Goal: Task Accomplishment & Management: Use online tool/utility

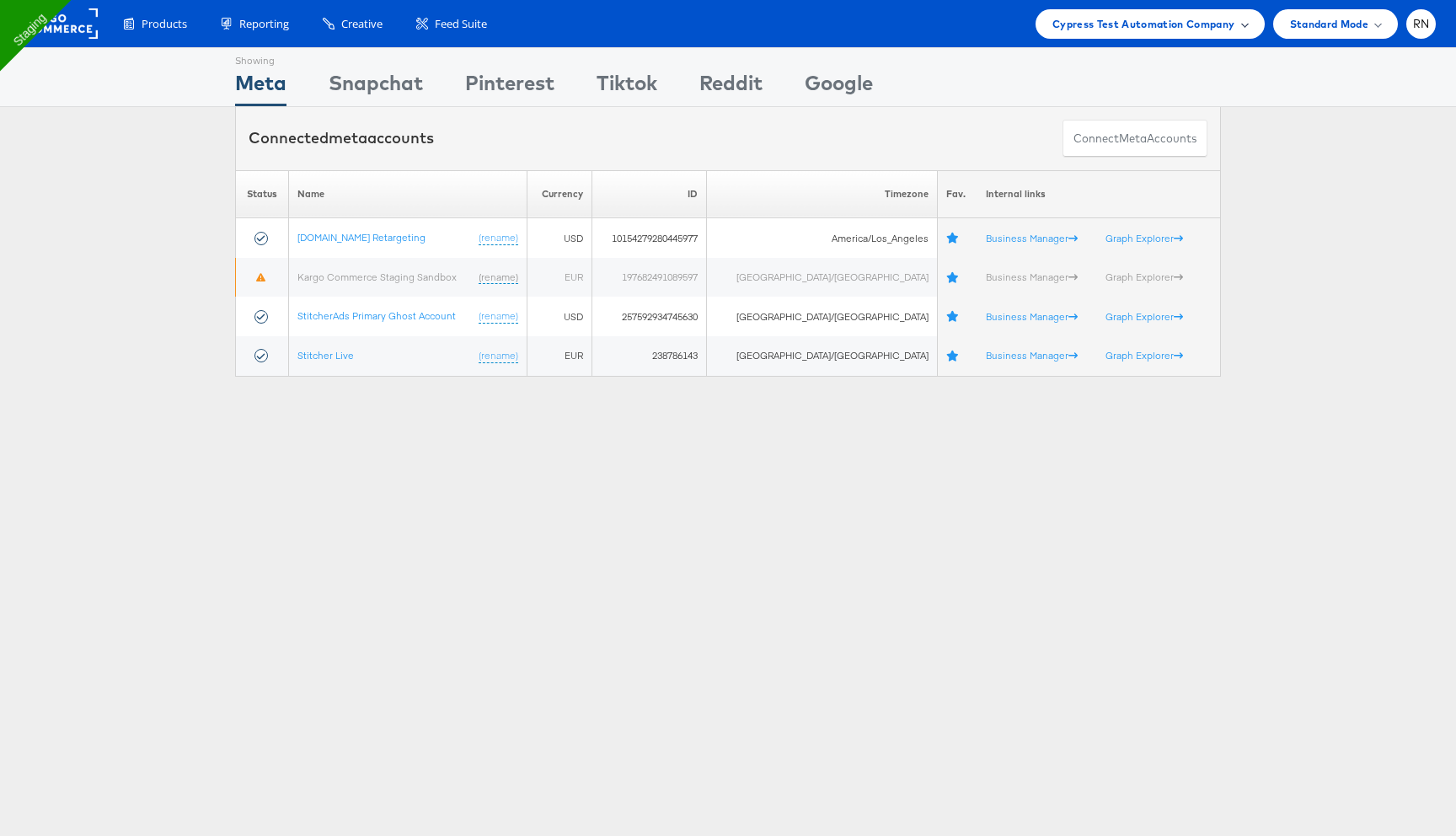
click at [1171, 29] on span "Cypress Test Automation Company" at bounding box center [1144, 24] width 183 height 18
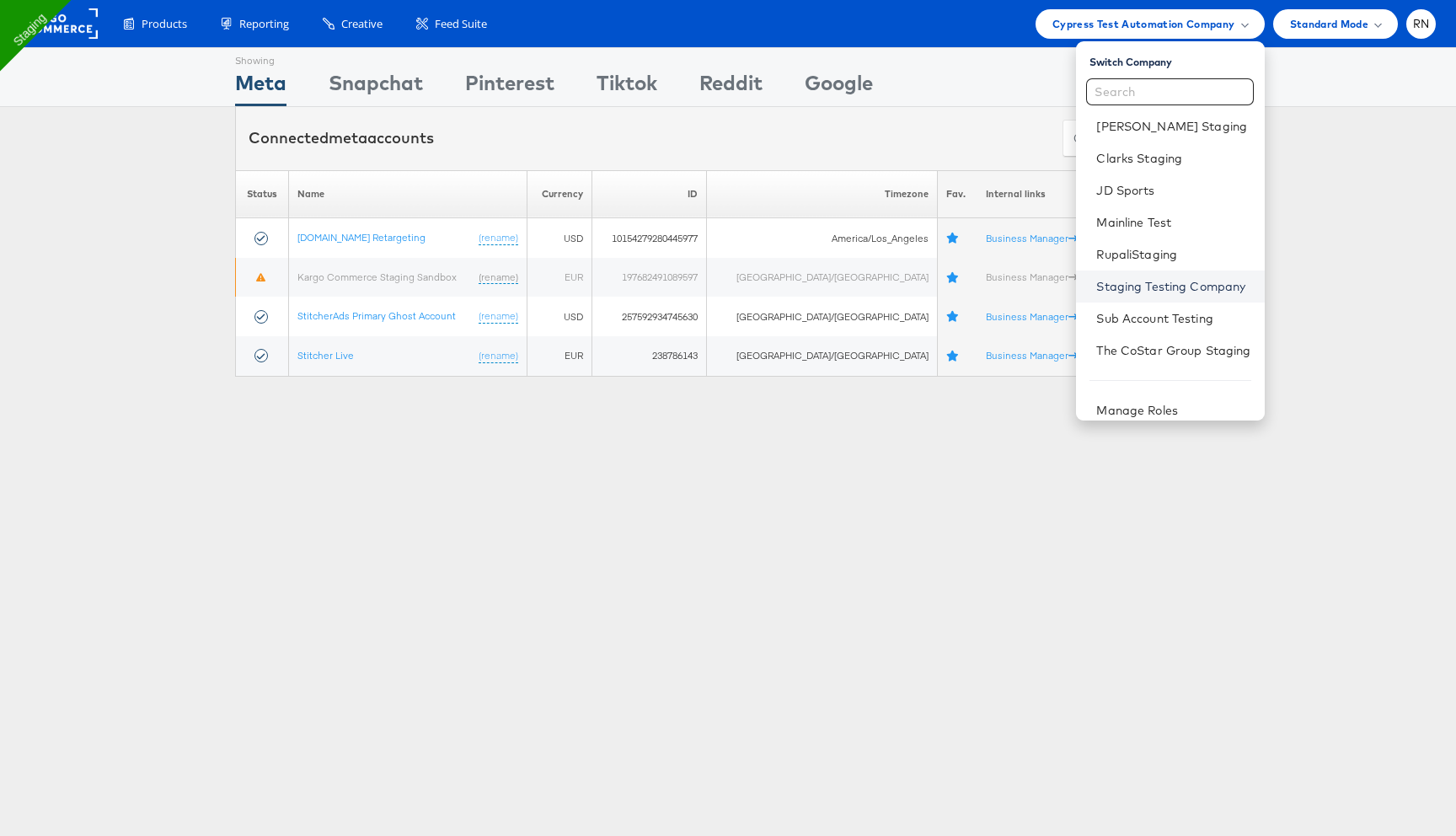
click at [1143, 288] on link "Staging Testing Company" at bounding box center [1174, 286] width 154 height 17
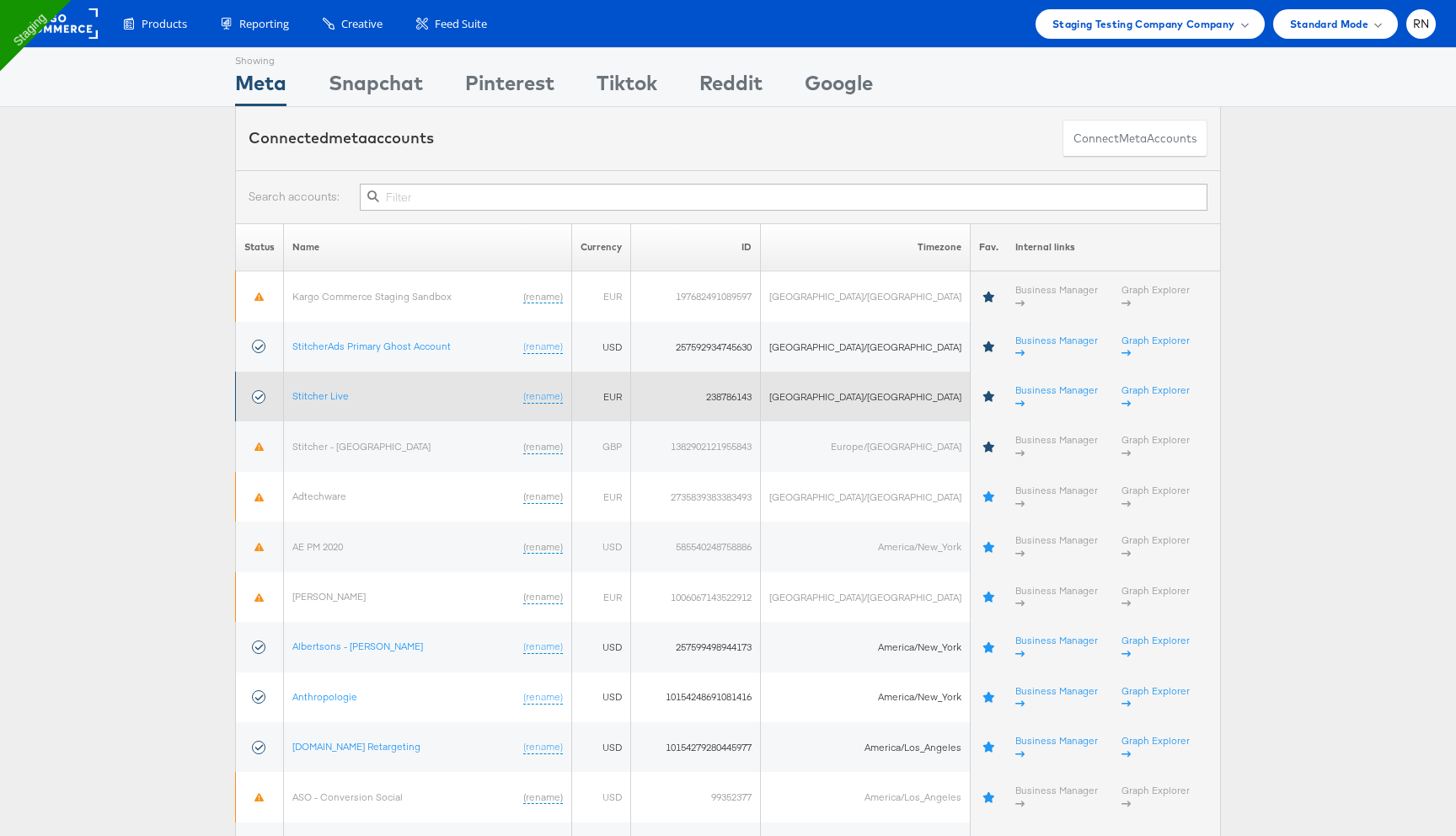
click at [344, 372] on td "Stitcher Live (rename)" at bounding box center [428, 396] width 288 height 49
click at [343, 389] on link "Stitcher Live" at bounding box center [320, 396] width 56 height 13
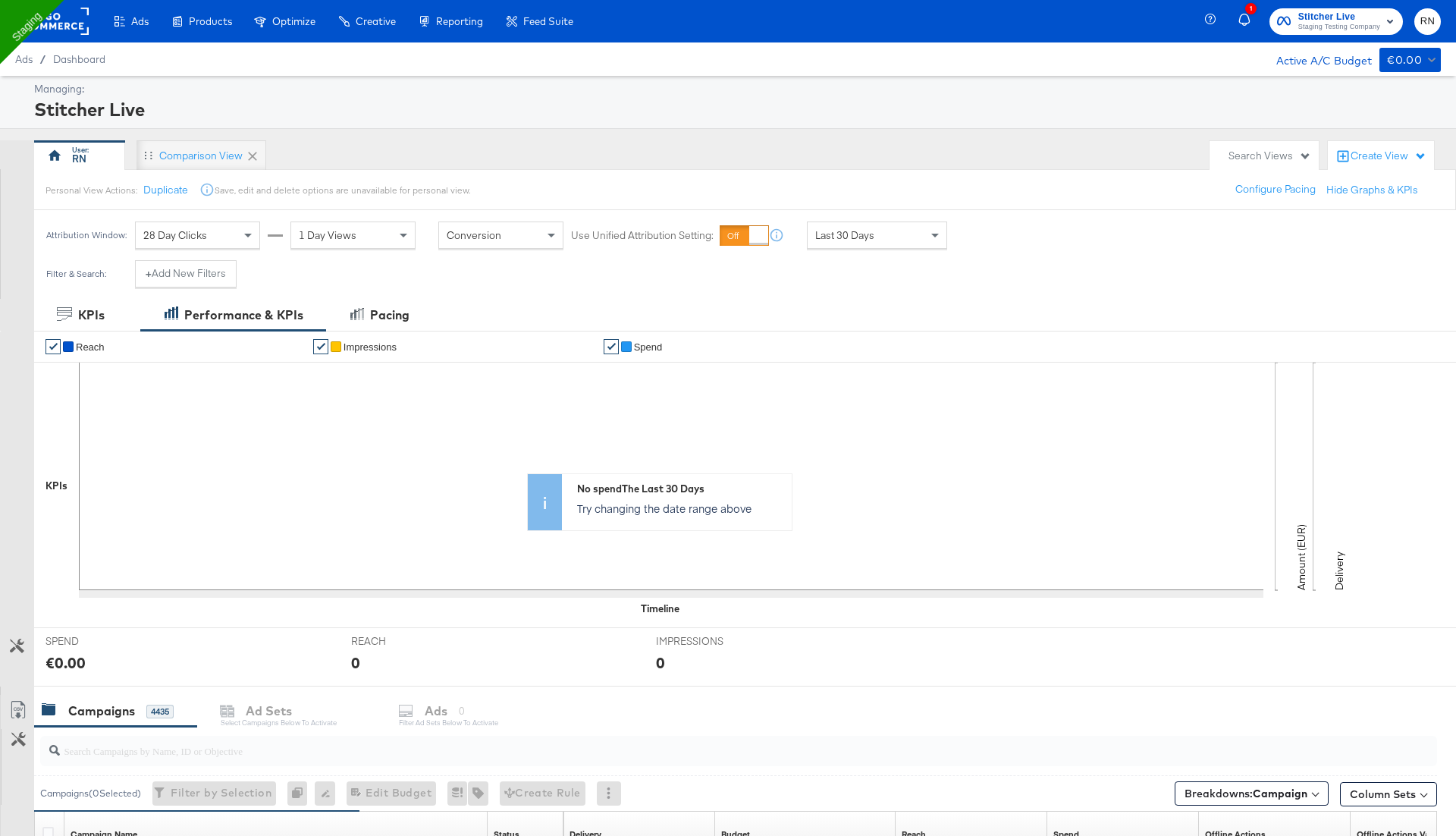
click at [66, 16] on rect at bounding box center [53, 21] width 69 height 27
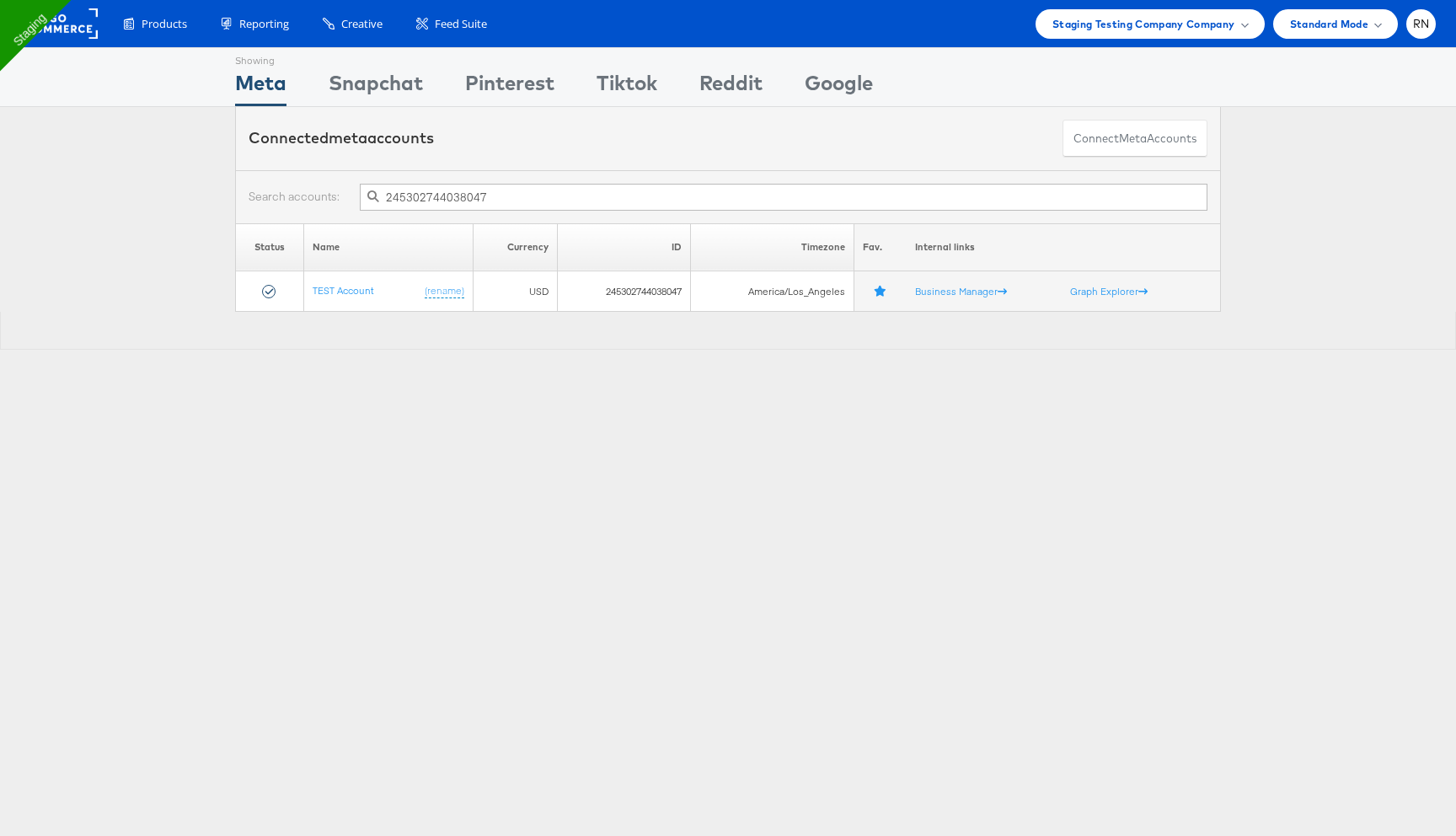
click at [459, 197] on input "245302744038047" at bounding box center [784, 197] width 848 height 27
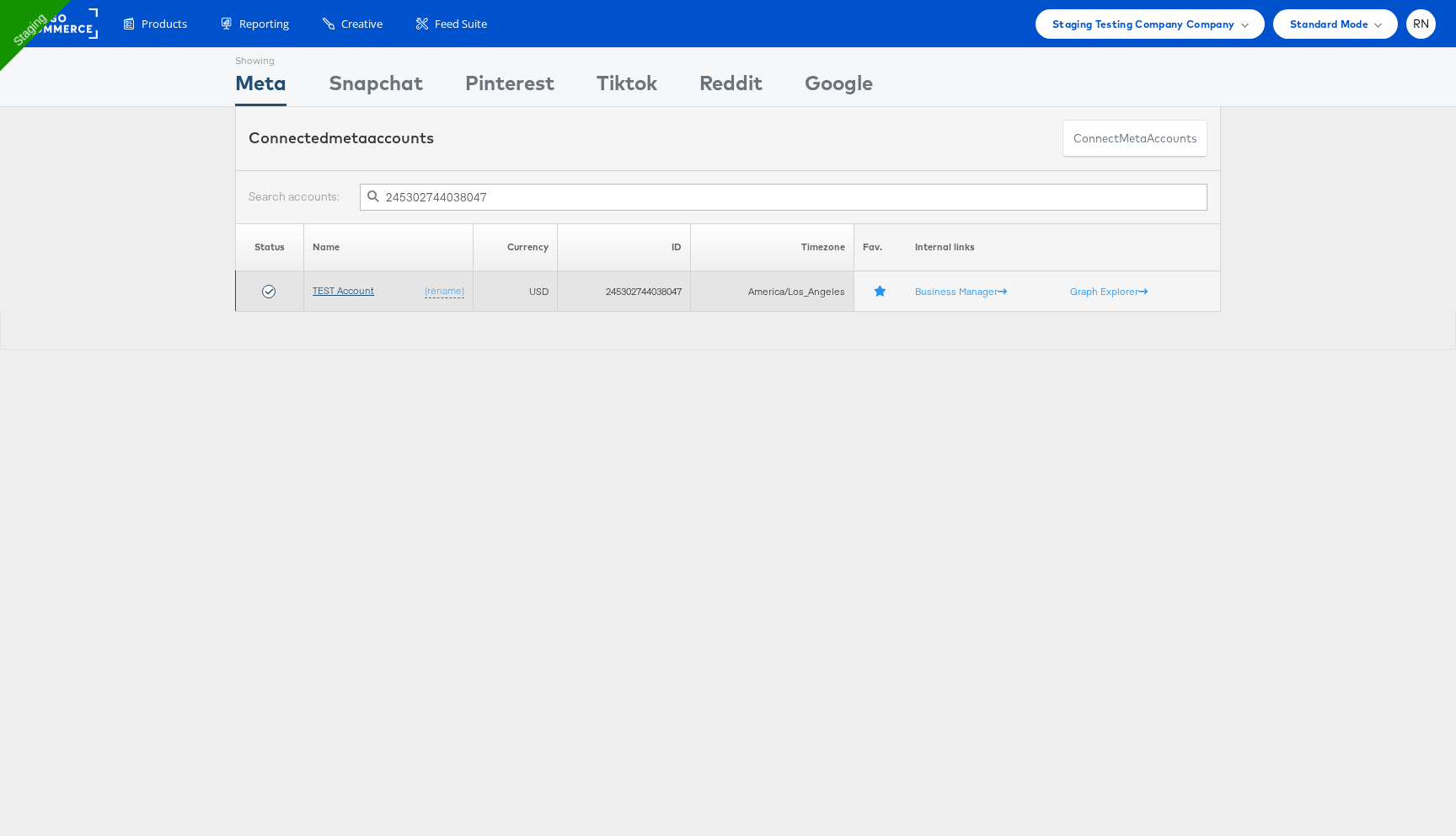
type input "245302744038047"
click at [347, 288] on link "TEST Account" at bounding box center [343, 291] width 62 height 13
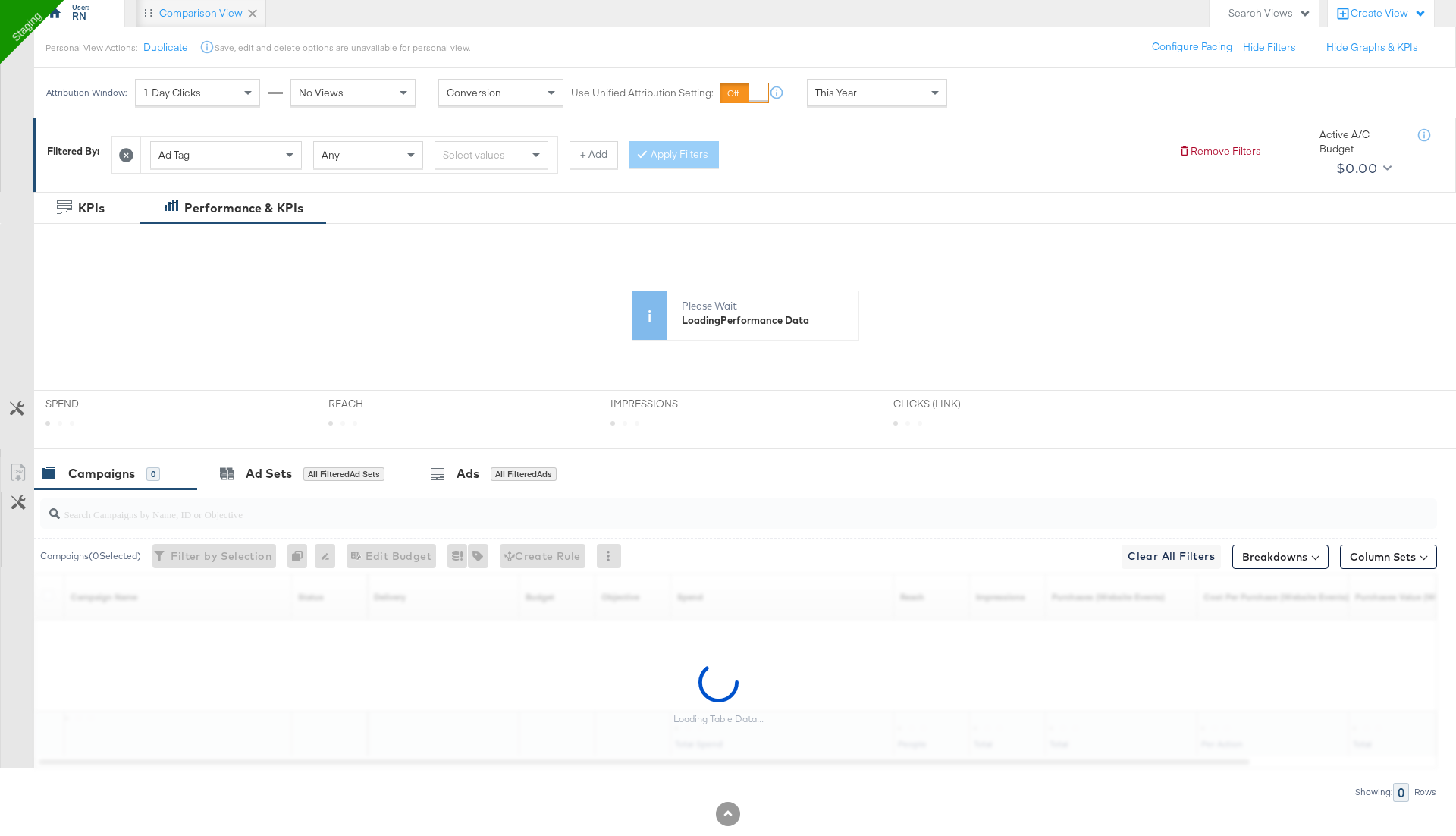
scroll to position [170, 0]
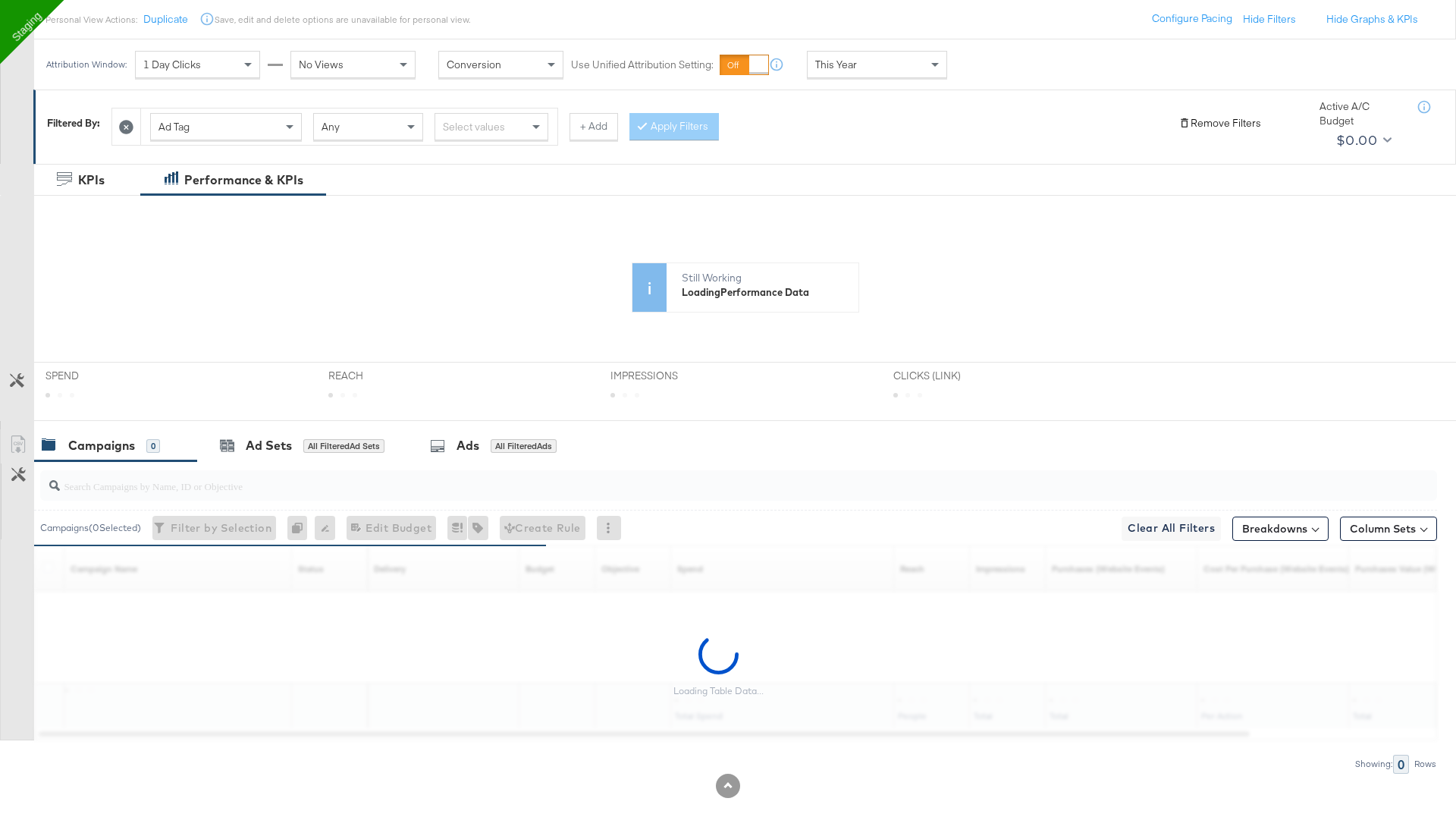
click at [1216, 118] on button "Remove Filters" at bounding box center [1220, 123] width 82 height 15
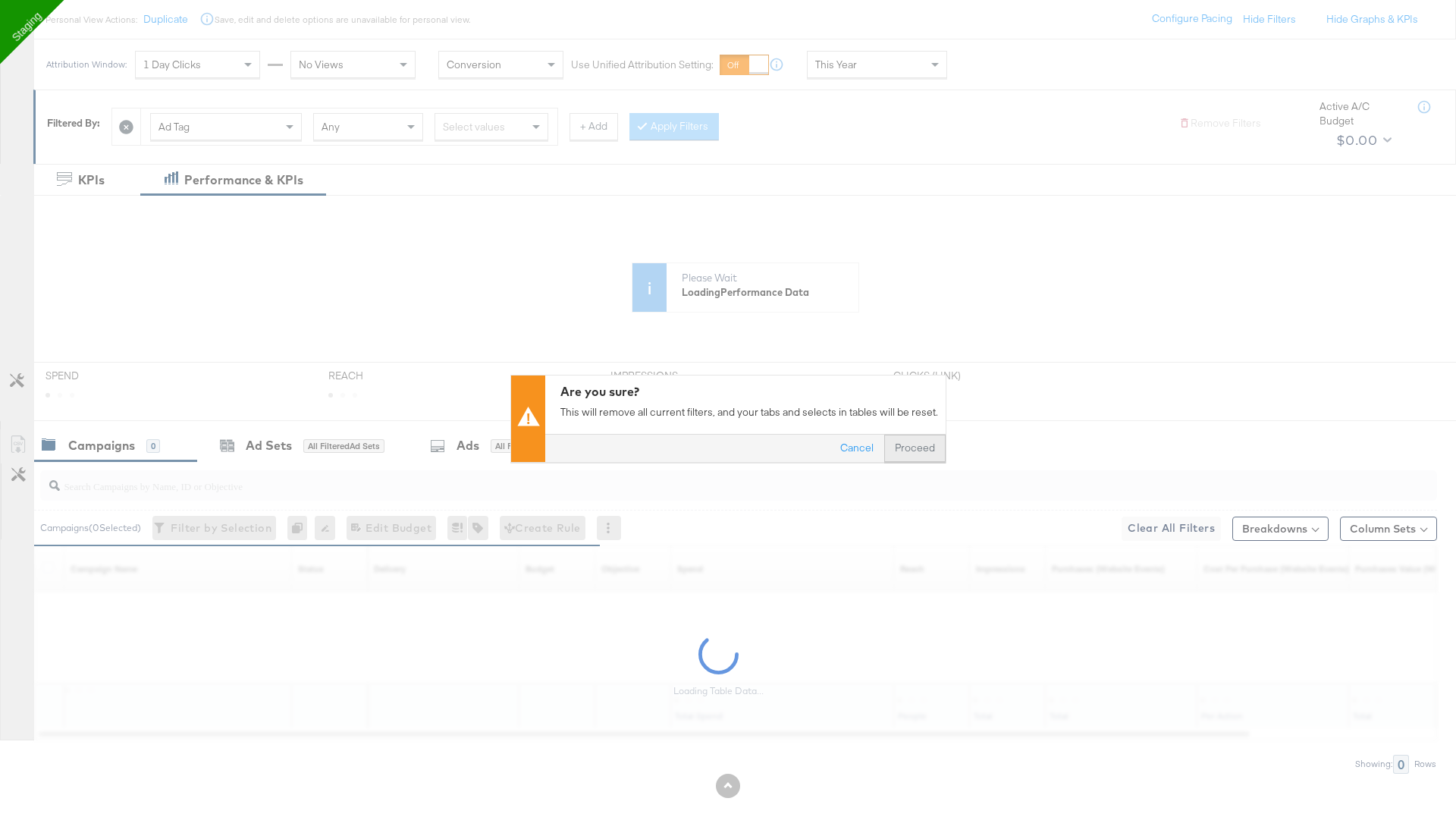
click at [920, 453] on button "Proceed" at bounding box center [915, 448] width 61 height 27
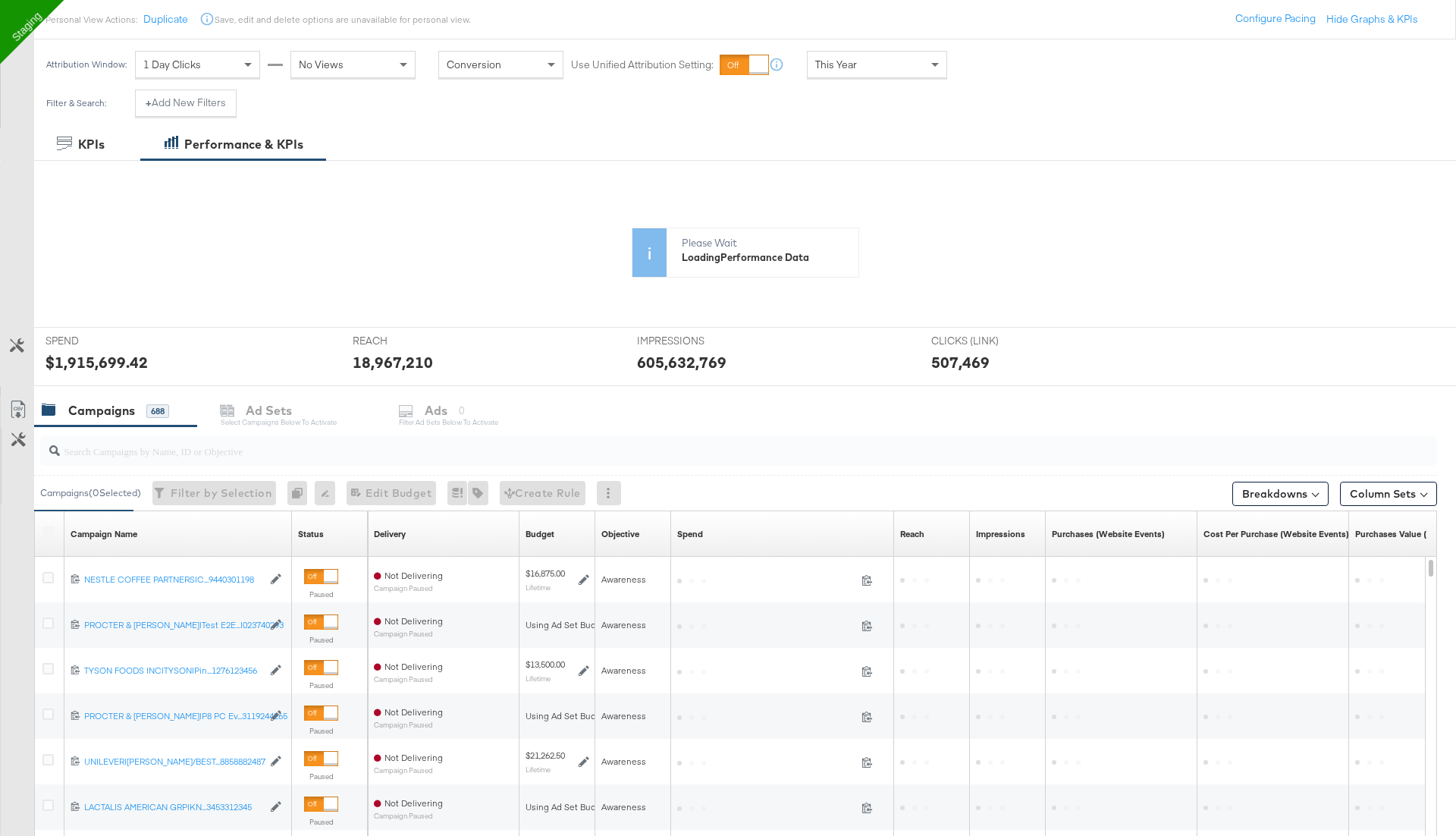
click at [876, 107] on div "Filter & Search: + Add New Filters" at bounding box center [728, 109] width 1456 height 39
click at [865, 72] on div "This Year" at bounding box center [877, 65] width 139 height 26
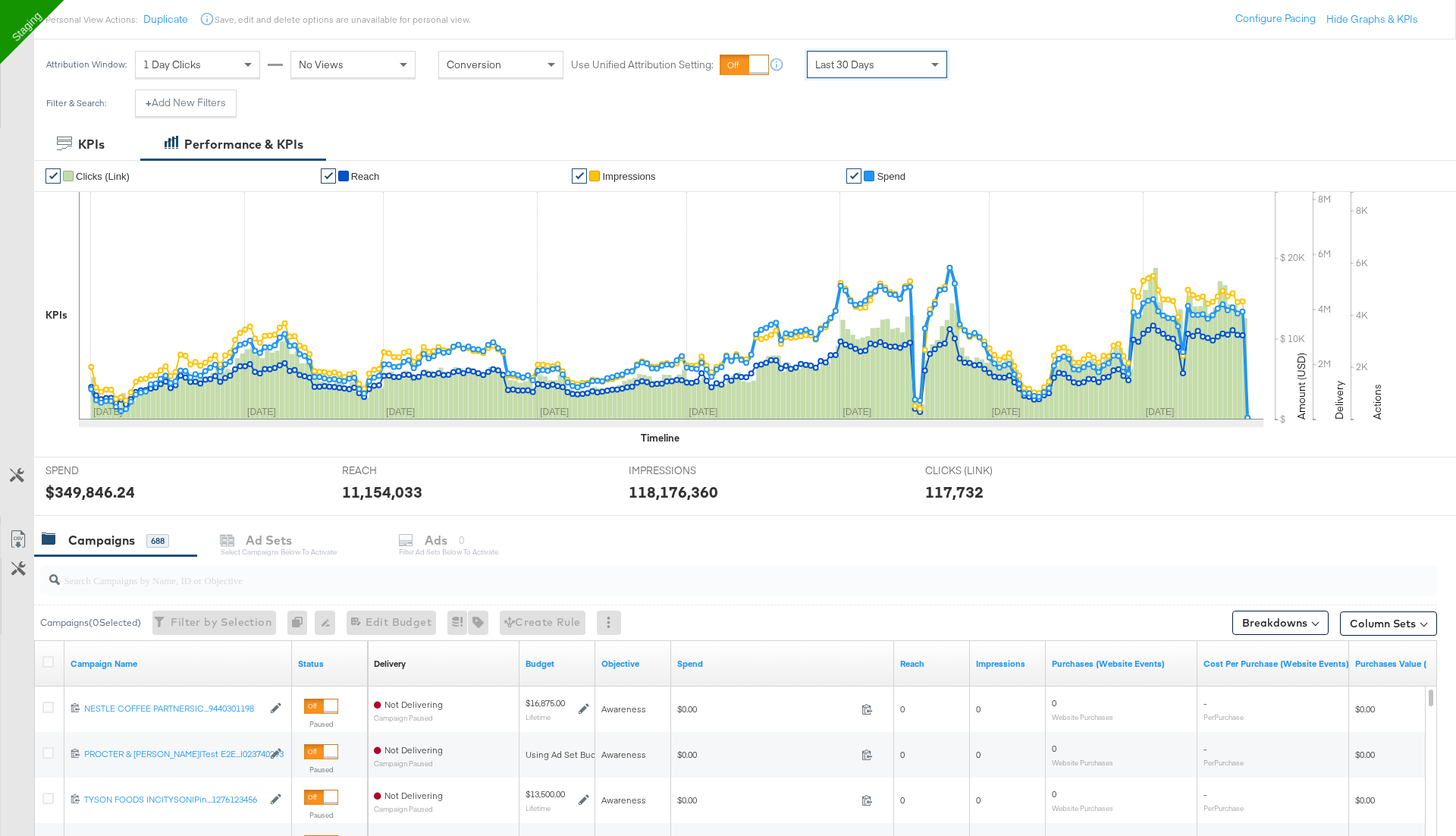
click at [132, 574] on input "search" at bounding box center [684, 574] width 1249 height 30
paste input "120229509340170307"
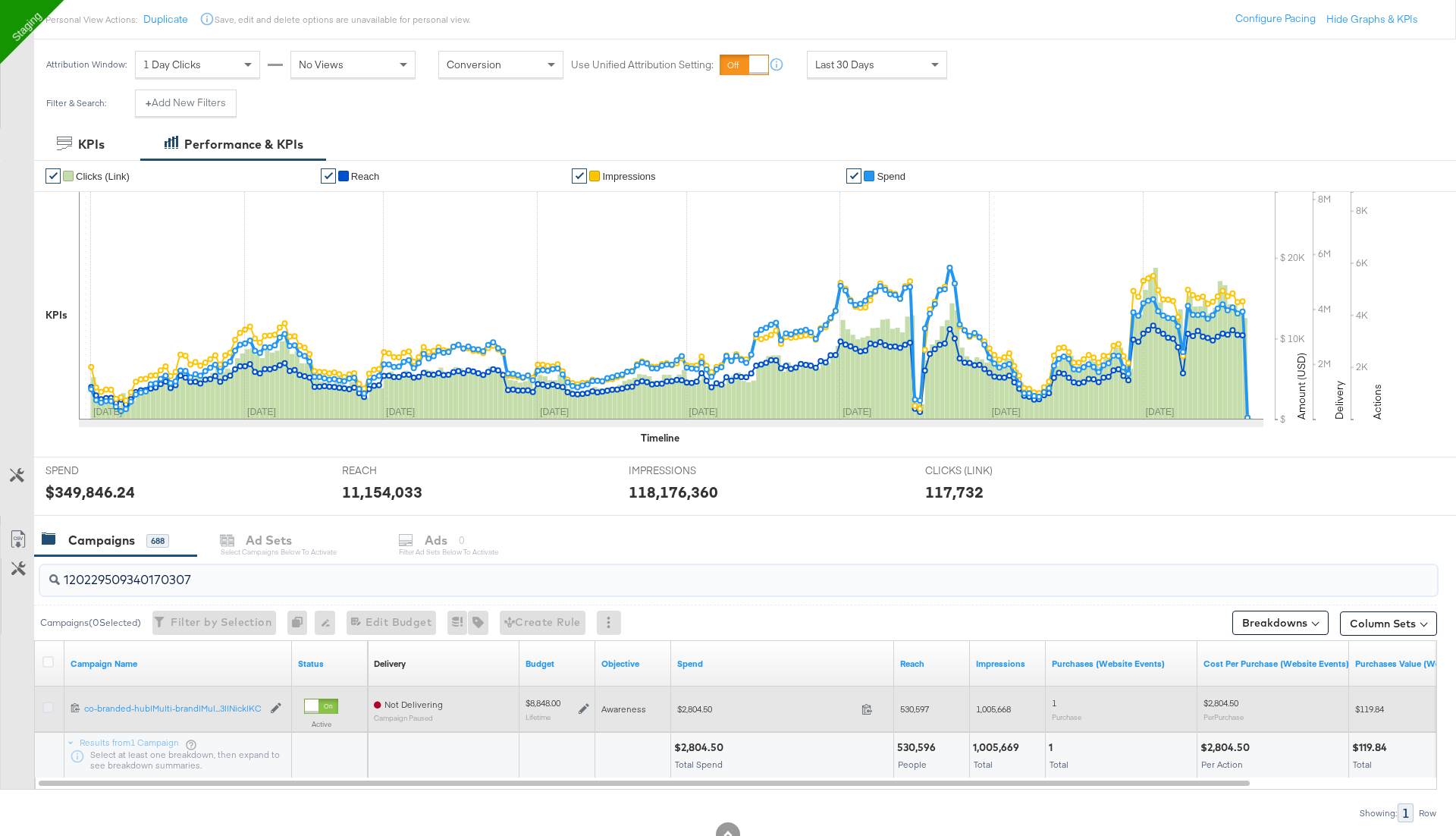
type input "120229509340170307"
click at [46, 708] on icon at bounding box center [48, 707] width 11 height 11
click at [0, 0] on input "checkbox" at bounding box center [0, 0] width 0 height 0
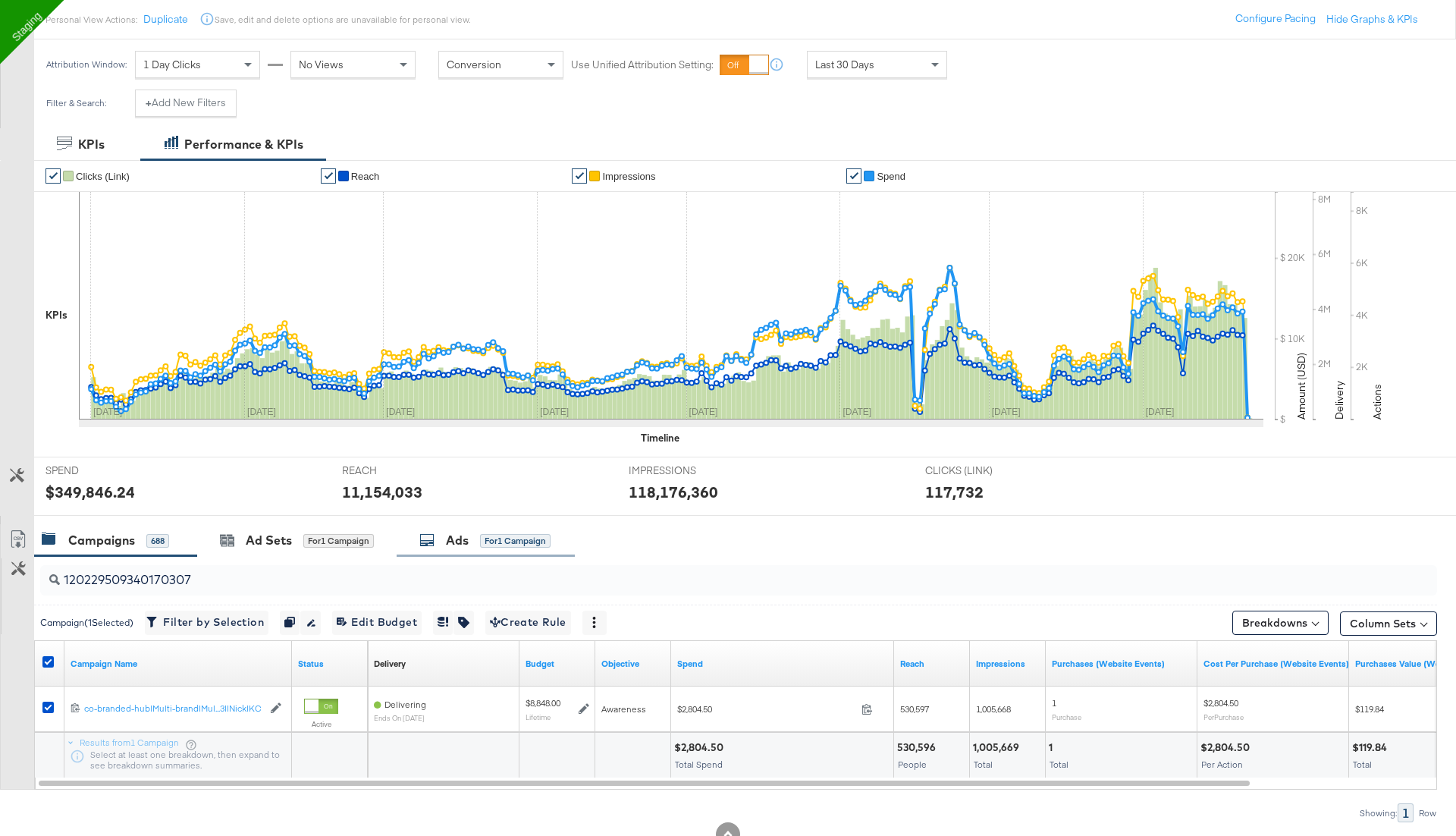
click at [465, 537] on div "Ads" at bounding box center [457, 541] width 23 height 18
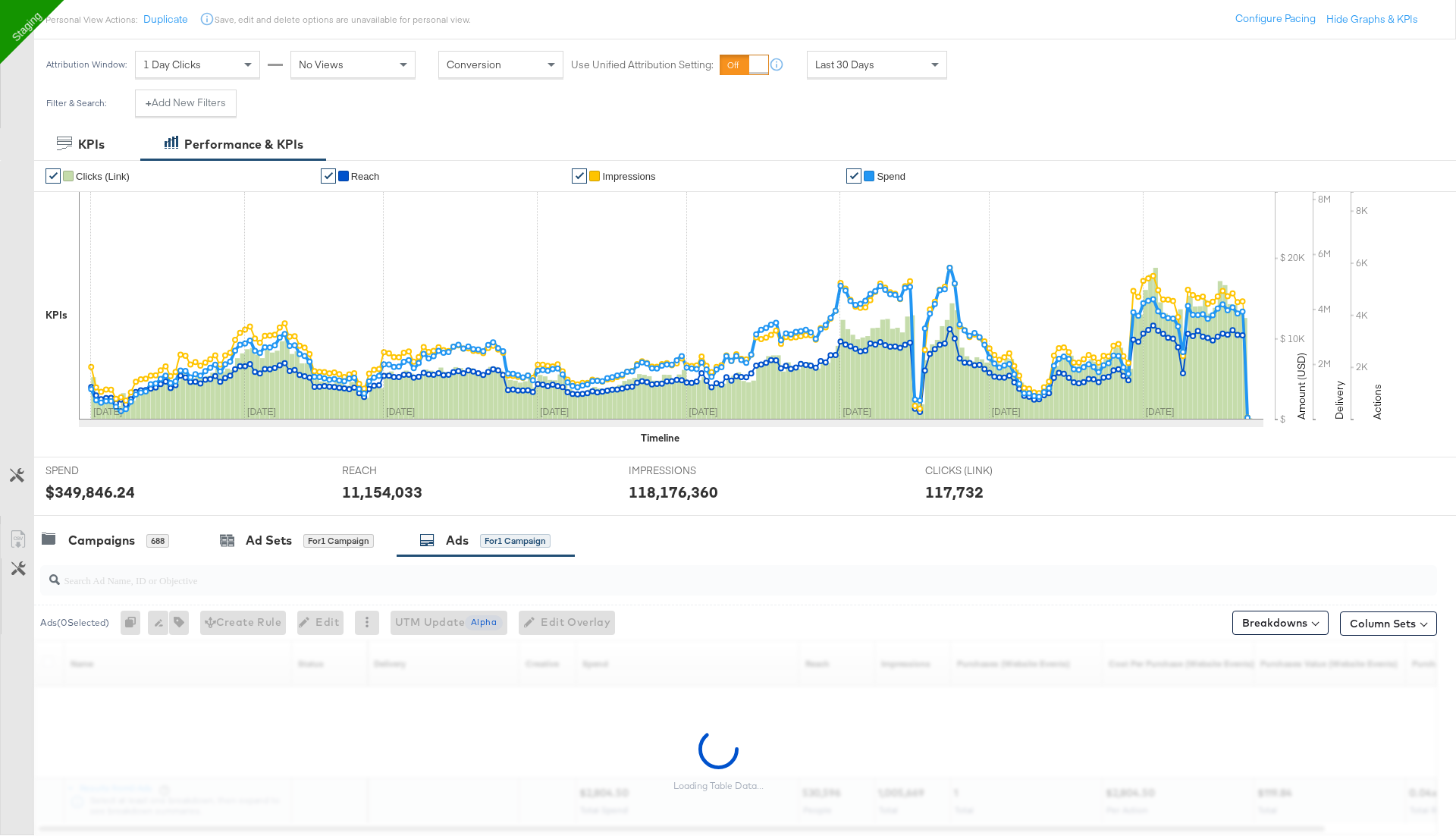
scroll to position [265, 0]
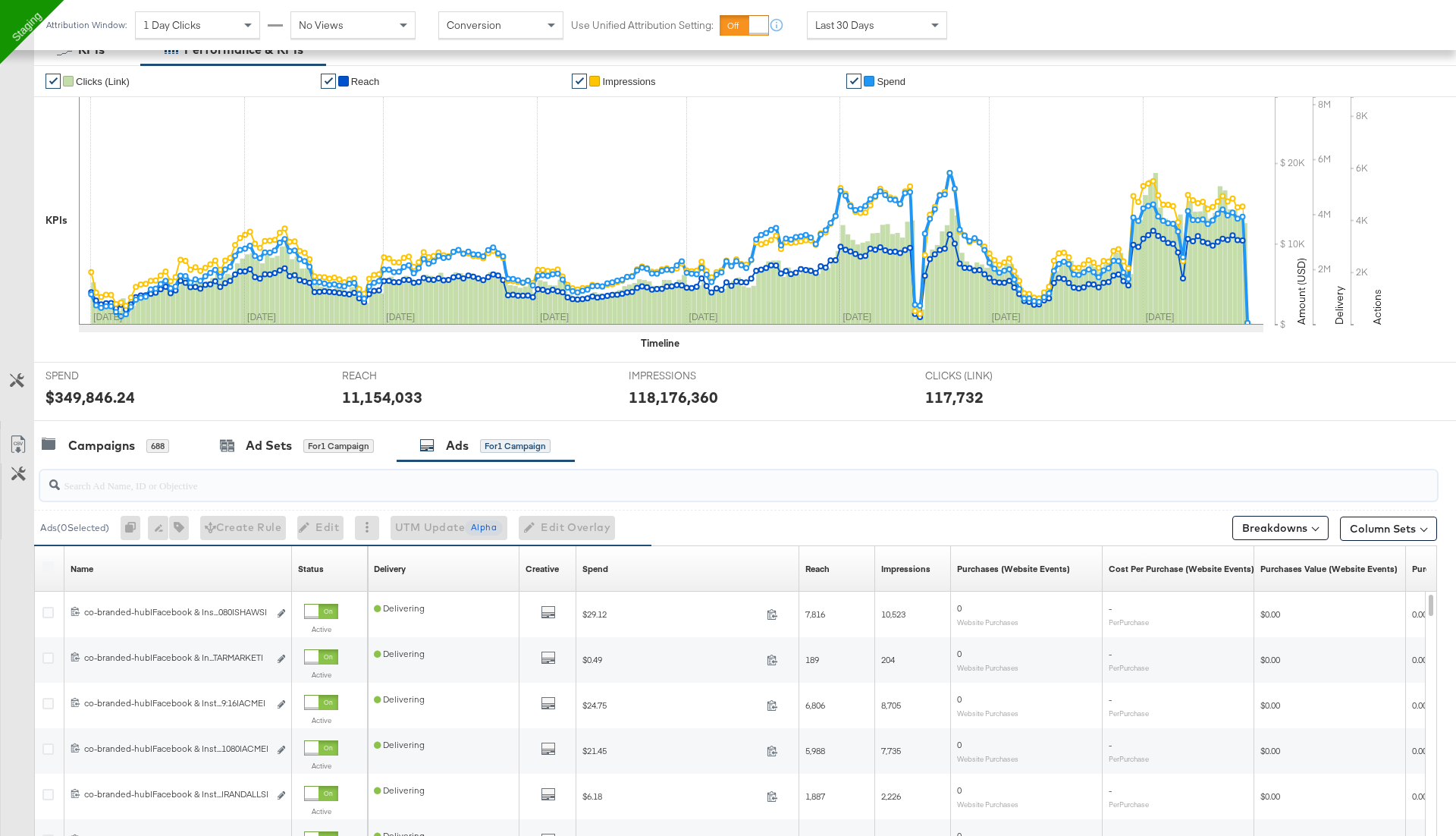
click at [131, 473] on input "search" at bounding box center [684, 479] width 1249 height 30
paste input "120229512801830307"
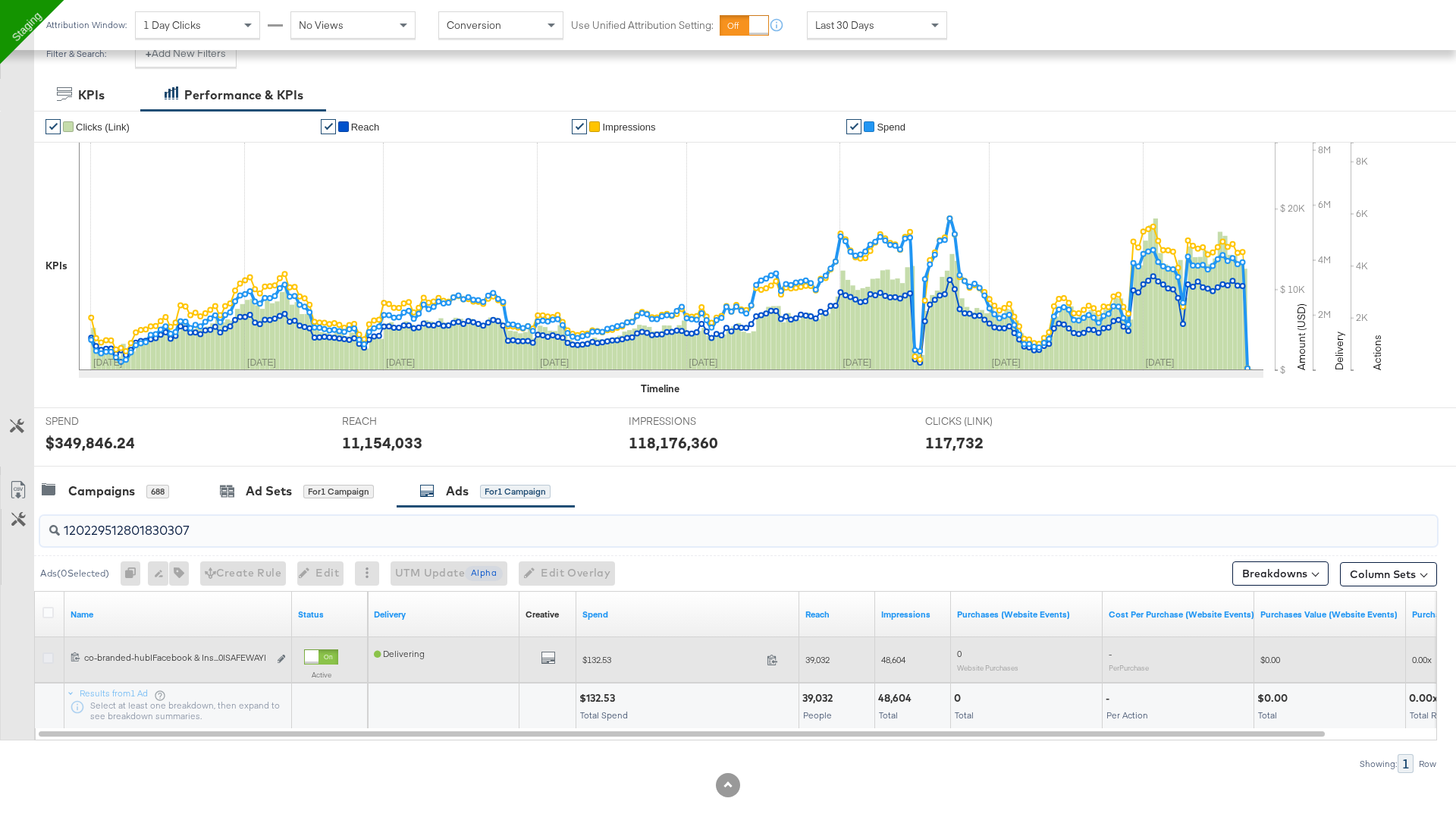
type input "120229512801830307"
click at [45, 654] on icon at bounding box center [48, 658] width 11 height 11
click at [0, 0] on input "checkbox" at bounding box center [0, 0] width 0 height 0
click at [280, 654] on icon "link" at bounding box center [281, 658] width 7 height 8
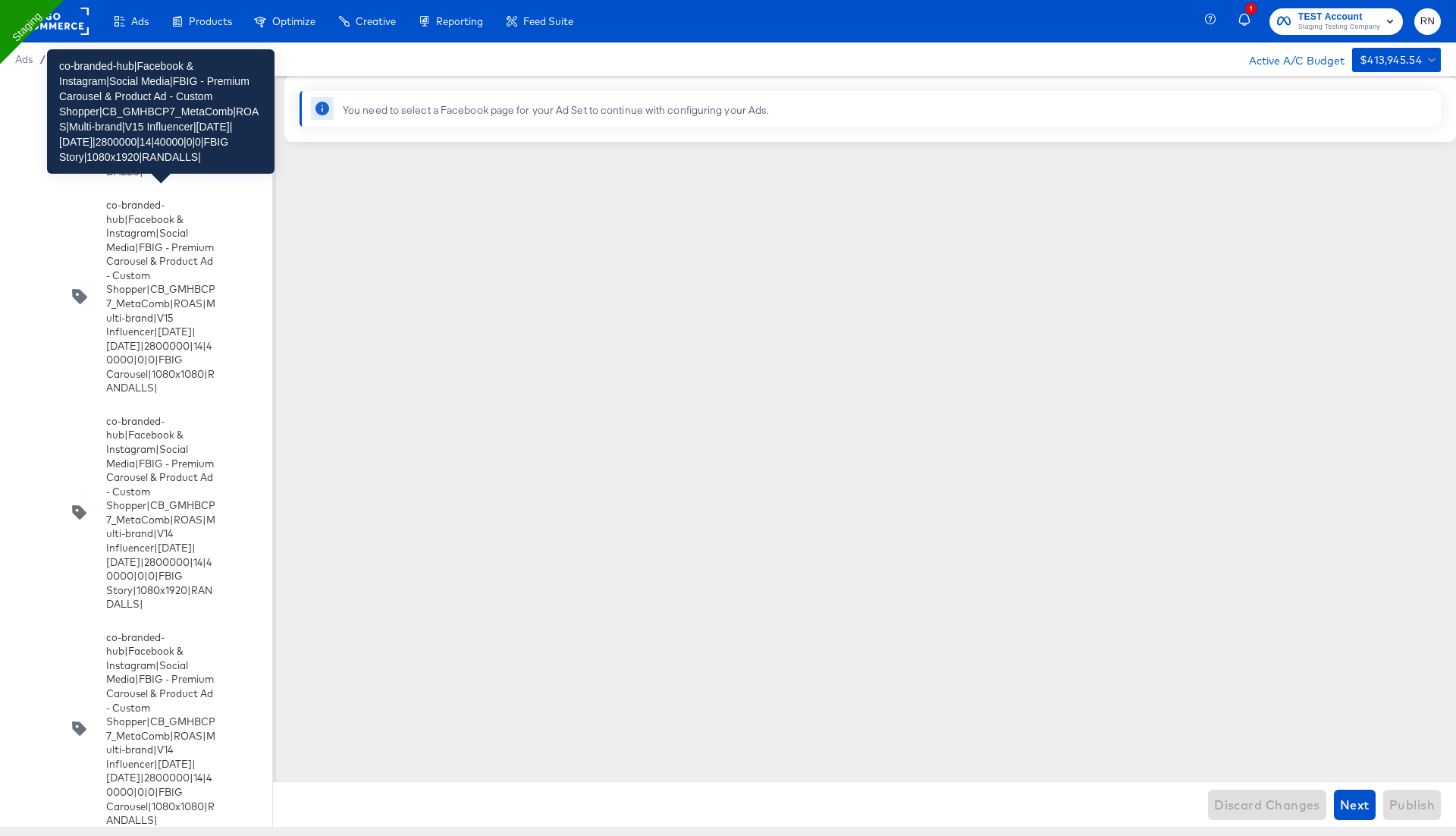
scroll to position [12811, 0]
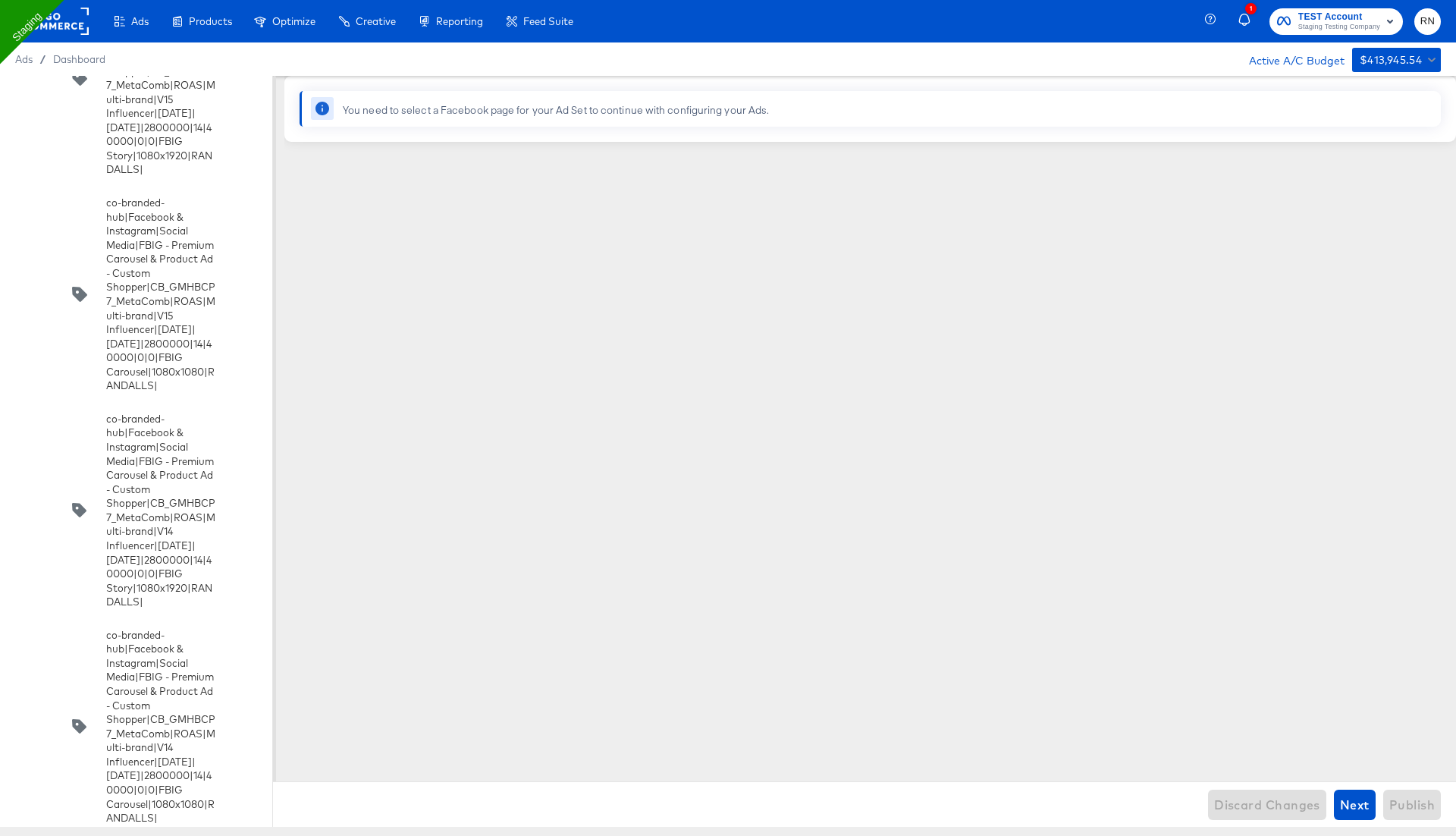
click at [386, 105] on div "You need to select a Facebook page for your Ad Set to continue with configuring…" at bounding box center [556, 111] width 426 height 15
click at [327, 112] on icon at bounding box center [322, 108] width 14 height 14
click at [73, 25] on rect at bounding box center [53, 21] width 69 height 27
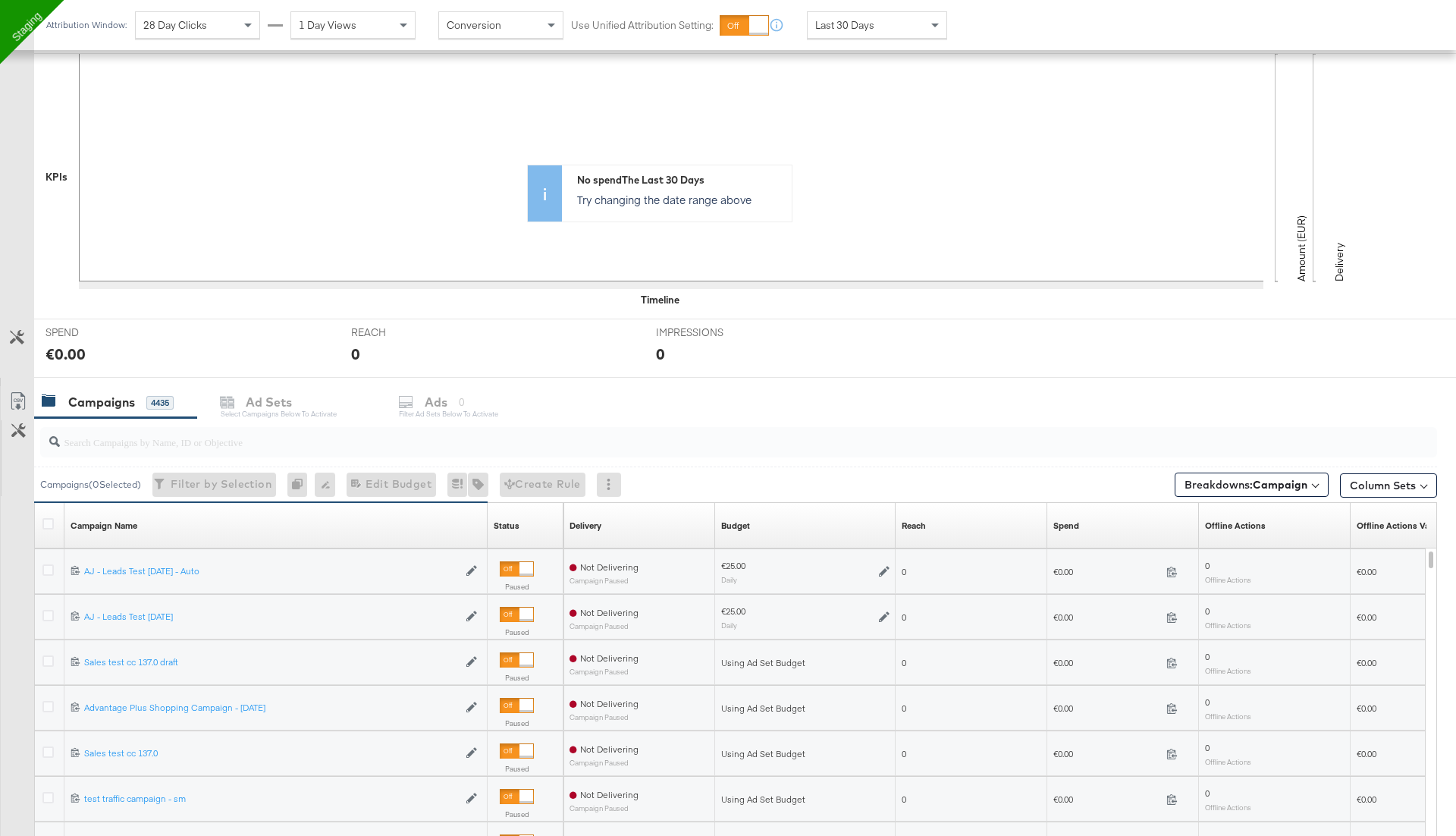
scroll to position [320, 0]
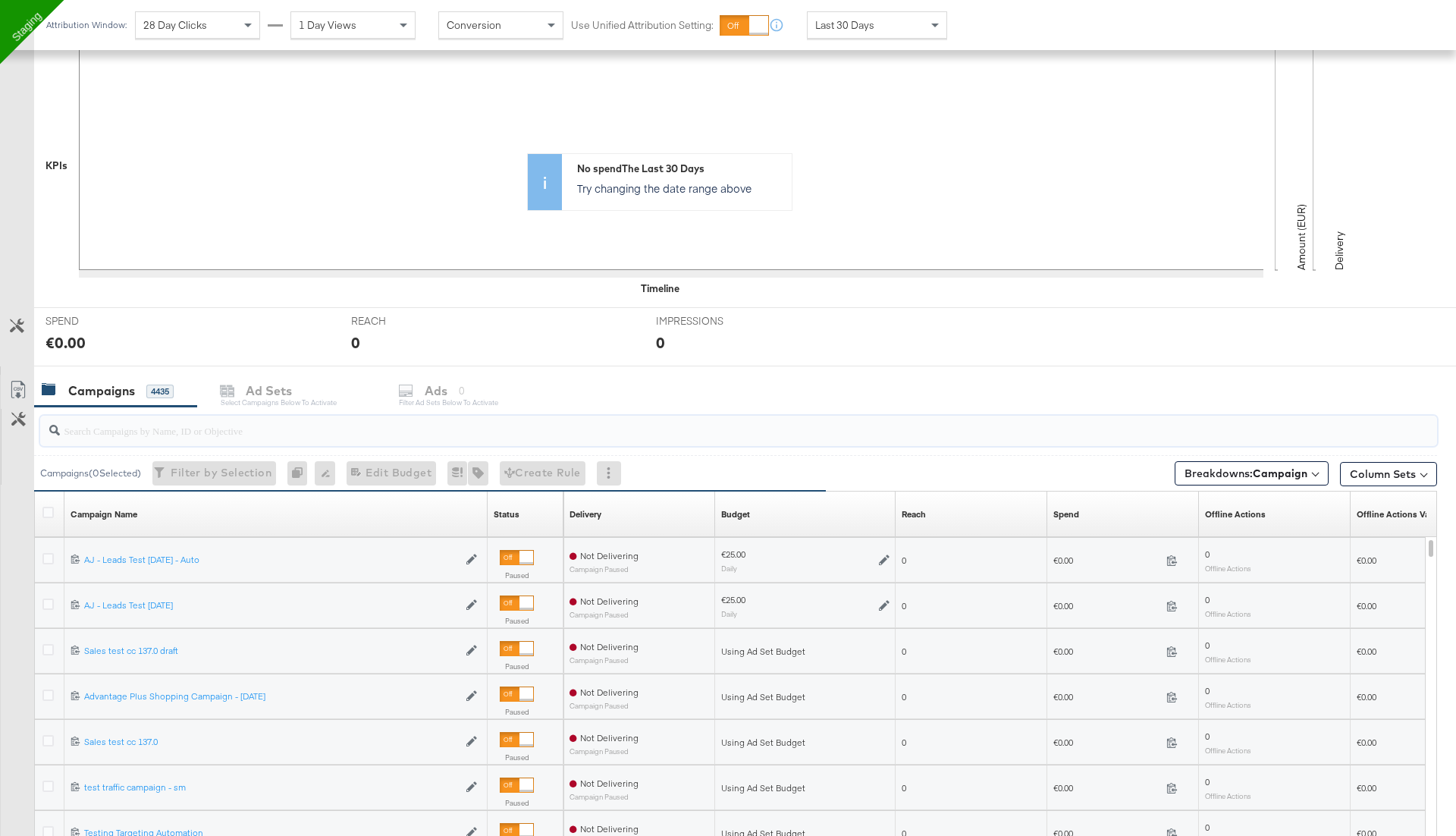
click at [137, 429] on input "search" at bounding box center [684, 424] width 1249 height 30
type input "sales"
click at [46, 553] on icon at bounding box center [48, 558] width 11 height 11
click at [0, 0] on input "checkbox" at bounding box center [0, 0] width 0 height 0
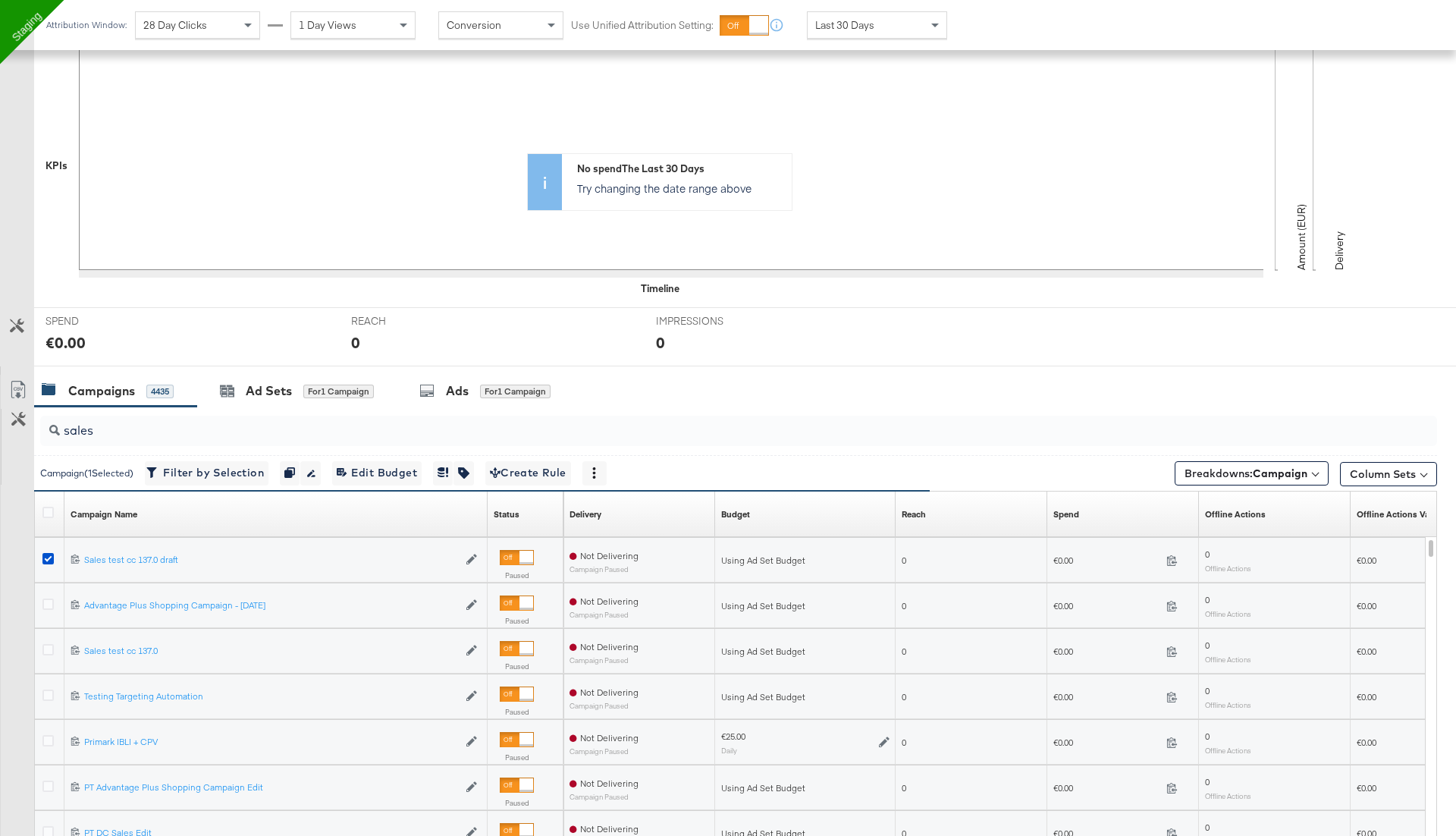
click at [496, 393] on div "for 1 Campaign" at bounding box center [515, 391] width 70 height 14
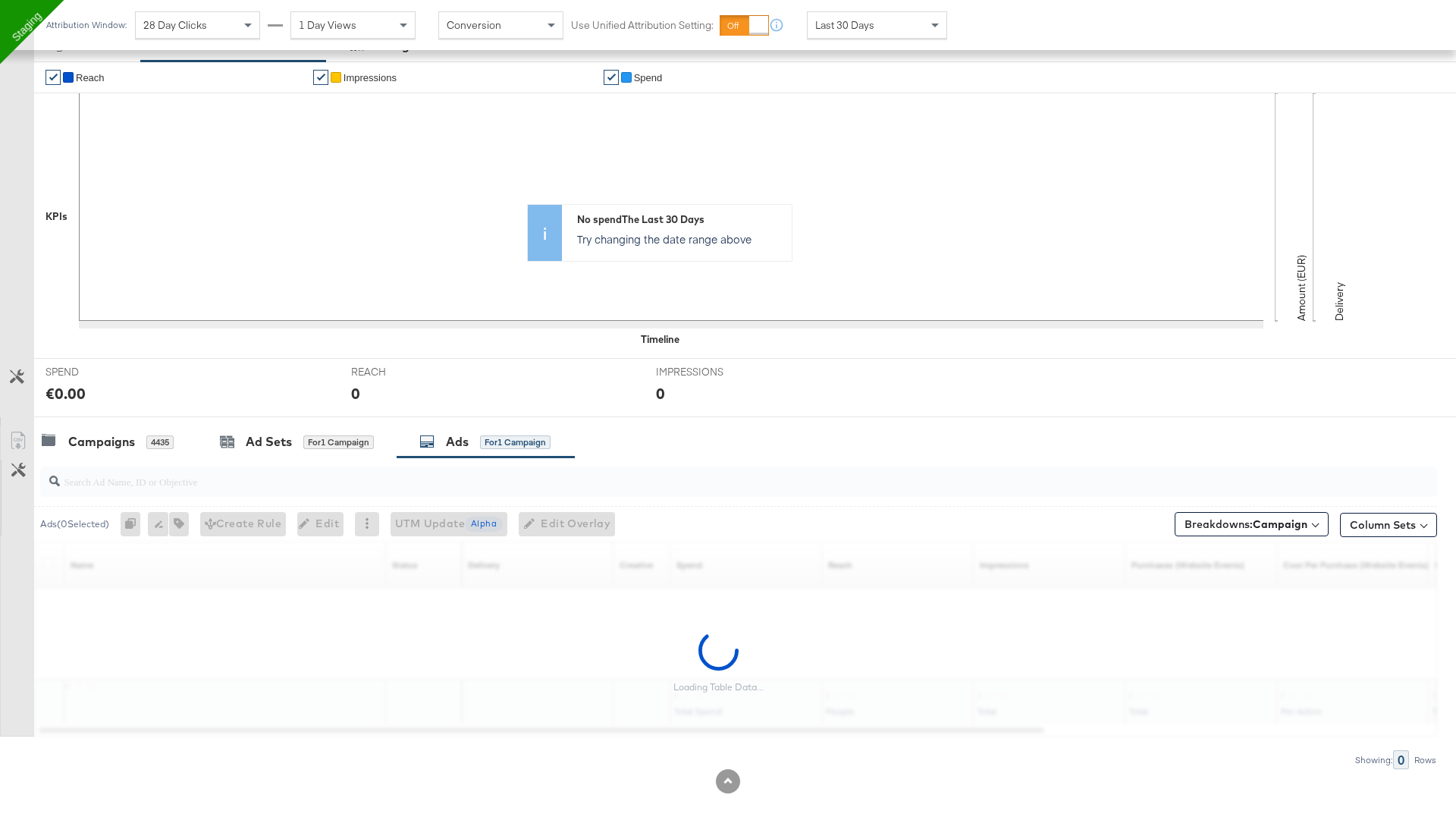
scroll to position [265, 0]
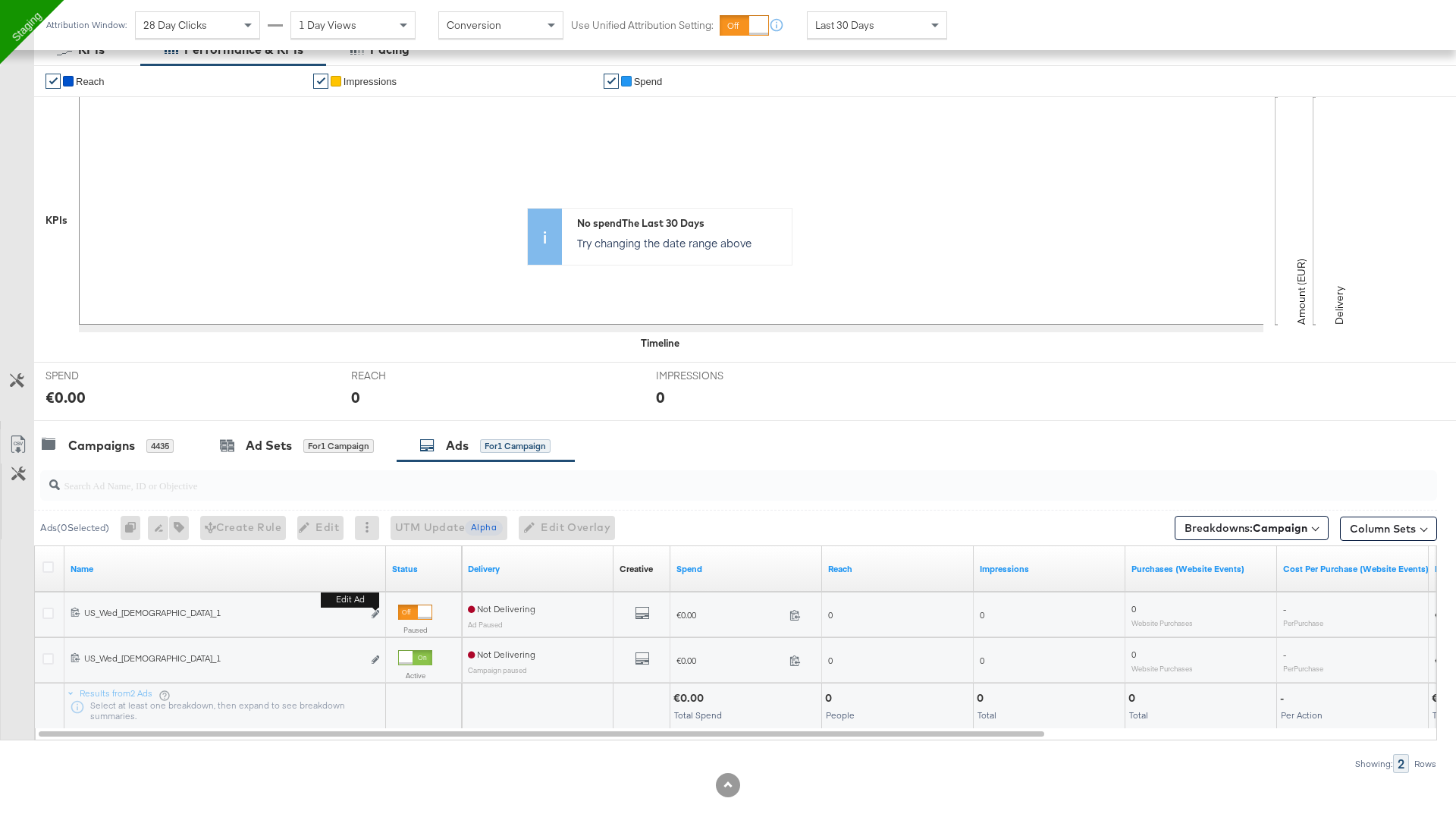
click at [378, 606] on b "Edit ad" at bounding box center [350, 600] width 58 height 16
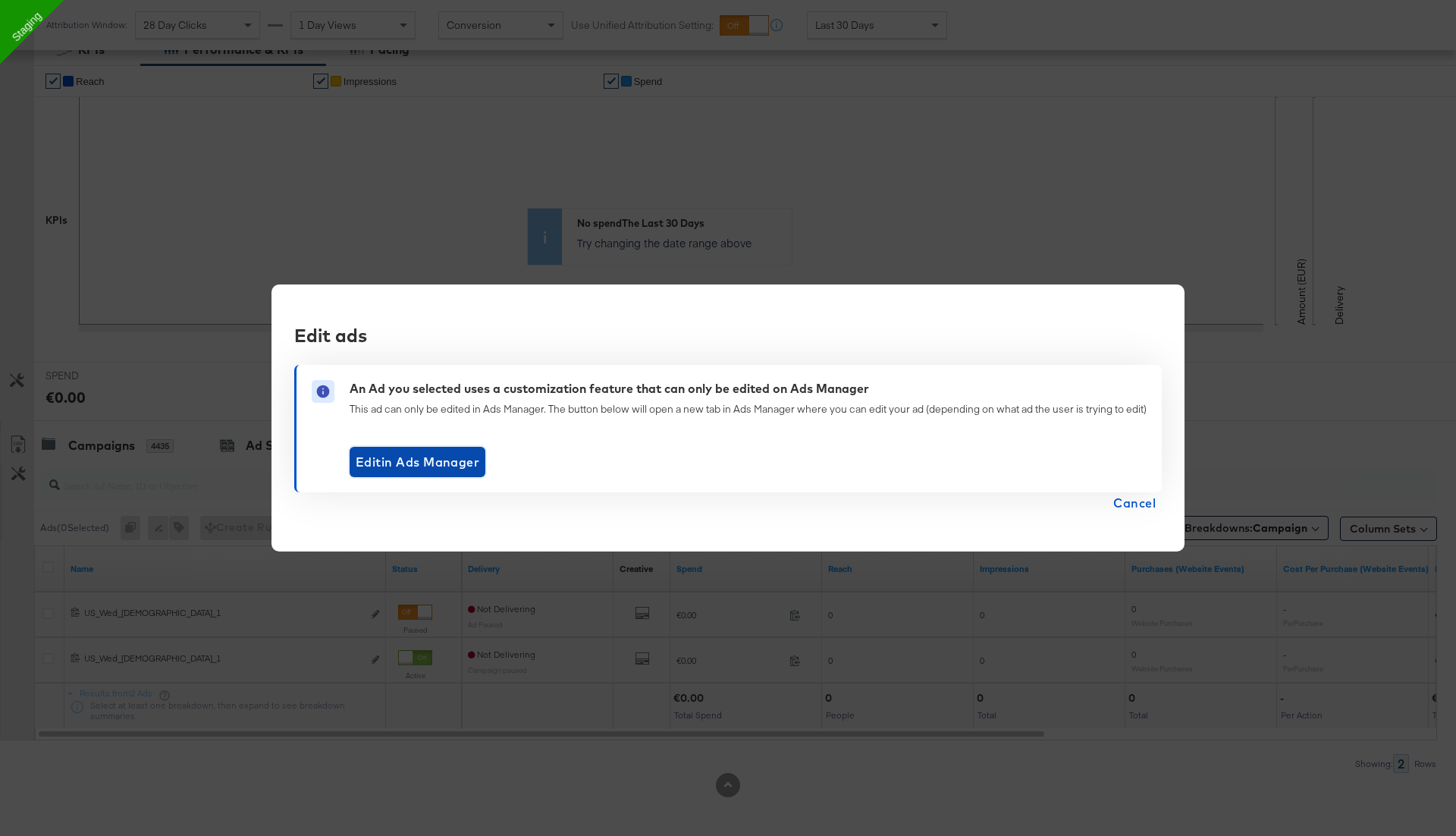
click at [462, 448] on button "Edit in Ads Manager" at bounding box center [417, 462] width 136 height 31
click at [1142, 504] on span "Cancel" at bounding box center [1134, 503] width 43 height 21
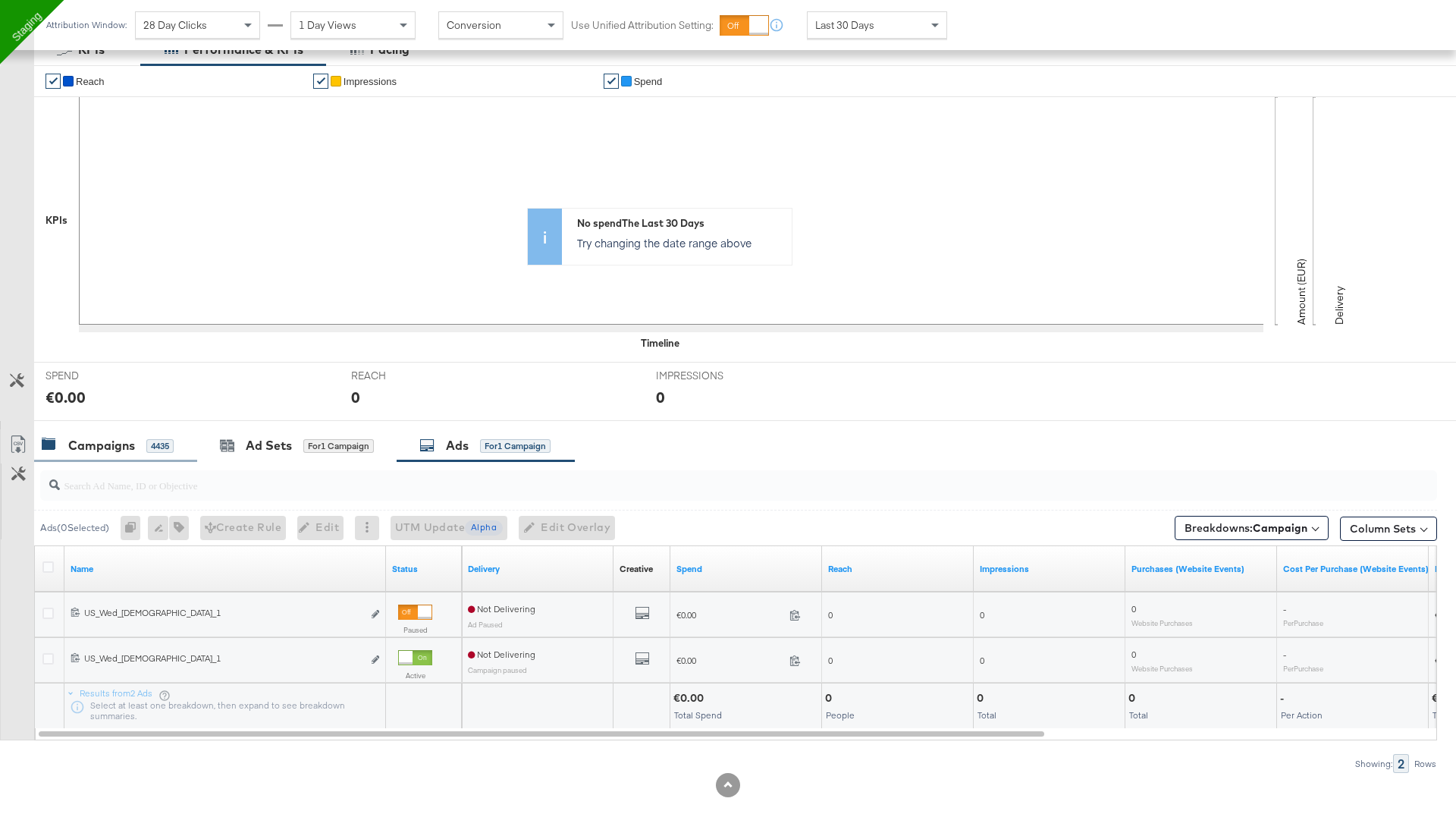
click at [117, 432] on div "Campaigns 4435" at bounding box center [115, 445] width 163 height 32
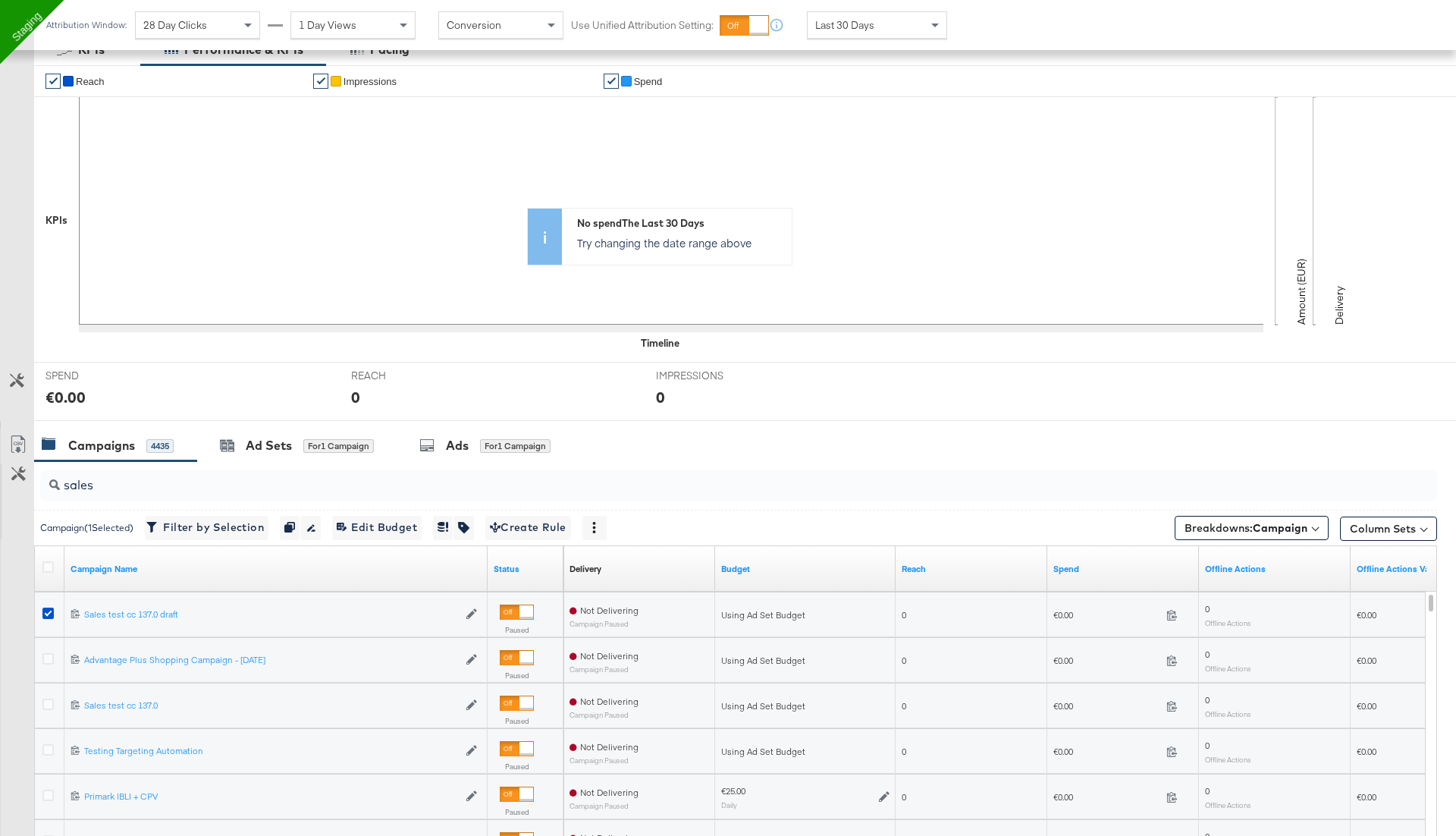
click at [114, 487] on input "sales" at bounding box center [684, 479] width 1249 height 30
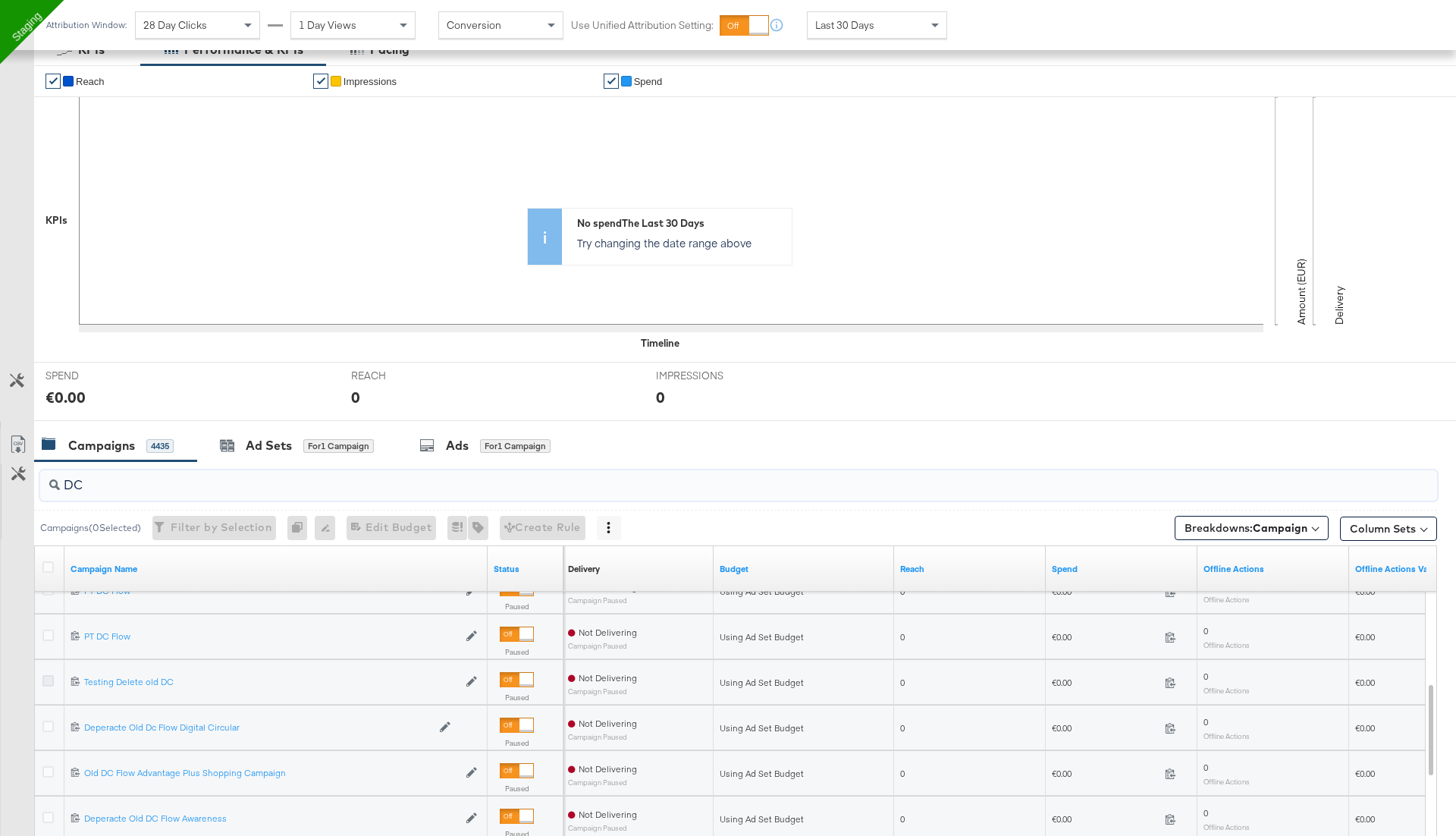
type input "DC"
click at [45, 679] on icon at bounding box center [48, 681] width 11 height 11
click at [0, 0] on input "checkbox" at bounding box center [0, 0] width 0 height 0
click at [470, 447] on div "Ads" at bounding box center [461, 445] width 23 height 18
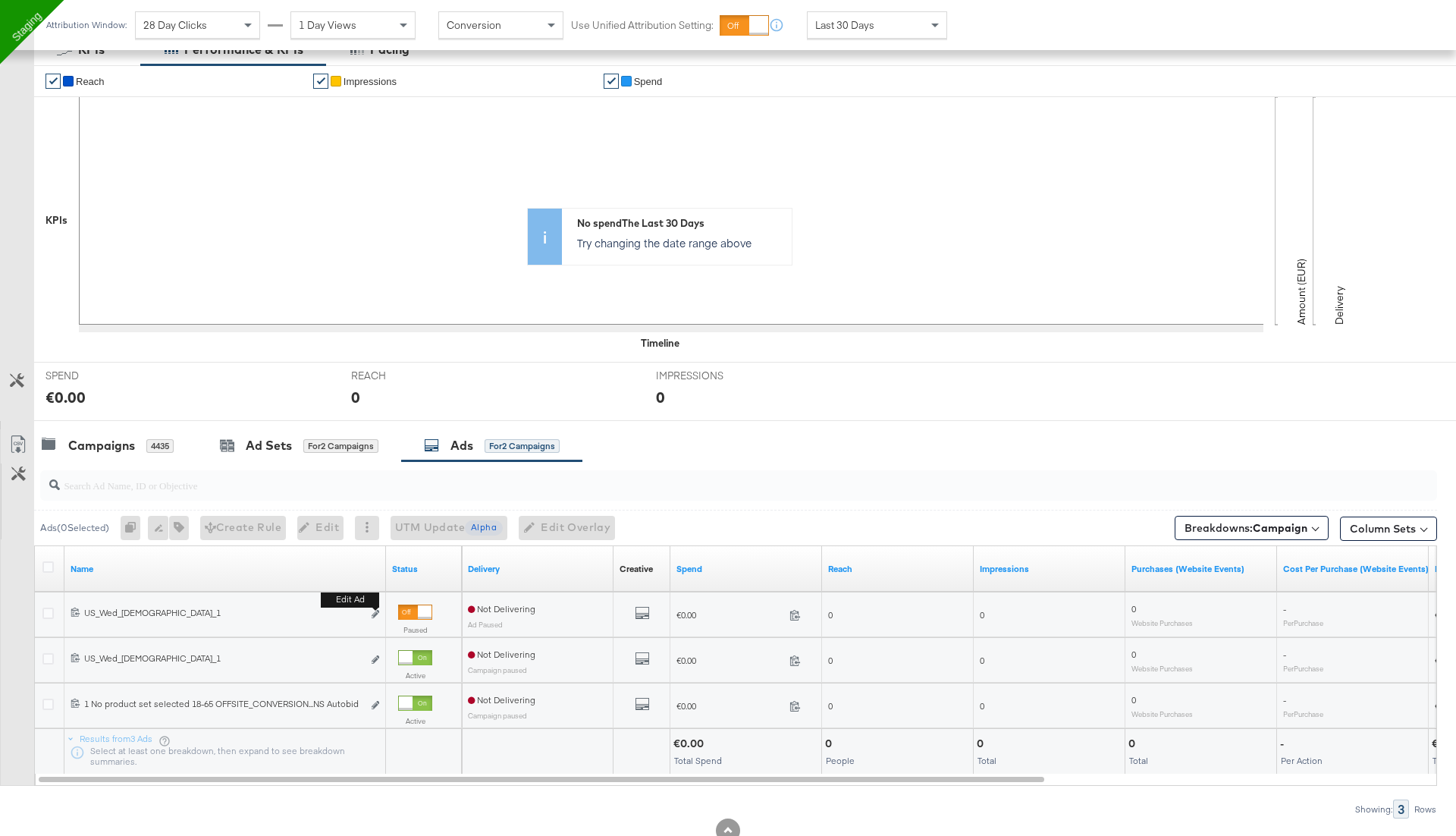
click at [378, 607] on b "Edit ad" at bounding box center [350, 600] width 58 height 16
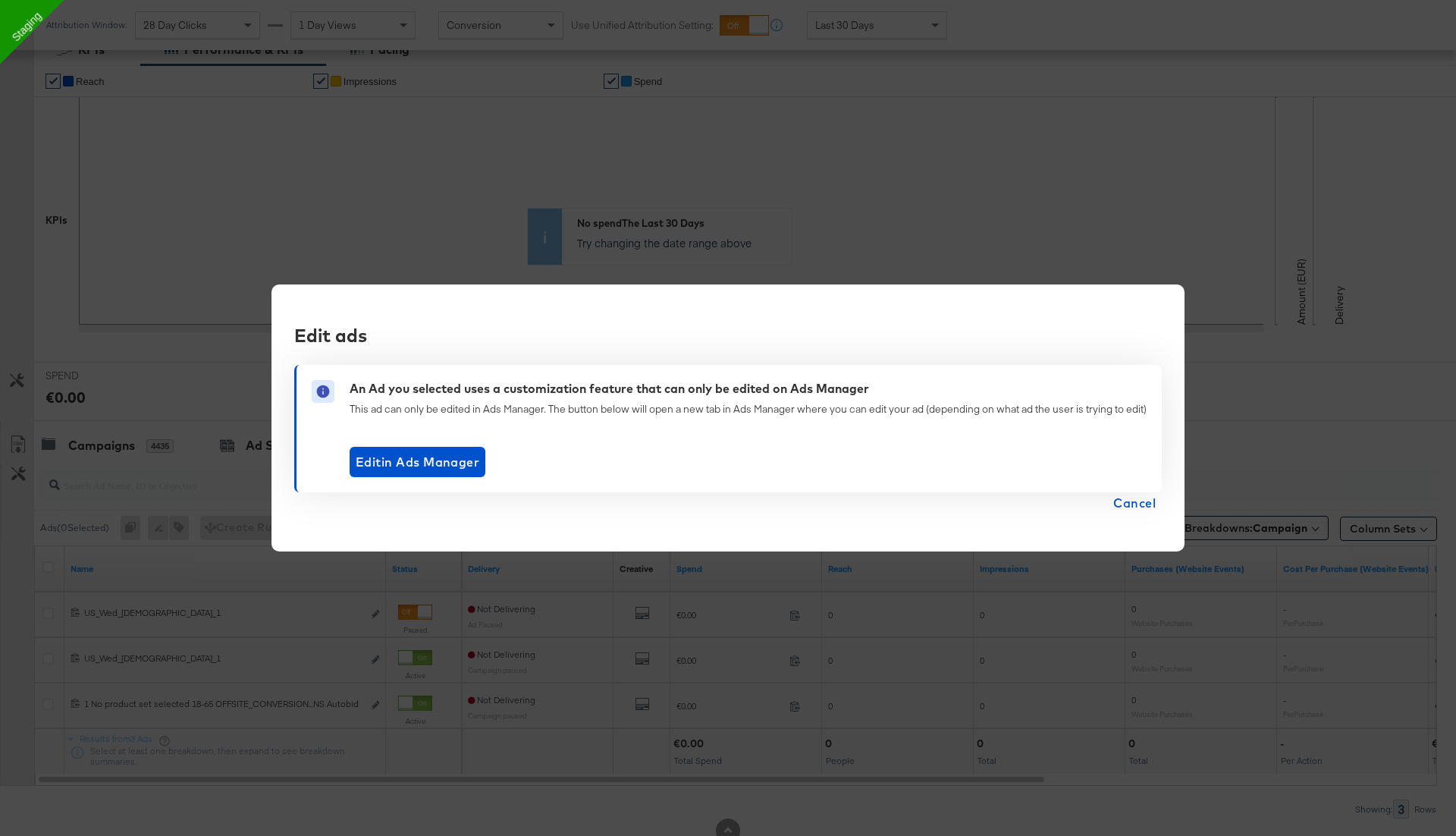
click at [1139, 504] on span "Cancel" at bounding box center [1134, 503] width 43 height 21
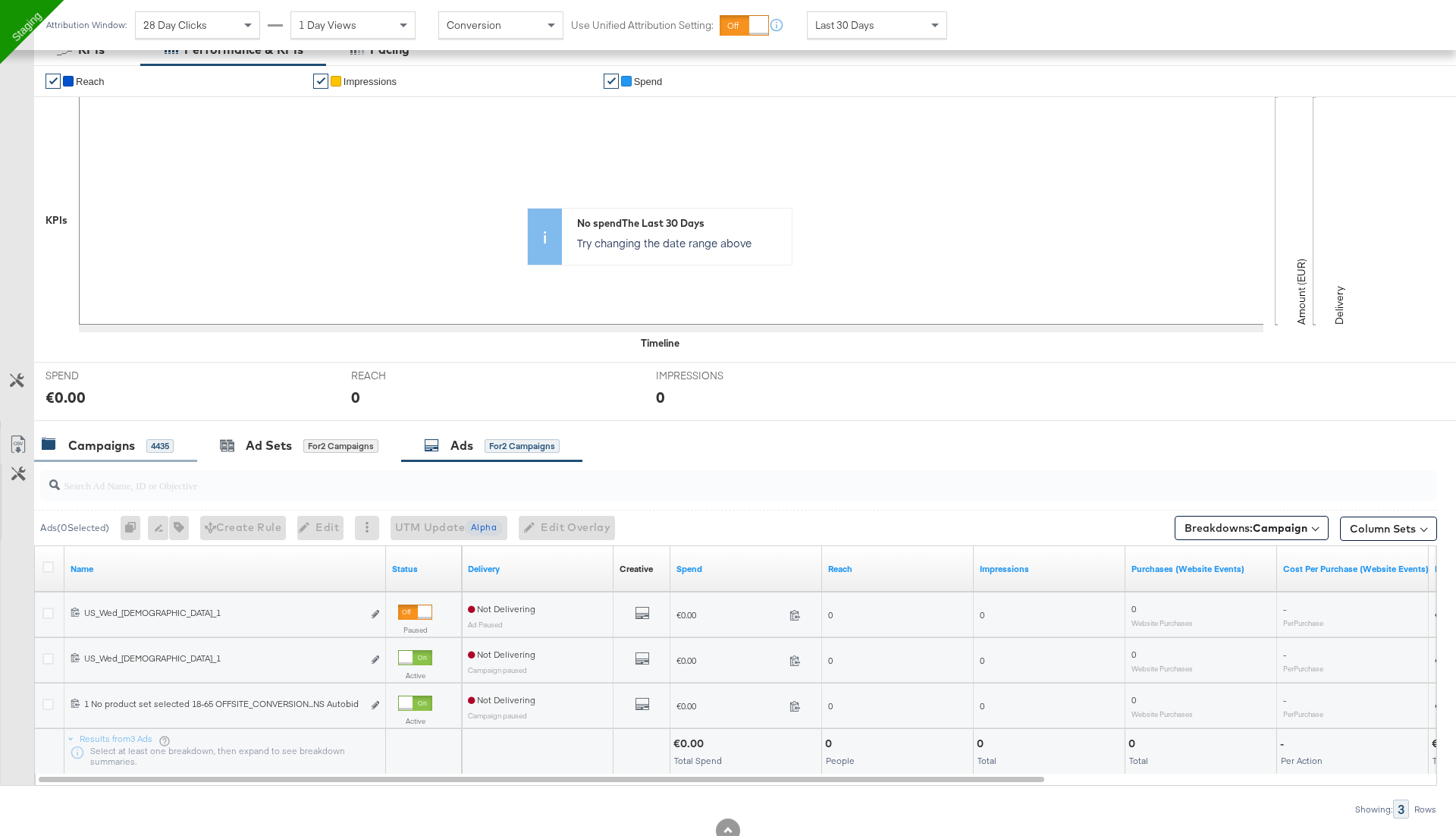
click at [145, 452] on div "Campaigns 4435" at bounding box center [115, 445] width 163 height 32
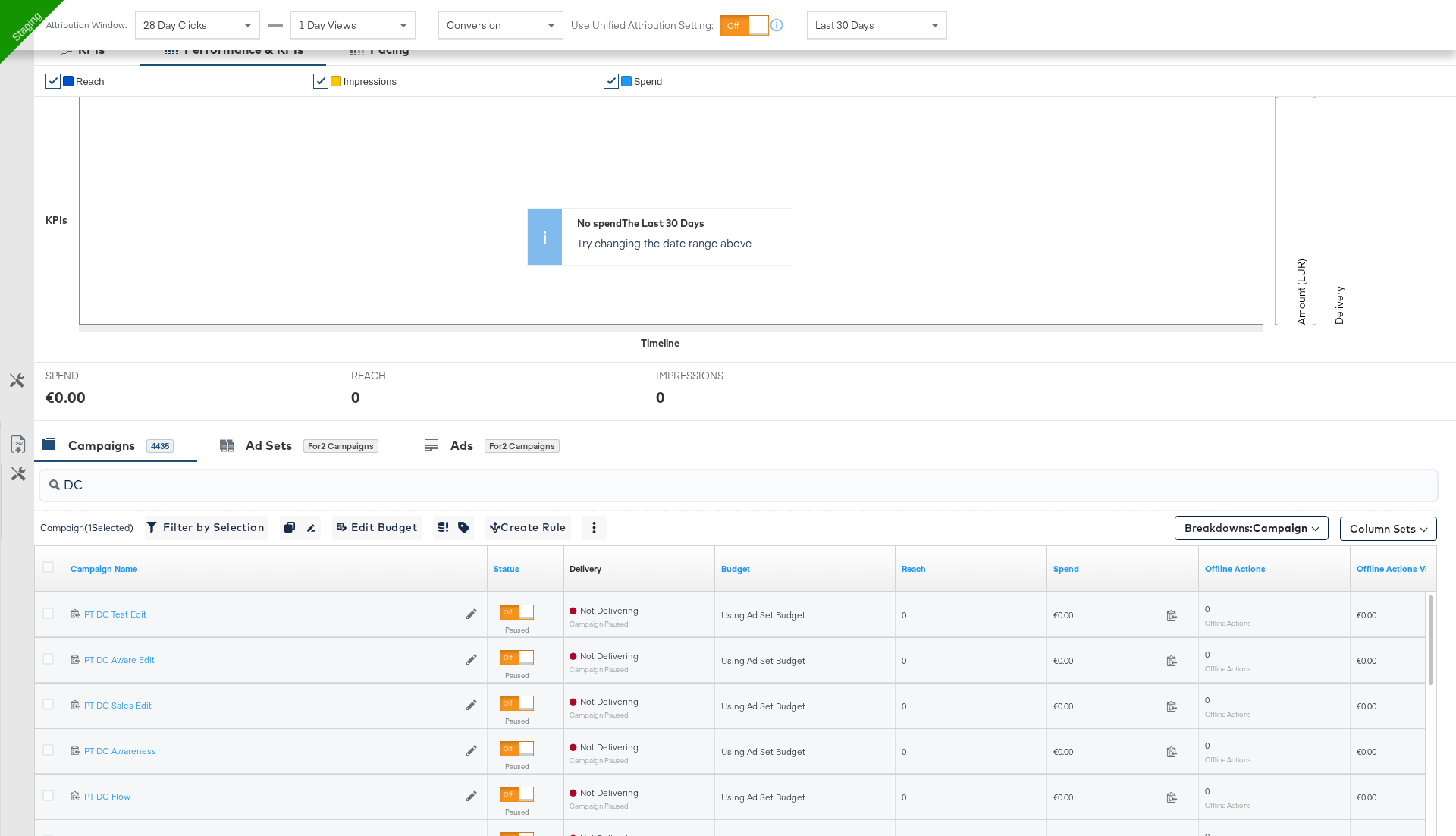
click at [154, 487] on input "DC" at bounding box center [684, 479] width 1249 height 30
type input "aware"
click at [52, 746] on icon at bounding box center [48, 751] width 11 height 11
click at [0, 0] on input "checkbox" at bounding box center [0, 0] width 0 height 0
click at [456, 454] on div "Ads for 3 Campaigns" at bounding box center [491, 445] width 181 height 32
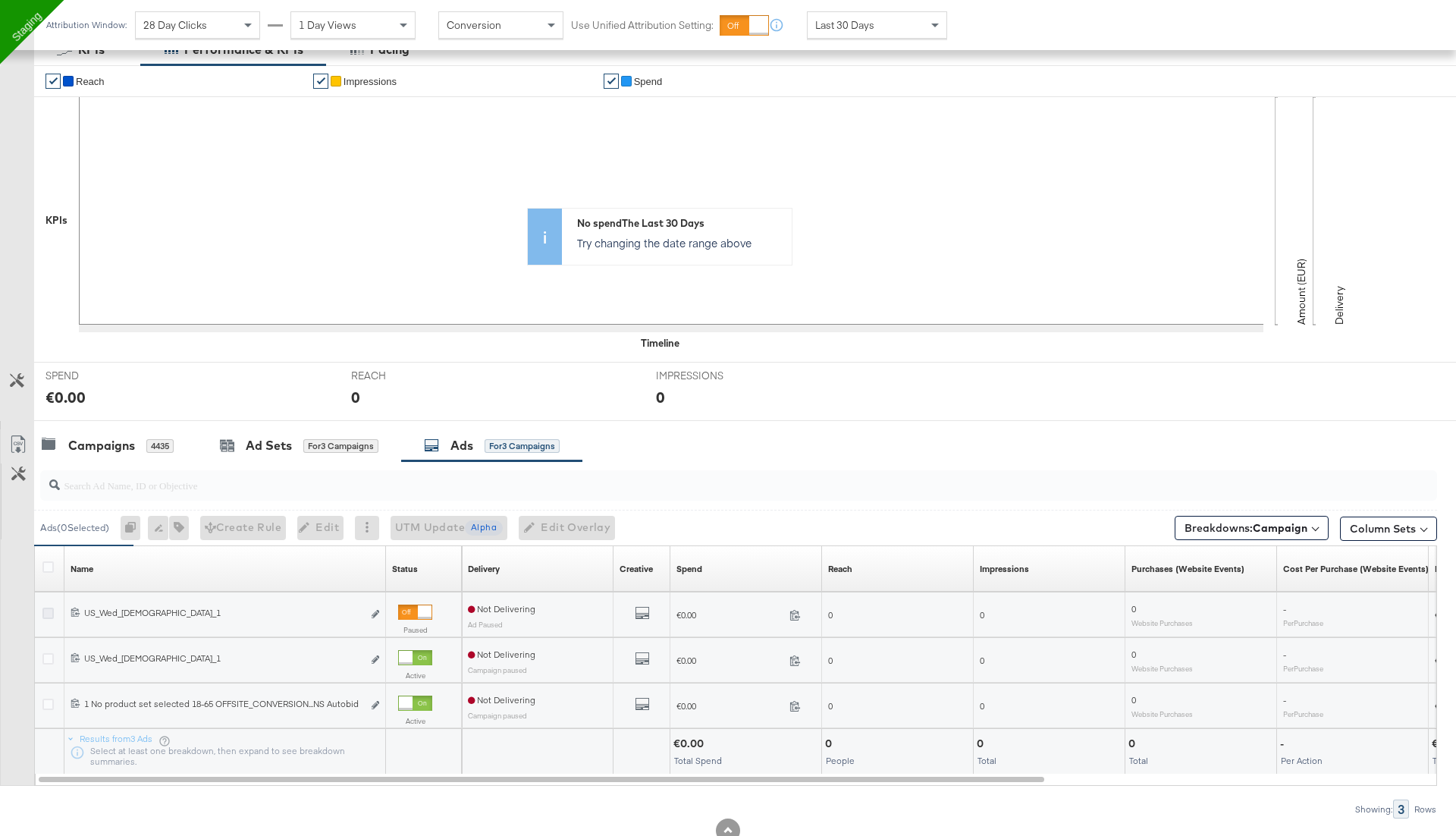
click at [45, 612] on icon at bounding box center [48, 613] width 11 height 11
click at [0, 0] on input "checkbox" at bounding box center [0, 0] width 0 height 0
click at [380, 608] on div "6847506793765 US_Wed_Female_1 US_Wed_Female_1 Edit ad" at bounding box center [225, 614] width 322 height 28
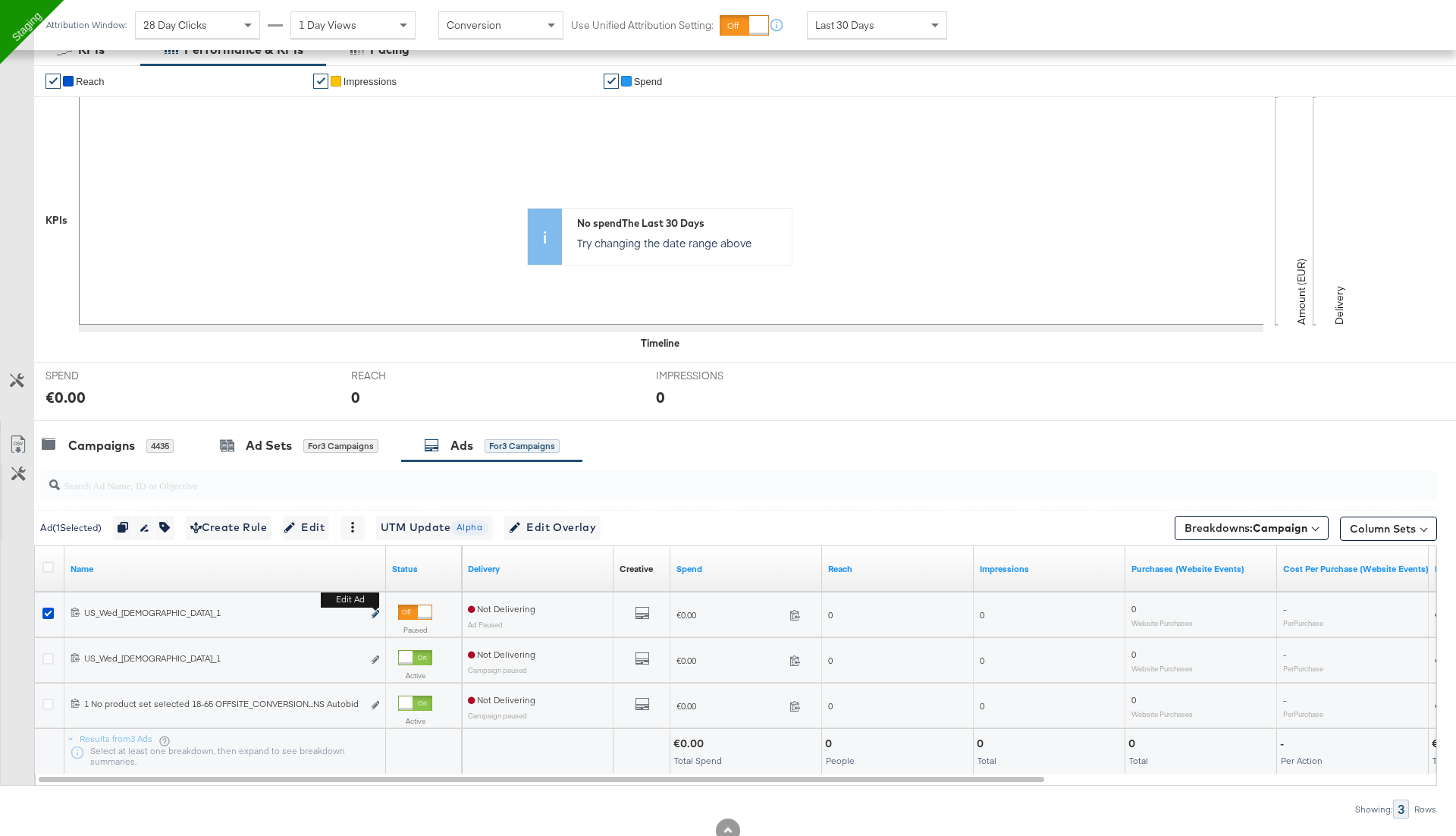
click at [376, 610] on icon "link" at bounding box center [375, 614] width 7 height 8
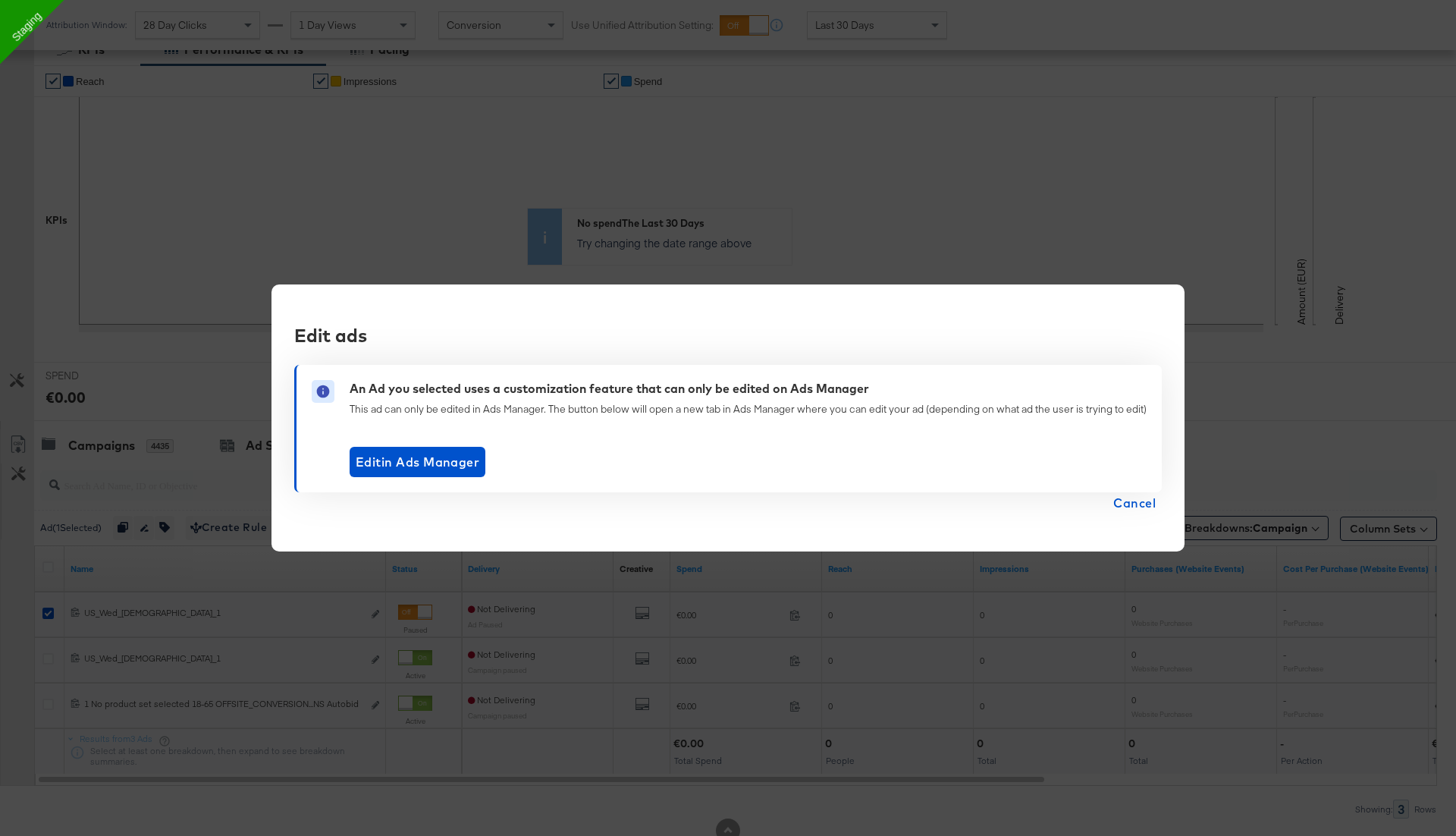
click at [1147, 502] on span "Cancel" at bounding box center [1134, 503] width 43 height 21
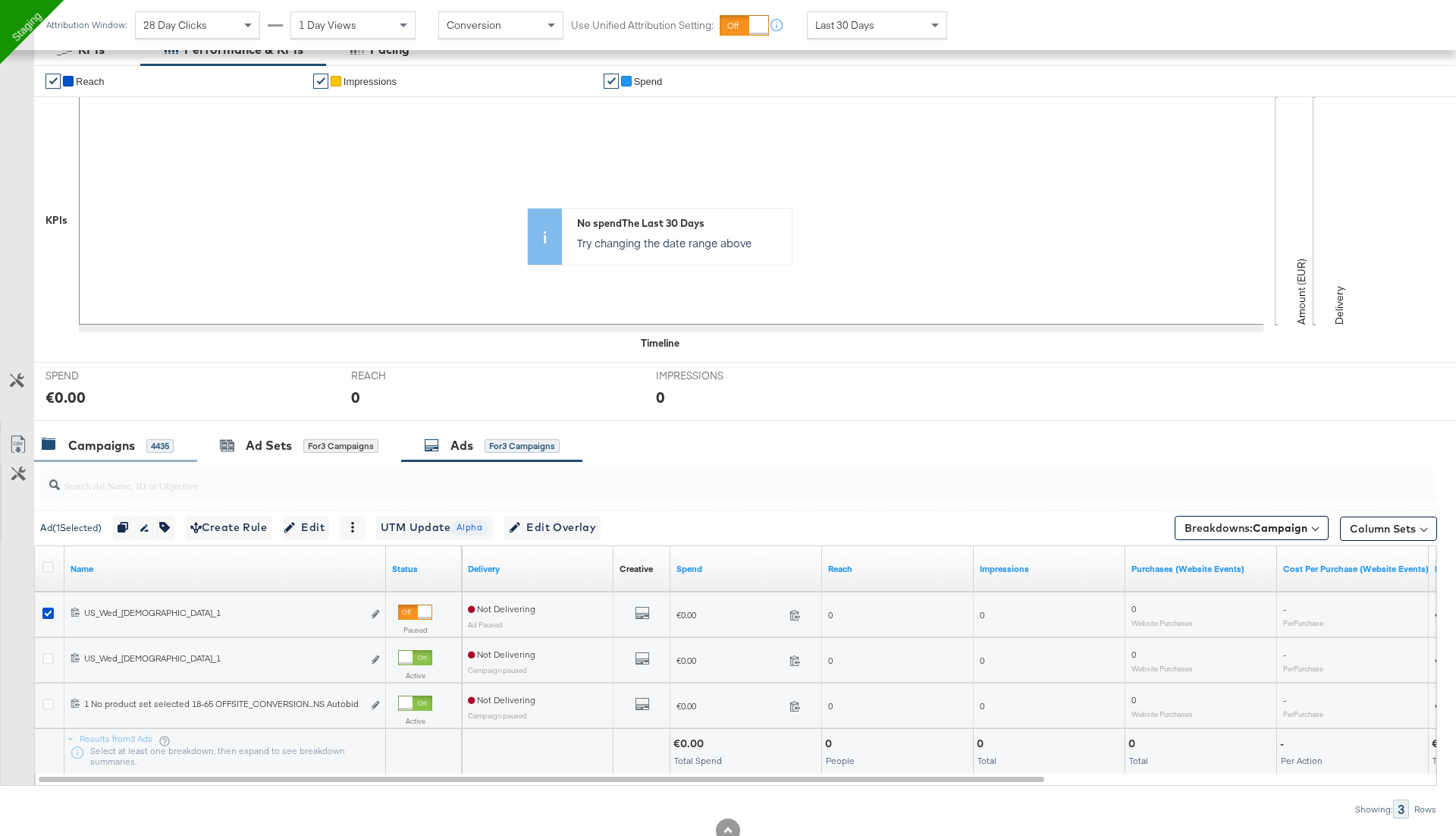
click at [88, 452] on div "Campaigns 4435" at bounding box center [115, 445] width 163 height 32
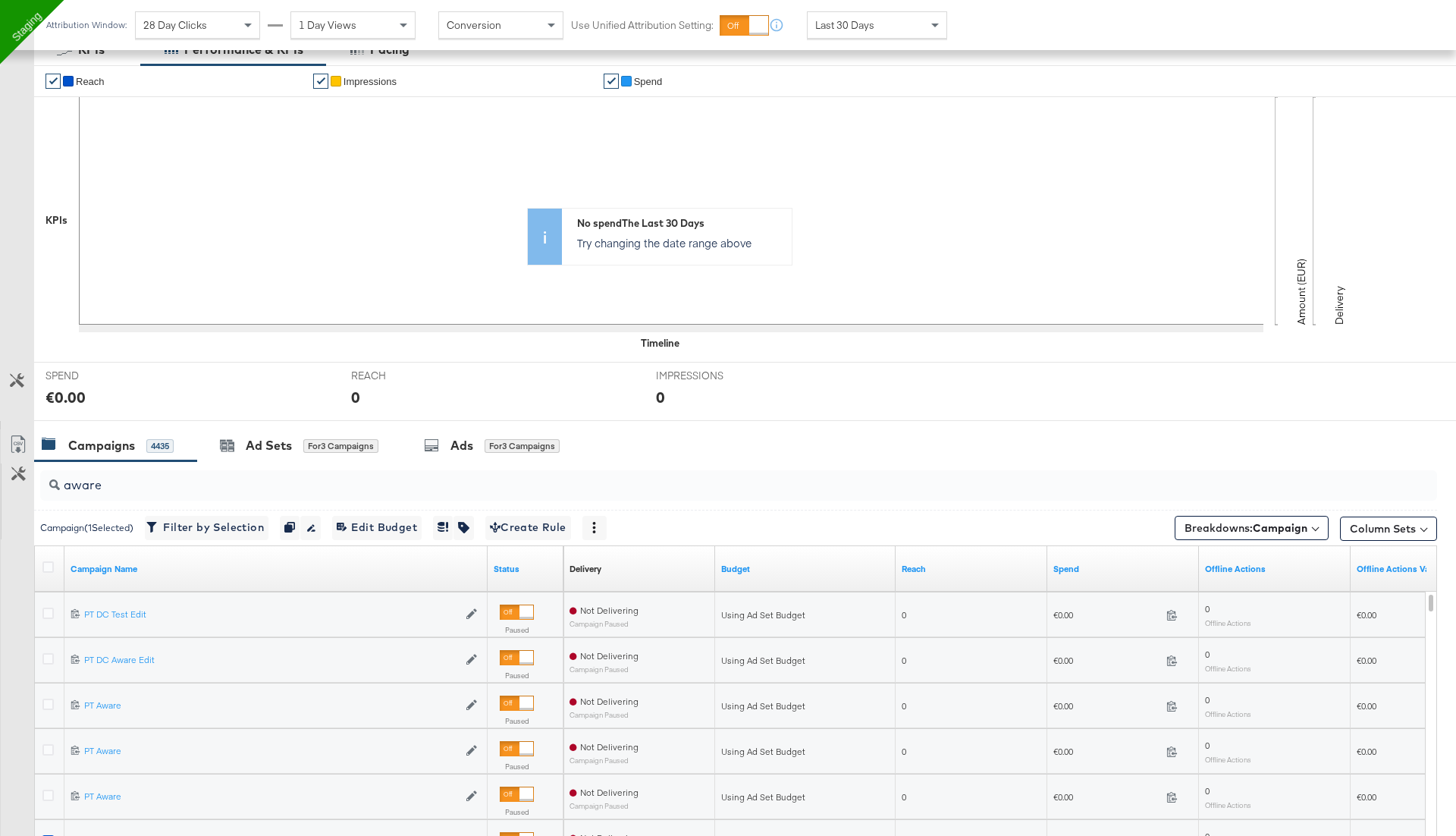
click at [201, 478] on input "aware" at bounding box center [684, 479] width 1249 height 30
type input "digital"
click at [48, 612] on icon at bounding box center [48, 613] width 11 height 11
click at [0, 0] on input "checkbox" at bounding box center [0, 0] width 0 height 0
click at [479, 464] on input "digital" at bounding box center [684, 479] width 1249 height 30
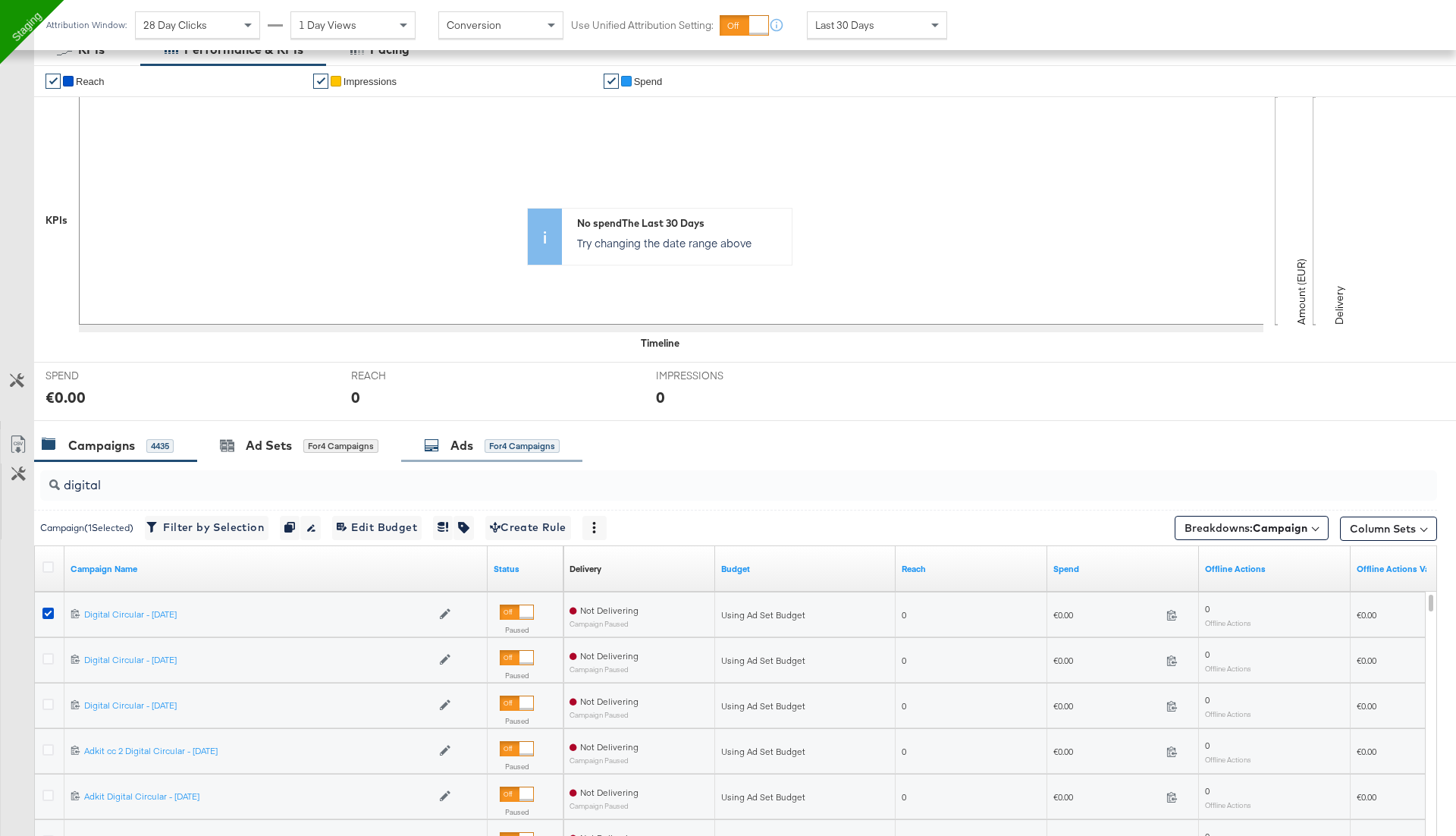
click at [477, 433] on div "Ads for 4 Campaigns" at bounding box center [491, 445] width 181 height 32
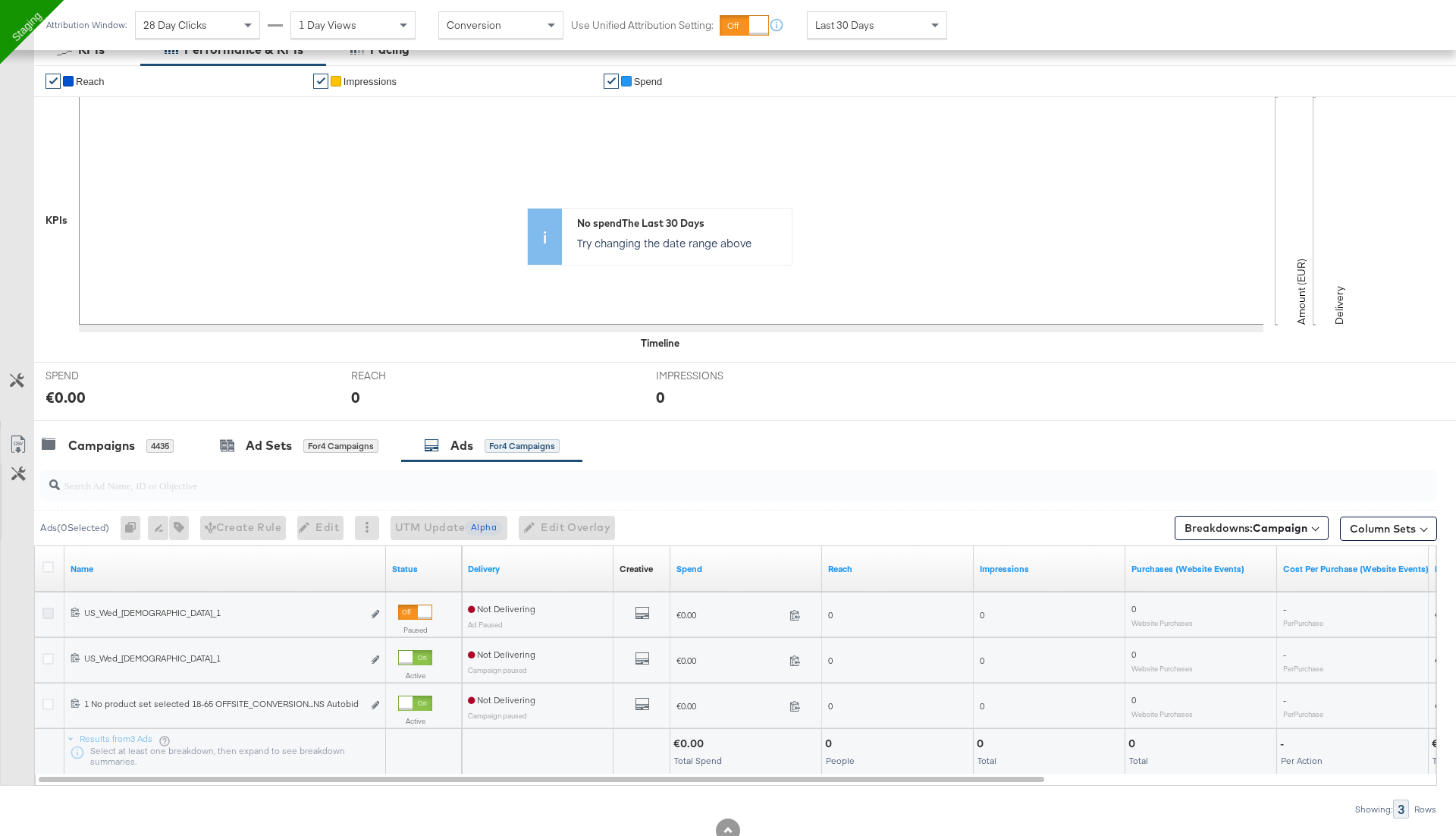
click at [48, 610] on icon at bounding box center [48, 613] width 11 height 11
click at [0, 0] on input "checkbox" at bounding box center [0, 0] width 0 height 0
click at [378, 610] on icon "link" at bounding box center [375, 614] width 7 height 8
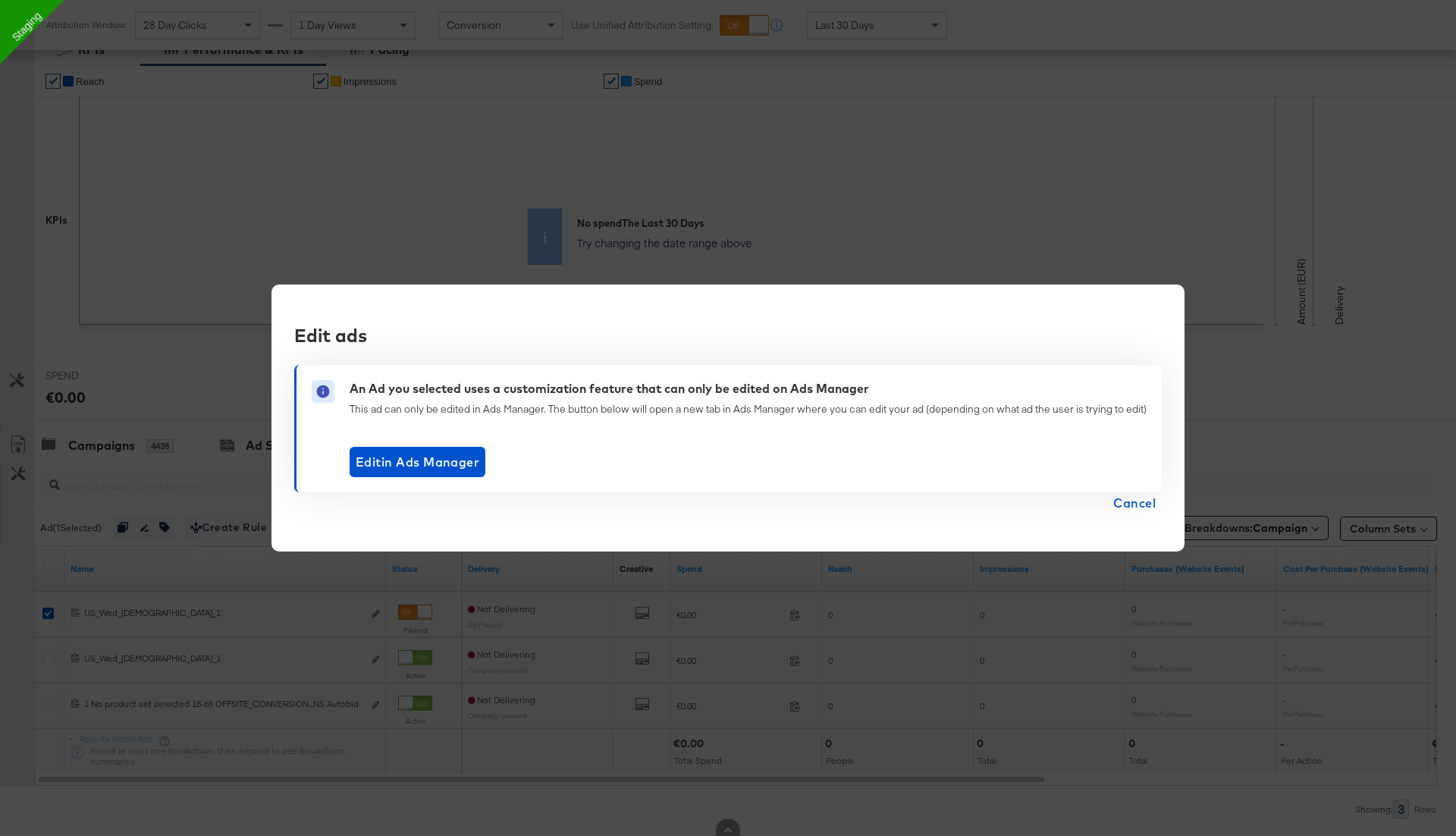
click at [1133, 499] on span "Cancel" at bounding box center [1134, 503] width 43 height 21
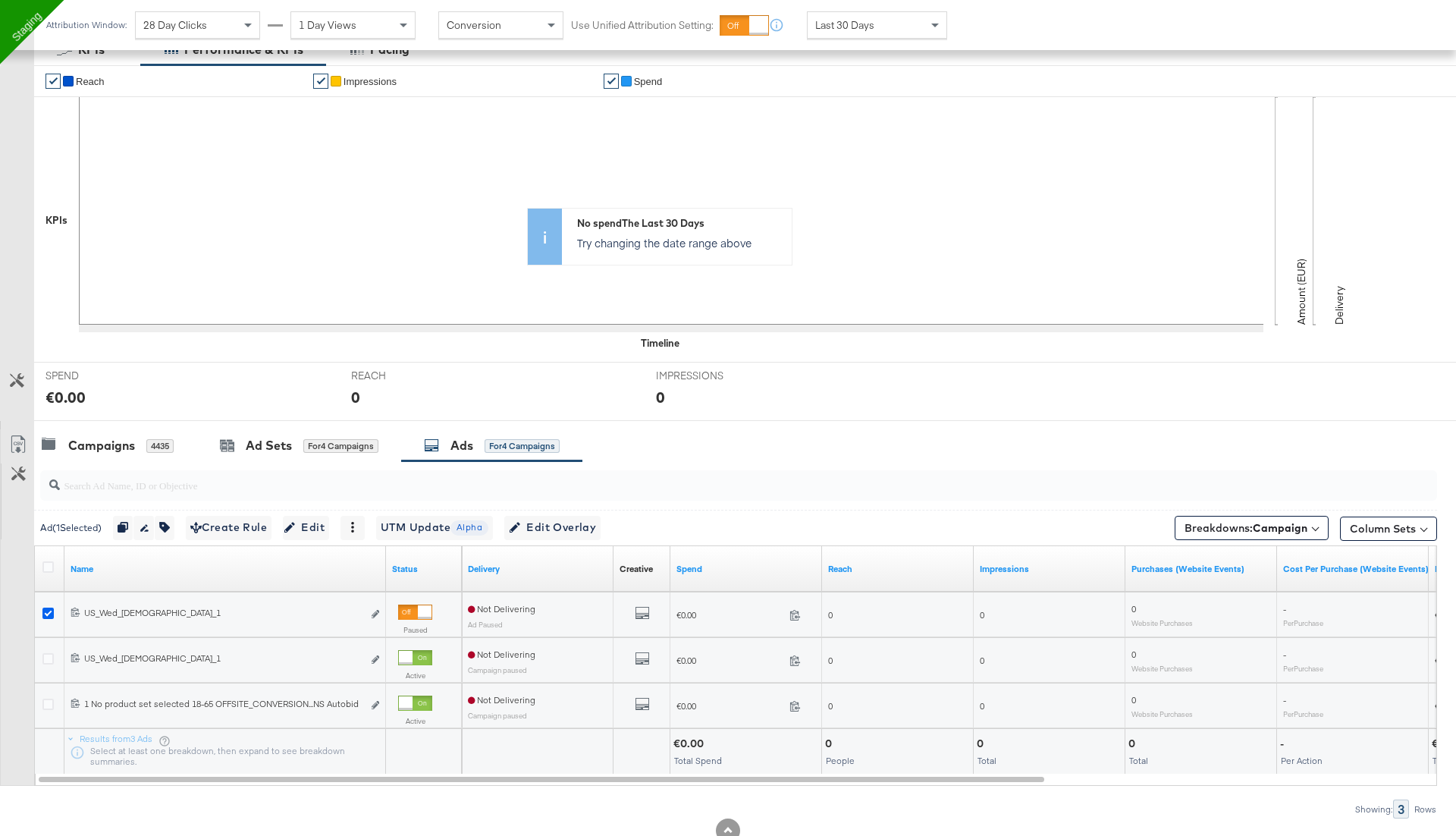
click at [43, 608] on icon at bounding box center [48, 613] width 11 height 11
click at [0, 0] on input "checkbox" at bounding box center [0, 0] width 0 height 0
click at [378, 704] on icon "link" at bounding box center [375, 704] width 7 height 8
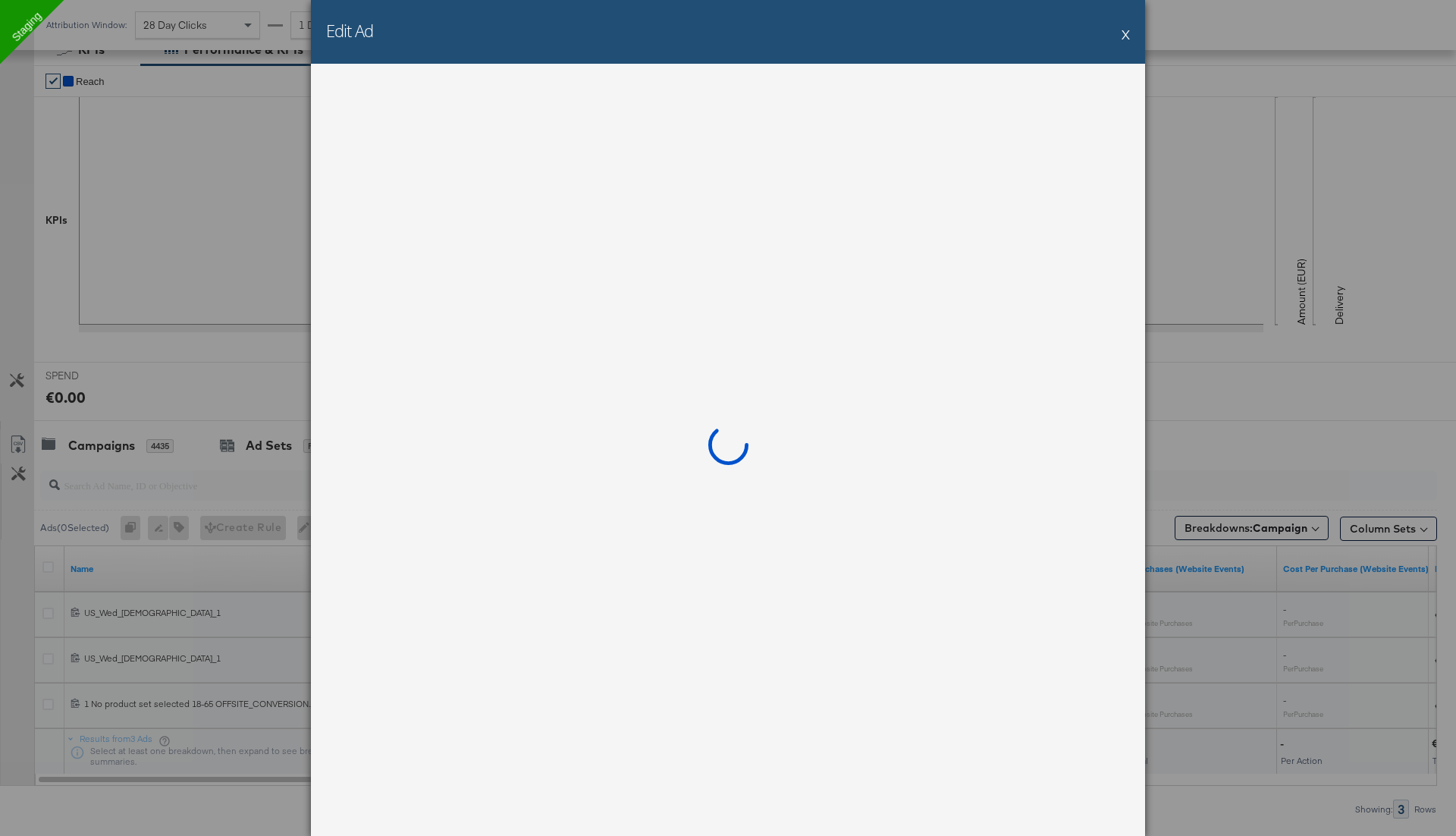
click at [378, 704] on div at bounding box center [728, 449] width 834 height 772
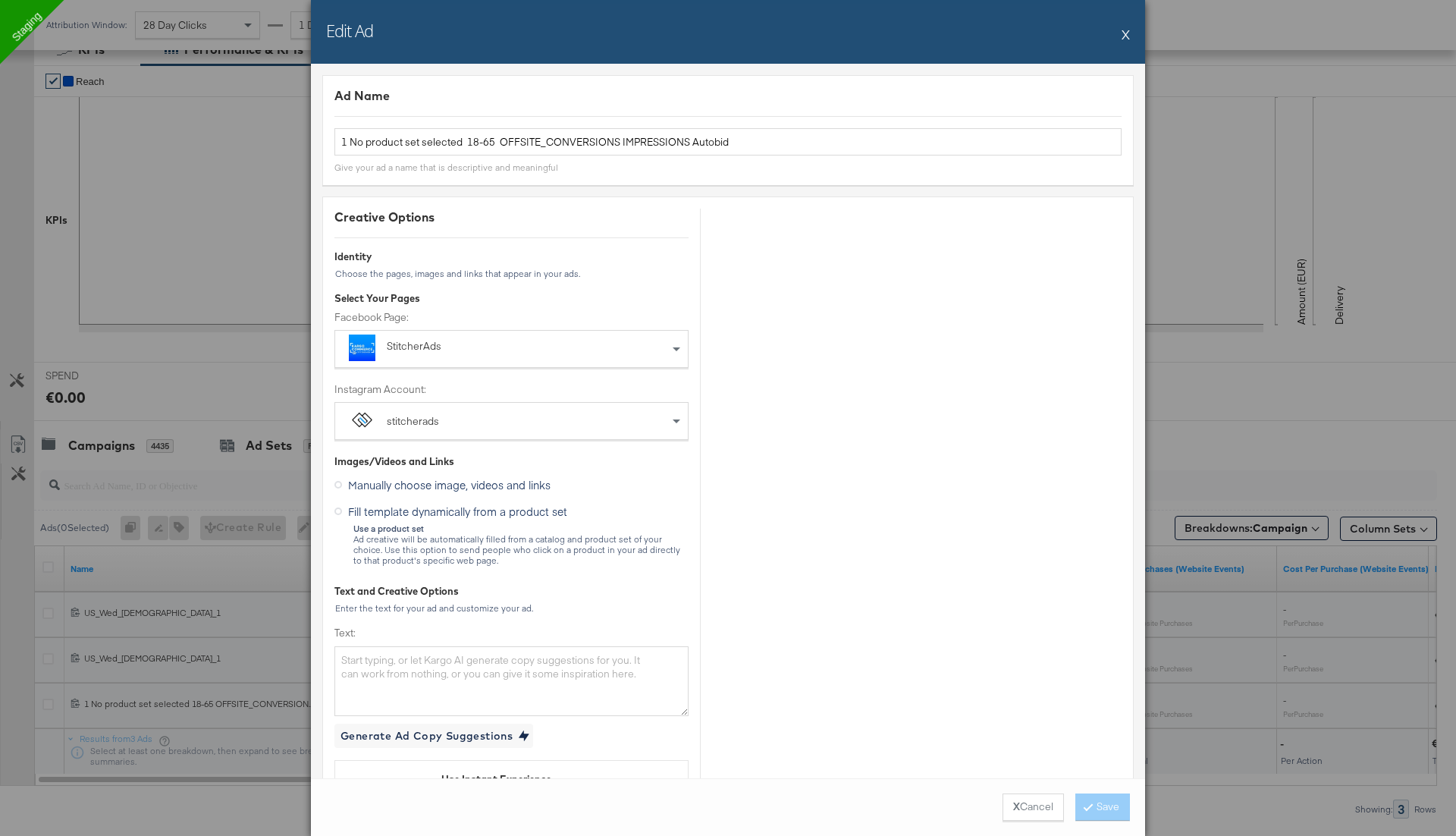
click at [1129, 35] on button "X" at bounding box center [1125, 34] width 8 height 31
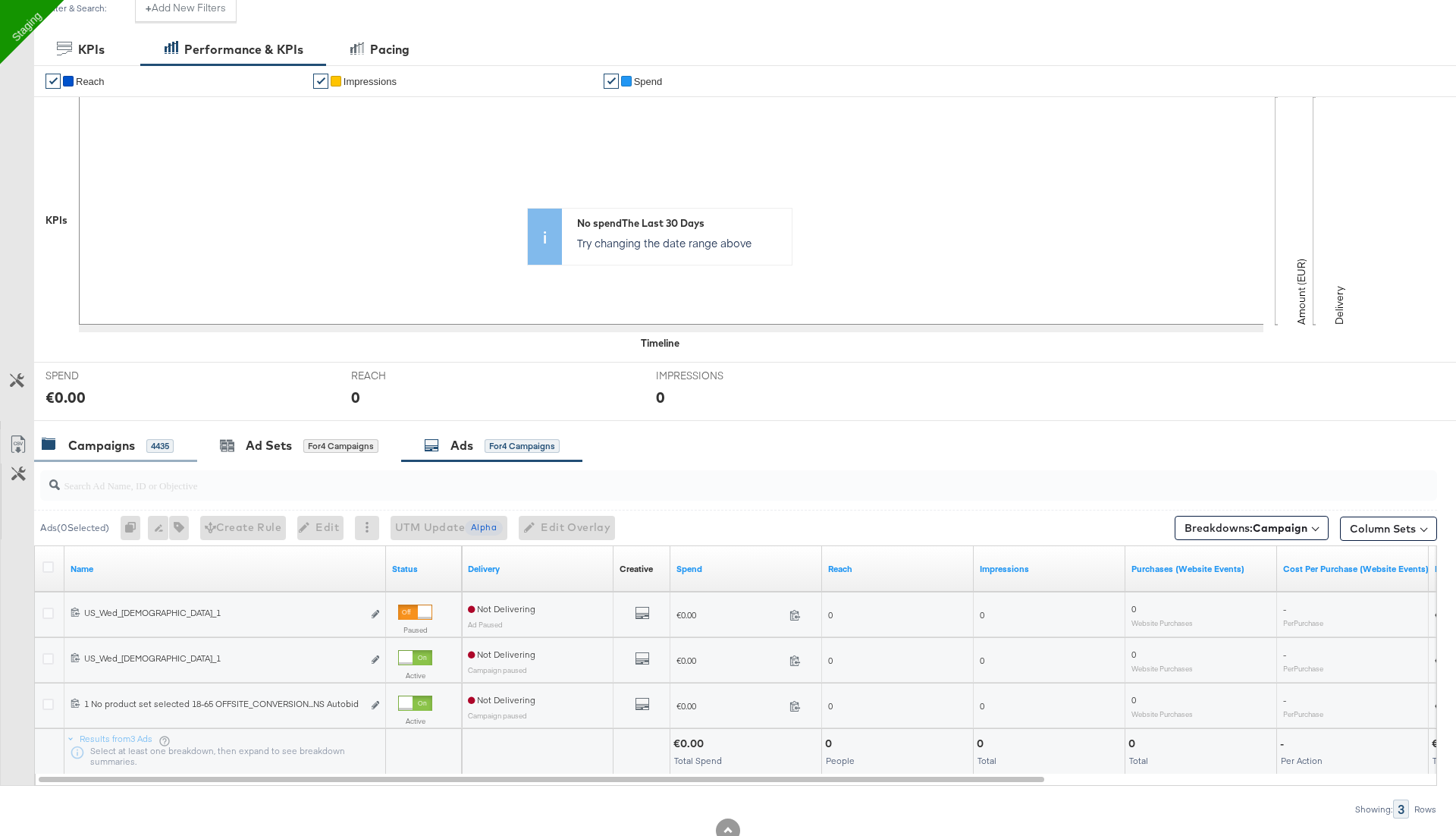
scroll to position [0, 0]
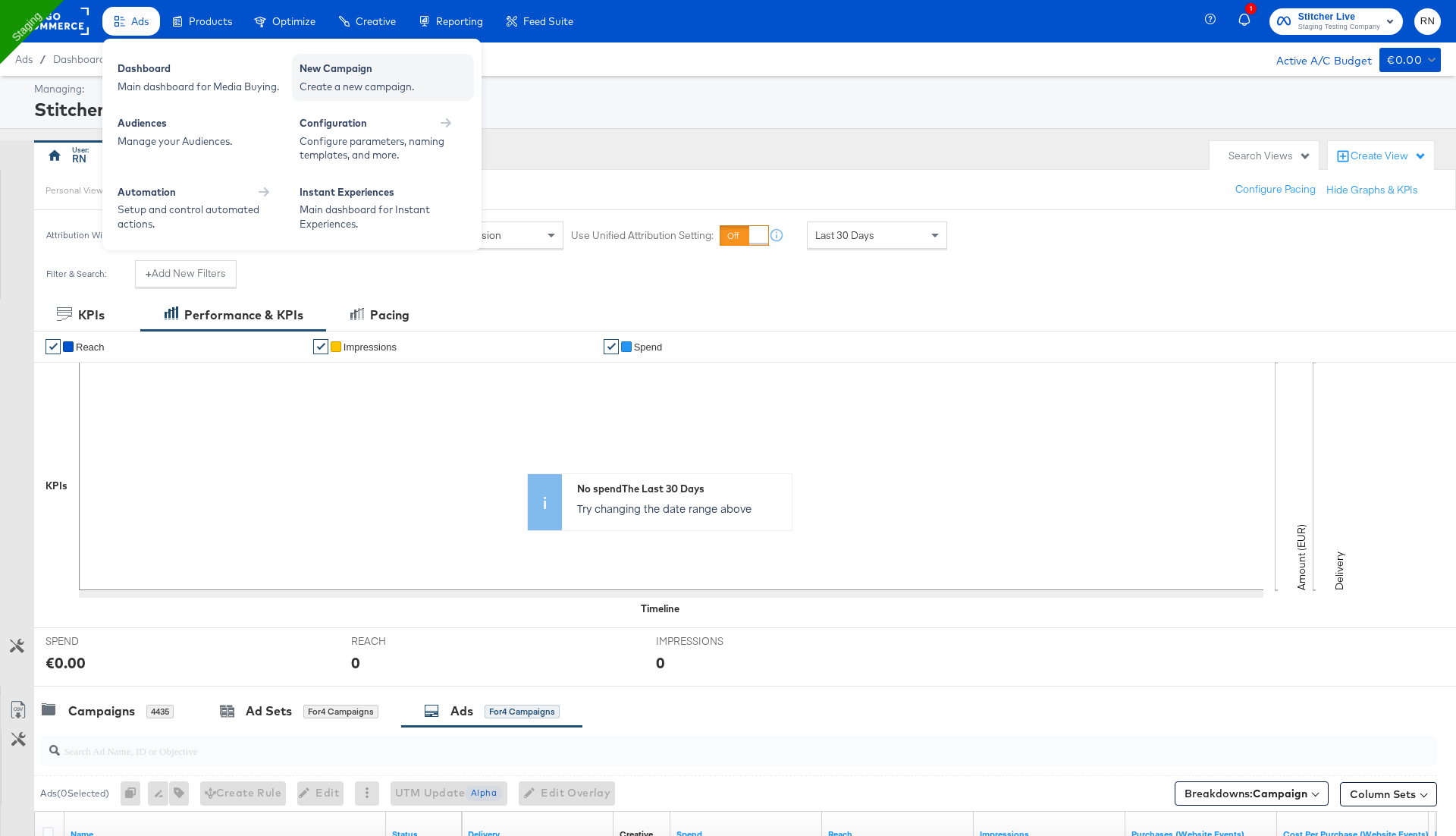
click at [331, 82] on div "Create a new campaign." at bounding box center [382, 87] width 167 height 15
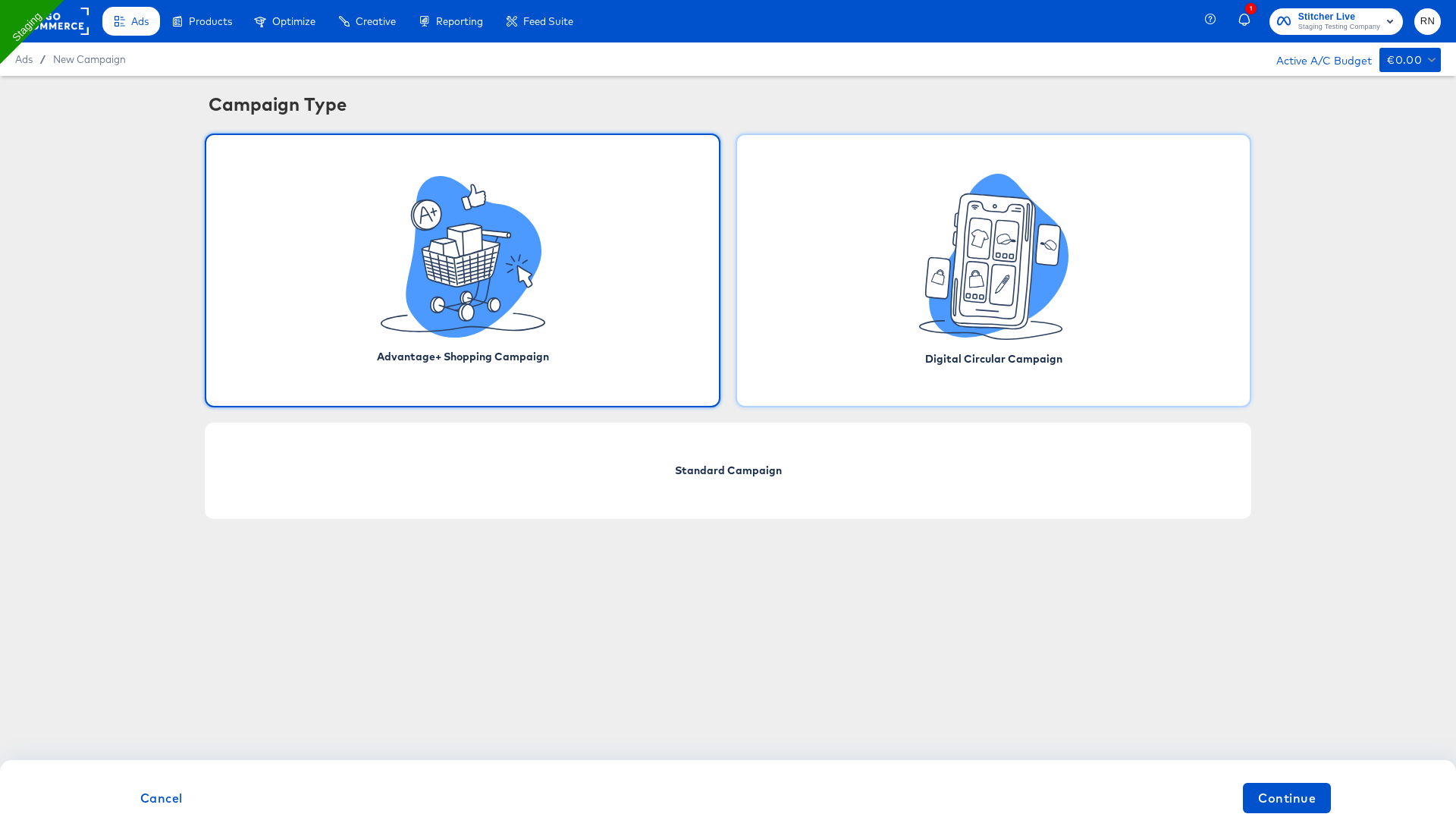
click at [953, 320] on icon at bounding box center [993, 261] width 84 height 135
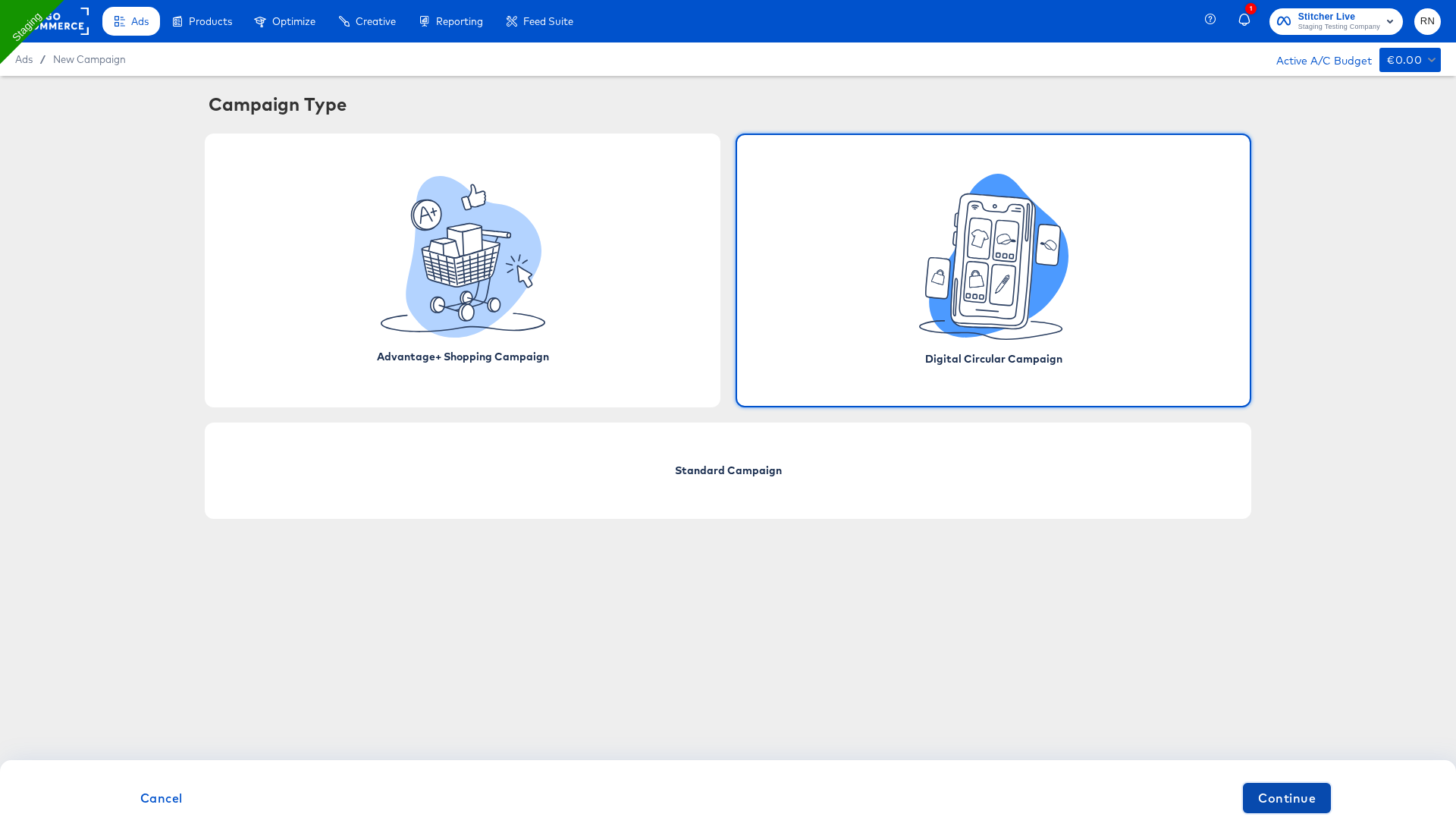
click at [1326, 803] on button "Continue" at bounding box center [1287, 798] width 88 height 31
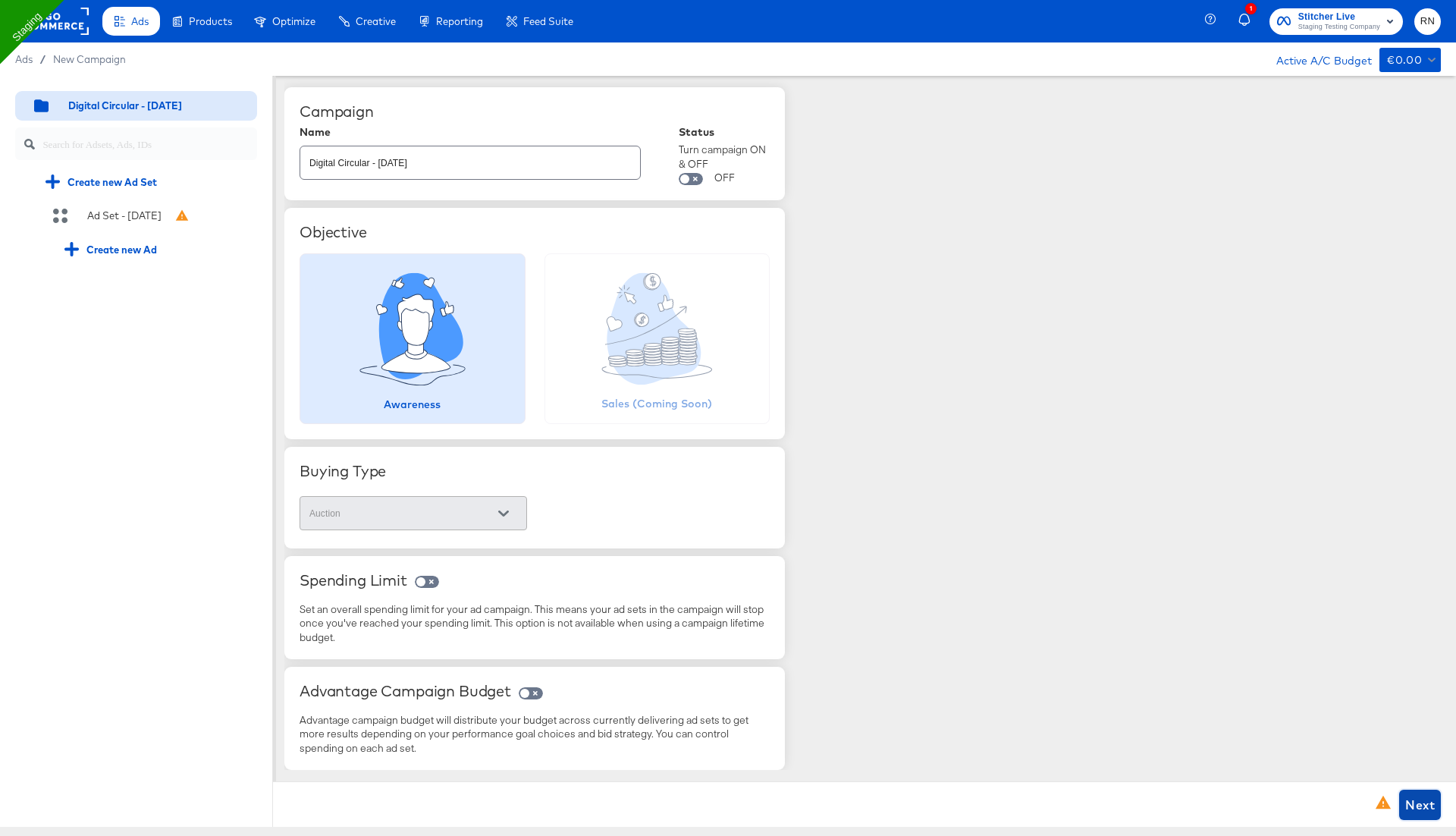
click at [1434, 807] on button "Next" at bounding box center [1420, 805] width 42 height 31
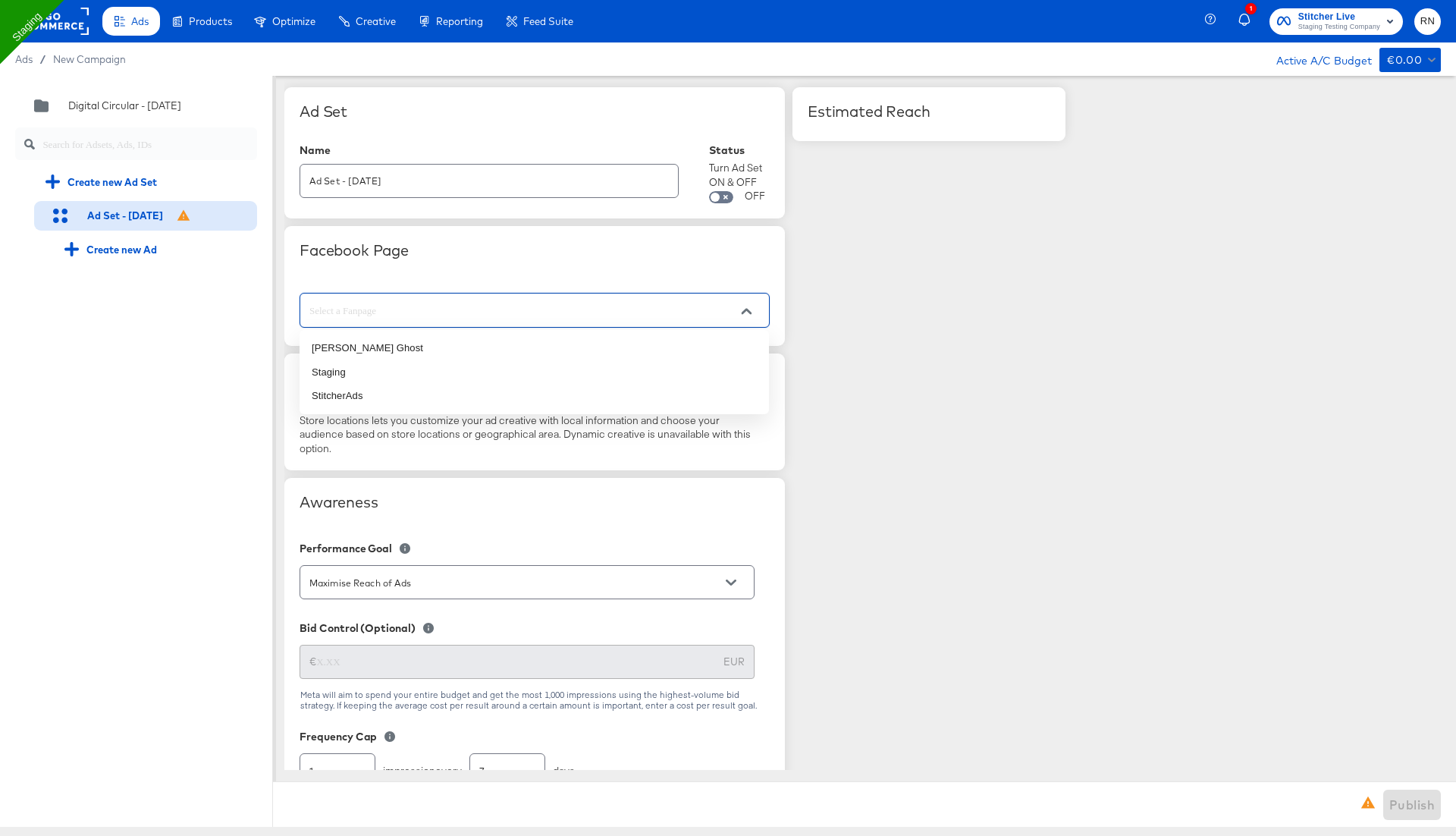
click at [394, 314] on input "text" at bounding box center [523, 311] width 433 height 18
click at [386, 373] on li "Staging" at bounding box center [534, 372] width 469 height 24
type input "Staging"
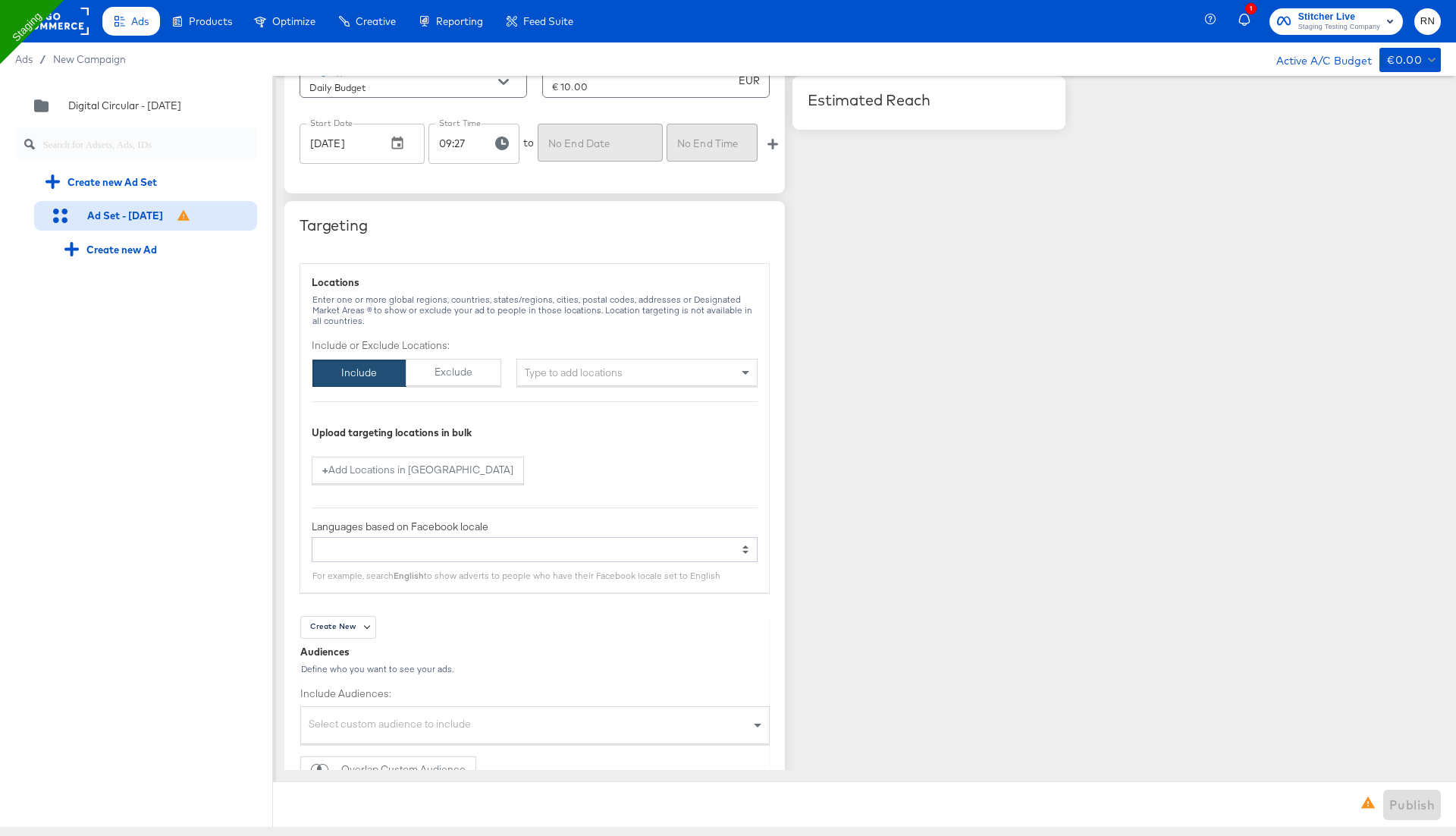
scroll to position [832, 0]
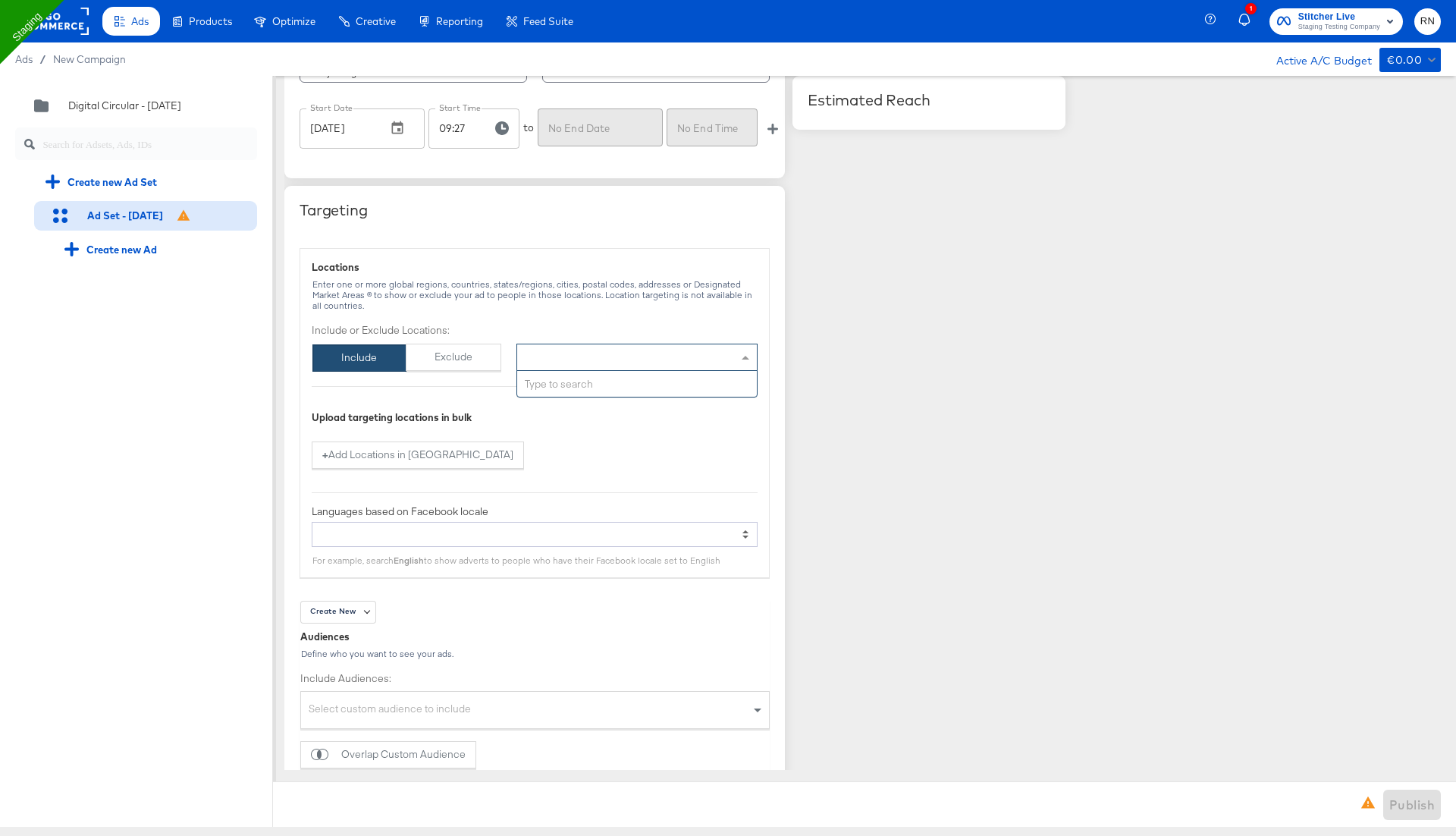
click at [571, 362] on div "Type to add locations" at bounding box center [636, 357] width 241 height 27
type input "united sta"
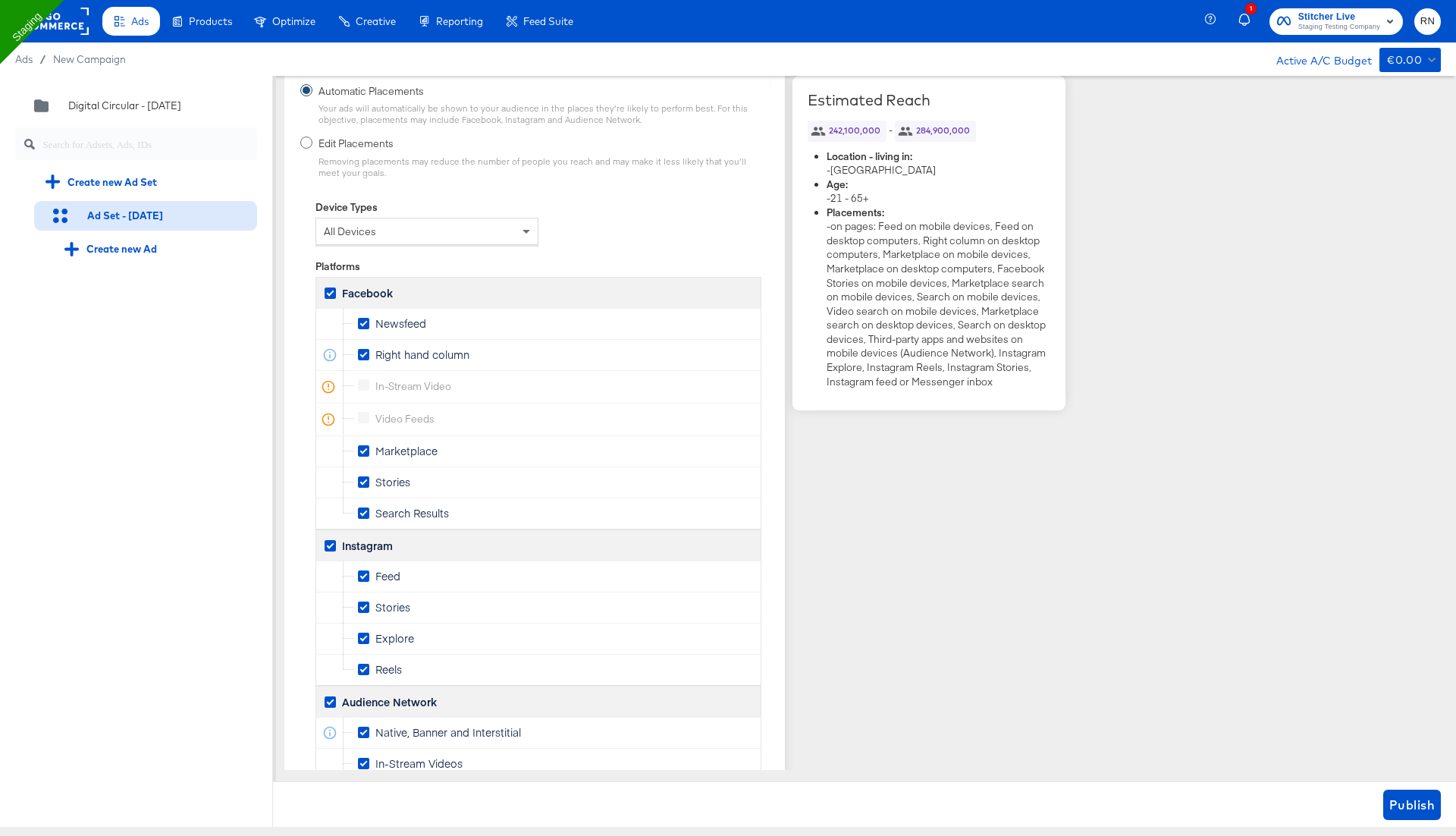
scroll to position [2231, 0]
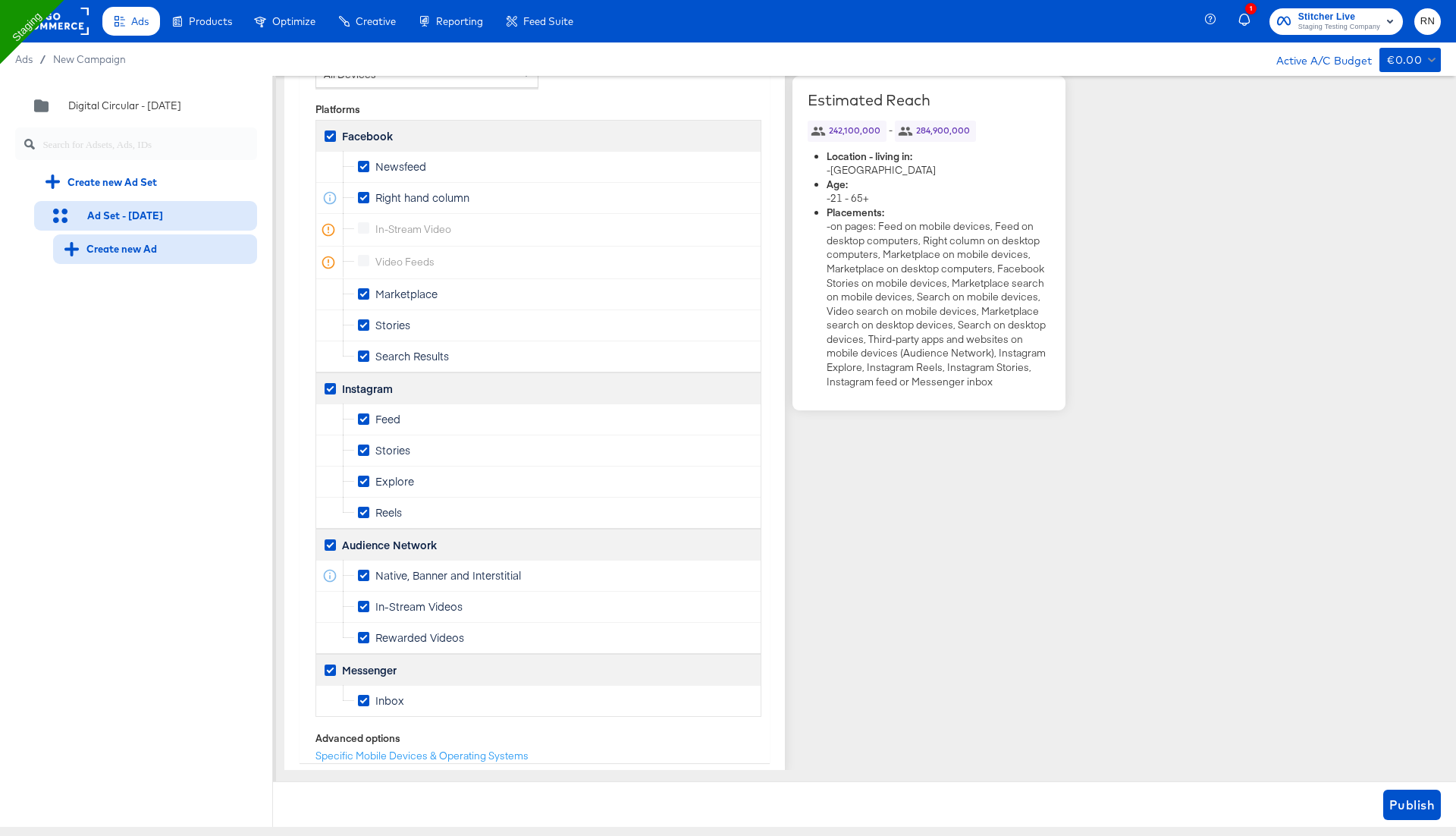
click at [128, 245] on div "Create new Ad" at bounding box center [111, 249] width 93 height 15
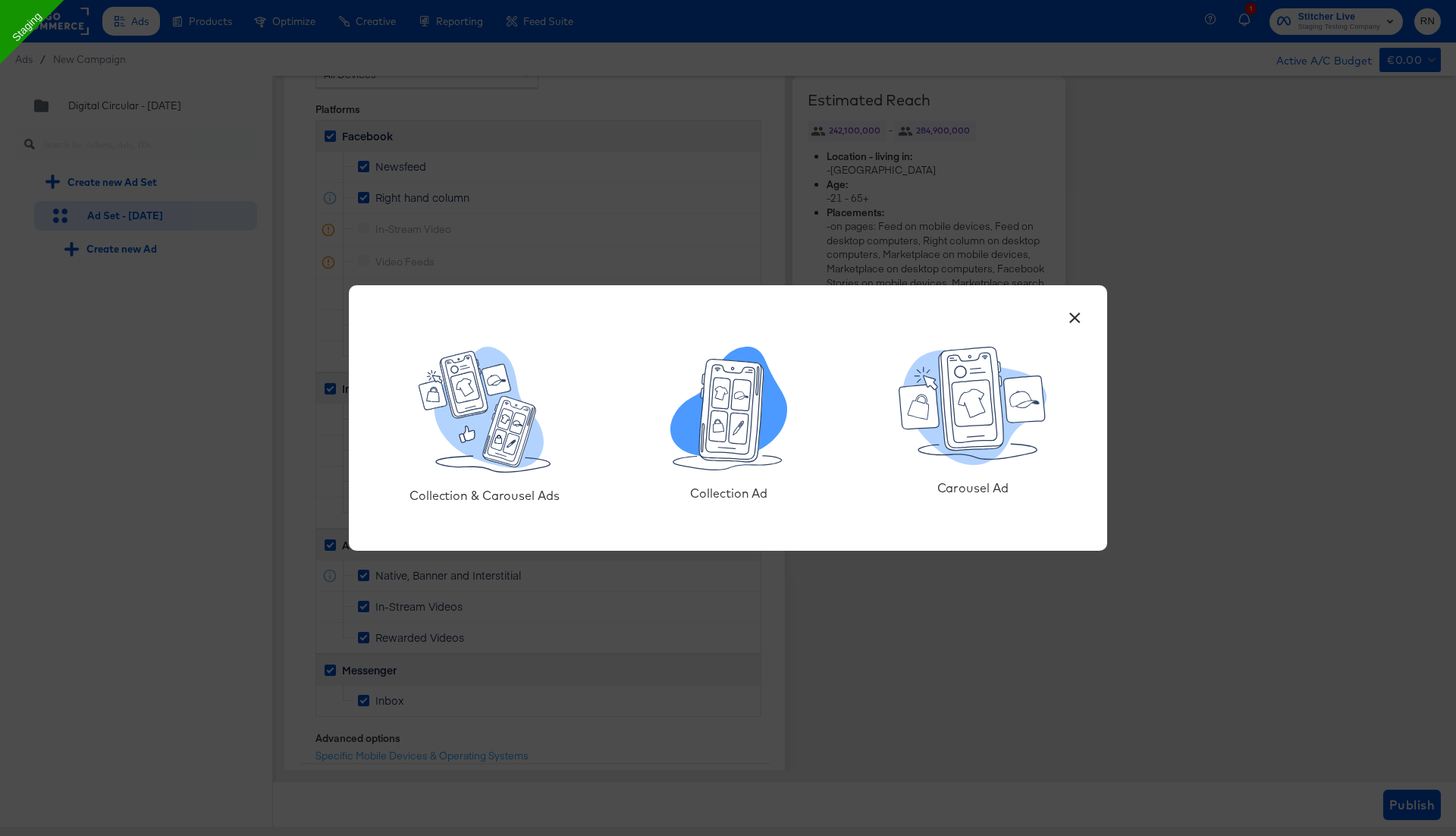
click at [751, 438] on icon at bounding box center [732, 411] width 65 height 102
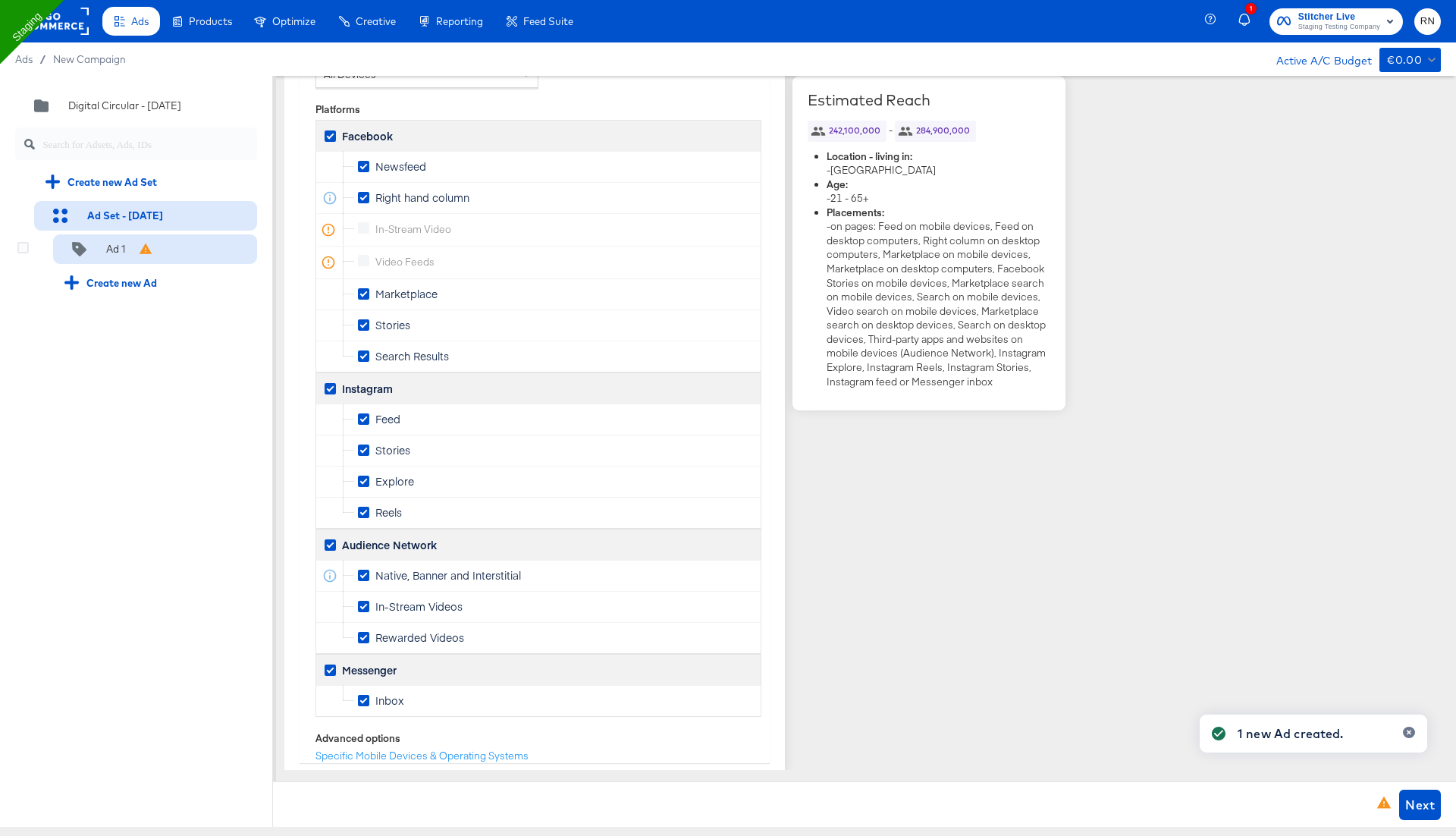
click at [131, 253] on div "Ad 1" at bounding box center [110, 249] width 91 height 15
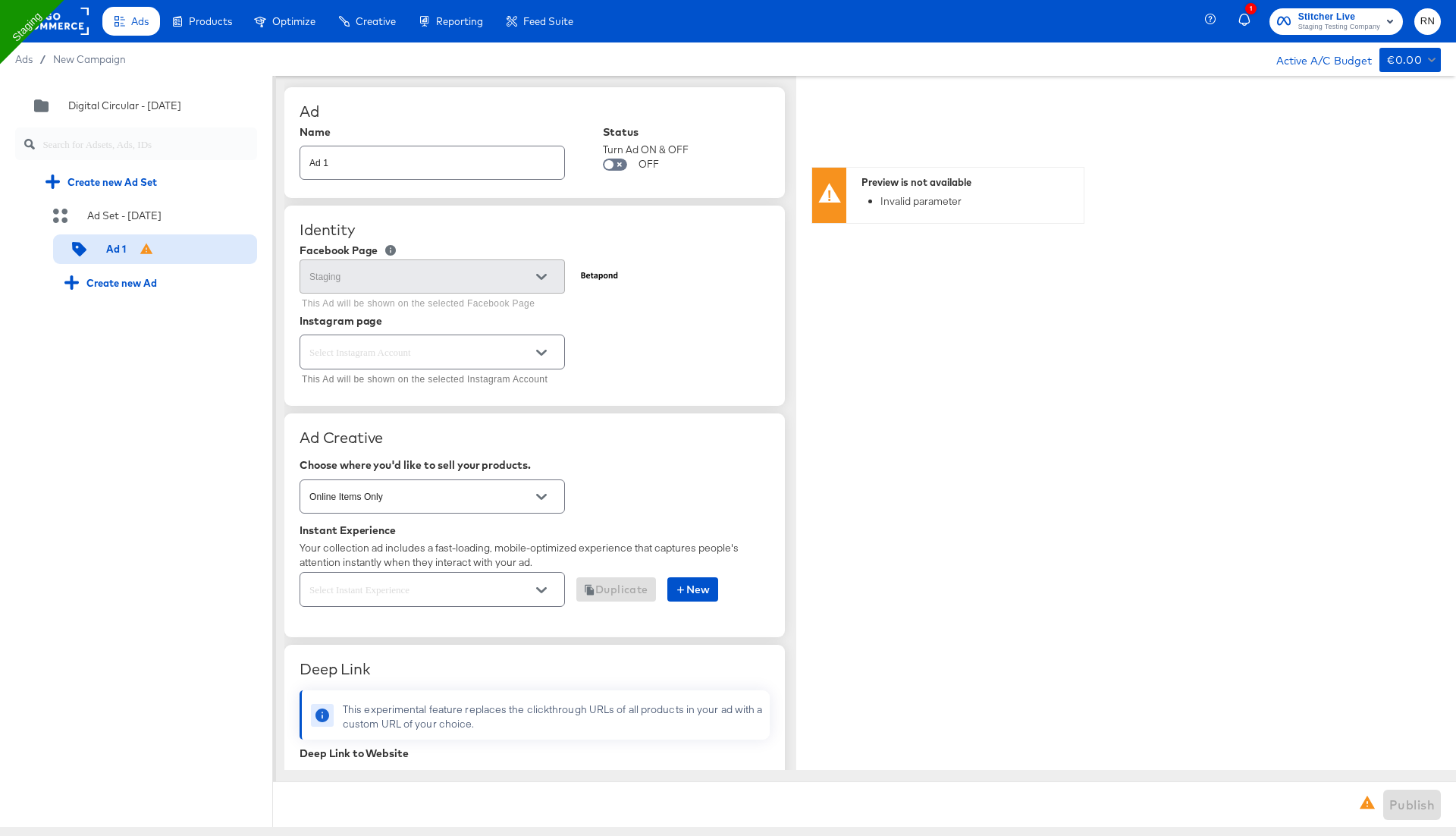
click at [376, 346] on input "text" at bounding box center [420, 353] width 228 height 18
click at [386, 404] on li "Page-backed Instagram Account" at bounding box center [432, 412] width 265 height 24
type textarea "x"
type input "Page-backed Instagram Account"
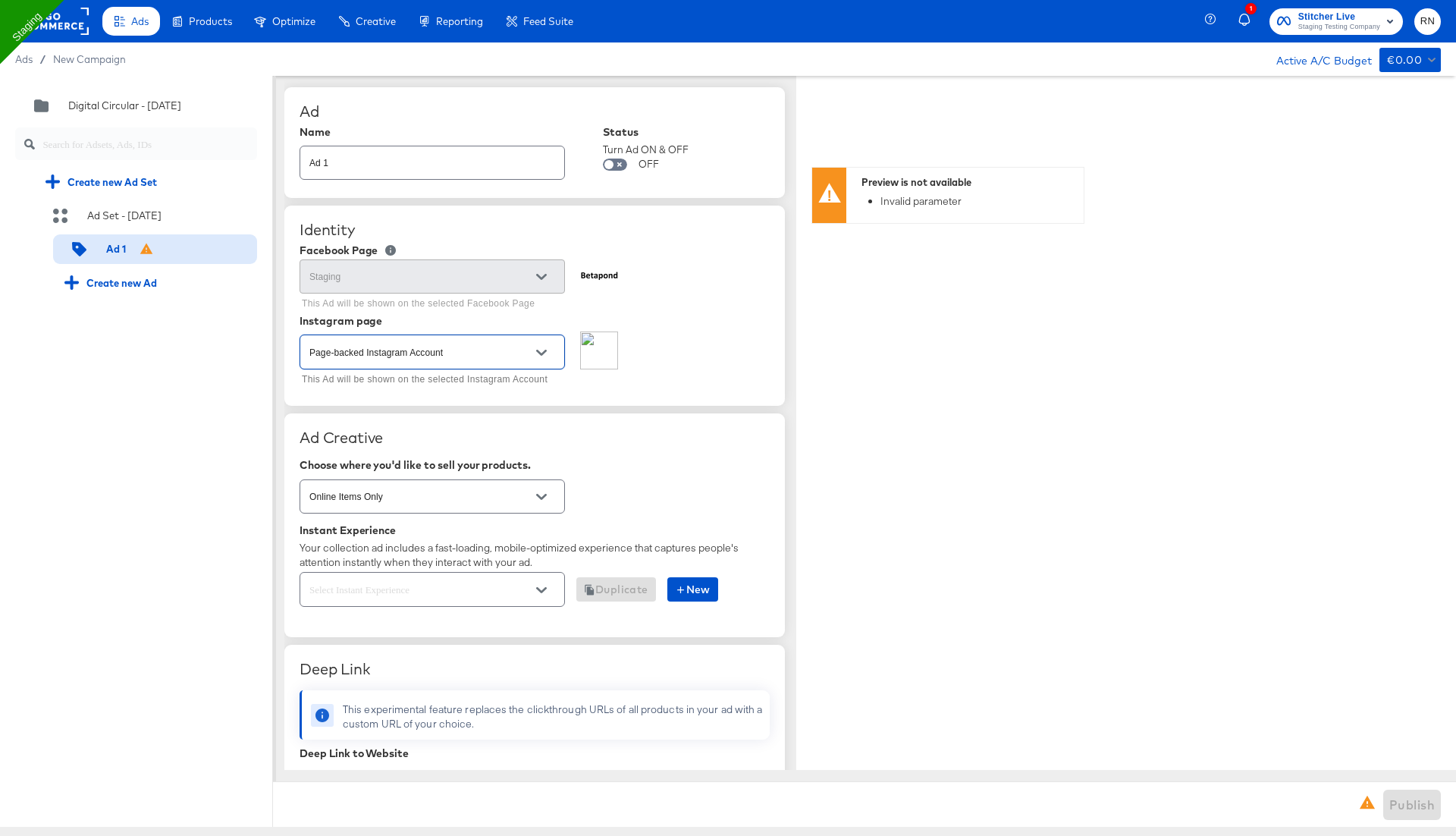
click at [380, 574] on div at bounding box center [432, 589] width 265 height 34
click at [373, 575] on div at bounding box center [432, 589] width 265 height 34
click at [436, 575] on div at bounding box center [432, 589] width 265 height 34
click at [488, 587] on input "text" at bounding box center [420, 590] width 228 height 18
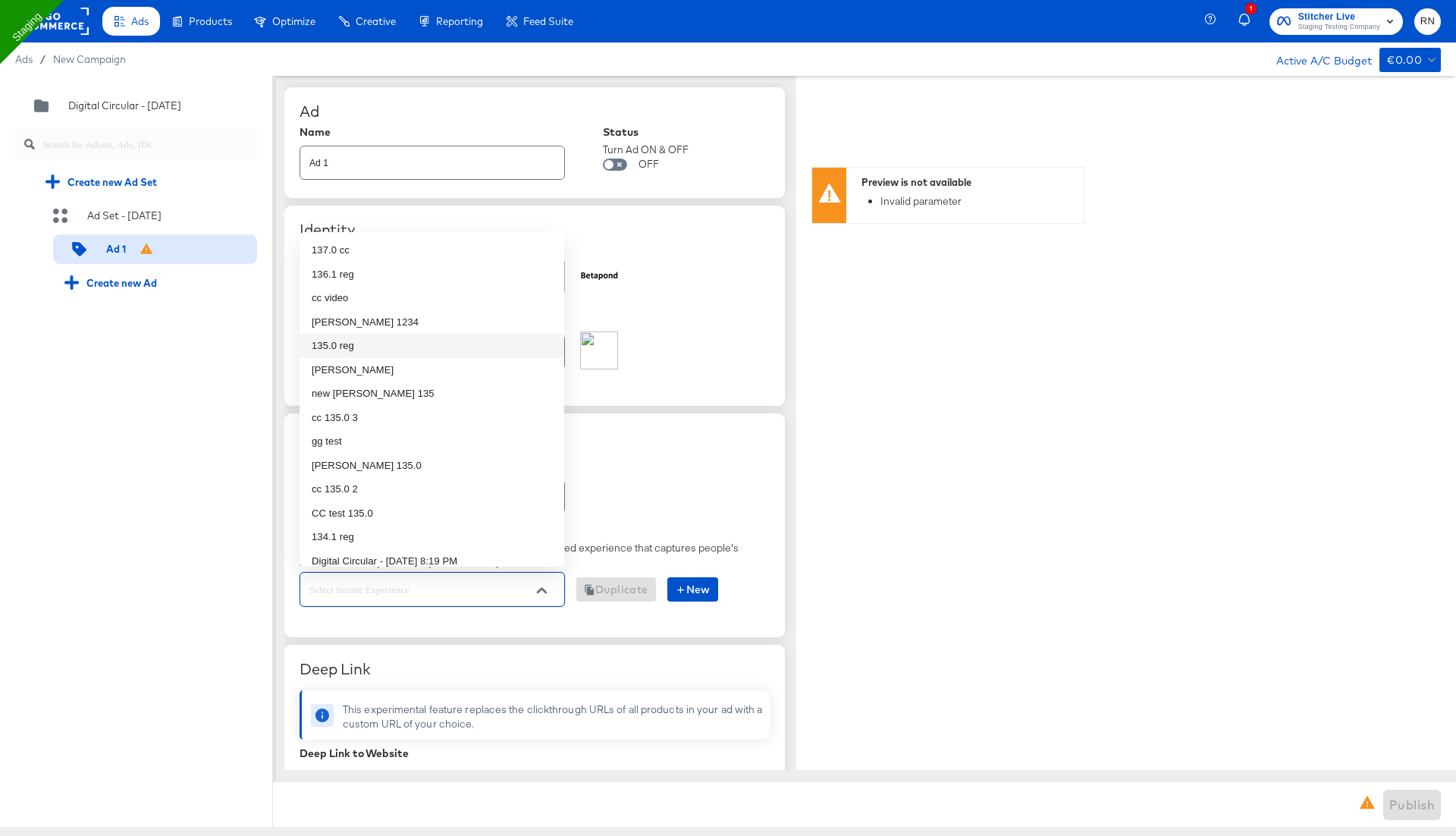
click at [392, 341] on li "135.0 reg" at bounding box center [432, 346] width 265 height 24
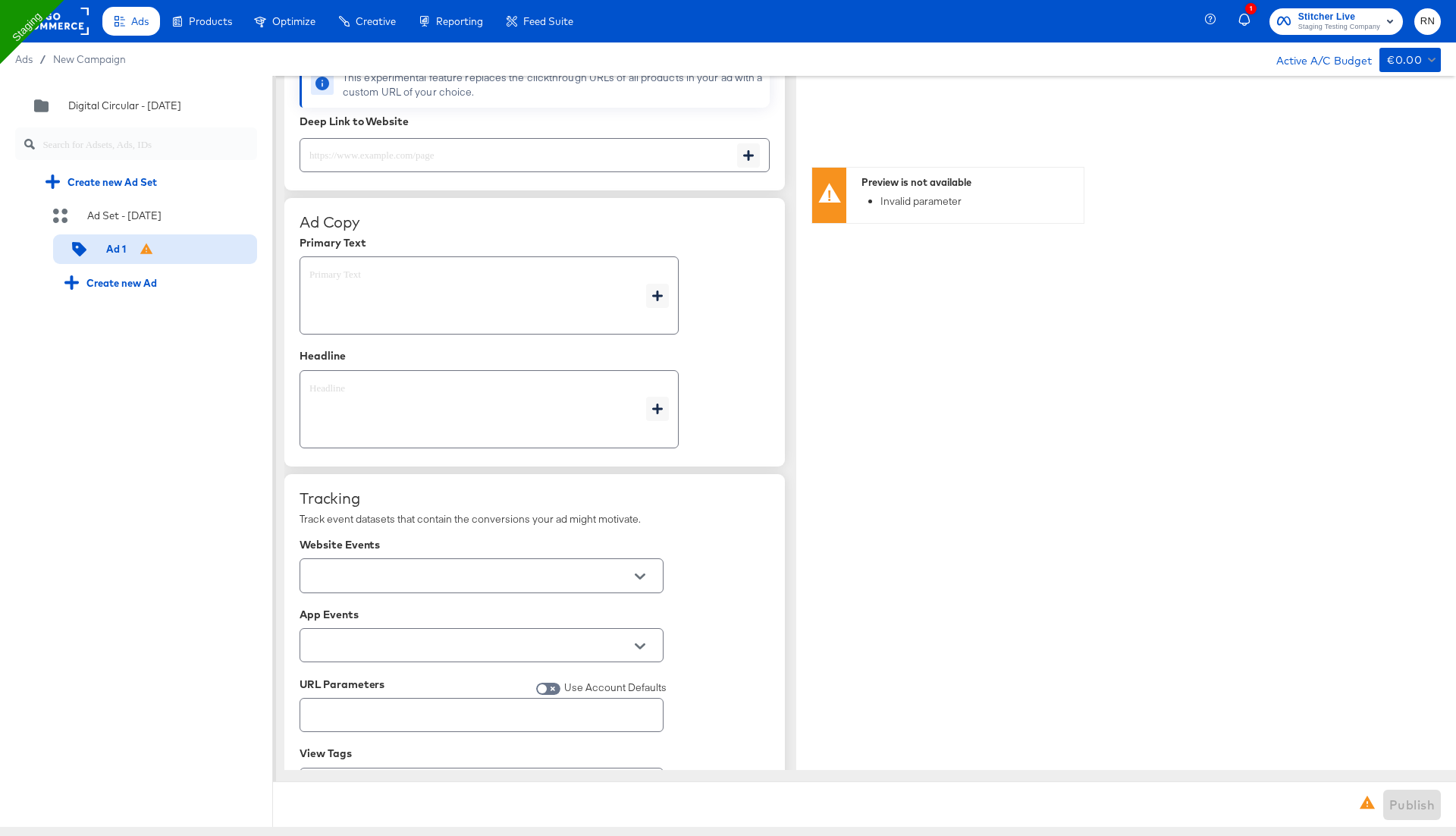
scroll to position [696, 0]
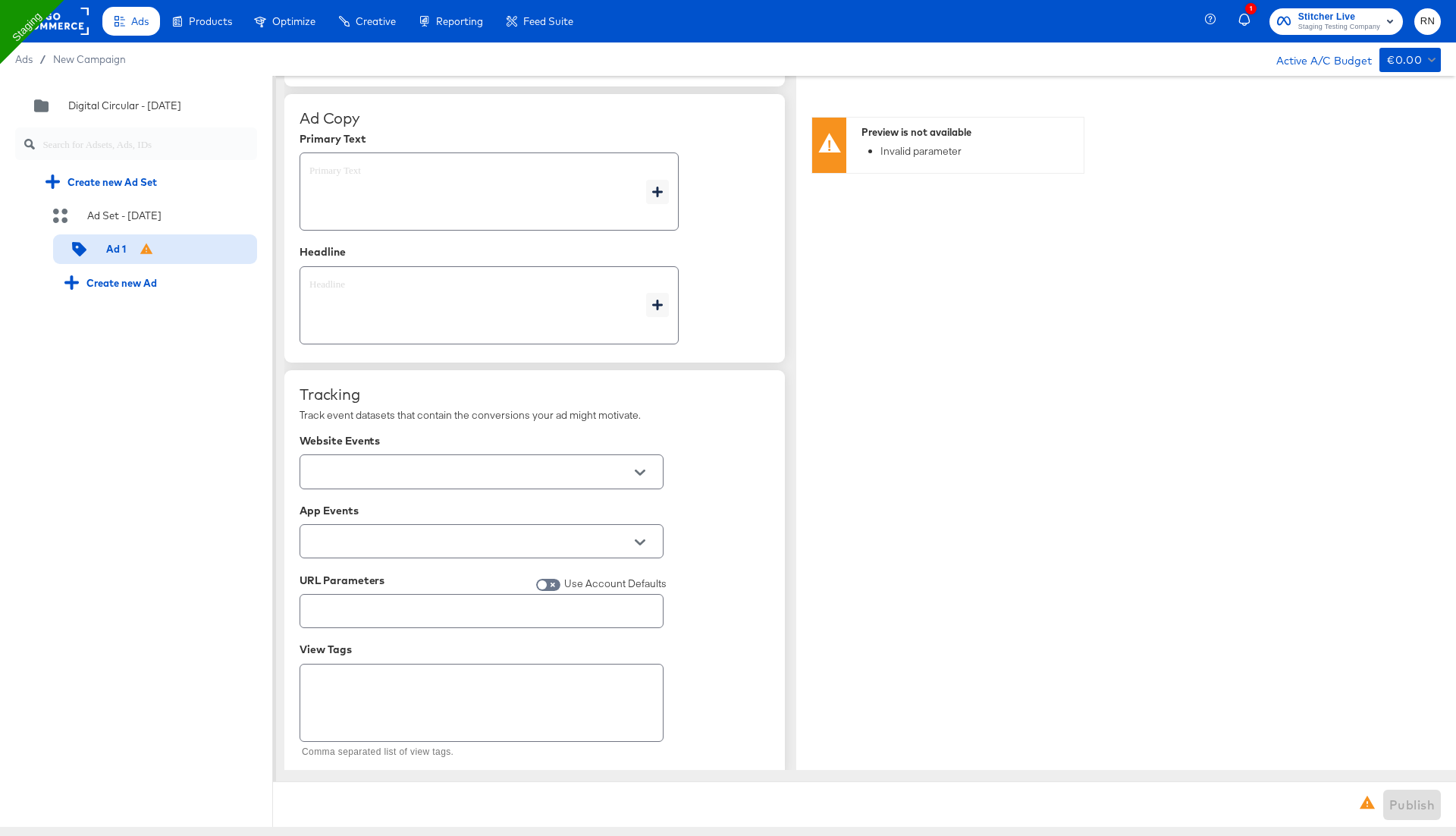
click at [423, 182] on textarea at bounding box center [477, 192] width 336 height 55
type textarea "x"
type textarea "s"
type textarea "x"
type textarea "sa"
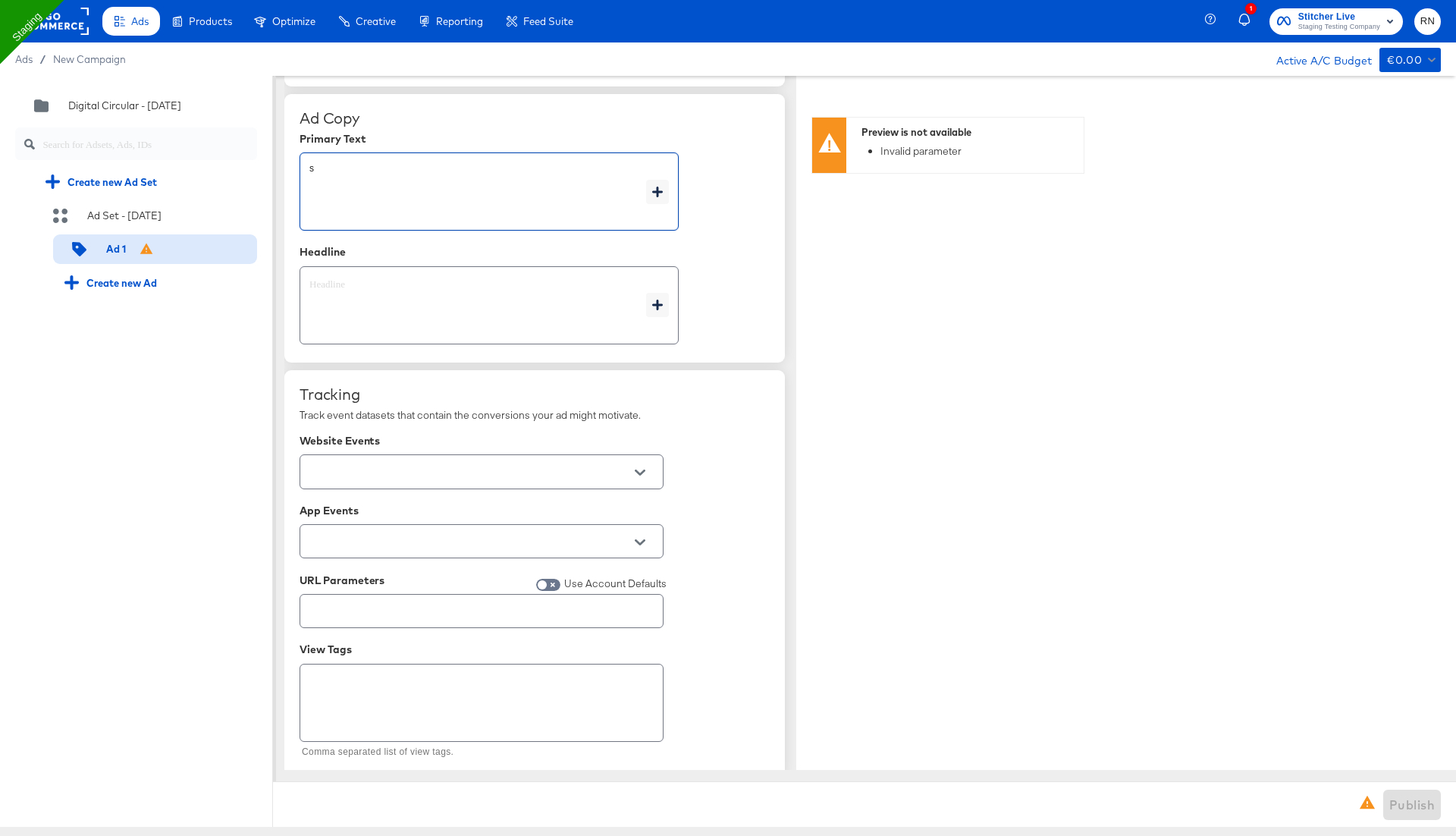
type textarea "x"
type textarea "[PERSON_NAME]"
type textarea "x"
type textarea "sale"
type textarea "x"
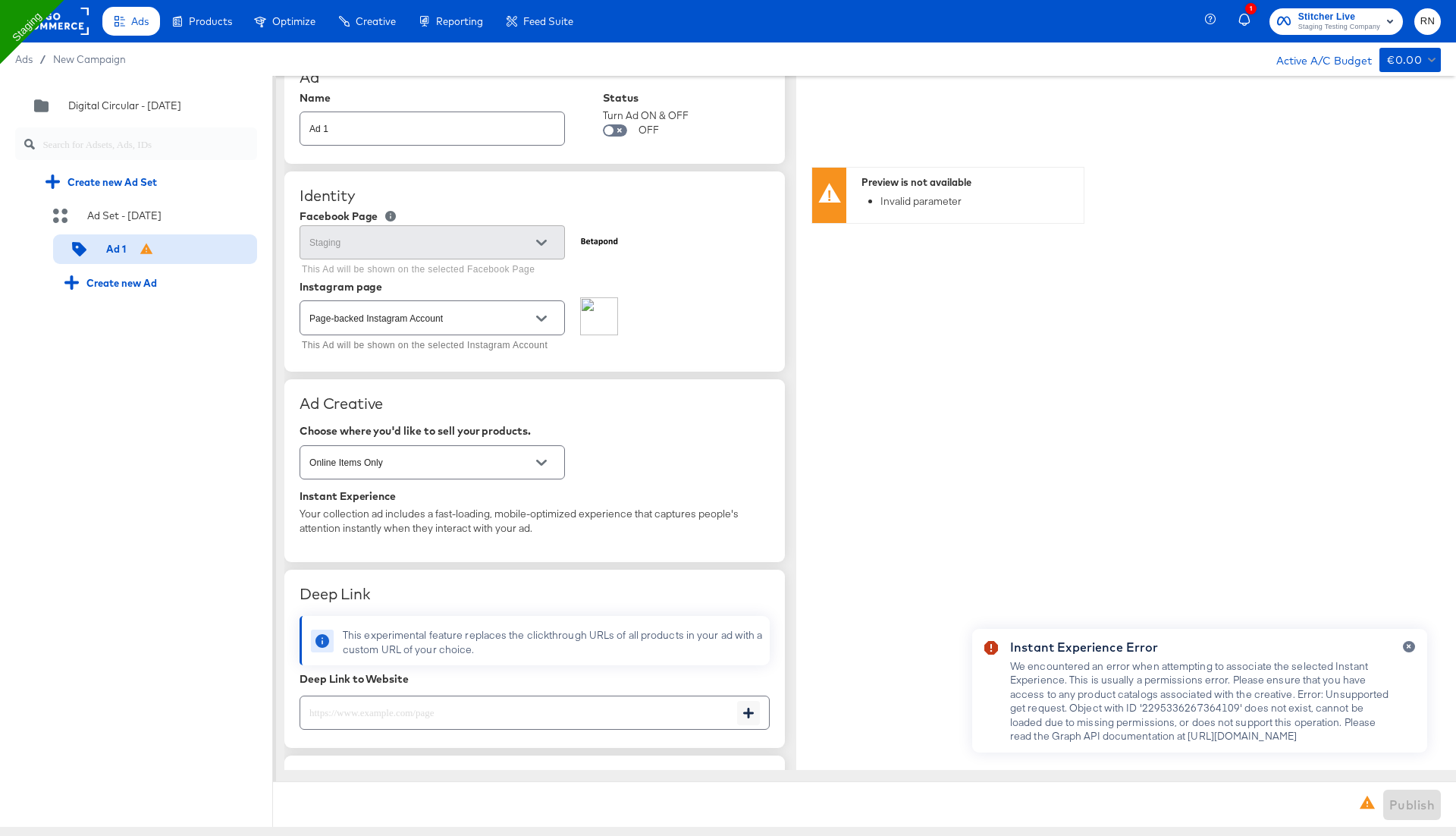
scroll to position [1, 0]
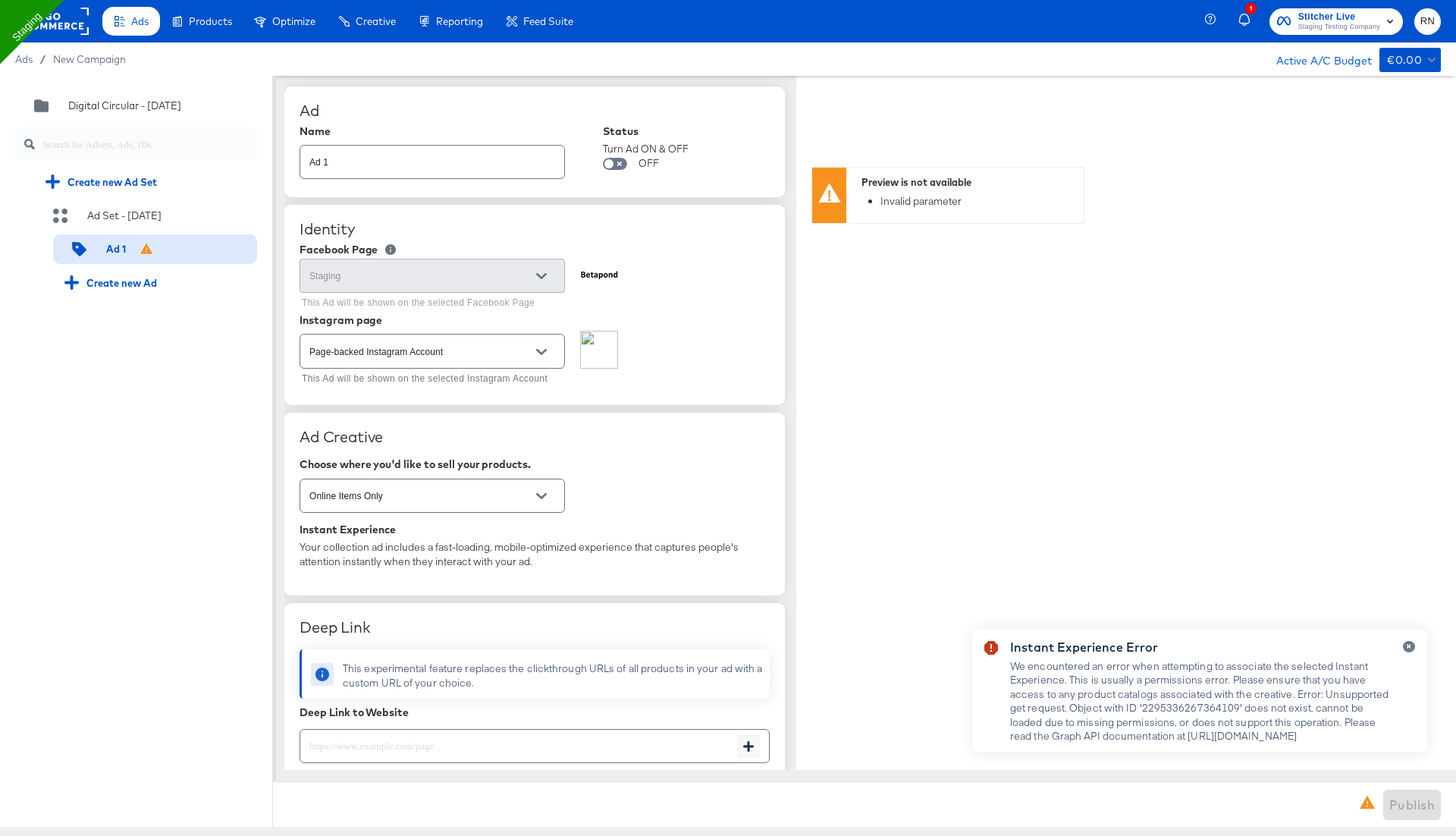
type textarea "sale"
type textarea "x"
click at [424, 349] on input "Page-backed Instagram Account" at bounding box center [420, 352] width 228 height 18
click at [663, 394] on div "Identity Facebook Page Staging This Ad will be shown on the selected Facebook P…" at bounding box center [534, 304] width 500 height 199
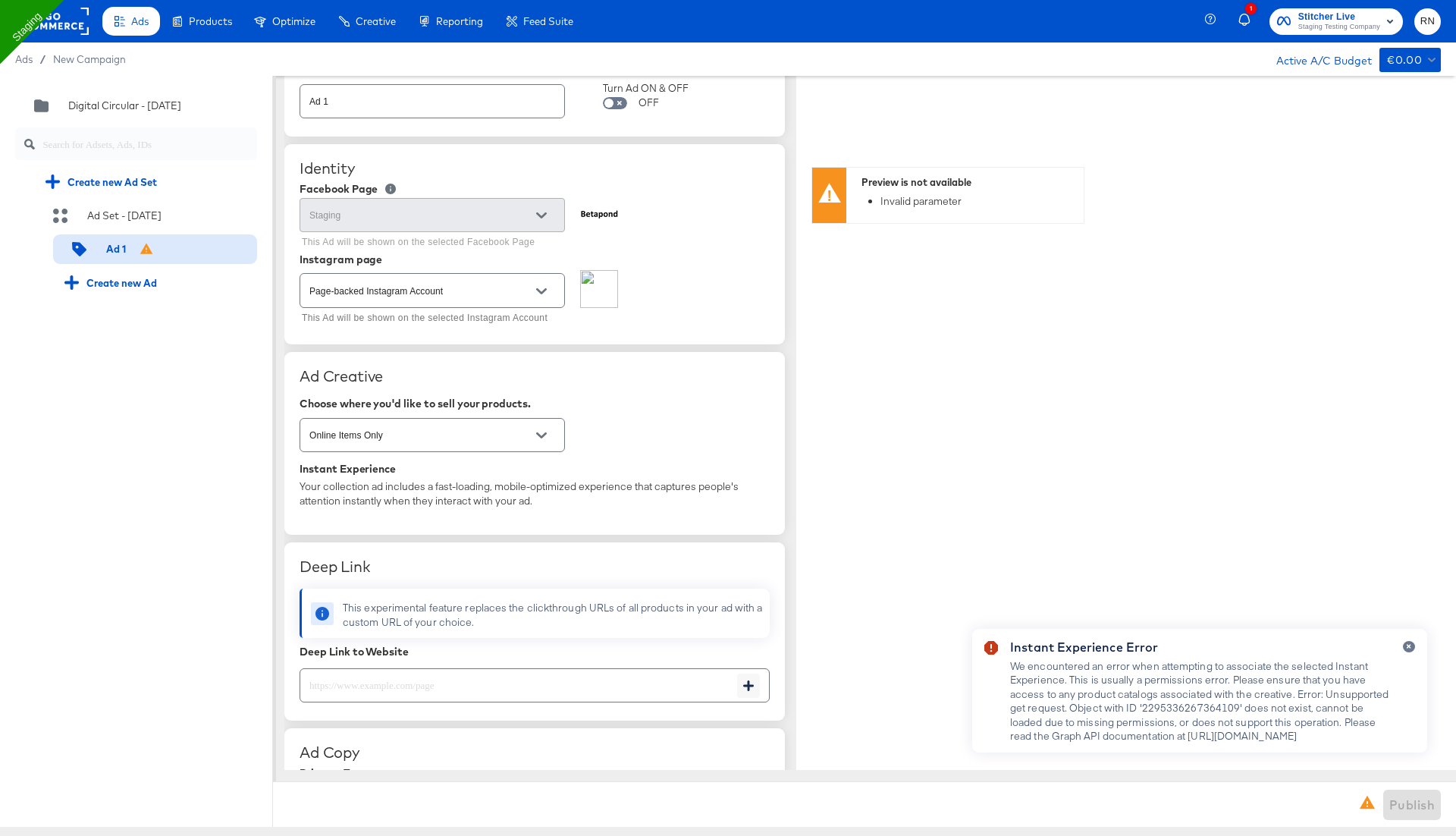
scroll to position [0, 0]
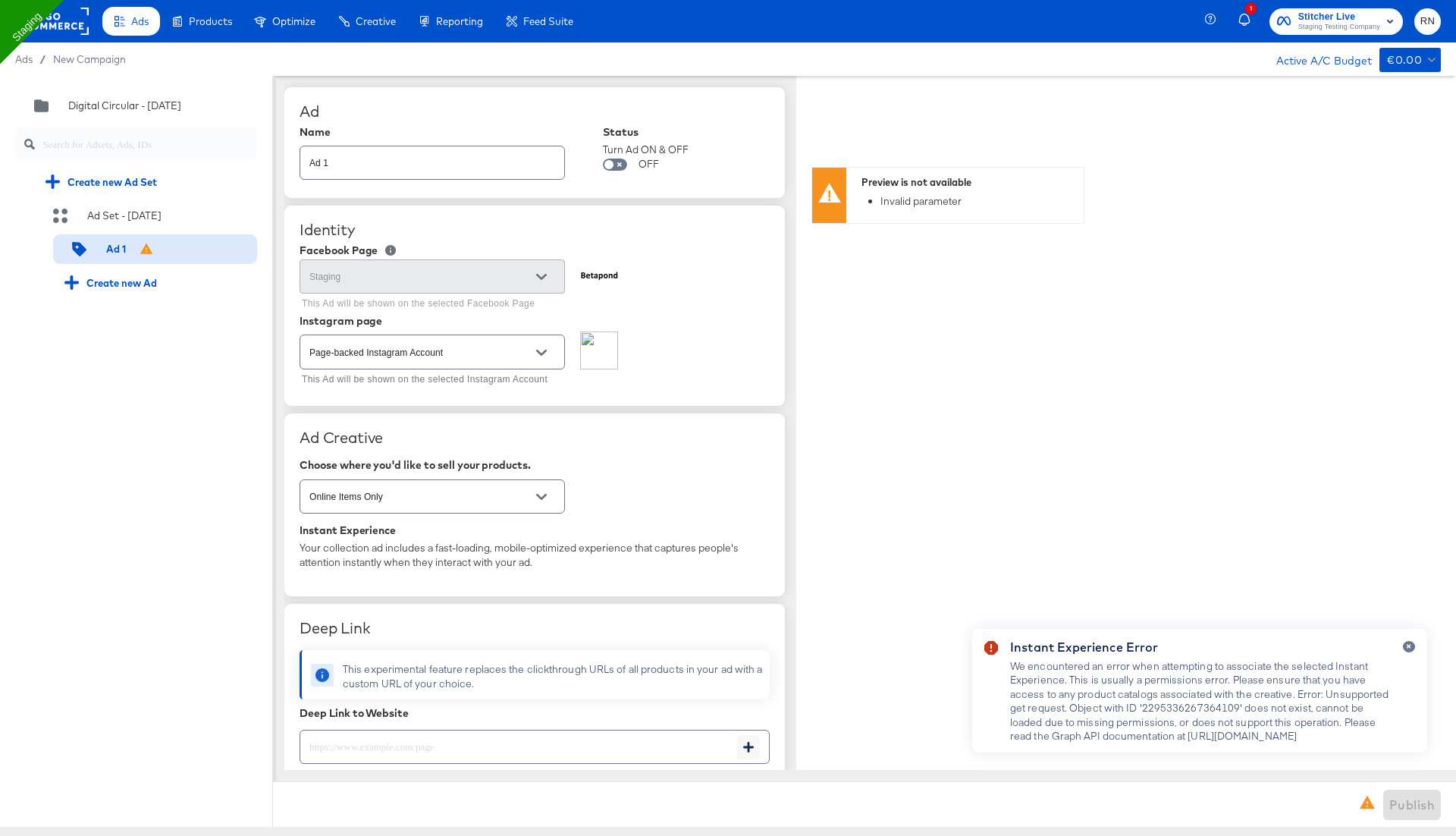
click at [426, 490] on input "Online Items Only" at bounding box center [420, 497] width 228 height 18
click at [655, 476] on div "Online Items Only" at bounding box center [534, 496] width 470 height 40
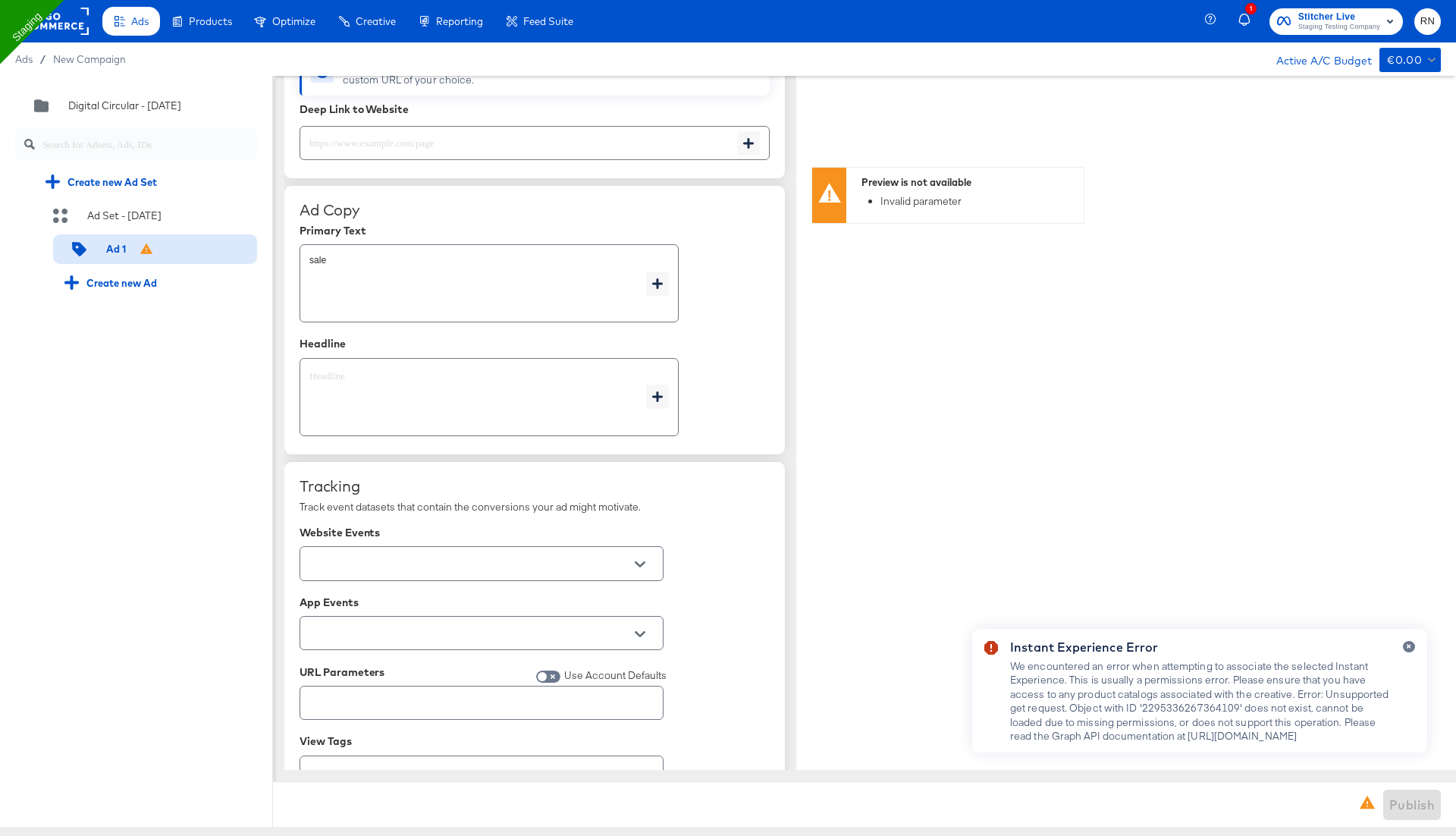
scroll to position [618, 0]
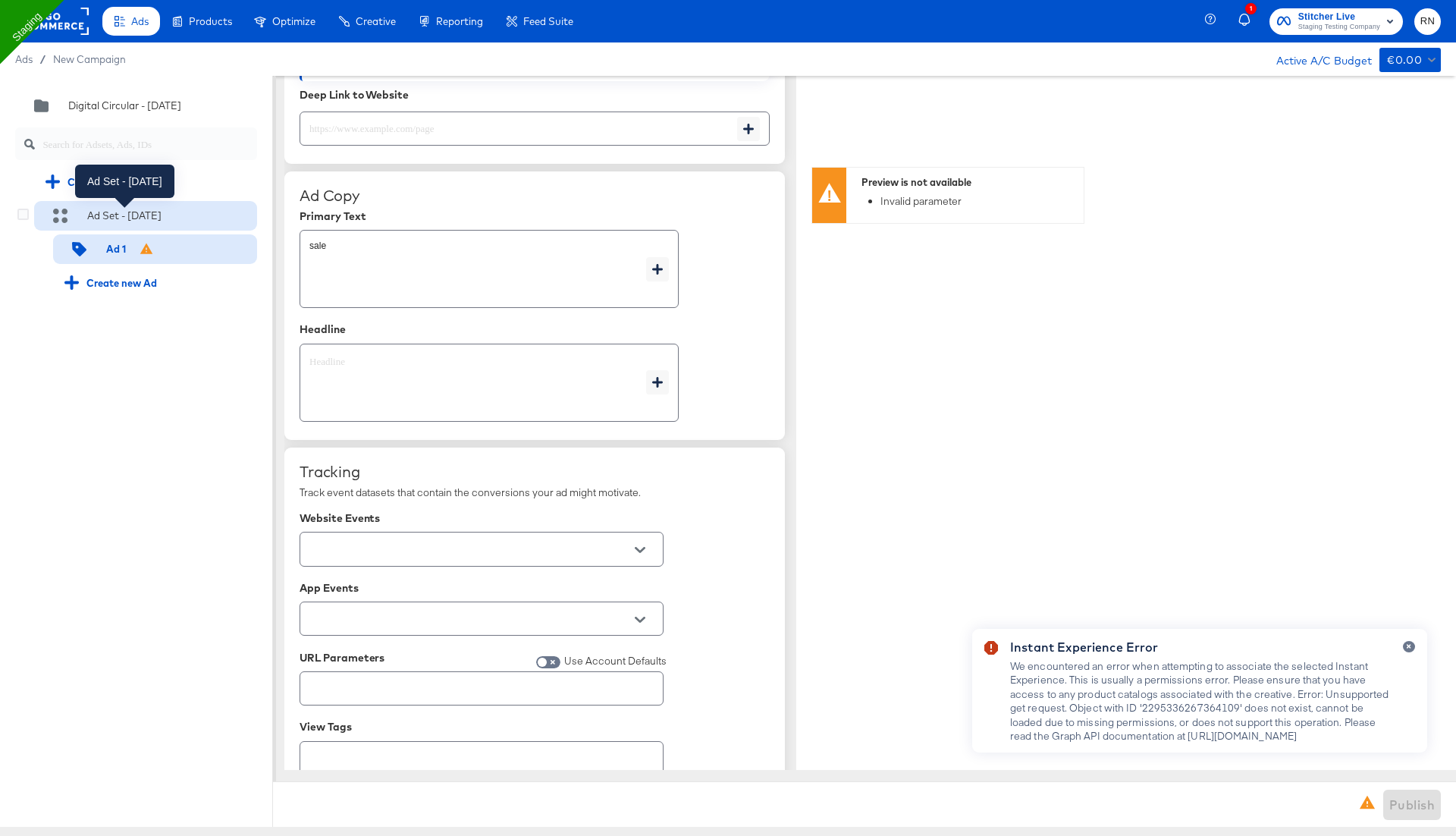
click at [129, 215] on div "Ad Set - 22 Aug" at bounding box center [124, 215] width 74 height 15
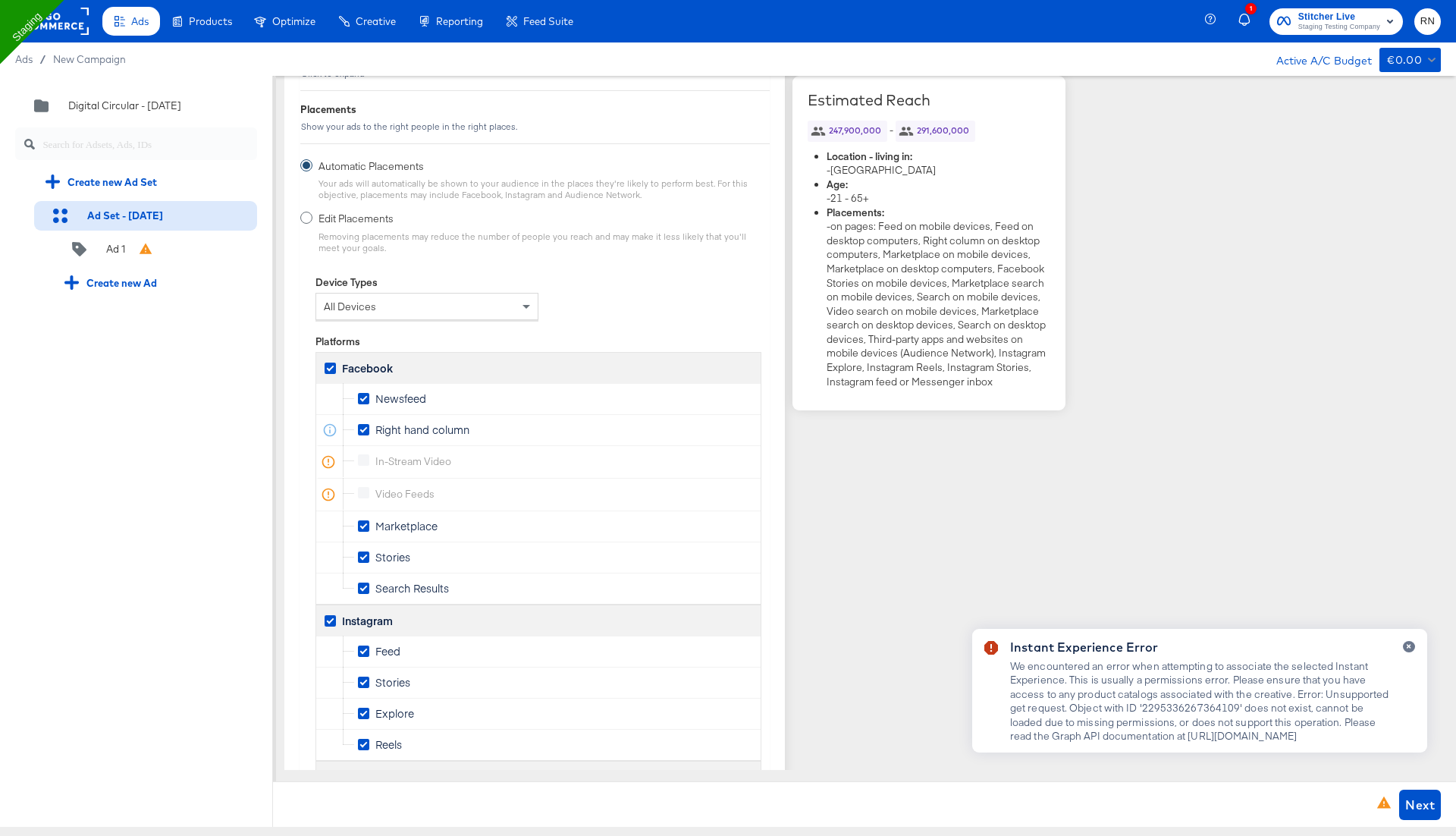
scroll to position [2231, 0]
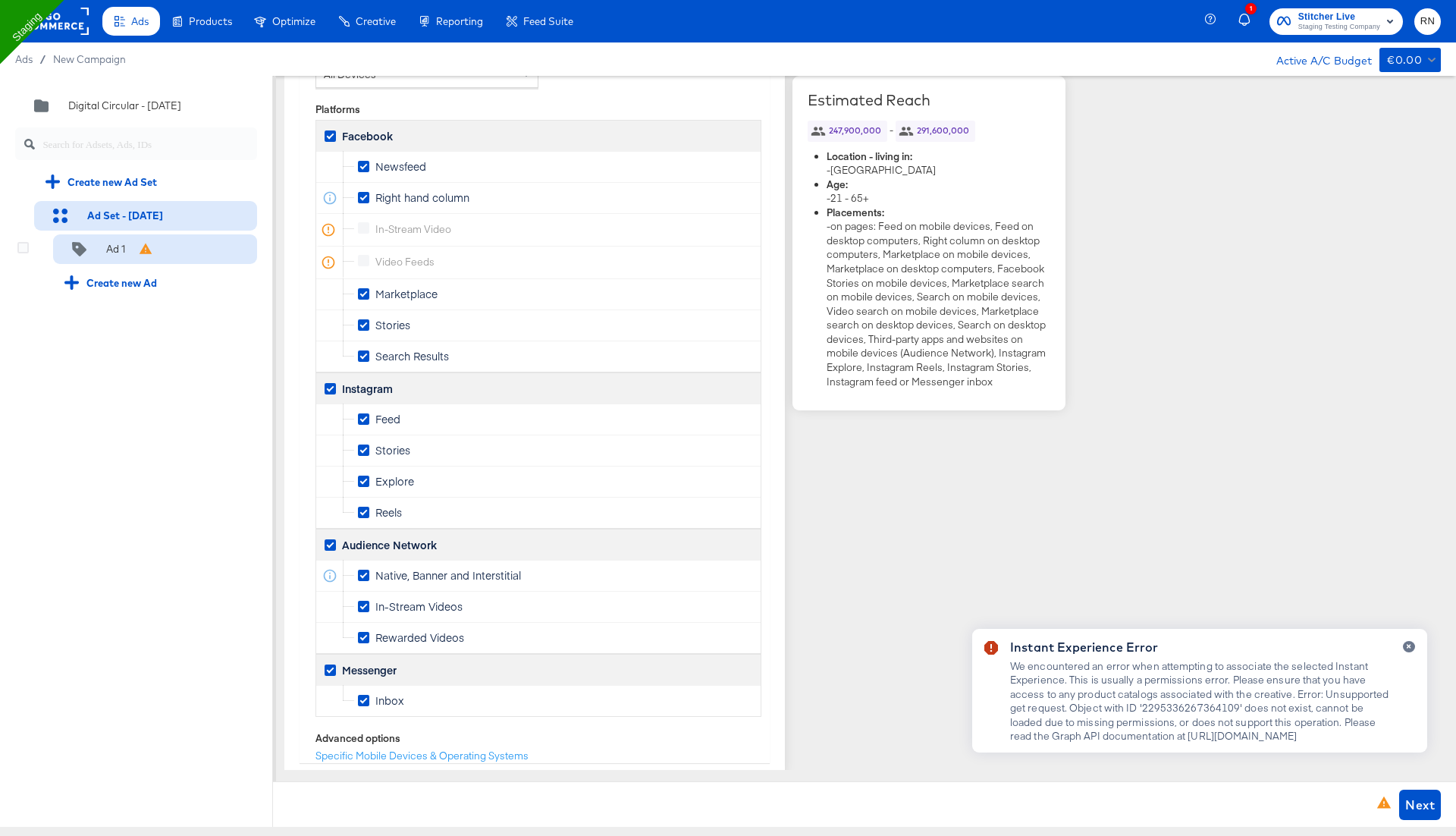
click at [128, 252] on div "Ad 1" at bounding box center [110, 249] width 91 height 15
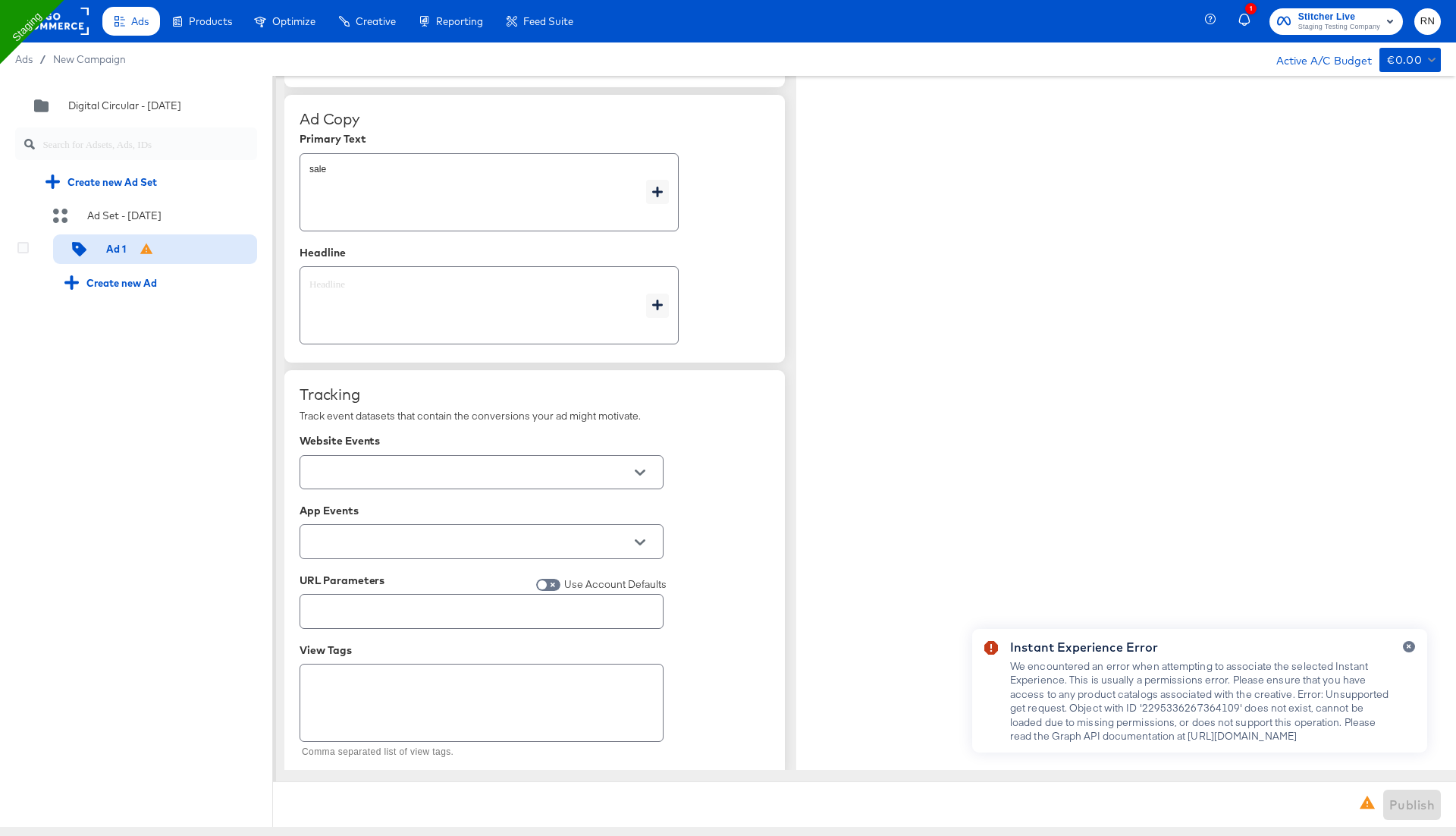
type textarea "x"
click at [385, 480] on div at bounding box center [481, 472] width 364 height 34
click at [394, 465] on input "text" at bounding box center [469, 473] width 327 height 18
click at [424, 385] on div "Tracking" at bounding box center [534, 394] width 470 height 19
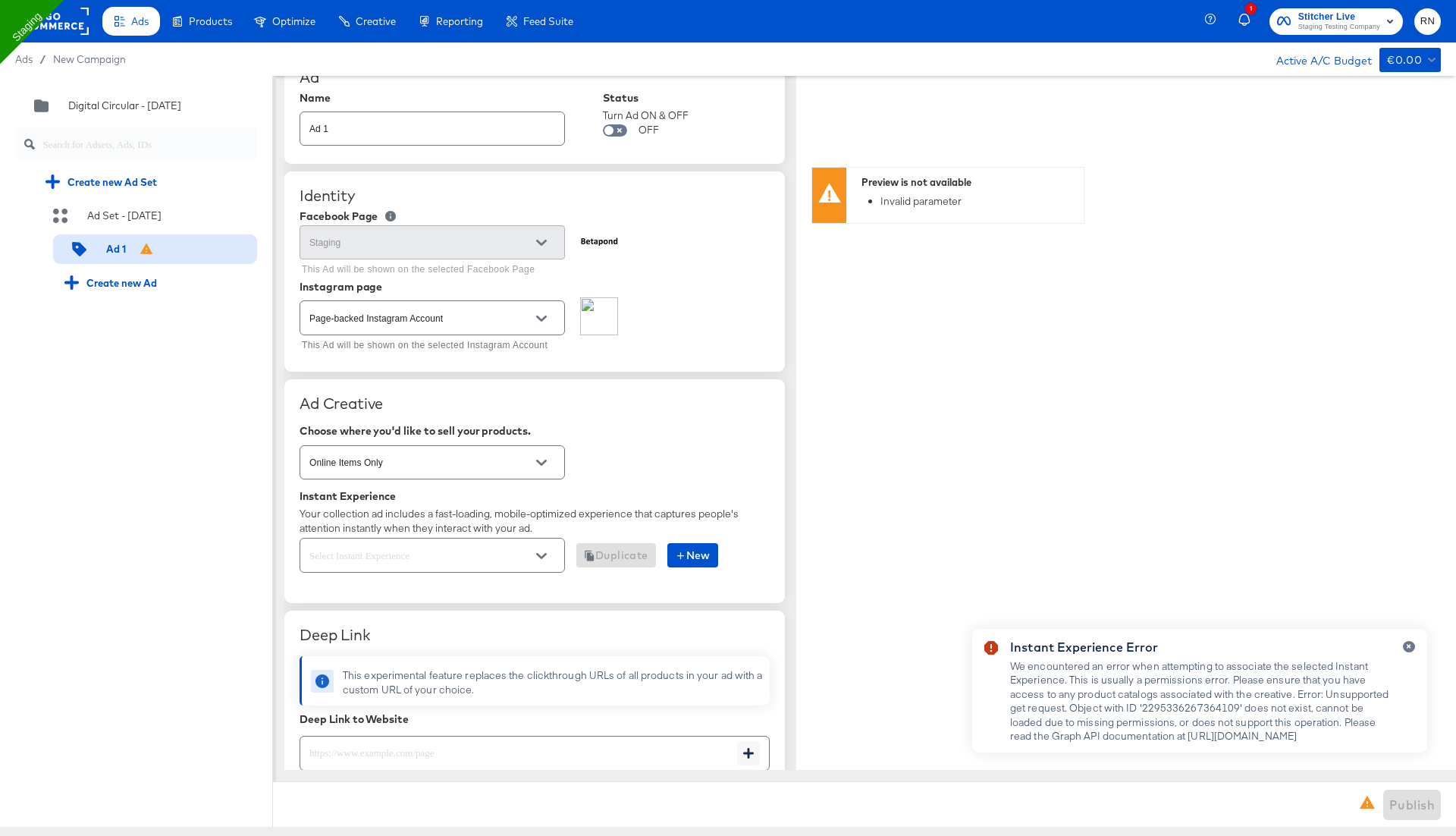
scroll to position [32, 0]
click at [422, 551] on input "text" at bounding box center [420, 558] width 228 height 18
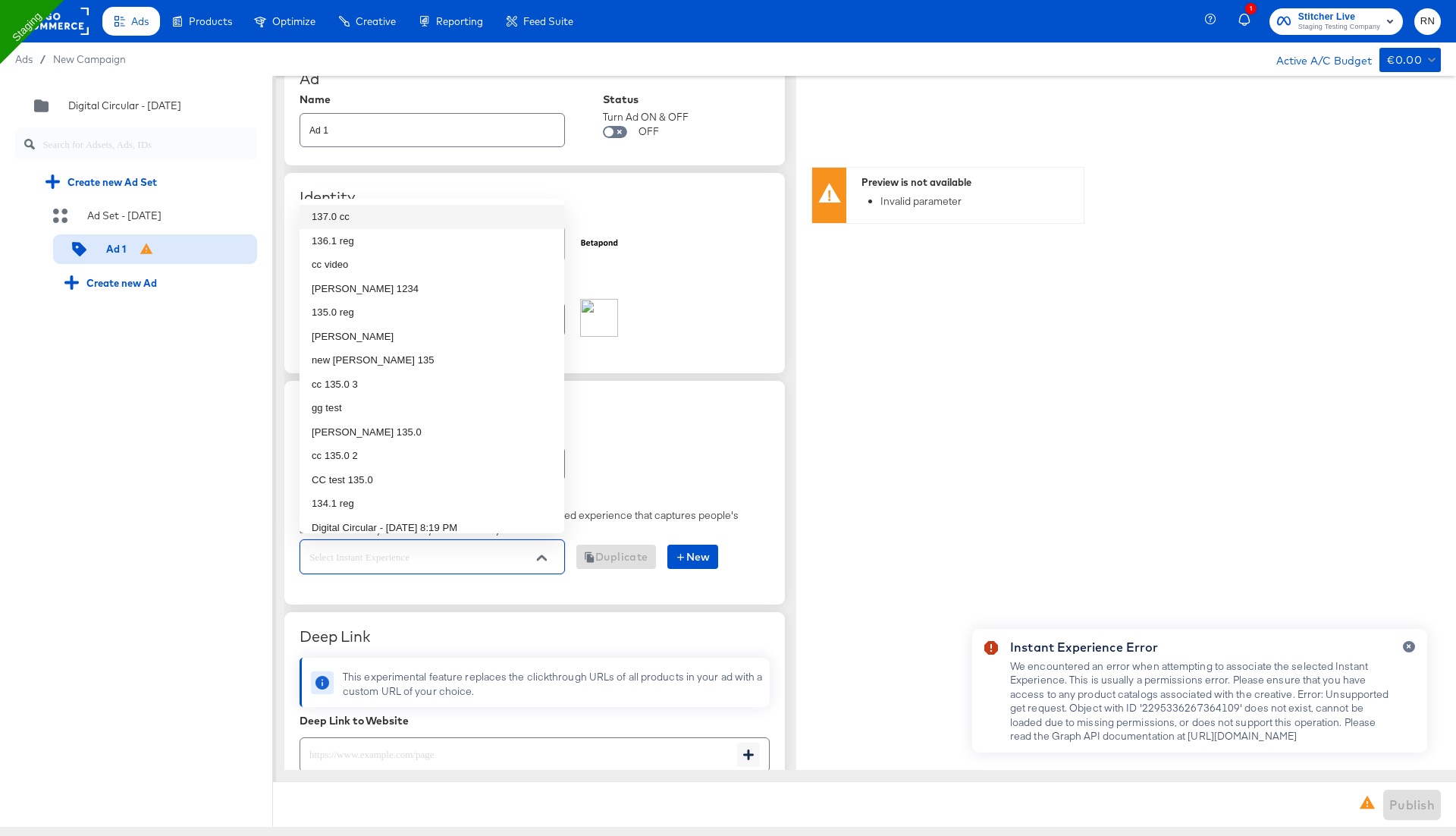
click at [382, 227] on li "137.0 cc" at bounding box center [432, 217] width 265 height 24
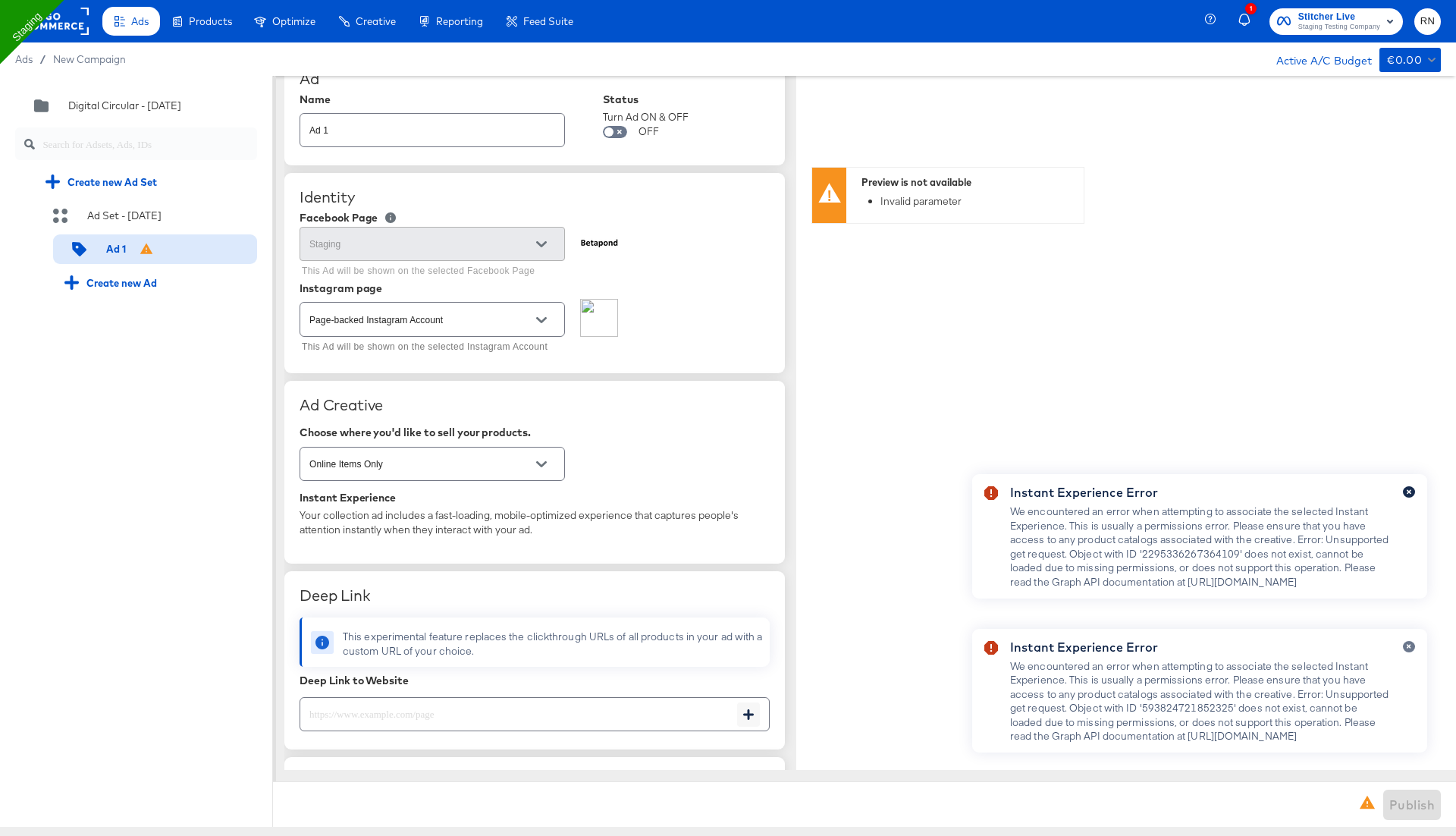
click at [1408, 487] on icon "button" at bounding box center [1409, 491] width 6 height 8
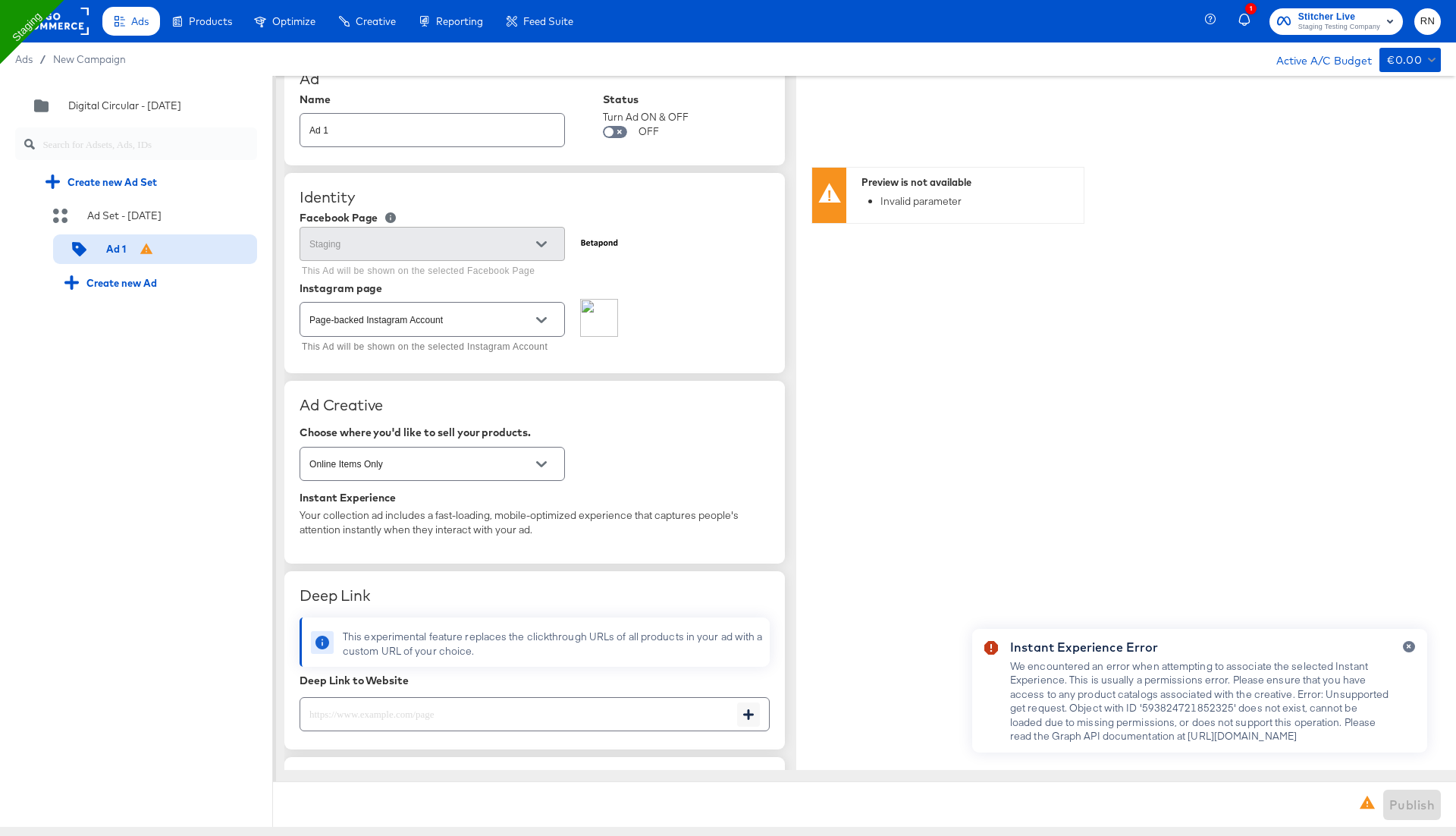
type textarea "x"
click at [1409, 644] on icon "button" at bounding box center [1409, 646] width 6 height 8
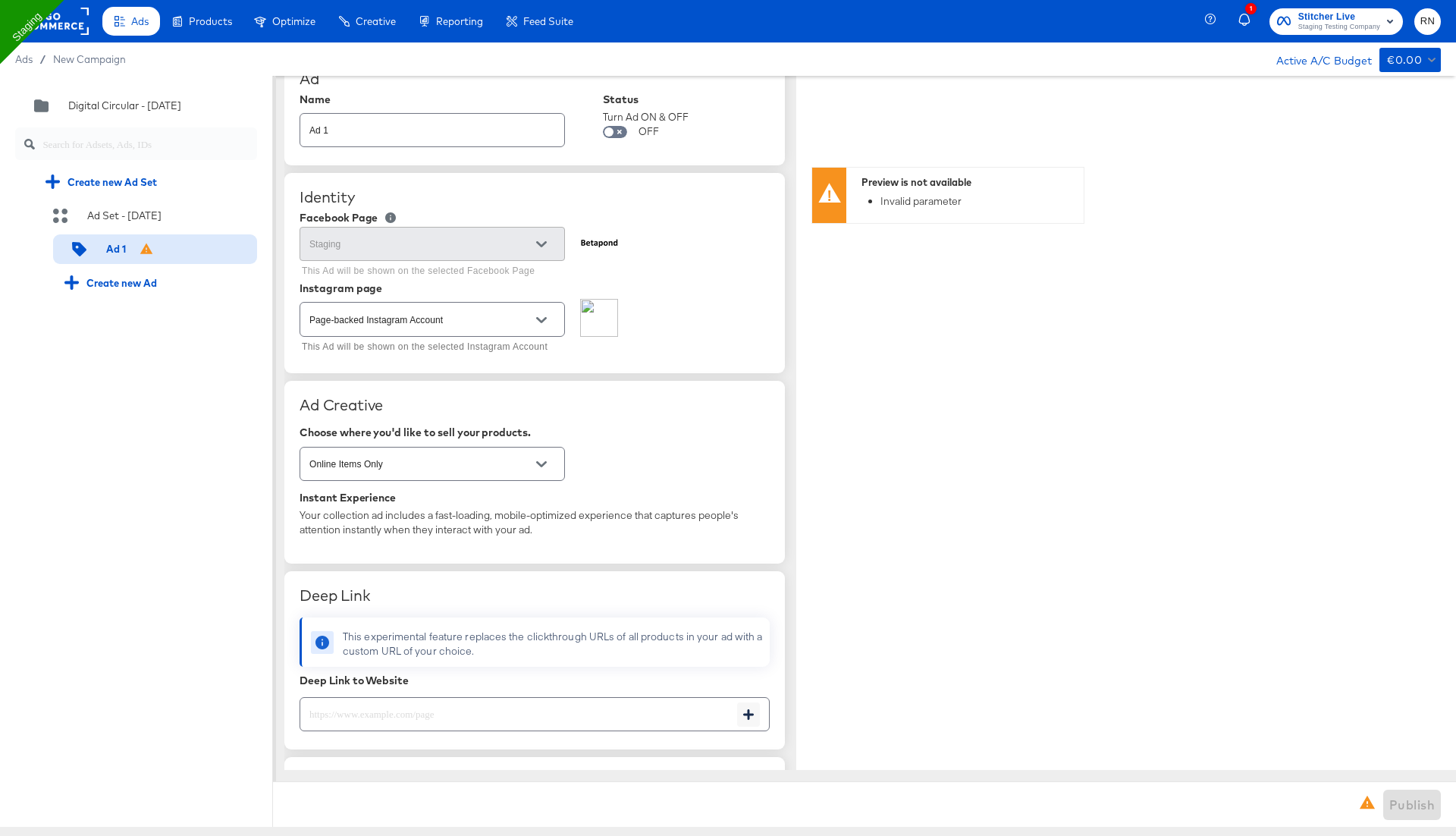
click at [73, 22] on rect at bounding box center [53, 21] width 69 height 27
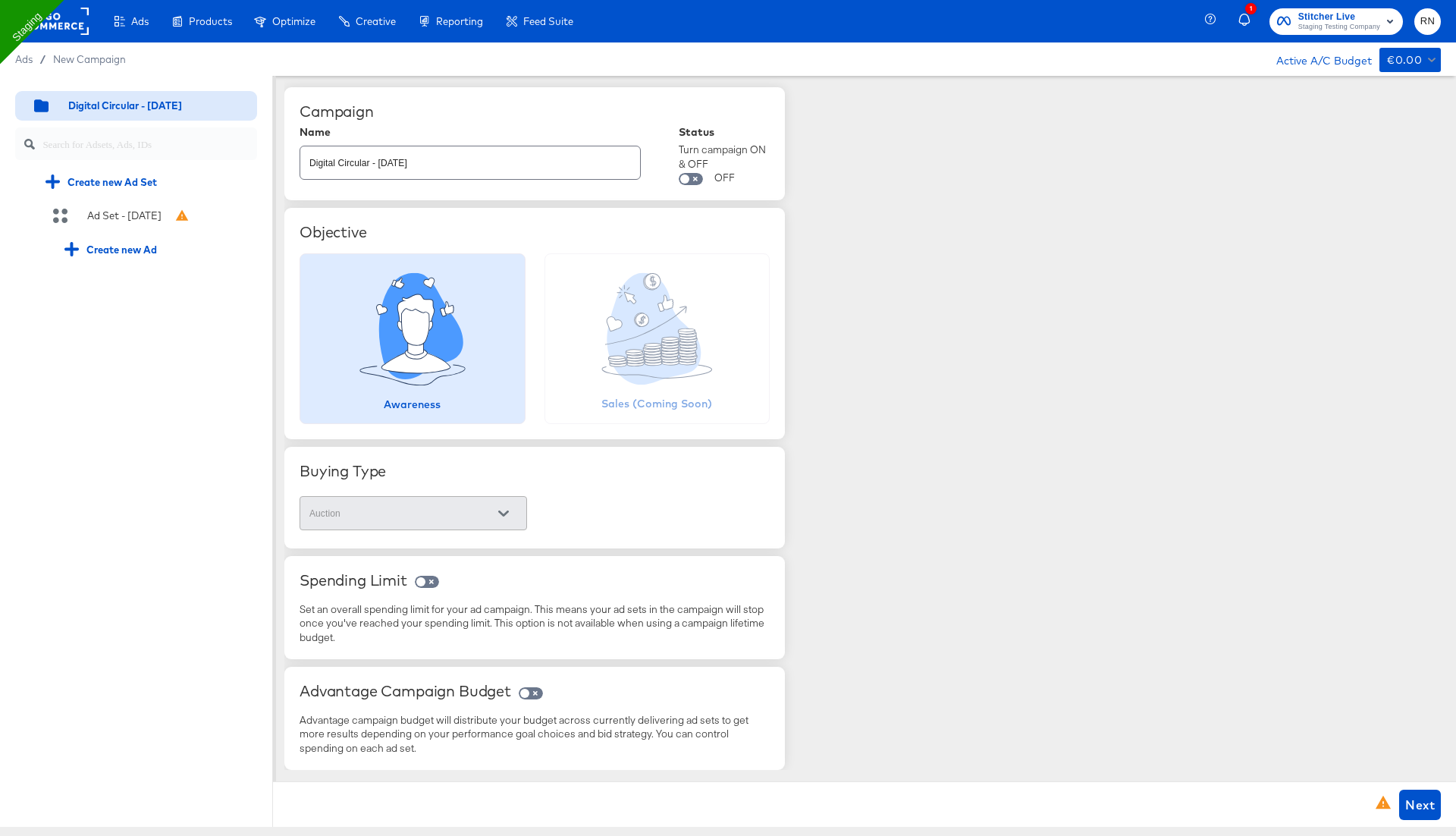
click at [69, 16] on rect at bounding box center [53, 21] width 69 height 27
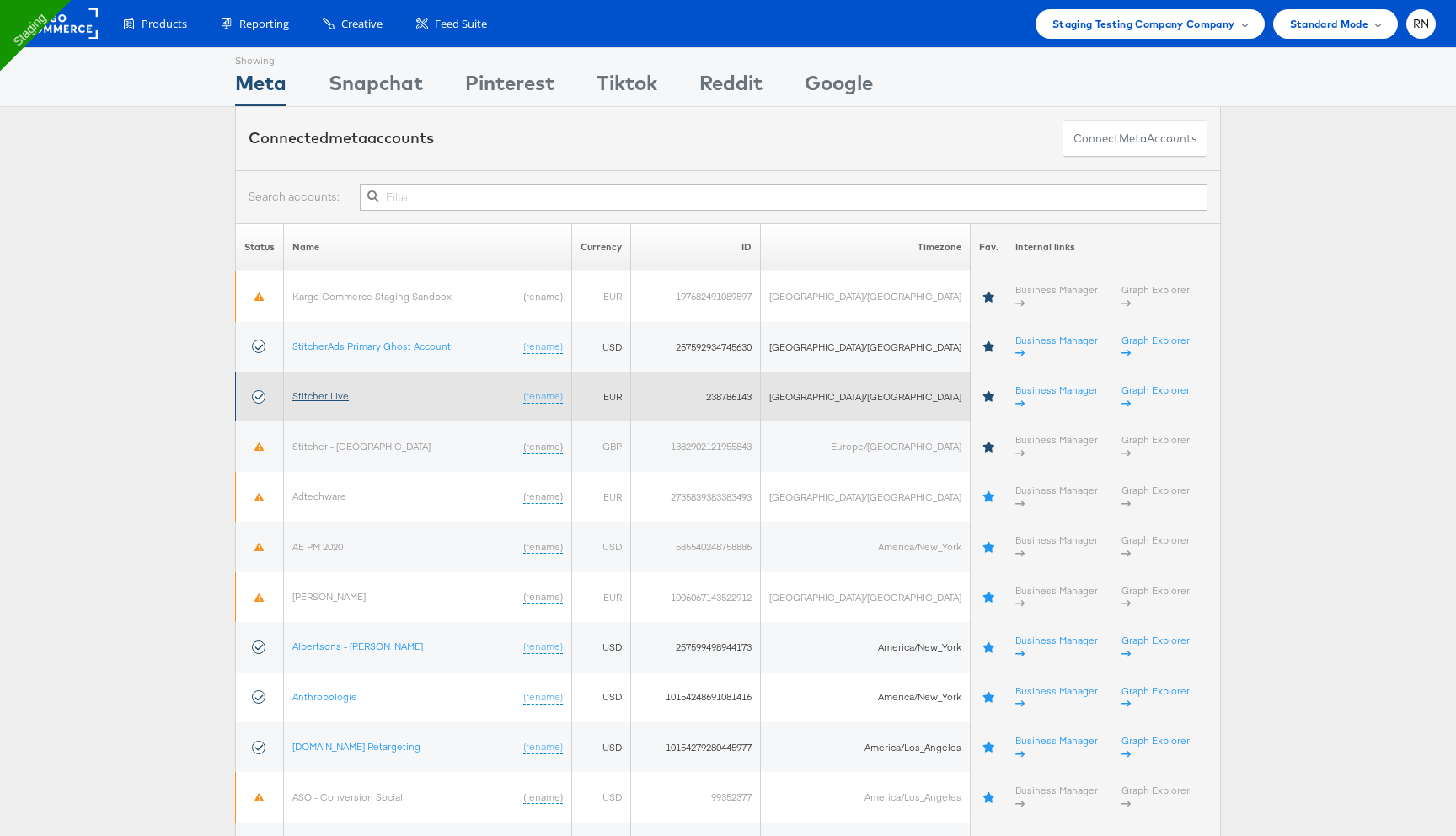
click at [321, 389] on link "Stitcher Live" at bounding box center [320, 396] width 56 height 13
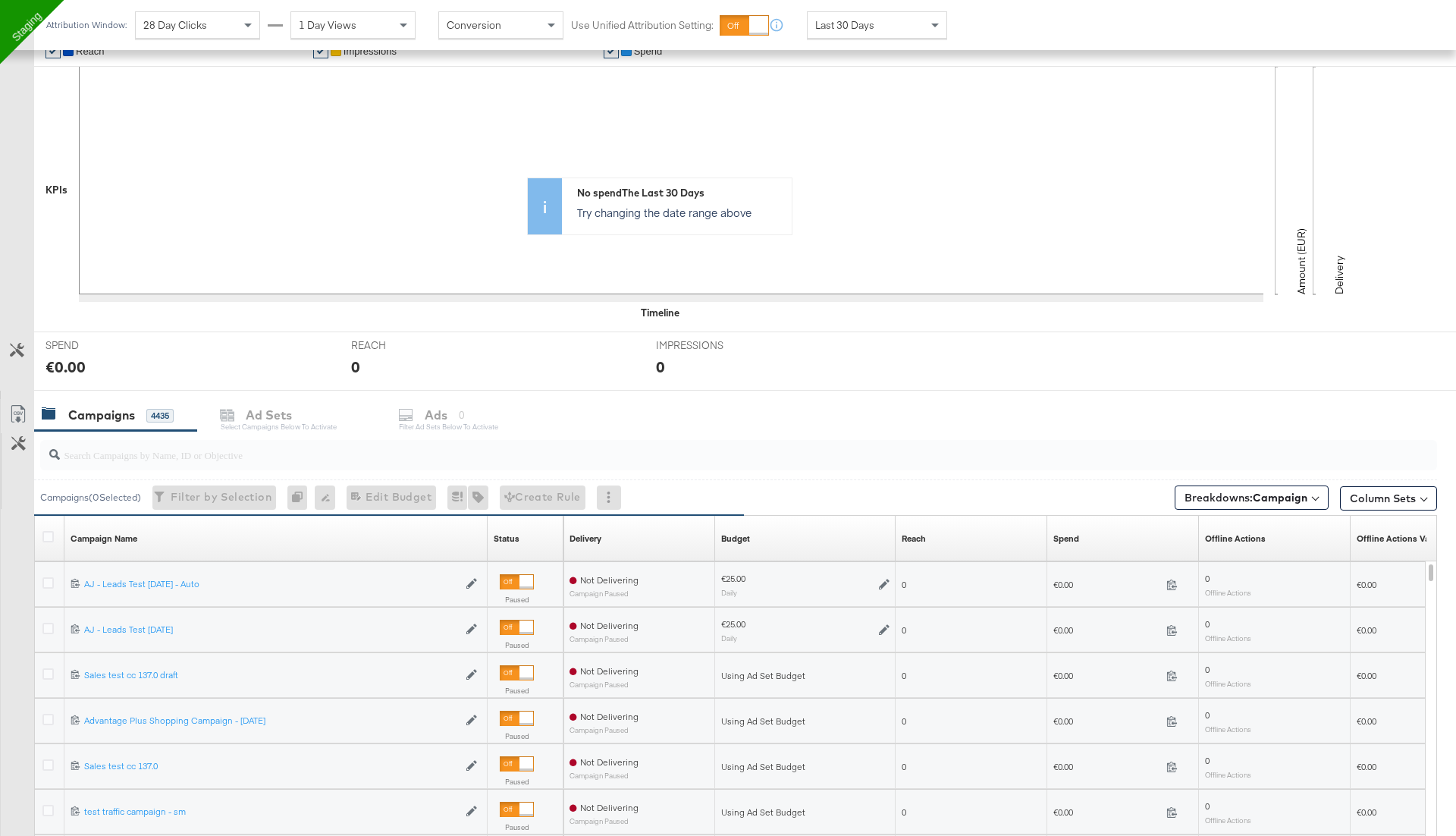
scroll to position [357, 0]
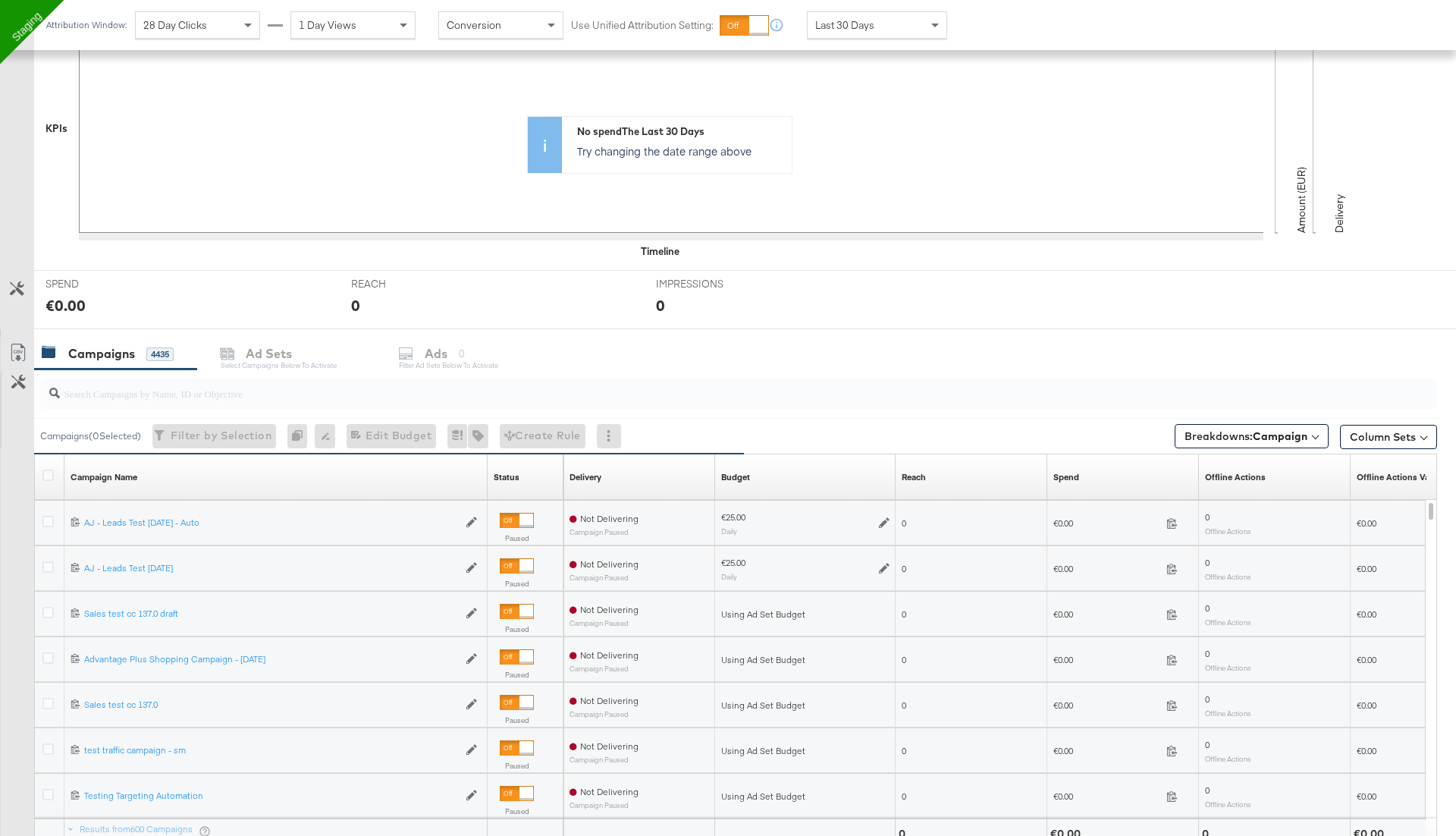
click at [219, 395] on input "search" at bounding box center [684, 387] width 1249 height 30
type input "digita"
click at [45, 610] on icon at bounding box center [48, 612] width 11 height 11
click at [0, 0] on input "checkbox" at bounding box center [0, 0] width 0 height 0
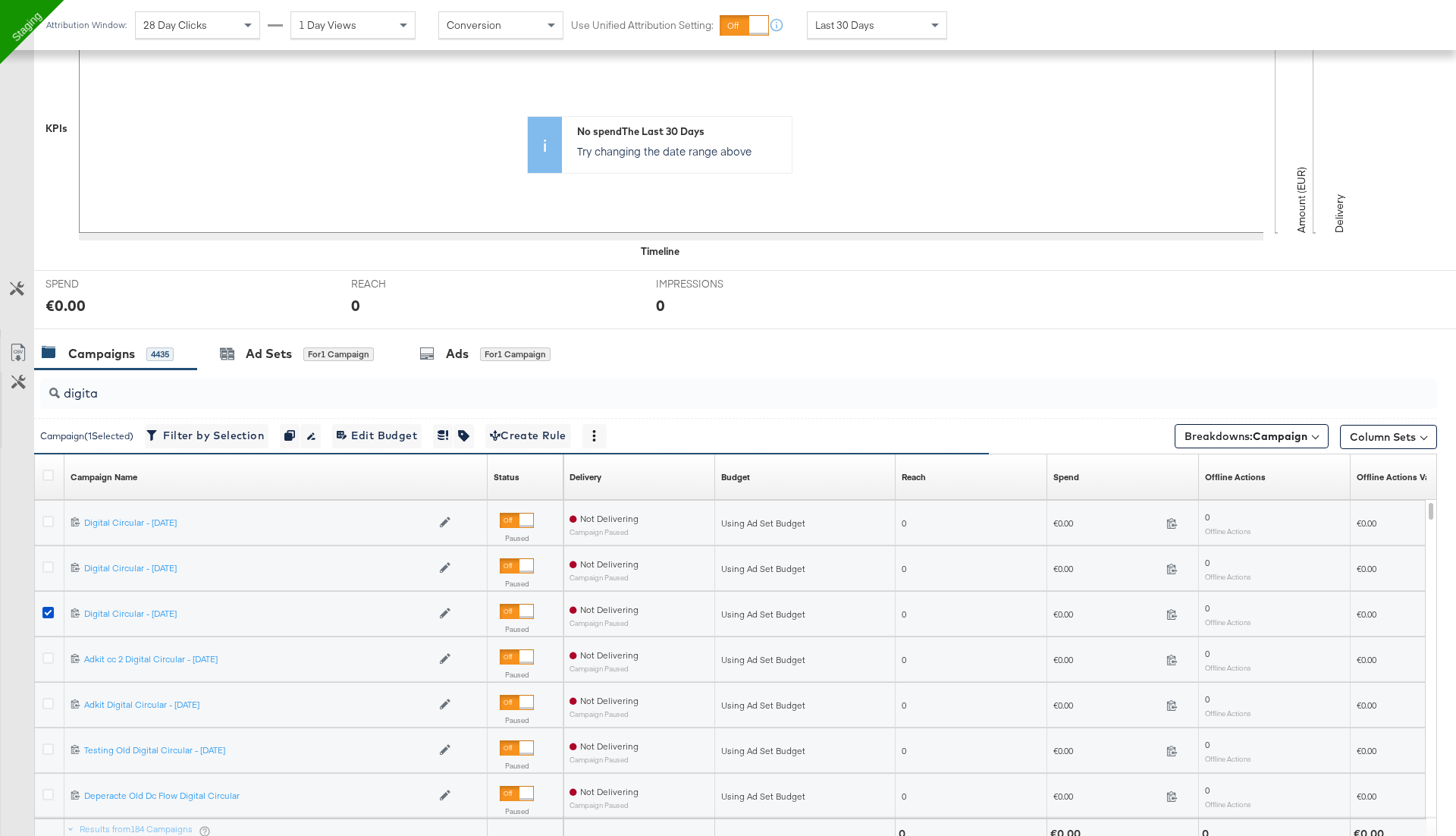
click at [325, 329] on div at bounding box center [728, 335] width 1456 height 12
click at [352, 349] on div "for 1 Campaign" at bounding box center [338, 353] width 70 height 14
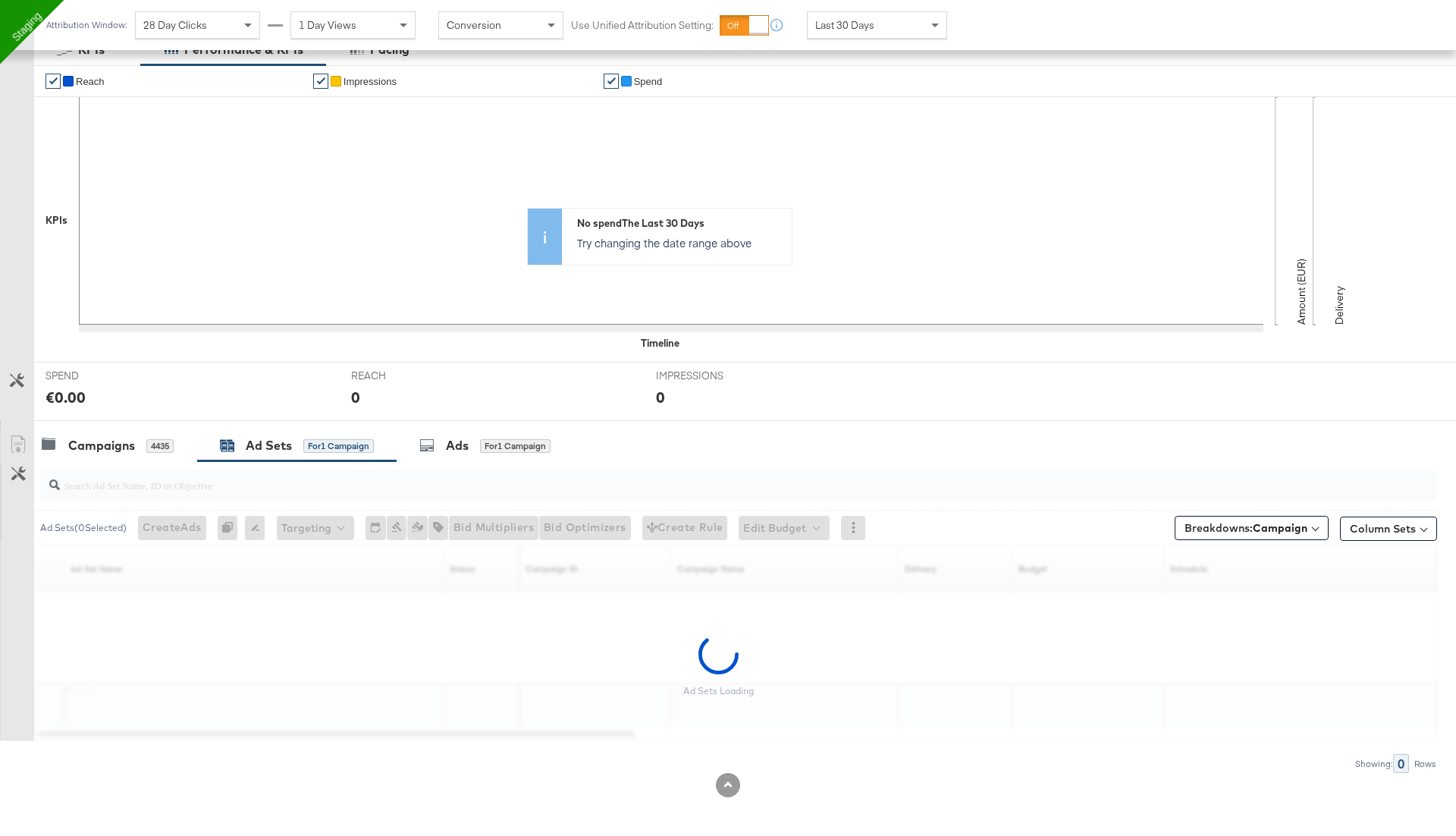
scroll to position [220, 0]
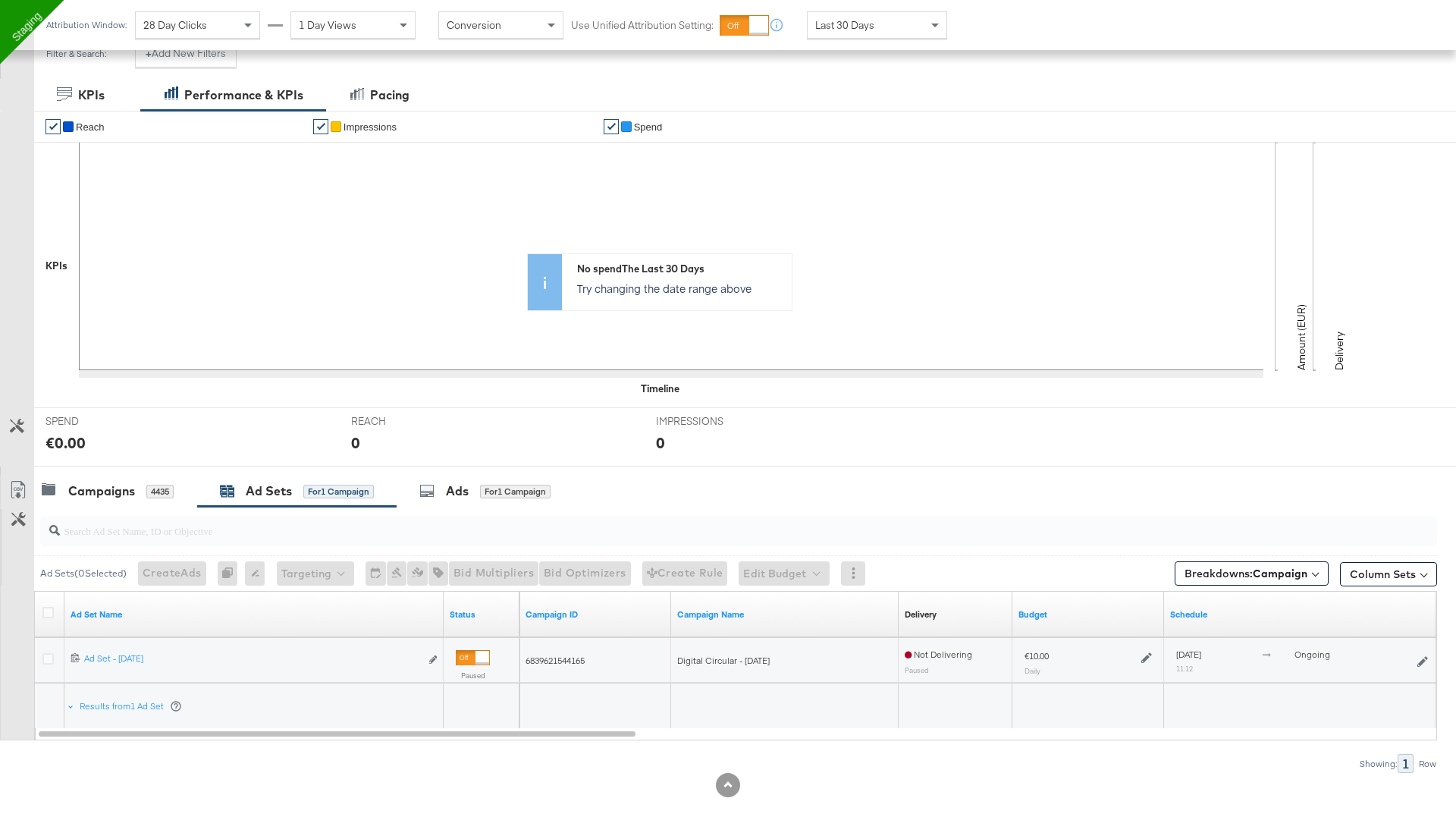
click at [52, 660] on label at bounding box center [48, 658] width 11 height 11
click at [0, 0] on input "checkbox" at bounding box center [0, 0] width 0 height 0
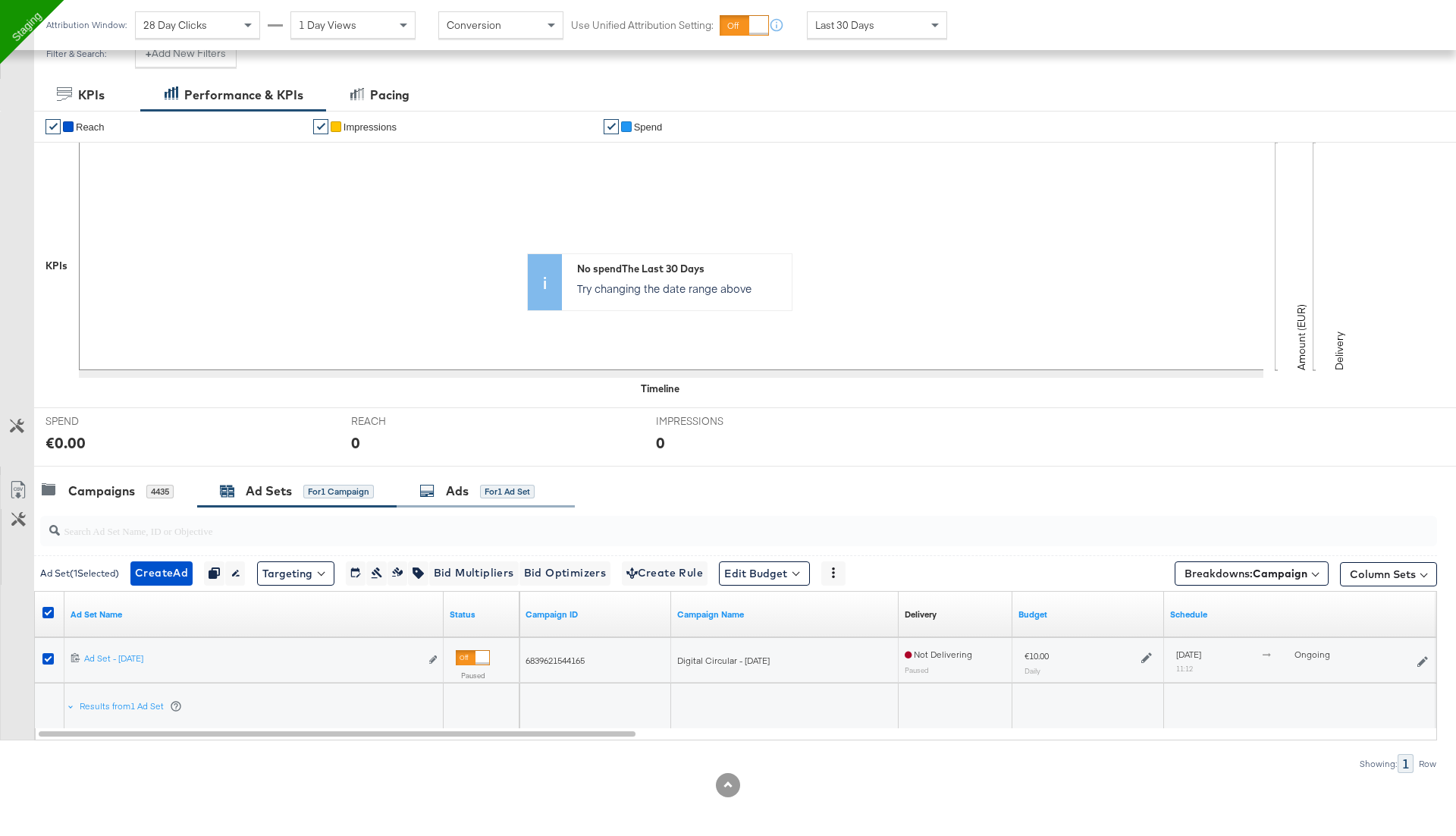
click at [455, 483] on div "Ads" at bounding box center [457, 491] width 23 height 18
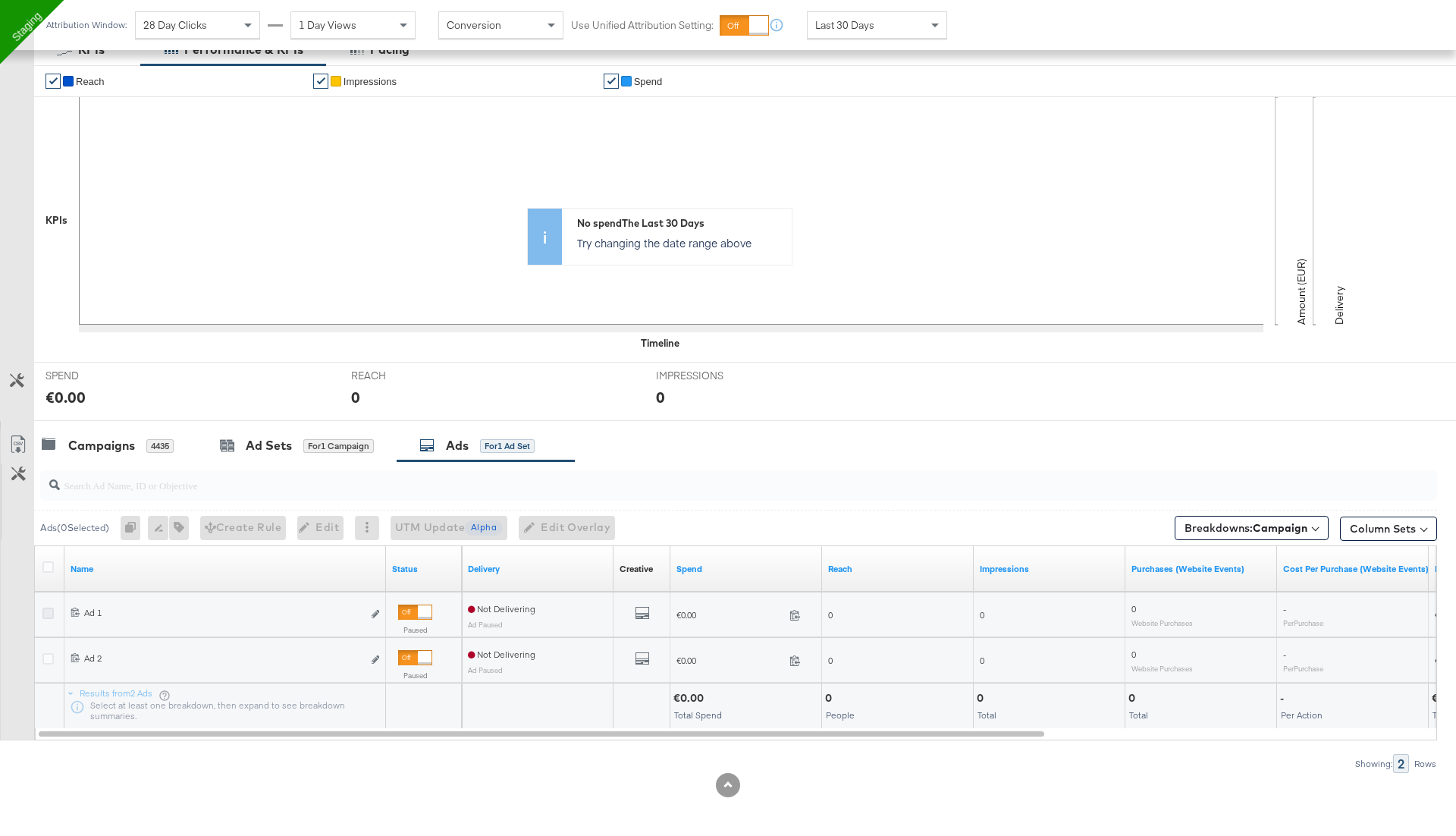
click at [46, 611] on icon at bounding box center [48, 613] width 11 height 11
click at [0, 0] on input "checkbox" at bounding box center [0, 0] width 0 height 0
click at [376, 608] on button "Edit ad" at bounding box center [375, 615] width 9 height 16
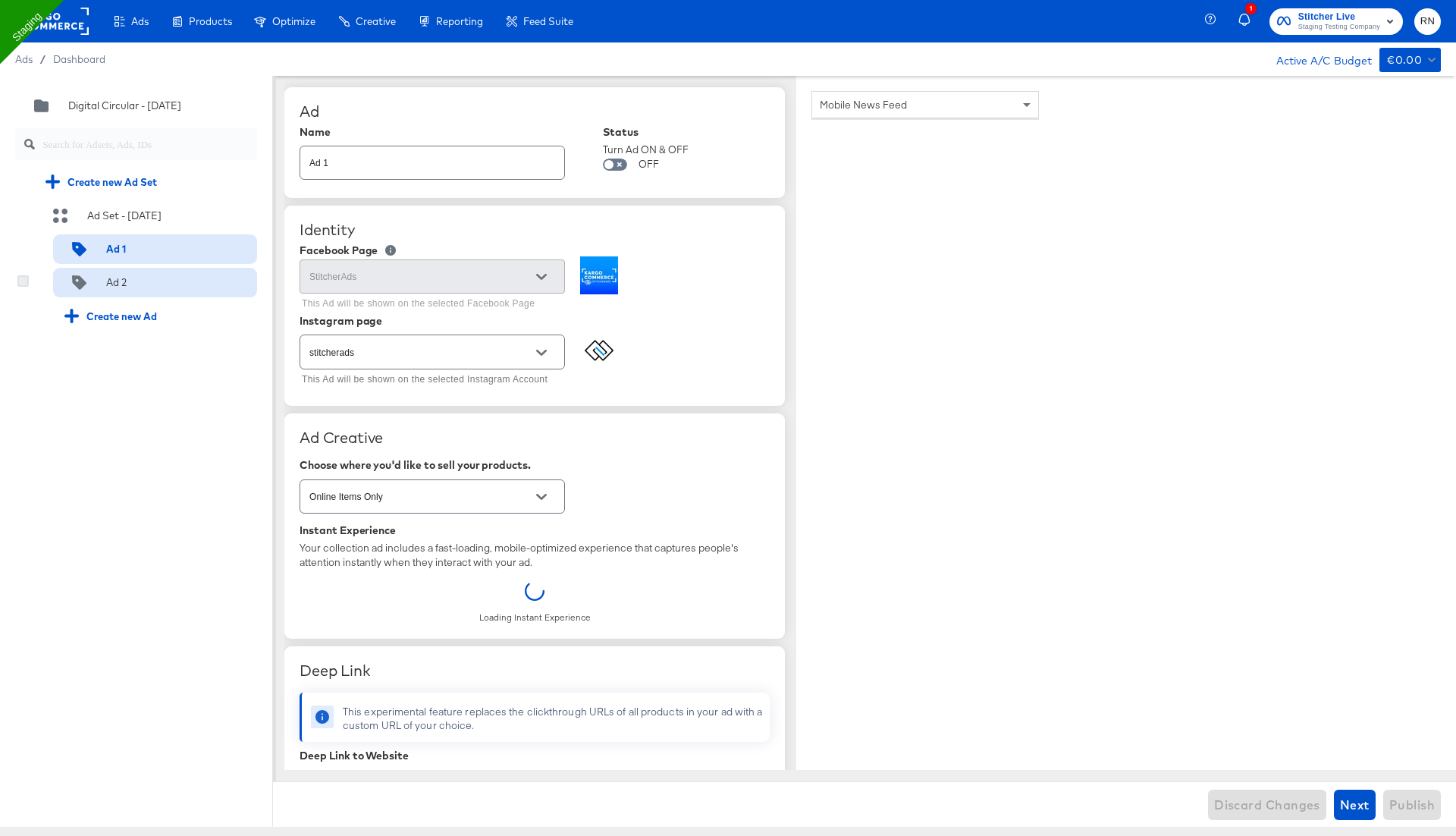
click at [23, 282] on icon at bounding box center [23, 281] width 11 height 11
click at [0, 0] on input "checkbox" at bounding box center [0, 0] width 0 height 0
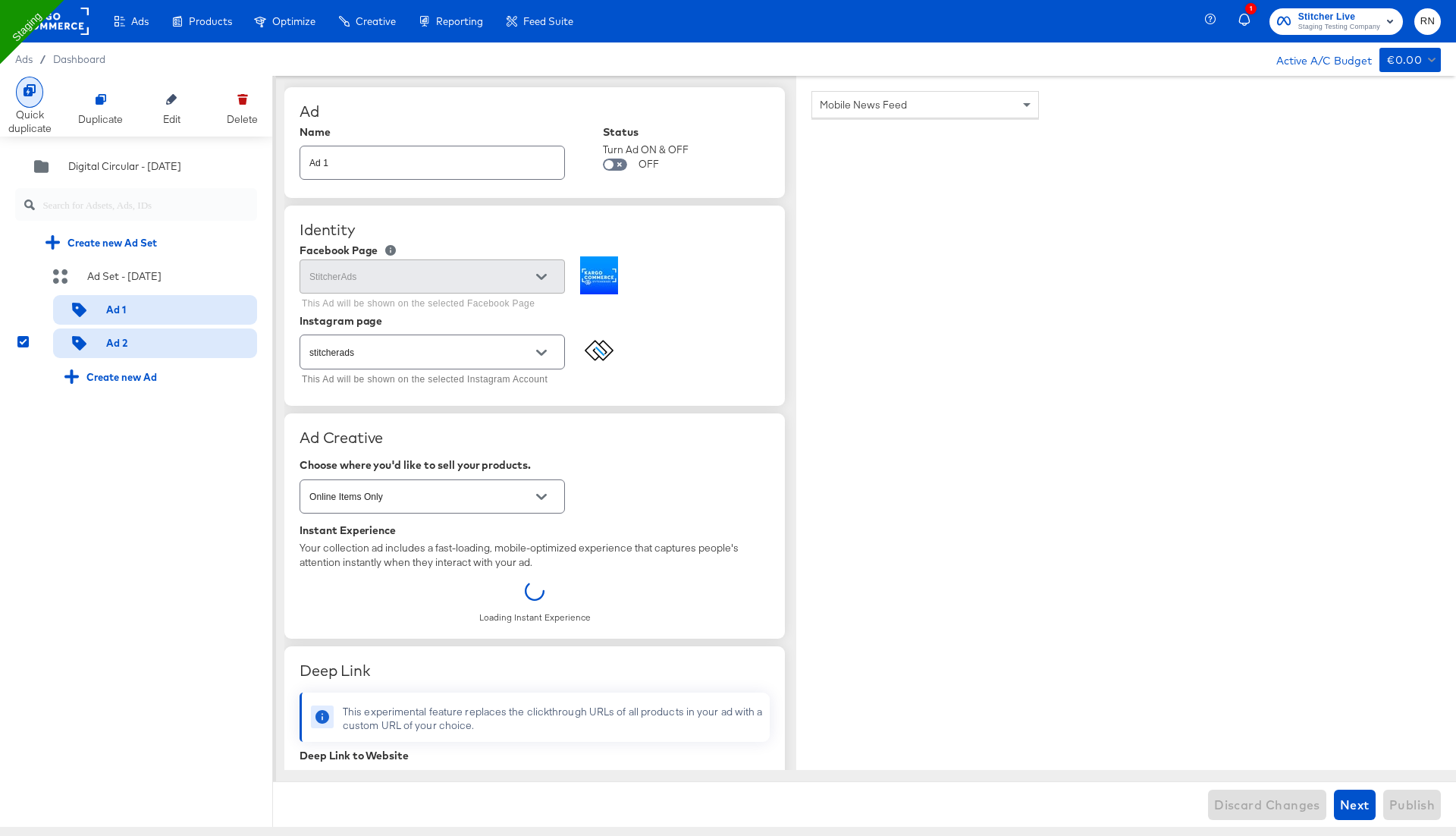
click at [35, 115] on div "Quick duplicate" at bounding box center [30, 121] width 44 height 28
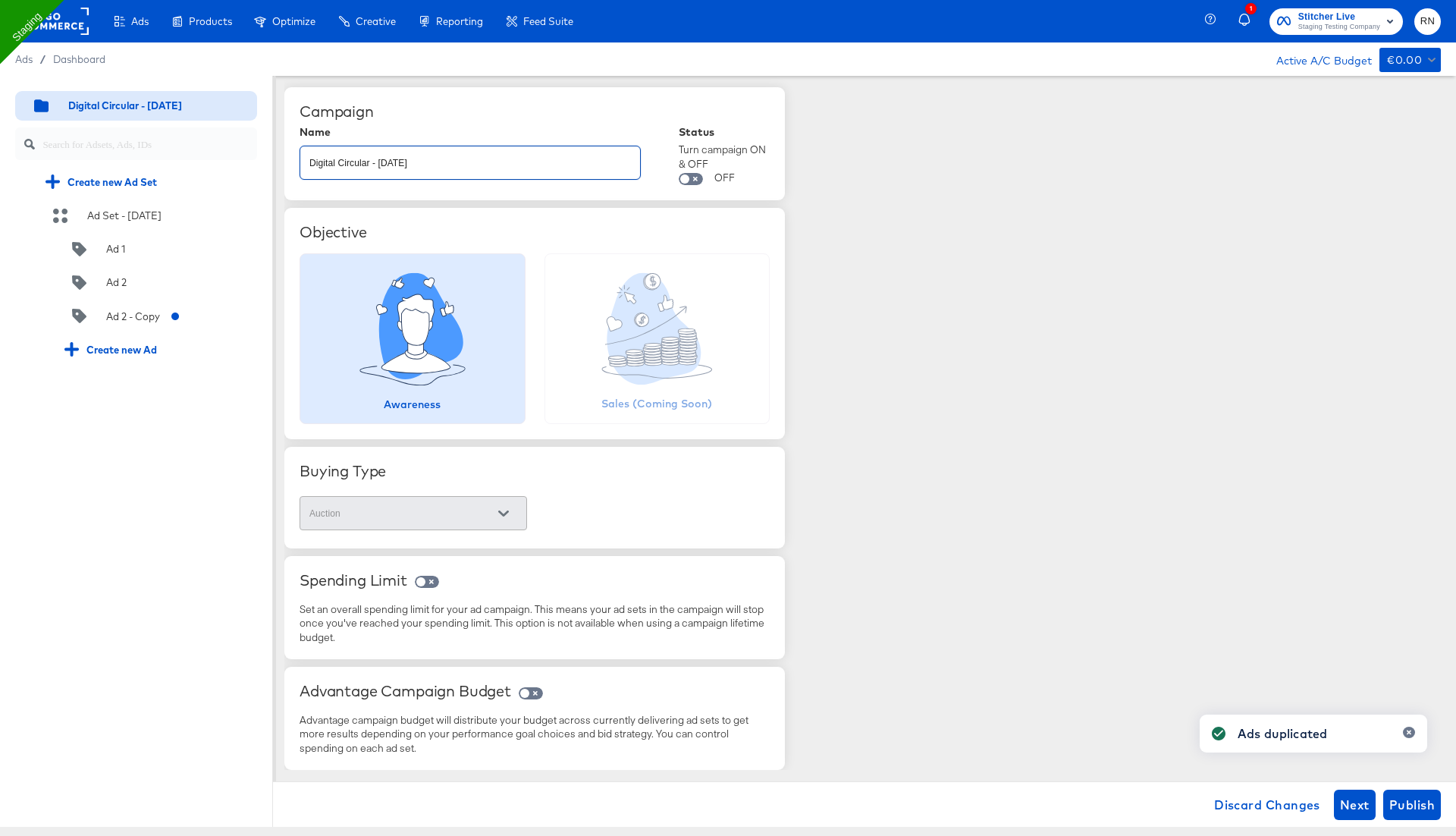
drag, startPoint x: 418, startPoint y: 164, endPoint x: 211, endPoint y: 160, distance: 207.0
click at [211, 160] on div "Quick duplicate Duplicate Edit Delete Digital Circular - 31 Jul Create new Ad S…" at bounding box center [728, 451] width 1456 height 751
type input "test"
click at [1418, 813] on span "Publish" at bounding box center [1412, 805] width 45 height 21
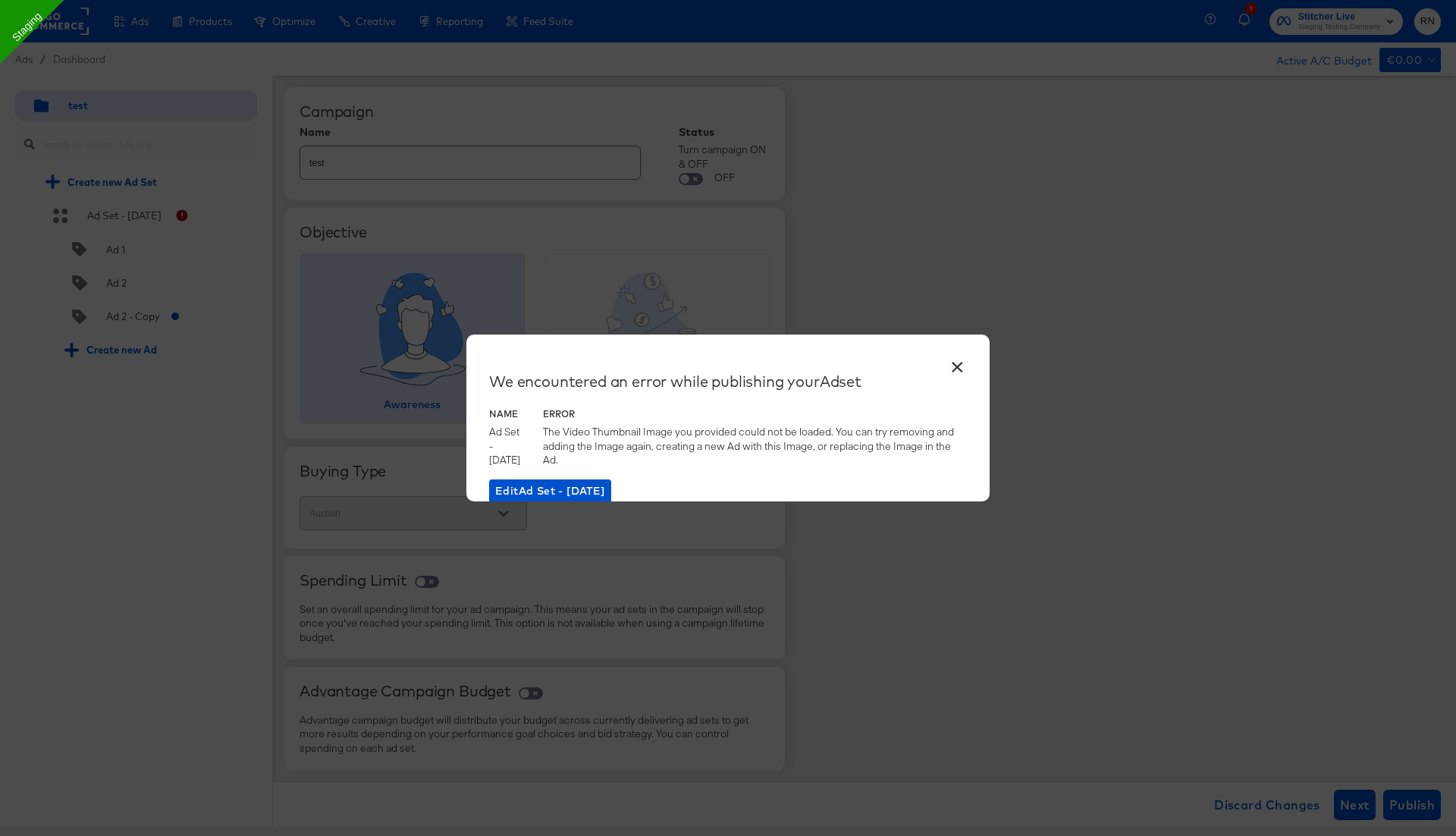
click at [954, 372] on button "×" at bounding box center [957, 363] width 27 height 27
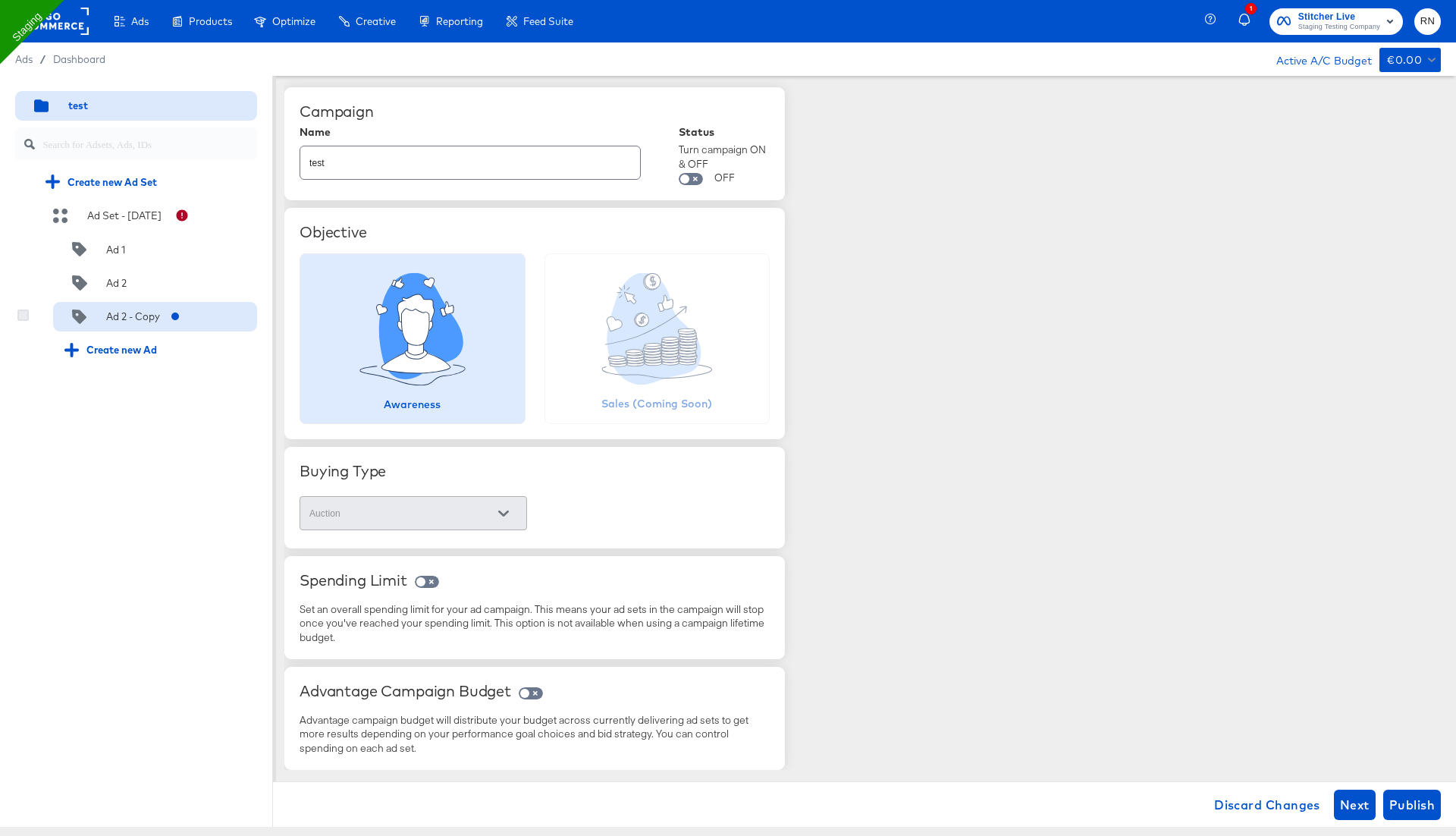
click at [18, 316] on icon at bounding box center [23, 315] width 11 height 11
click at [0, 0] on input "checkbox" at bounding box center [0, 0] width 0 height 0
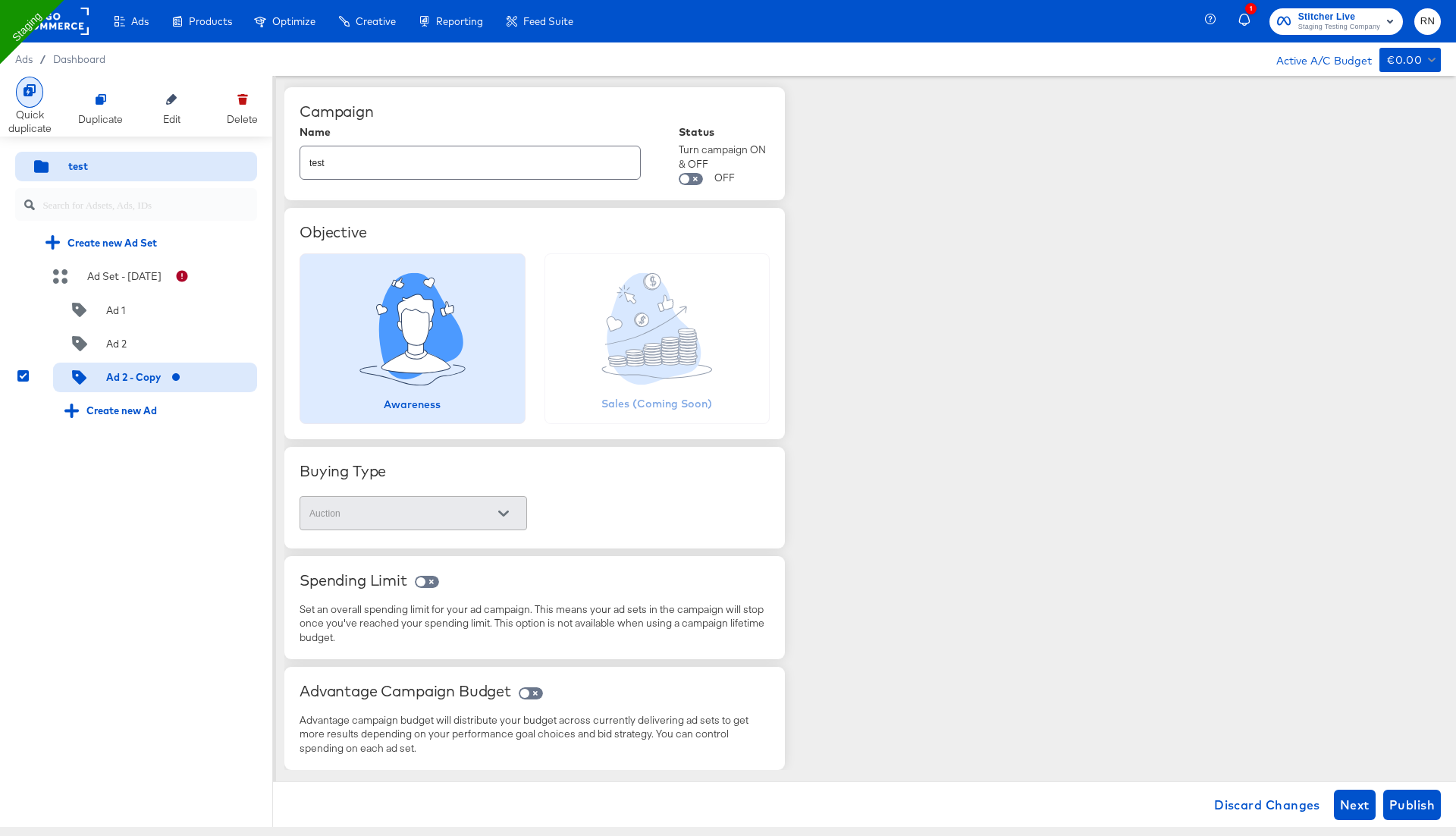
click at [23, 119] on div "Quick duplicate" at bounding box center [30, 121] width 44 height 28
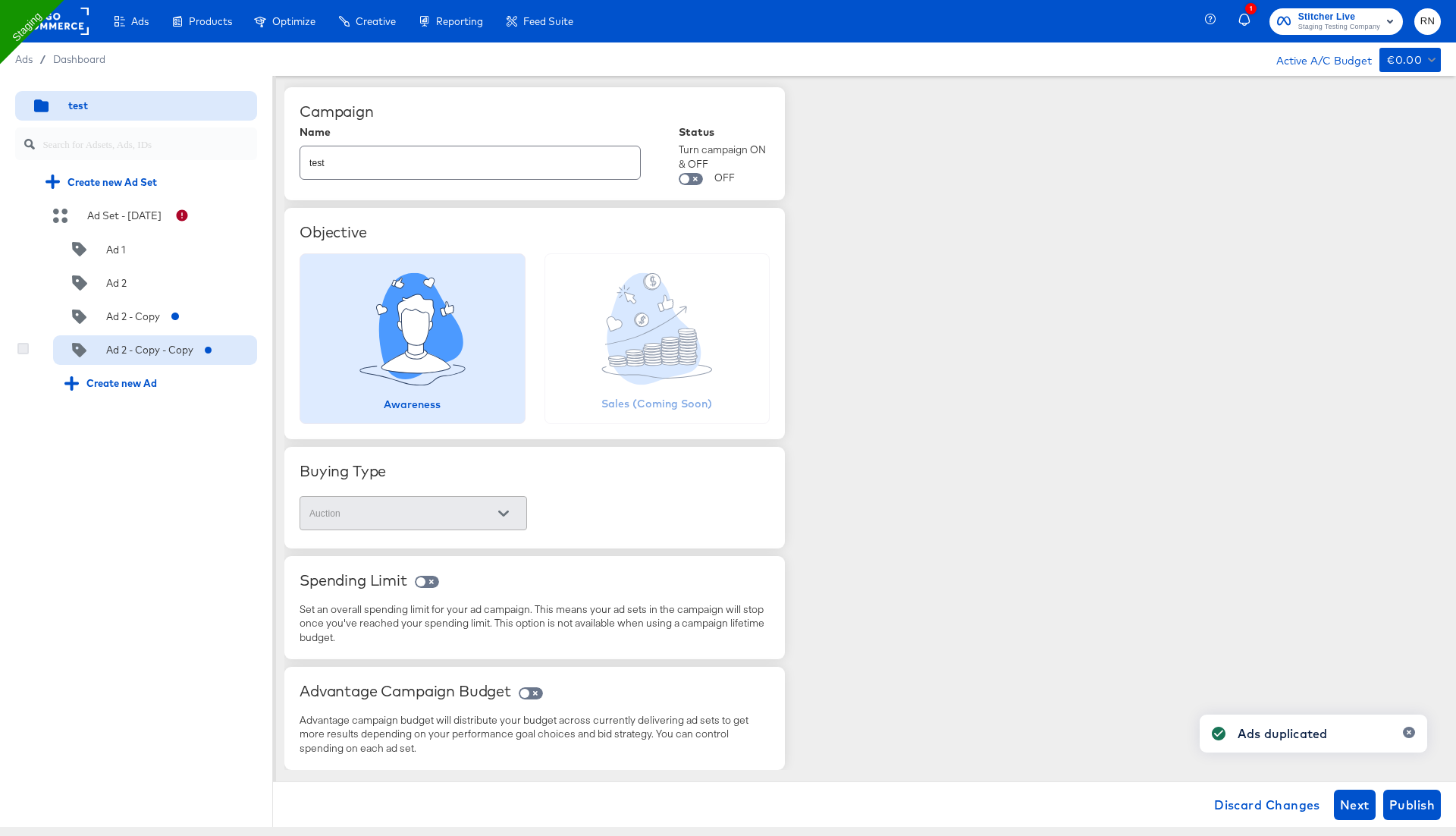
click at [22, 347] on icon at bounding box center [23, 349] width 11 height 11
click at [0, 0] on input "checkbox" at bounding box center [0, 0] width 0 height 0
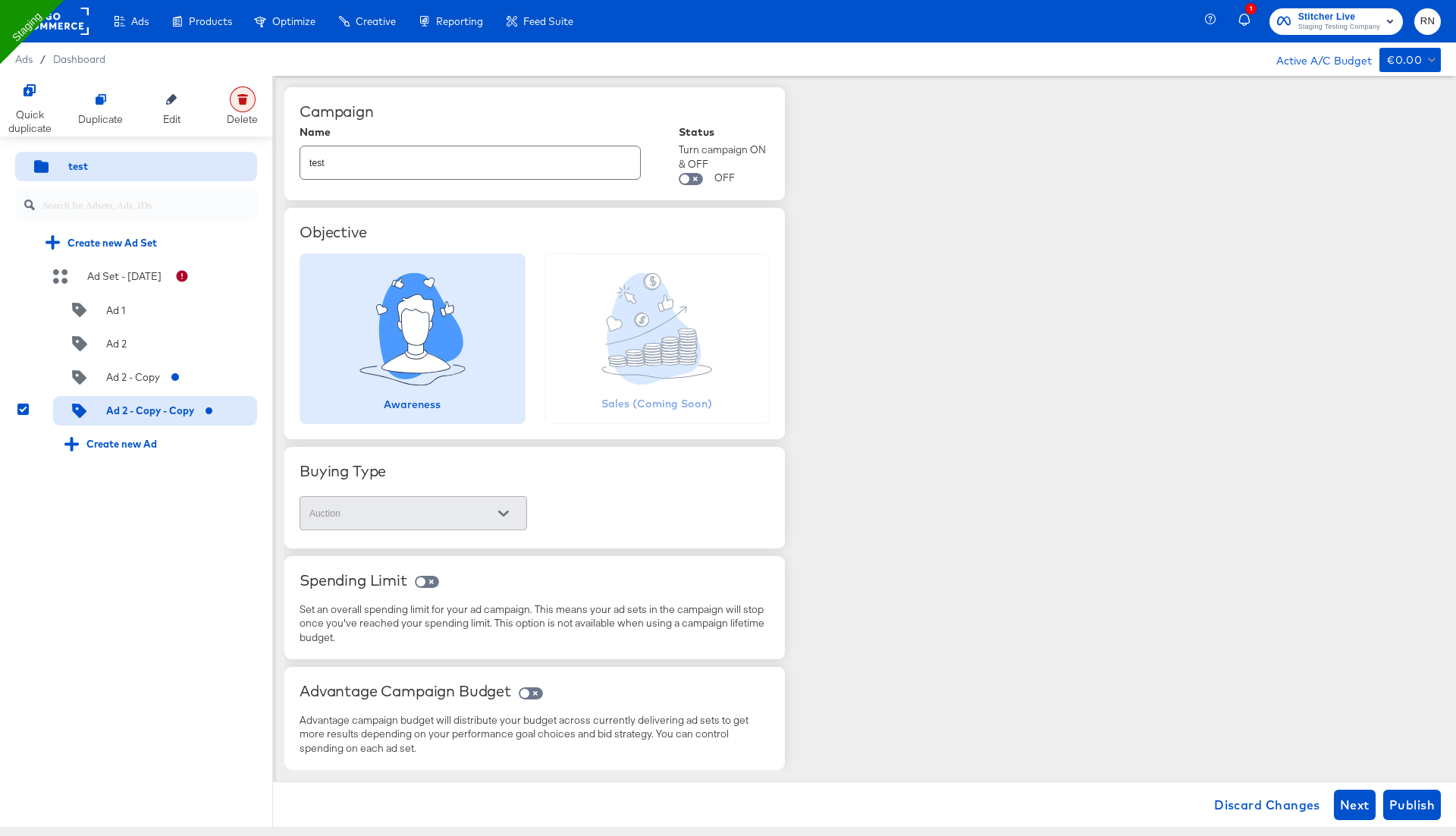
click at [245, 103] on icon at bounding box center [242, 100] width 8 height 6
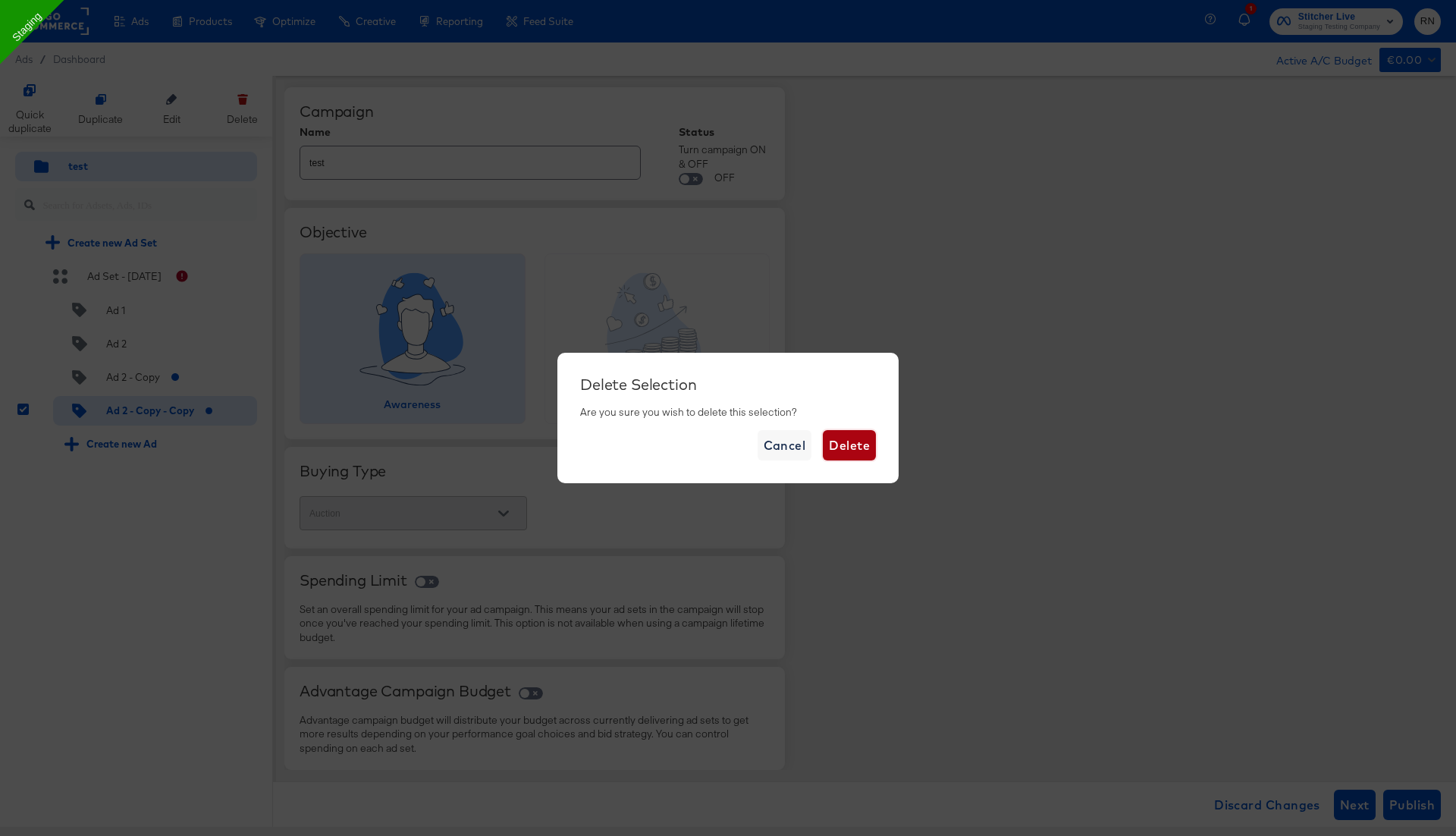
click at [846, 440] on span "Delete" at bounding box center [849, 445] width 41 height 21
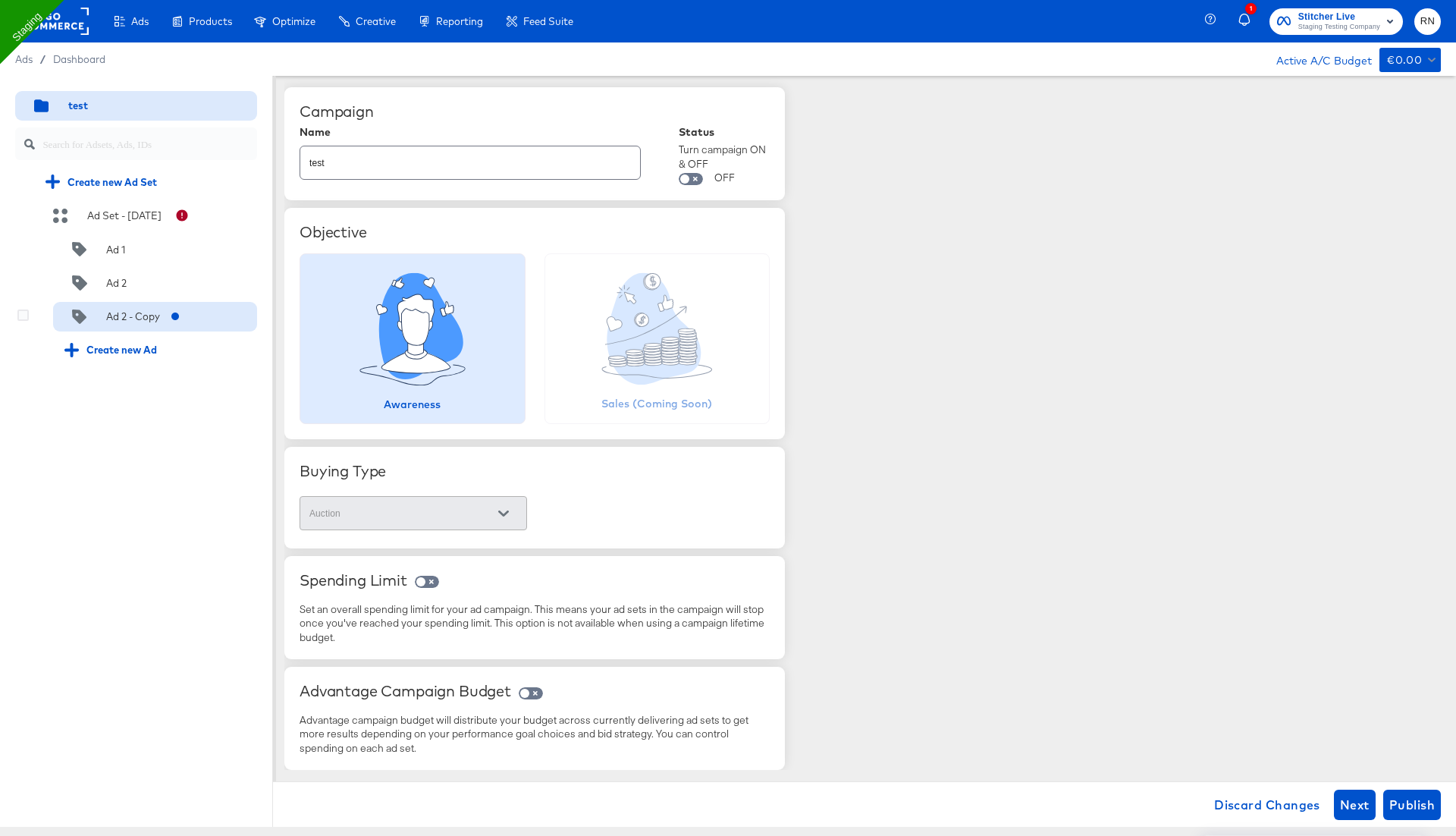
click at [164, 322] on div "Ad 2 - Copy" at bounding box center [127, 316] width 126 height 15
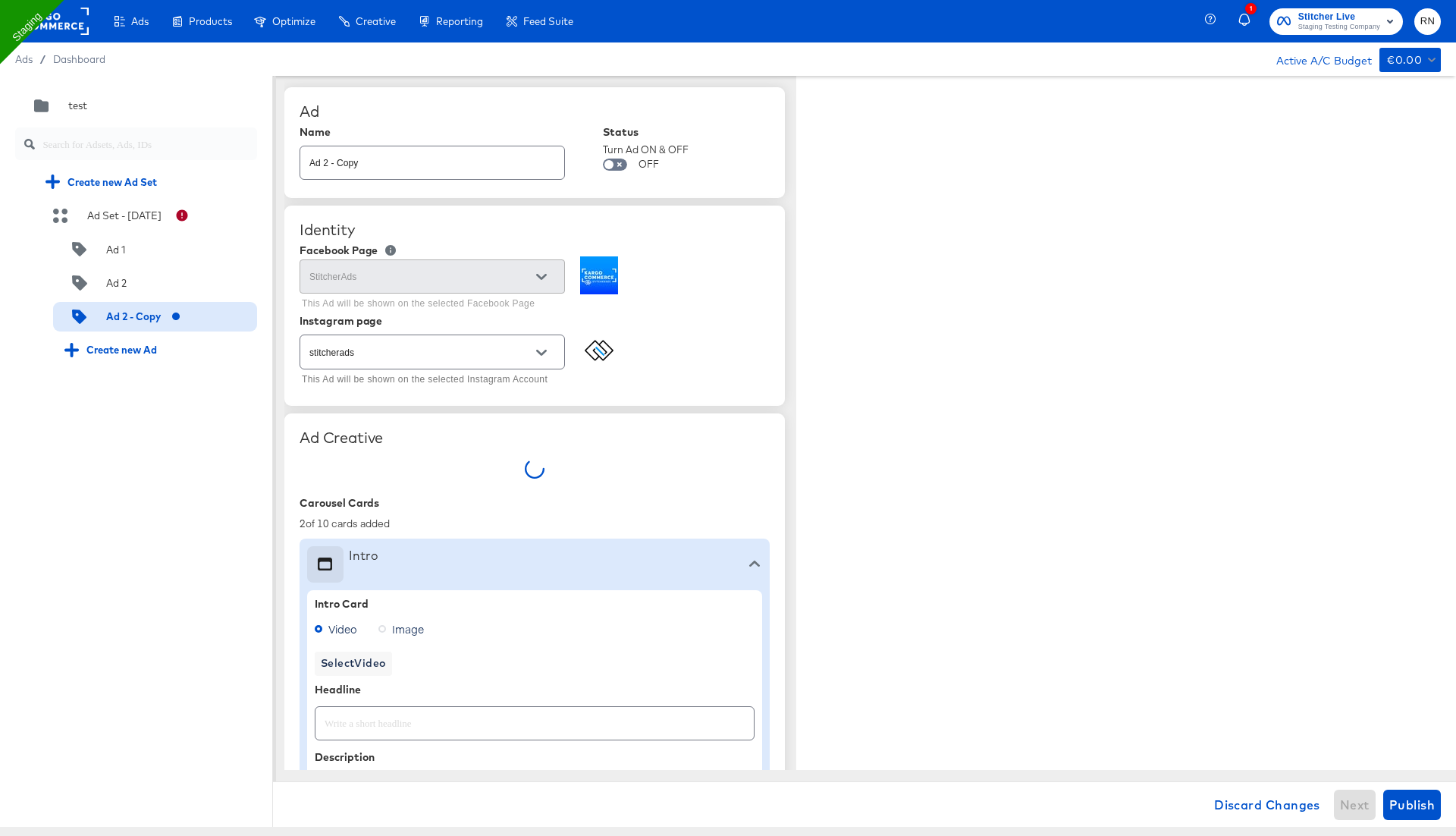
type textarea "x"
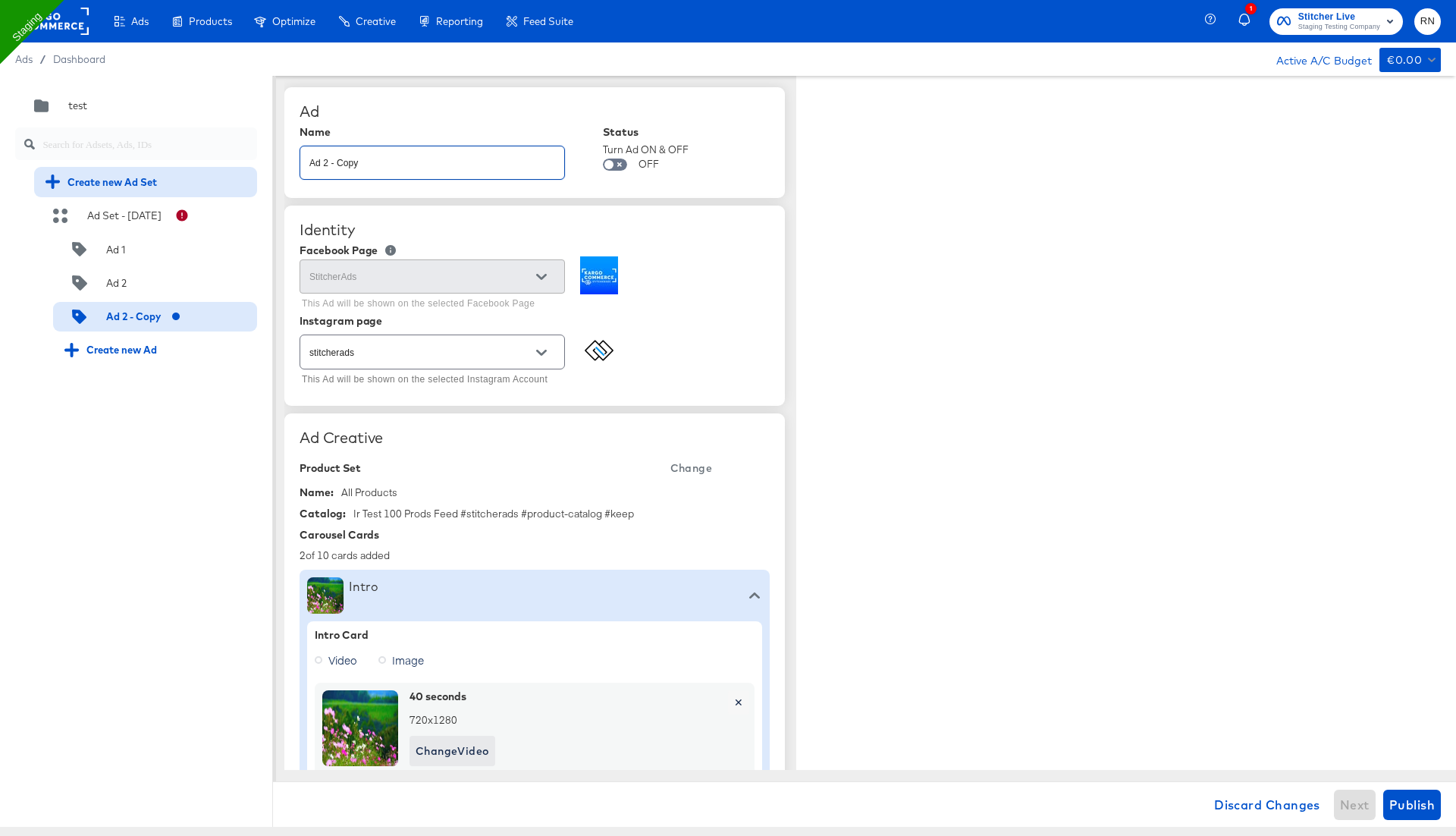
drag, startPoint x: 377, startPoint y: 167, endPoint x: 248, endPoint y: 167, distance: 129.0
click at [248, 167] on div "Quick duplicate Duplicate Edit Delete test Create new Ad Set Ad Set - 31 Jul Ad…" at bounding box center [728, 451] width 1456 height 751
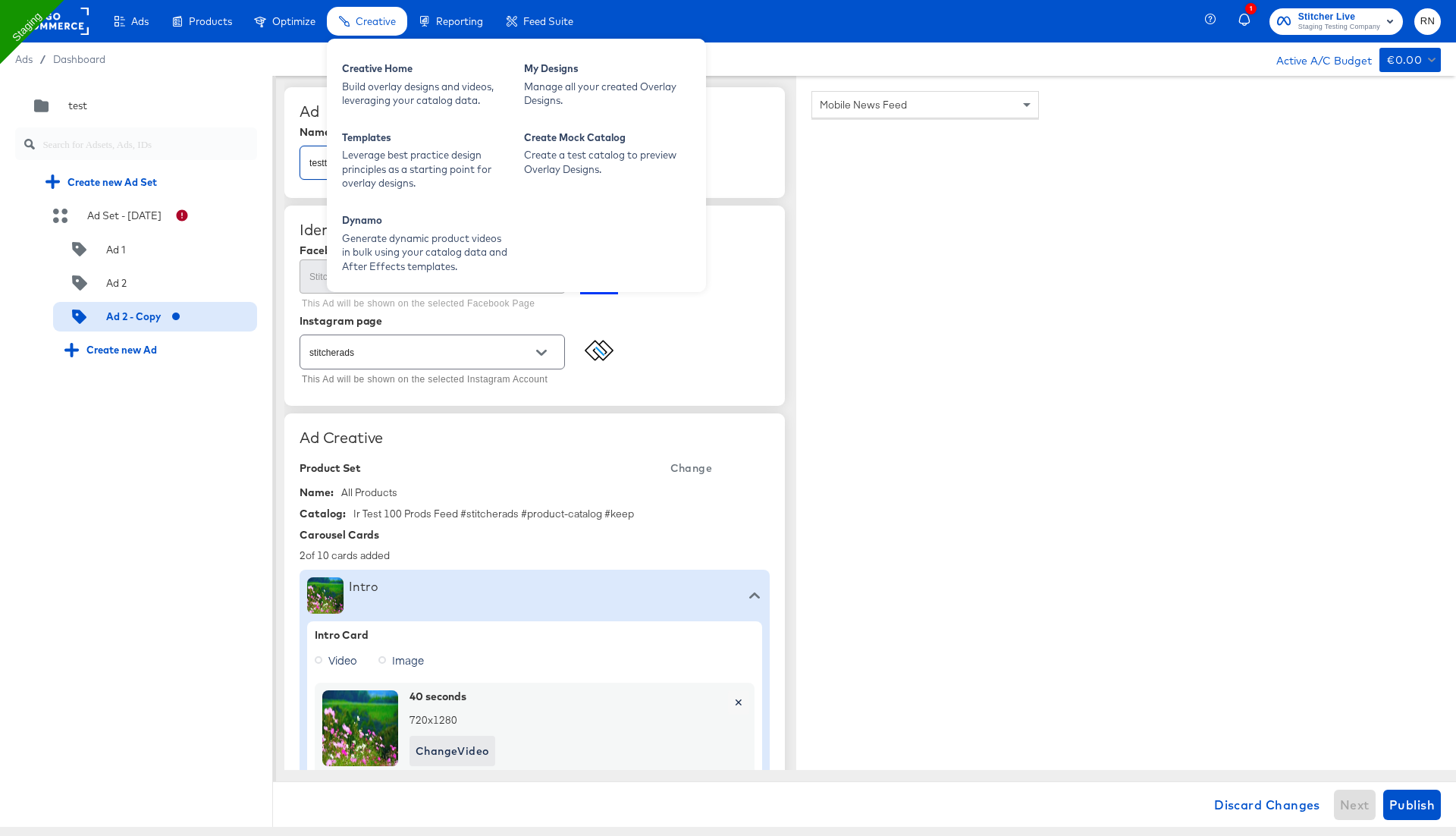
type input "testtt"
type textarea "x"
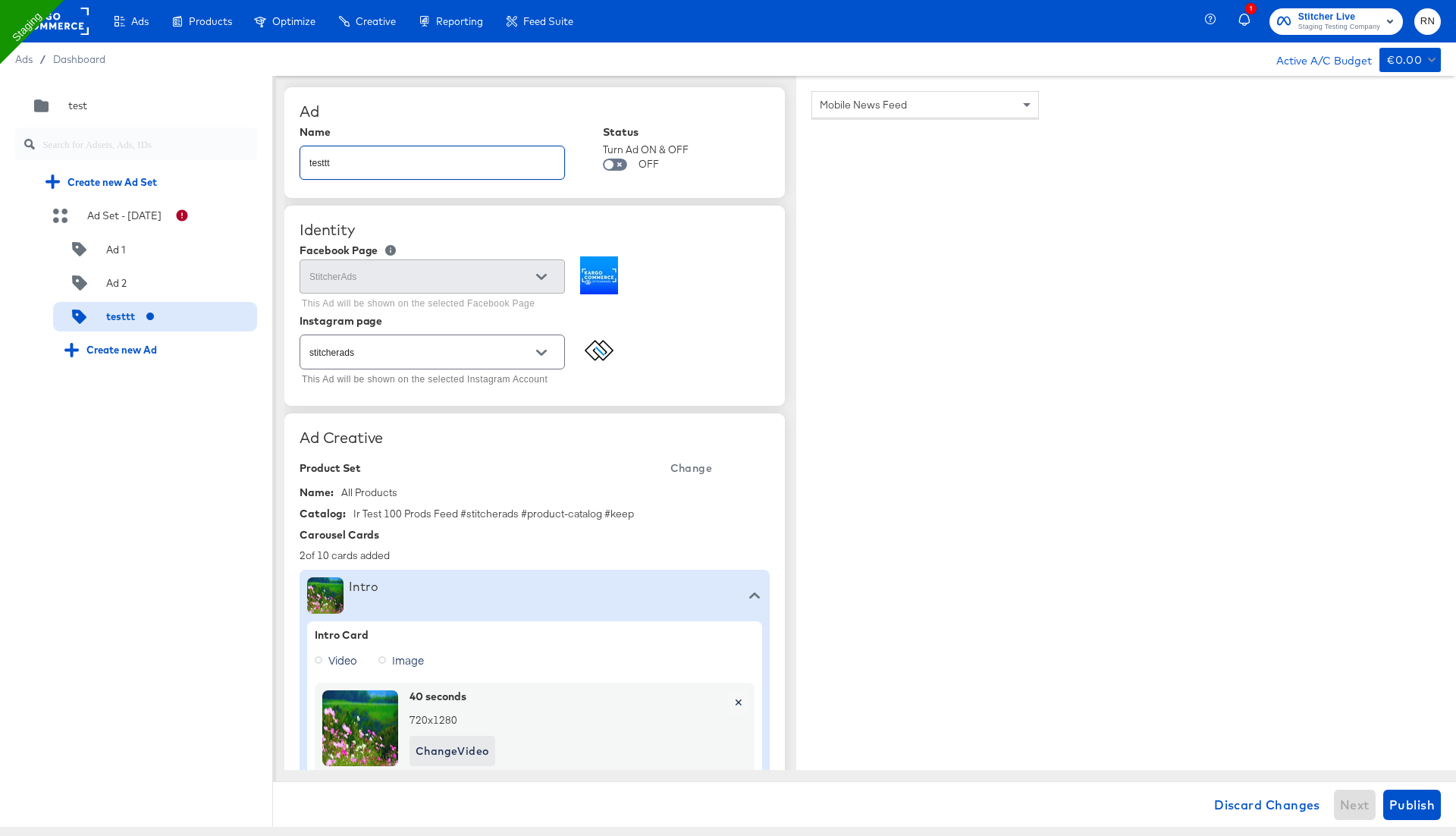
click at [891, 102] on span "Mobile News Feed" at bounding box center [863, 104] width 87 height 14
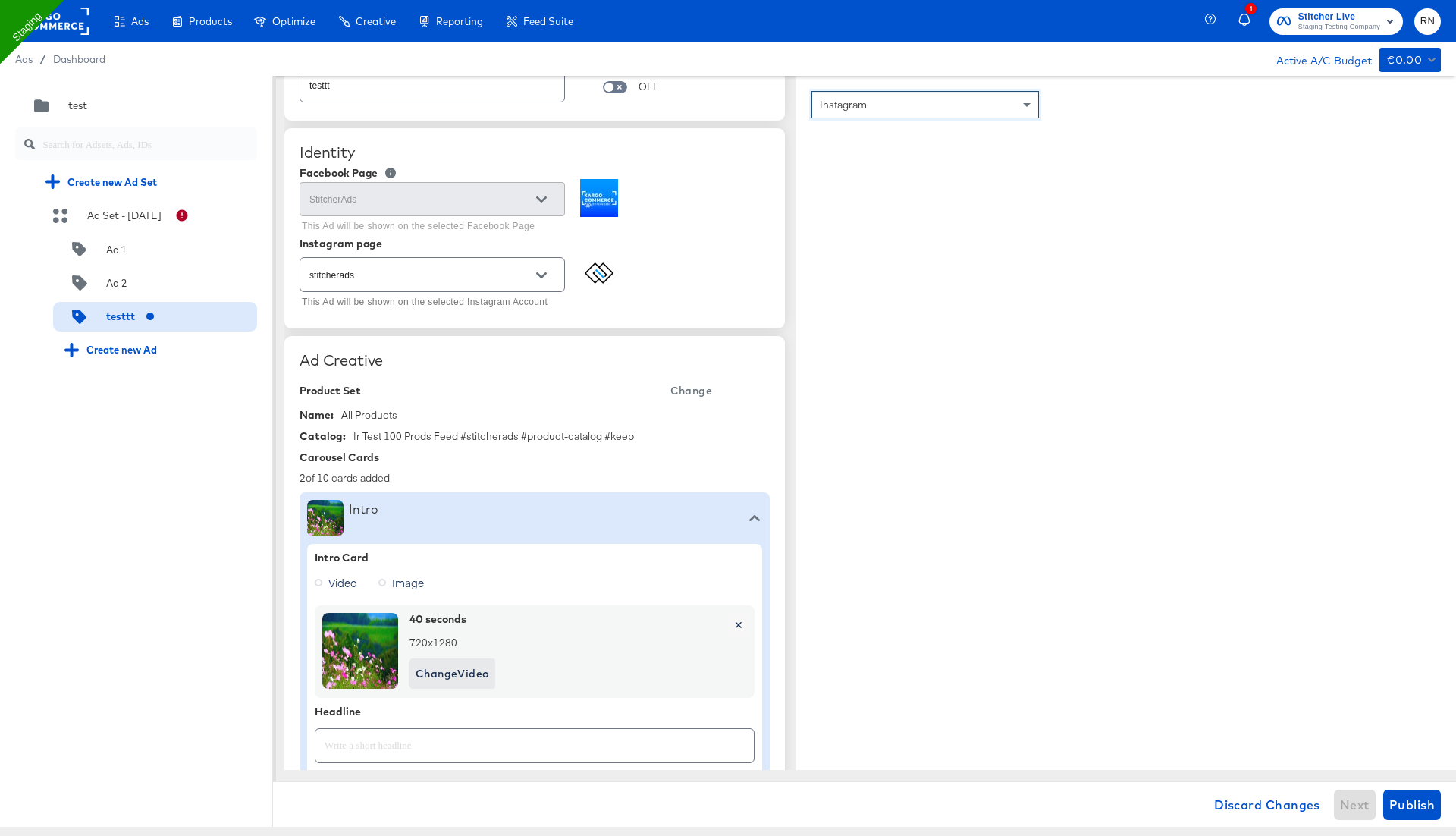
scroll to position [102, 0]
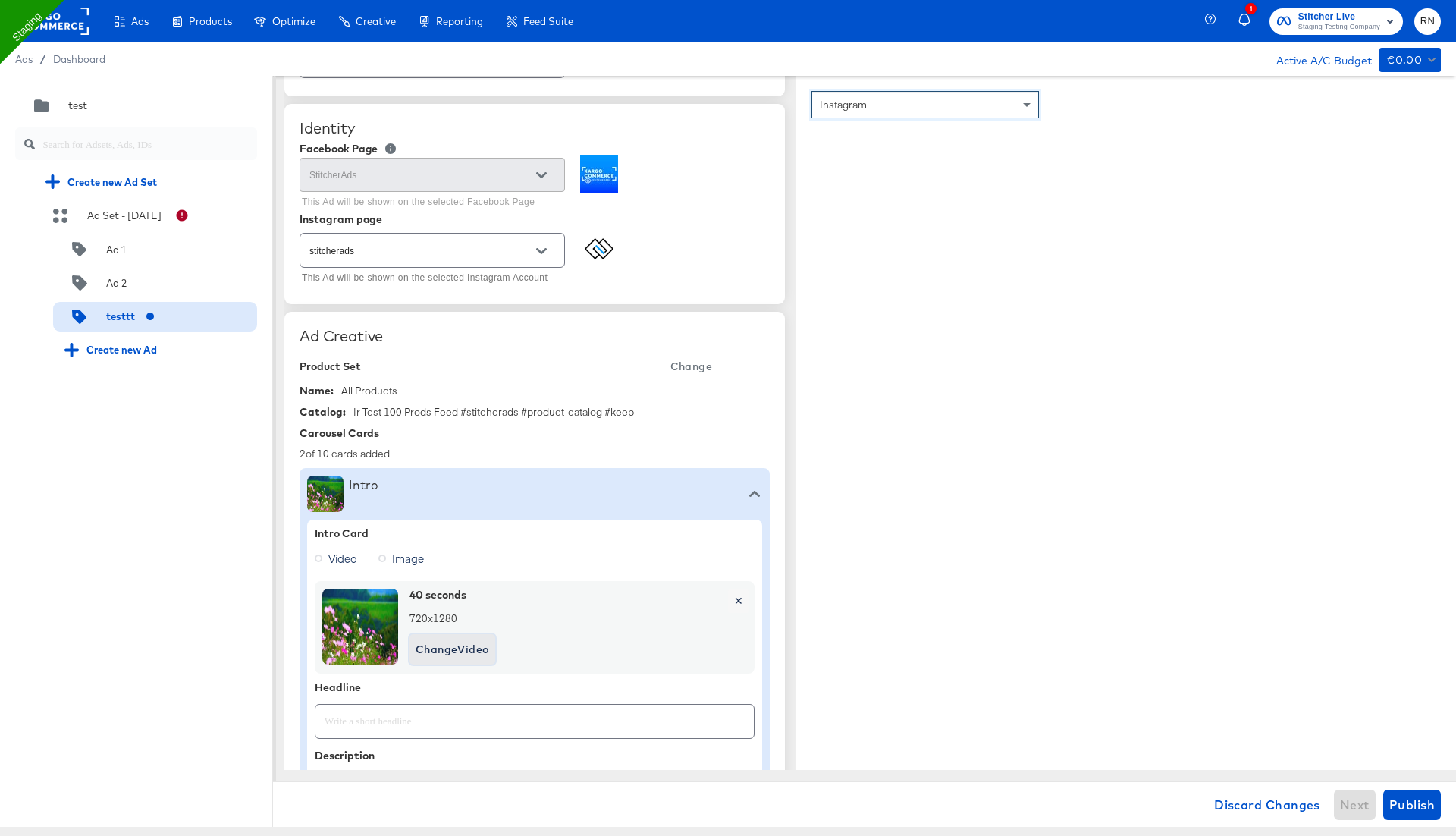
click at [473, 643] on span "Change Video" at bounding box center [452, 649] width 73 height 19
type textarea "x"
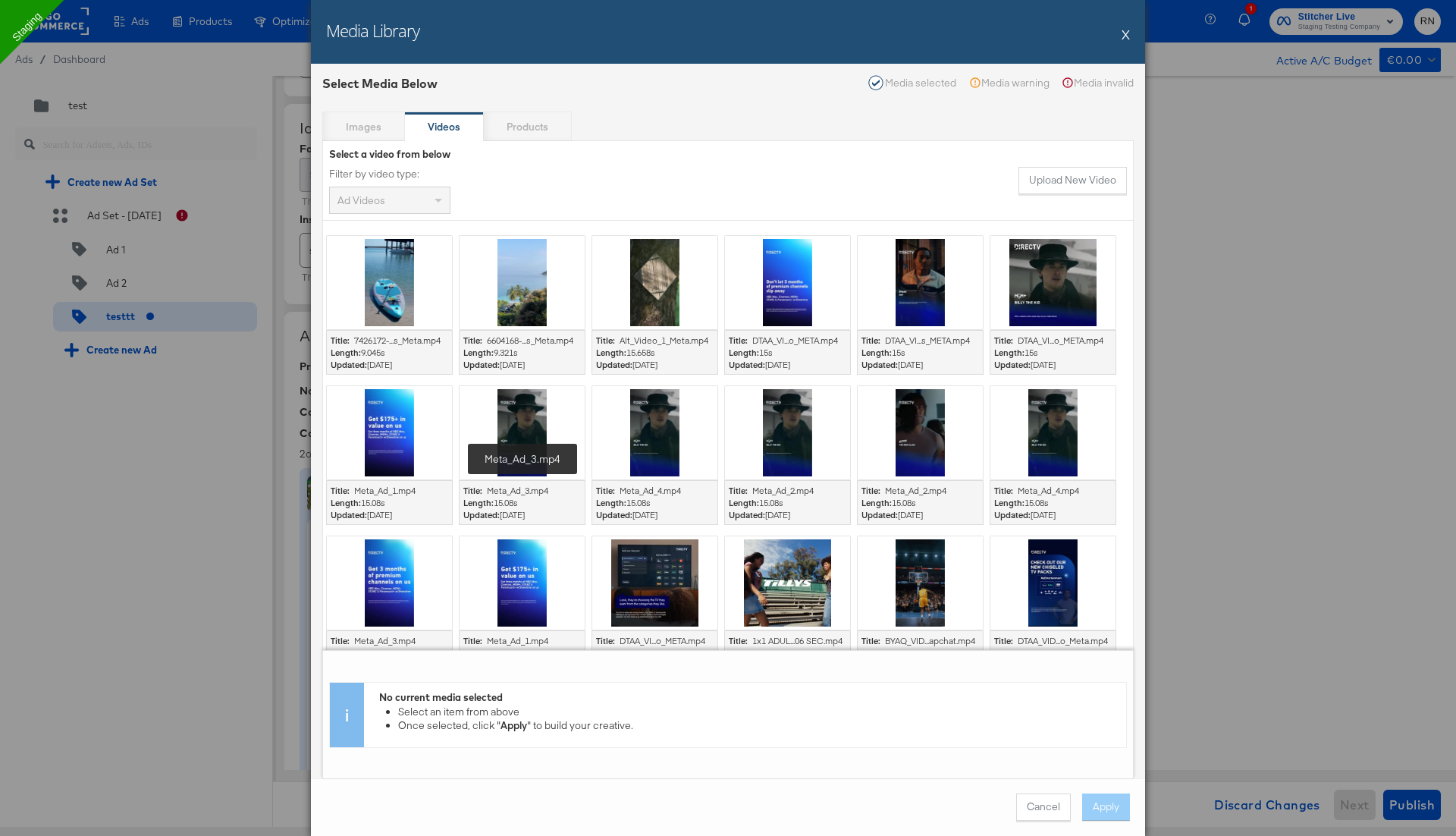
scroll to position [274, 0]
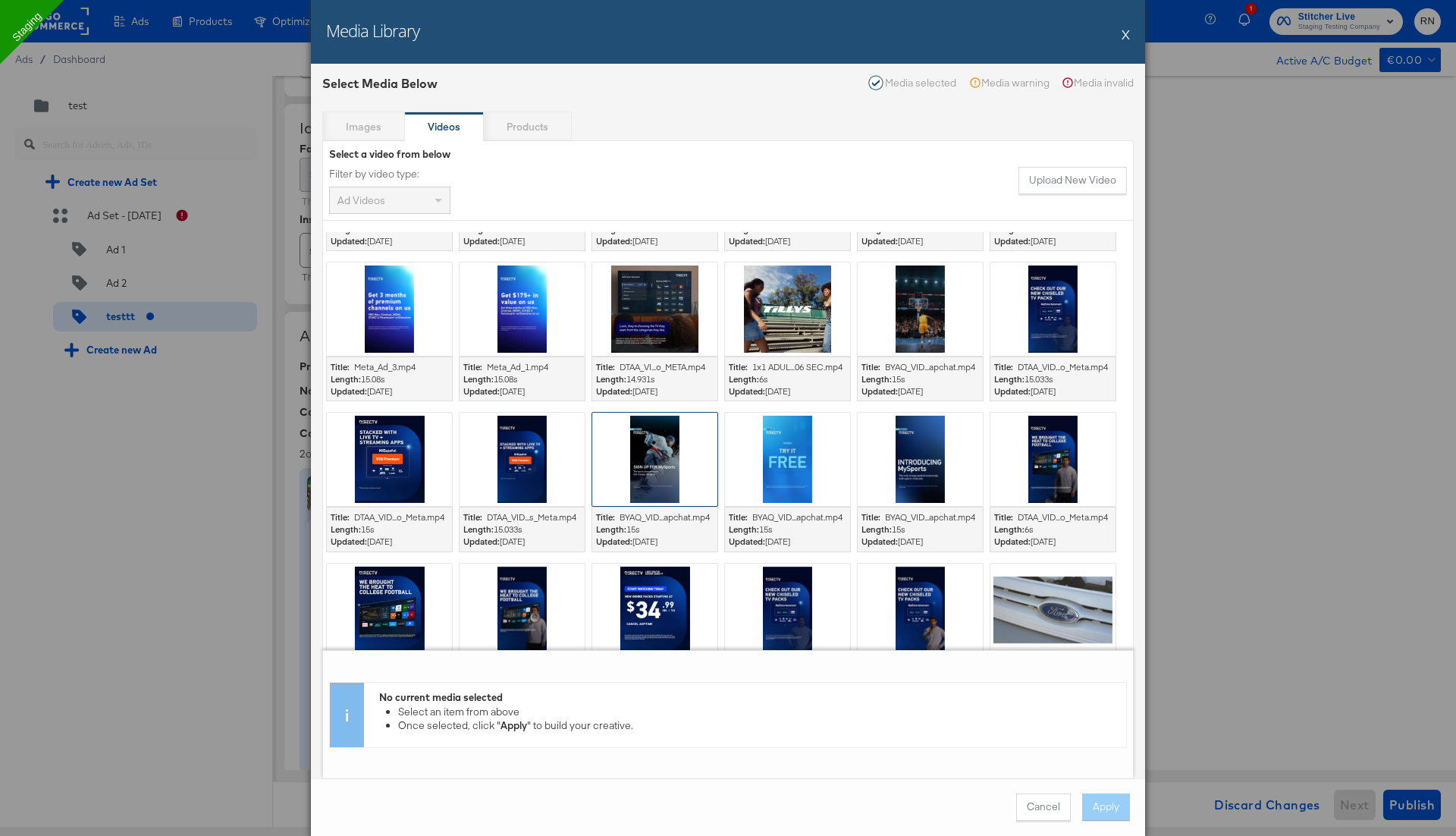
click at [655, 463] on div at bounding box center [654, 459] width 125 height 94
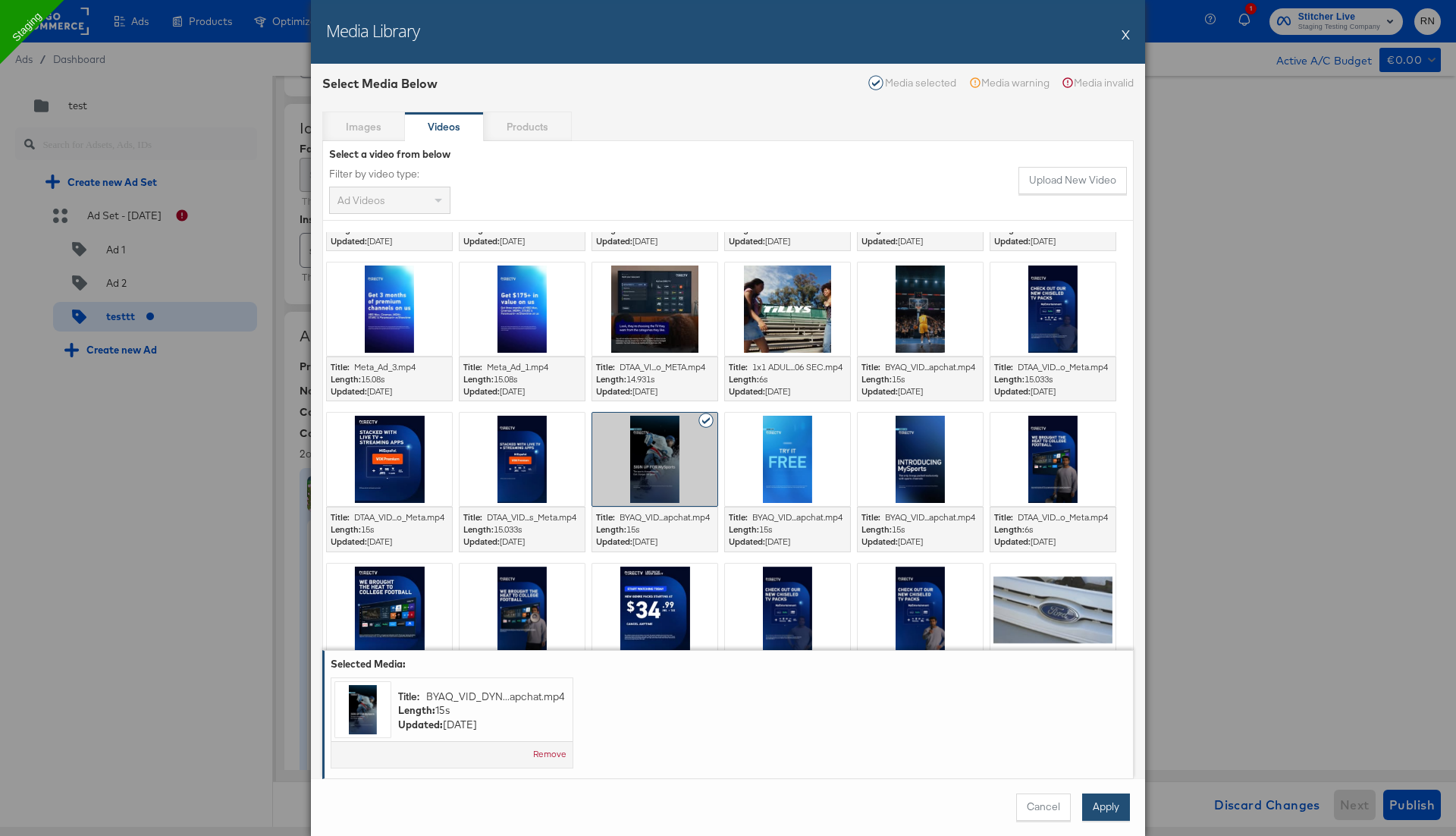
click at [1124, 801] on button "Apply" at bounding box center [1105, 807] width 48 height 27
type textarea "x"
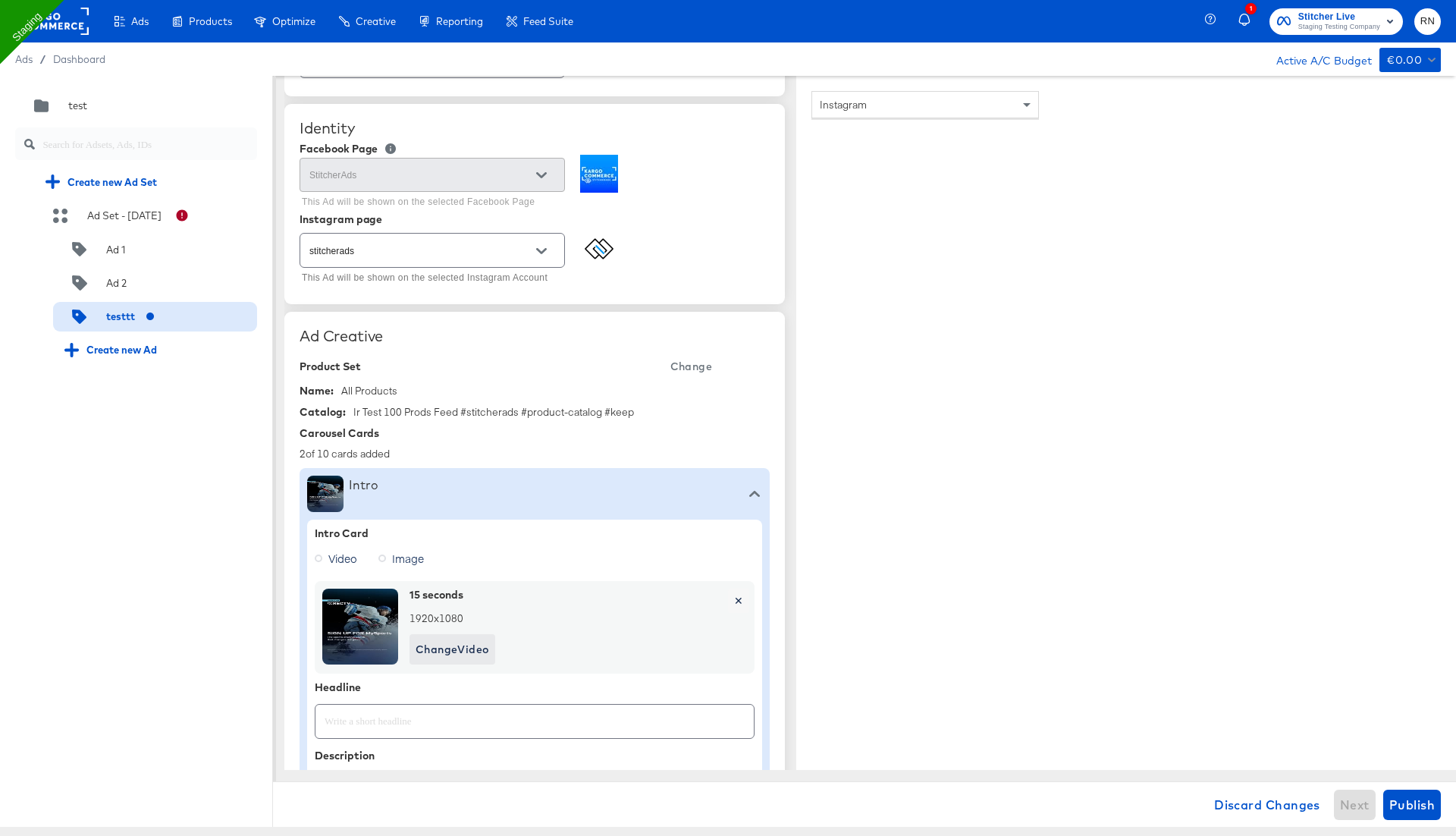
click at [396, 551] on span "Image" at bounding box center [407, 558] width 31 height 15
click at [0, 0] on input "Image" at bounding box center [0, 0] width 0 height 0
type textarea "x"
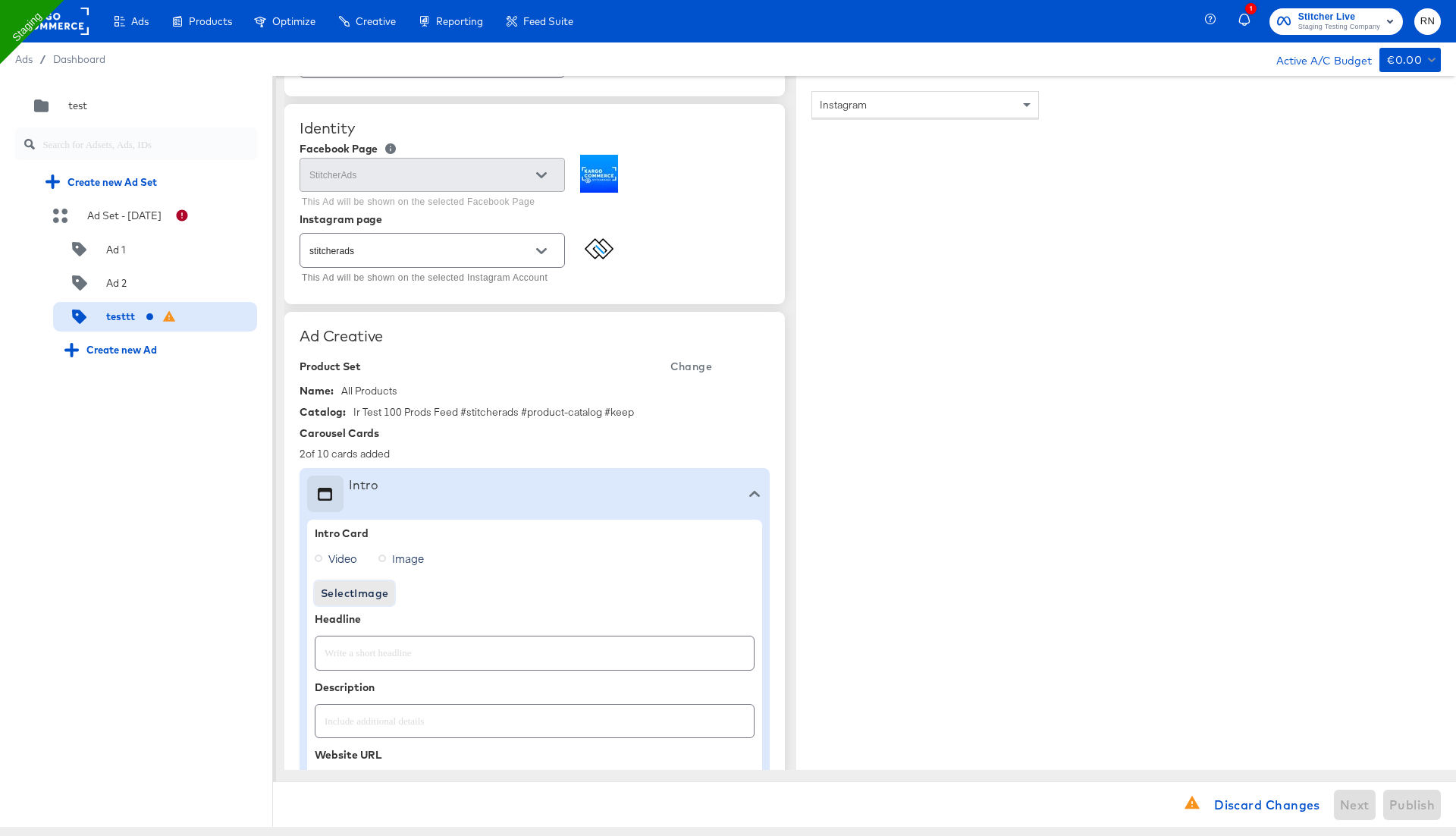
click at [374, 588] on span "Select Image" at bounding box center [355, 593] width 68 height 19
type textarea "x"
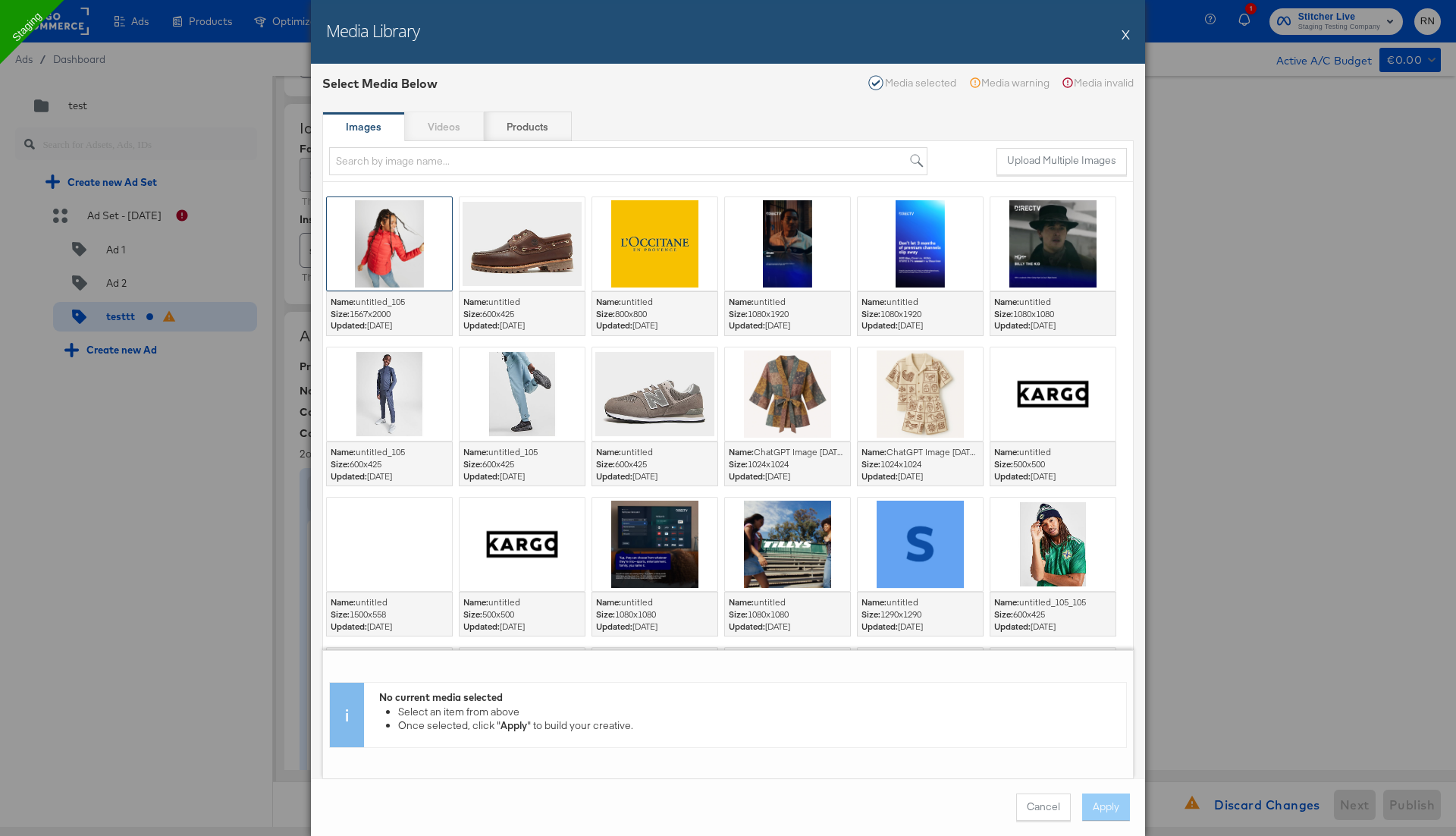
click at [410, 251] on div at bounding box center [389, 244] width 125 height 94
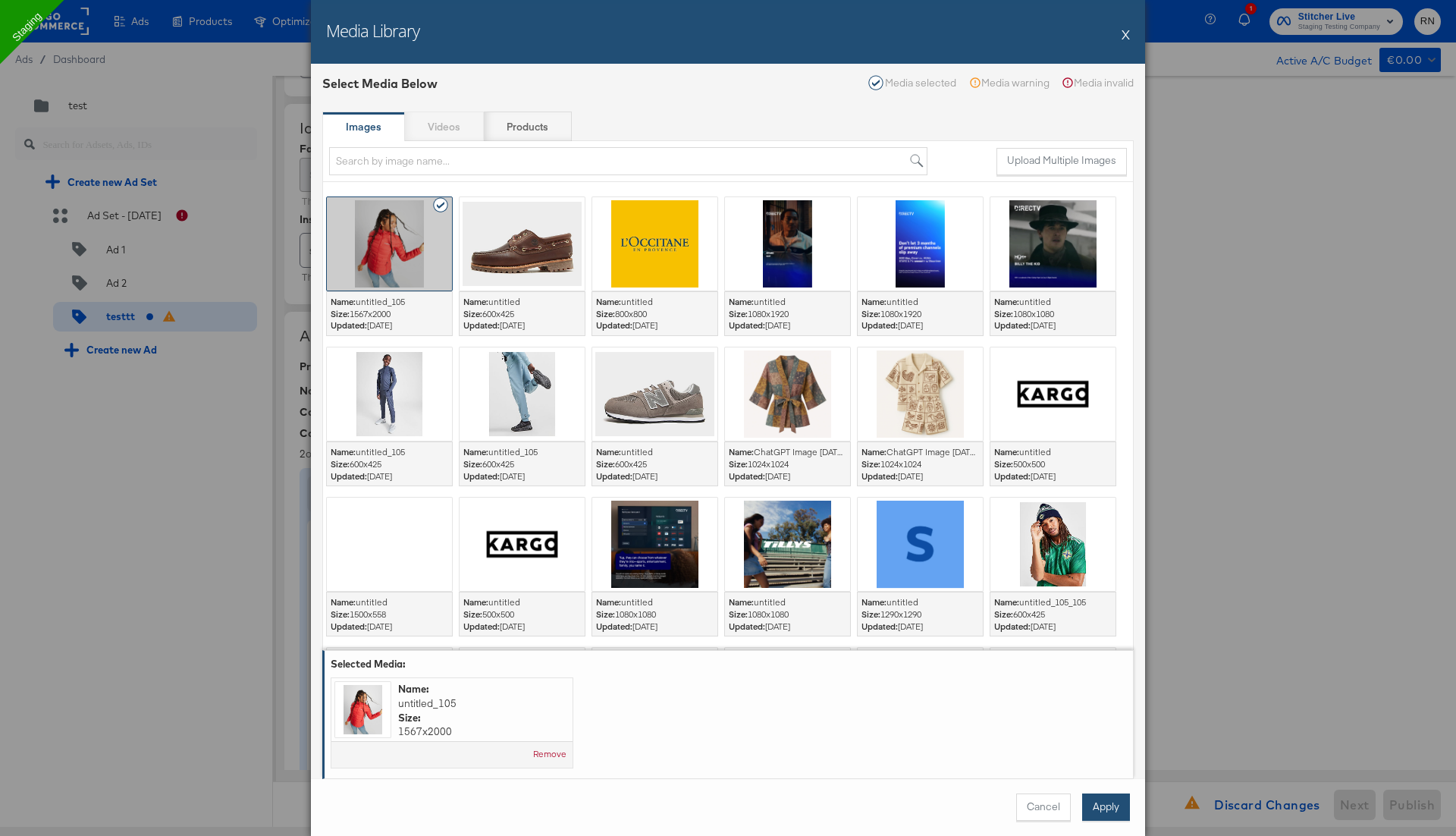
click at [1089, 811] on button "Apply" at bounding box center [1105, 807] width 48 height 27
type textarea "x"
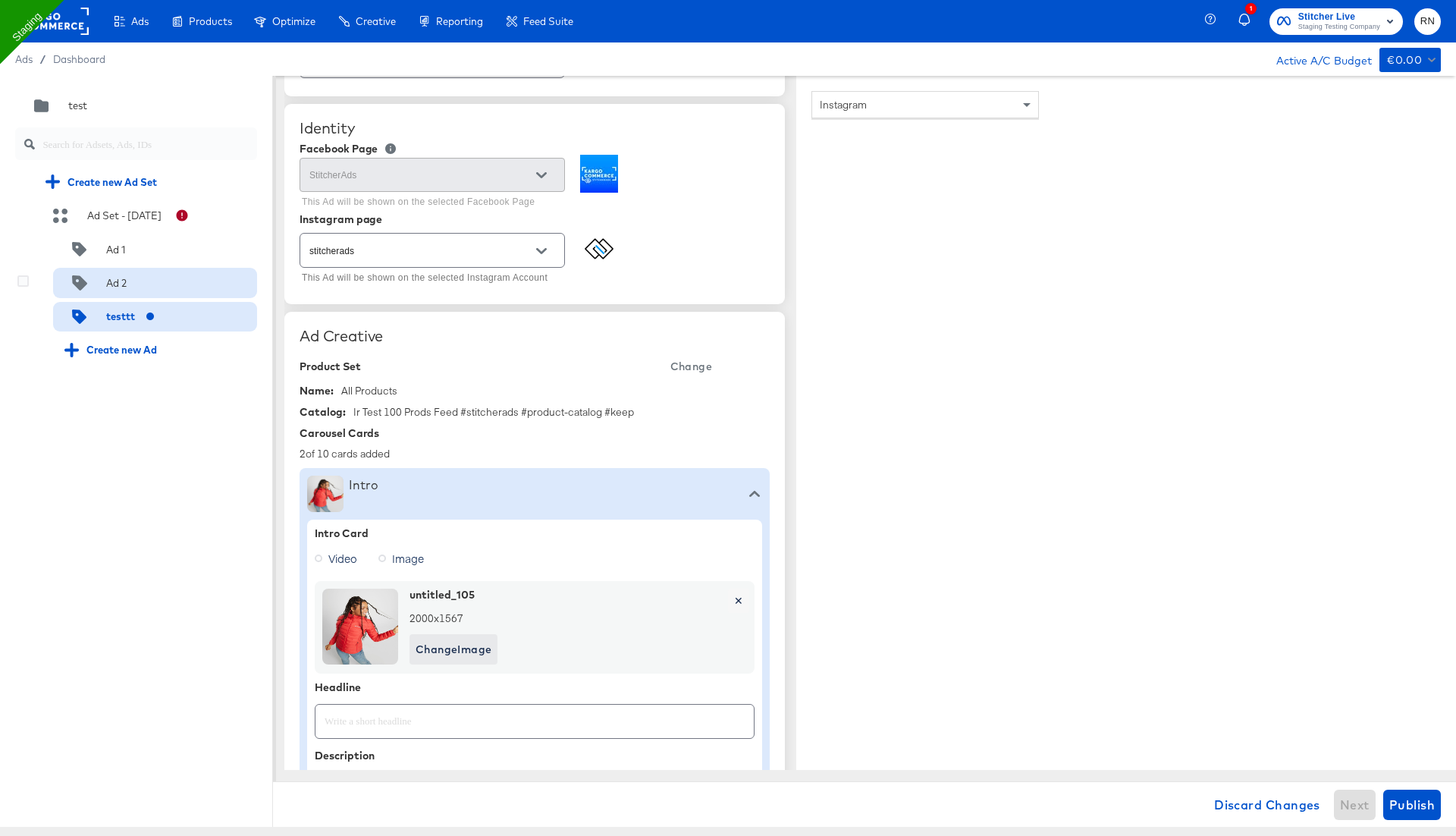
click at [127, 277] on div "Ad 2" at bounding box center [111, 282] width 93 height 15
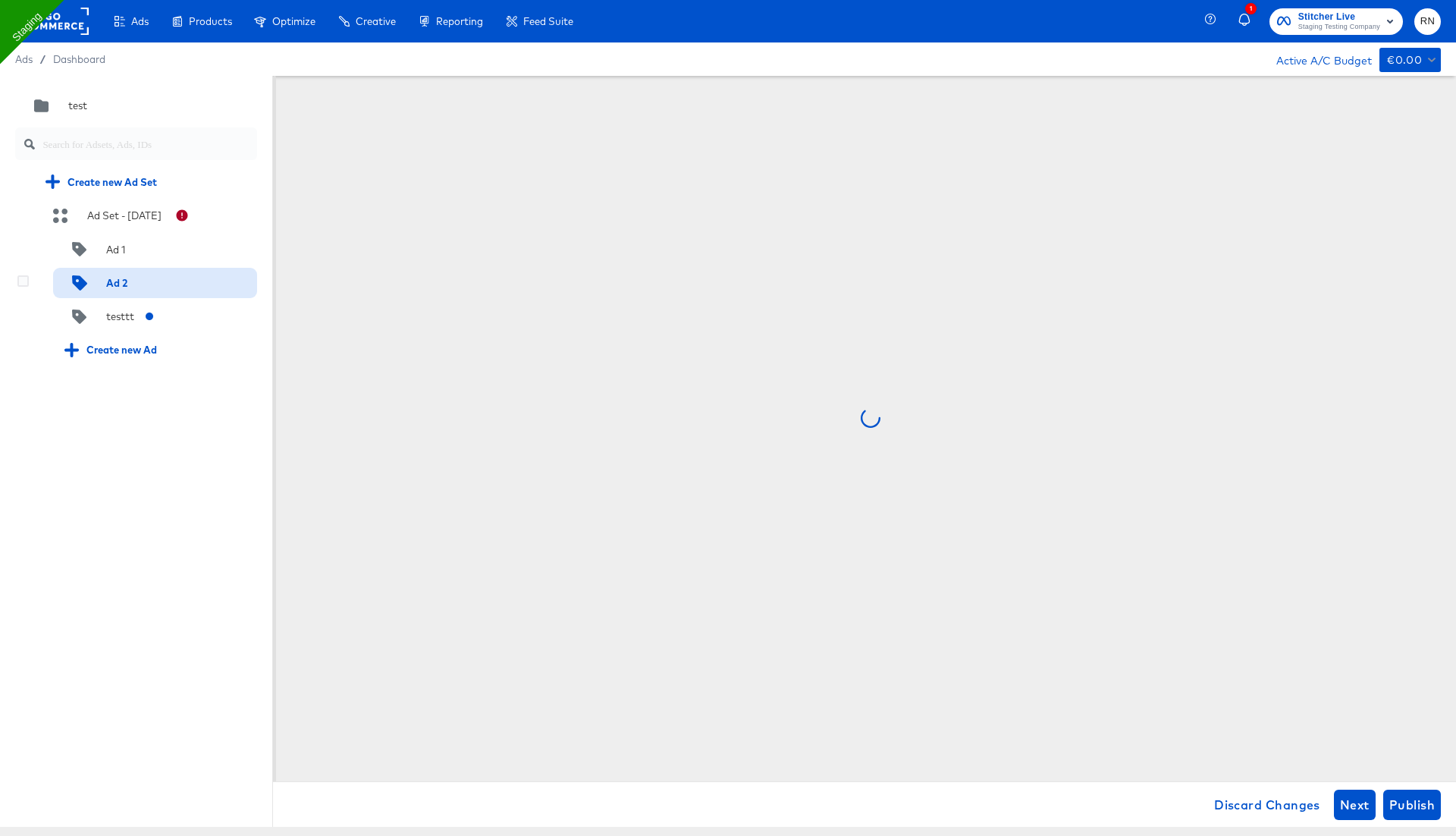
scroll to position [0, 0]
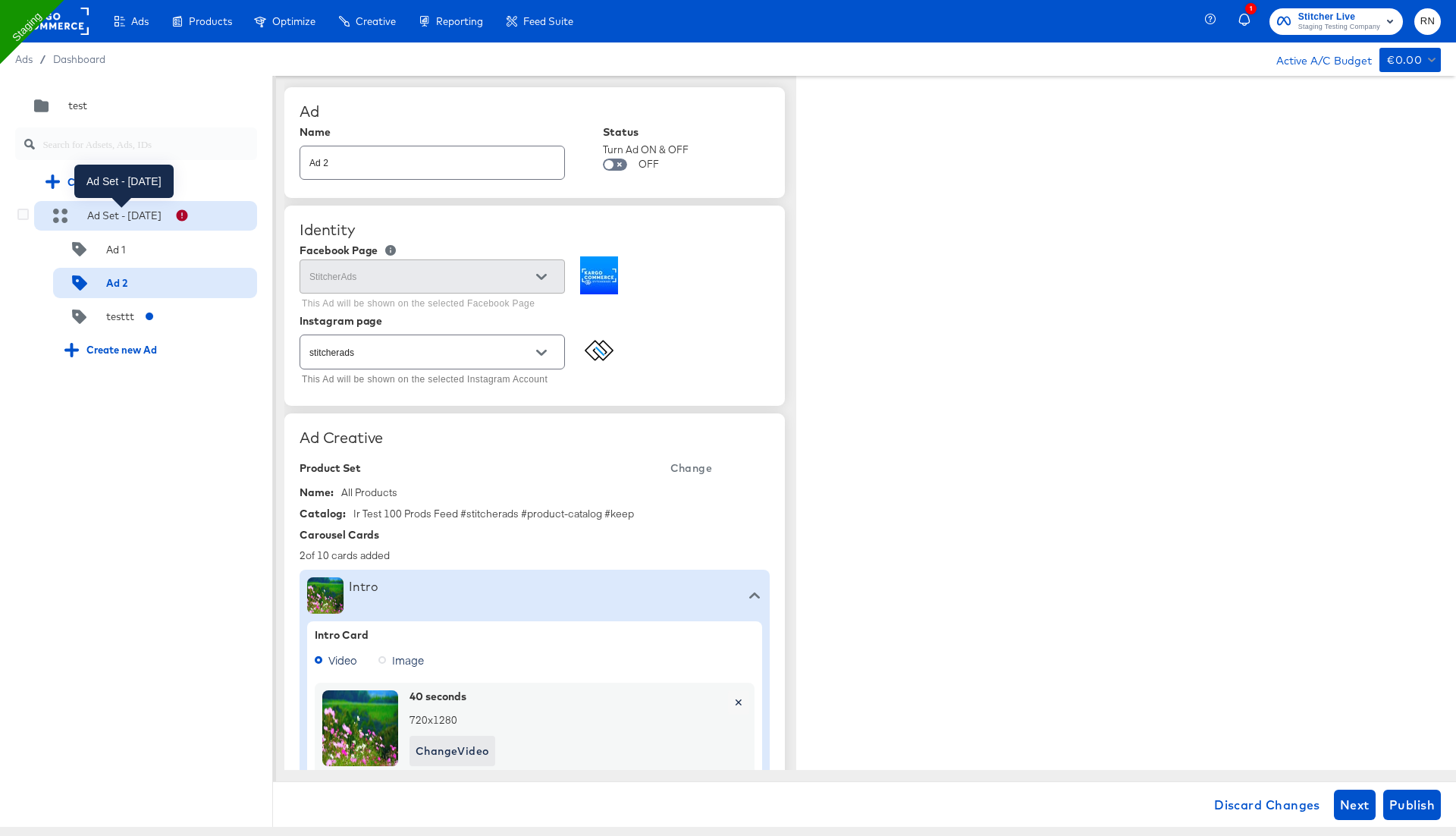
click at [137, 217] on div "Ad Set - 31 Jul" at bounding box center [124, 215] width 74 height 15
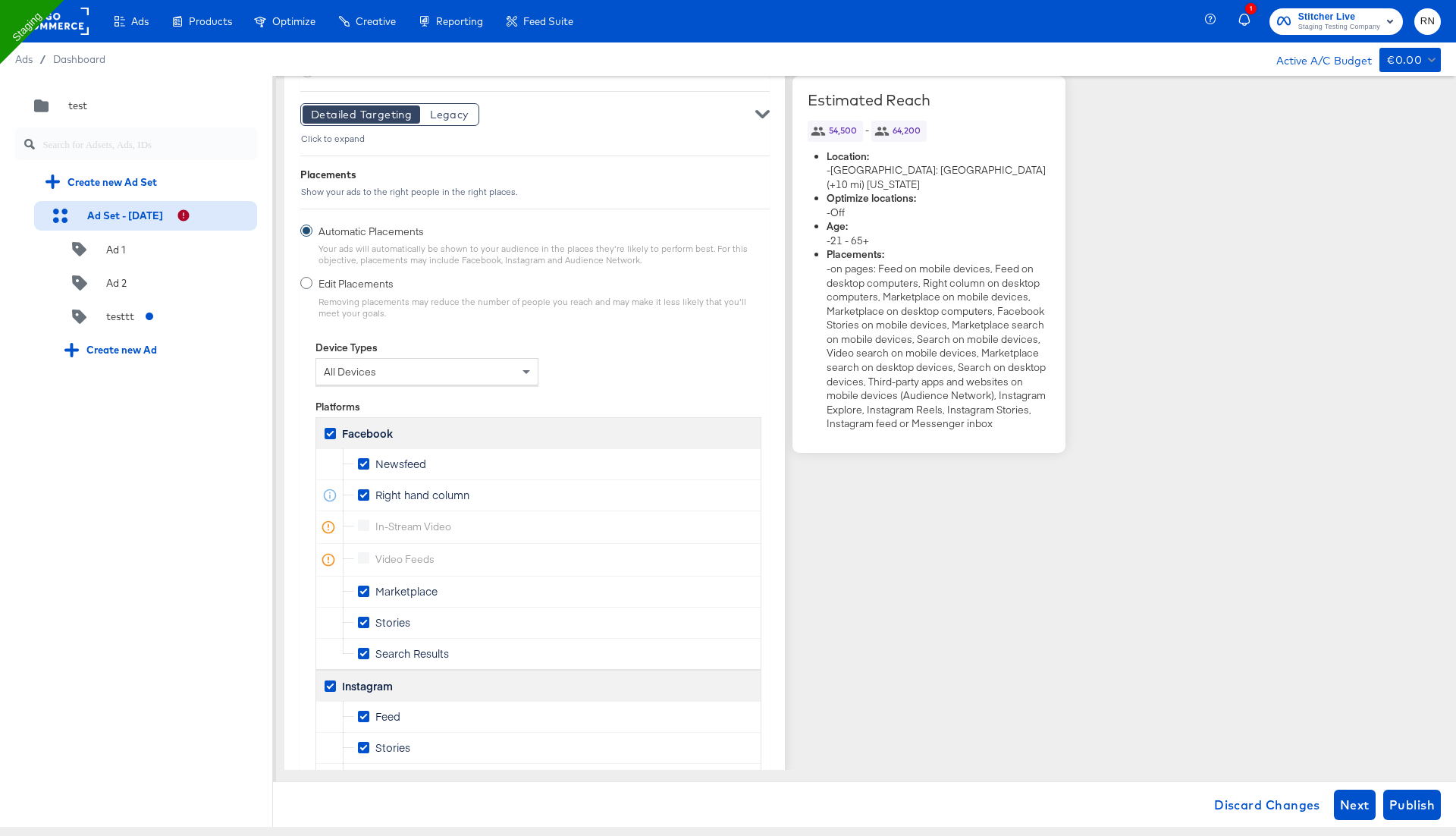
scroll to position [2231, 0]
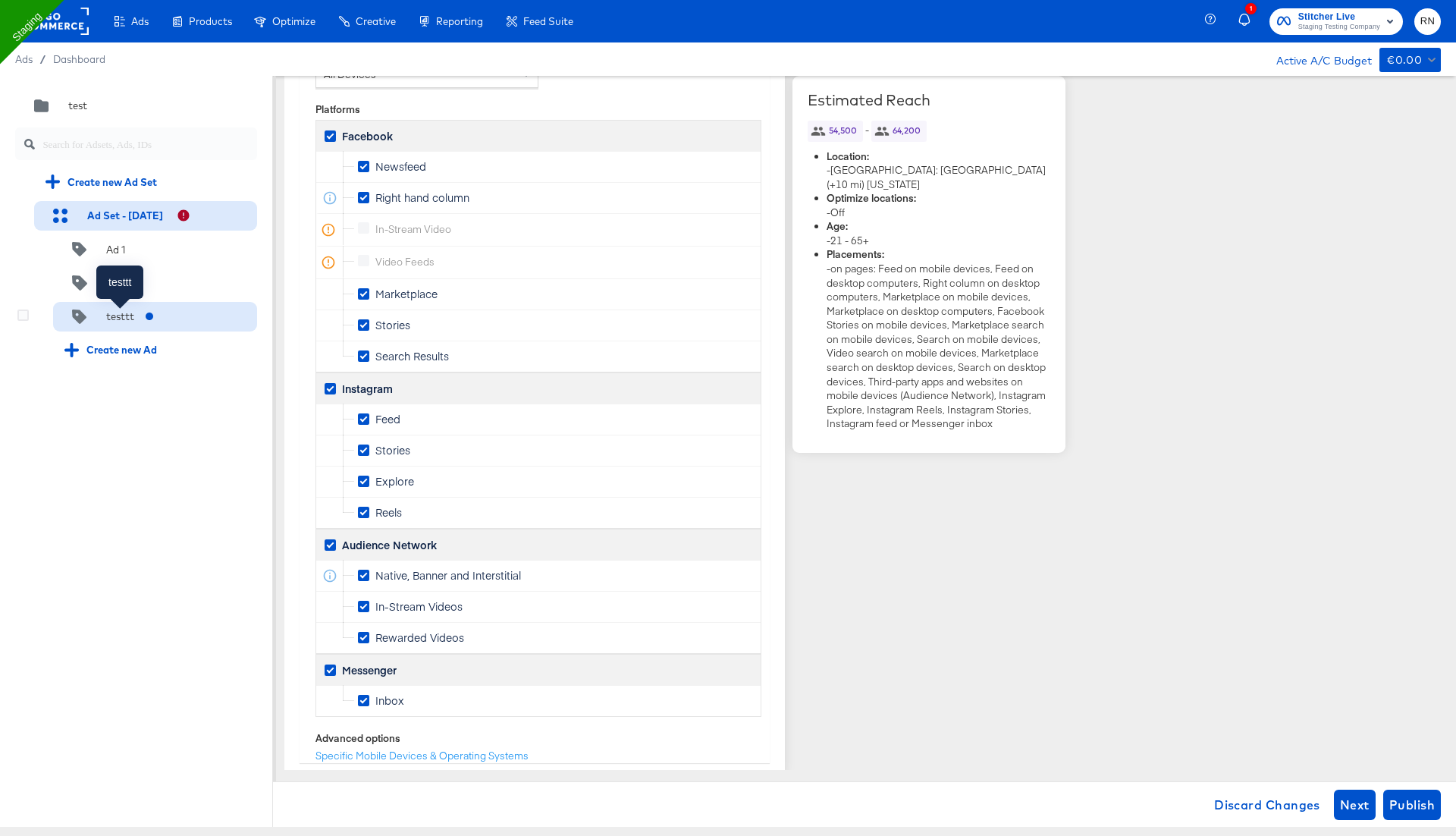
click at [124, 320] on div "testtt" at bounding box center [120, 316] width 28 height 15
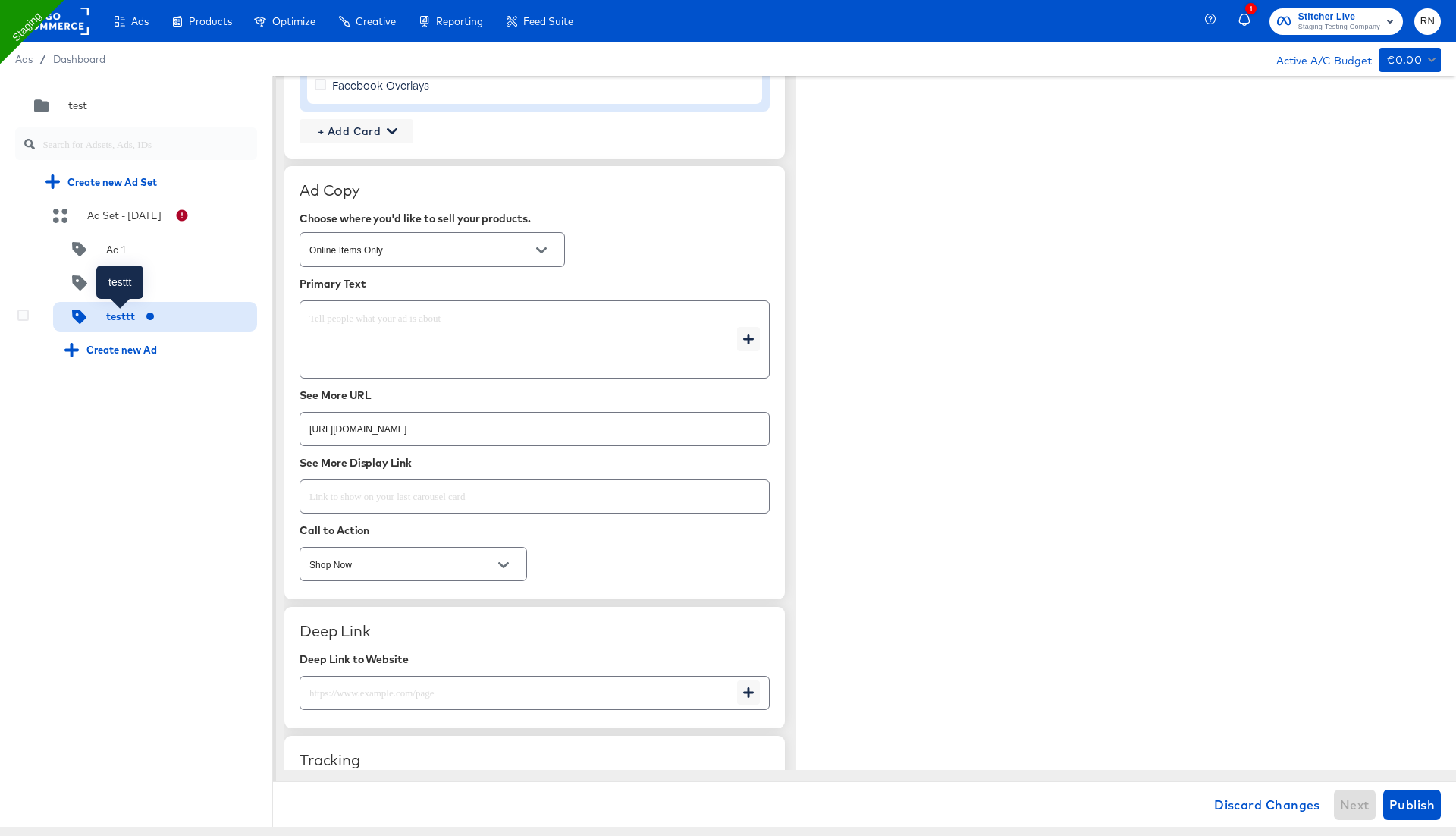
type textarea "x"
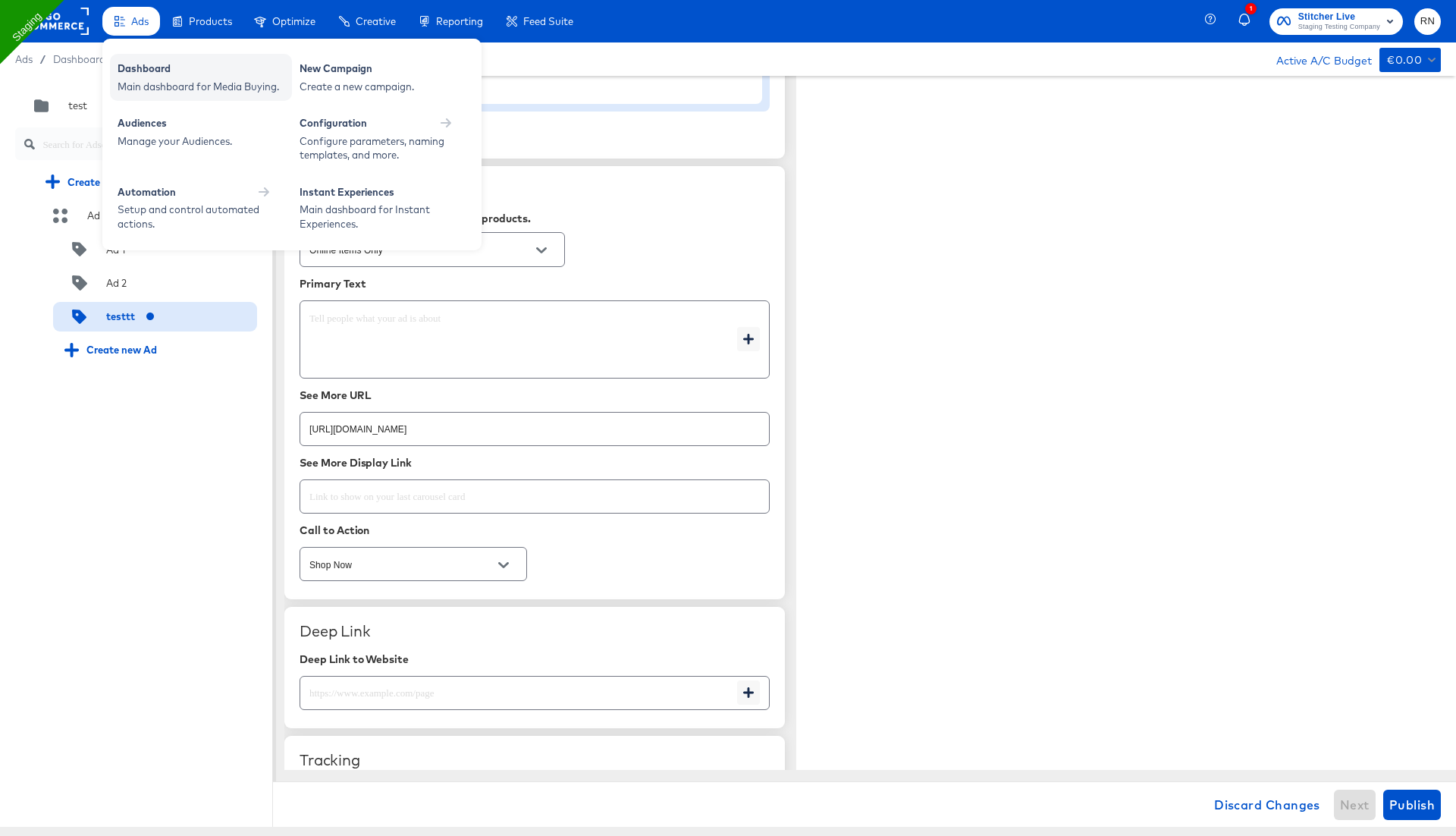
click at [143, 66] on div "Dashboard" at bounding box center [201, 70] width 167 height 19
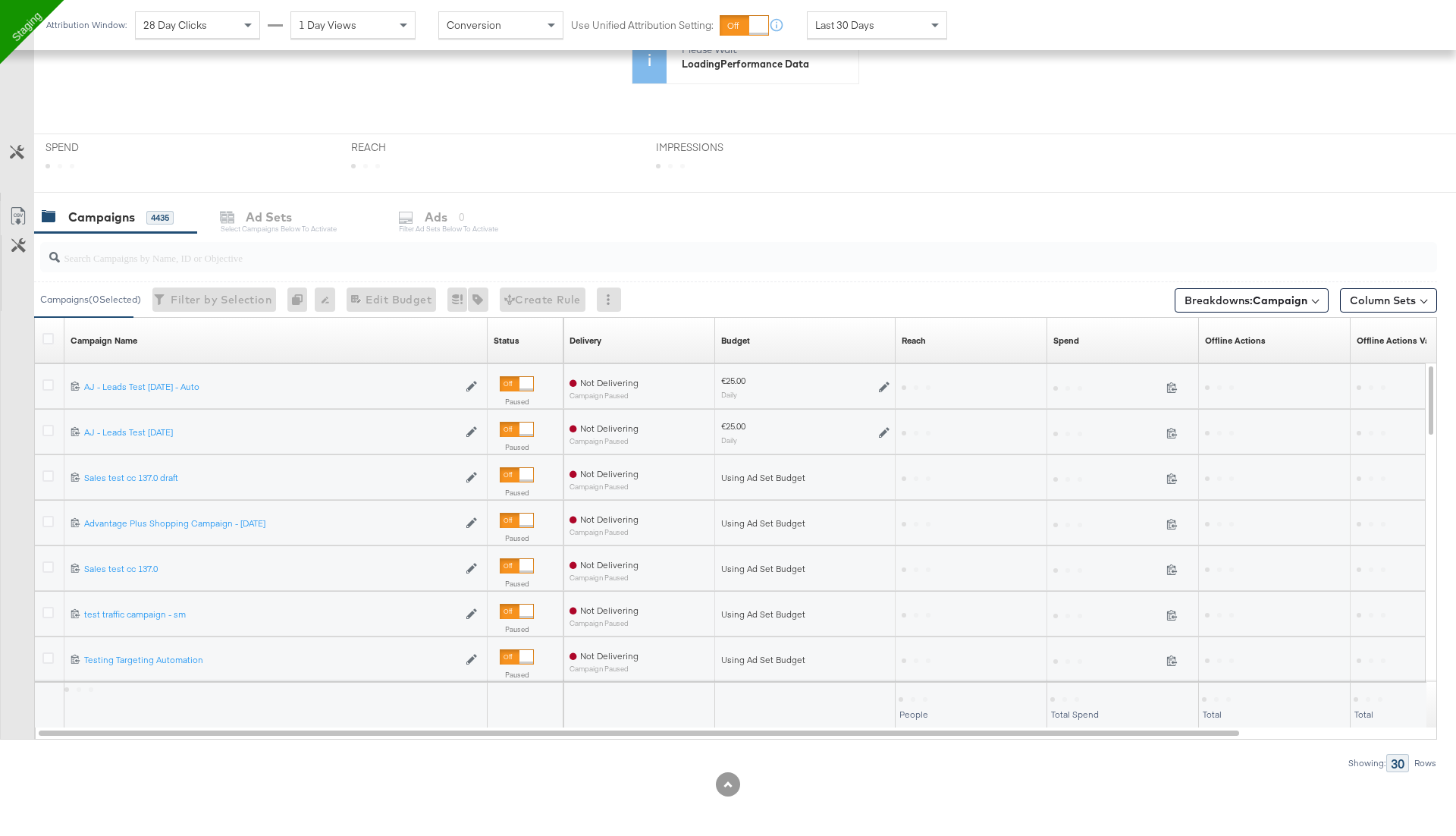
scroll to position [493, 0]
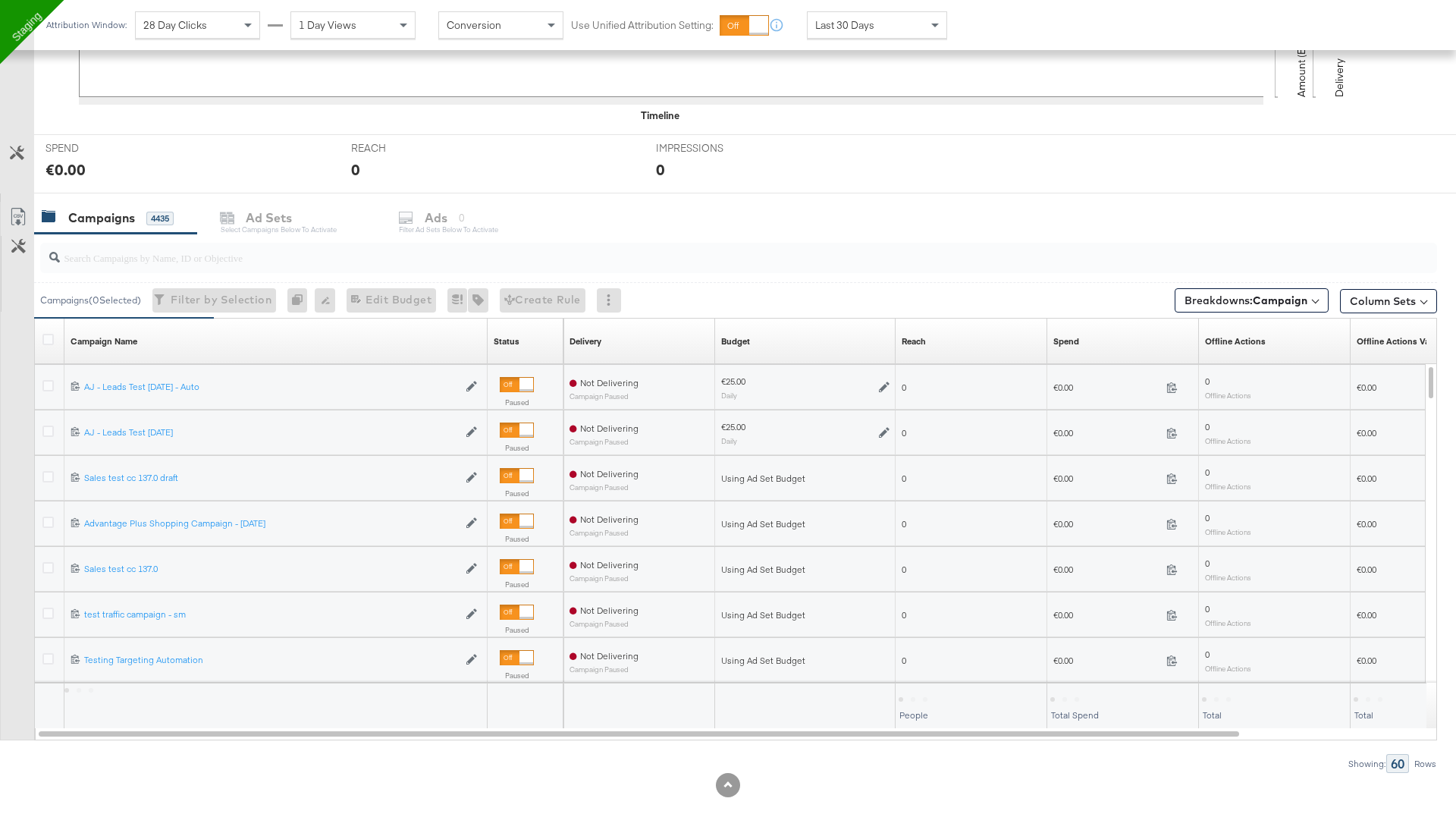
click at [109, 250] on input "search" at bounding box center [684, 251] width 1249 height 30
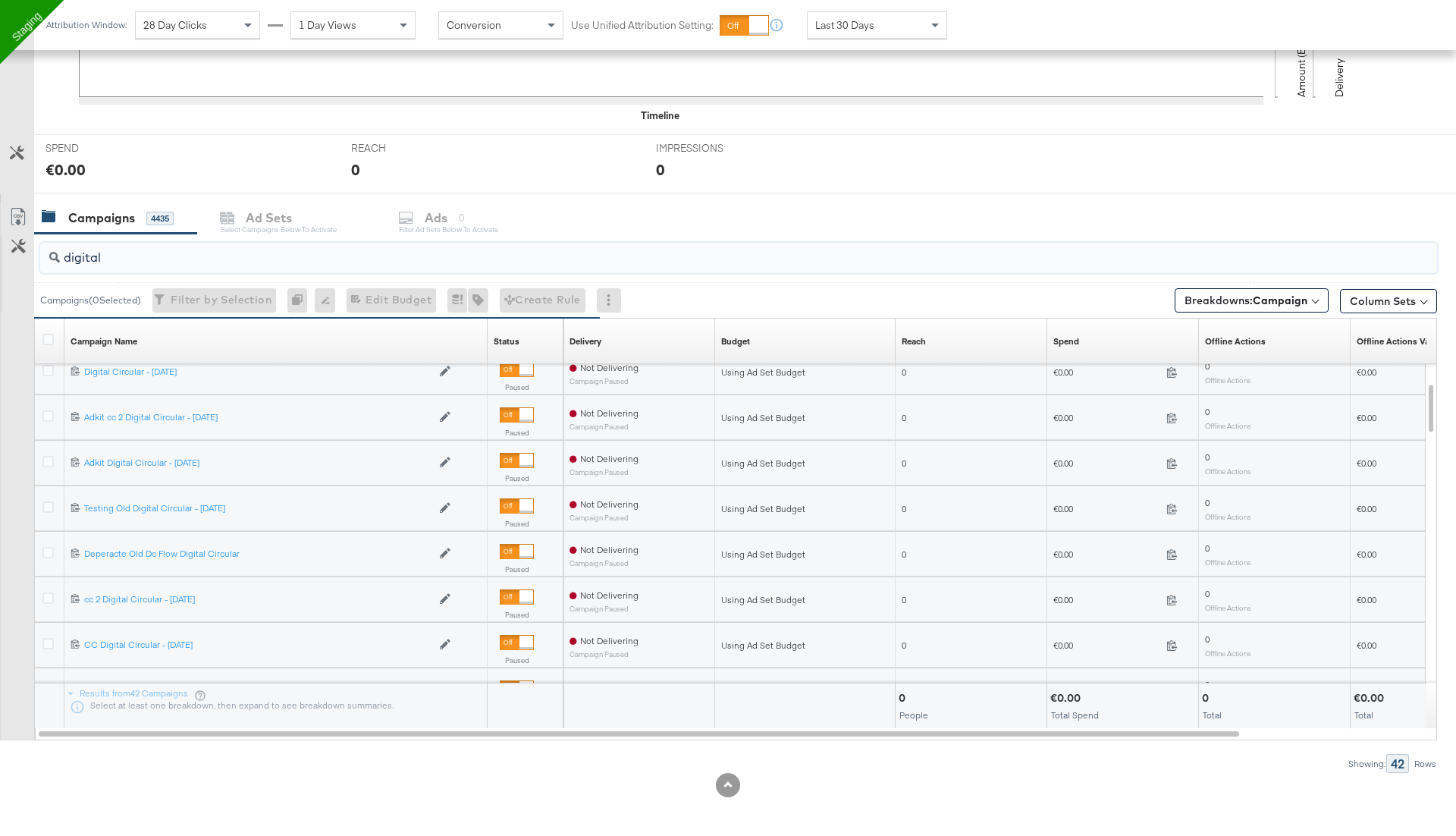
type input "digital"
click at [58, 591] on div at bounding box center [50, 600] width 28 height 27
click at [43, 593] on icon at bounding box center [48, 598] width 11 height 11
click at [0, 0] on input "checkbox" at bounding box center [0, 0] width 0 height 0
click at [454, 216] on div "Ads" at bounding box center [457, 218] width 23 height 18
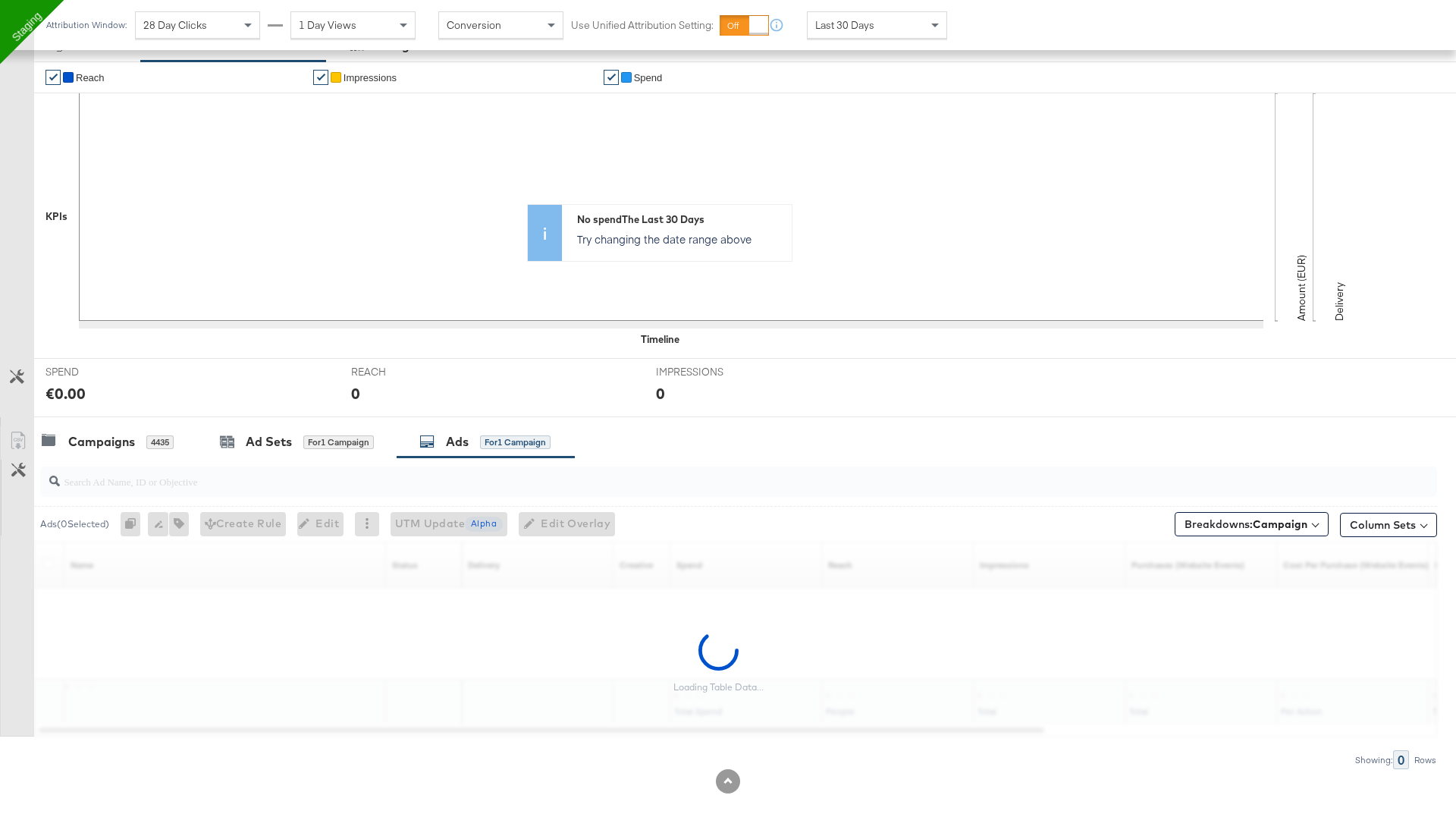
scroll to position [265, 0]
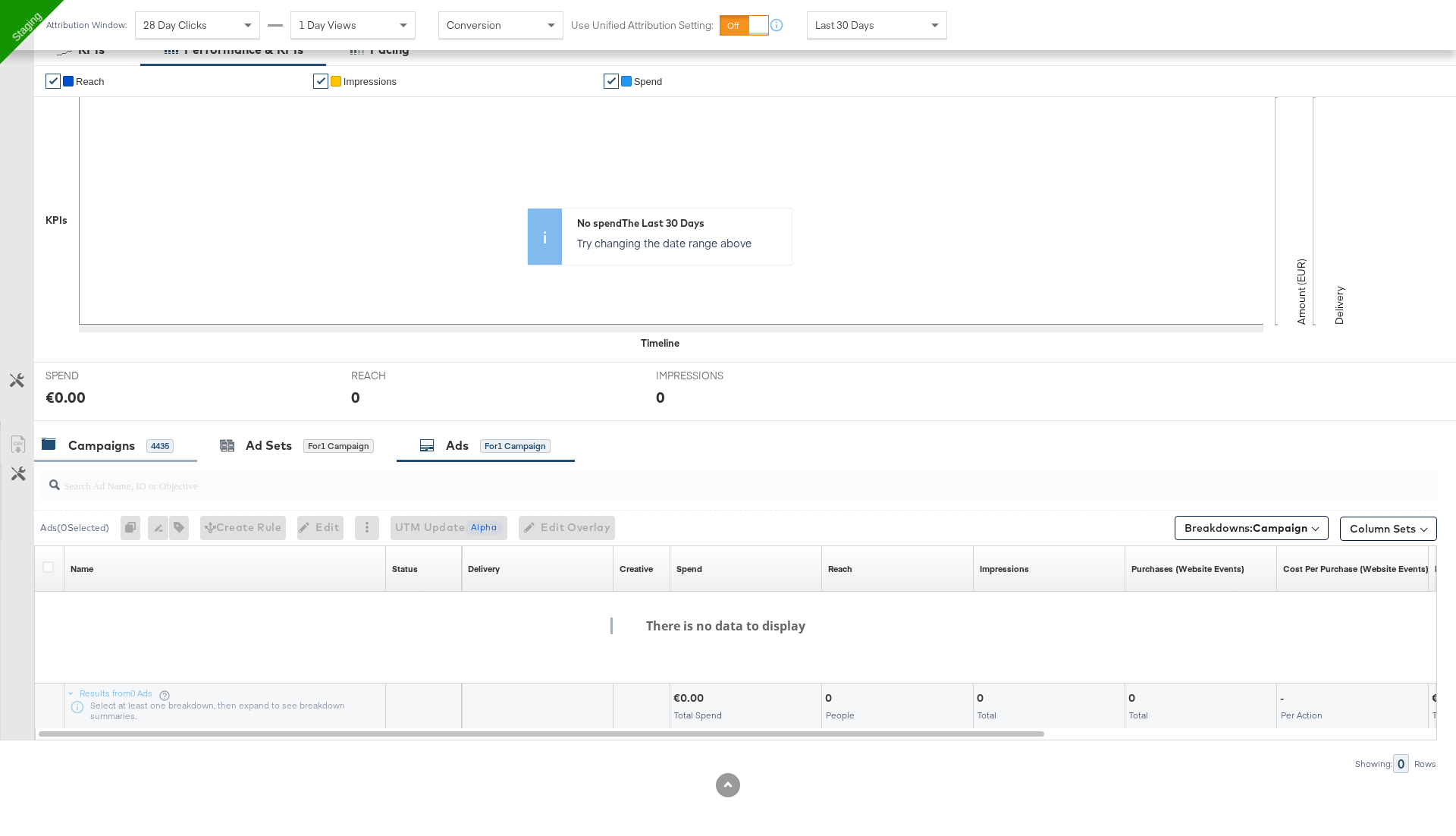
click at [101, 437] on div "Campaigns" at bounding box center [102, 445] width 67 height 18
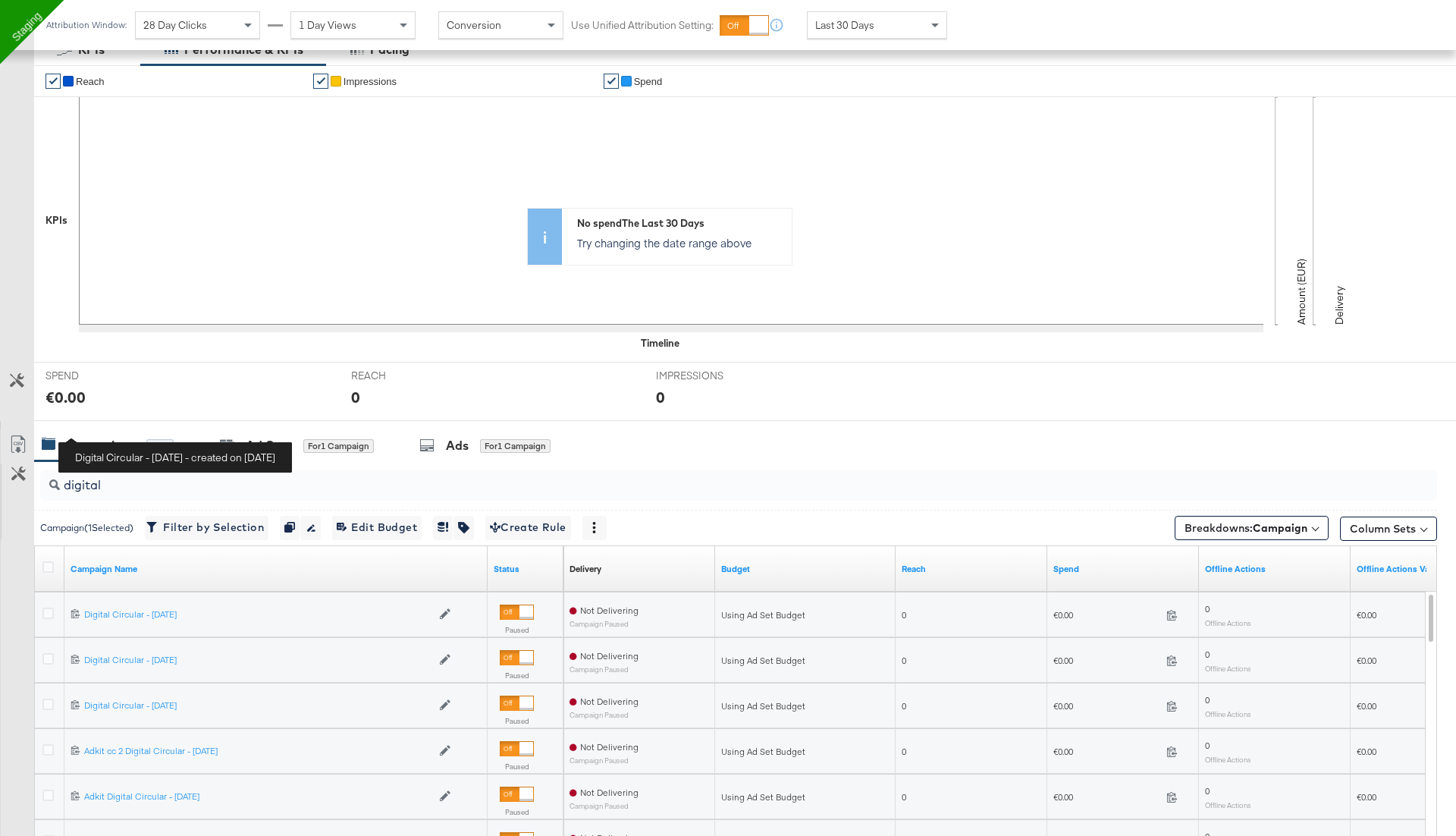
scroll to position [493, 0]
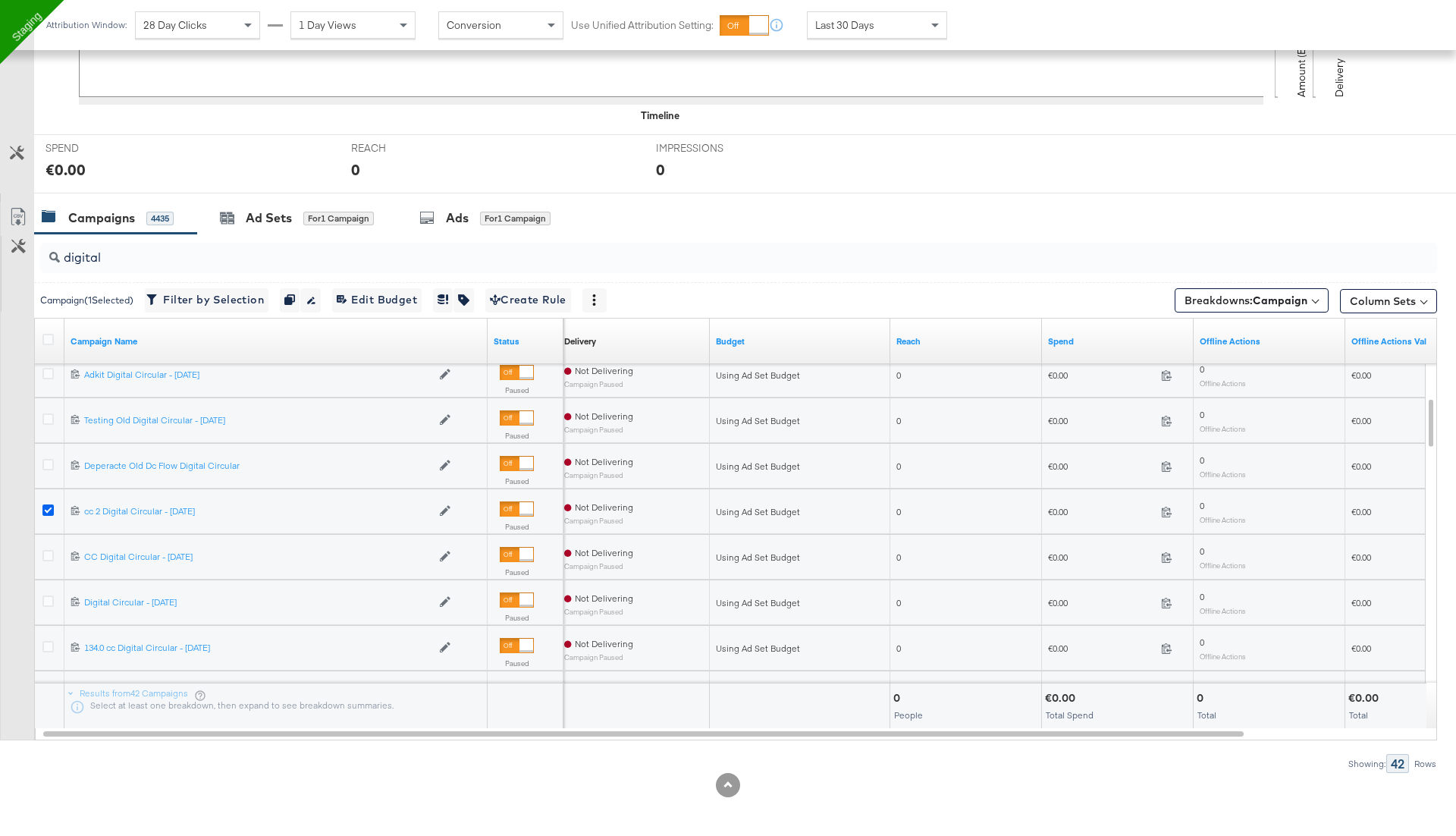
click at [46, 508] on icon at bounding box center [48, 510] width 11 height 11
click at [0, 0] on input "checkbox" at bounding box center [0, 0] width 0 height 0
click at [48, 550] on icon at bounding box center [48, 555] width 11 height 11
click at [0, 0] on input "checkbox" at bounding box center [0, 0] width 0 height 0
click at [502, 206] on div "Ads for 1 Campaign" at bounding box center [486, 218] width 178 height 32
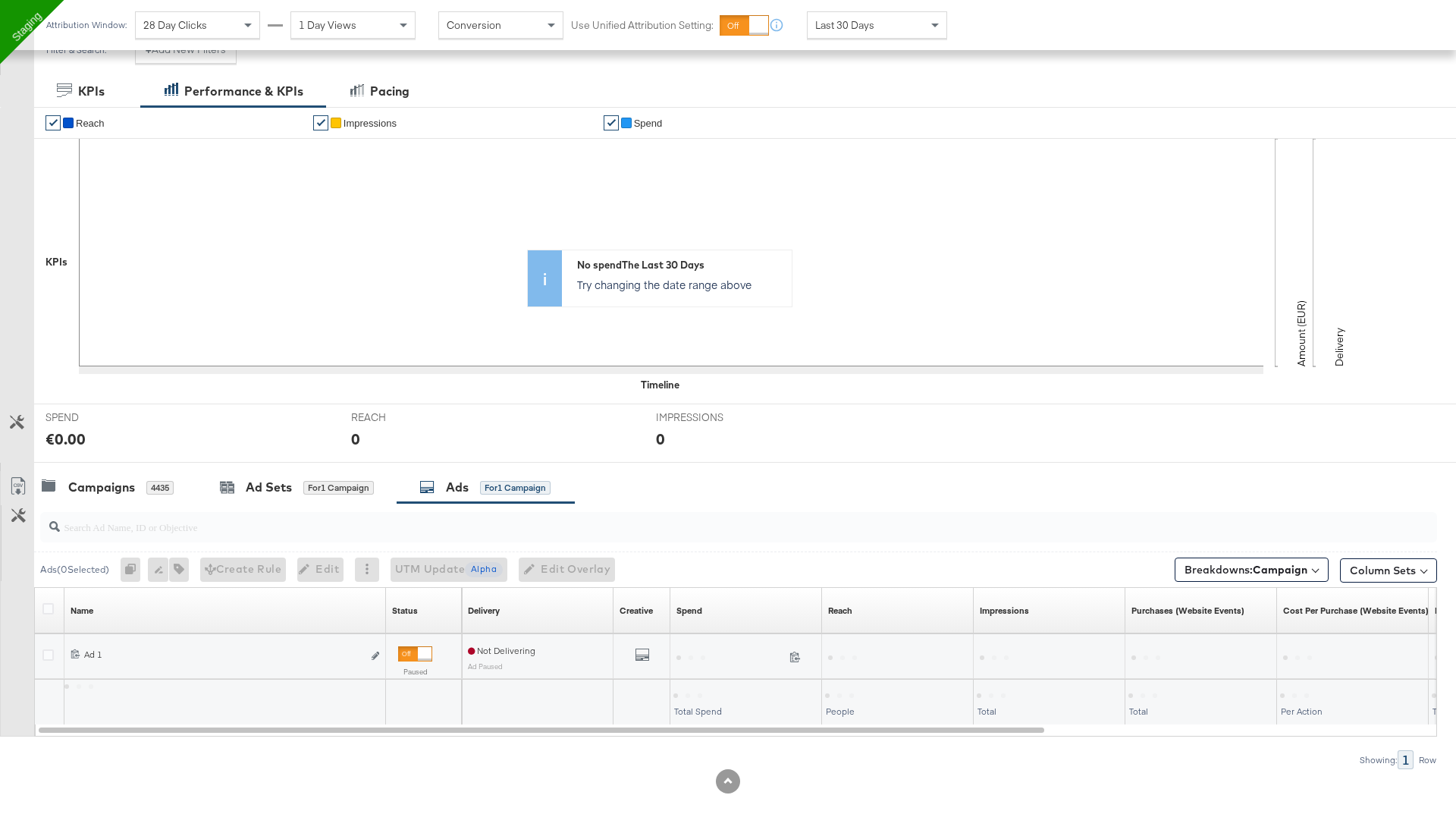
scroll to position [220, 0]
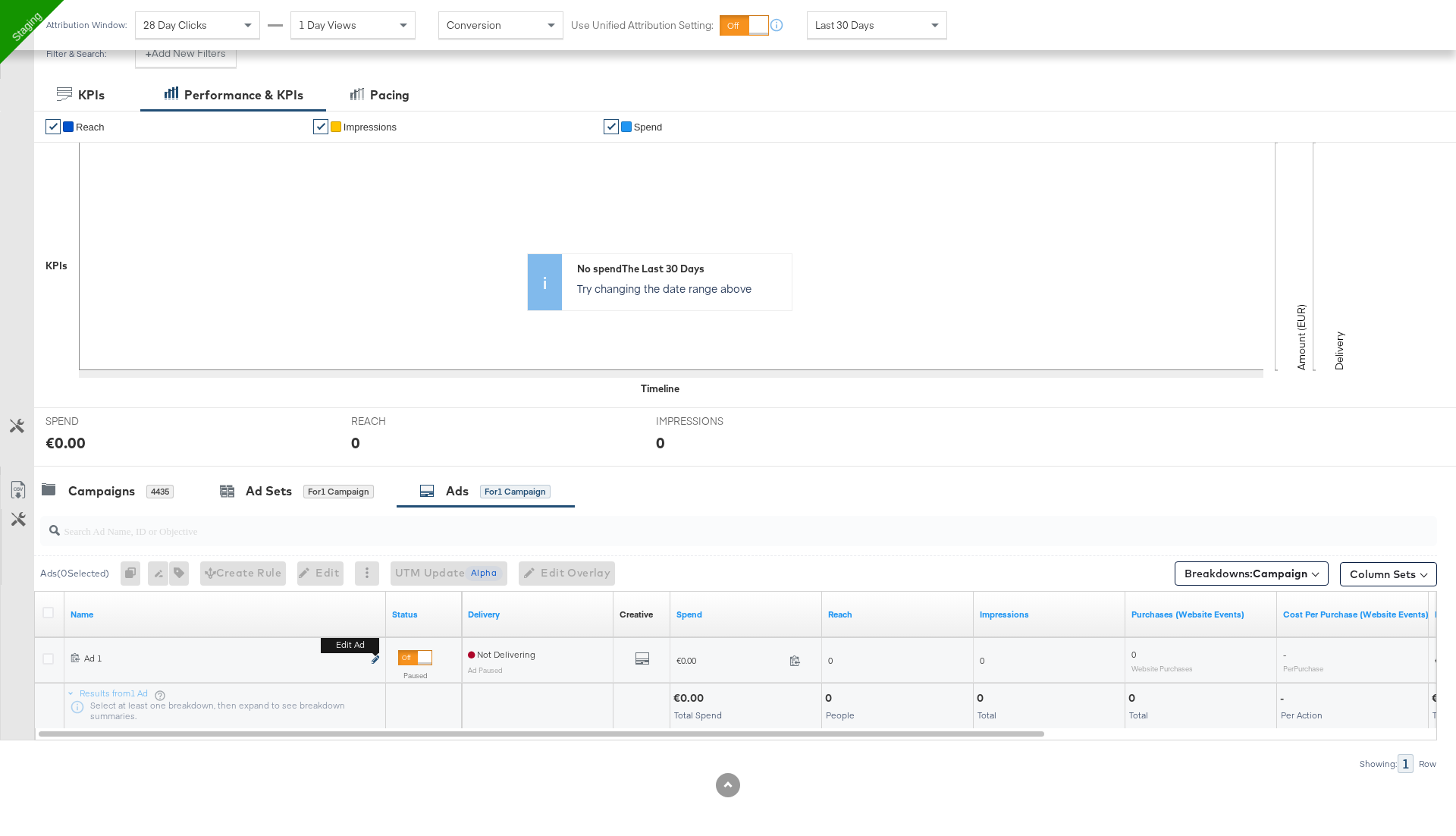
click at [373, 658] on icon "link" at bounding box center [375, 659] width 7 height 8
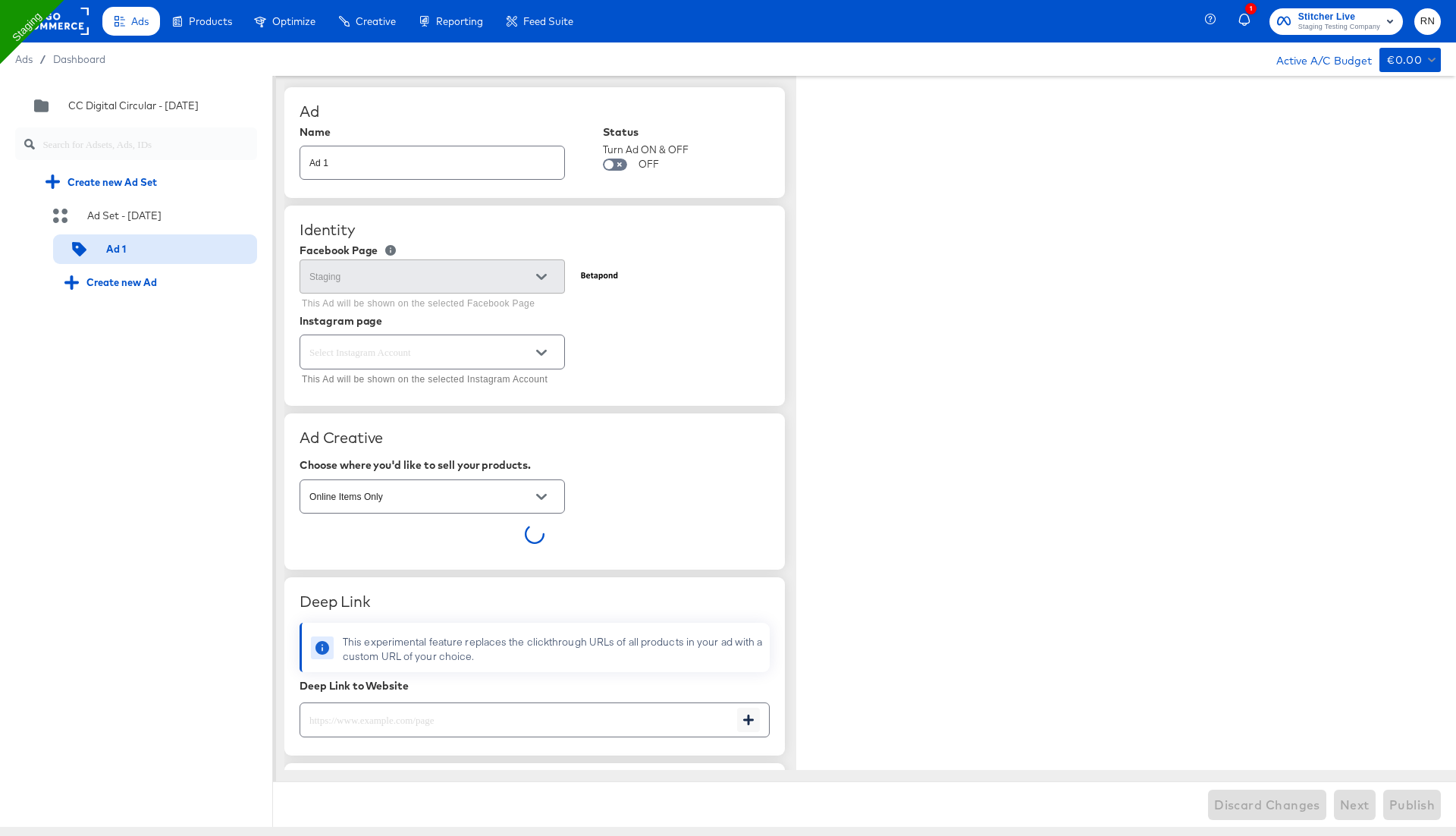
type textarea "x"
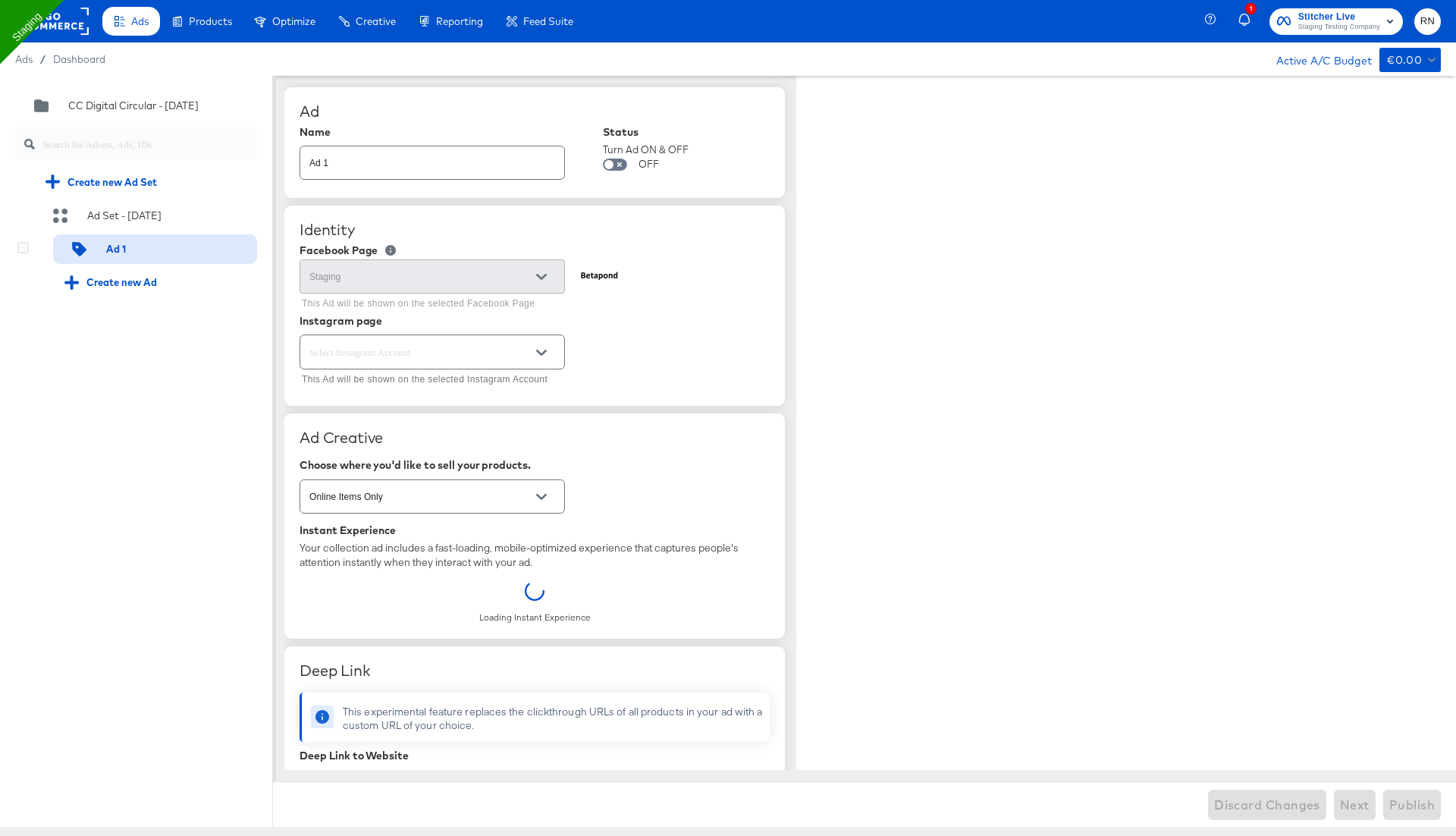
type textarea "x"
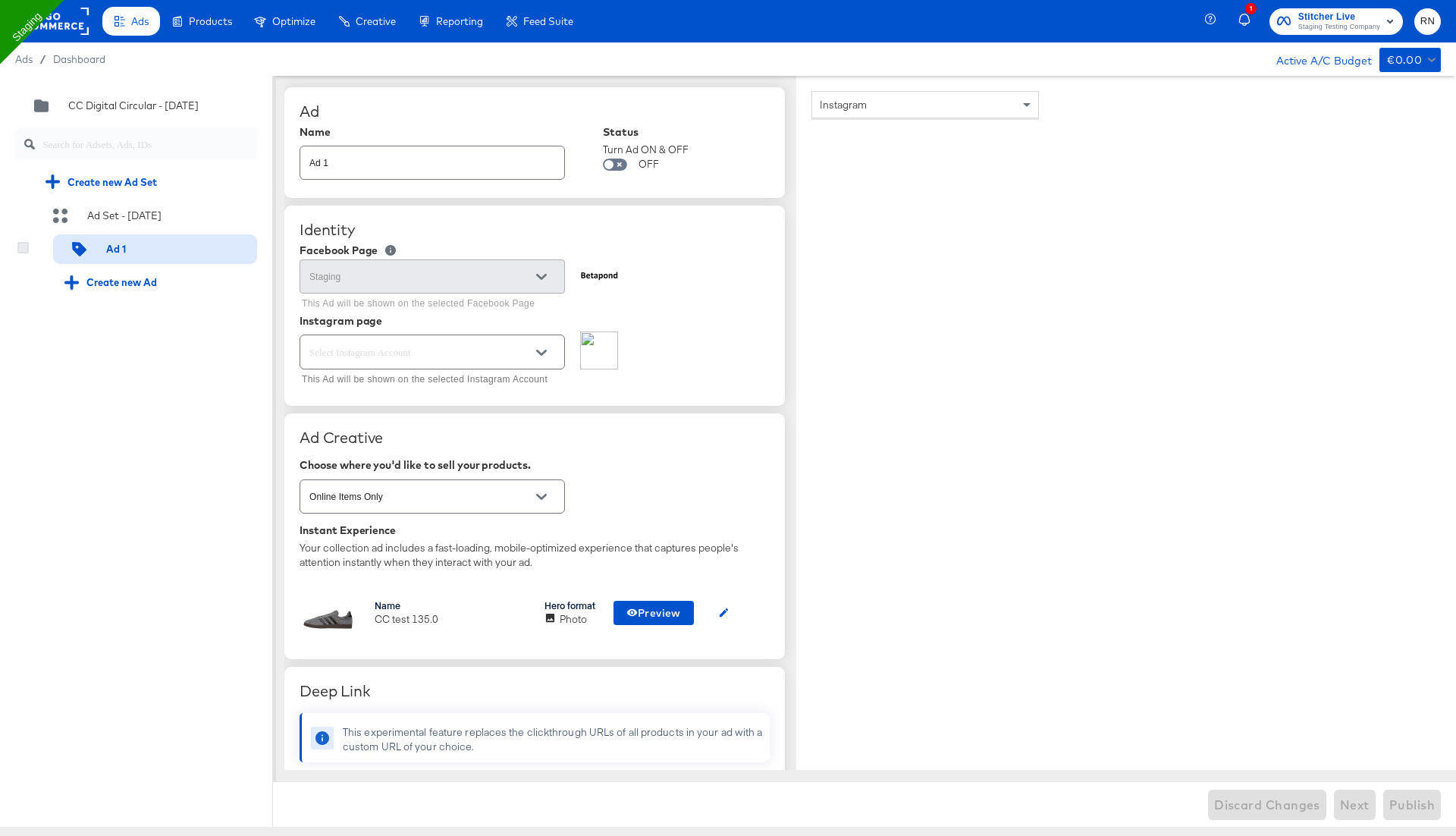
click at [19, 248] on icon at bounding box center [23, 248] width 11 height 11
click at [0, 0] on input "checkbox" at bounding box center [0, 0] width 0 height 0
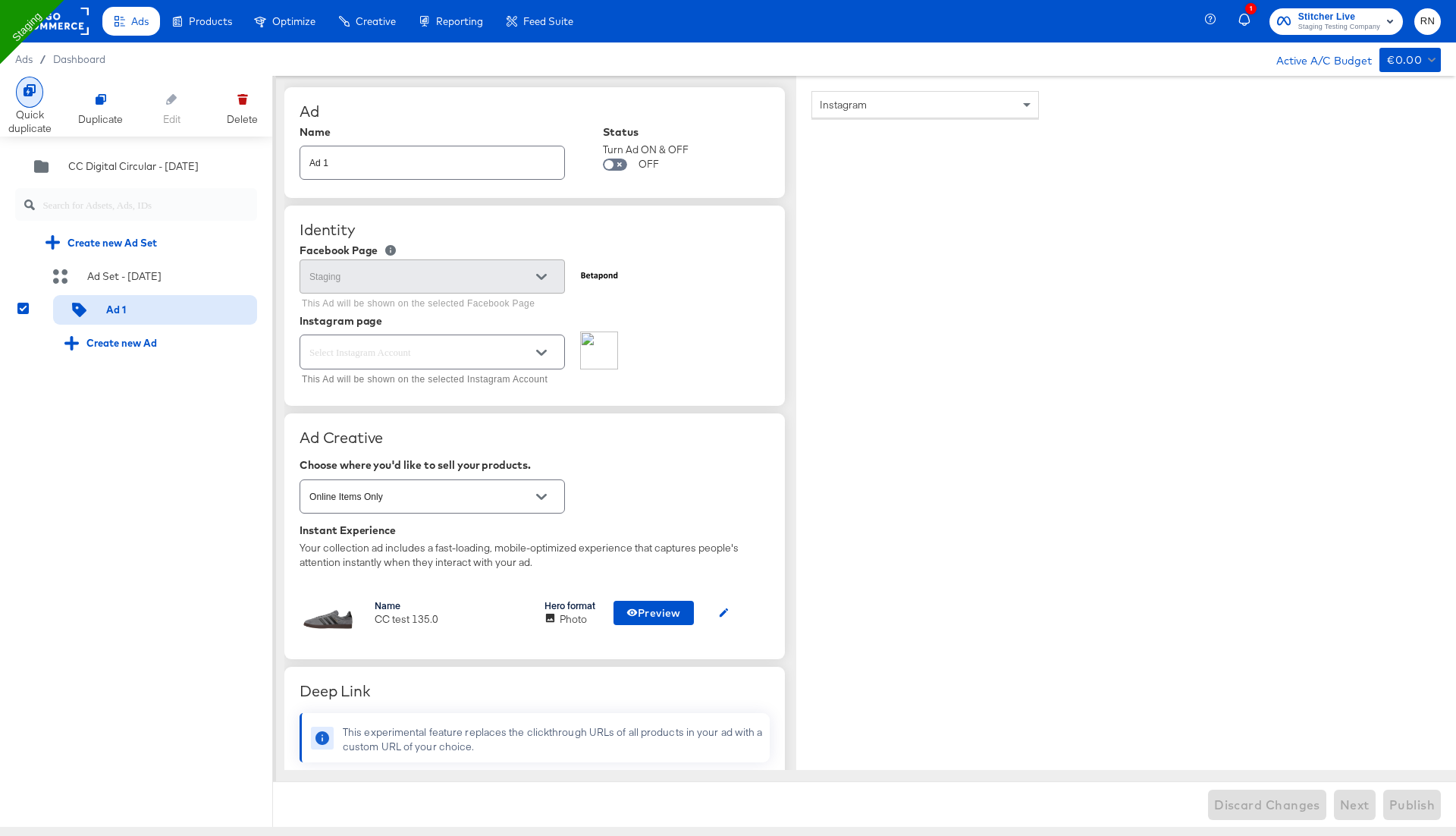
click at [44, 102] on div "Quick duplicate" at bounding box center [30, 106] width 44 height 59
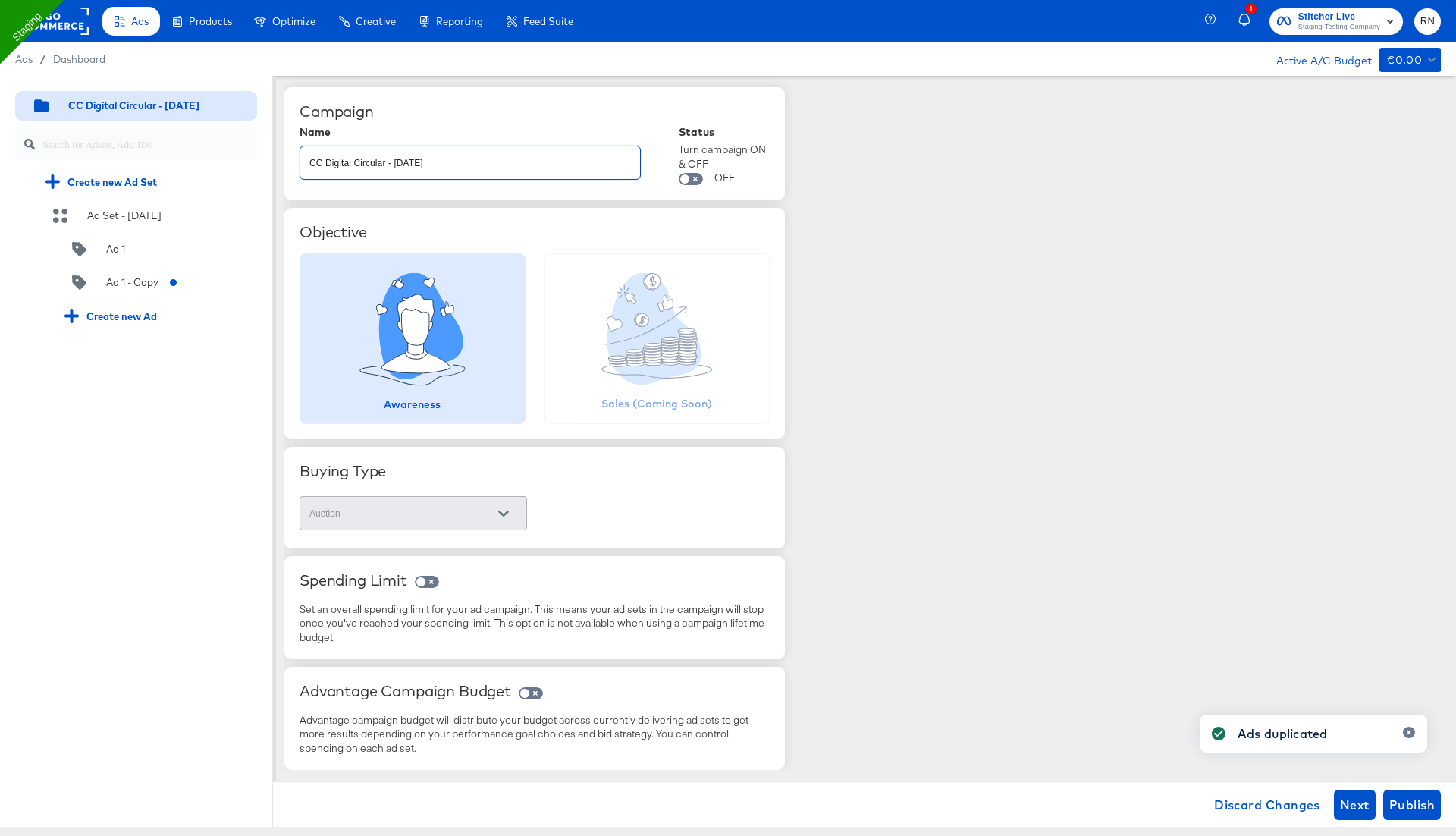
drag, startPoint x: 434, startPoint y: 161, endPoint x: 216, endPoint y: 161, distance: 218.0
click at [217, 161] on div "Quick duplicate Duplicate Edit Delete CC Digital Circular - 25 Jun Create new A…" at bounding box center [728, 451] width 1456 height 751
click at [144, 282] on div "Ad 1 - Copy" at bounding box center [132, 282] width 52 height 15
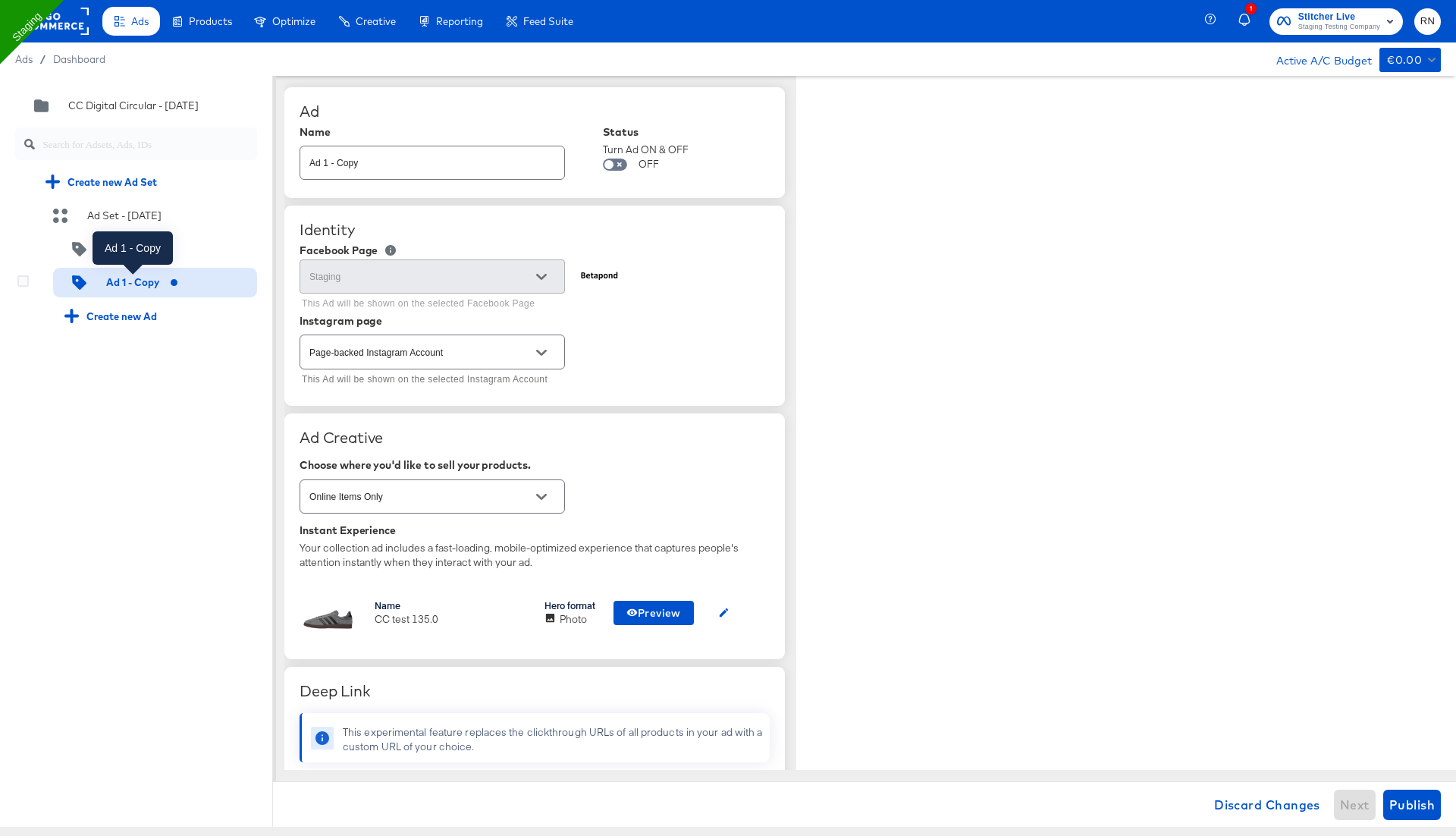
type textarea "x"
drag, startPoint x: 372, startPoint y: 164, endPoint x: 281, endPoint y: 164, distance: 91.0
click at [282, 164] on div "Quick duplicate Duplicate Edit Delete CC Digital Circular - 25 Jun Create new A…" at bounding box center [728, 451] width 1456 height 751
type input "TEST"
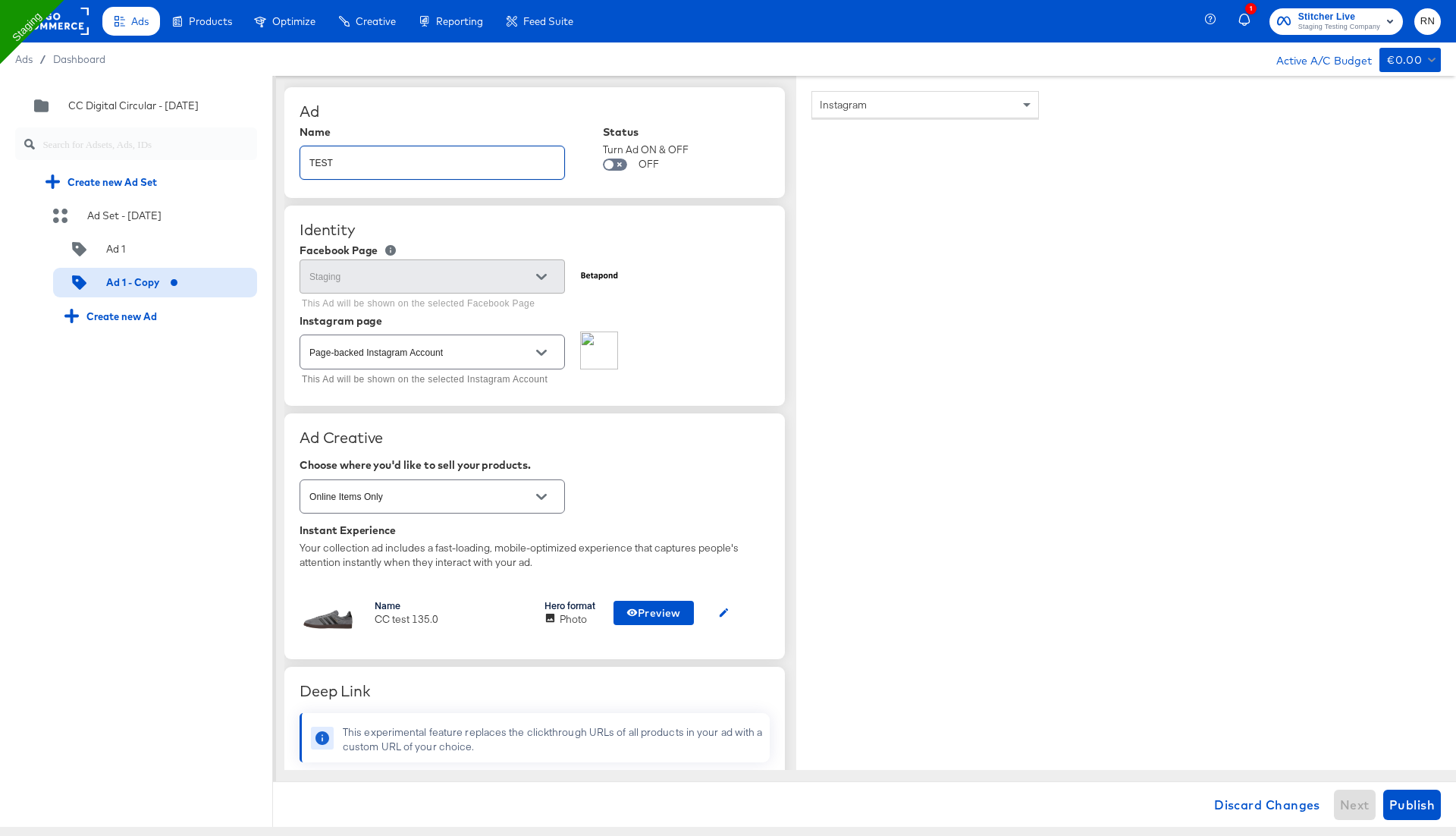
type textarea "x"
type input "TEST"
type textarea "x"
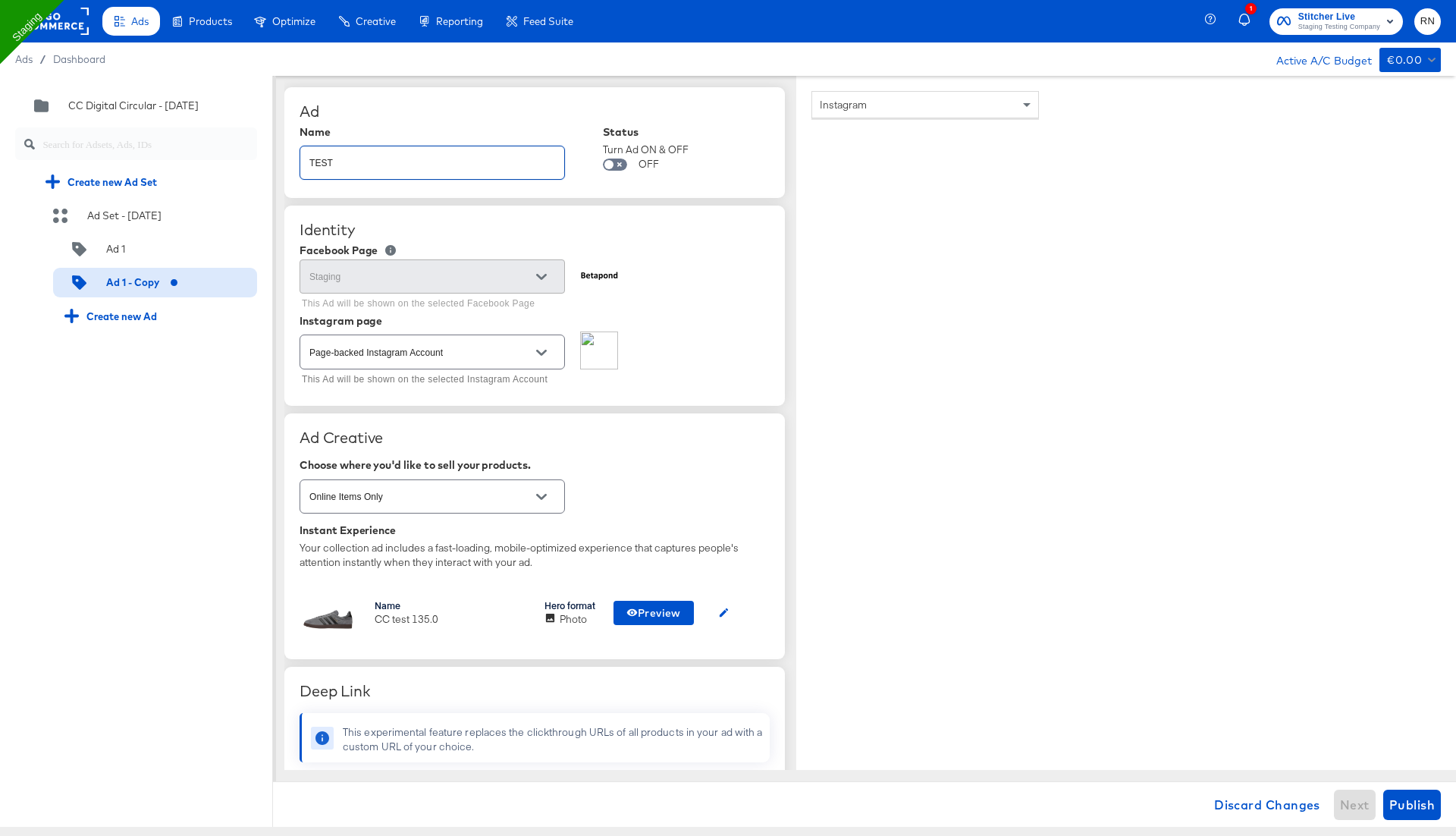
click at [732, 369] on div "Page-backed Instagram Account This Ad will be shown on the selected Instagram A…" at bounding box center [534, 361] width 470 height 58
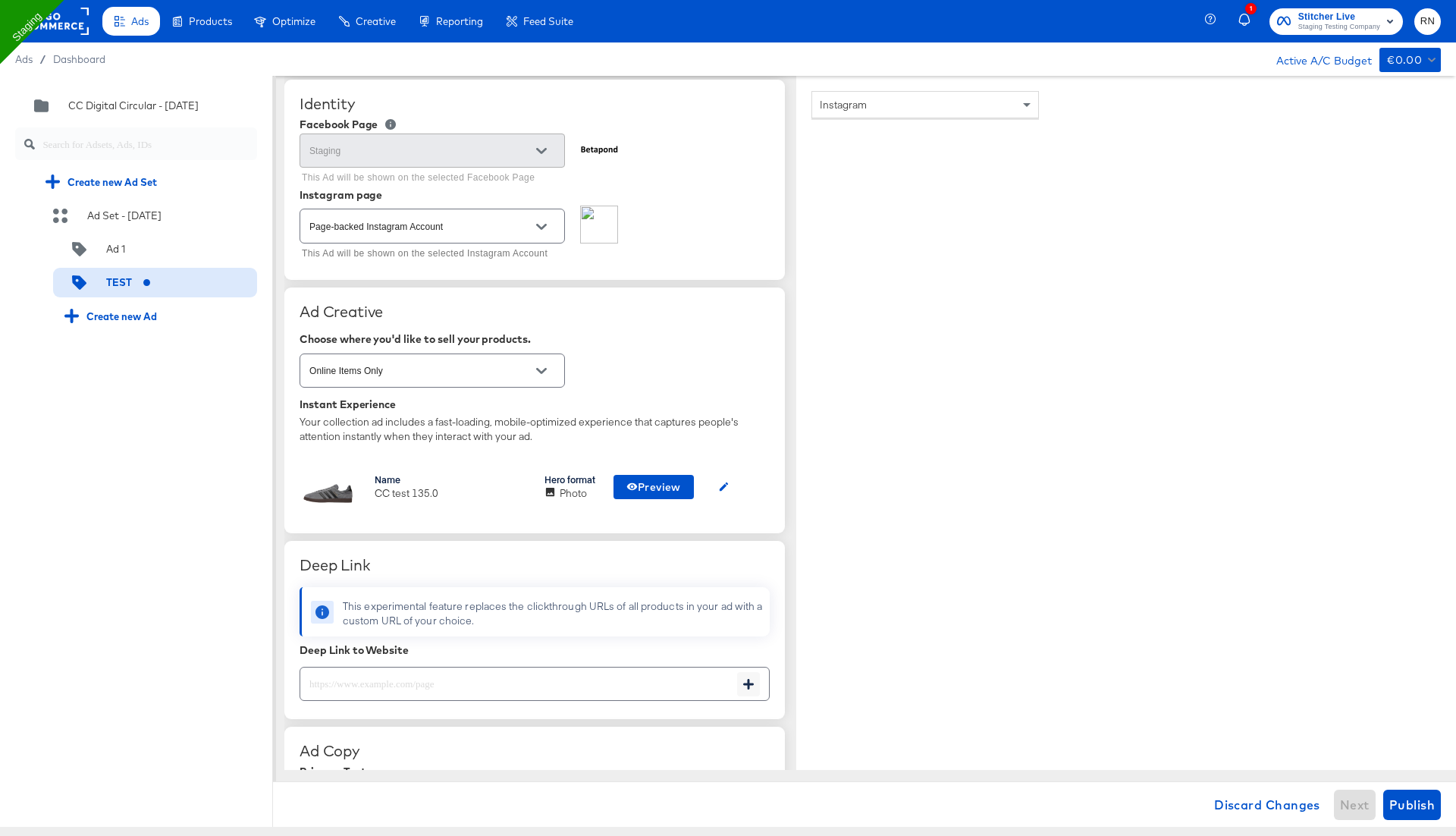
scroll to position [327, 0]
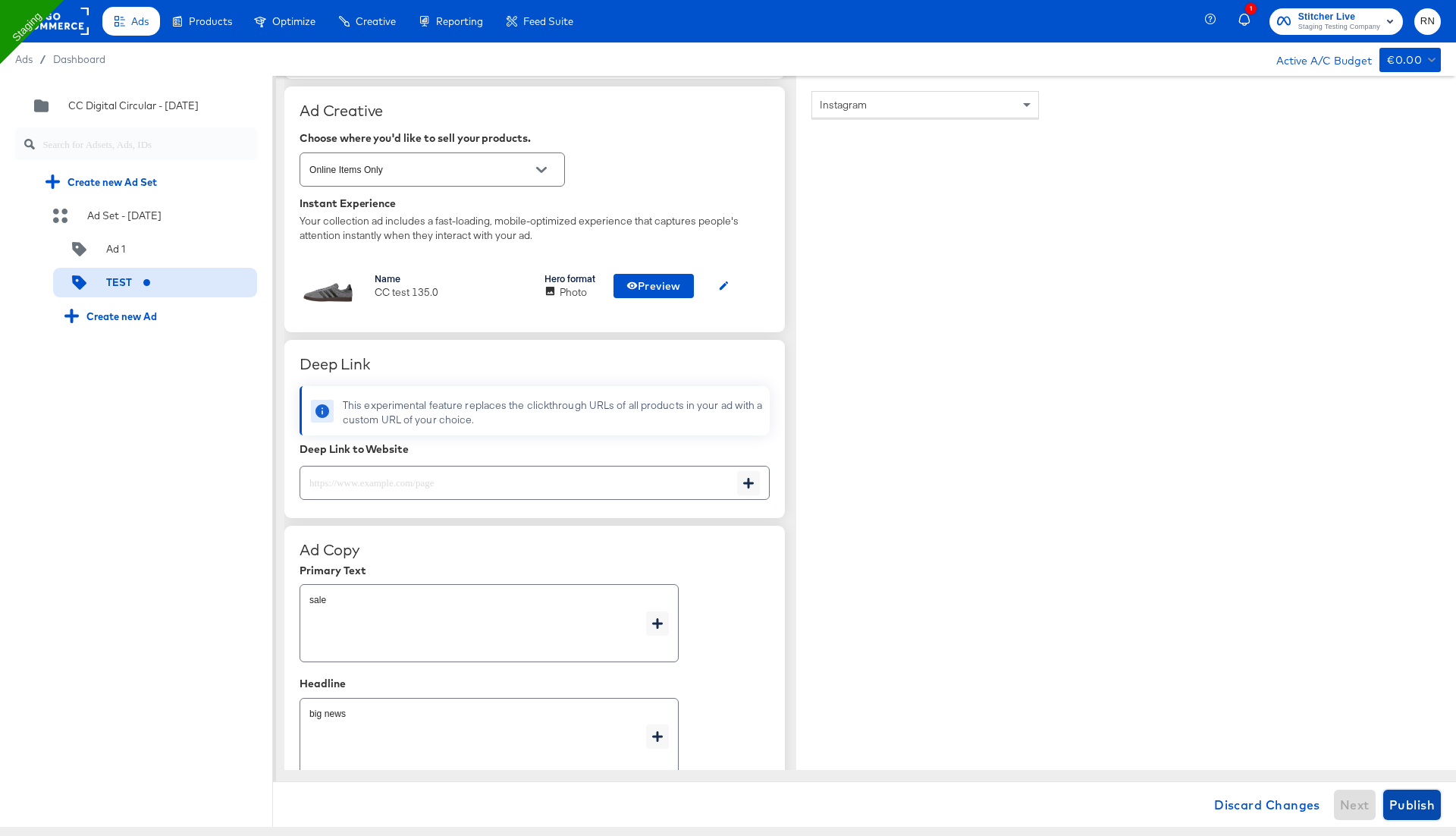
click at [1416, 809] on span "Publish" at bounding box center [1412, 805] width 45 height 21
type textarea "x"
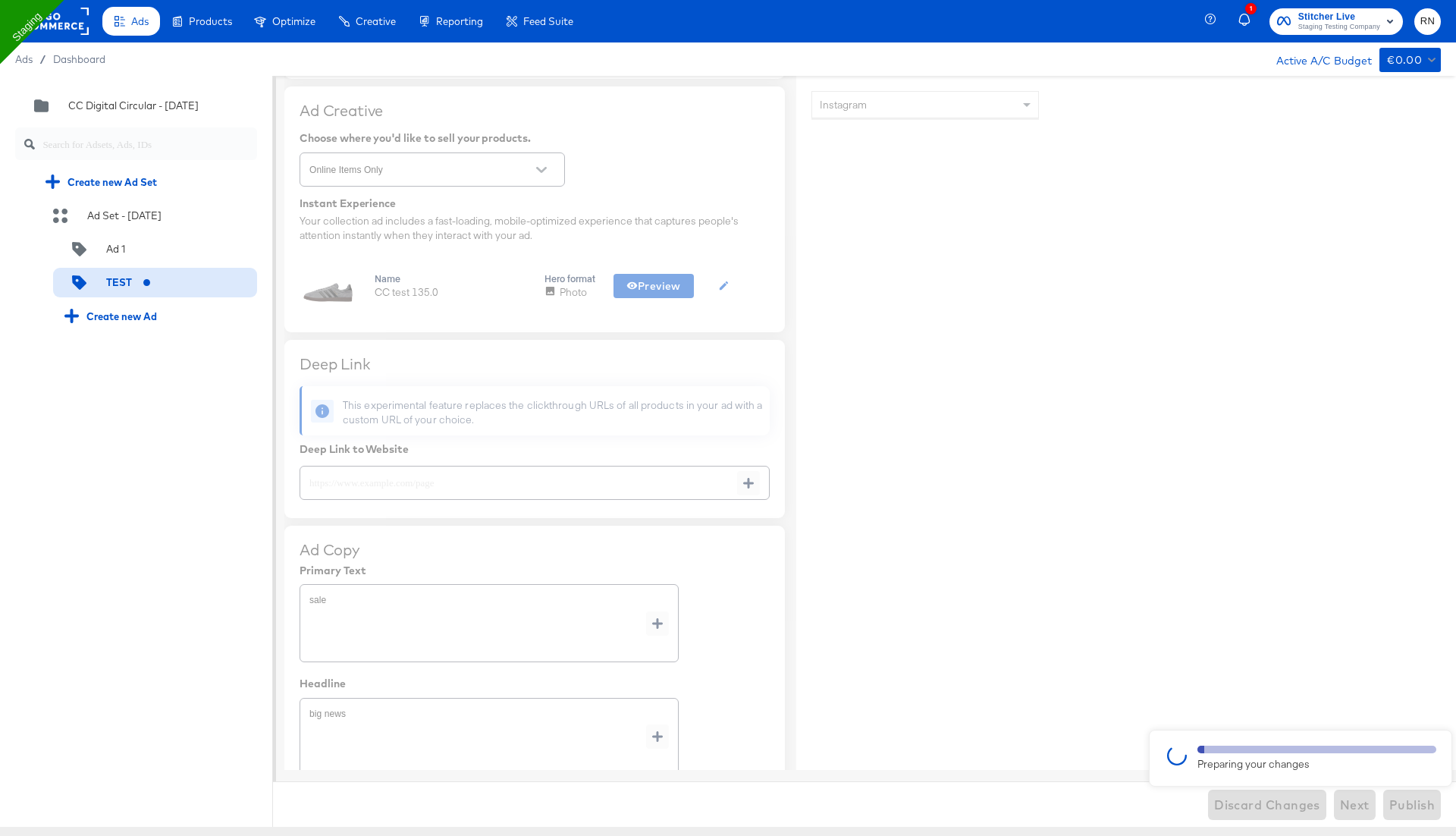
type textarea "x"
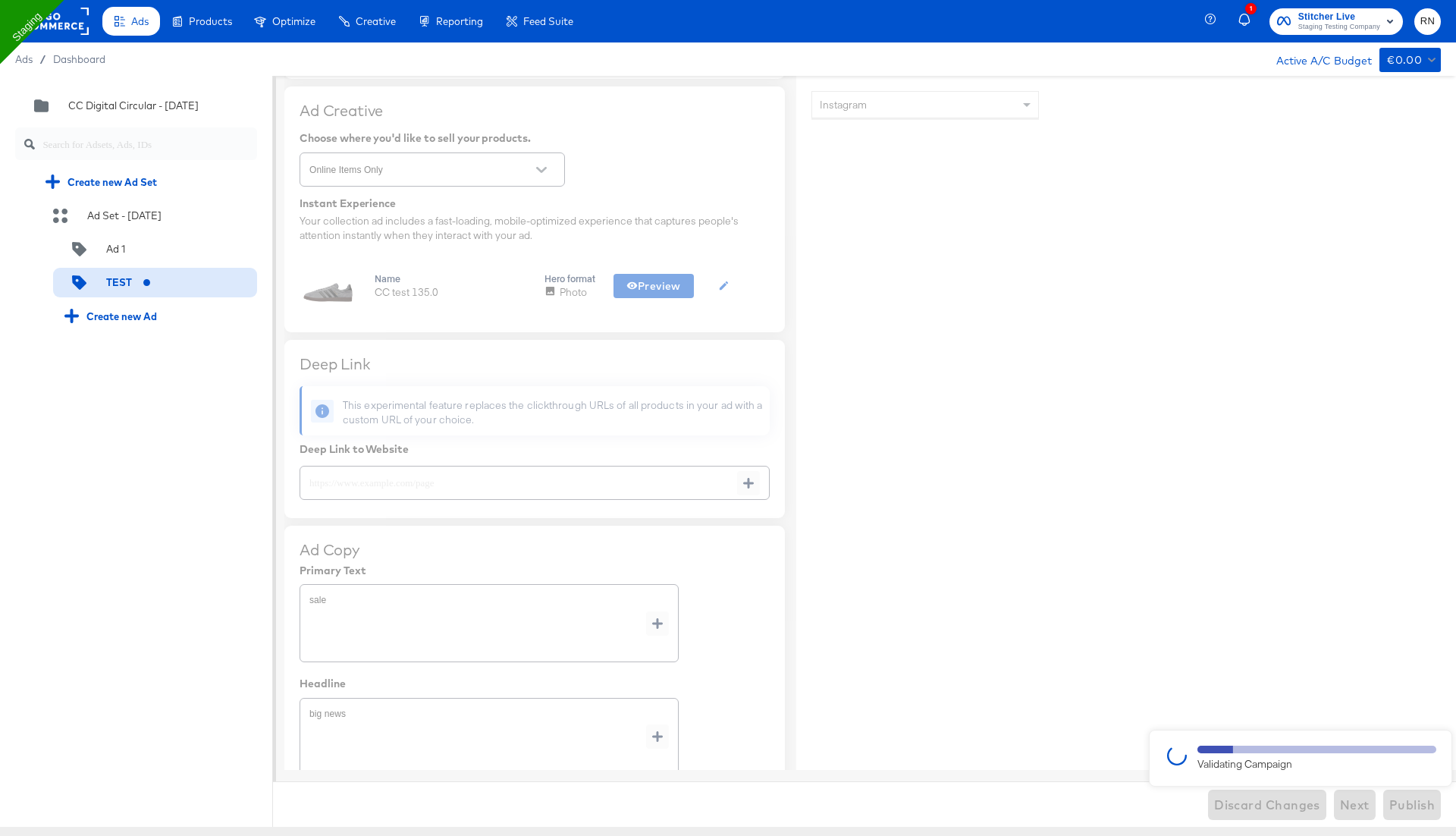
type textarea "x"
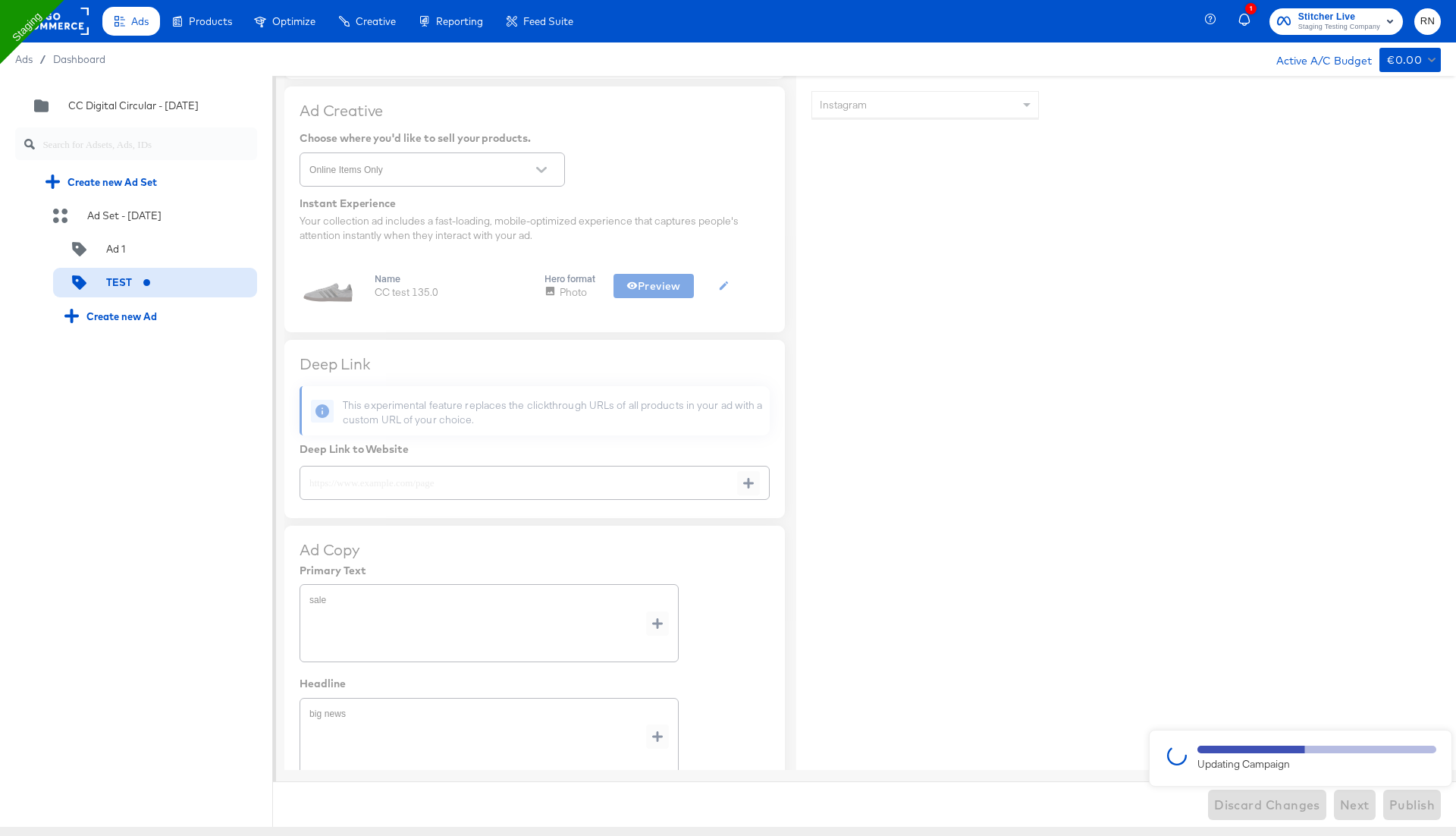
type textarea "x"
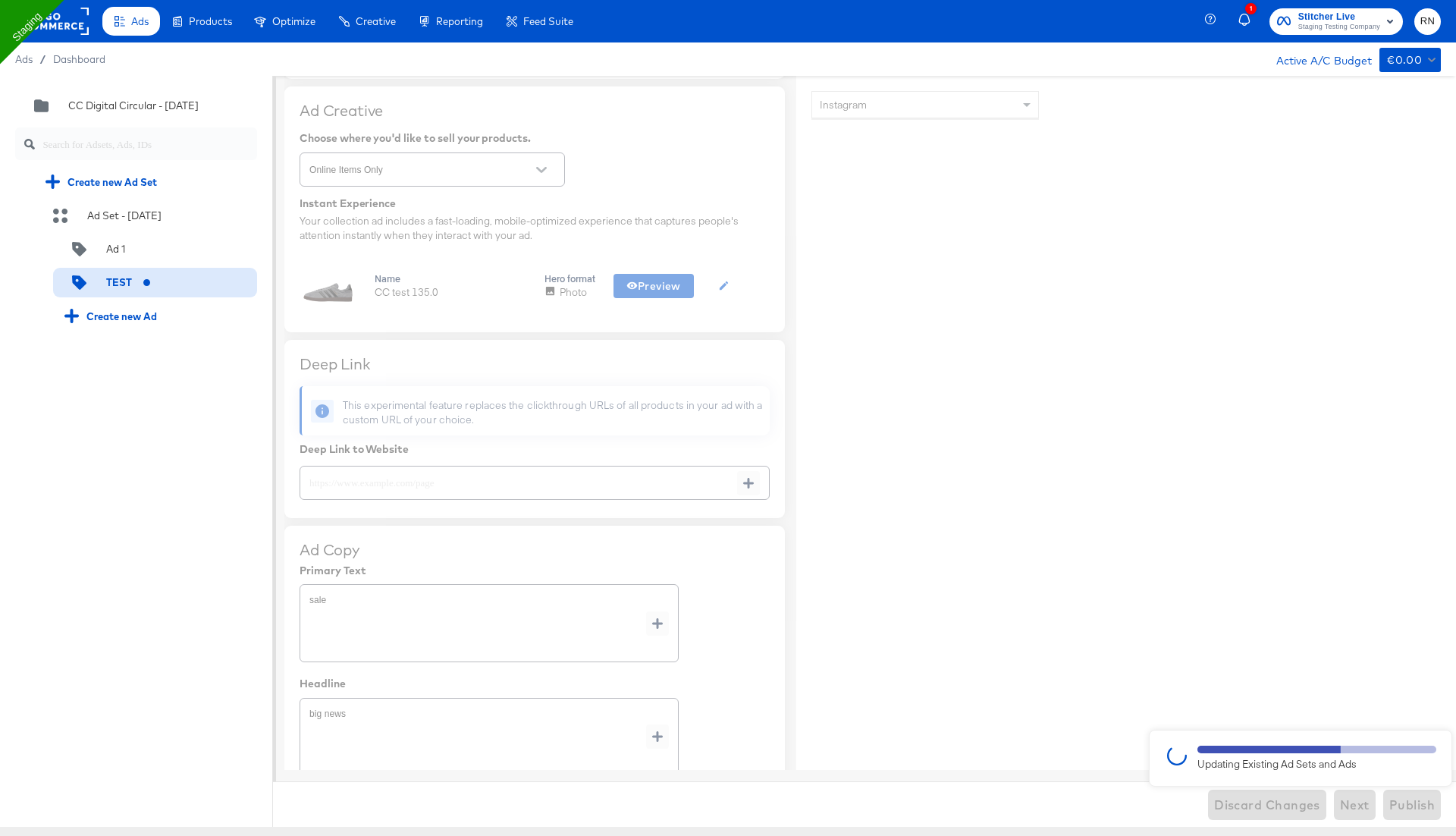
type textarea "x"
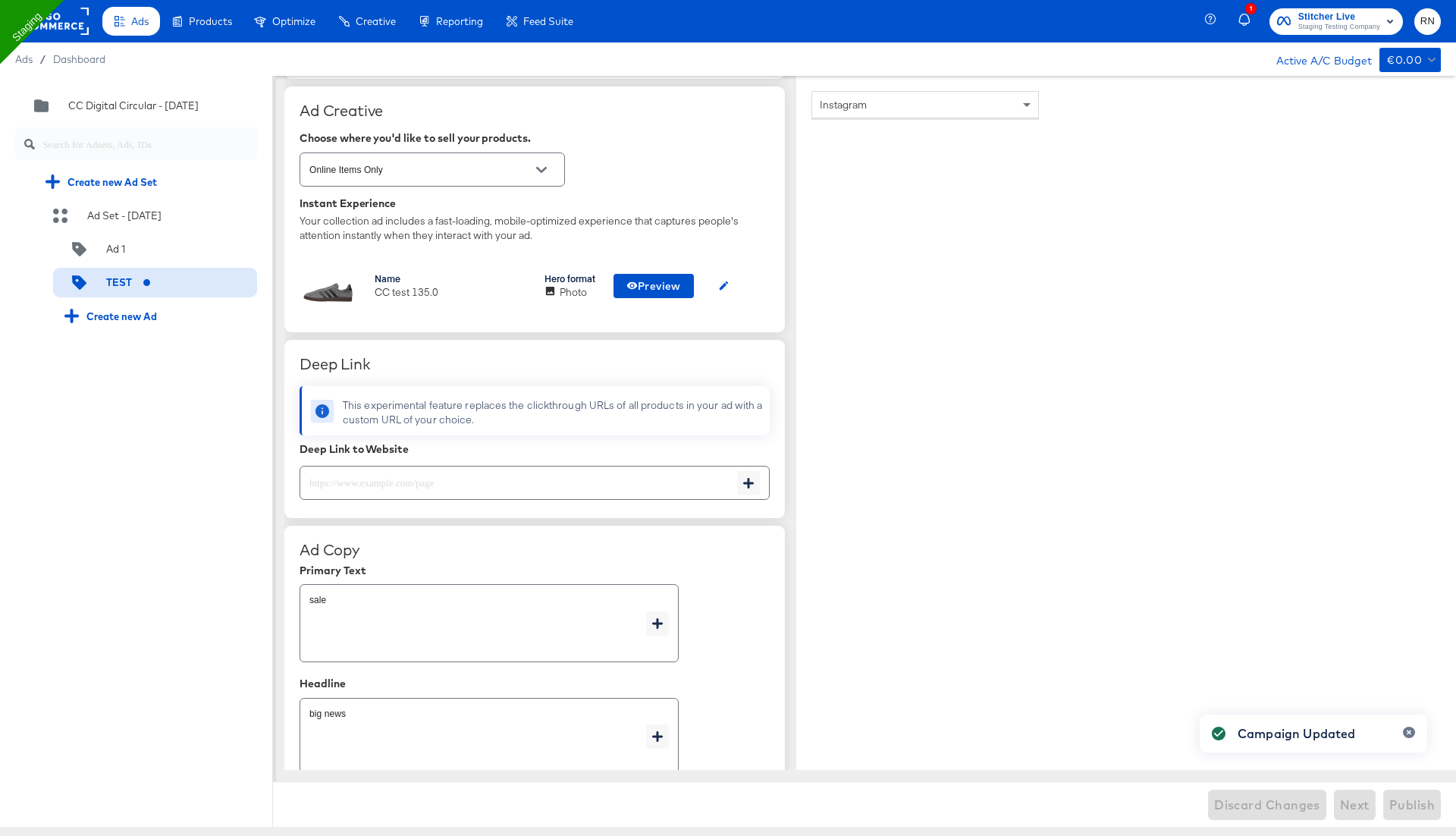
type textarea "x"
click at [148, 250] on div at bounding box center [145, 249] width 19 height 15
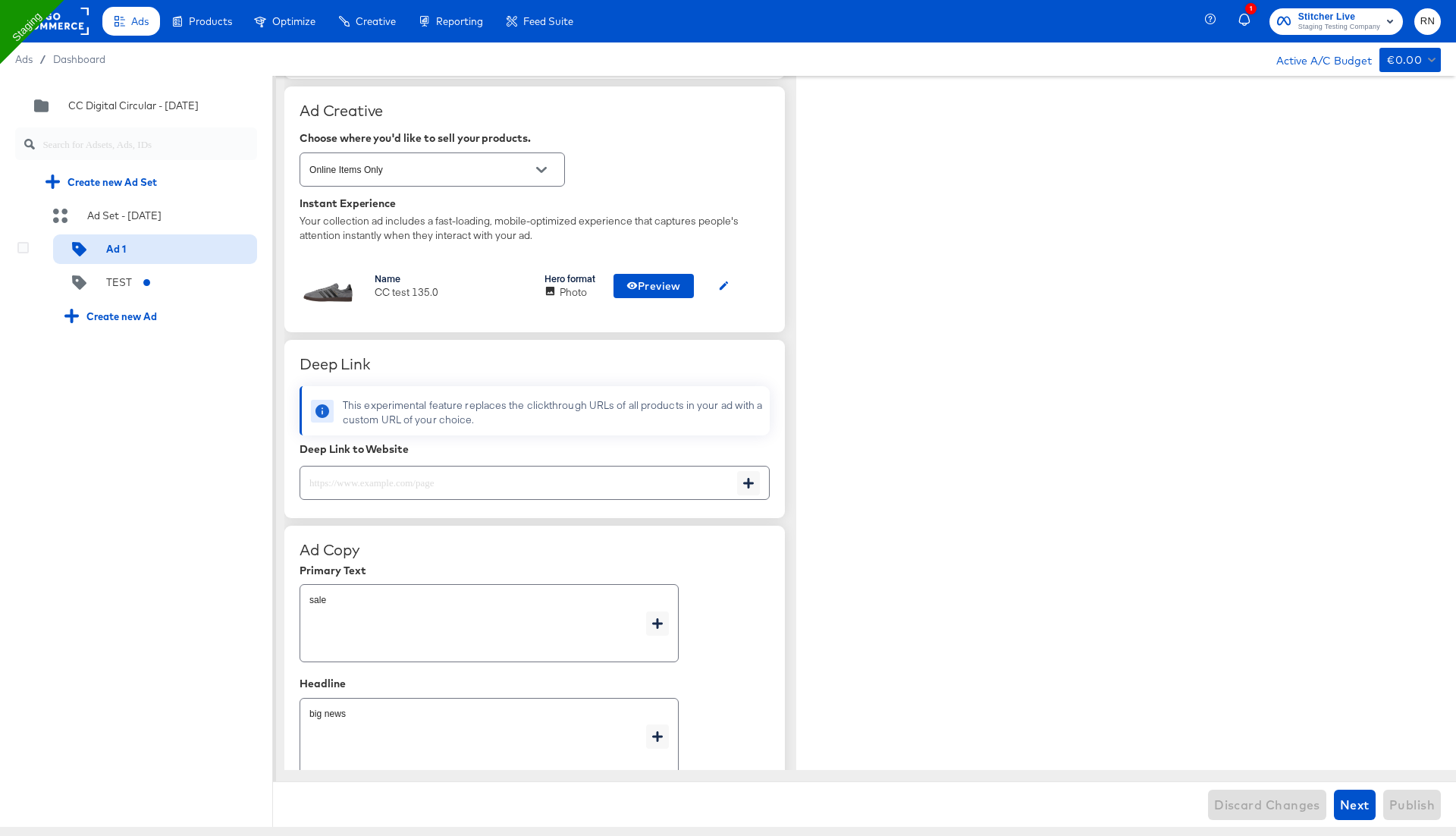
type textarea "x"
click at [19, 278] on icon at bounding box center [23, 281] width 11 height 11
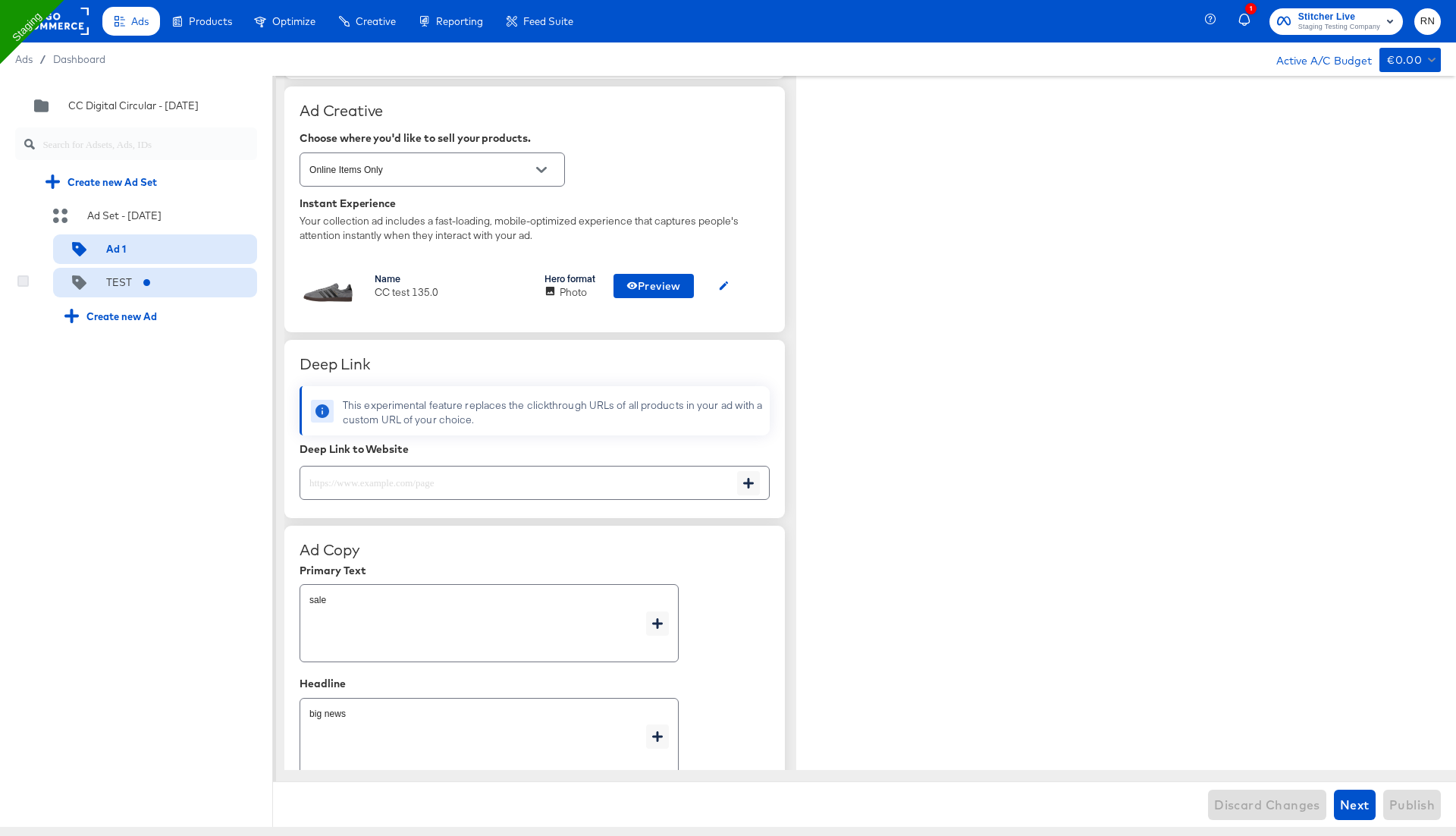
click at [0, 0] on input "checkbox" at bounding box center [0, 0] width 0 height 0
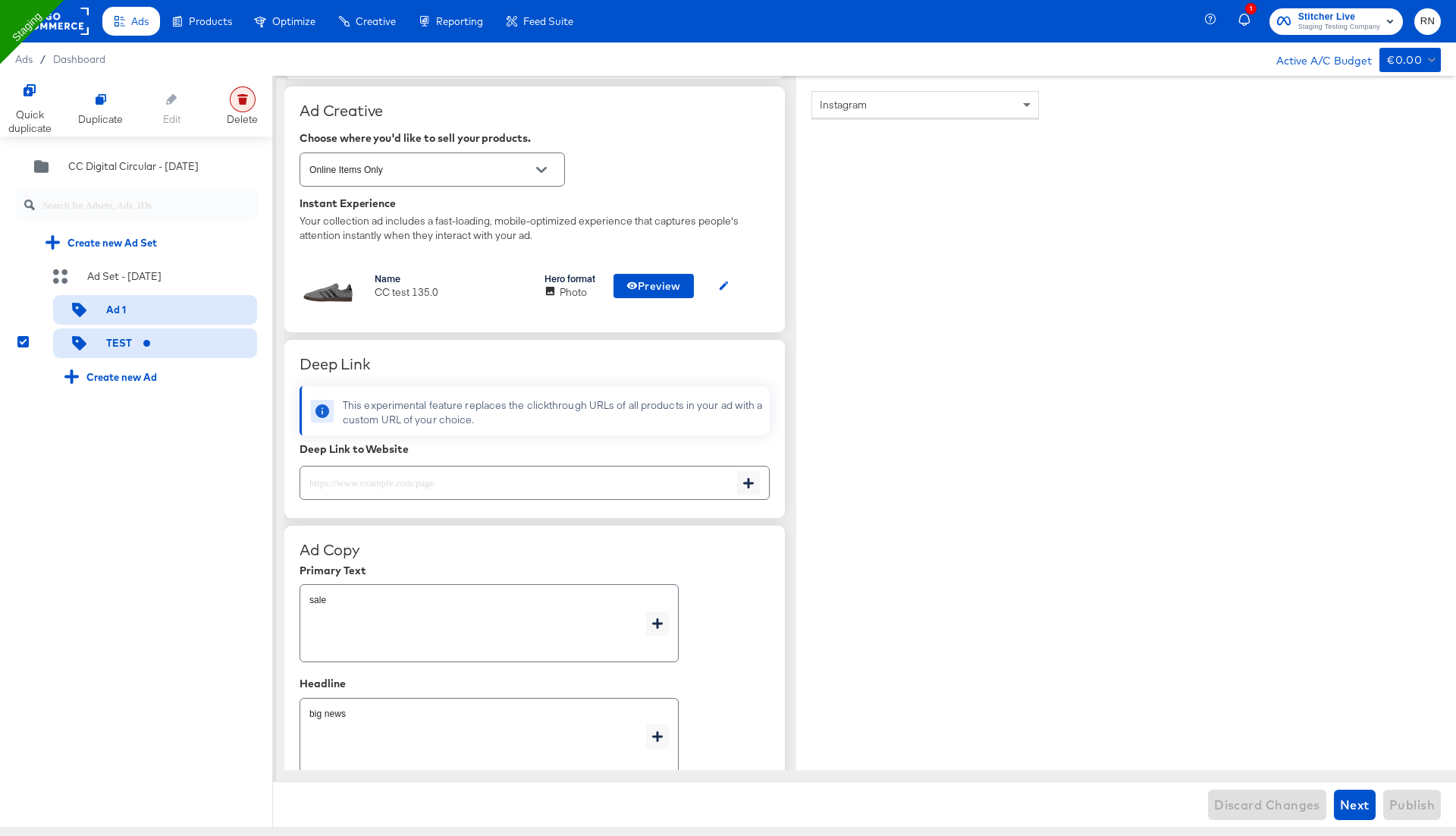
click at [240, 107] on div at bounding box center [243, 99] width 26 height 26
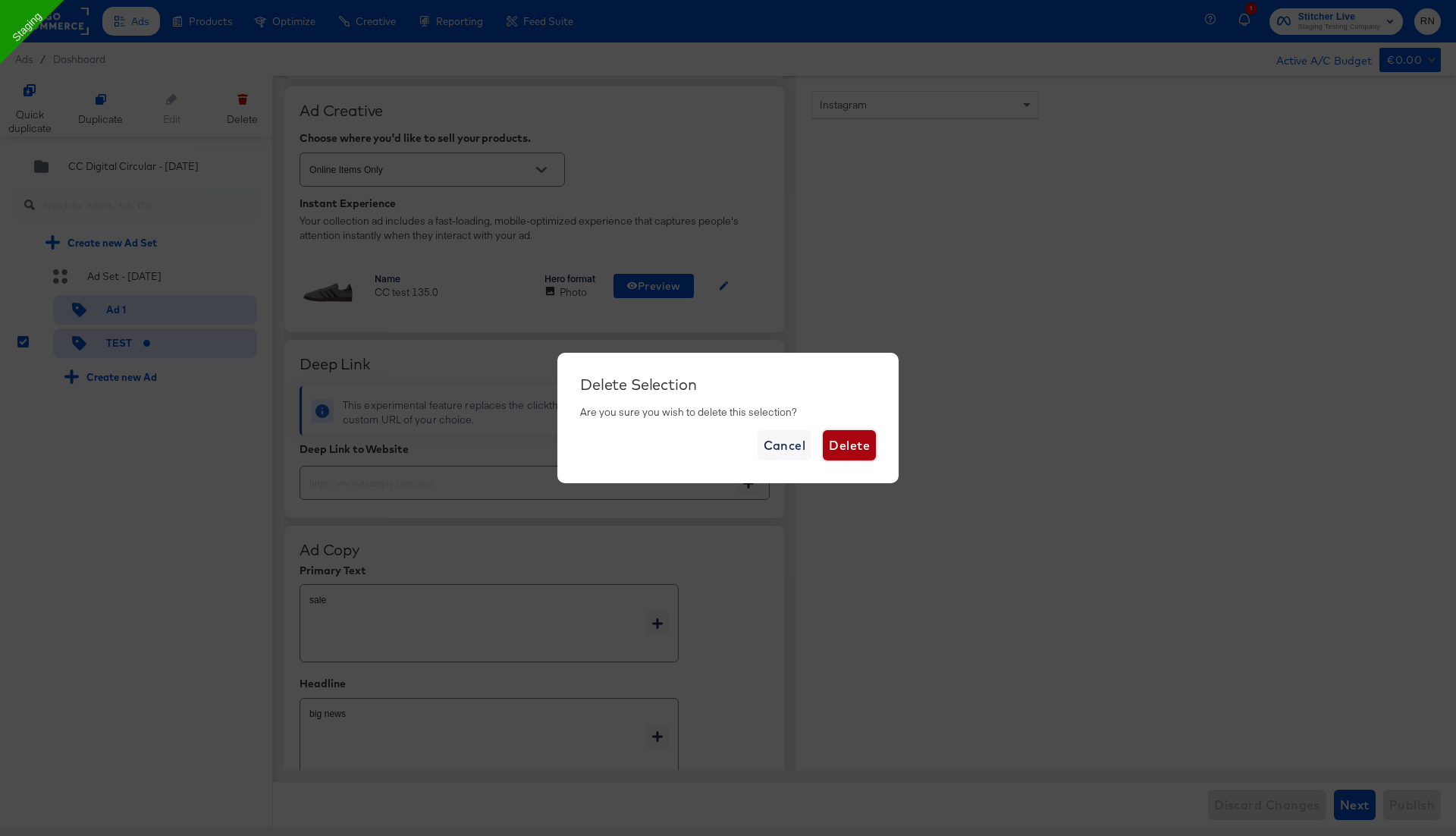
click at [841, 444] on span "Delete" at bounding box center [849, 445] width 41 height 21
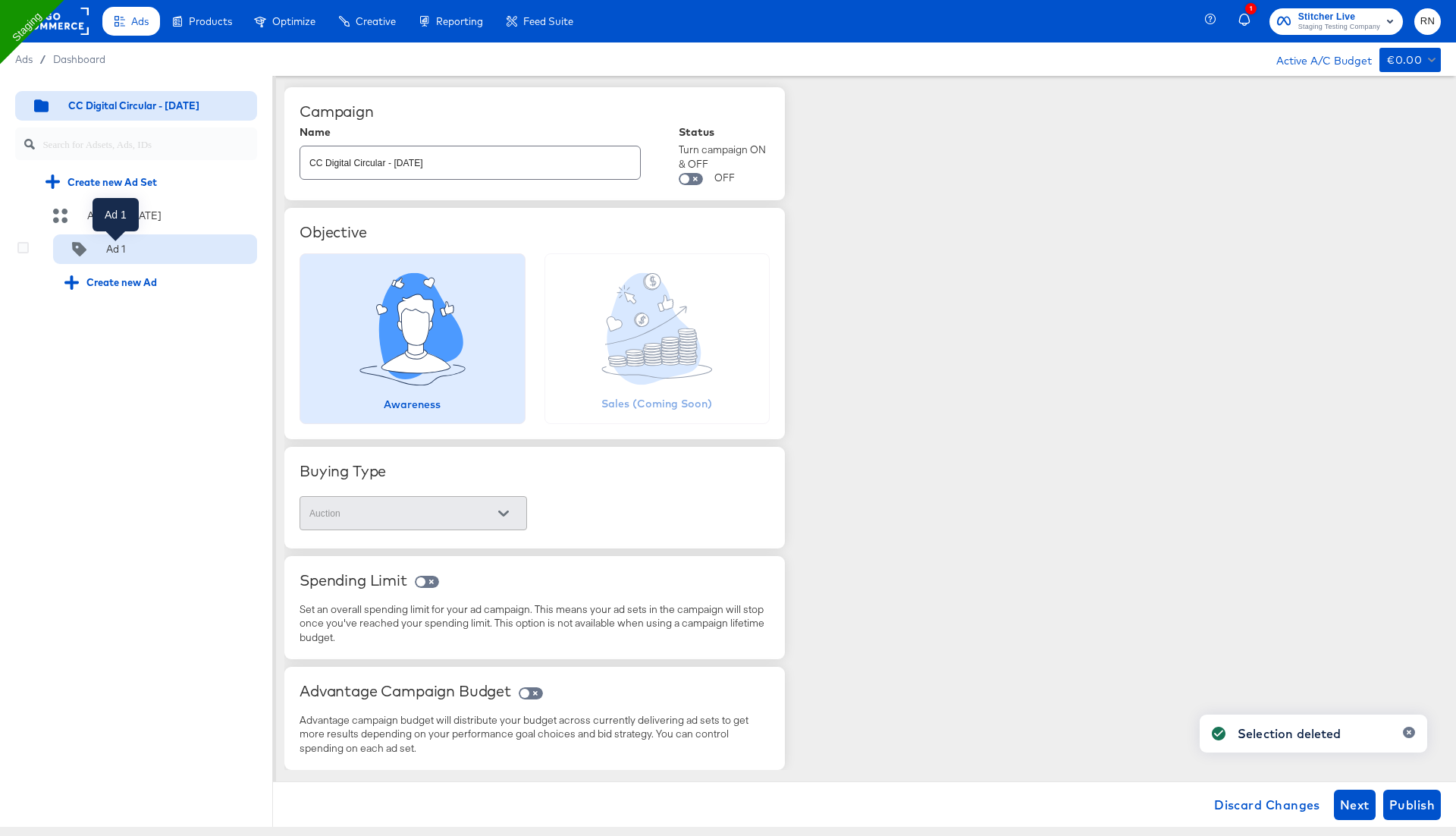
click at [125, 254] on div "Ad 1" at bounding box center [115, 249] width 19 height 15
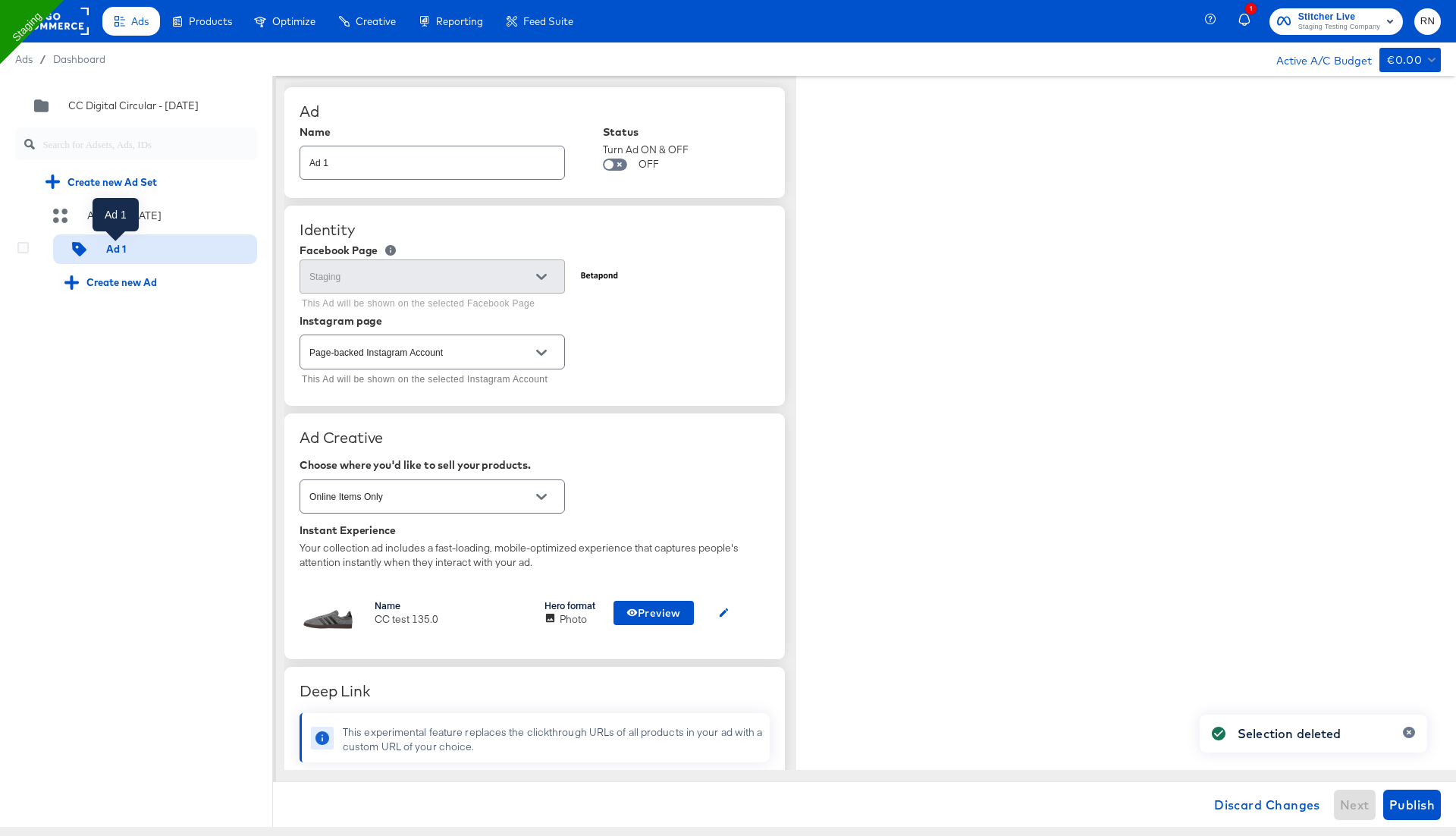
type textarea "x"
click at [153, 224] on div "Ad Set - 25 Jun" at bounding box center [145, 215] width 223 height 30
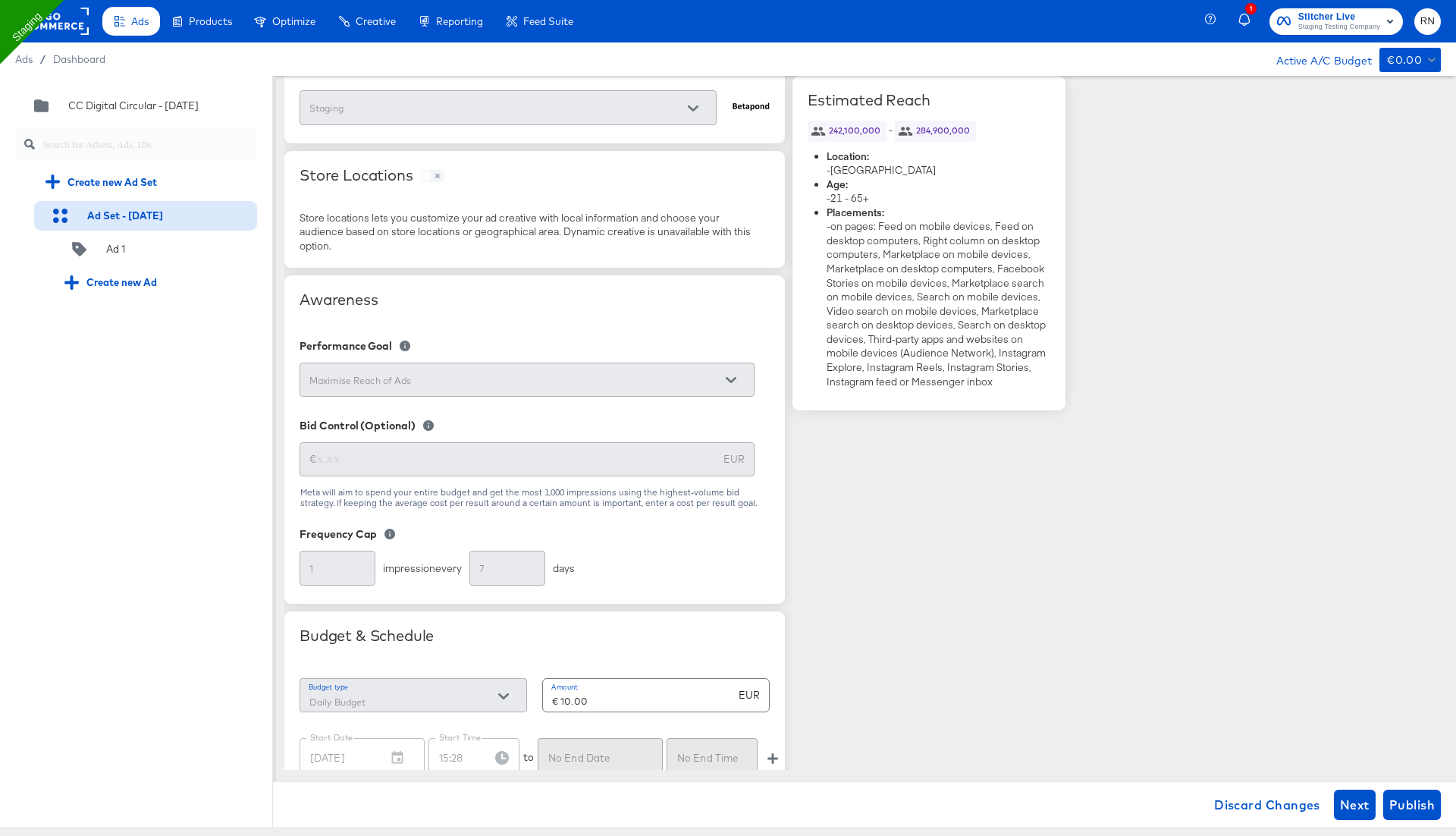
scroll to position [205, 0]
click at [545, 387] on div "Maximise Reach of Ads" at bounding box center [527, 377] width 455 height 34
click at [65, 23] on rect at bounding box center [53, 21] width 69 height 27
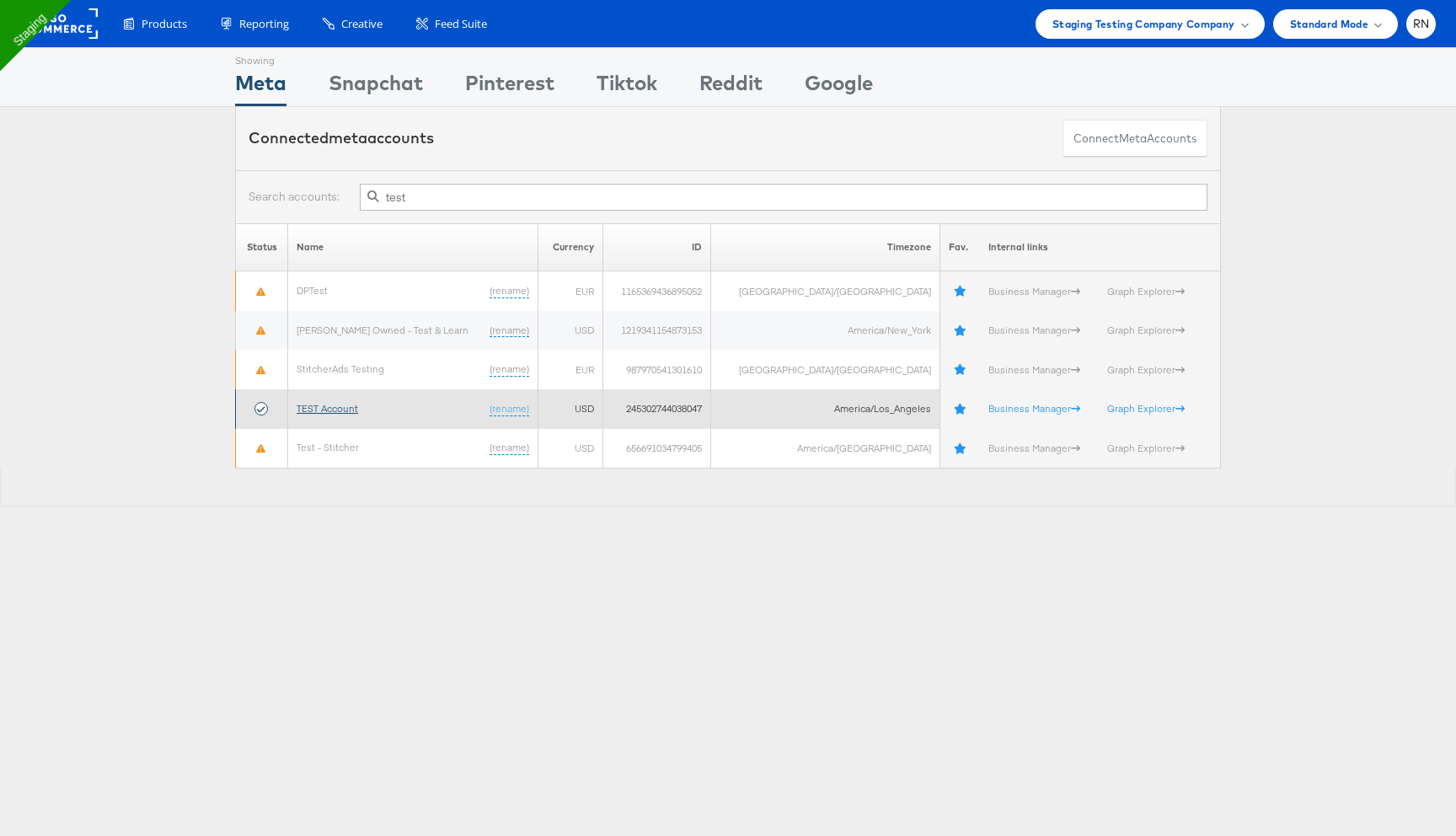
type input "test"
click at [358, 403] on link "TEST Account" at bounding box center [327, 408] width 62 height 13
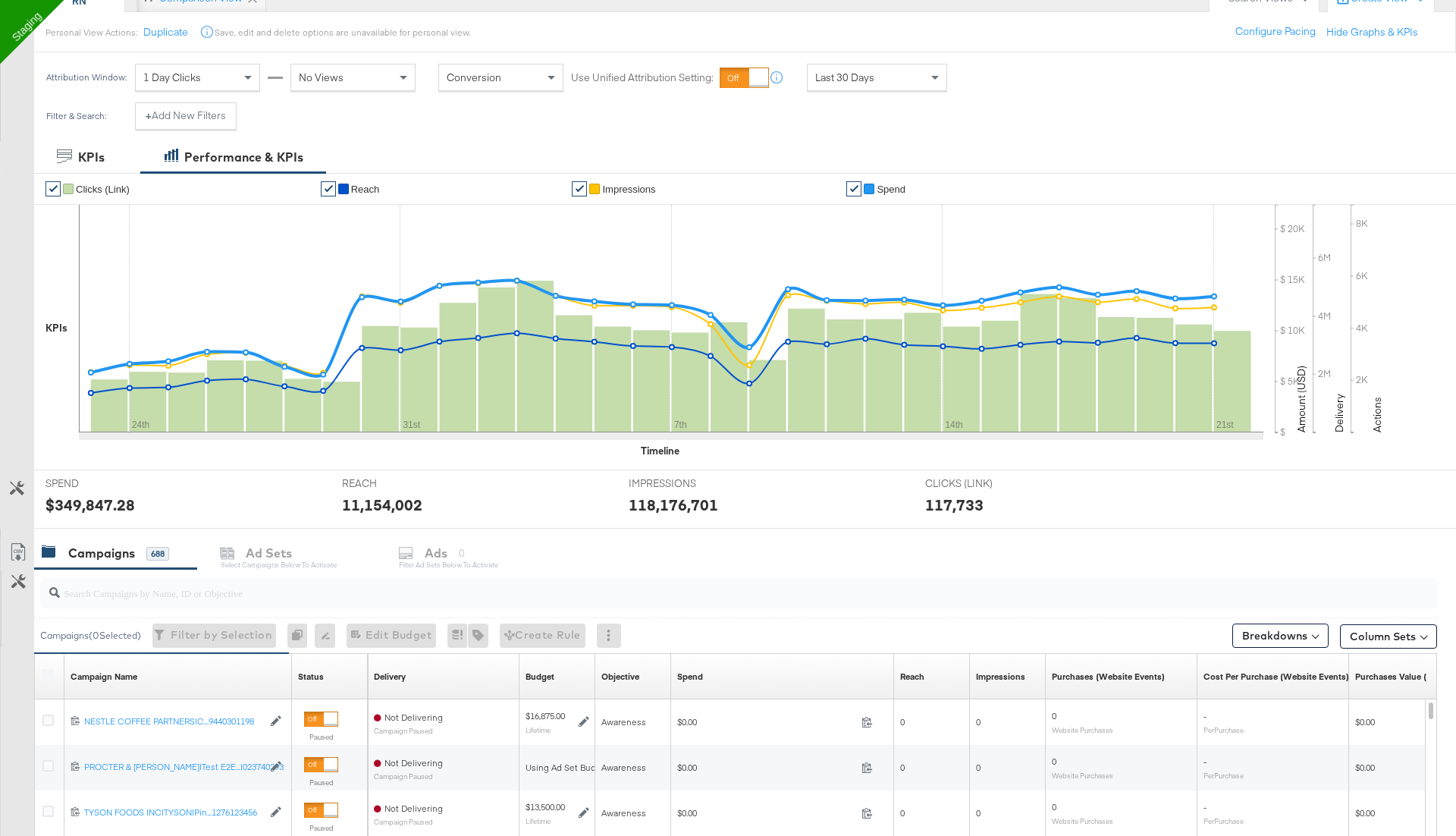
scroll to position [190, 0]
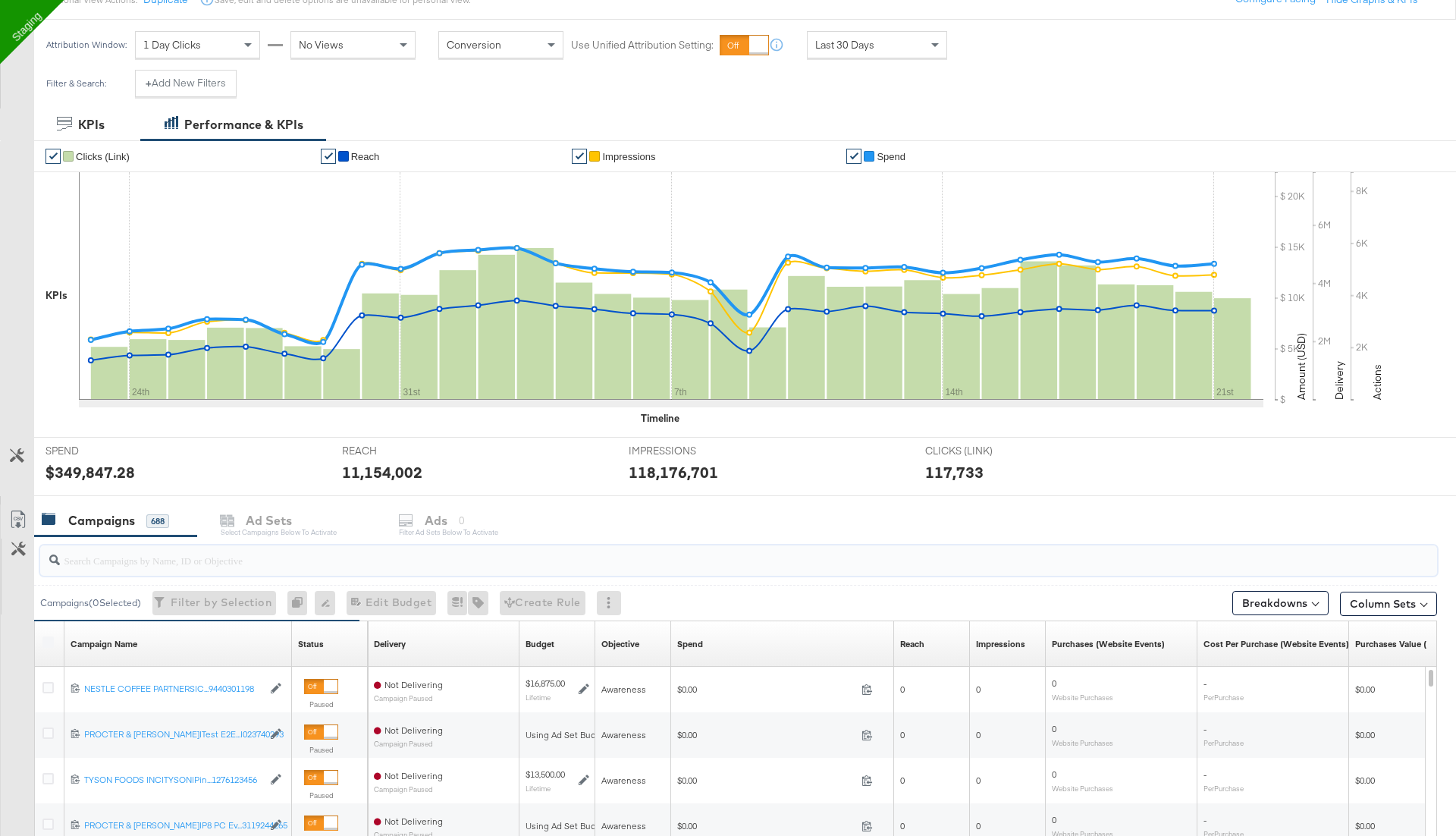
click at [154, 559] on input "search" at bounding box center [684, 554] width 1249 height 30
paste input "120229509340170307"
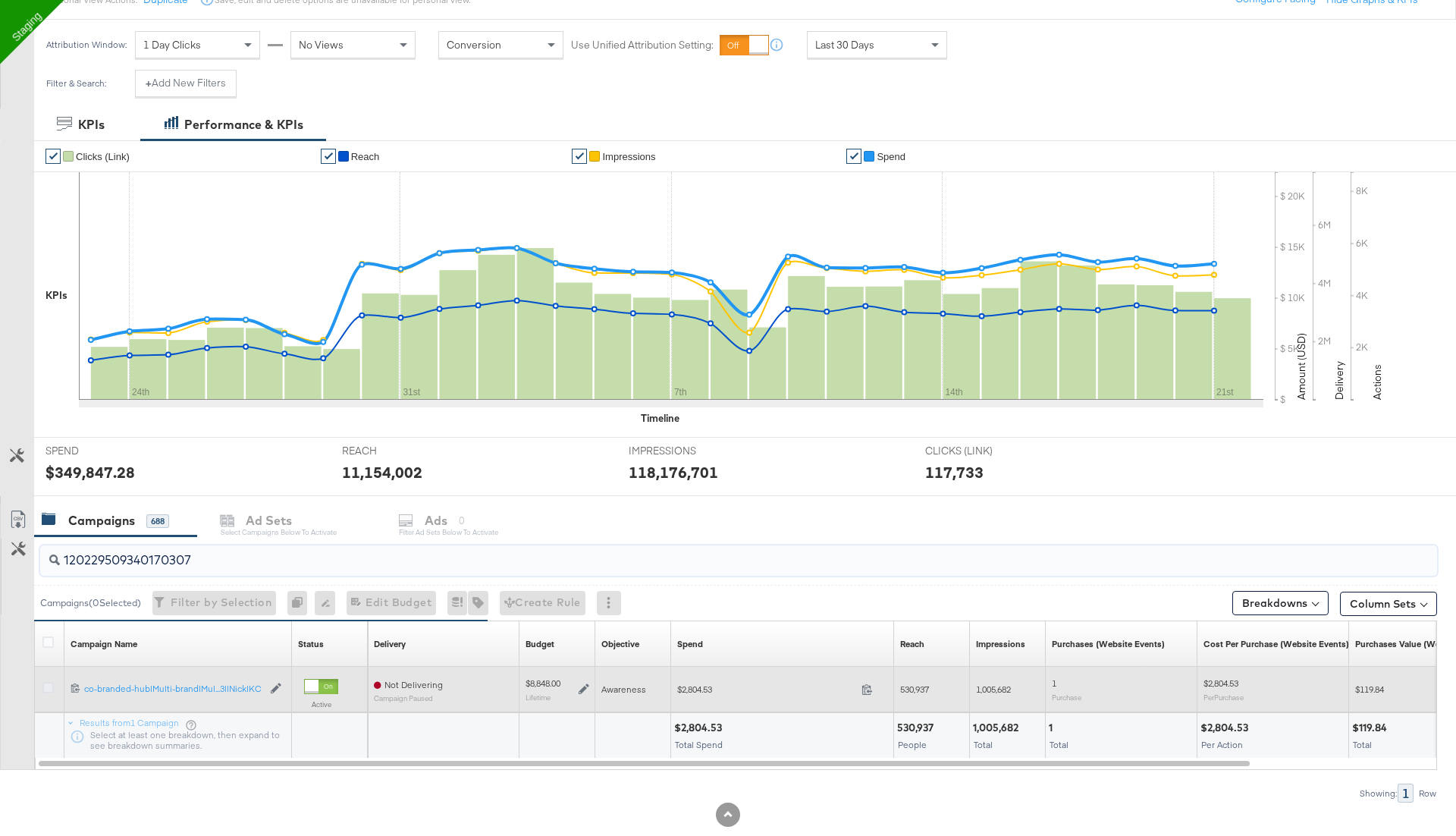
type input "120229509340170307"
click at [49, 683] on icon at bounding box center [48, 688] width 11 height 11
click at [0, 0] on input "checkbox" at bounding box center [0, 0] width 0 height 0
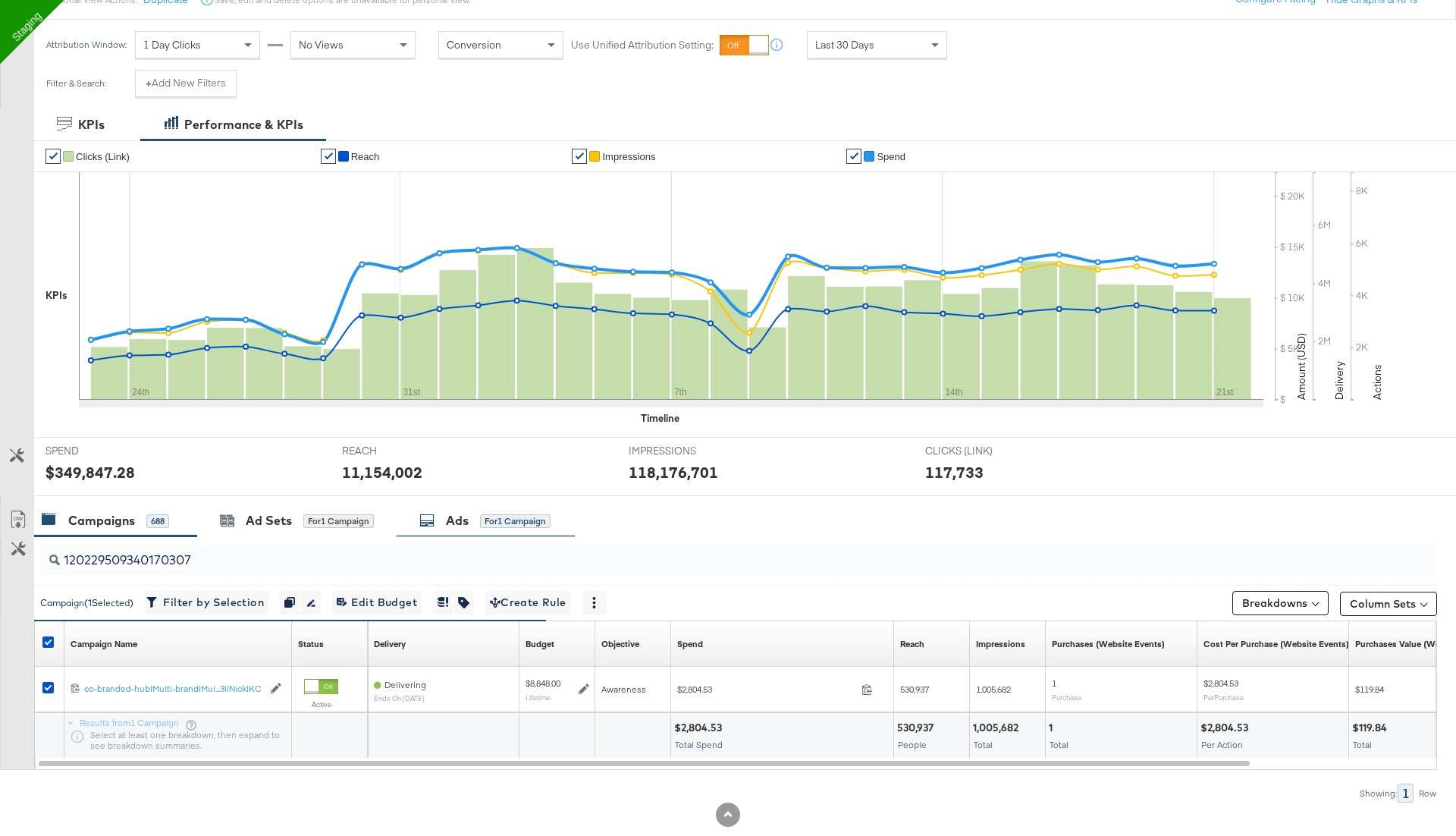
click at [474, 516] on div "Ads for 1 Campaign" at bounding box center [485, 520] width 131 height 18
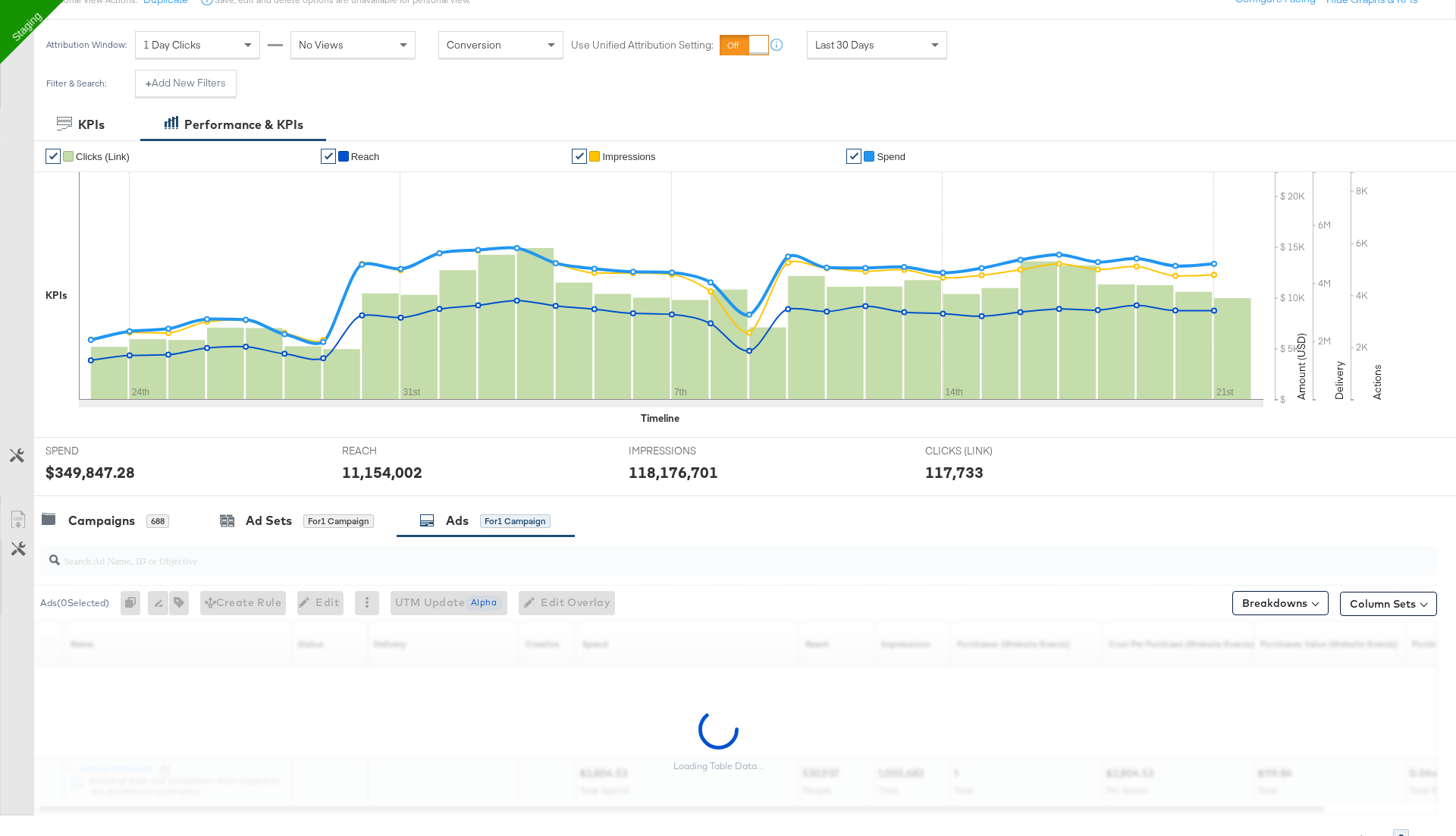
scroll to position [265, 0]
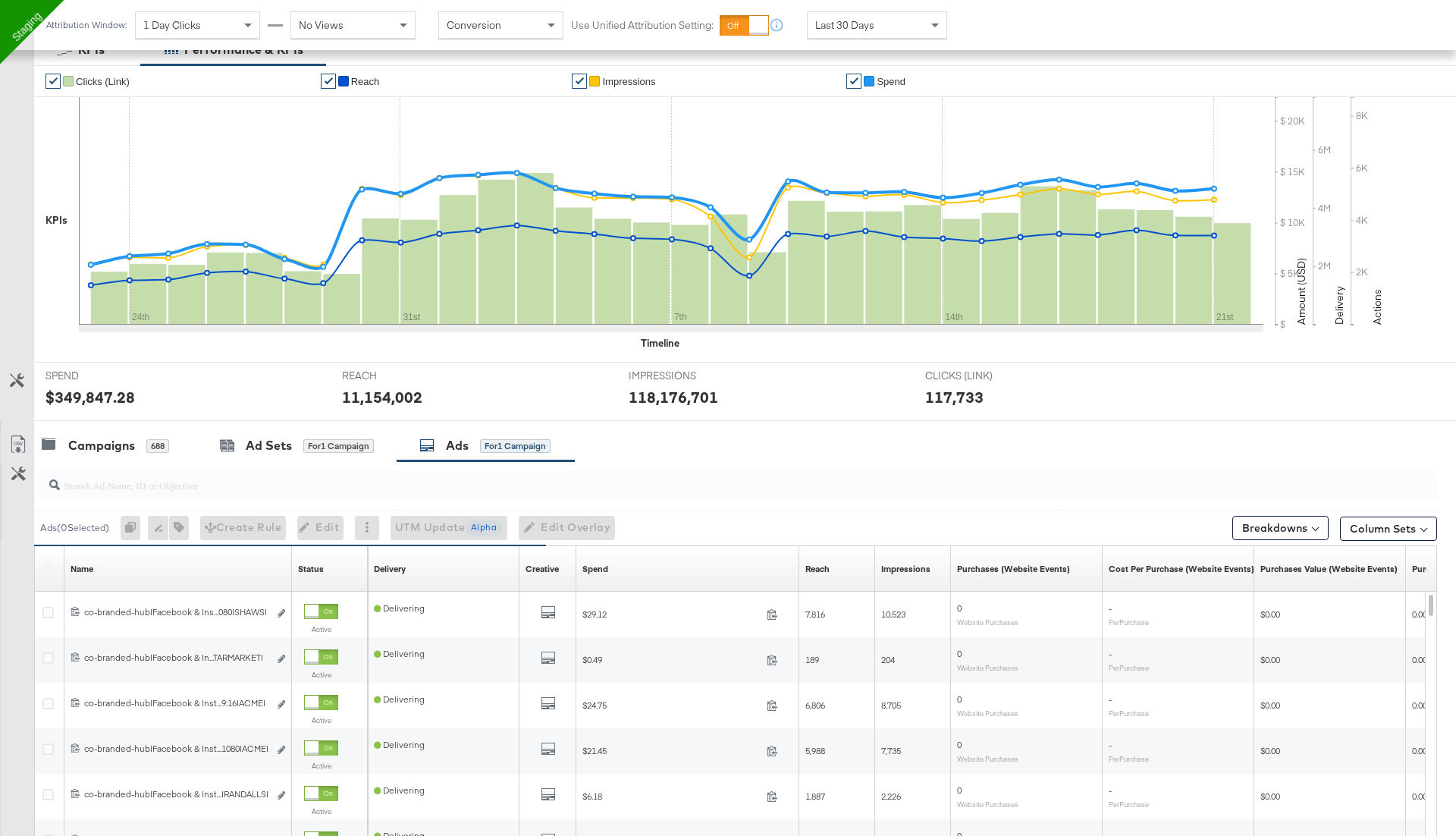
click at [148, 476] on input "search" at bounding box center [684, 479] width 1249 height 30
paste input "120229512801830307"
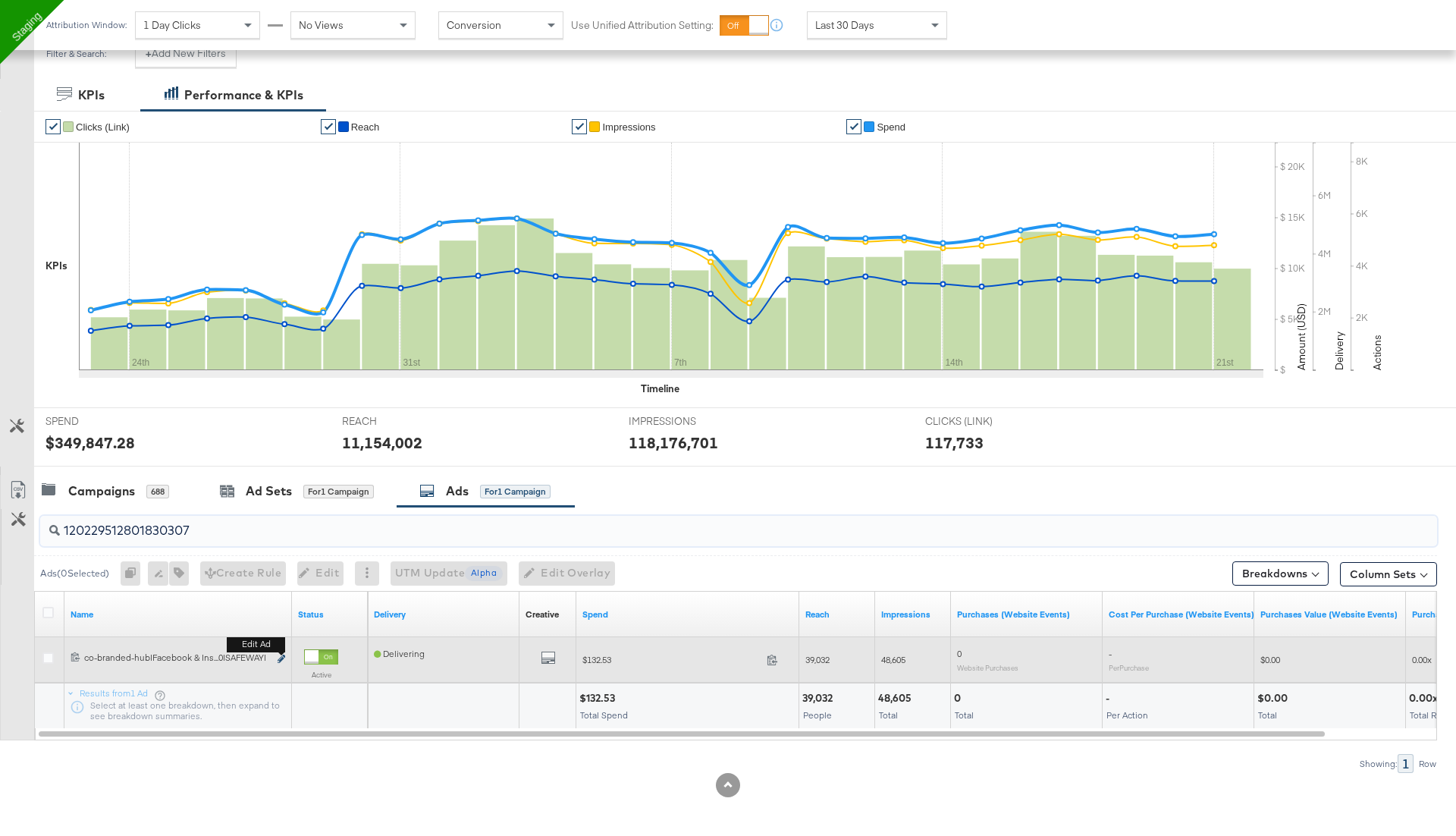
type input "120229512801830307"
click at [283, 654] on icon "link" at bounding box center [281, 658] width 7 height 8
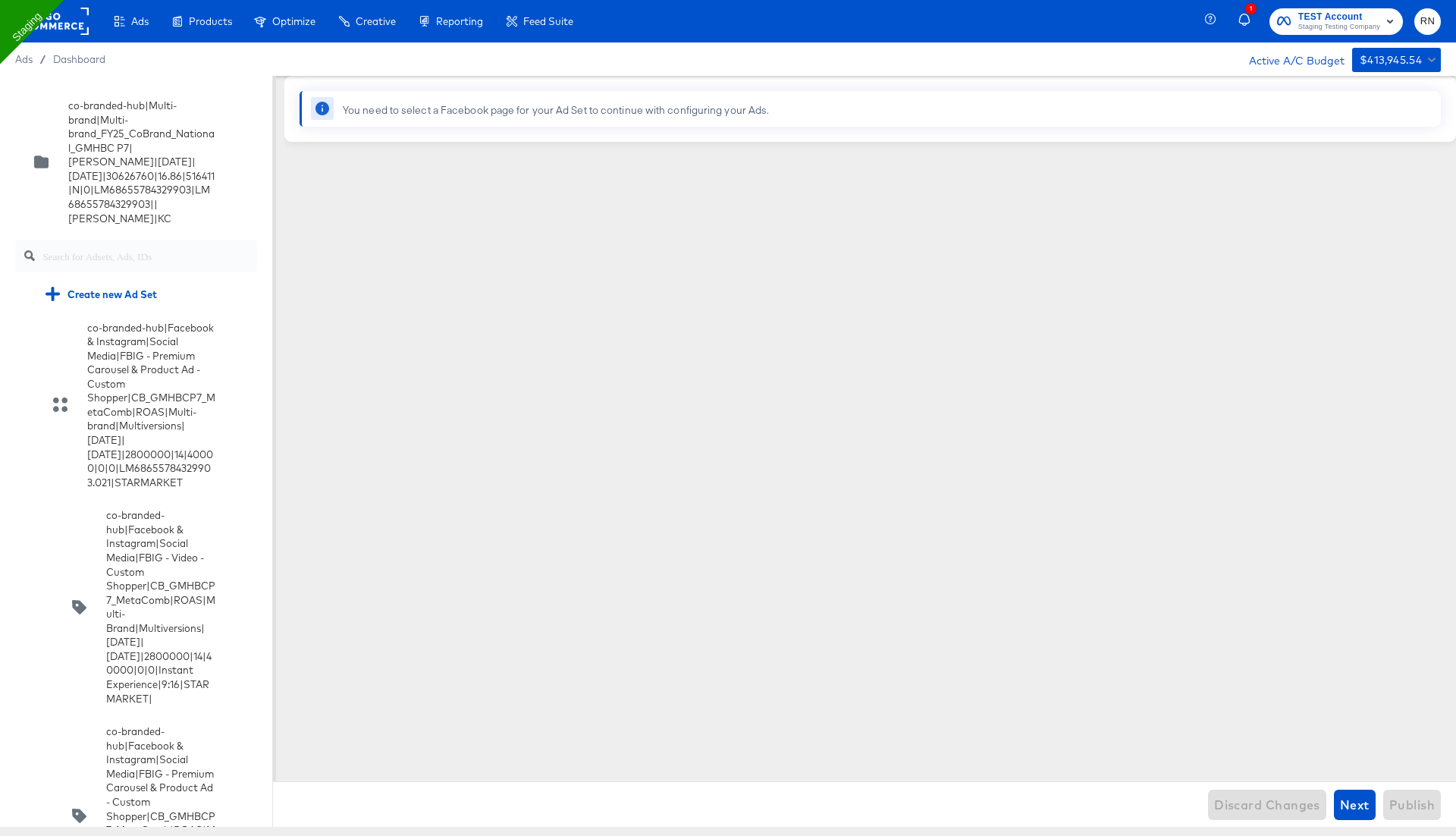
click at [89, 236] on input "text" at bounding box center [150, 249] width 215 height 32
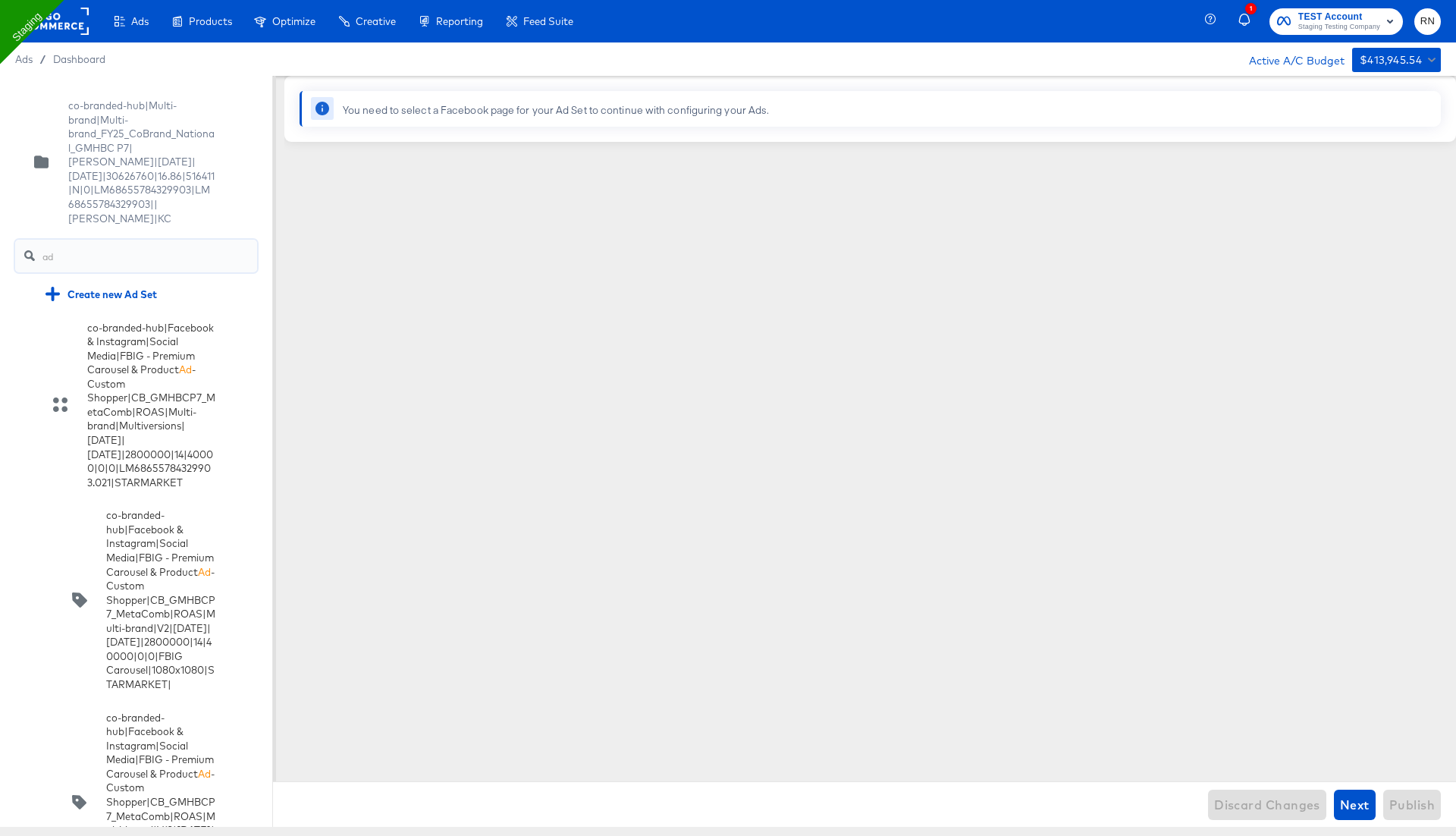
type input "a"
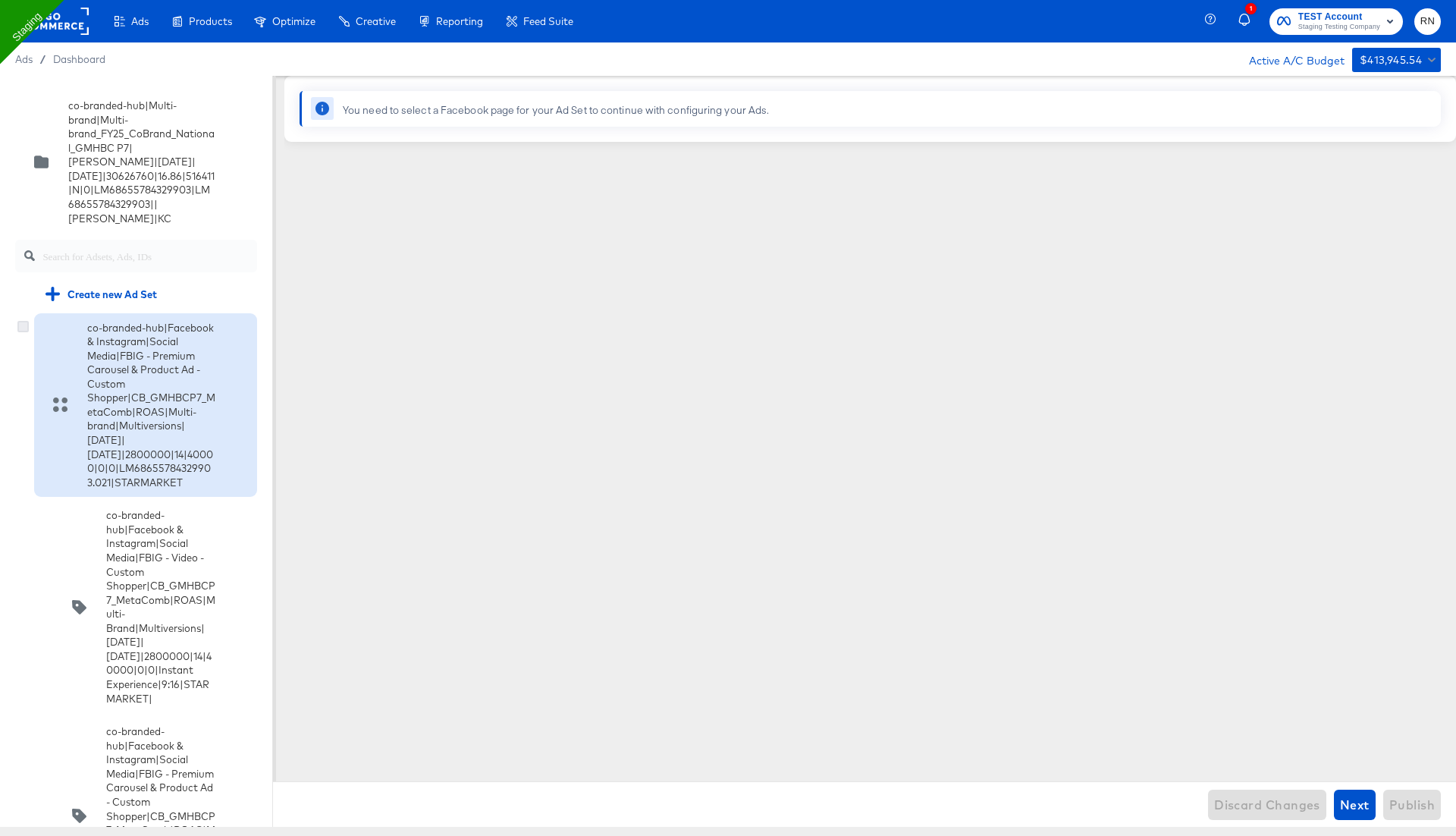
click at [22, 321] on icon at bounding box center [23, 327] width 11 height 11
click at [0, 0] on input "checkbox" at bounding box center [0, 0] width 0 height 0
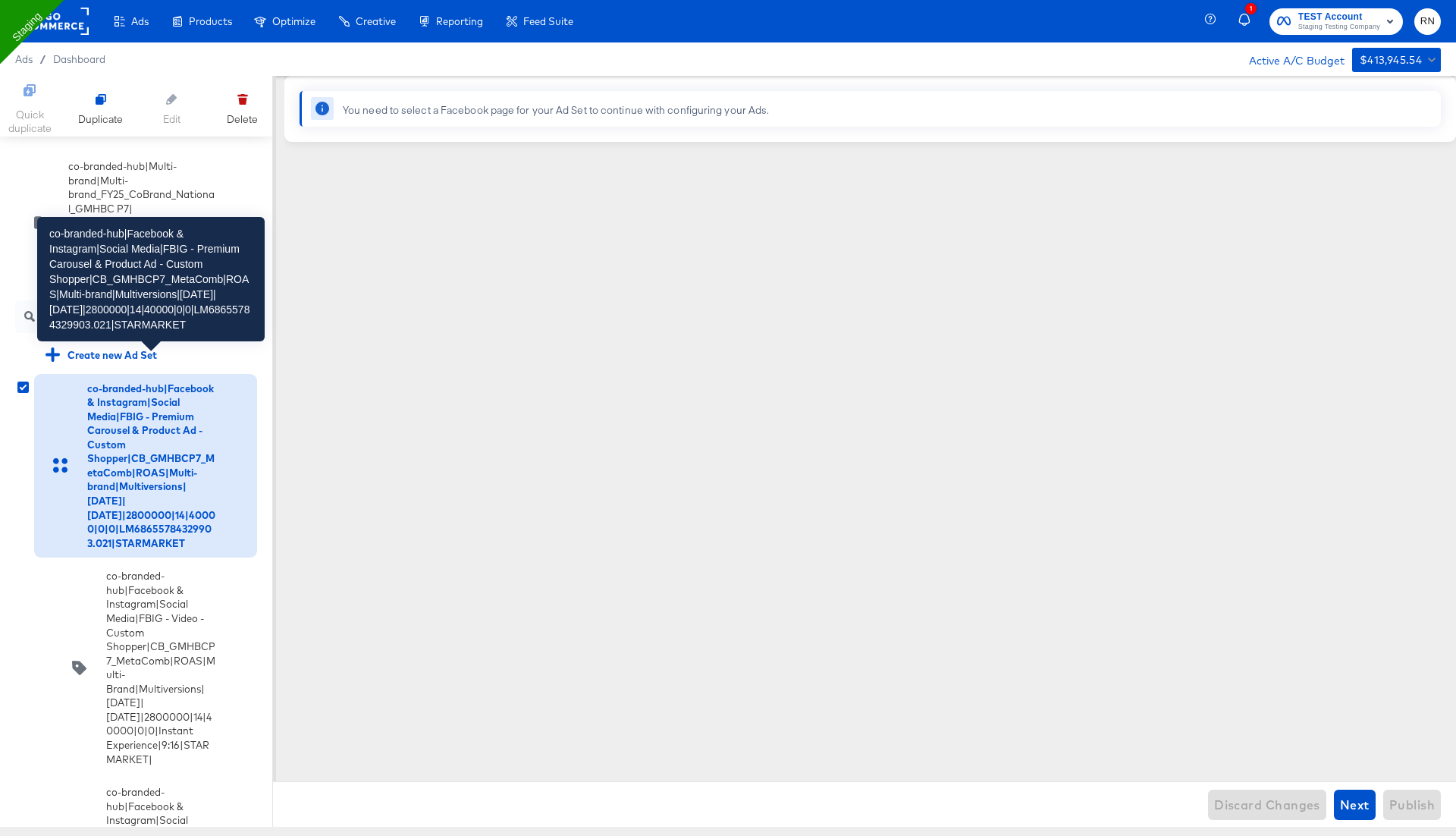
click at [121, 471] on div "co-branded-hub|Facebook & Instagram|Social Media|FBIG - Premium Carousel & Prod…" at bounding box center [151, 466] width 128 height 169
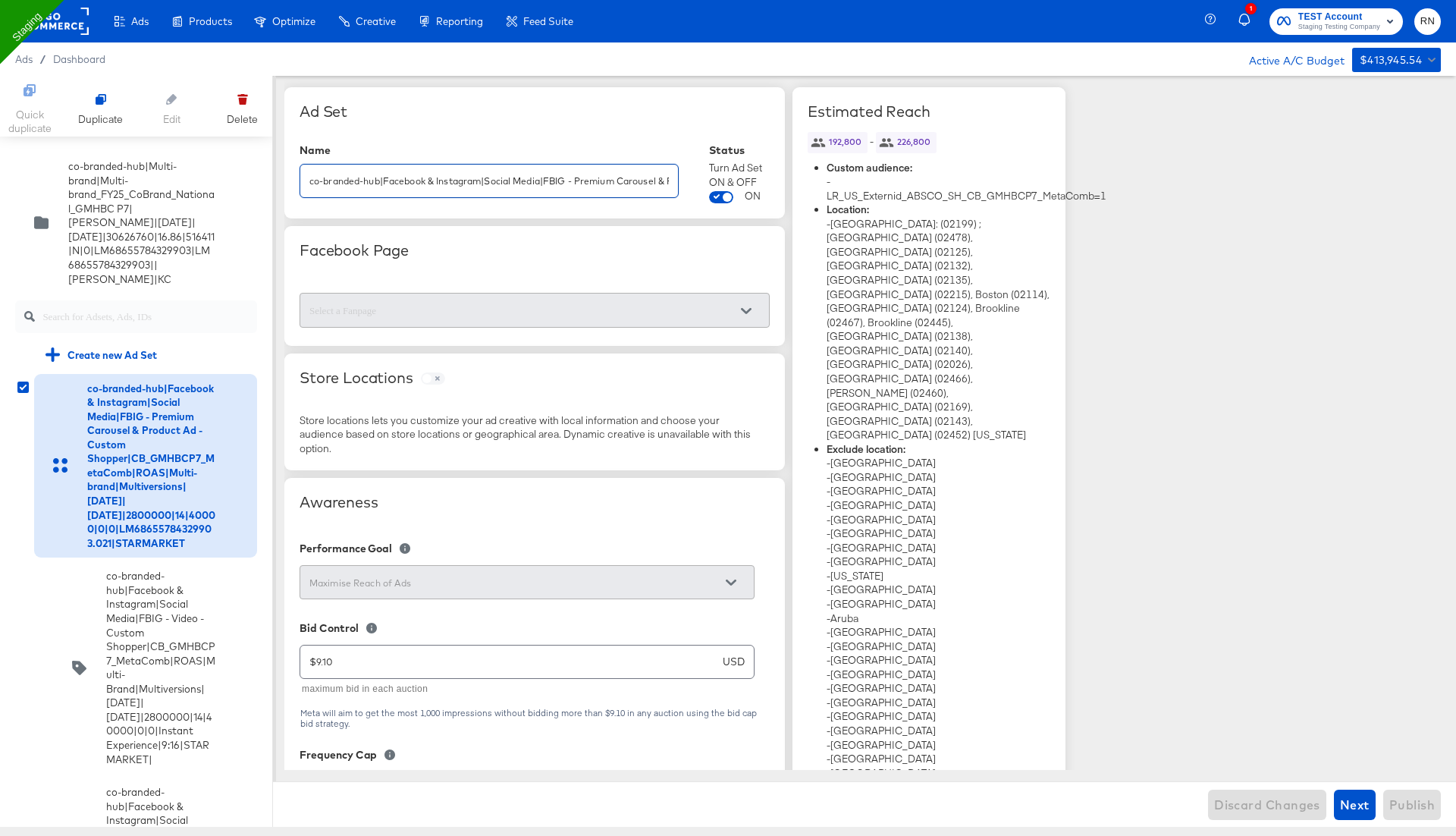
click at [542, 180] on input "co-branded-hub|Facebook & Instagram|Social Media|FBIG - Premium Carousel & Prod…" at bounding box center [489, 174] width 378 height 32
drag, startPoint x: 542, startPoint y: 180, endPoint x: 671, endPoint y: 176, distance: 129.1
click at [672, 176] on input "co-branded-hub|Facebook & Instagram|Social Media|FBIG - Premium Carousel & Prod…" at bounding box center [489, 174] width 378 height 32
click at [620, 182] on input "co-branded-hub|Facebook & Instagram|Social Media|FBIG - Premium Carousel & Prod…" at bounding box center [489, 174] width 378 height 32
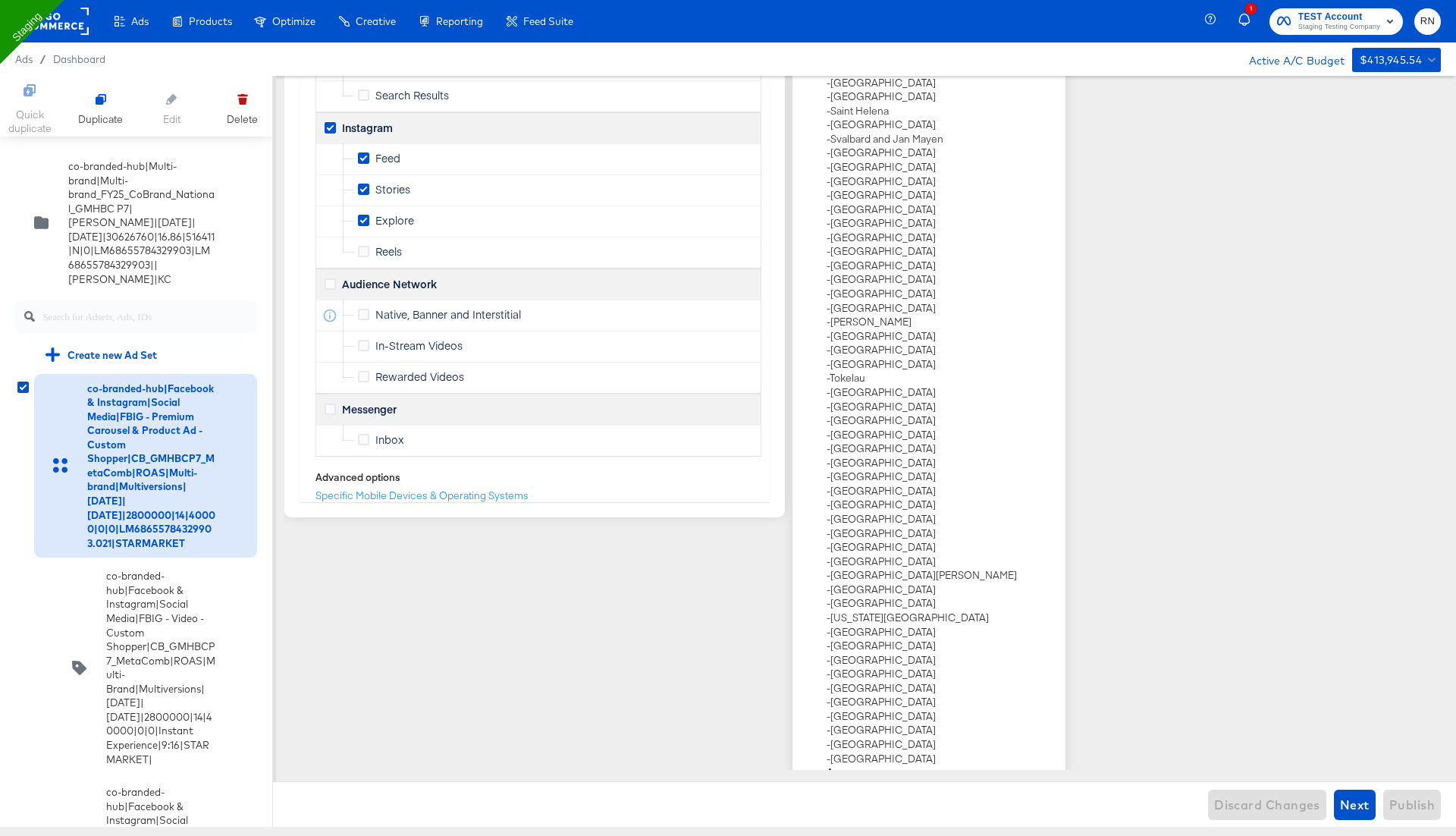
scroll to position [2918, 0]
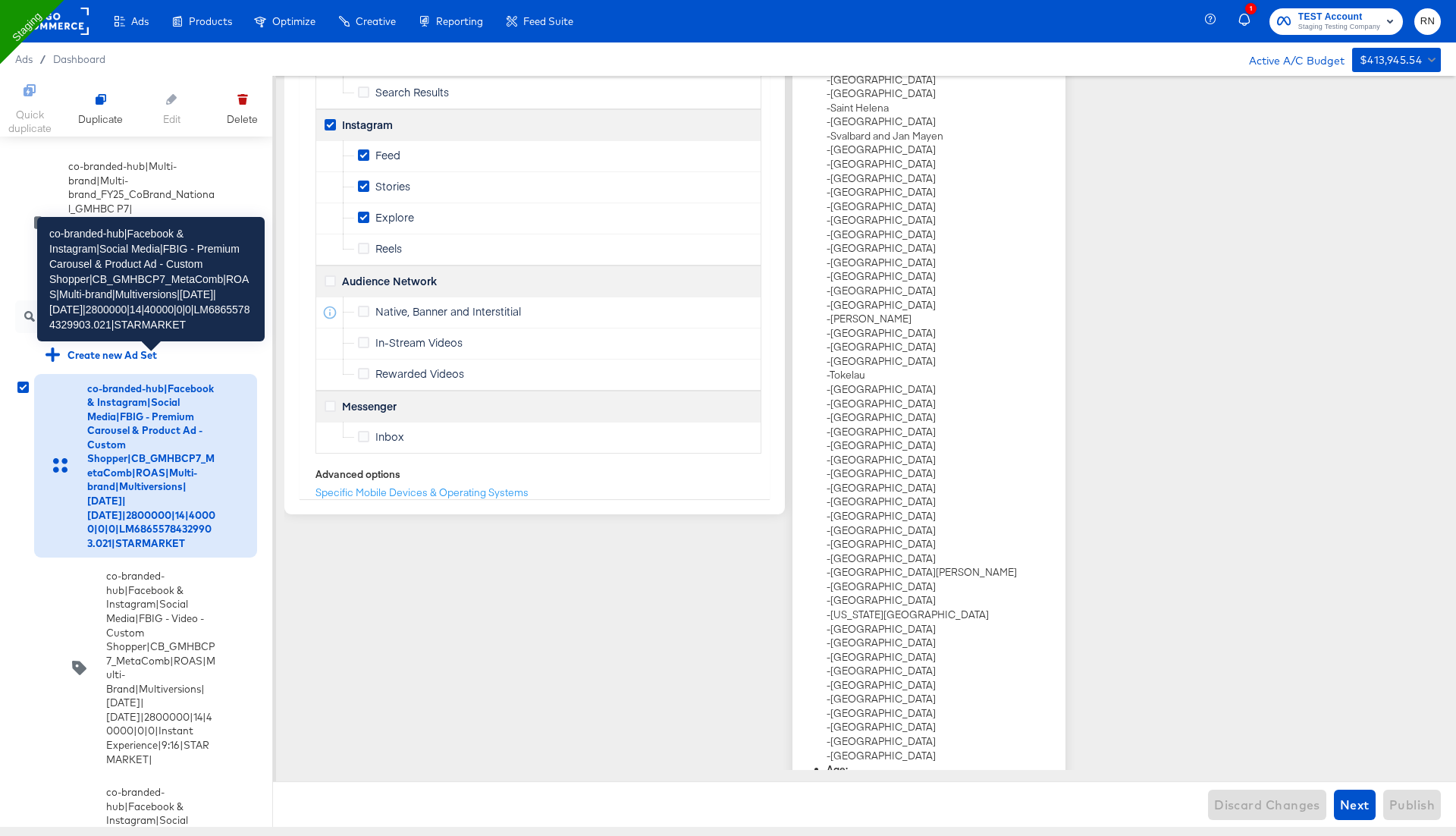
click at [119, 432] on div "co-branded-hub|Facebook & Instagram|Social Media|FBIG - Premium Carousel & Prod…" at bounding box center [151, 466] width 128 height 169
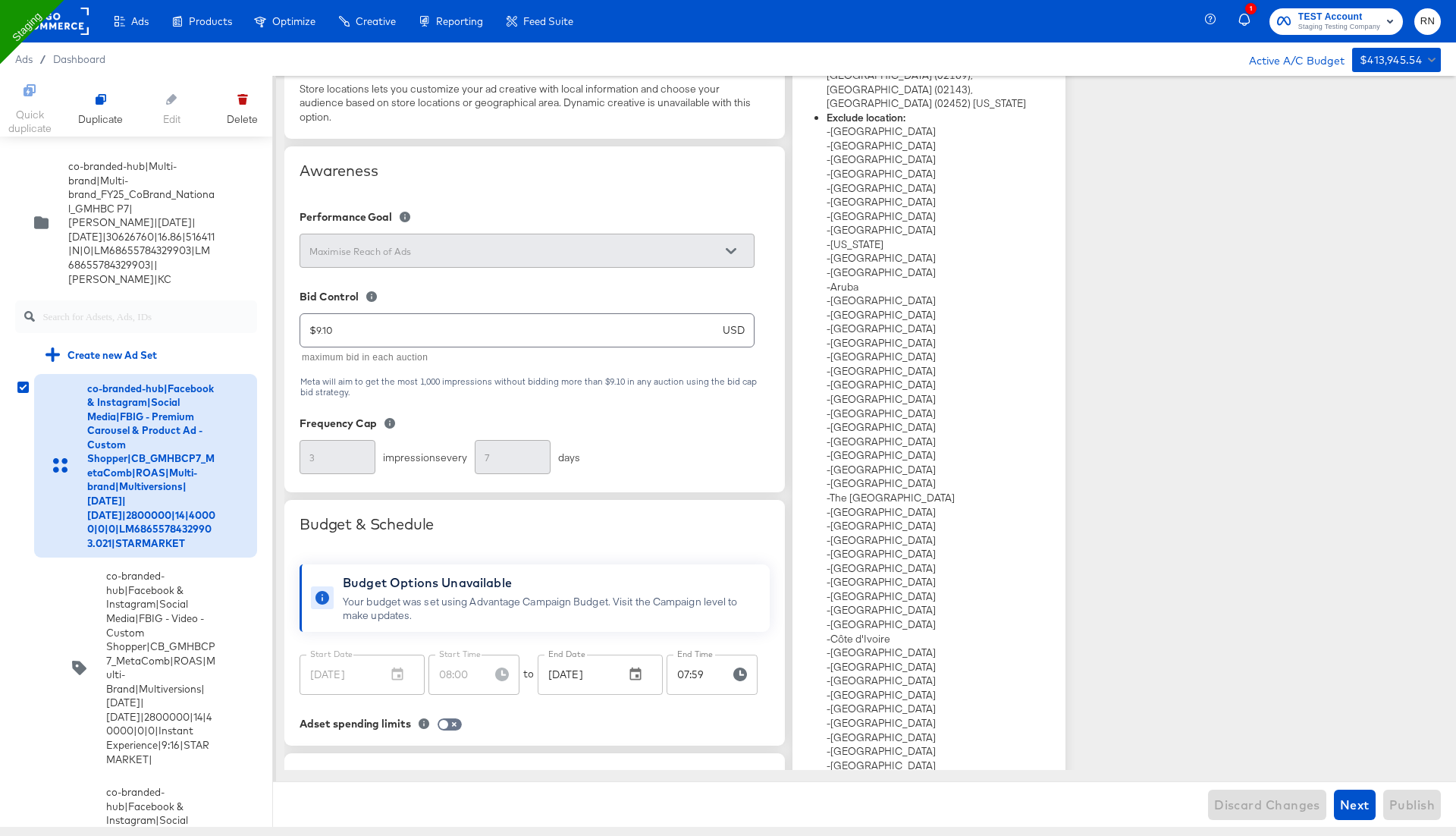
scroll to position [0, 0]
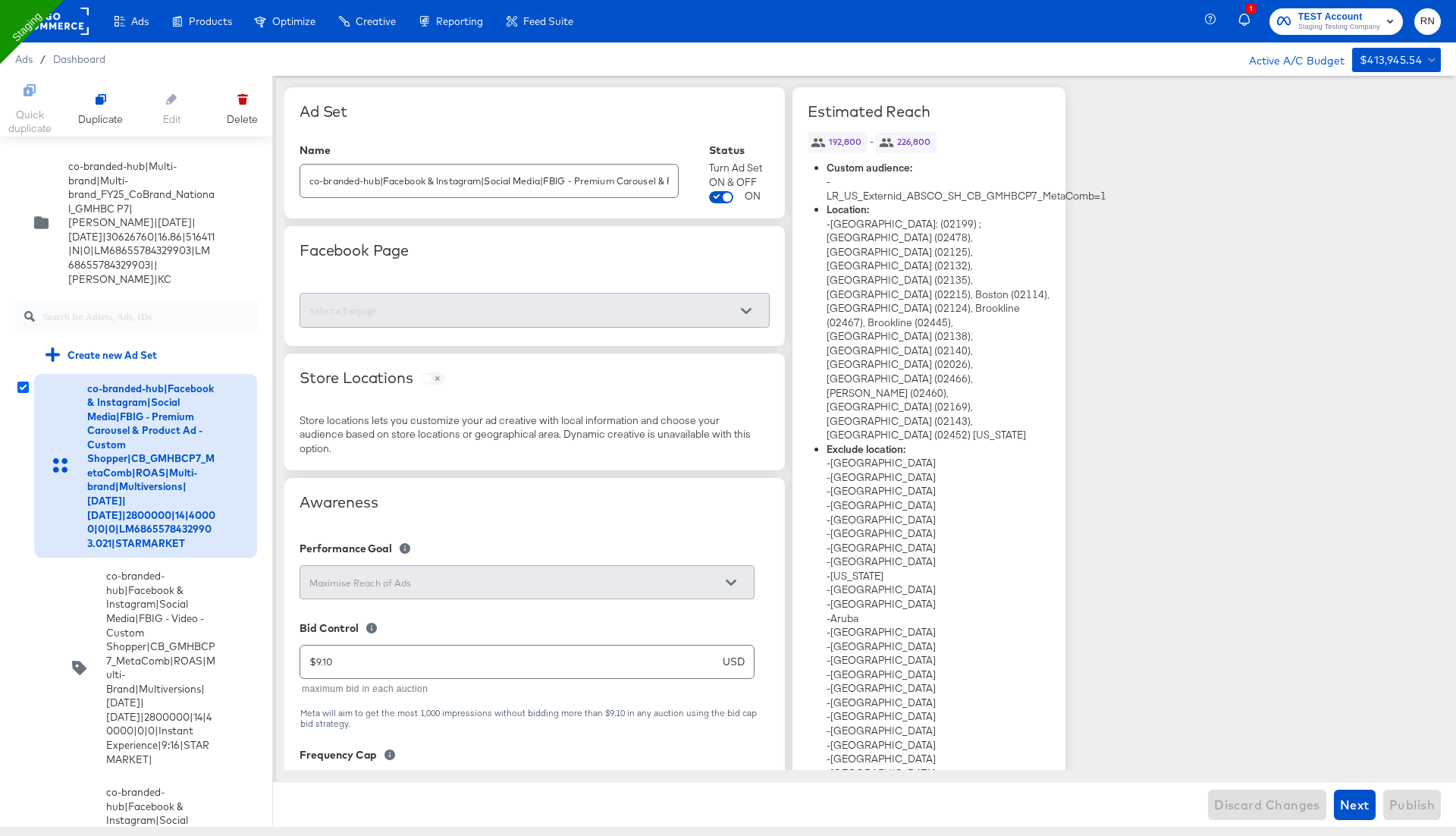
click at [20, 382] on icon at bounding box center [23, 387] width 11 height 11
click at [0, 0] on input "checkbox" at bounding box center [0, 0] width 0 height 0
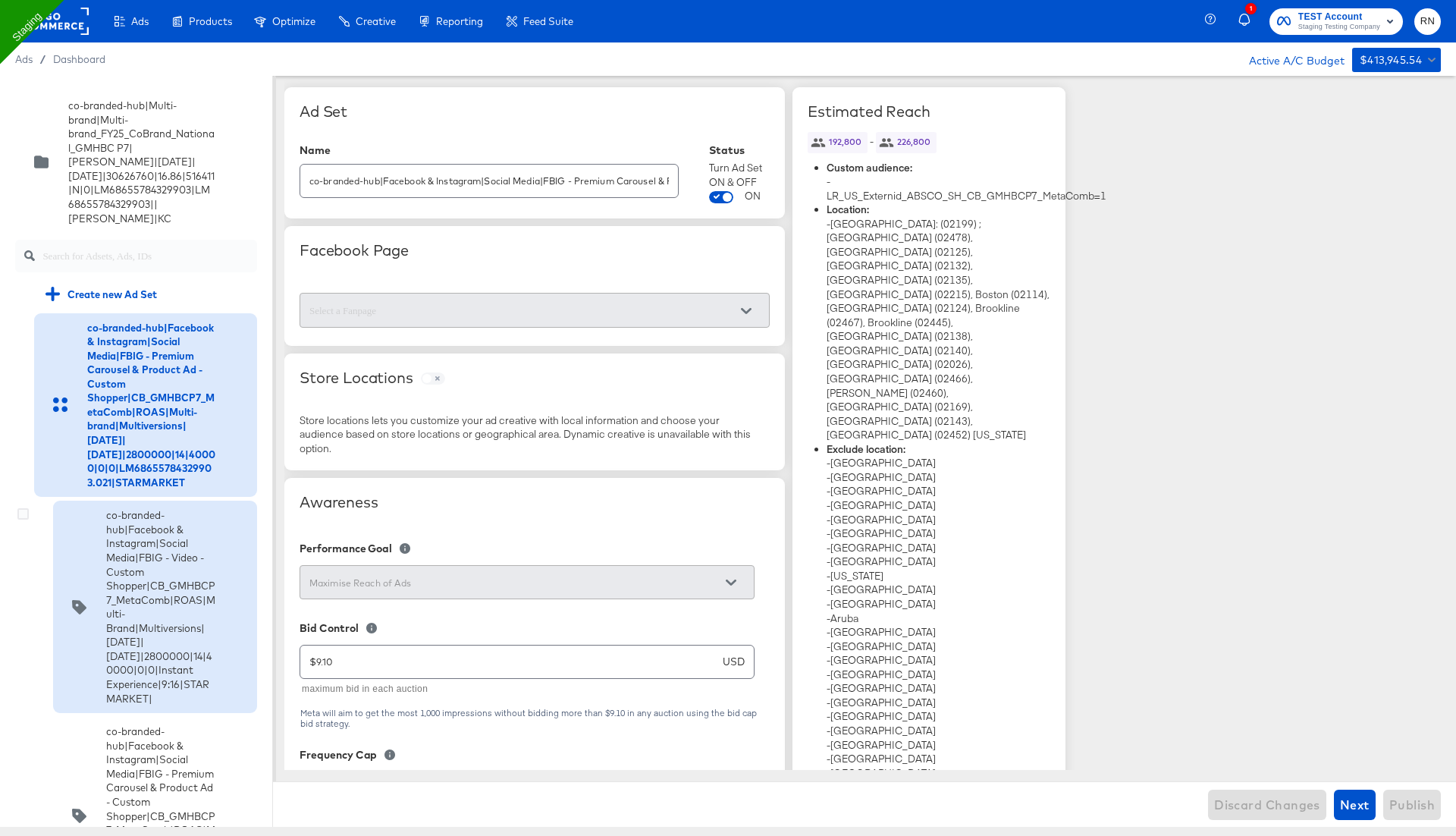
click at [87, 600] on div at bounding box center [80, 607] width 31 height 15
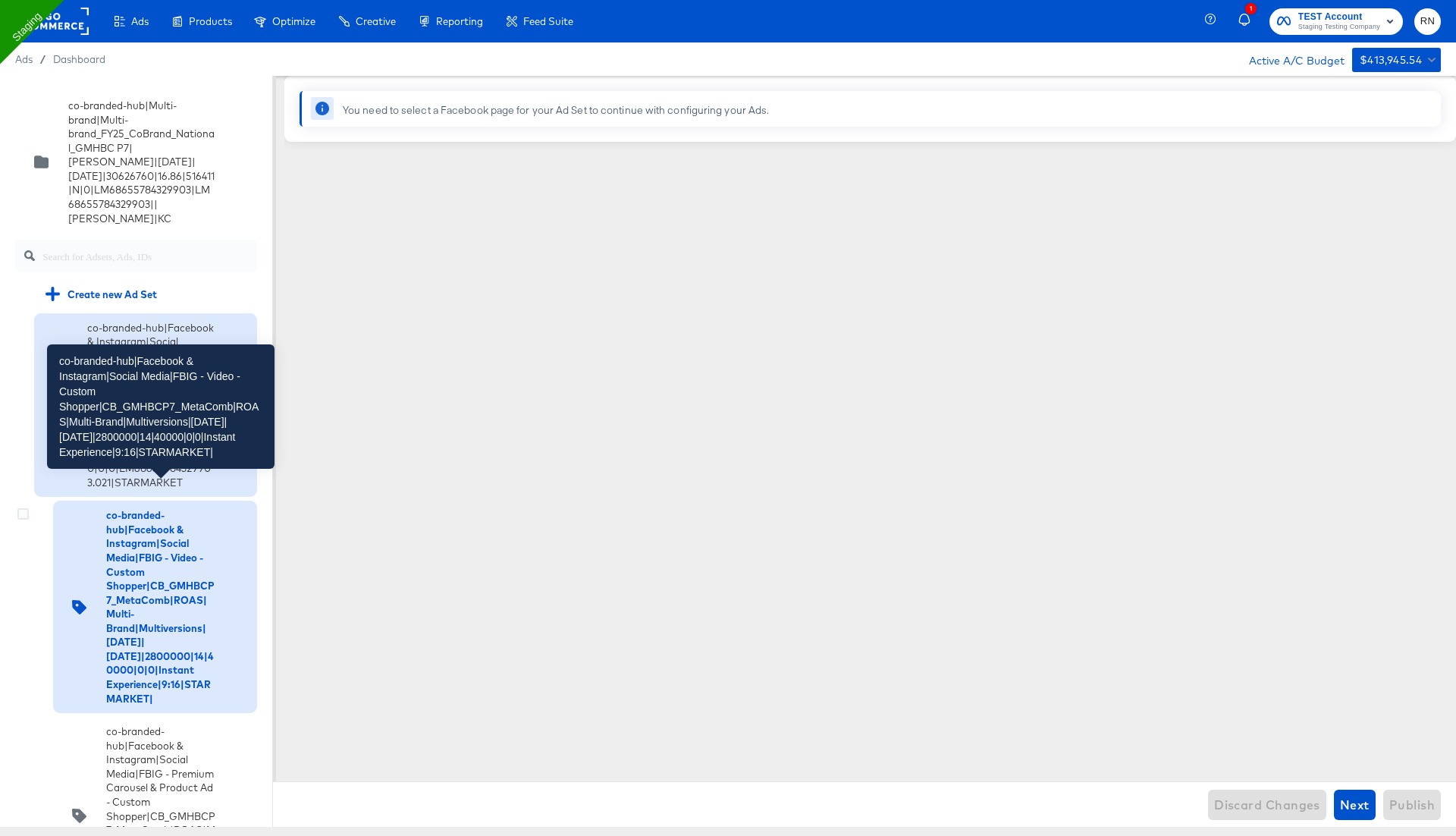
click at [136, 596] on div "co-branded-hub|Facebook & Instagram|Social Media|FBIG - Video - Custom Shopper|…" at bounding box center [161, 607] width 109 height 197
click at [133, 606] on div "co-branded-hub|Facebook & Instagram|Social Media|FBIG - Video - Custom Shopper|…" at bounding box center [161, 607] width 109 height 197
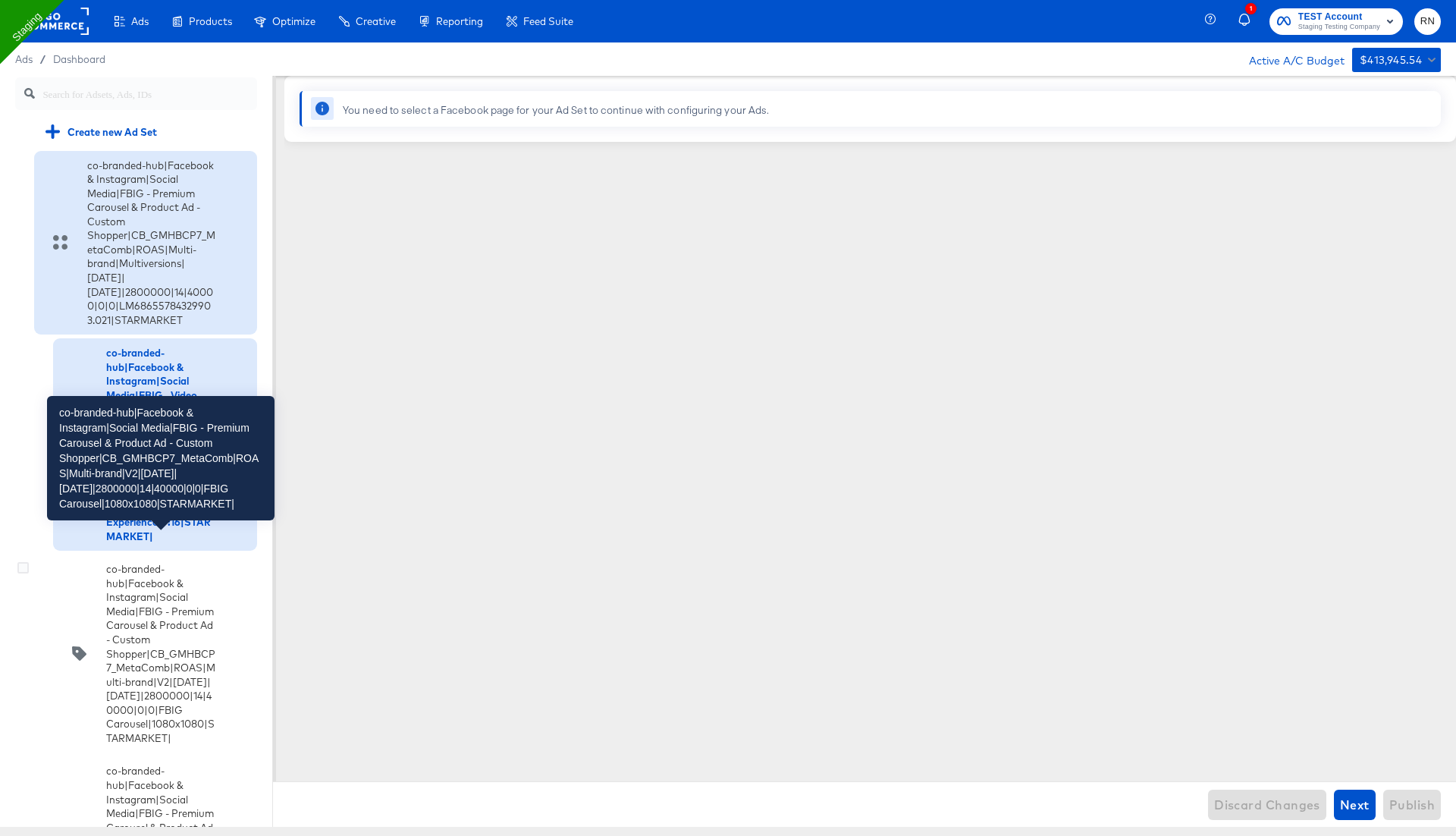
scroll to position [165, 0]
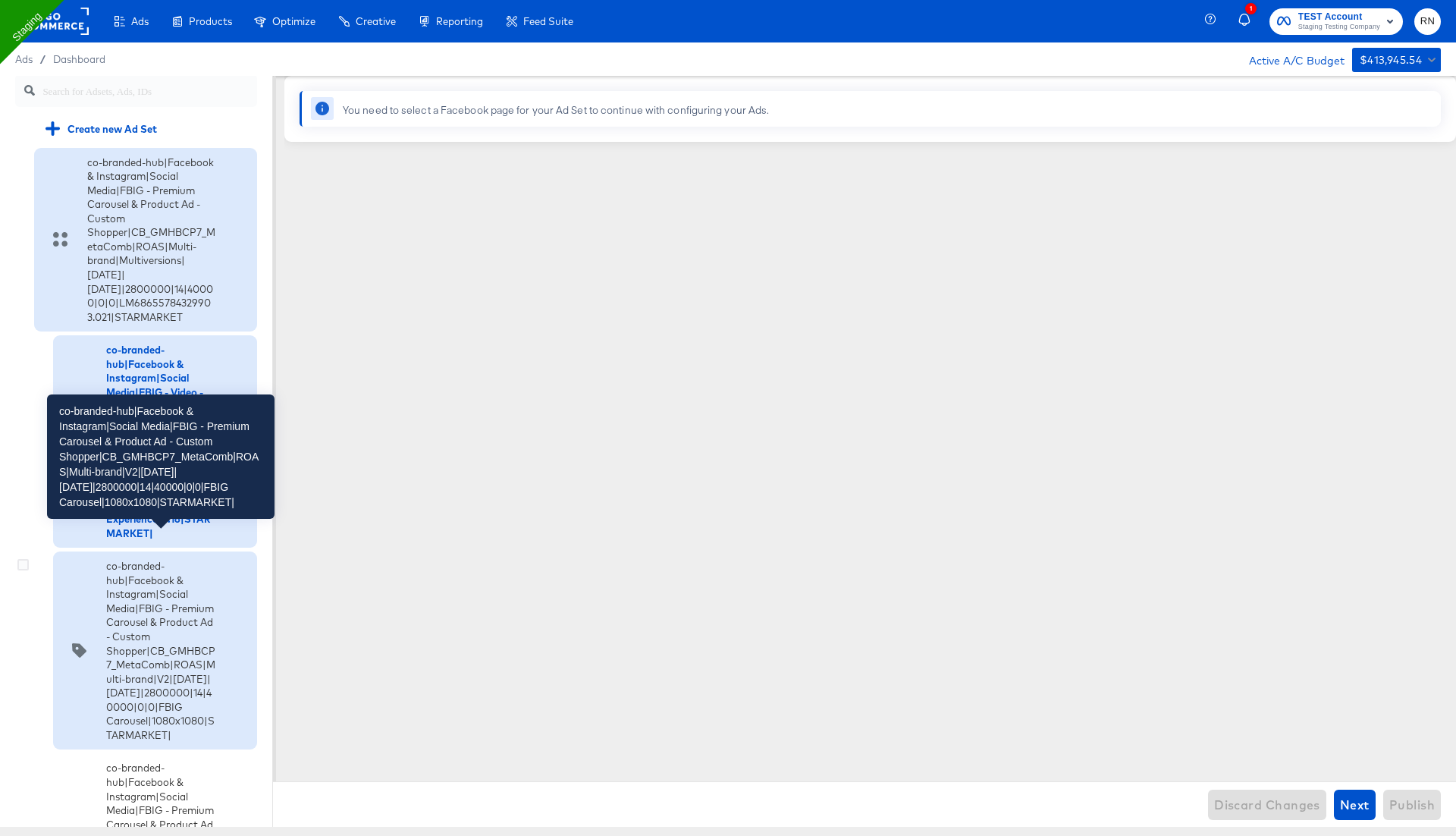
click at [127, 629] on div "co-branded-hub|Facebook & Instagram|Social Media|FBIG - Premium Carousel & Prod…" at bounding box center [161, 650] width 109 height 183
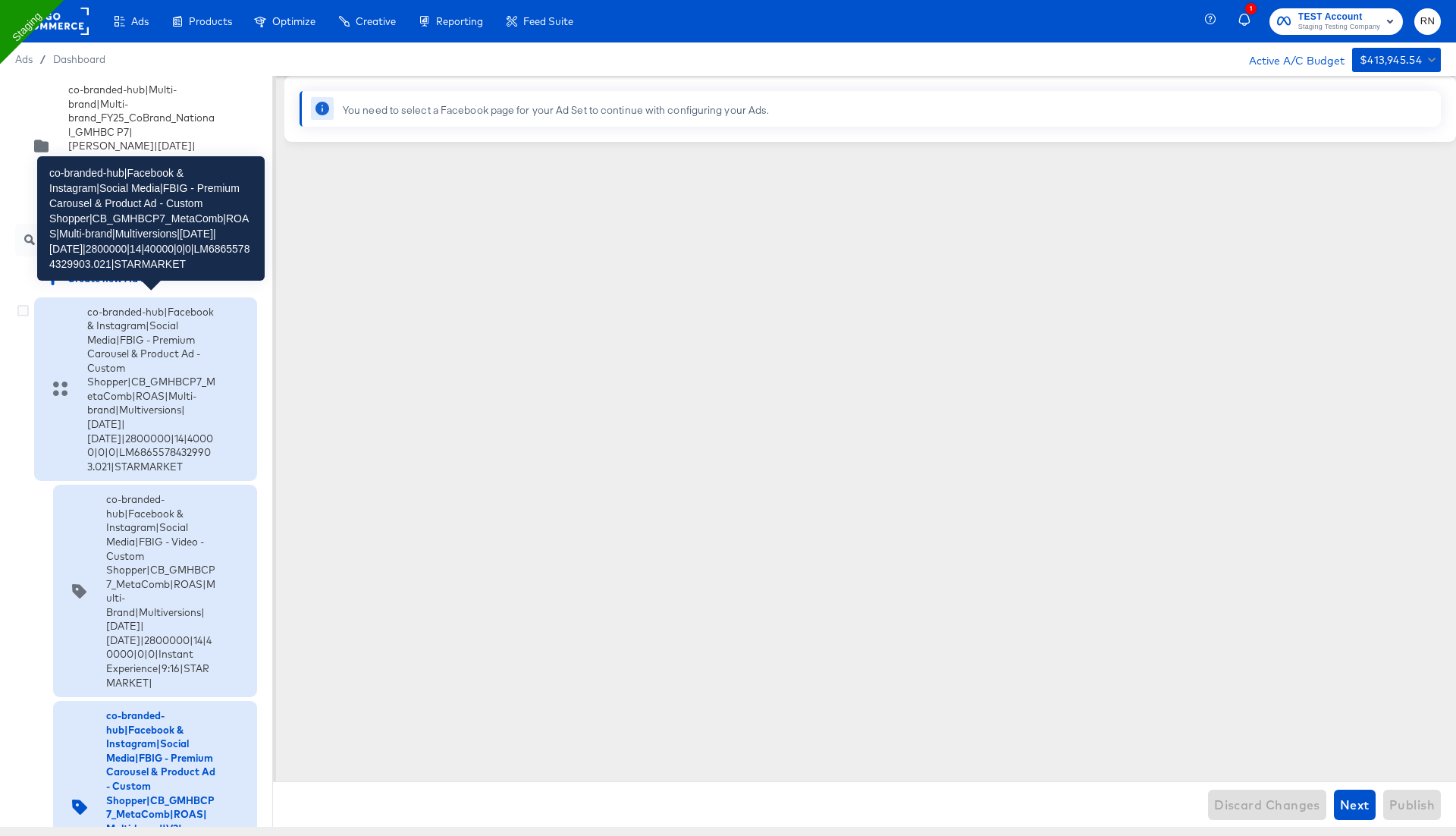
scroll to position [0, 0]
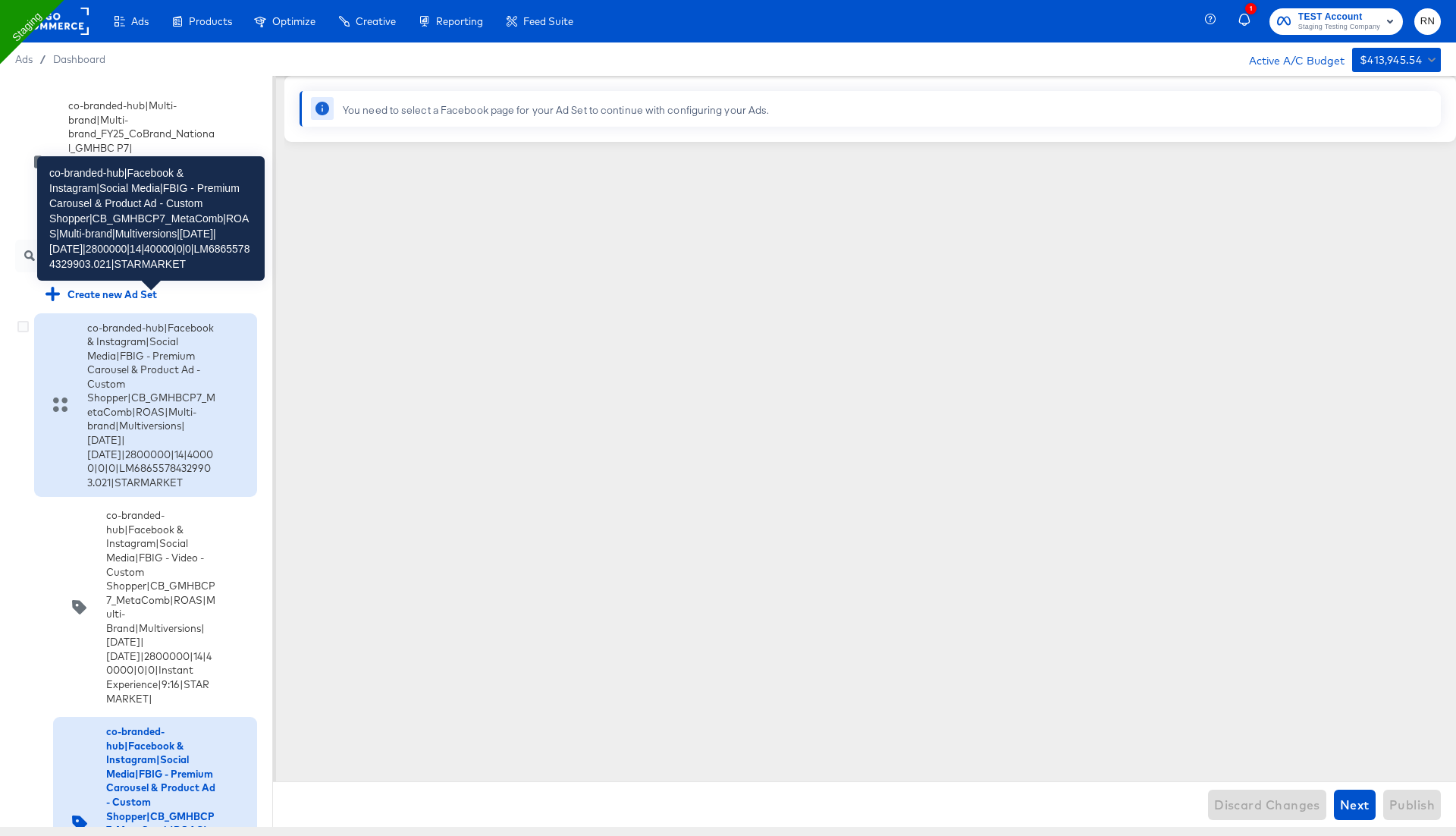
click at [151, 390] on div "co-branded-hub|Facebook & Instagram|Social Media|FBIG - Premium Carousel & Prod…" at bounding box center [151, 406] width 128 height 169
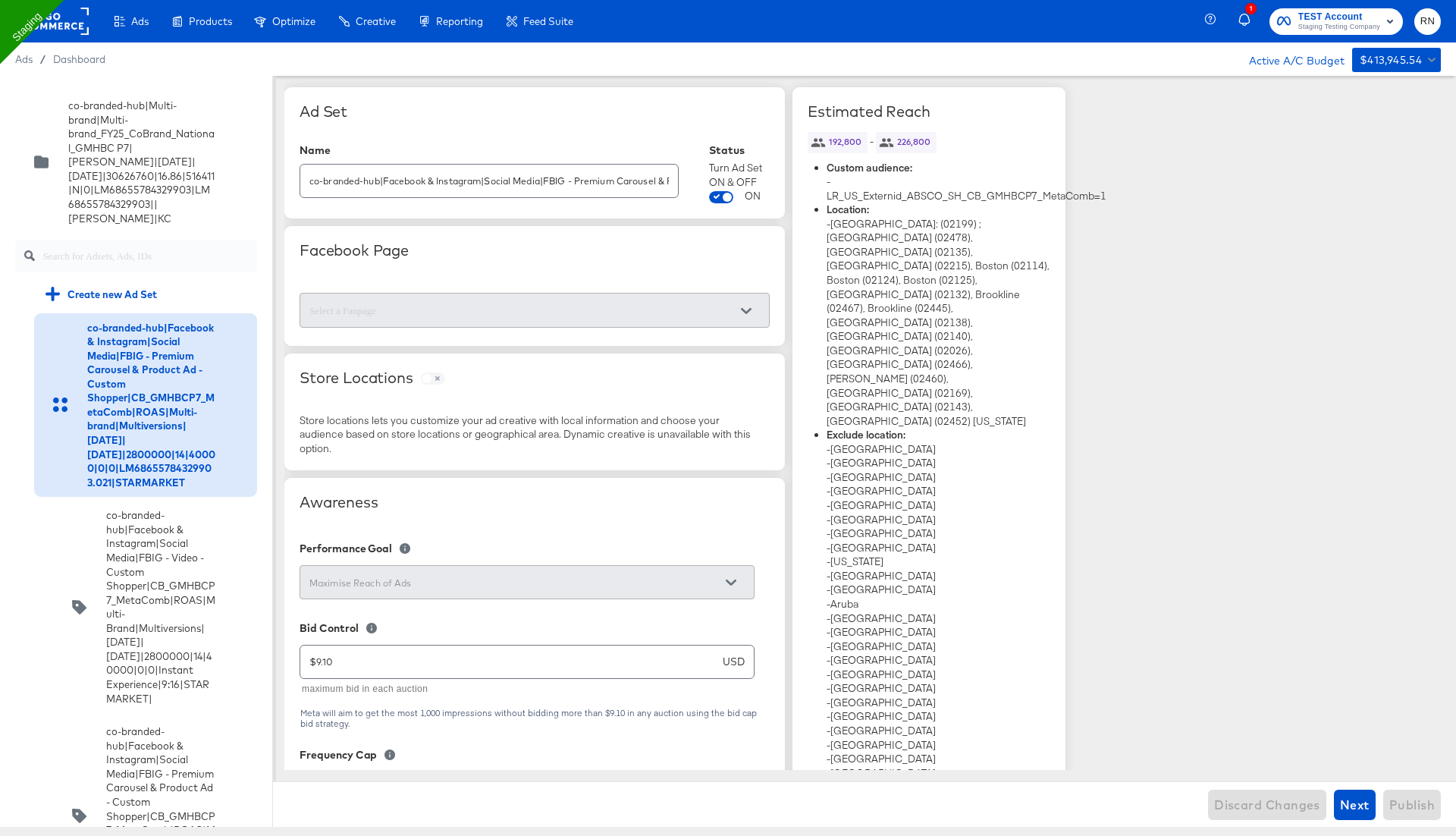
click at [48, 23] on rect at bounding box center [53, 21] width 69 height 27
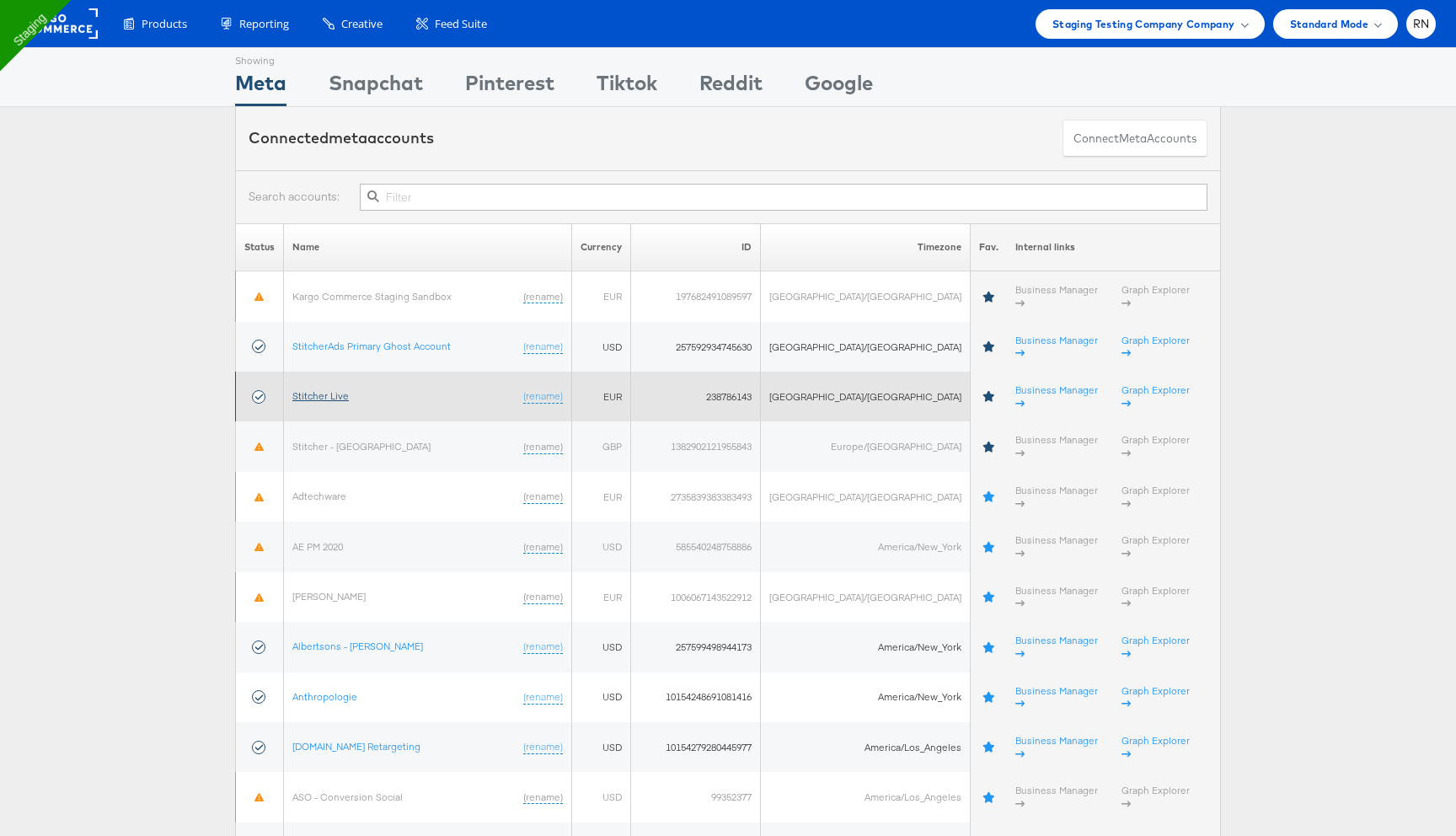
click at [339, 389] on link "Stitcher Live" at bounding box center [320, 396] width 56 height 13
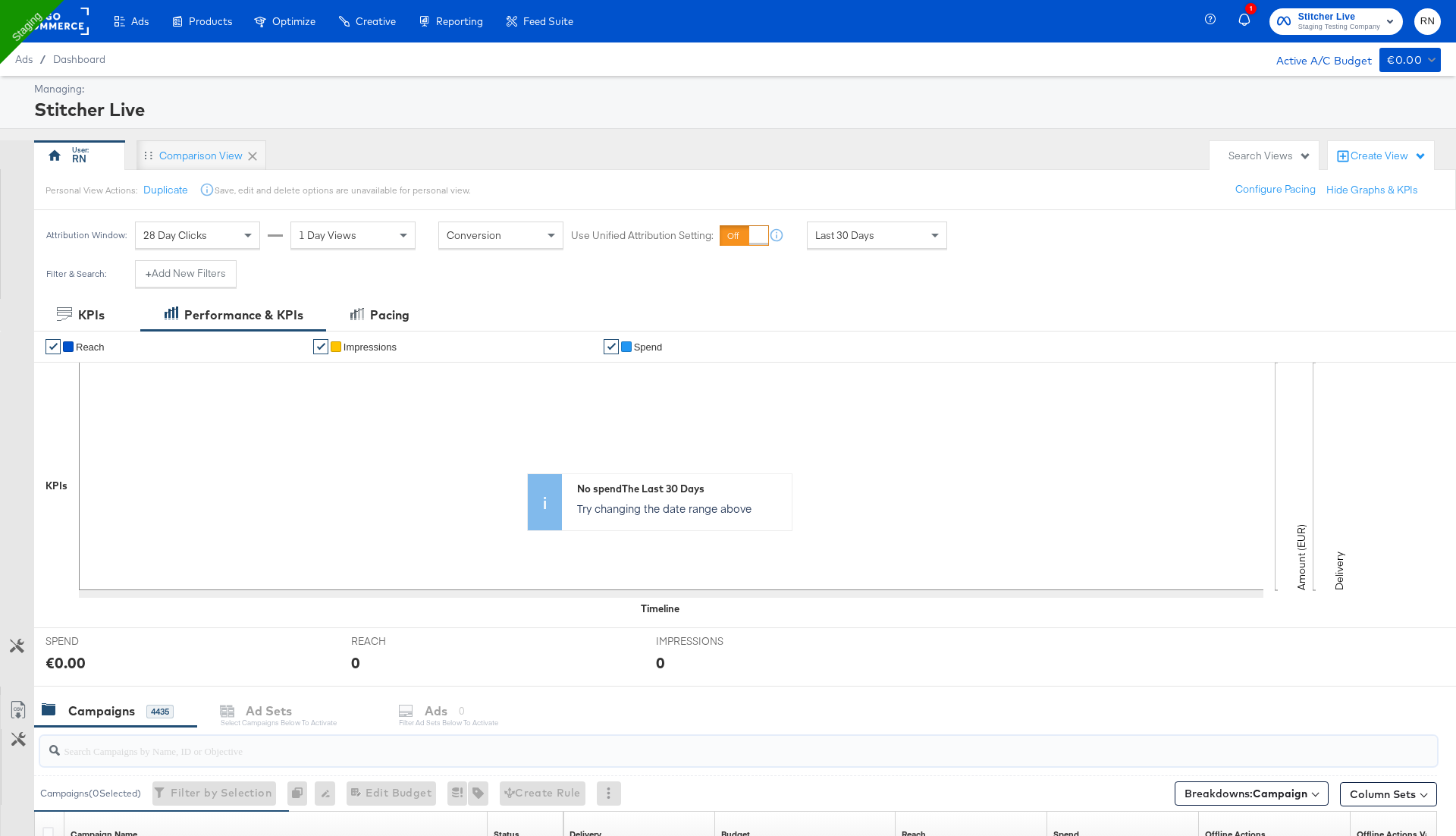
click at [221, 754] on input "search" at bounding box center [684, 744] width 1249 height 30
type input "digital"
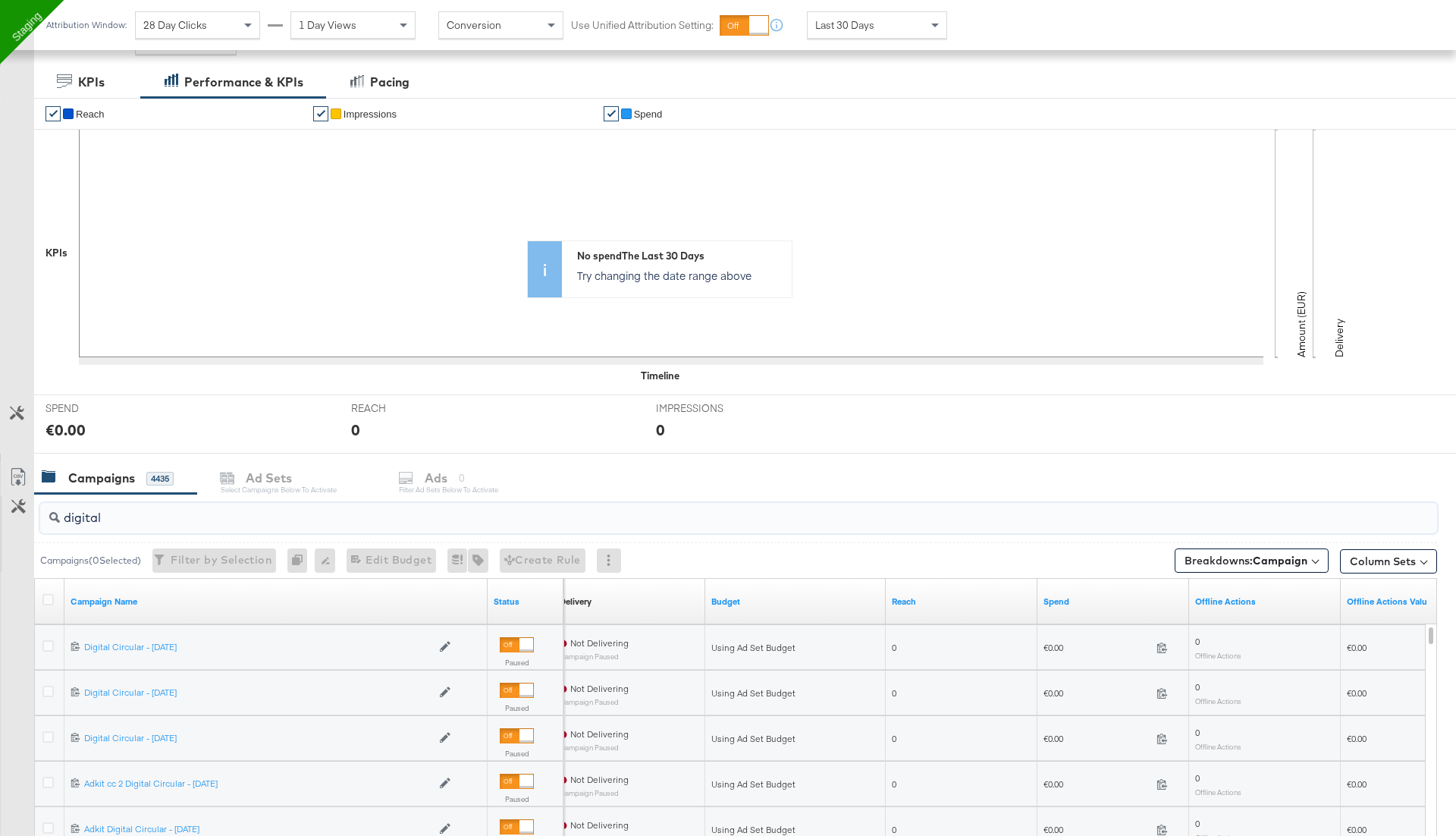
scroll to position [232, 0]
click at [48, 642] on icon at bounding box center [48, 646] width 11 height 11
click at [0, 0] on input "checkbox" at bounding box center [0, 0] width 0 height 0
click at [458, 470] on div "Ads" at bounding box center [457, 479] width 23 height 18
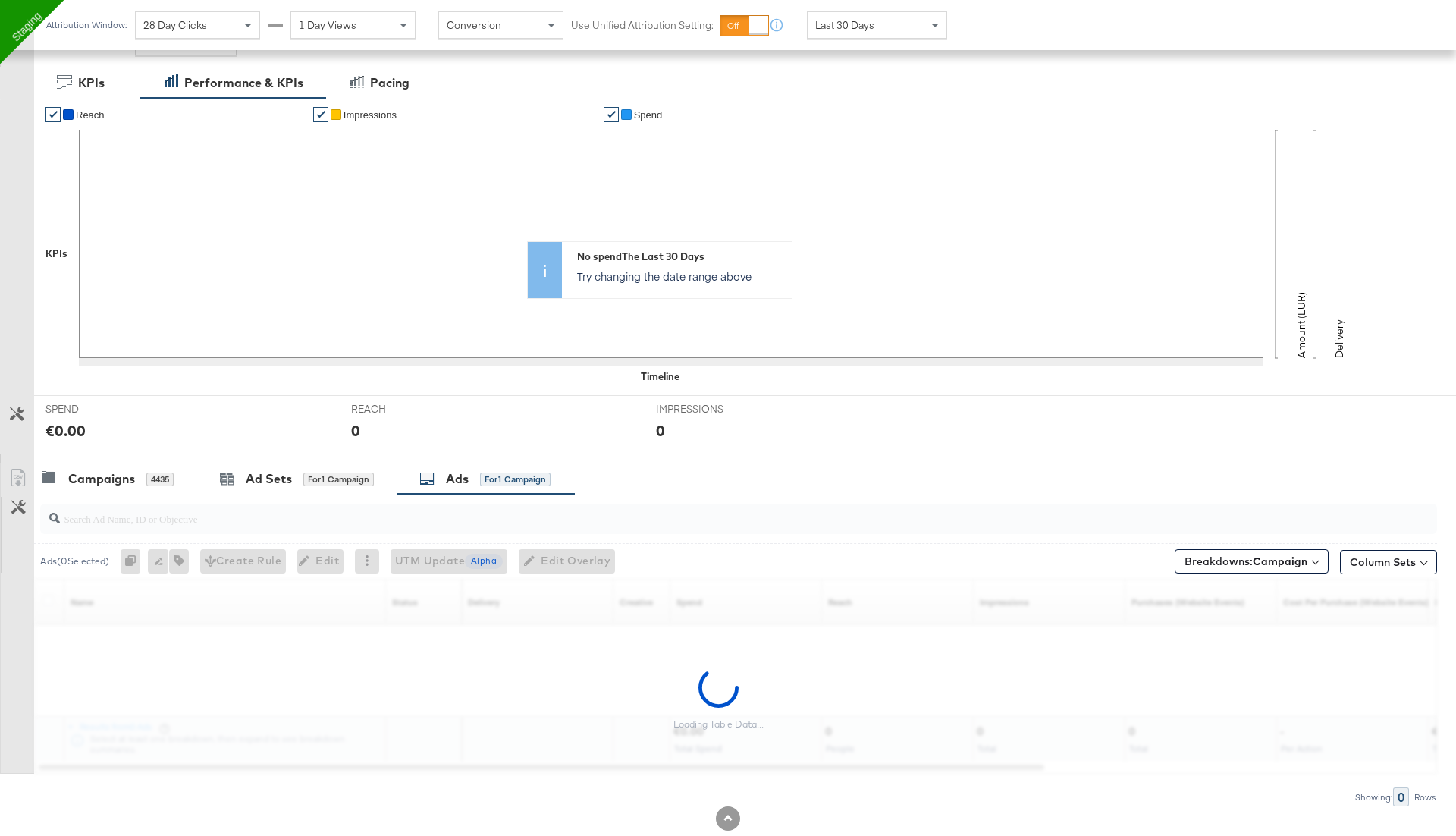
scroll to position [265, 0]
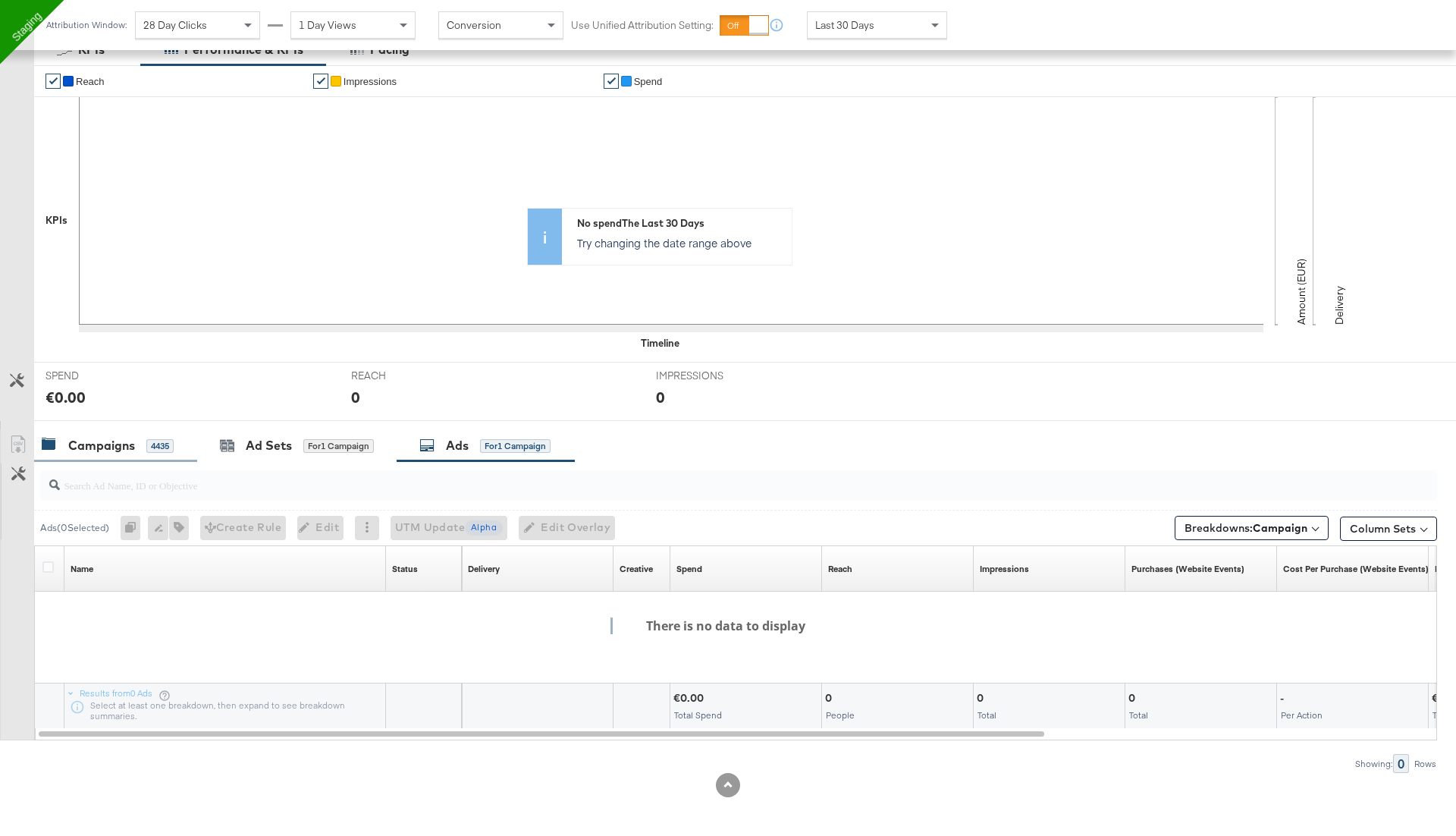
click at [155, 440] on div "4435" at bounding box center [160, 445] width 27 height 14
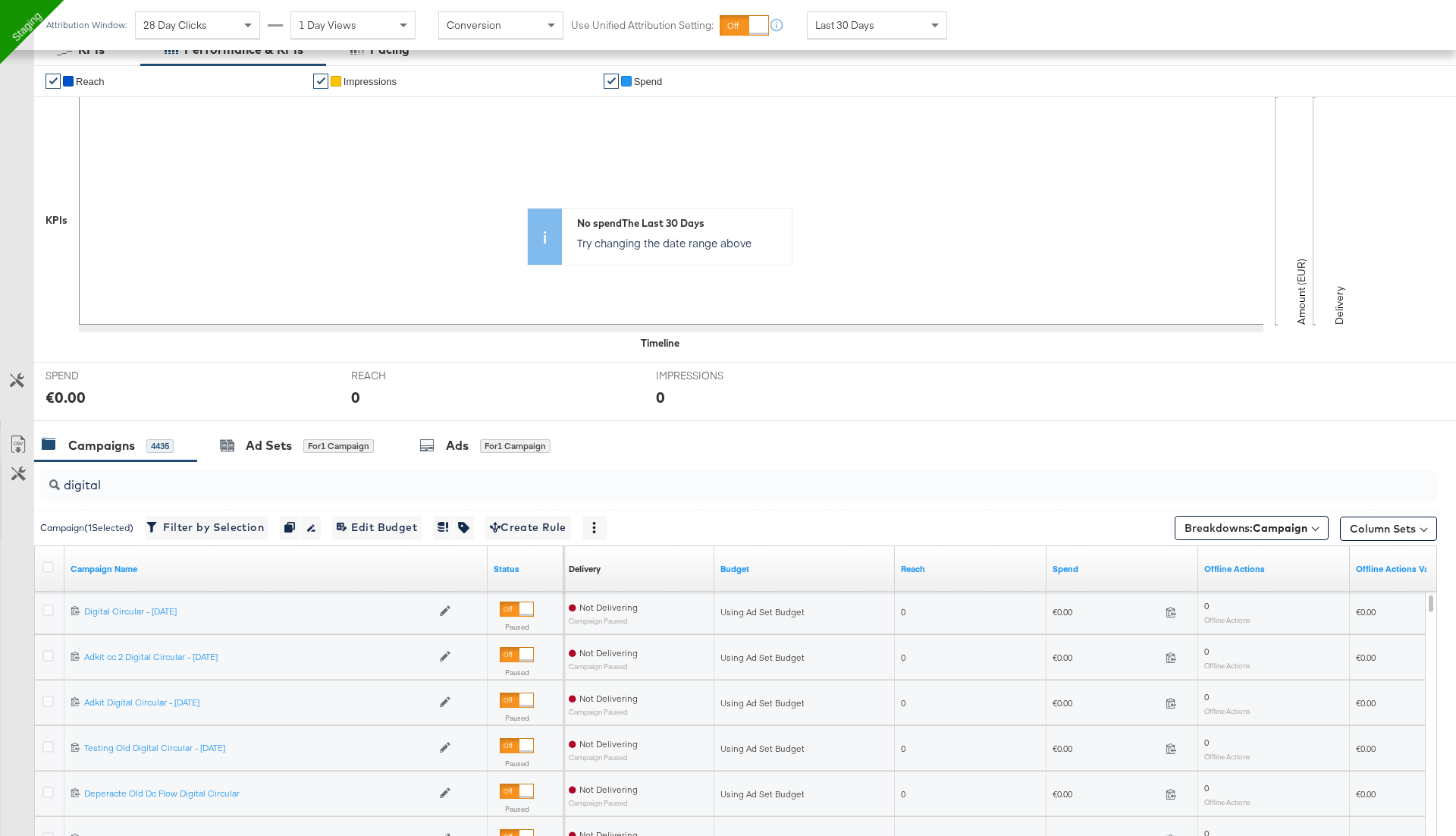
scroll to position [105, 0]
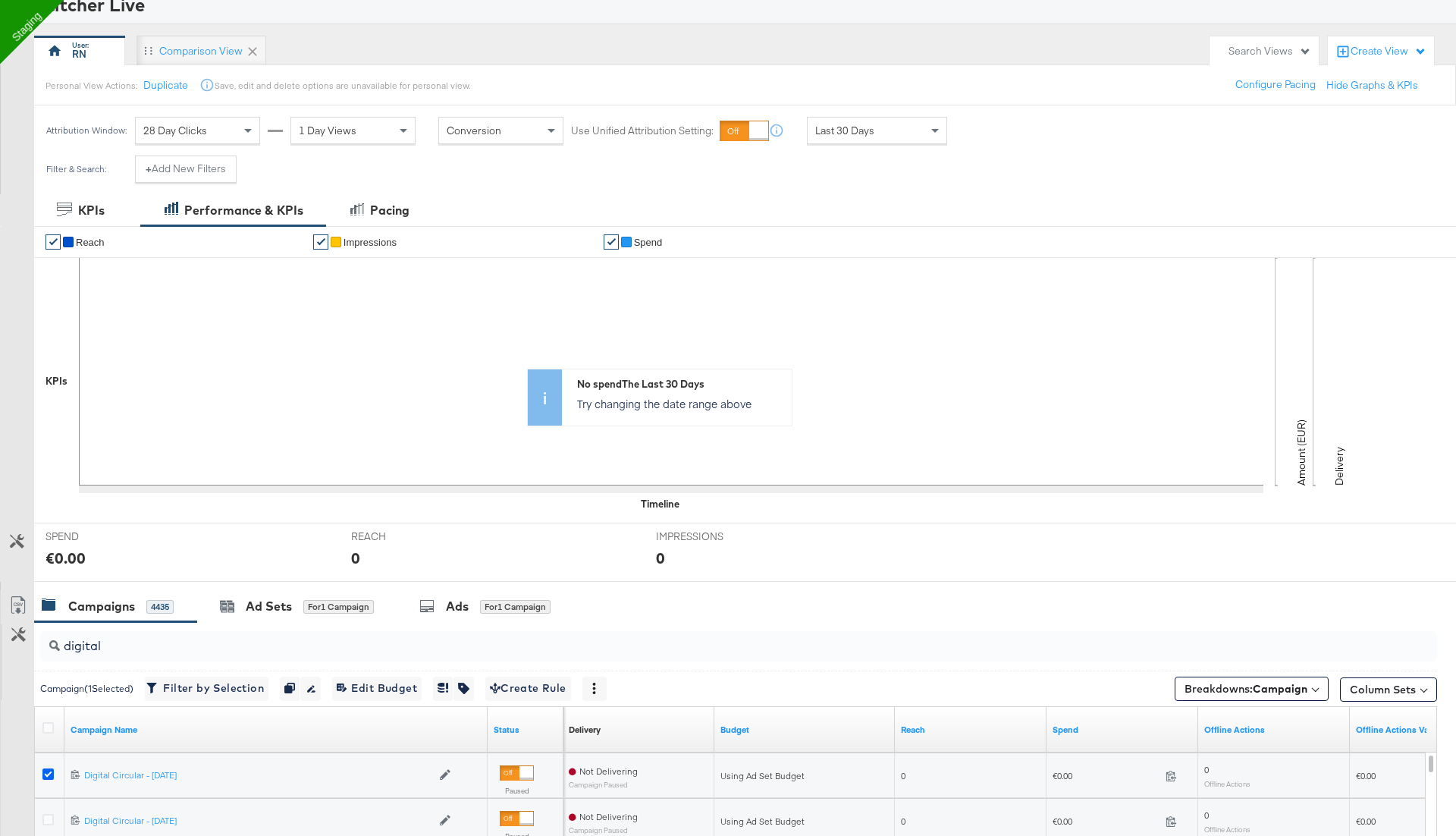
click at [48, 774] on icon at bounding box center [48, 774] width 11 height 11
click at [0, 0] on input "checkbox" at bounding box center [0, 0] width 0 height 0
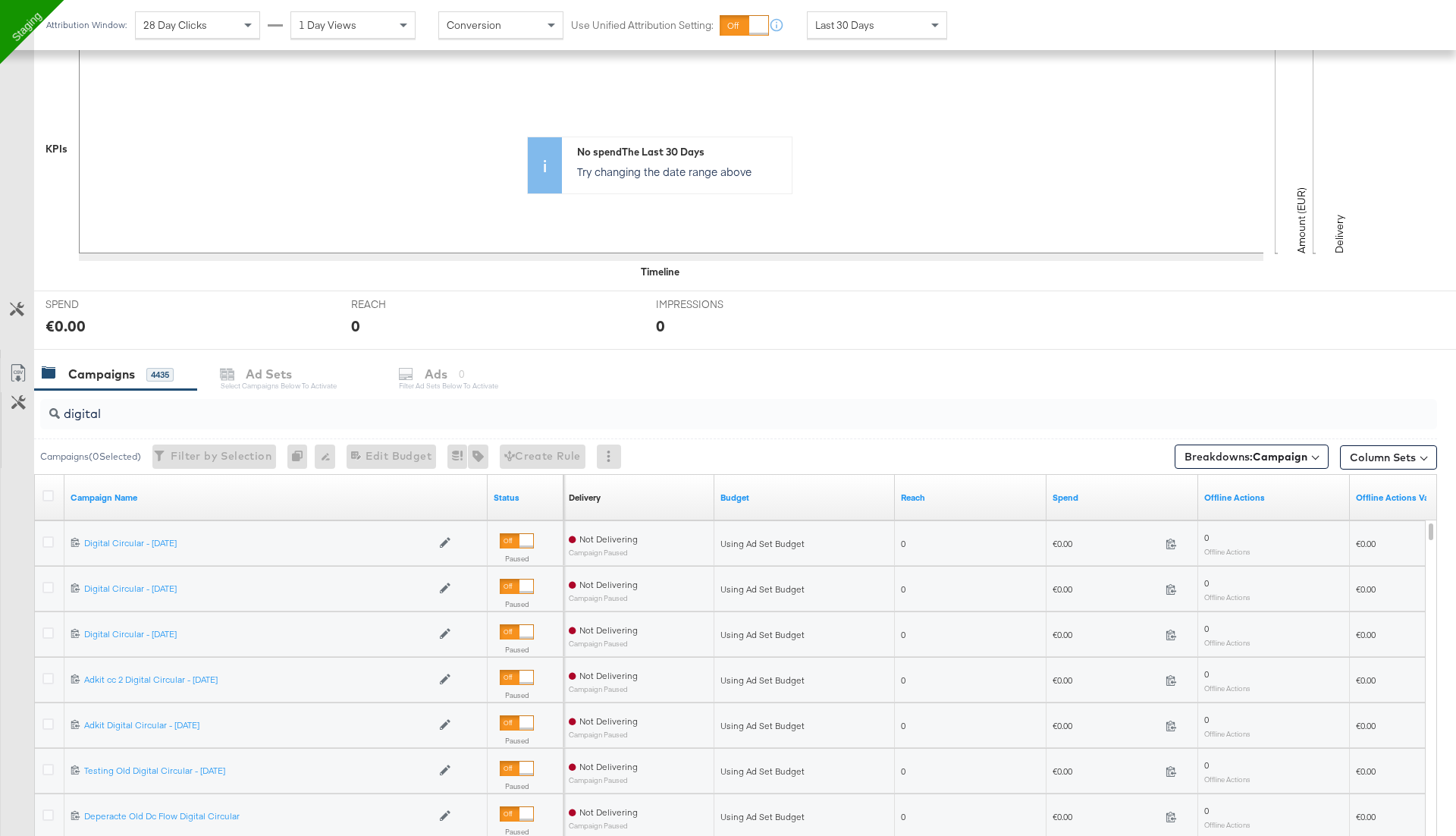
scroll to position [374, 0]
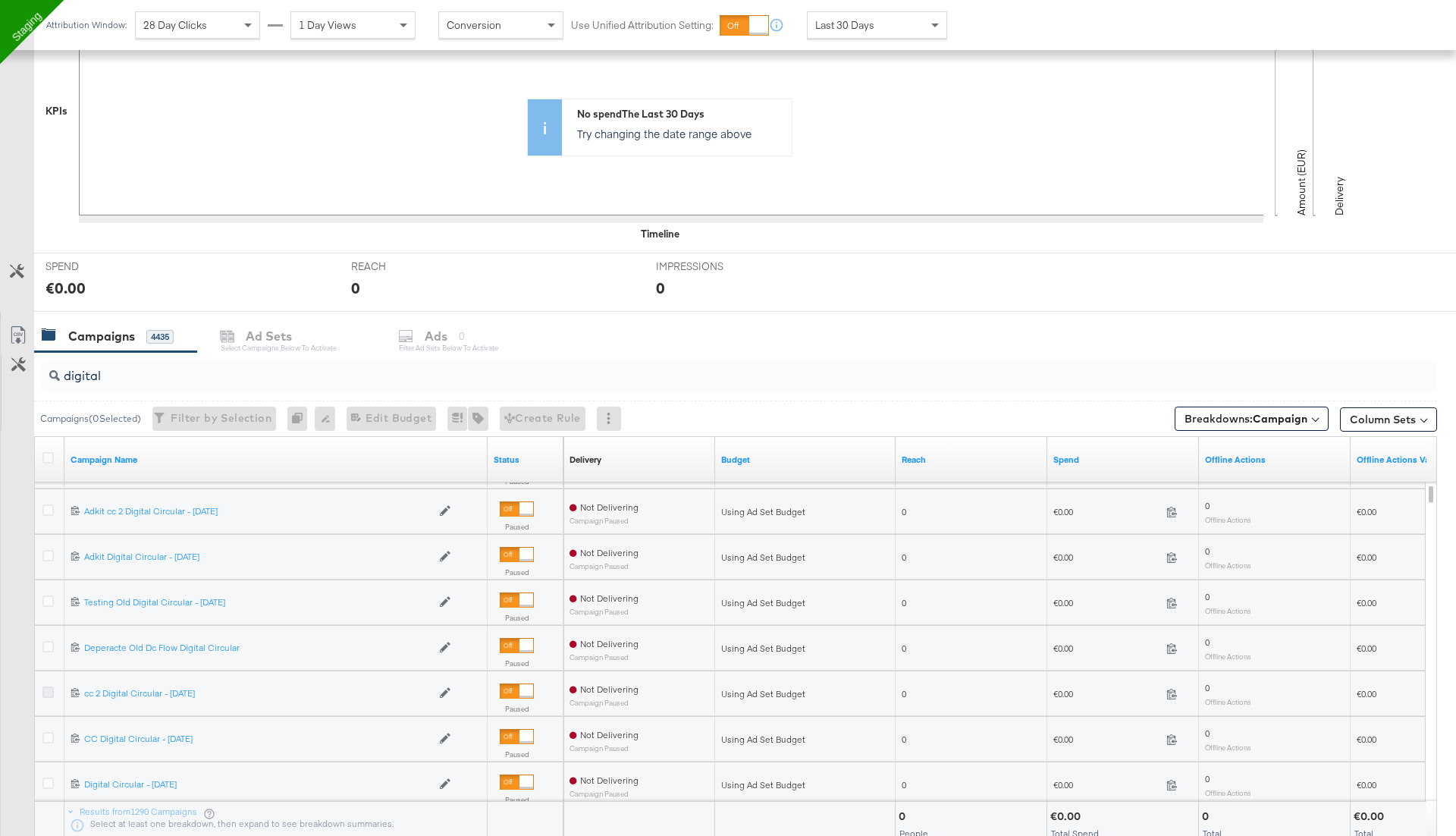
click at [44, 690] on icon at bounding box center [48, 692] width 11 height 11
click at [0, 0] on input "checkbox" at bounding box center [0, 0] width 0 height 0
click at [457, 339] on div "Ads" at bounding box center [457, 336] width 23 height 18
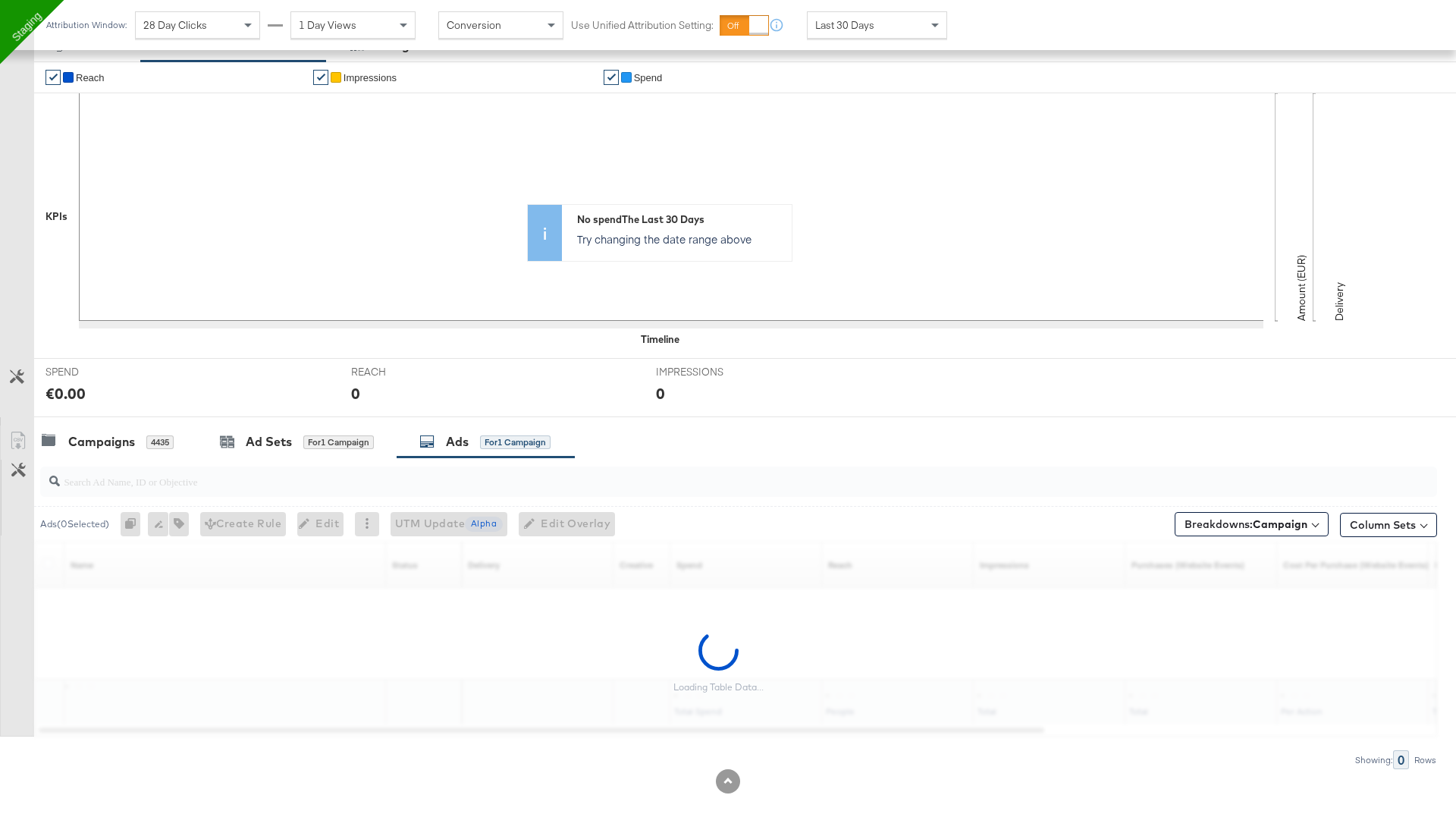
scroll to position [265, 0]
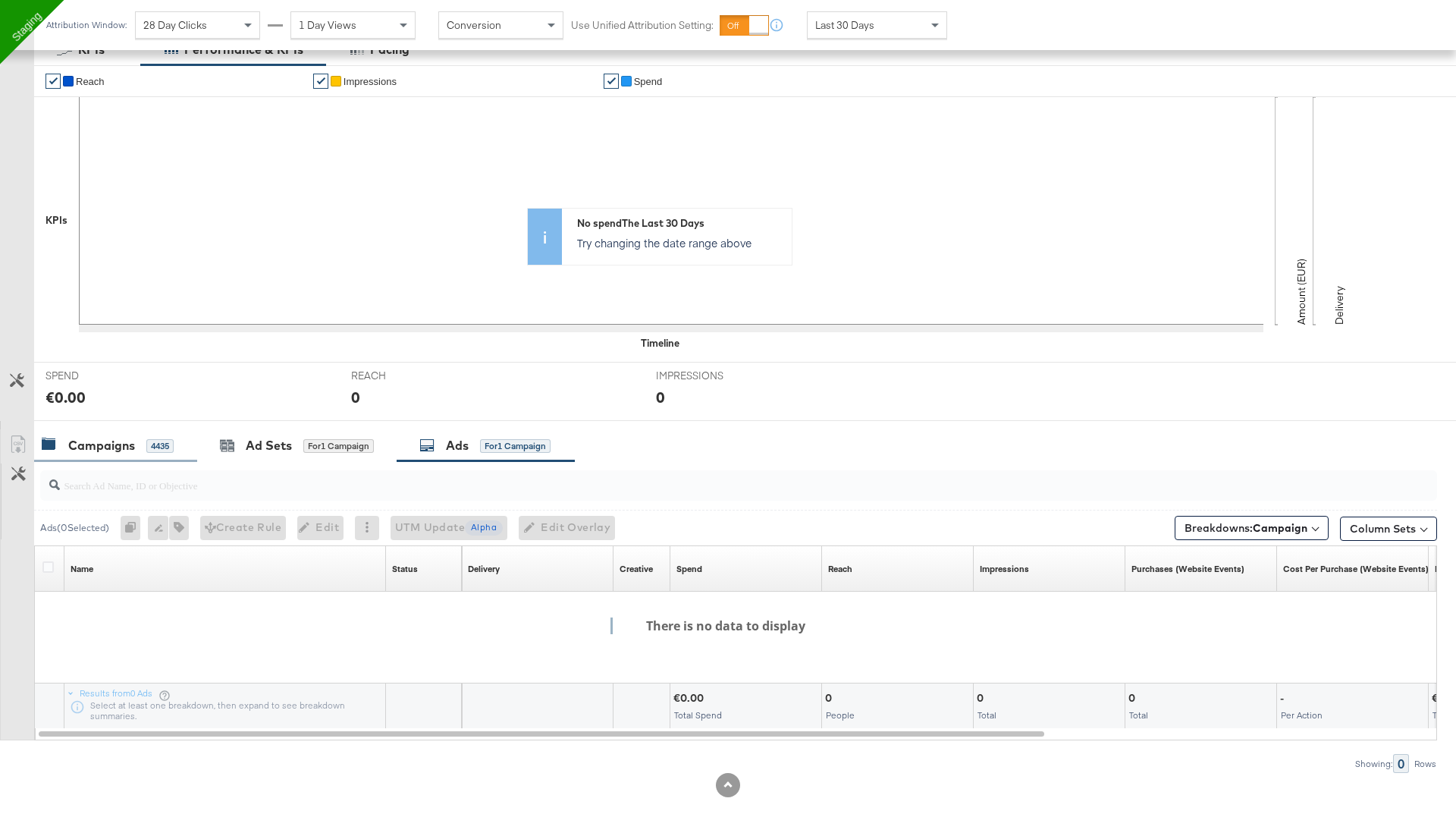
click at [153, 439] on div "4435" at bounding box center [160, 445] width 27 height 14
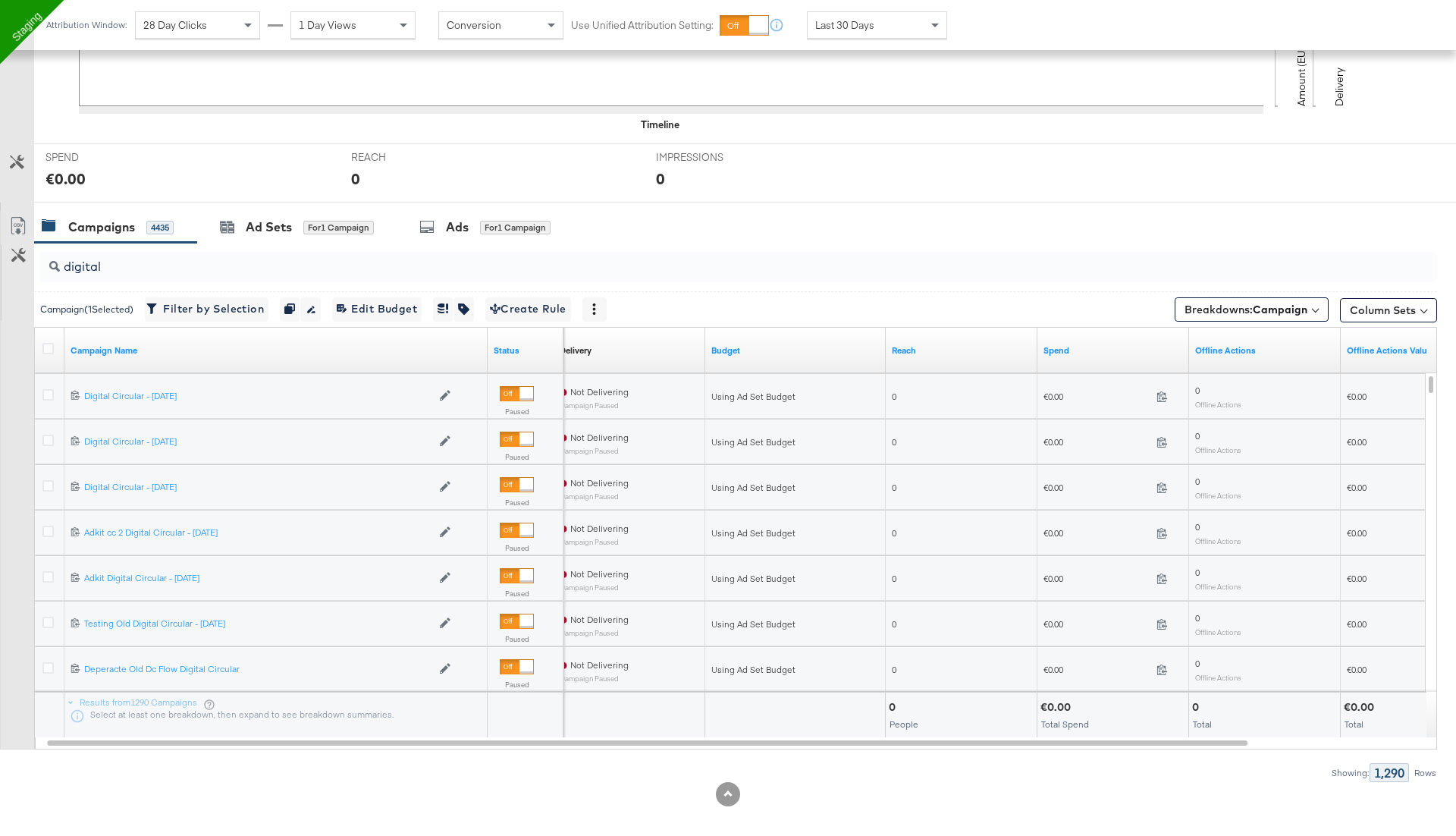
scroll to position [493, 0]
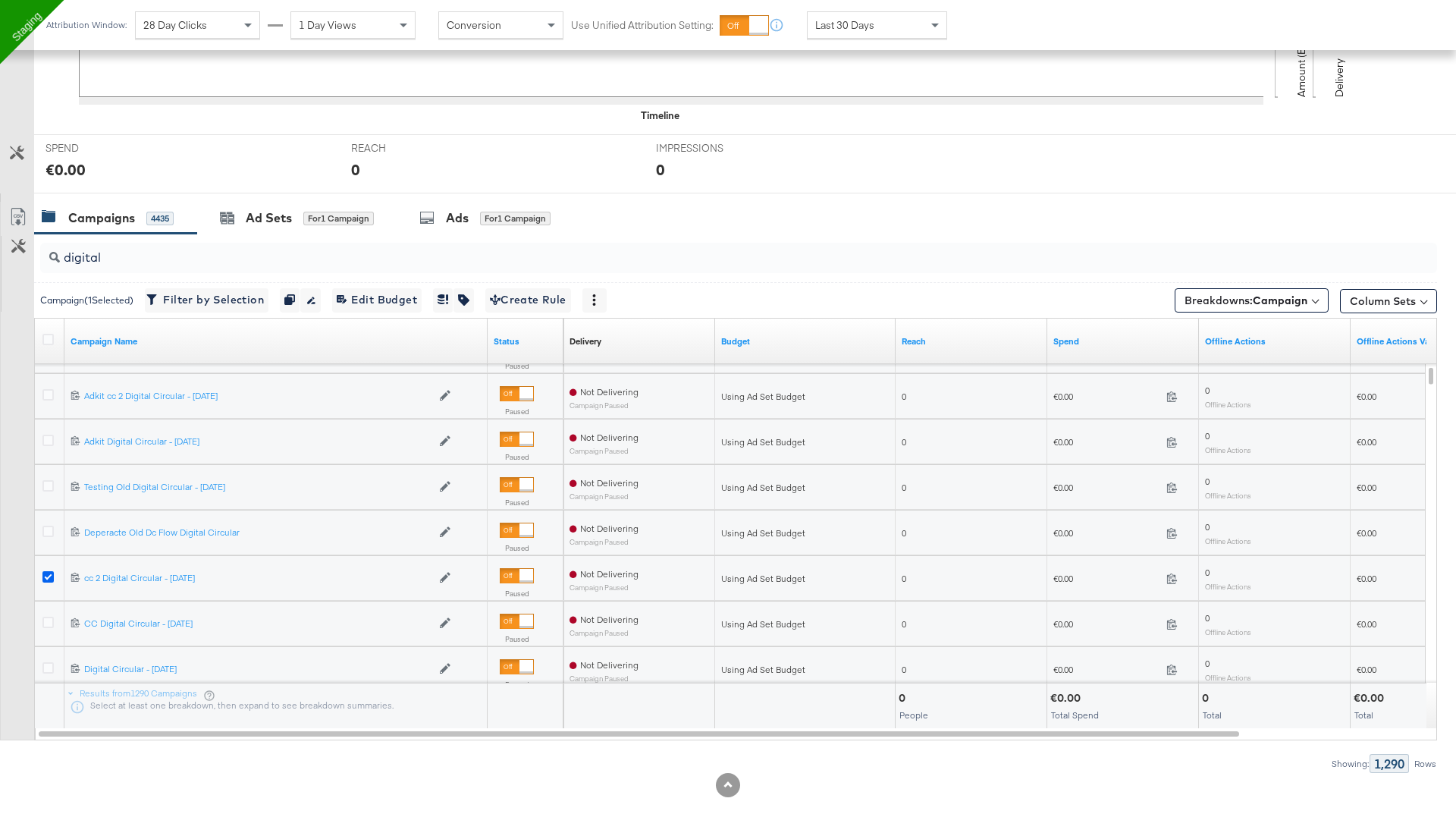
click at [48, 573] on icon at bounding box center [48, 577] width 11 height 11
click at [0, 0] on input "checkbox" at bounding box center [0, 0] width 0 height 0
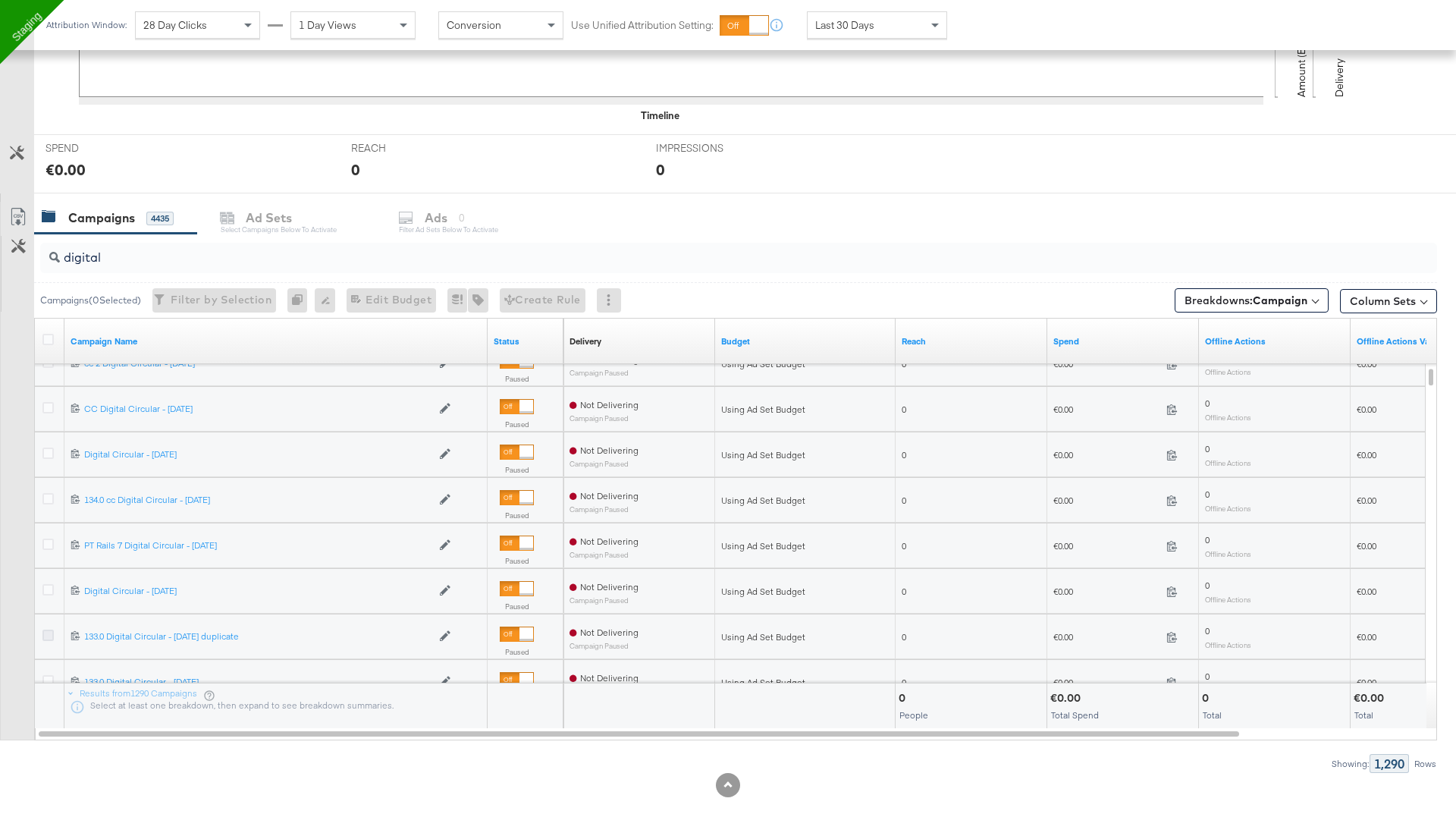
click at [49, 633] on icon at bounding box center [48, 635] width 11 height 11
click at [0, 0] on input "checkbox" at bounding box center [0, 0] width 0 height 0
click at [505, 216] on div "for 1 Campaign" at bounding box center [515, 218] width 70 height 14
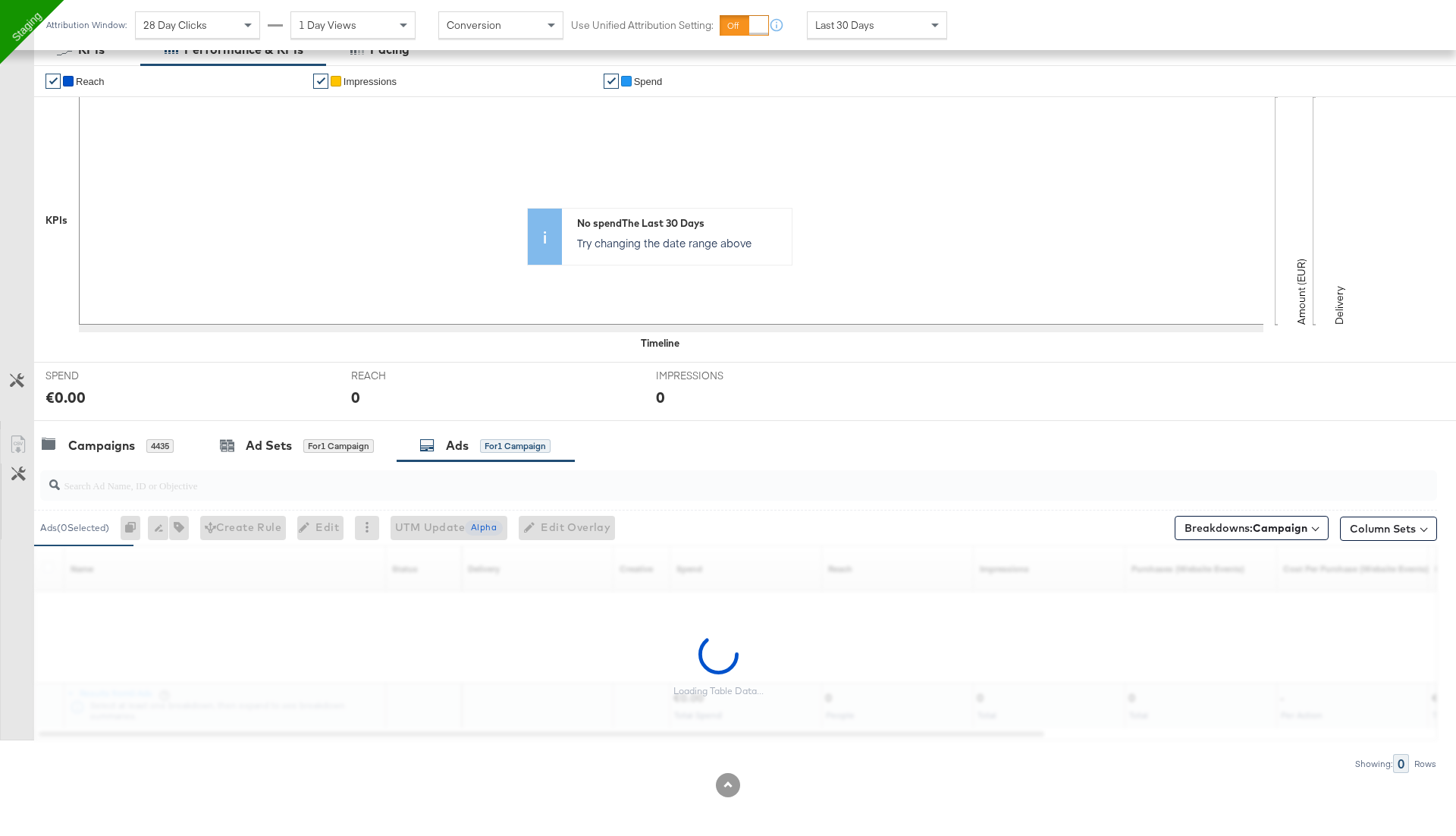
scroll to position [357, 0]
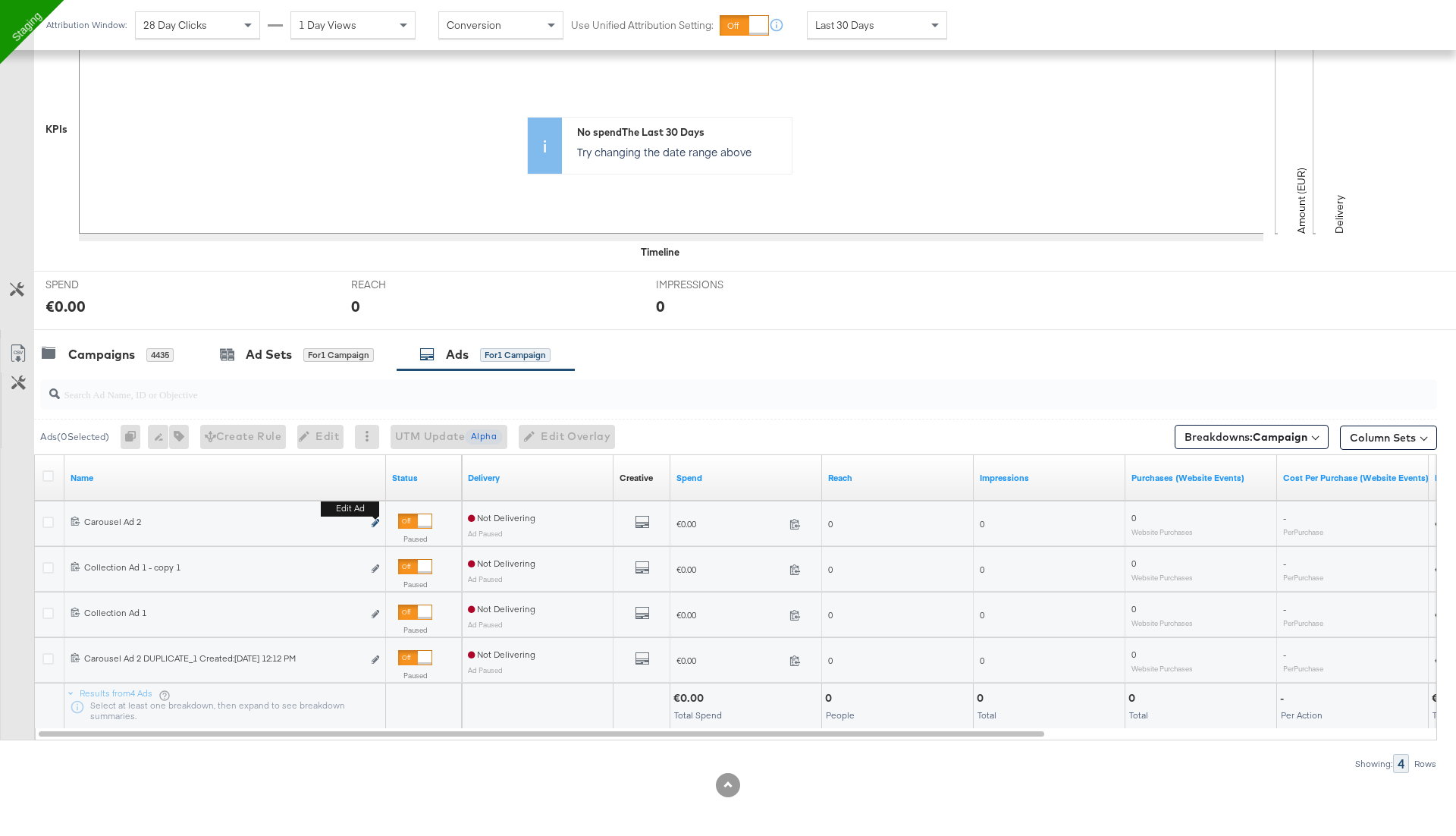
click at [375, 516] on b "Edit ad" at bounding box center [350, 508] width 58 height 16
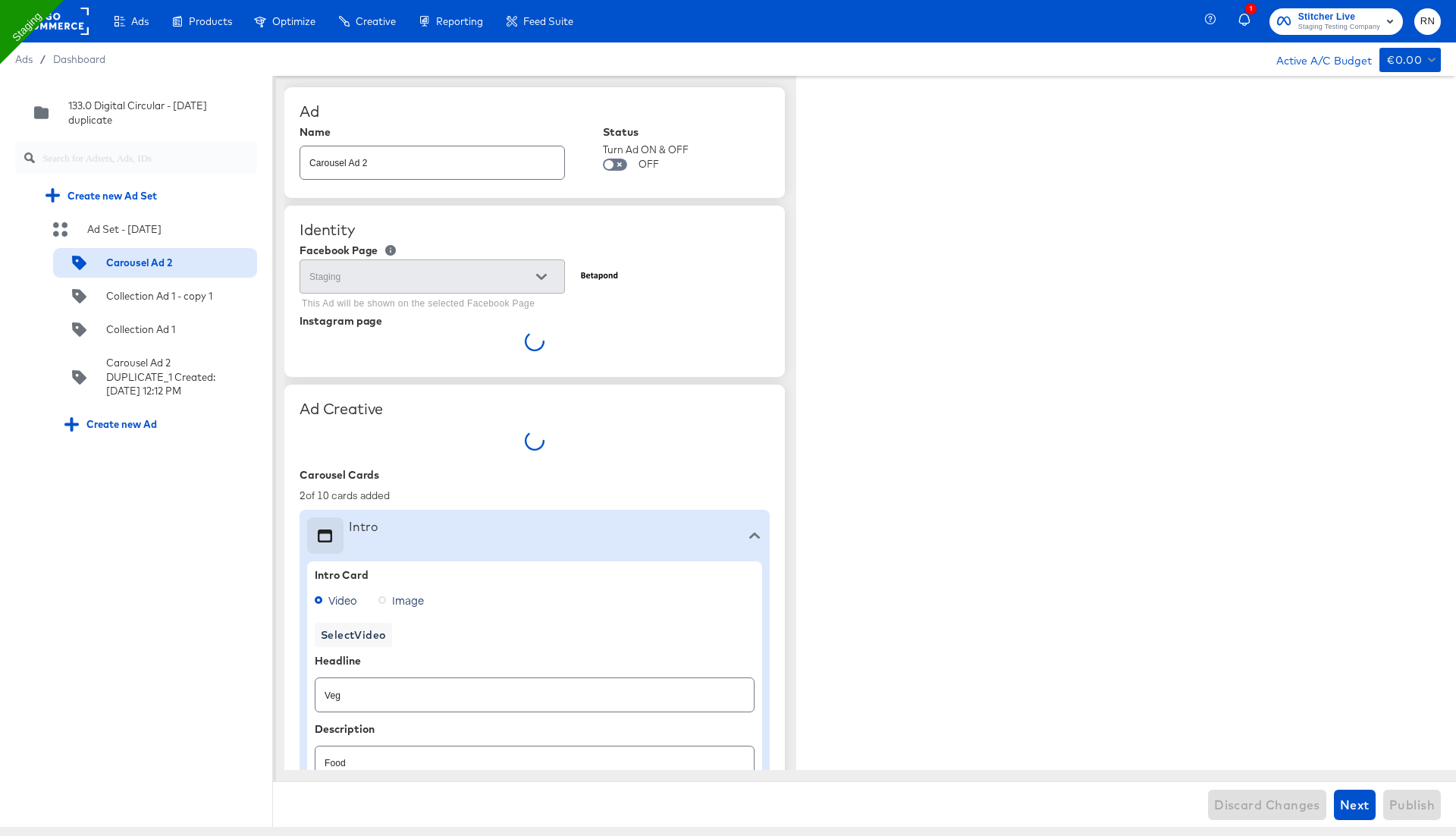
type textarea "x"
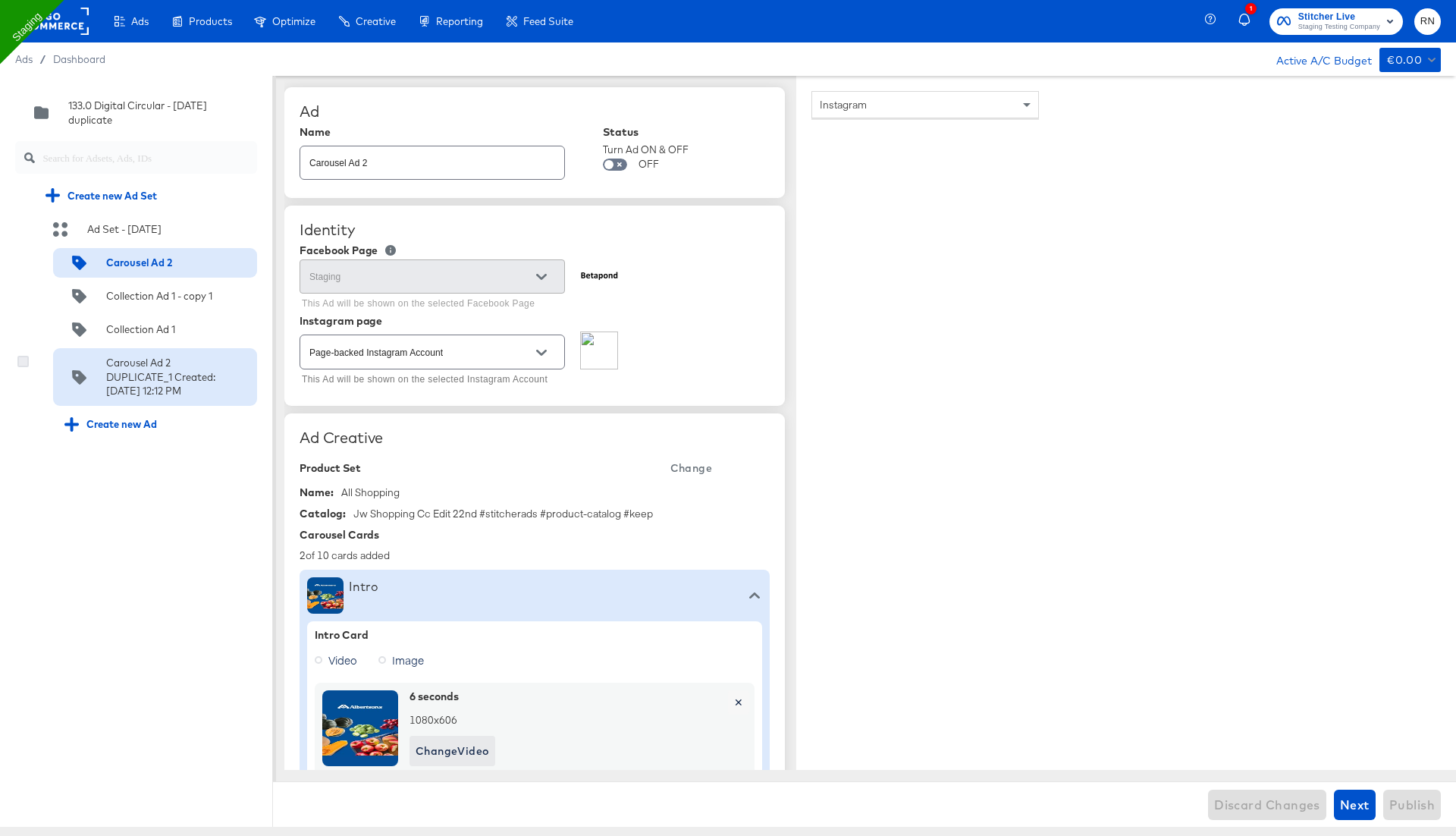
click at [21, 362] on icon at bounding box center [23, 362] width 11 height 11
click at [0, 0] on input "checkbox" at bounding box center [0, 0] width 0 height 0
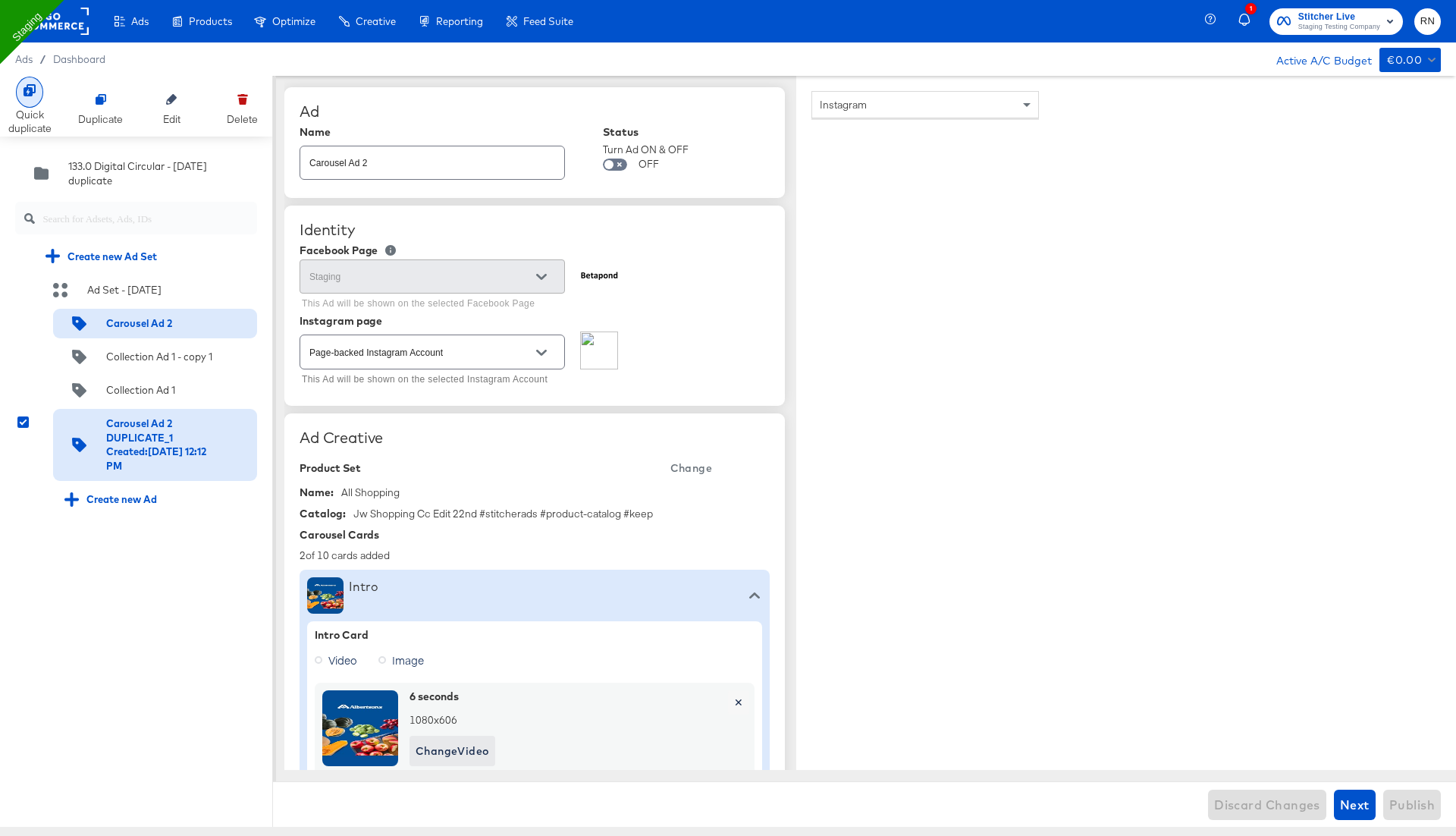
click at [32, 123] on div "Quick duplicate" at bounding box center [30, 121] width 44 height 28
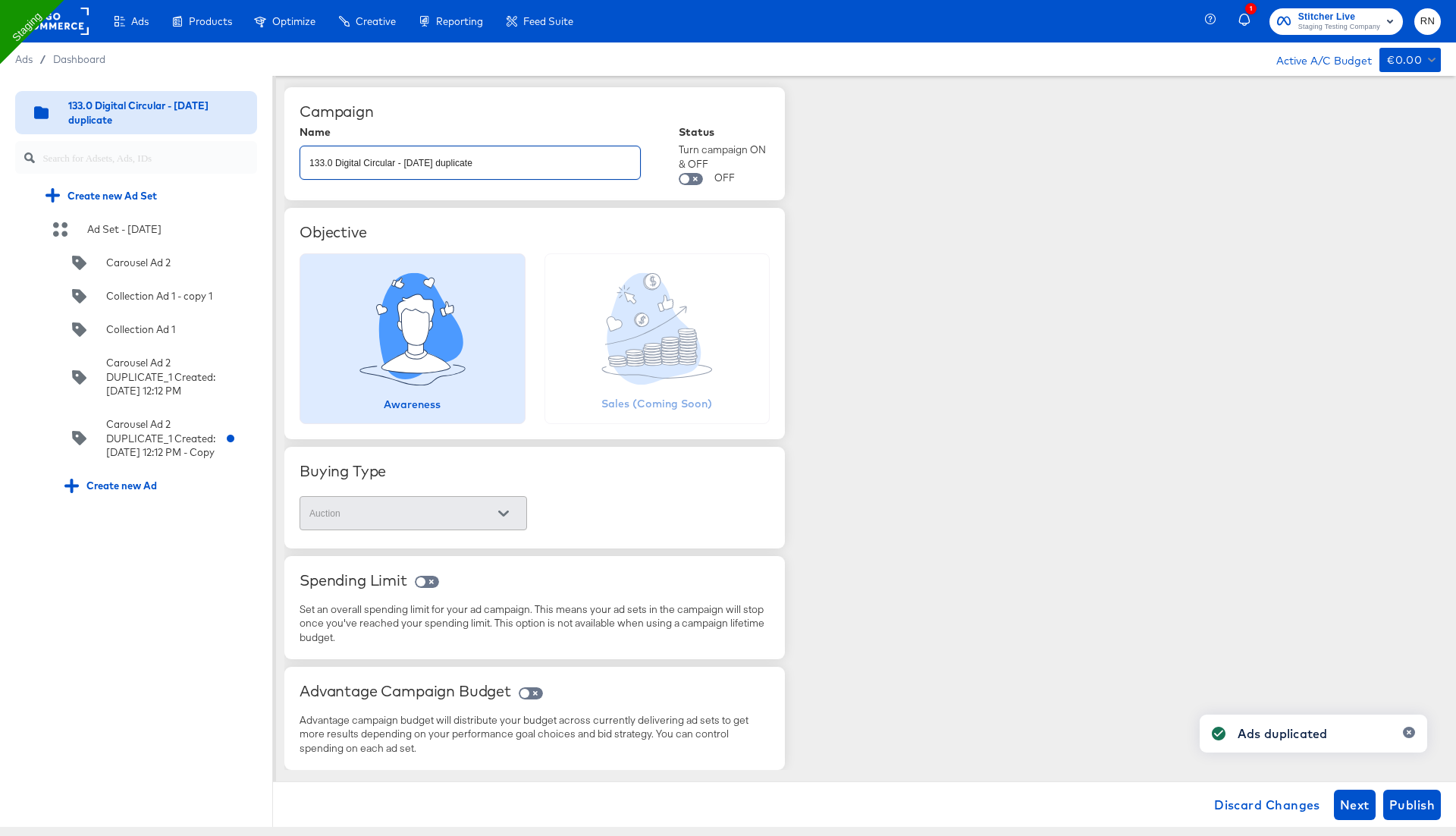
drag, startPoint x: 483, startPoint y: 165, endPoint x: 294, endPoint y: 162, distance: 189.0
click at [294, 162] on div "Campaign Name 133.0 Digital Circular - [DATE] duplicate Status Turn campaign ON…" at bounding box center [534, 144] width 500 height 113
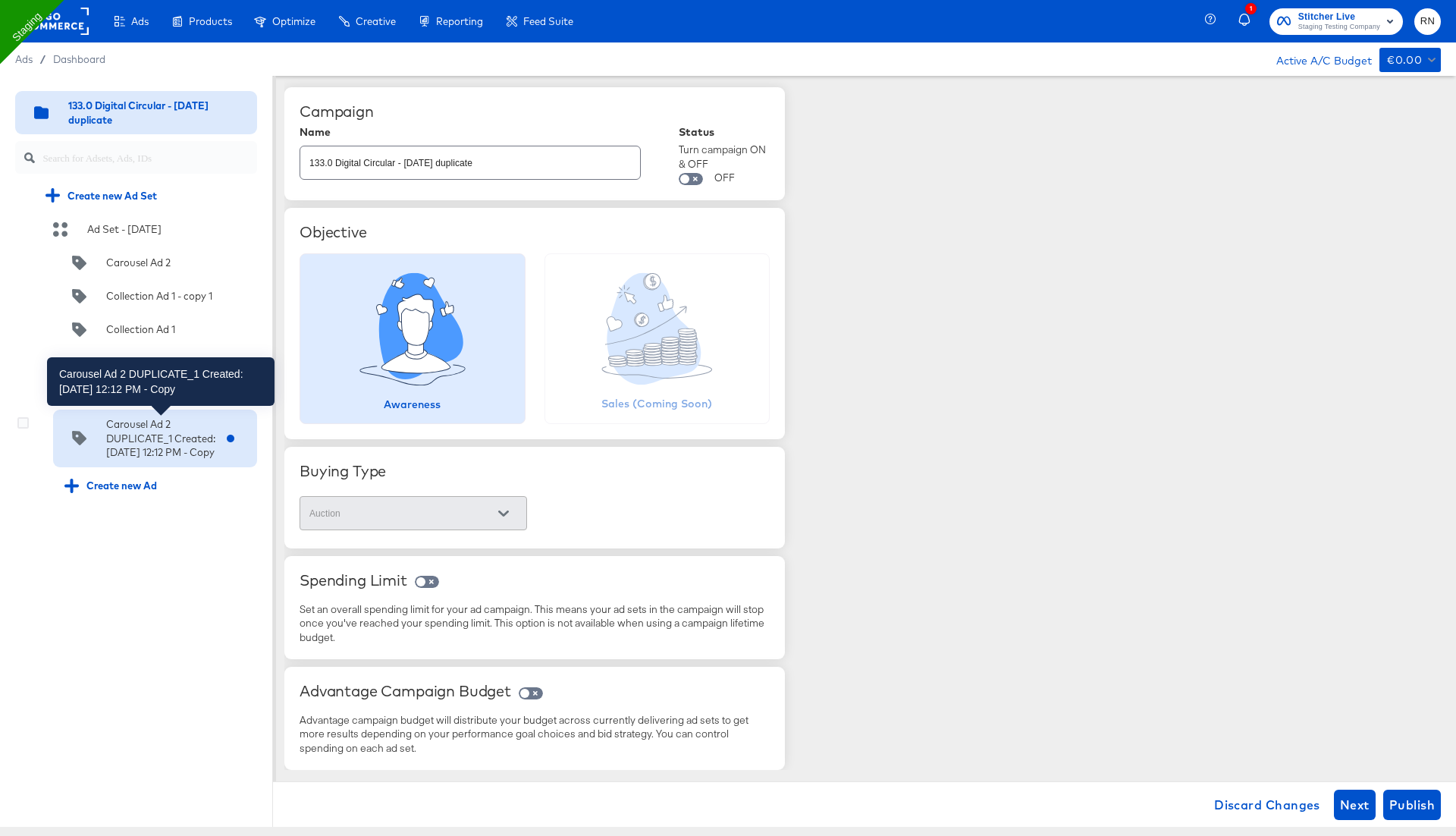
click at [138, 460] on div "Carousel Ad 2 DUPLICATE_1 Created:[DATE] 12:12 PM - Copy" at bounding box center [161, 438] width 109 height 43
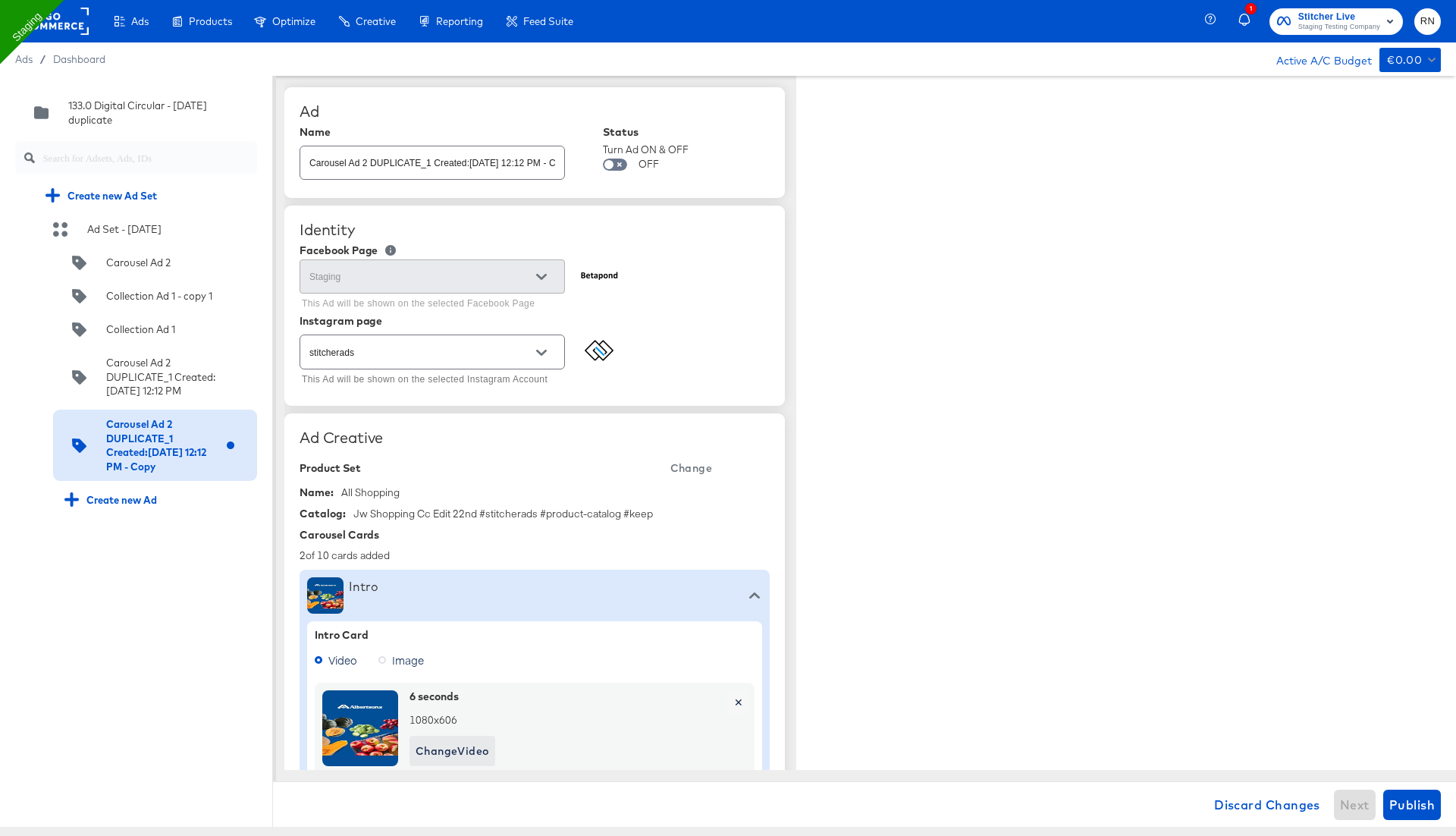
type textarea "x"
click at [447, 165] on input "Carousel Ad 2 DUPLICATE_1 Created:[DATE] 12:12 PM - Copy" at bounding box center [432, 157] width 264 height 32
drag, startPoint x: 448, startPoint y: 158, endPoint x: 607, endPoint y: 173, distance: 159.7
click at [607, 173] on div "Name Carousel Ad 2 DUPLICATE_1 Created:[DATE] 12:12 PM - Copy Status Turn Ad ON…" at bounding box center [534, 154] width 470 height 57
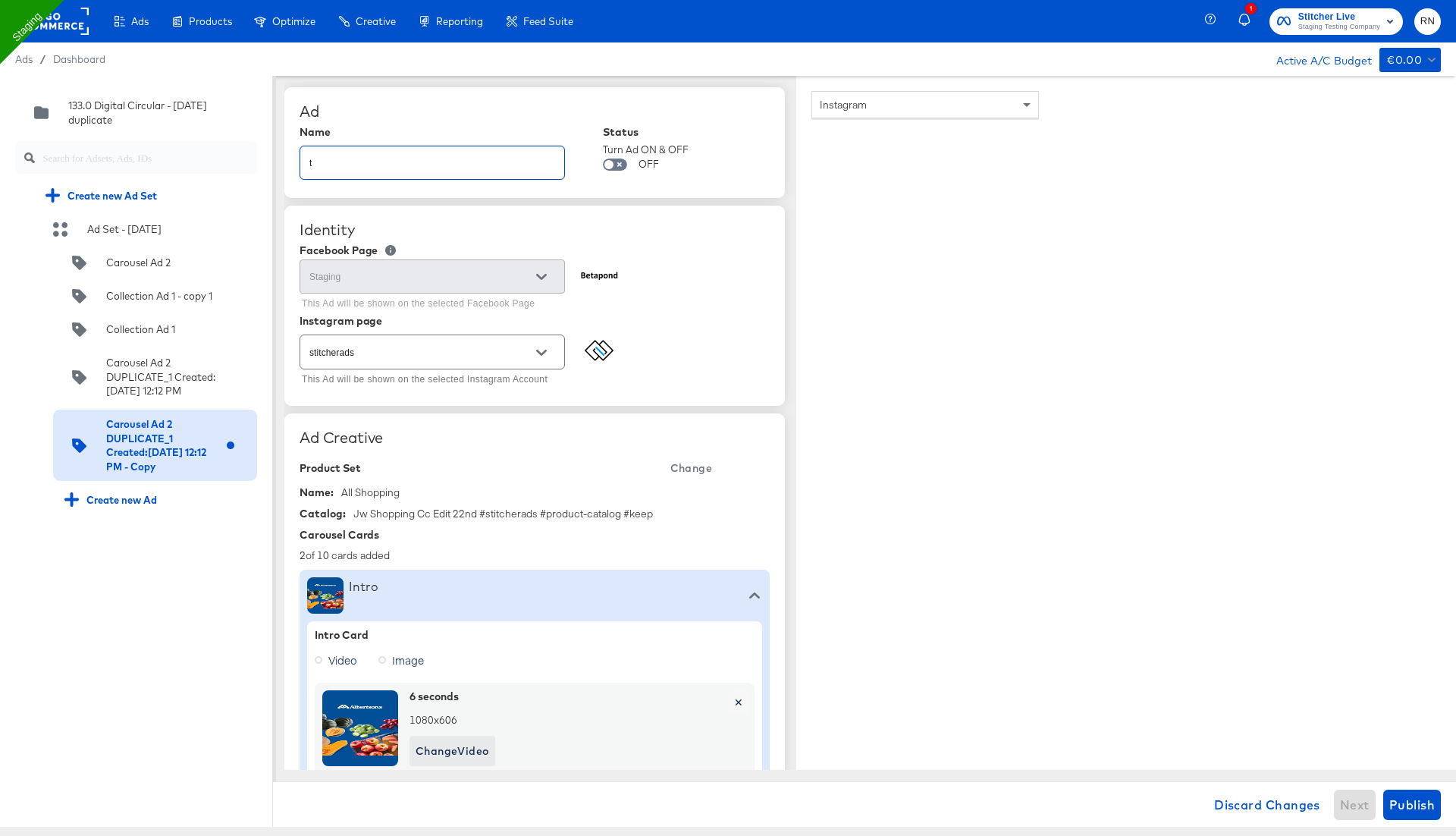
scroll to position [0, 0]
type input "test"
type textarea "x"
click at [943, 608] on div "Instagram" at bounding box center [932, 452] width 243 height 722
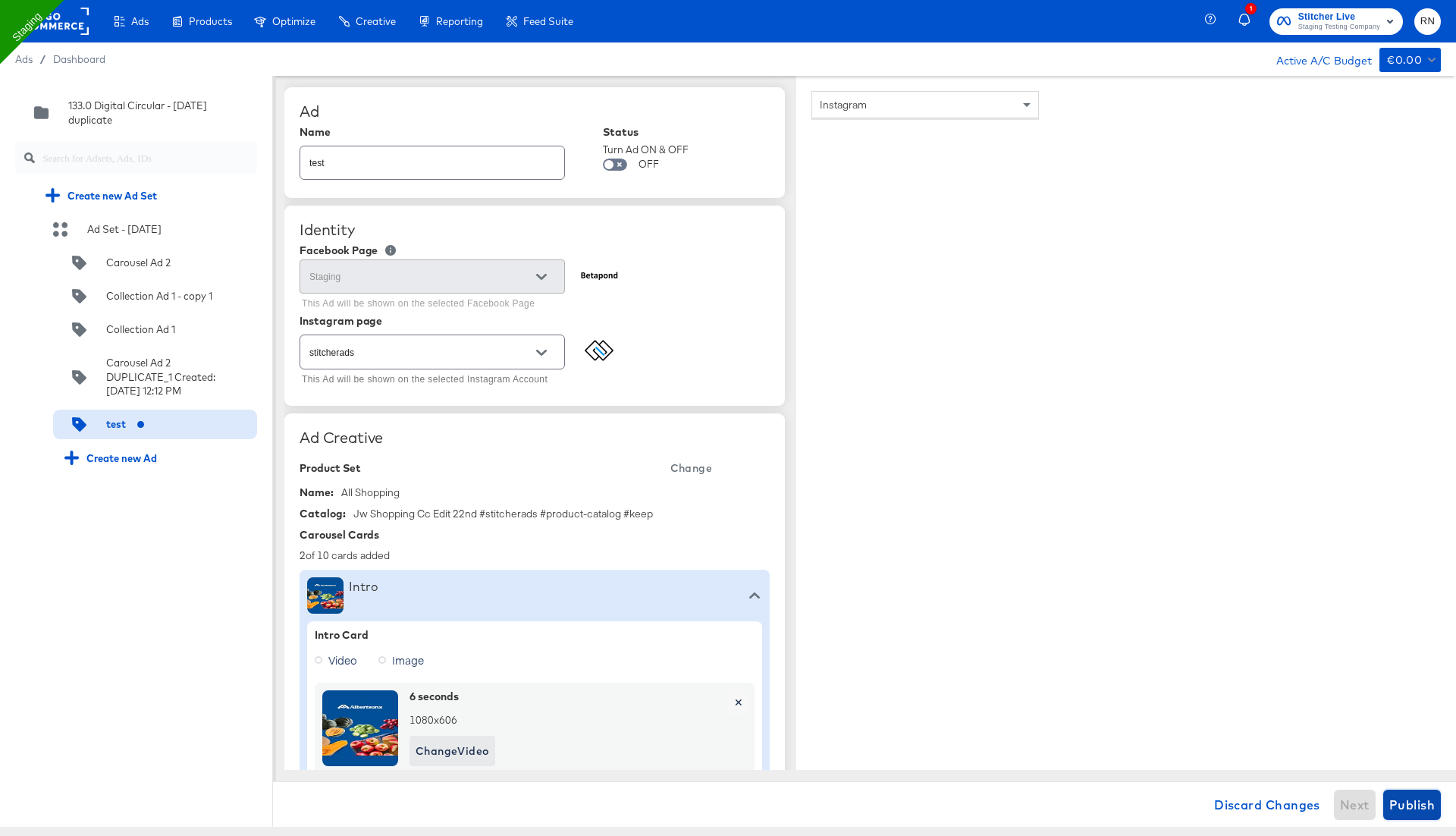
click at [1414, 816] on button "Publish" at bounding box center [1411, 805] width 57 height 31
type textarea "x"
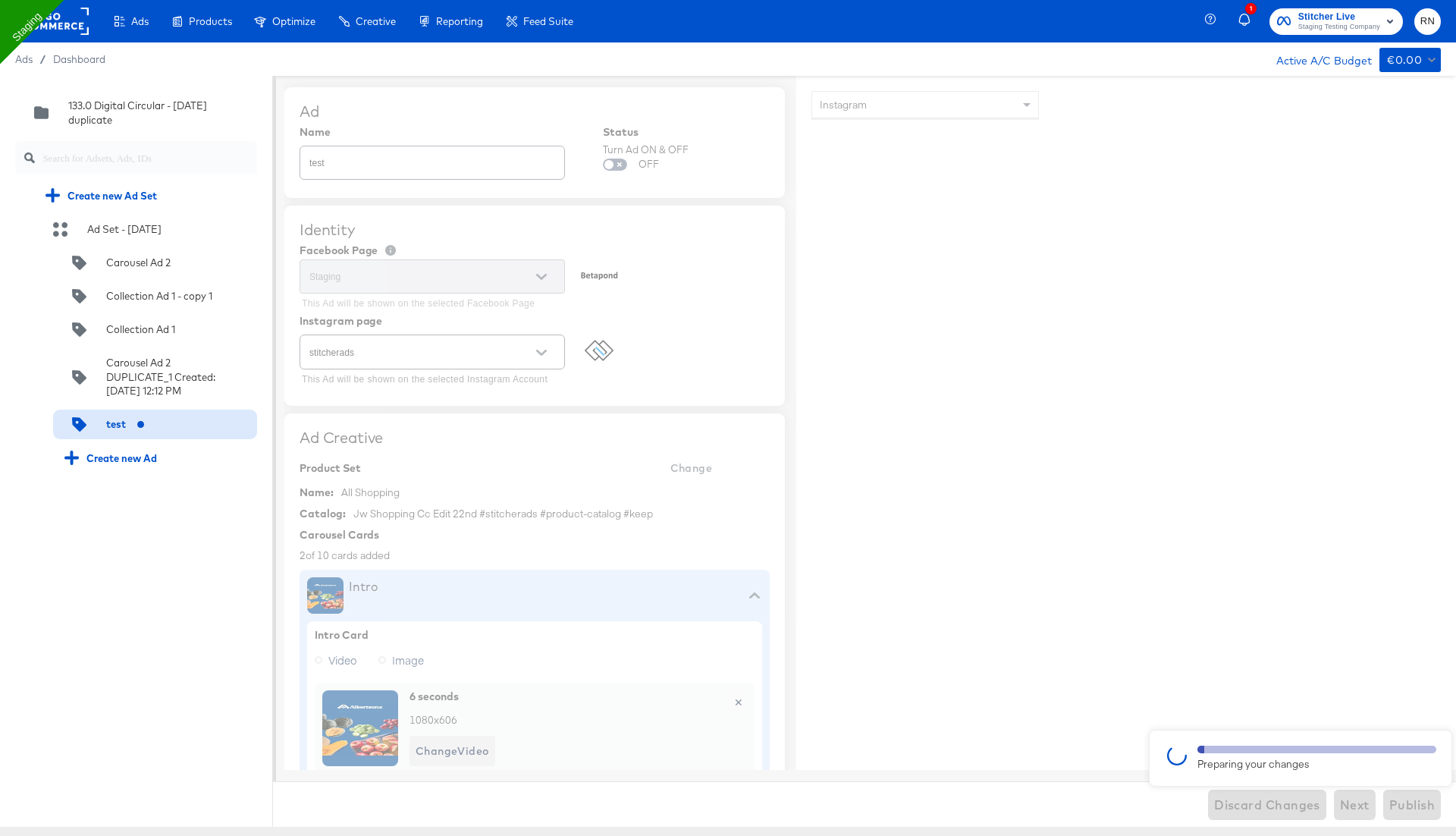
type textarea "x"
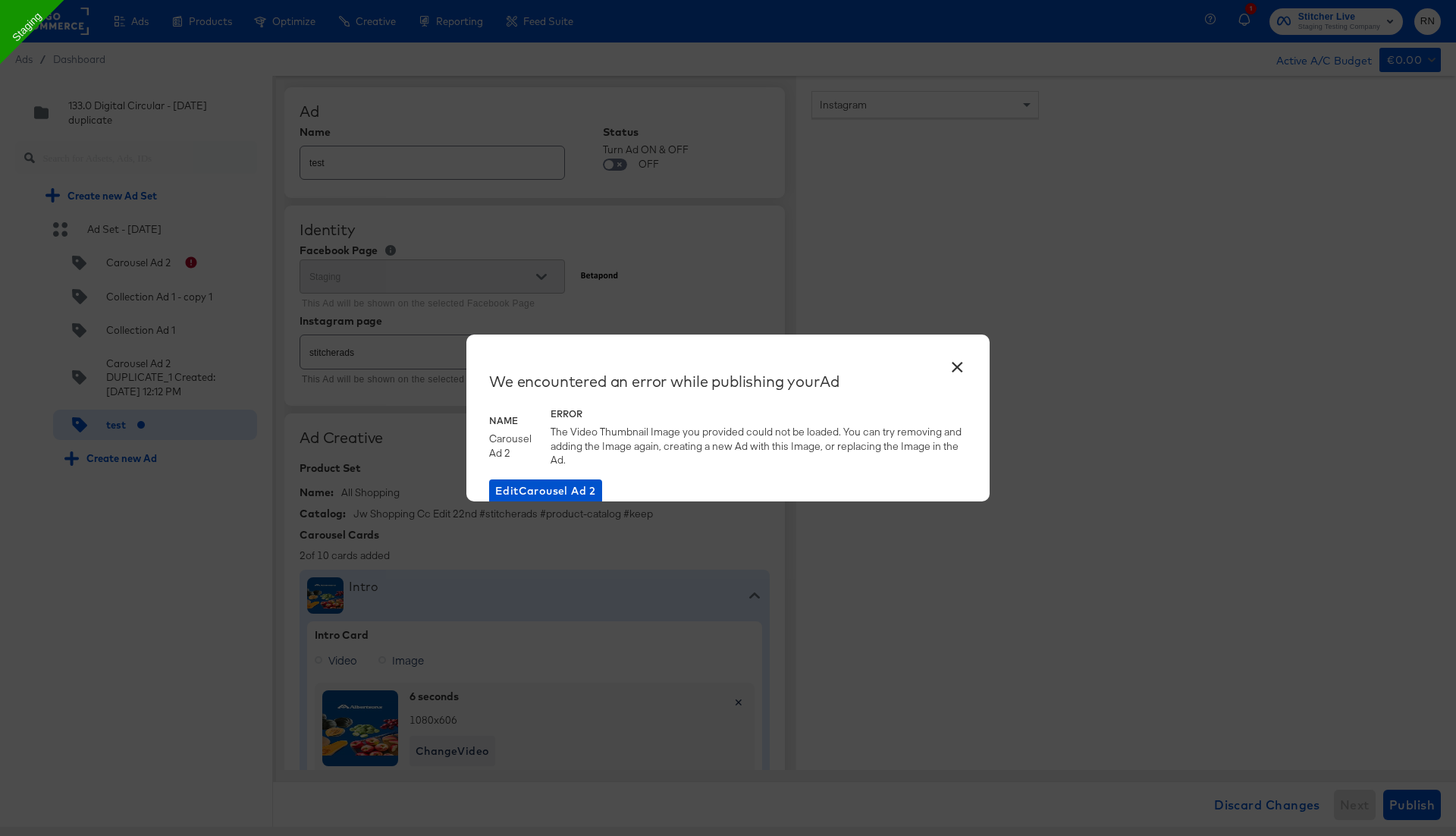
type textarea "x"
click at [953, 365] on button "×" at bounding box center [957, 363] width 27 height 27
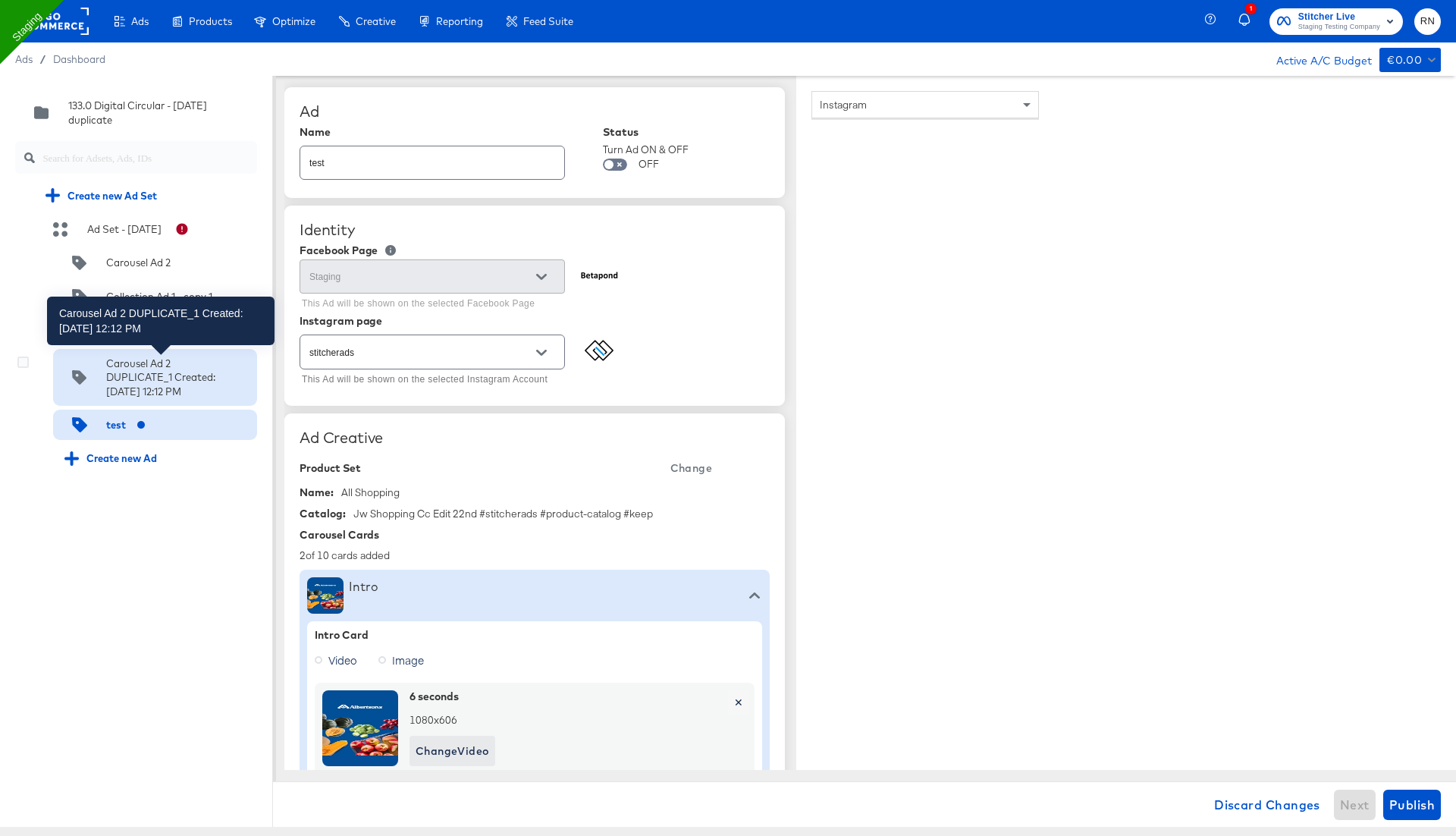
click at [153, 391] on div "Carousel Ad 2 DUPLICATE_1 Created:[DATE] 12:12 PM" at bounding box center [161, 378] width 109 height 43
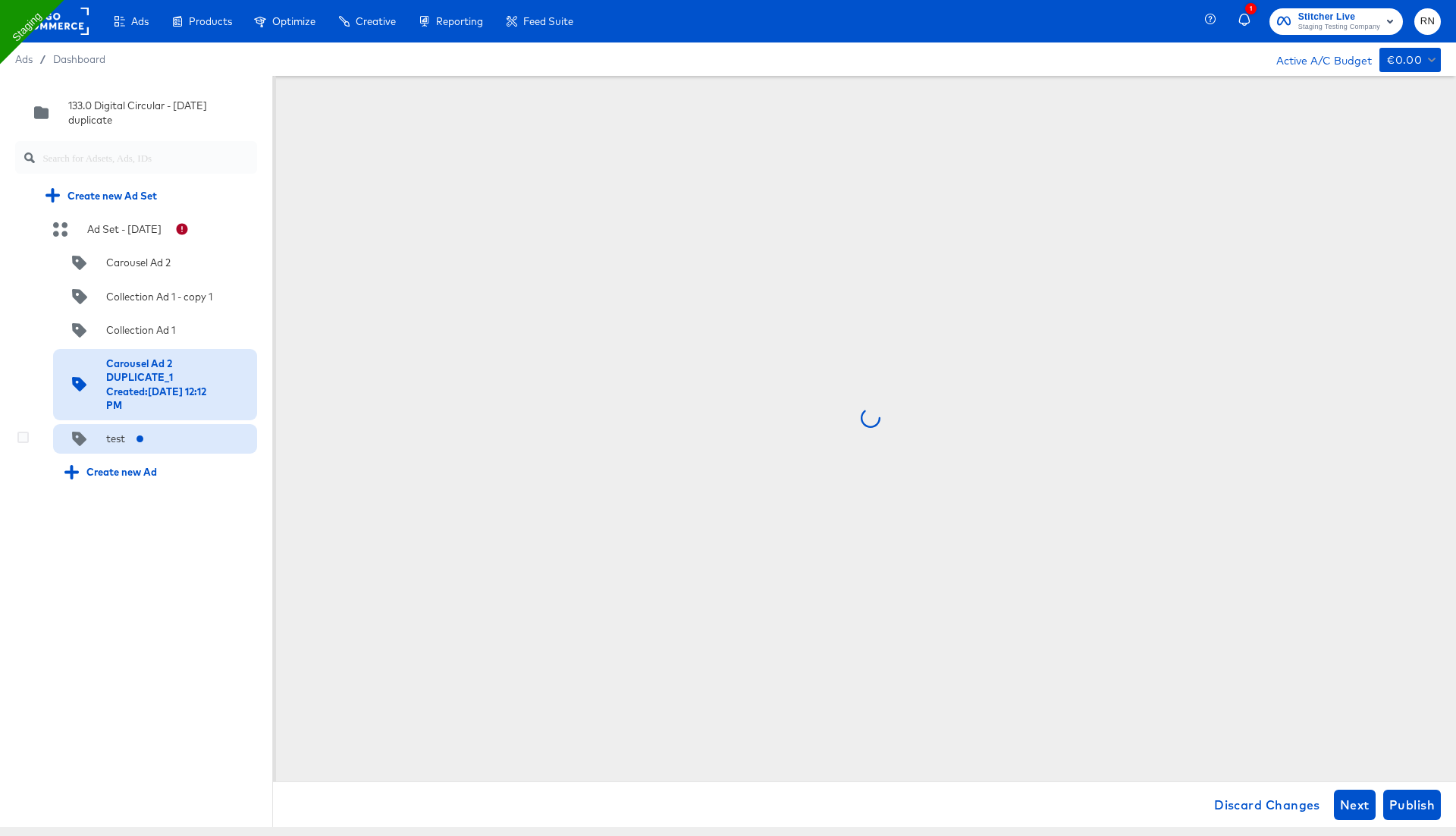
click at [134, 442] on div "test" at bounding box center [110, 439] width 91 height 15
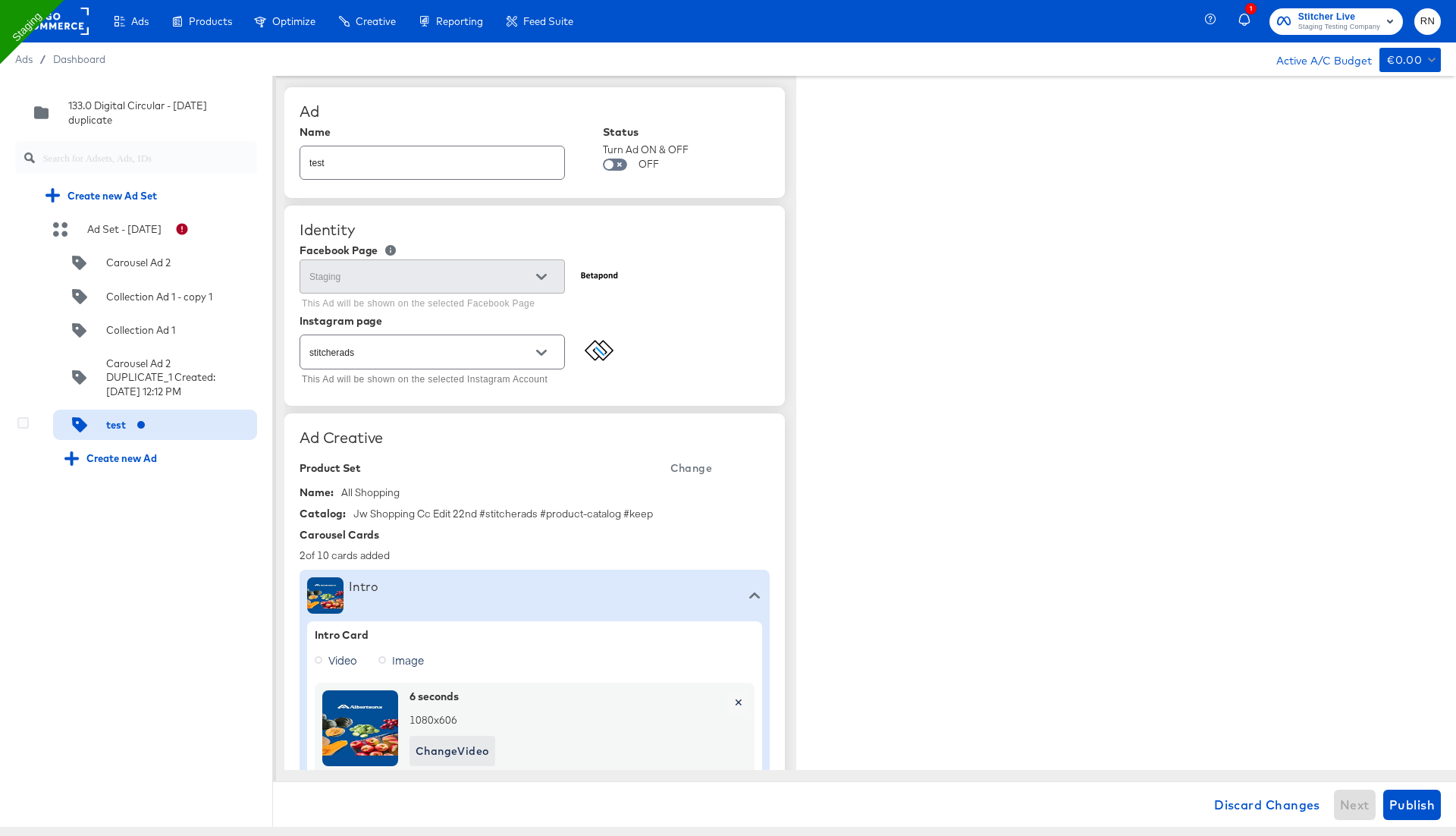
type textarea "x"
click at [22, 428] on icon at bounding box center [23, 423] width 11 height 11
click at [0, 0] on input "checkbox" at bounding box center [0, 0] width 0 height 0
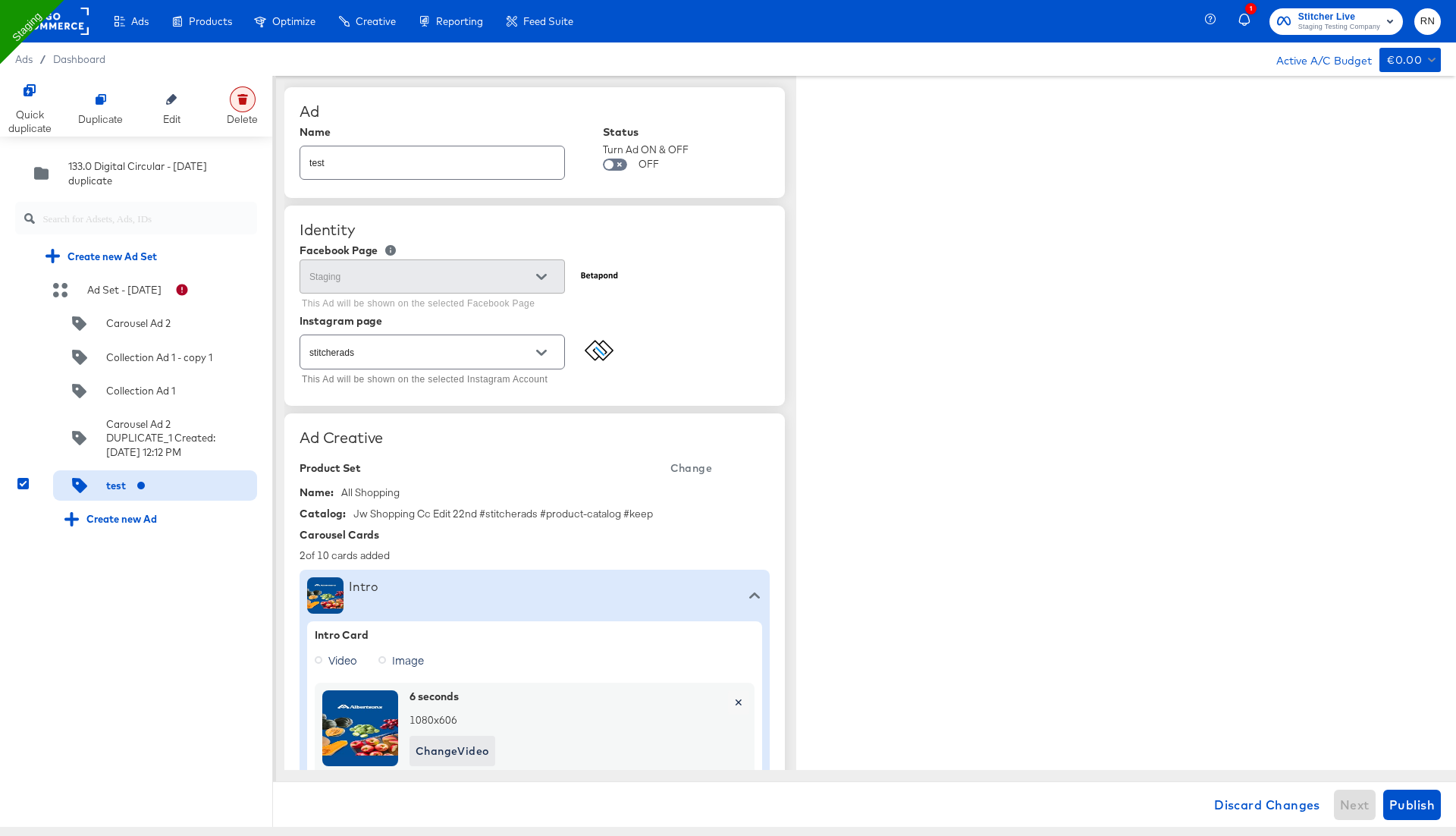
click at [243, 107] on div at bounding box center [243, 99] width 26 height 26
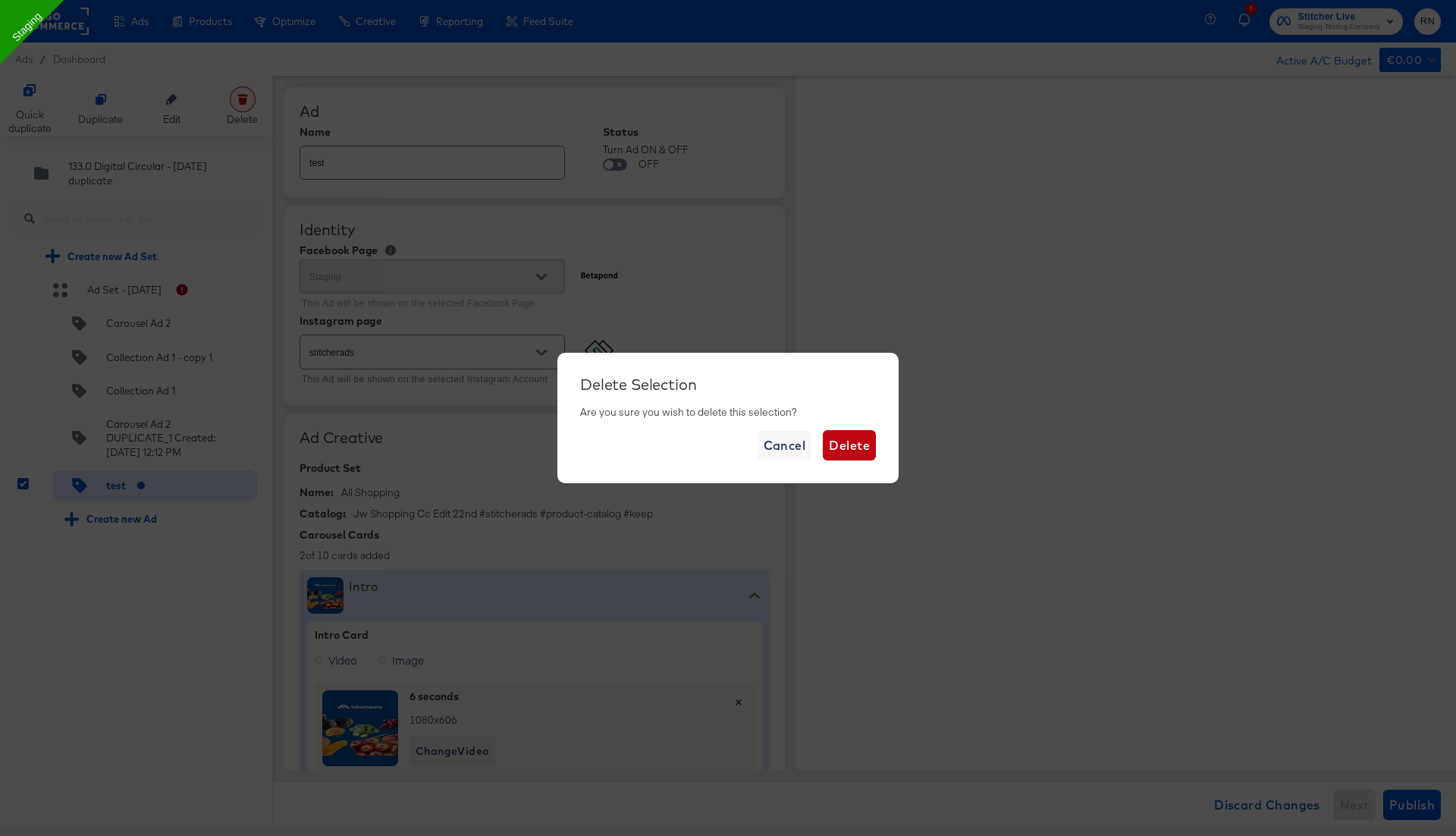
type textarea "x"
click at [868, 455] on span "Delete" at bounding box center [849, 445] width 41 height 21
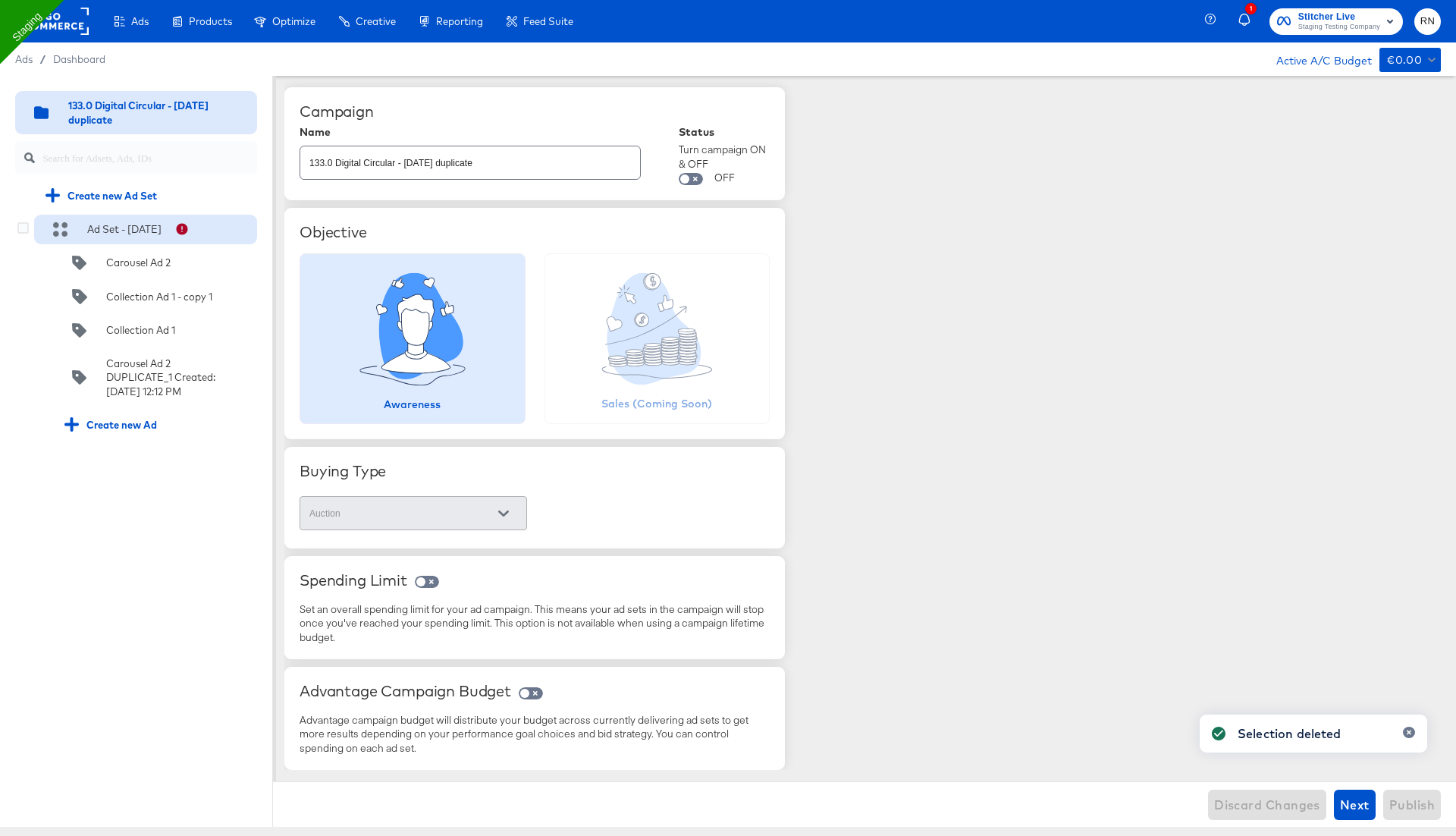
click at [117, 232] on div "Ad Set - [DATE]" at bounding box center [124, 229] width 74 height 15
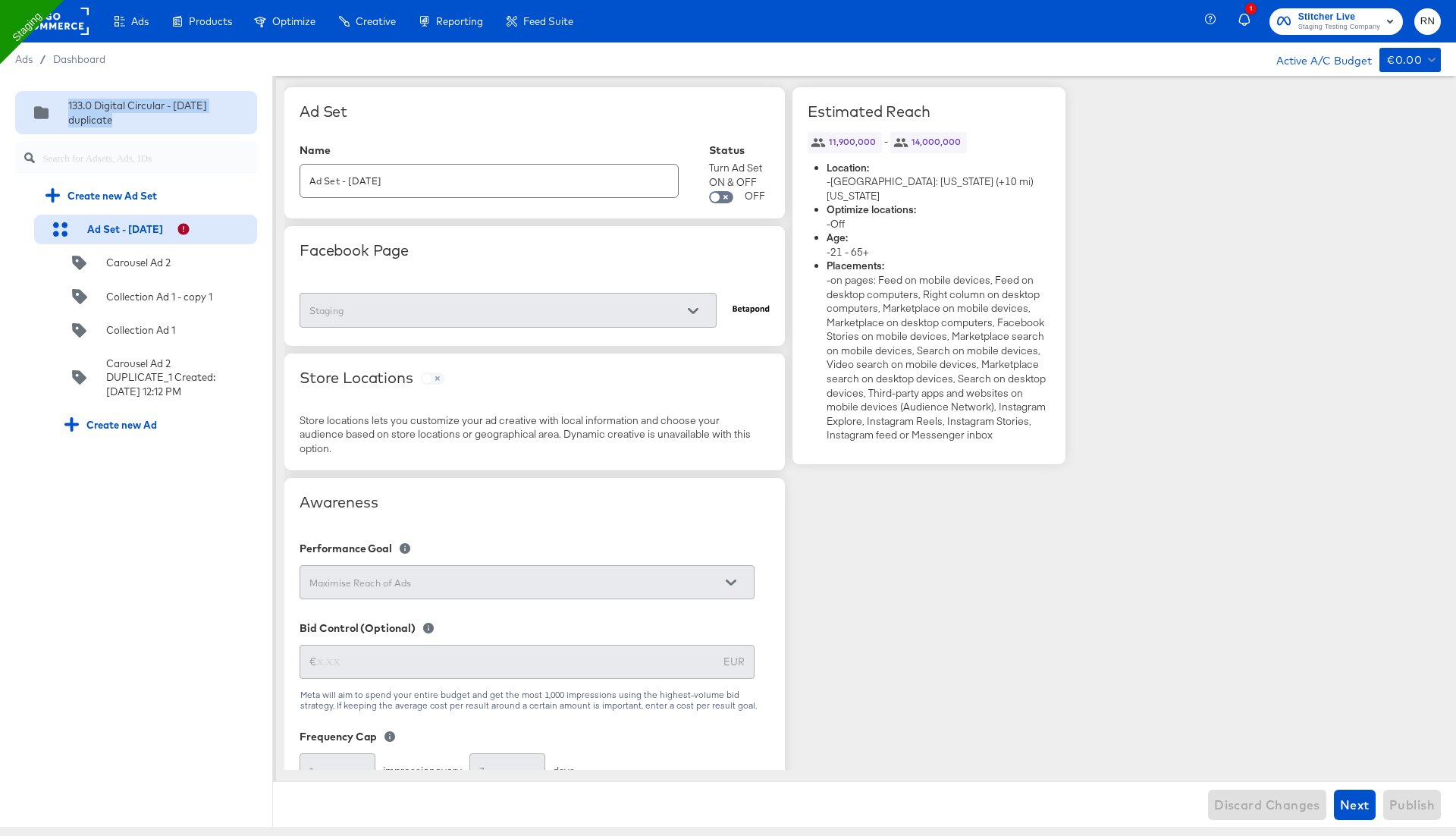
drag, startPoint x: 116, startPoint y: 120, endPoint x: 58, endPoint y: 100, distance: 61.4
click at [58, 100] on div "133.0 Digital Circular - 14 Apr duplicate" at bounding box center [121, 112] width 189 height 28
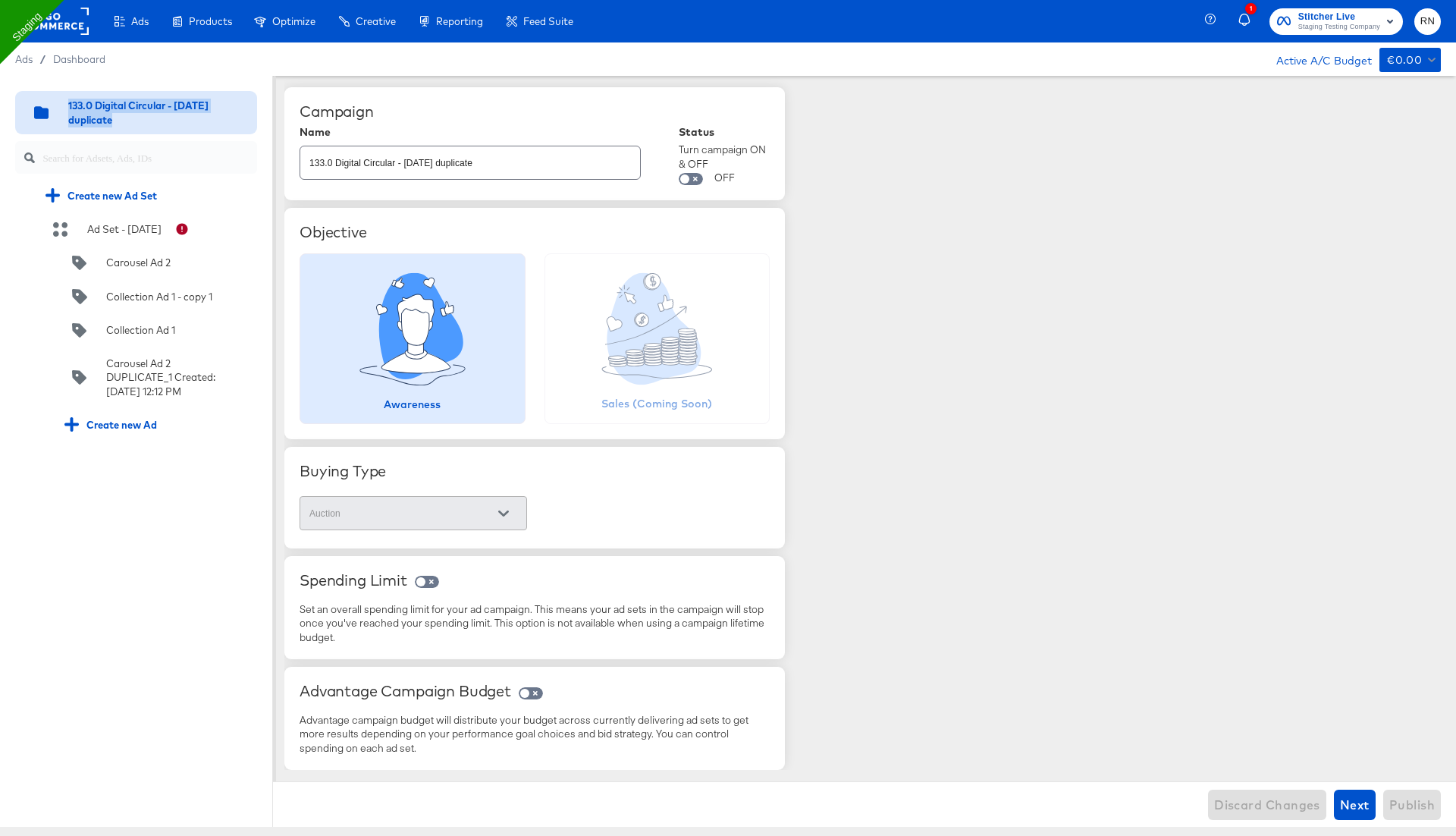
copy div "133.0 Digital Circular - 14 Apr duplicate"
click at [82, 53] on span "Dashboard" at bounding box center [80, 59] width 53 height 12
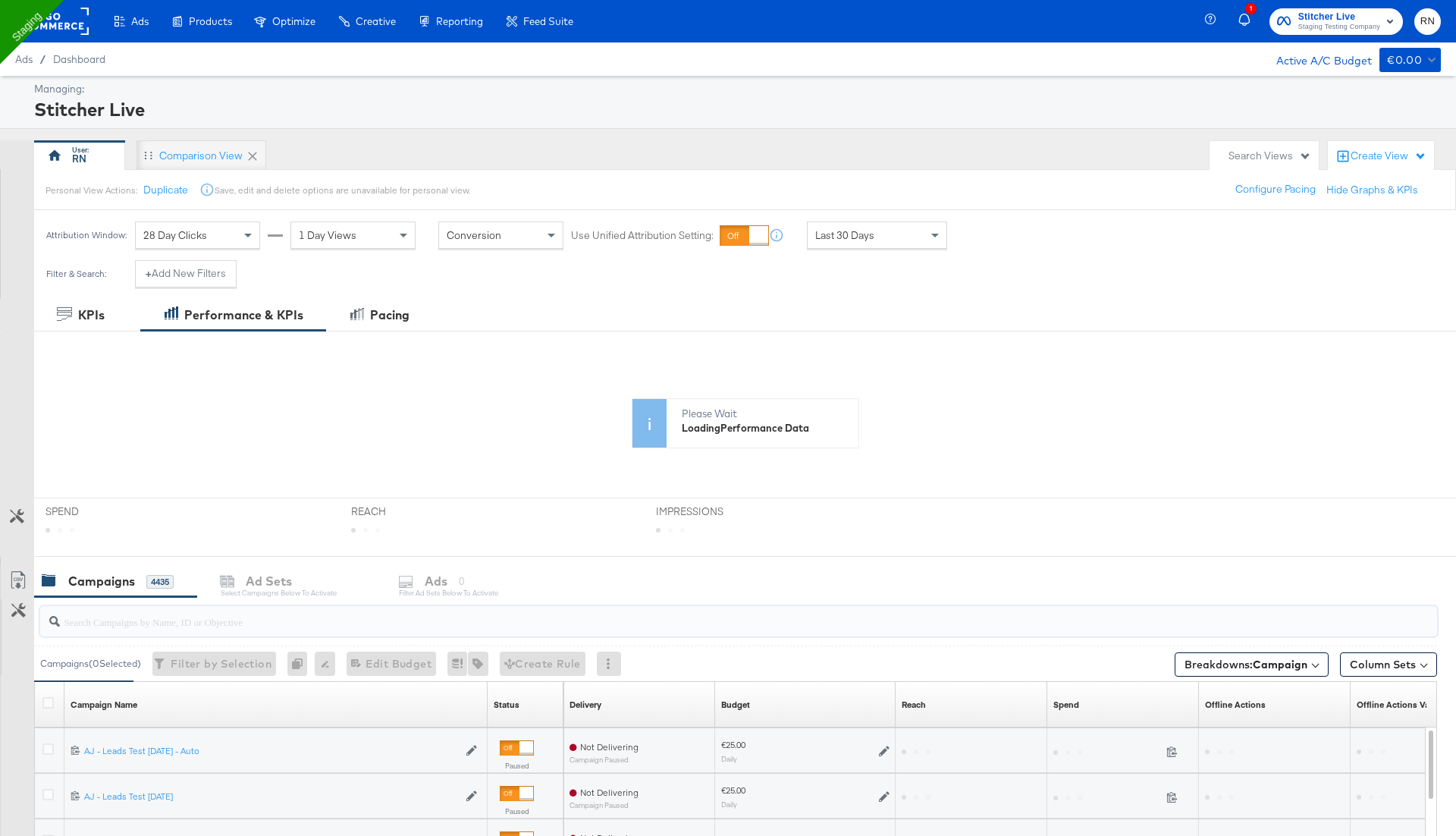
click at [181, 616] on input "search" at bounding box center [684, 615] width 1249 height 30
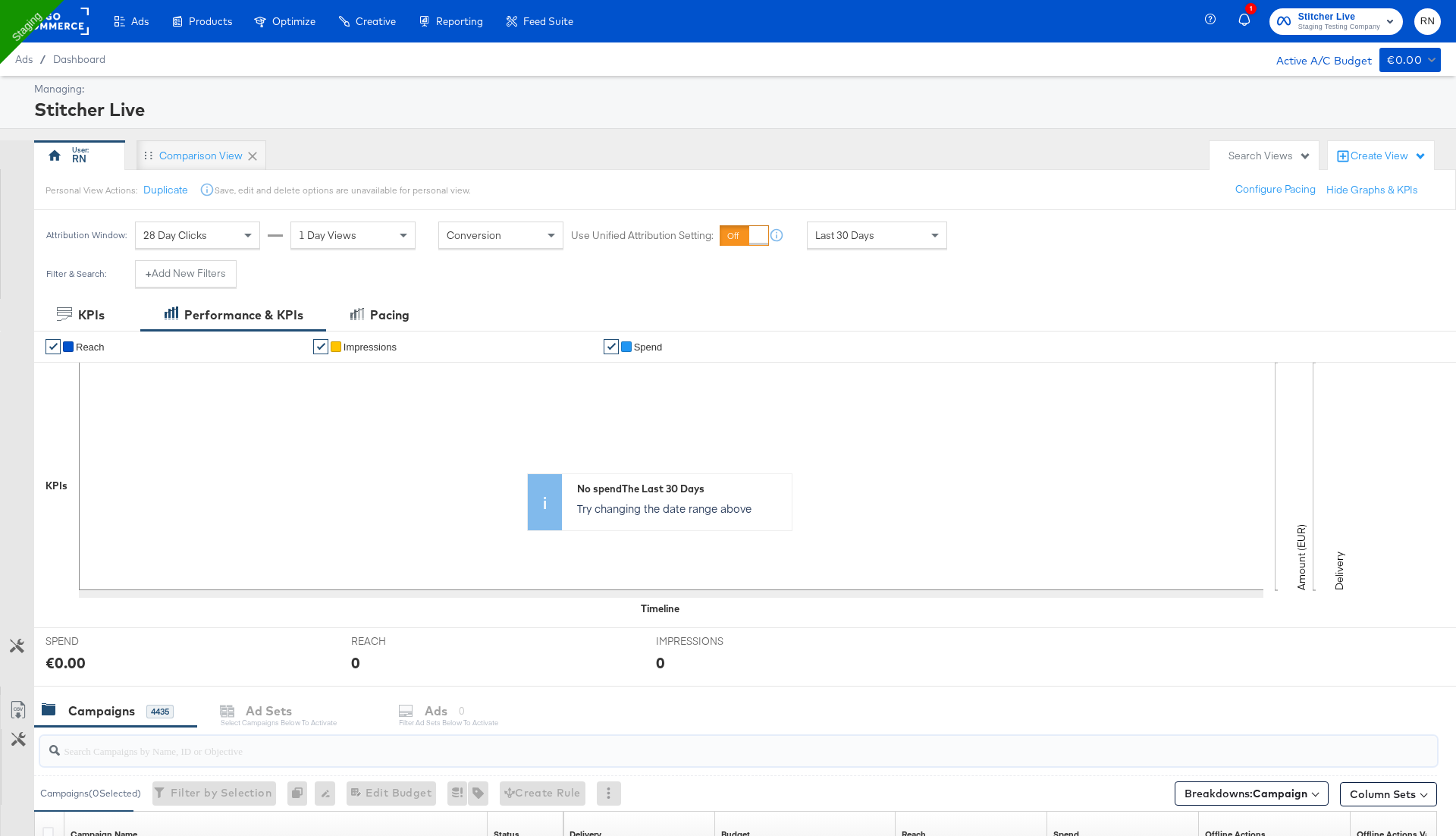
paste input "133.0 Digital Circular - 14 Apr duplicate"
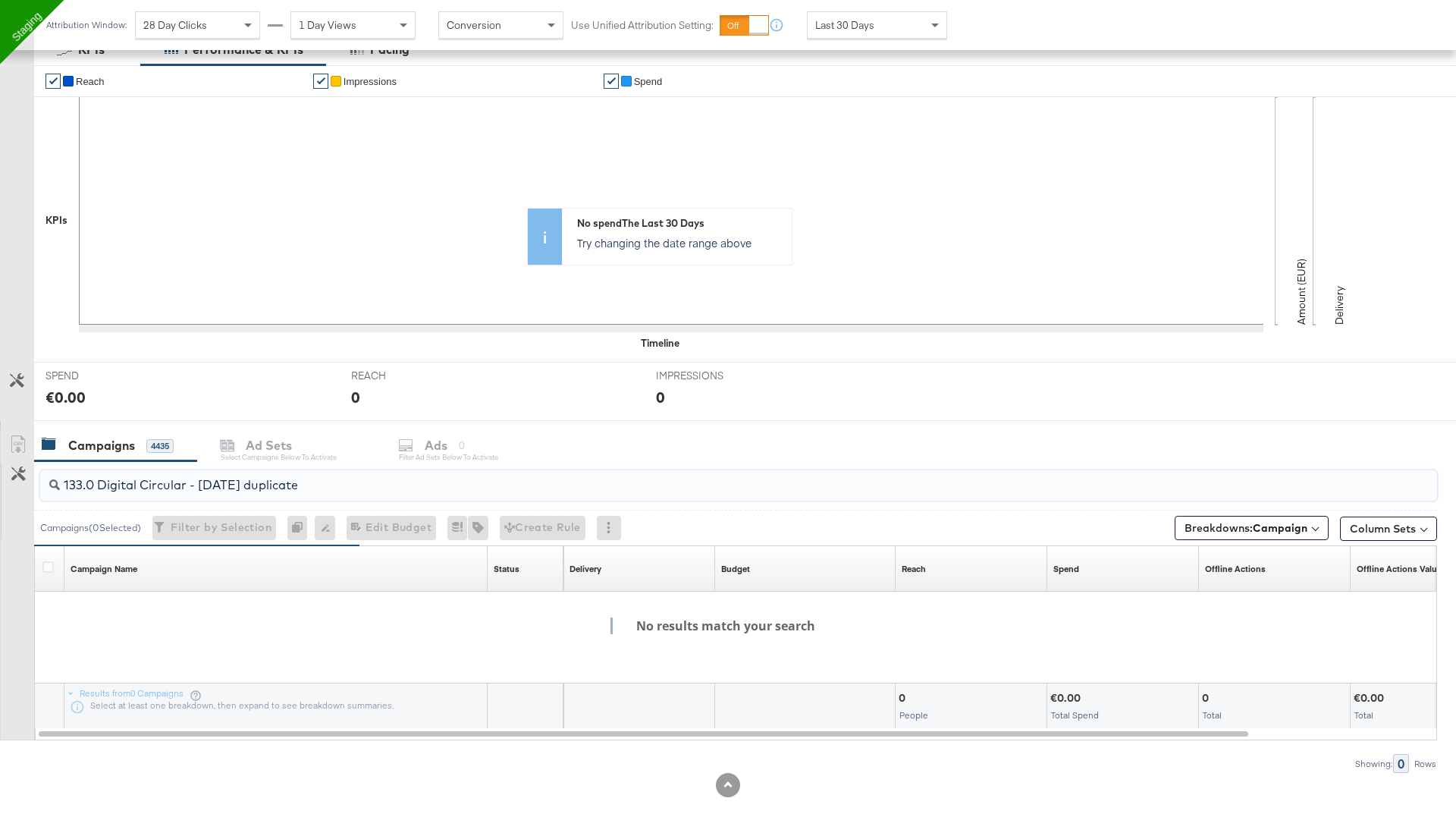
scroll to position [220, 0]
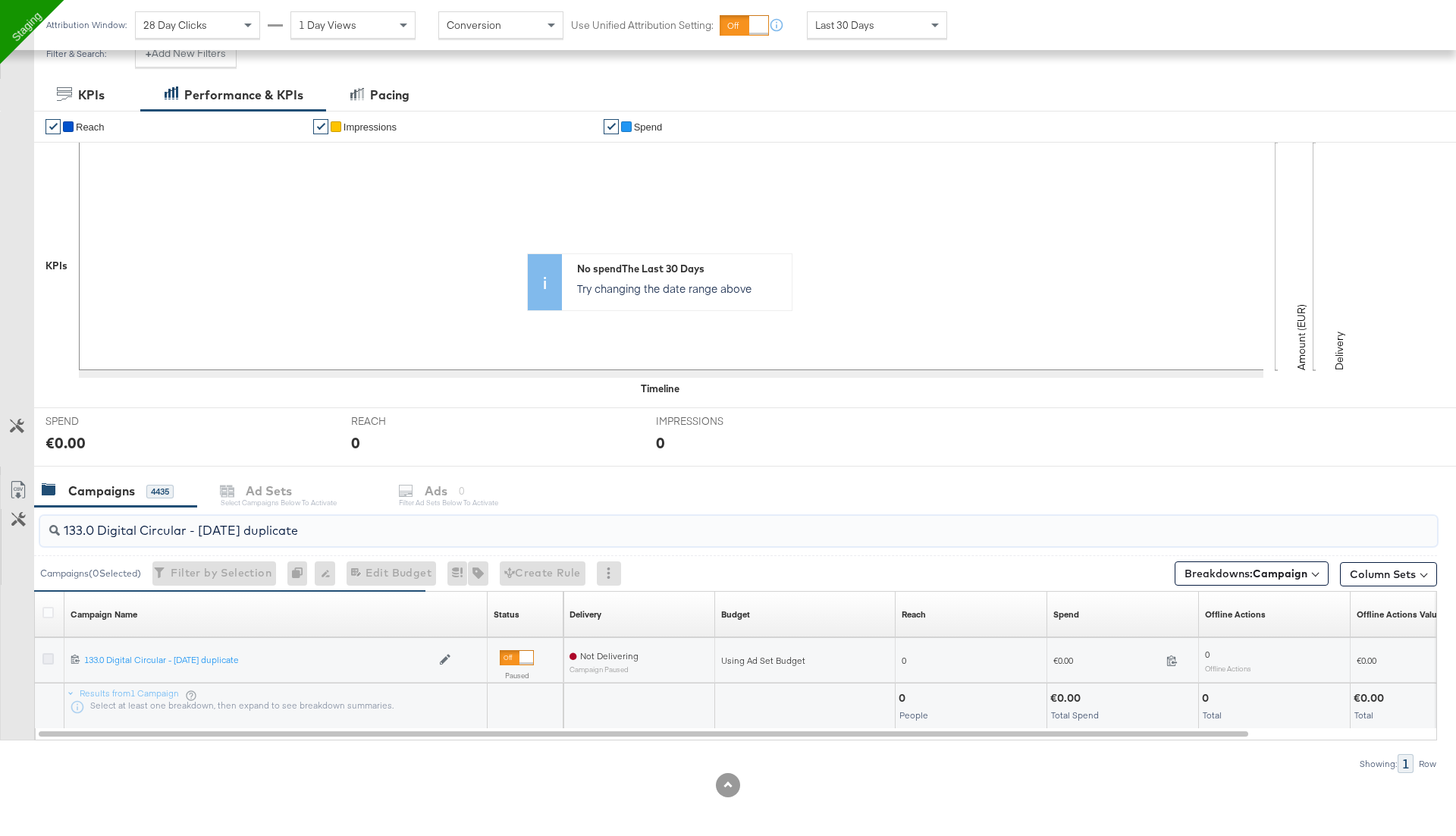
type input "133.0 Digital Circular - 14 Apr duplicate"
click at [48, 656] on icon at bounding box center [48, 658] width 11 height 11
click at [0, 0] on input "checkbox" at bounding box center [0, 0] width 0 height 0
click at [440, 474] on div "Ads for 1 Campaign" at bounding box center [486, 491] width 178 height 32
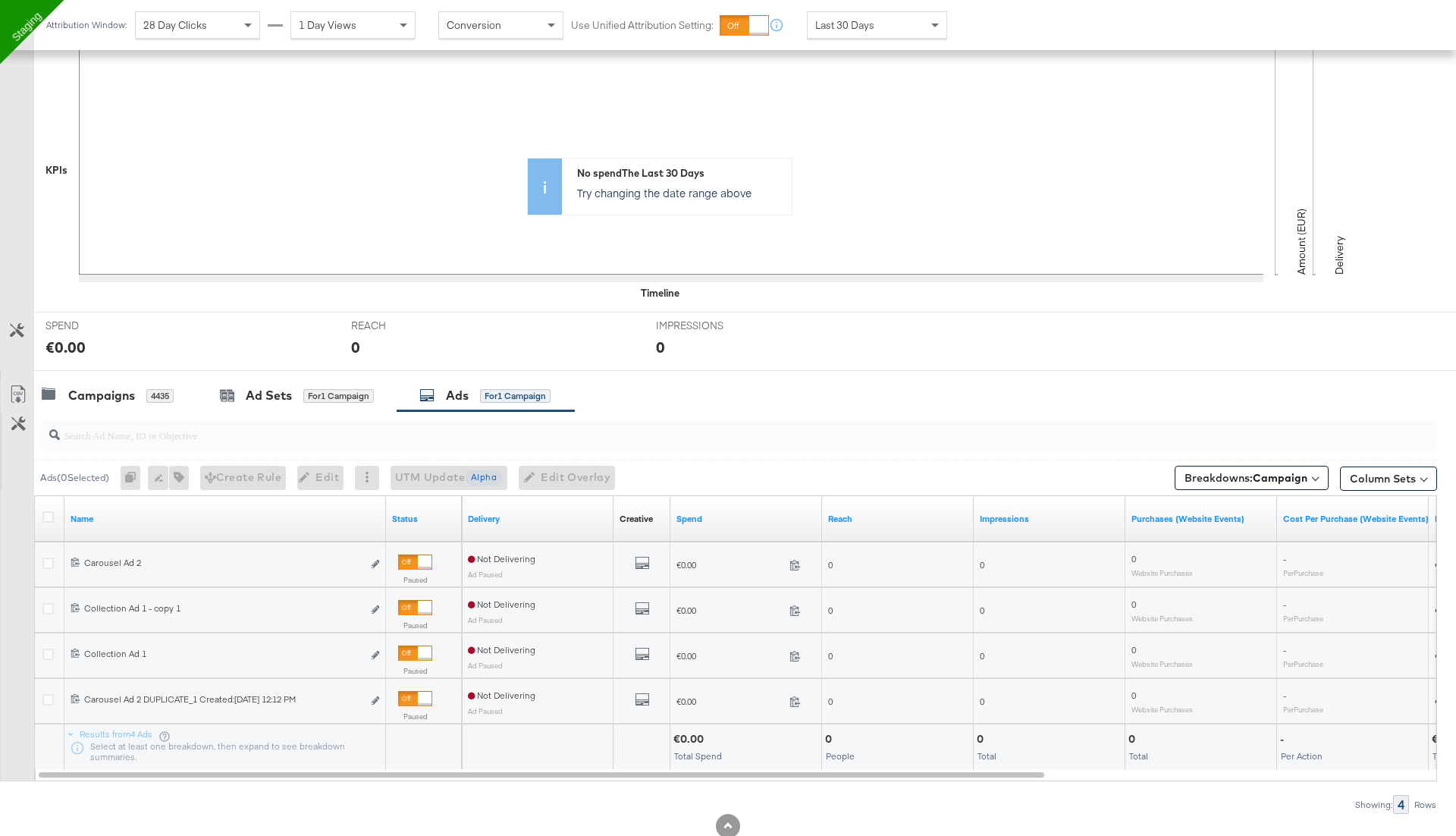
scroll to position [323, 0]
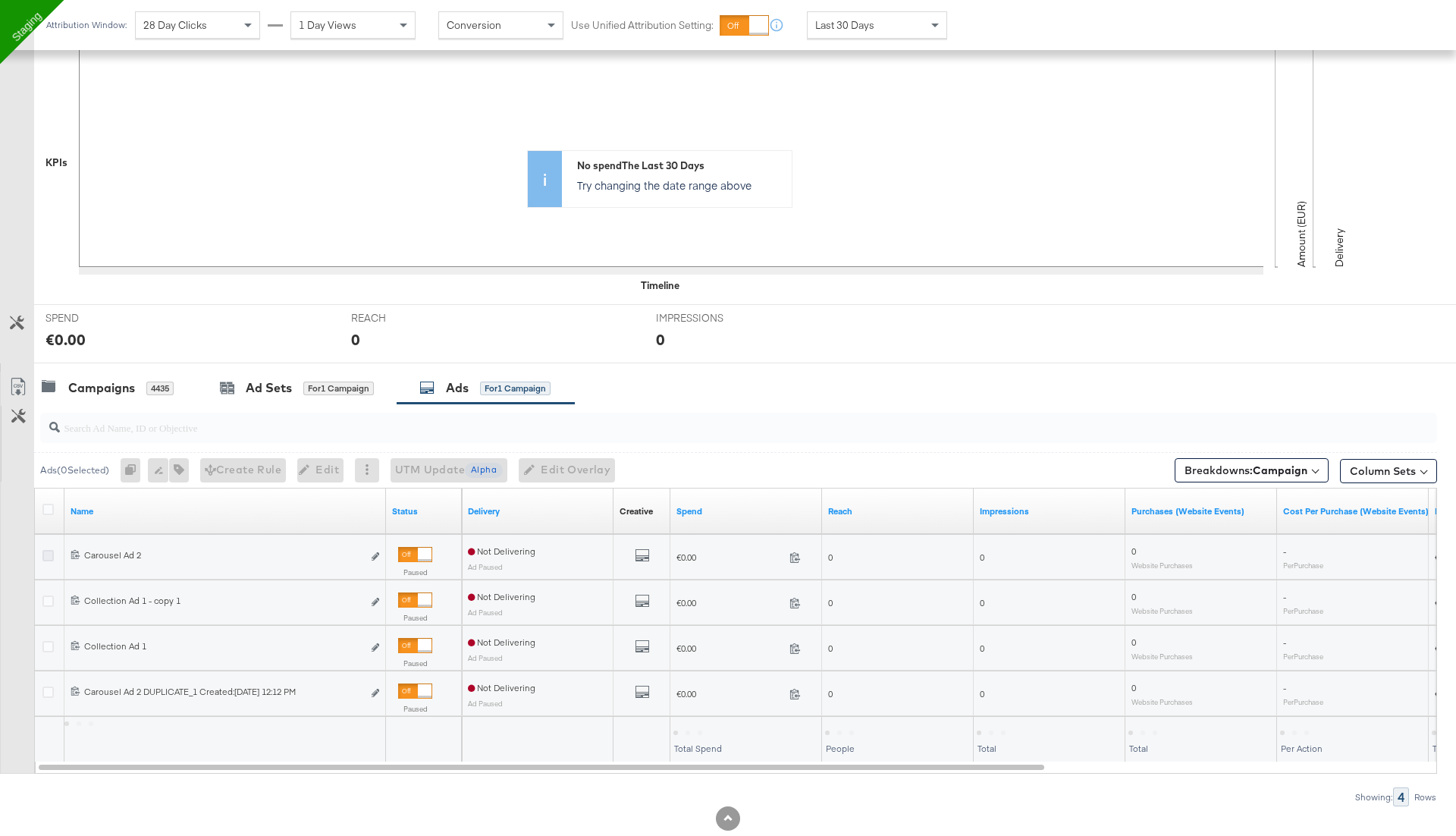
click at [48, 551] on icon at bounding box center [48, 555] width 11 height 11
click at [0, 0] on input "checkbox" at bounding box center [0, 0] width 0 height 0
click at [376, 547] on b "Edit ad" at bounding box center [350, 542] width 58 height 16
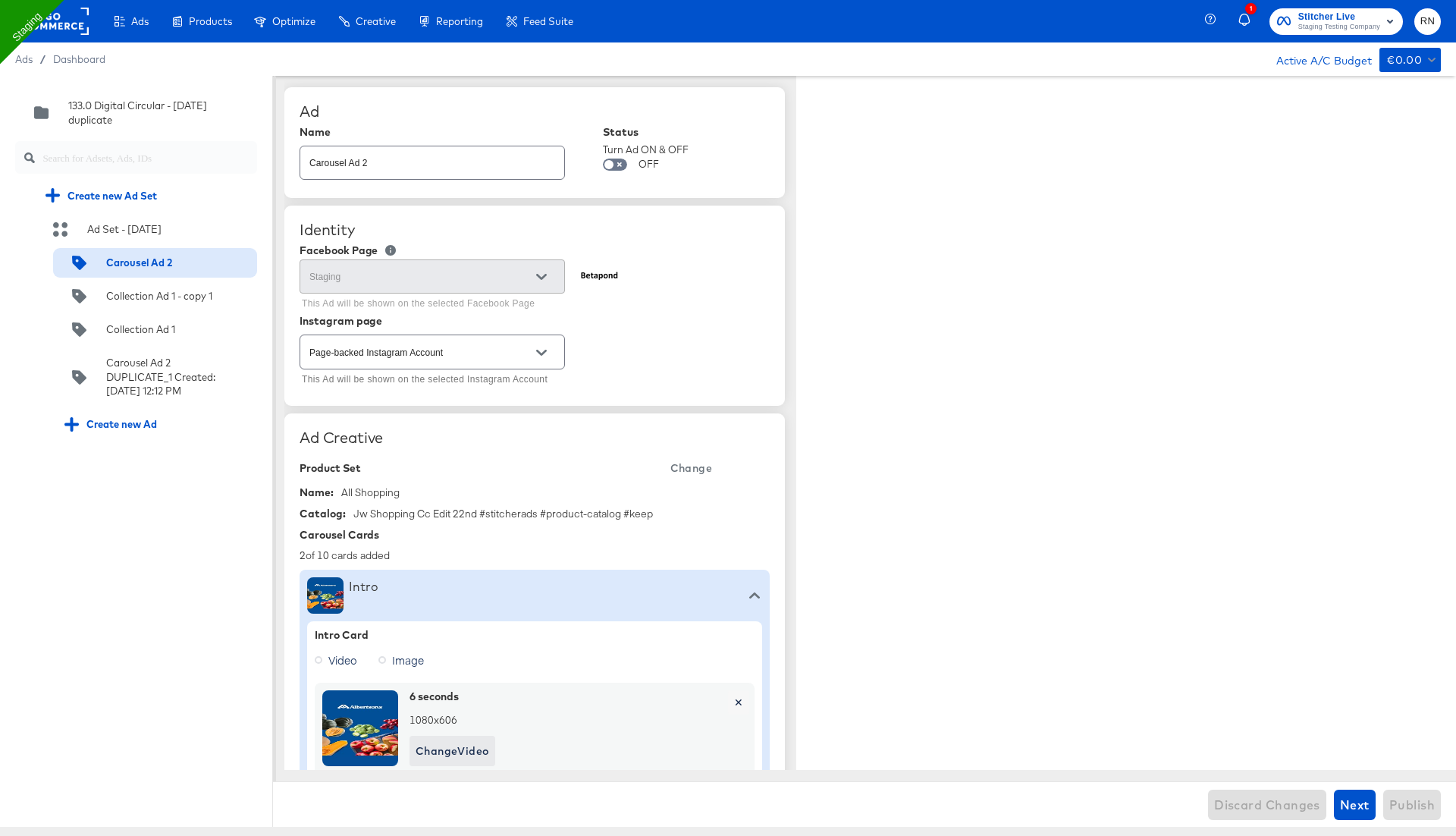
type textarea "x"
click at [163, 261] on div "Carousel Ad 2" at bounding box center [140, 263] width 66 height 15
type textarea "x"
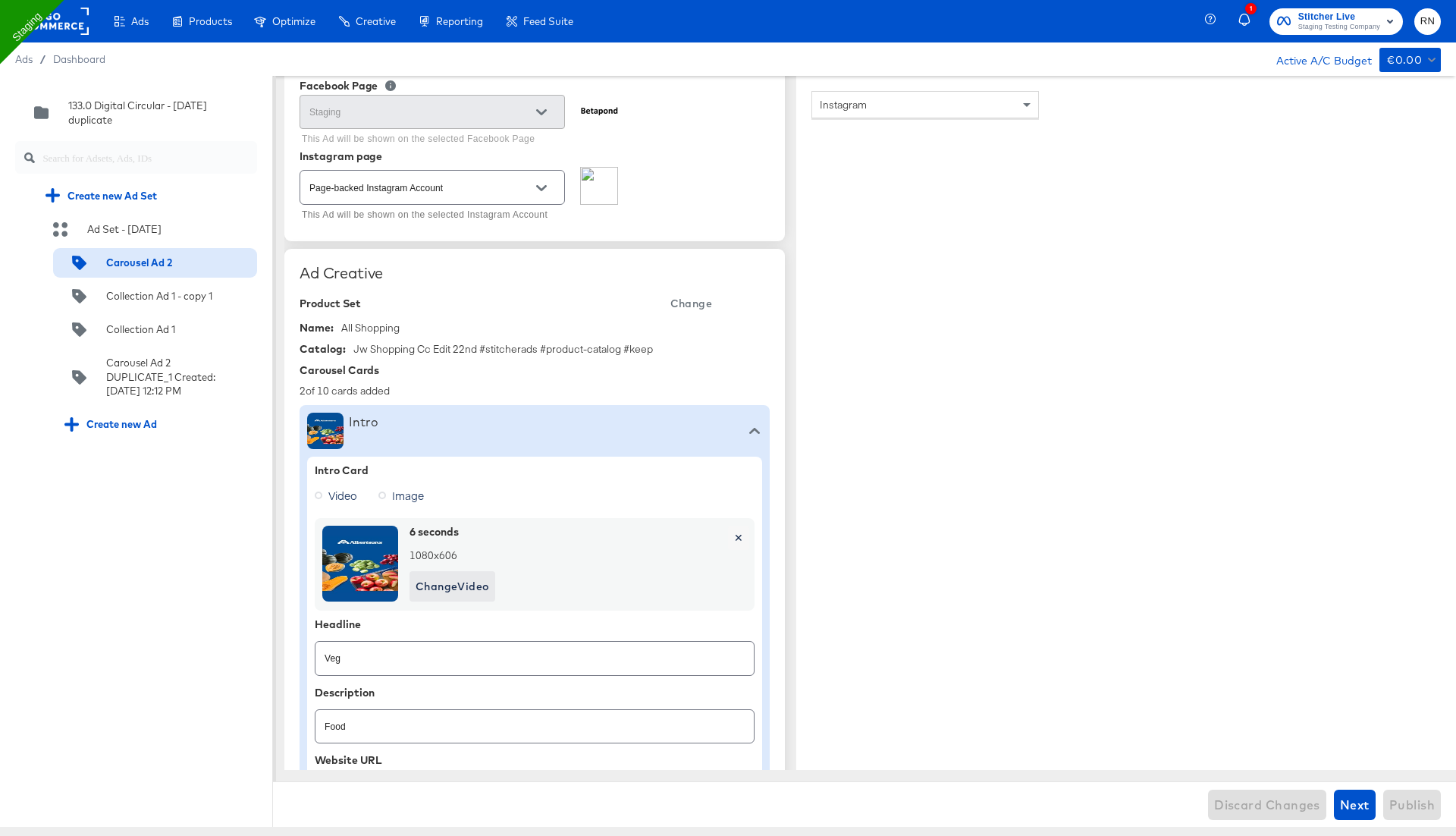
scroll to position [194, 0]
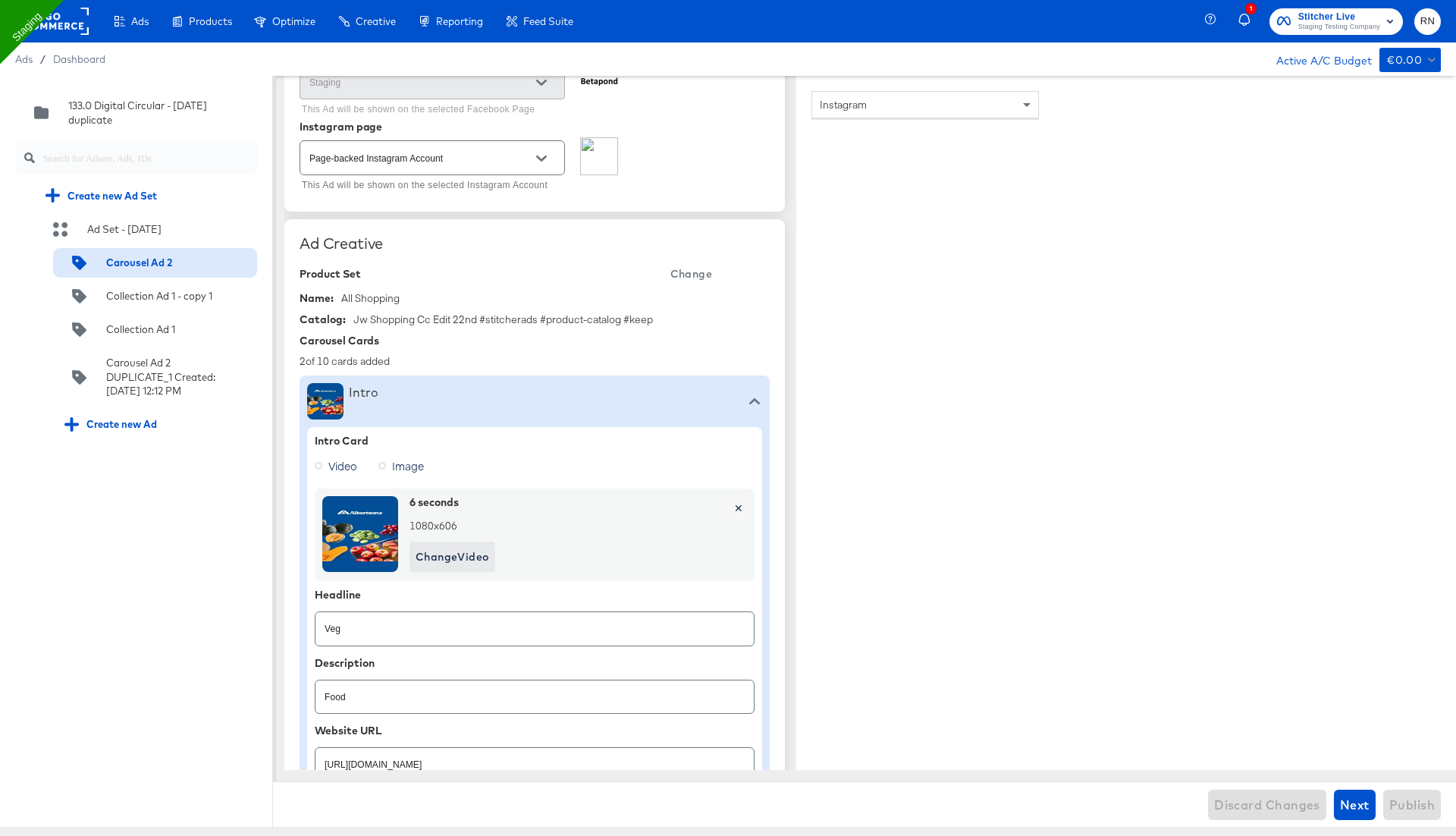
click at [394, 466] on span "Image" at bounding box center [407, 466] width 31 height 15
click at [0, 0] on input "Image" at bounding box center [0, 0] width 0 height 0
type textarea "x"
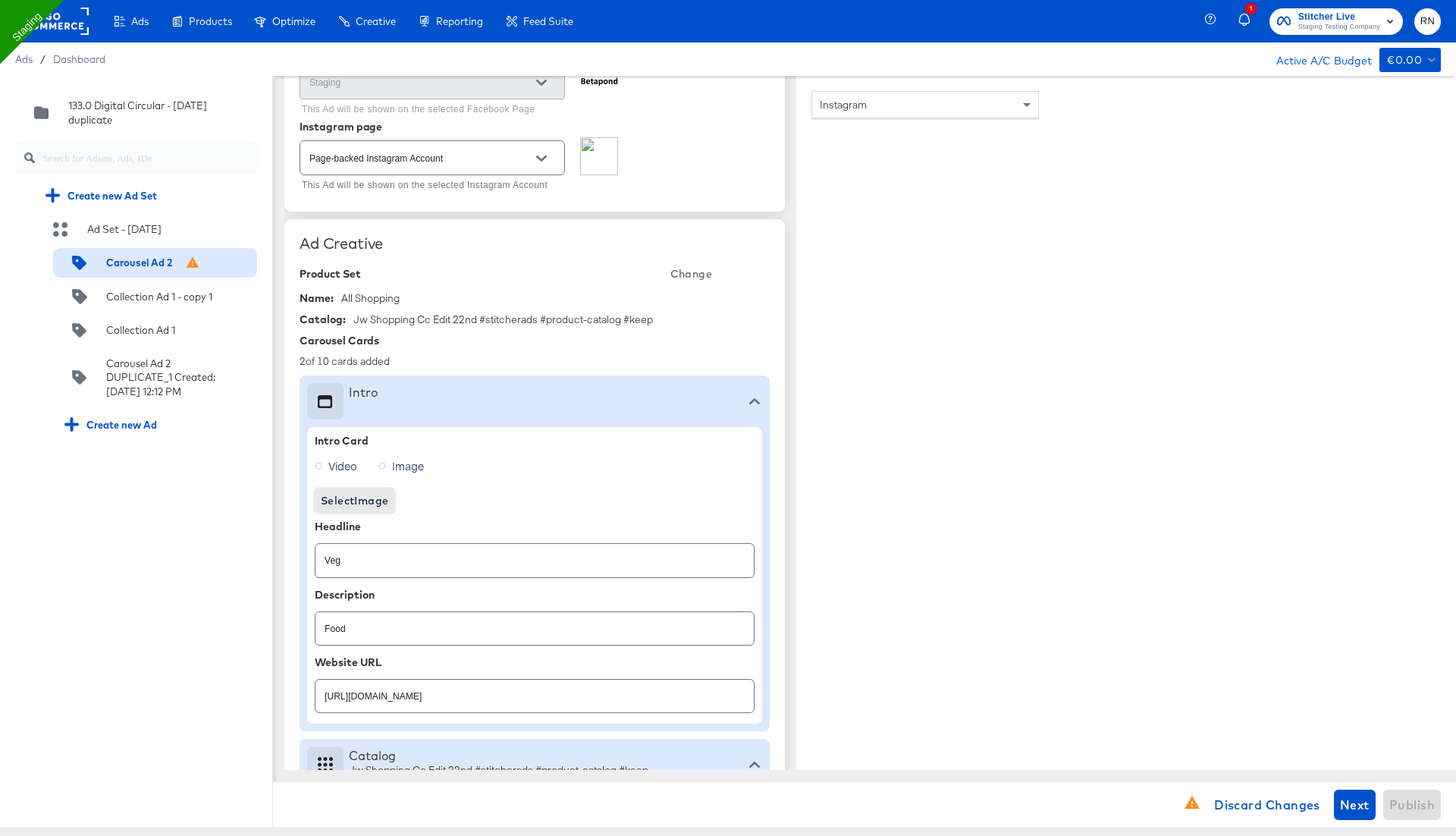
click at [364, 500] on span "Select Image" at bounding box center [355, 500] width 68 height 19
type textarea "x"
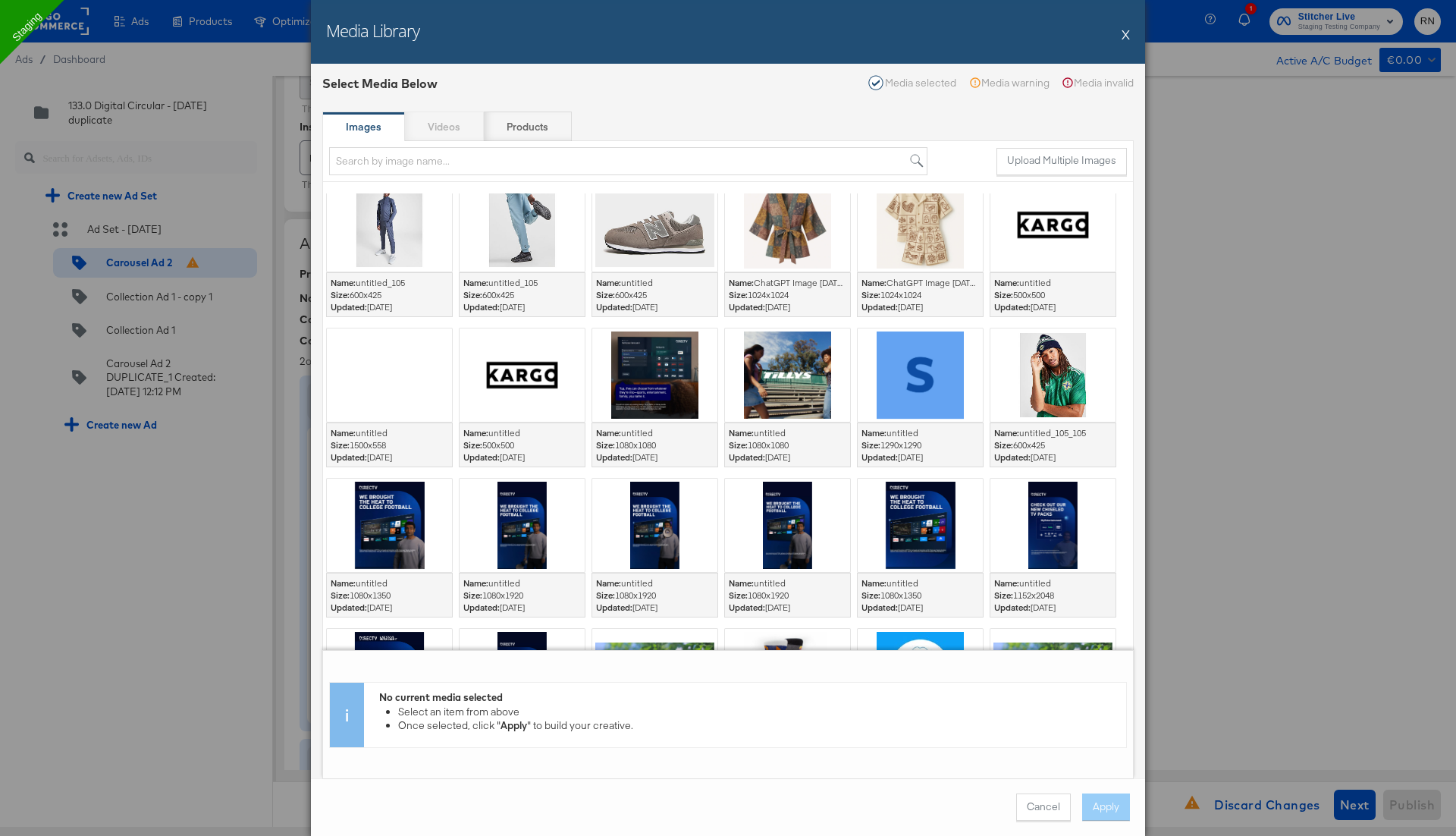
scroll to position [422, 0]
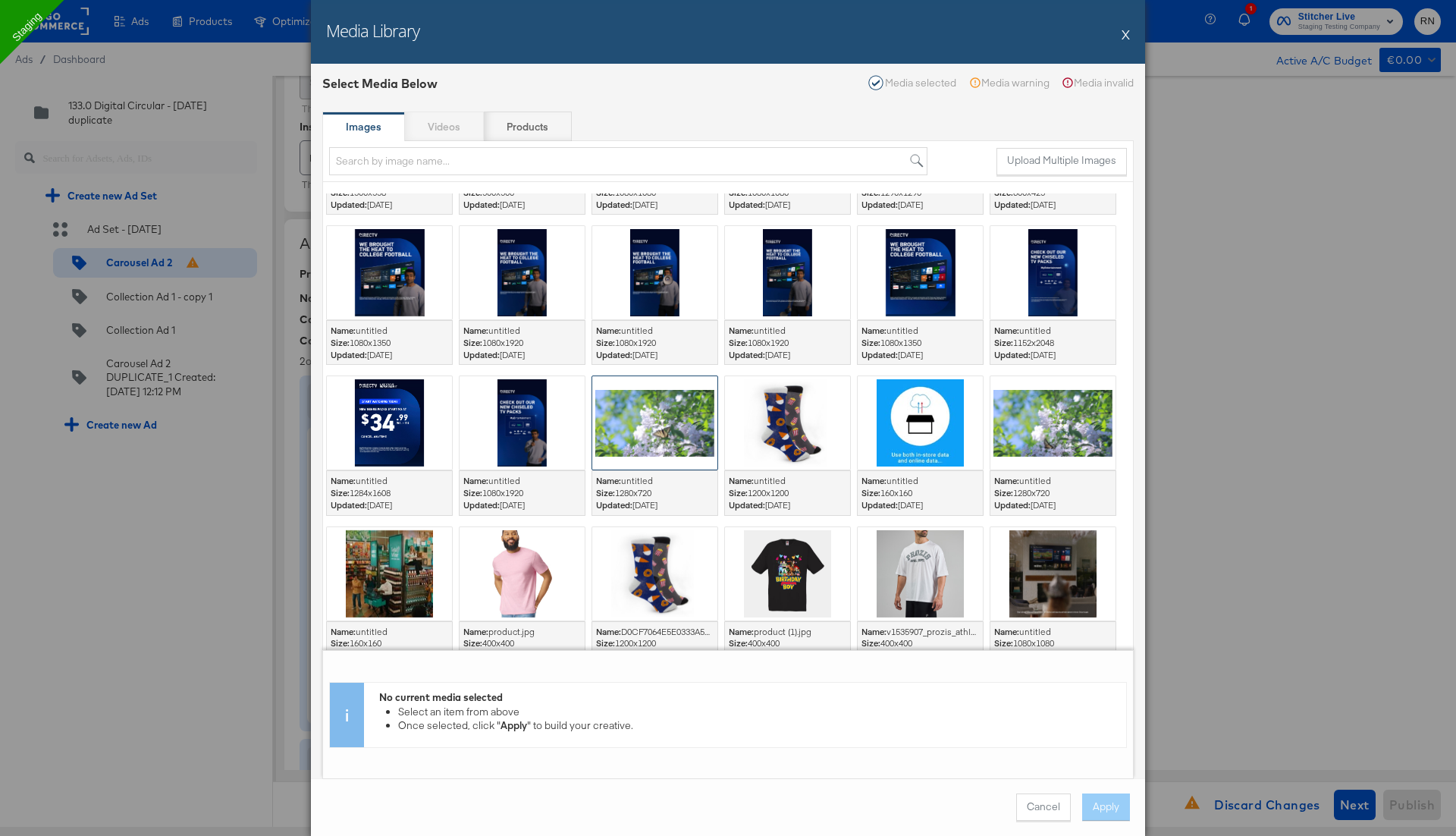
click at [654, 385] on div at bounding box center [654, 423] width 125 height 94
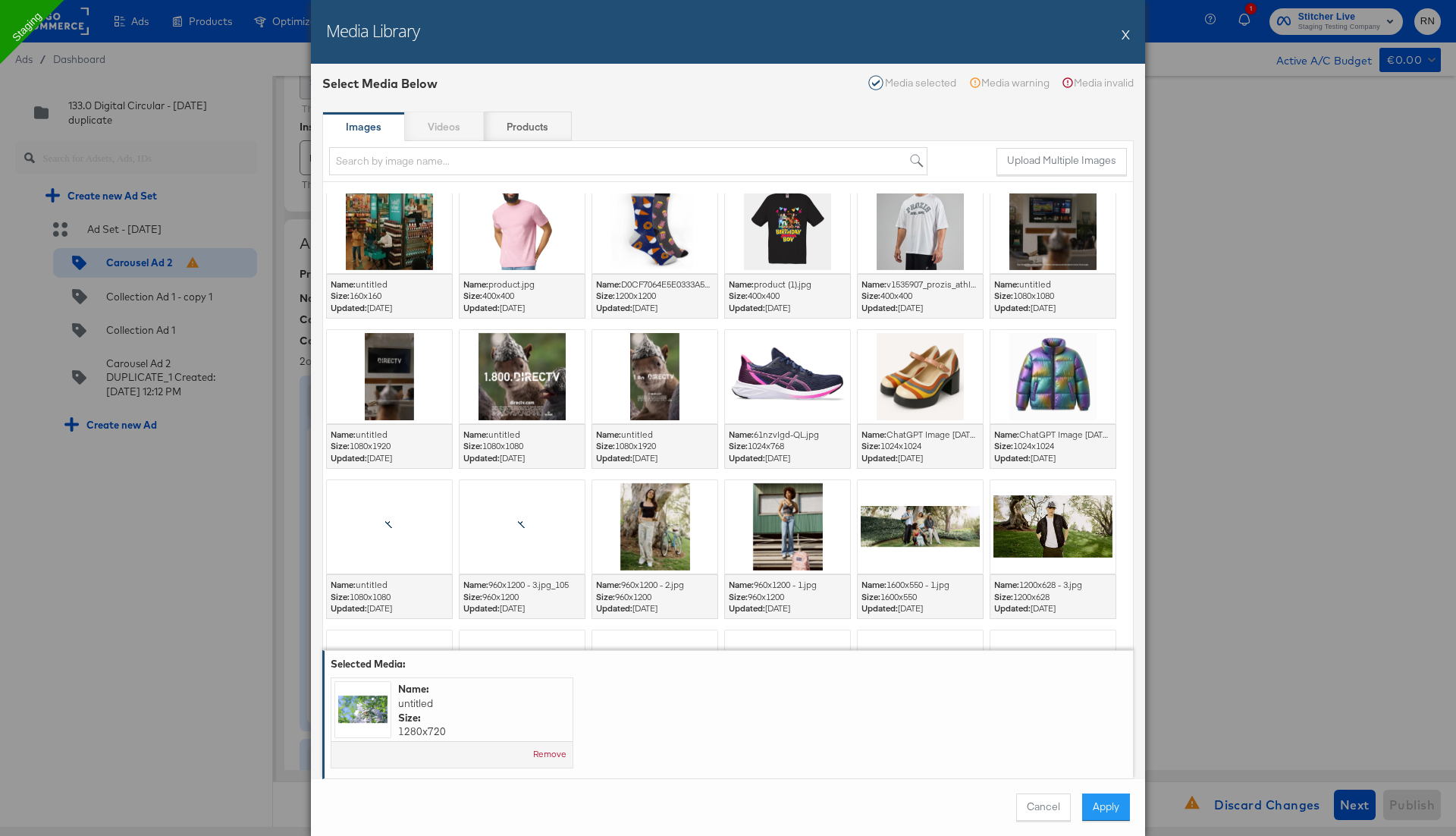
scroll to position [857, 0]
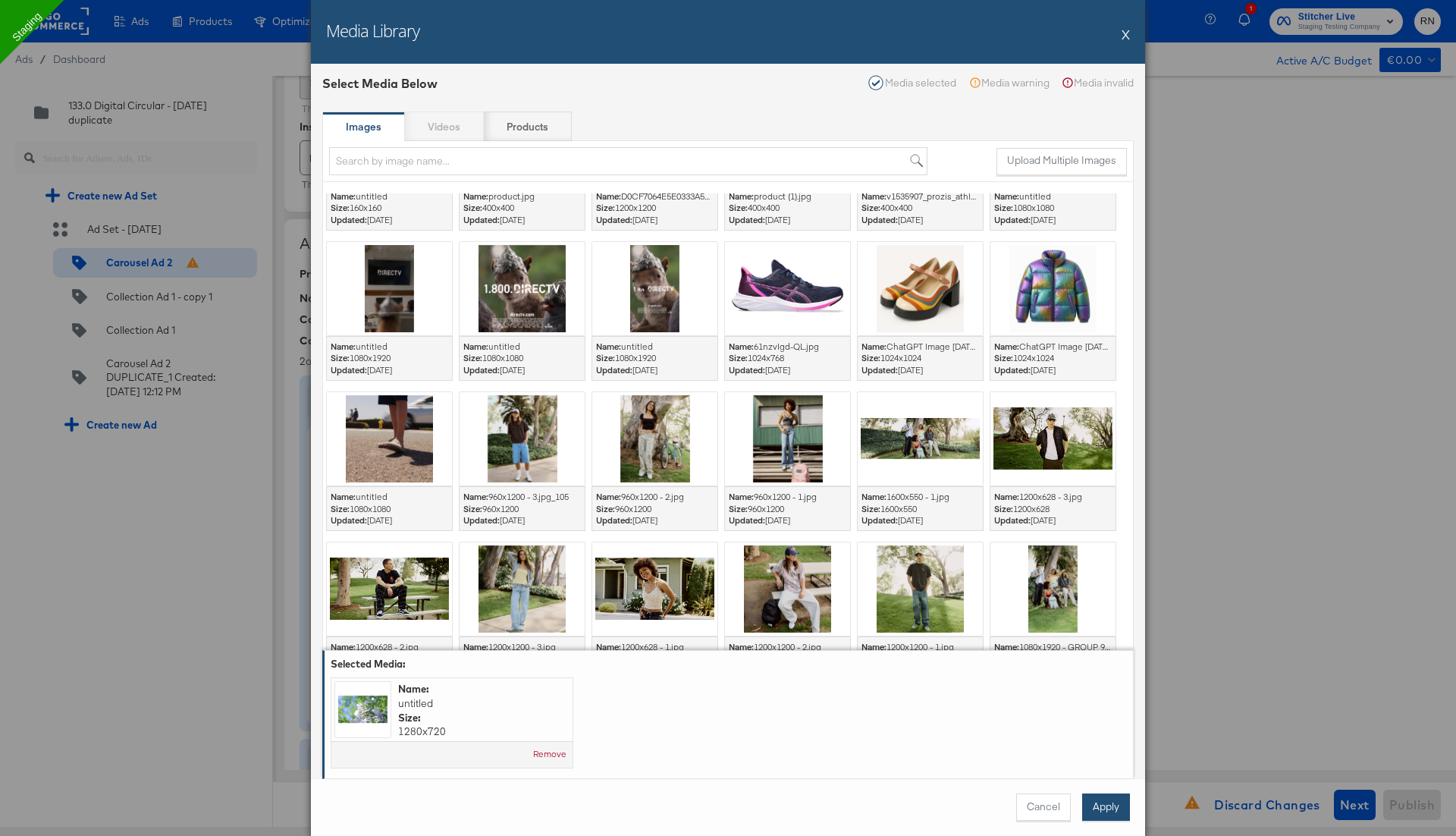
click at [1104, 802] on button "Apply" at bounding box center [1105, 807] width 48 height 27
type textarea "x"
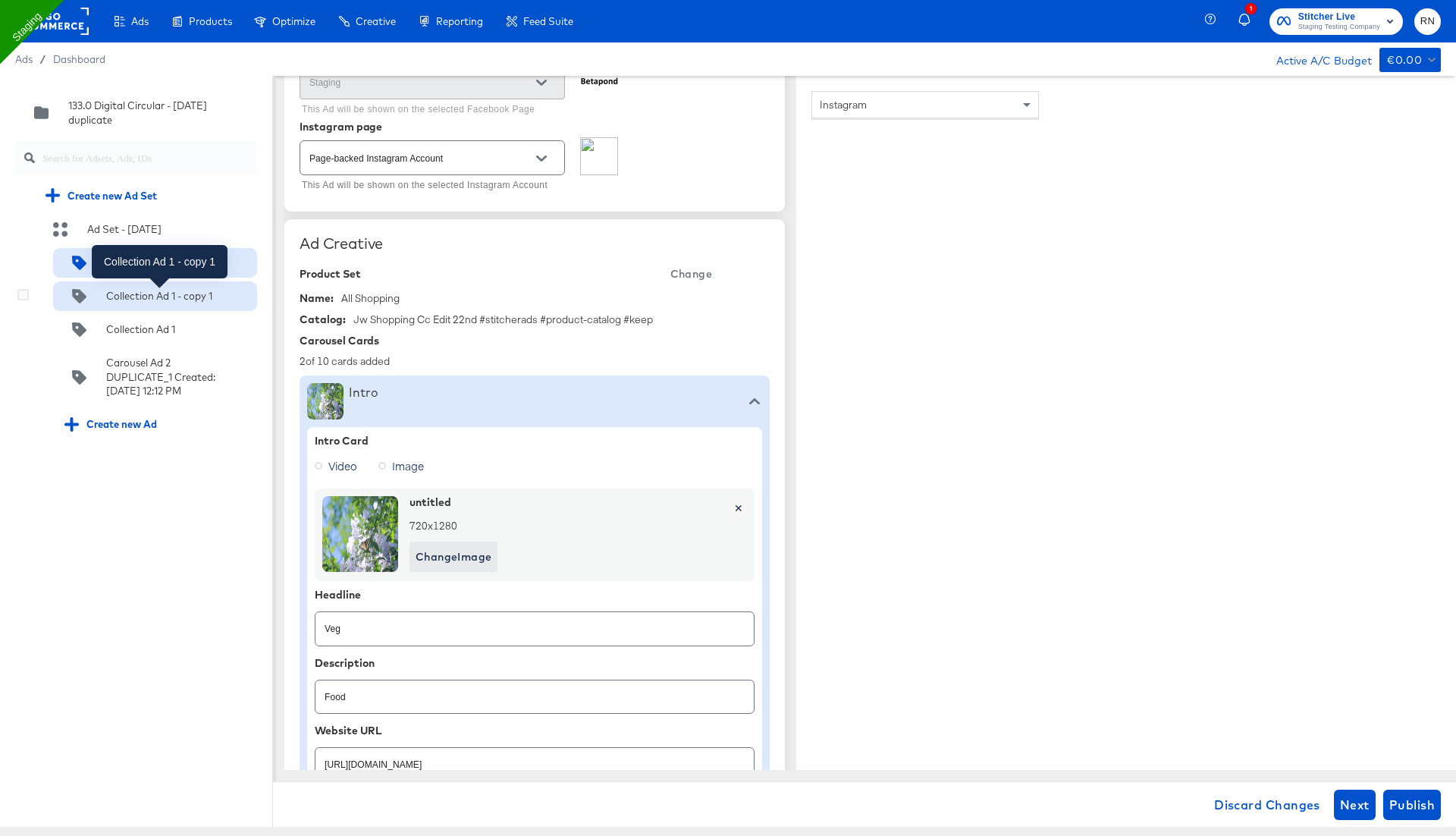
click at [154, 290] on div "Collection Ad 1 - copy 1" at bounding box center [160, 296] width 106 height 15
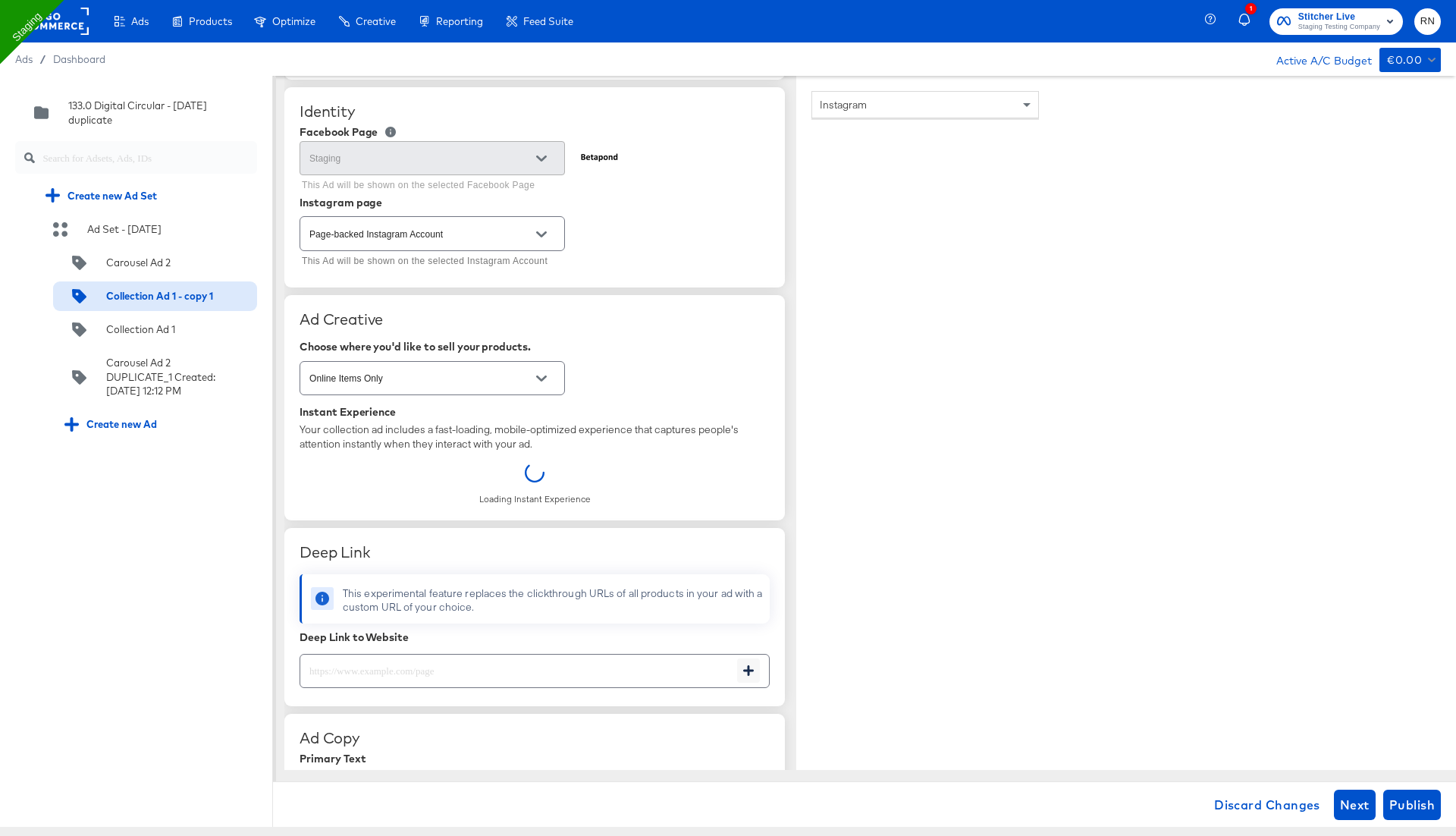
scroll to position [0, 0]
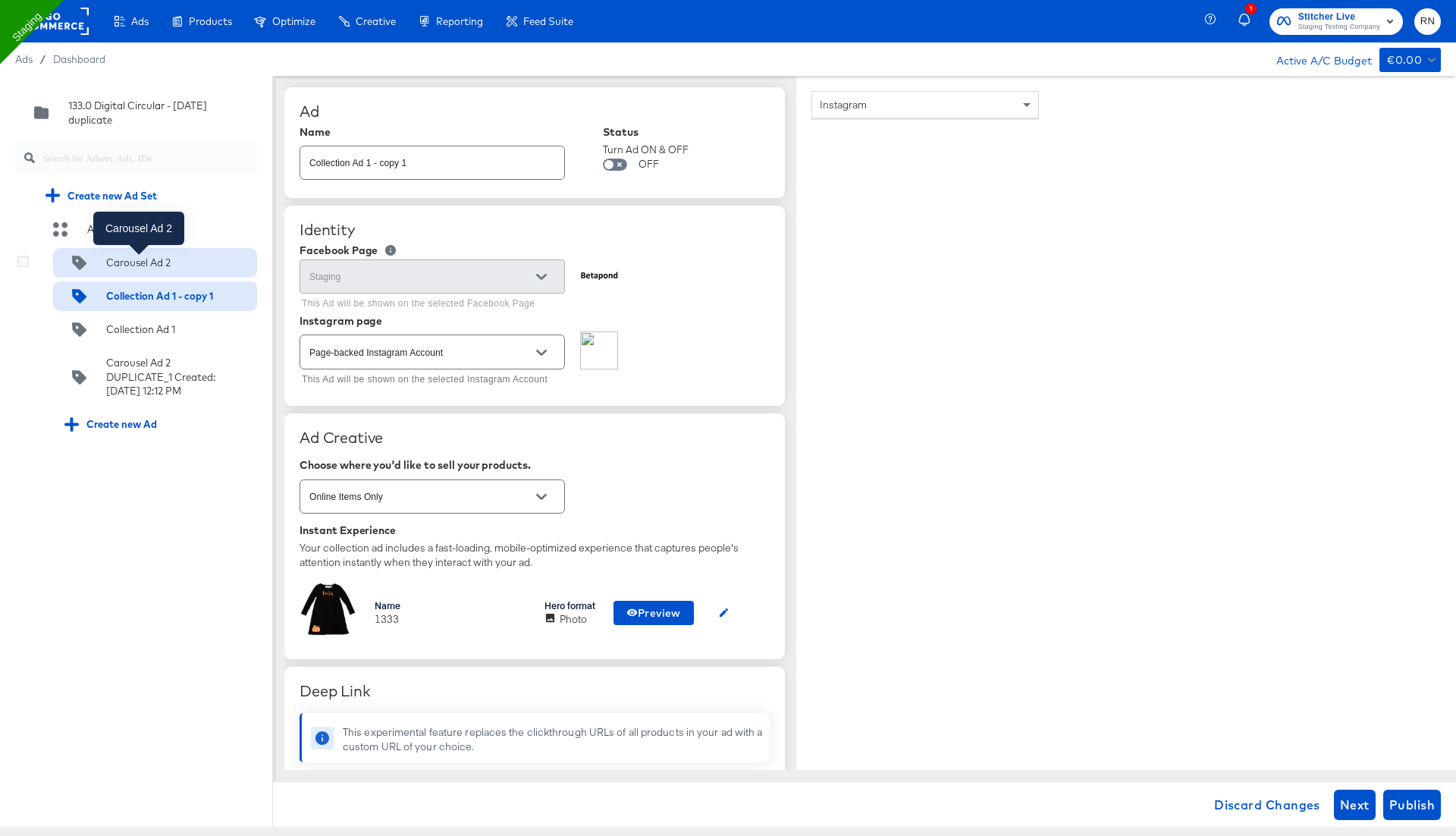
click at [138, 265] on div "Carousel Ad 2" at bounding box center [139, 263] width 65 height 15
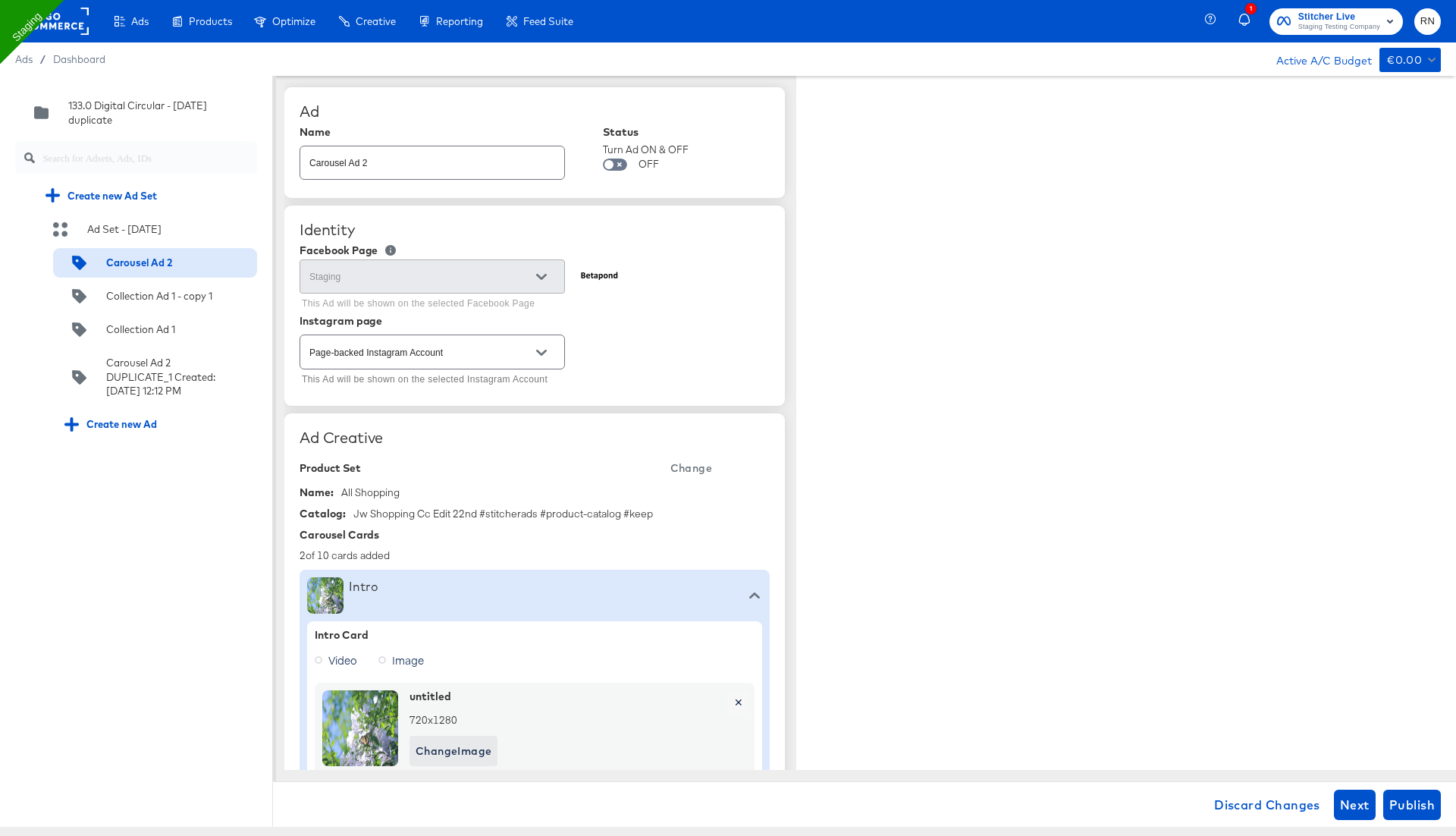
type textarea "x"
click at [24, 261] on icon at bounding box center [23, 261] width 11 height 11
click at [0, 0] on input "checkbox" at bounding box center [0, 0] width 0 height 0
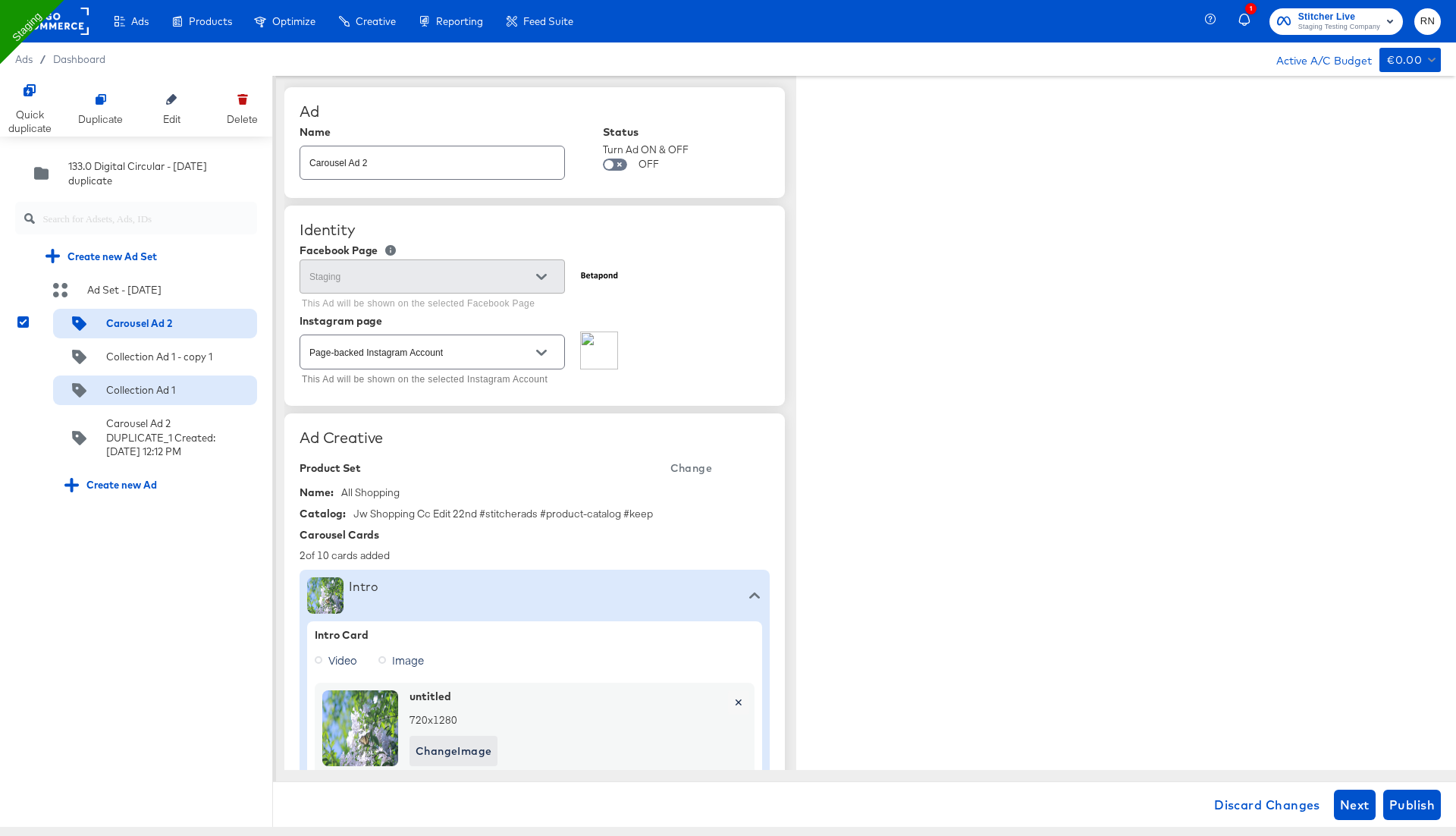
type textarea "x"
click at [41, 120] on div "Quick duplicate" at bounding box center [30, 121] width 44 height 28
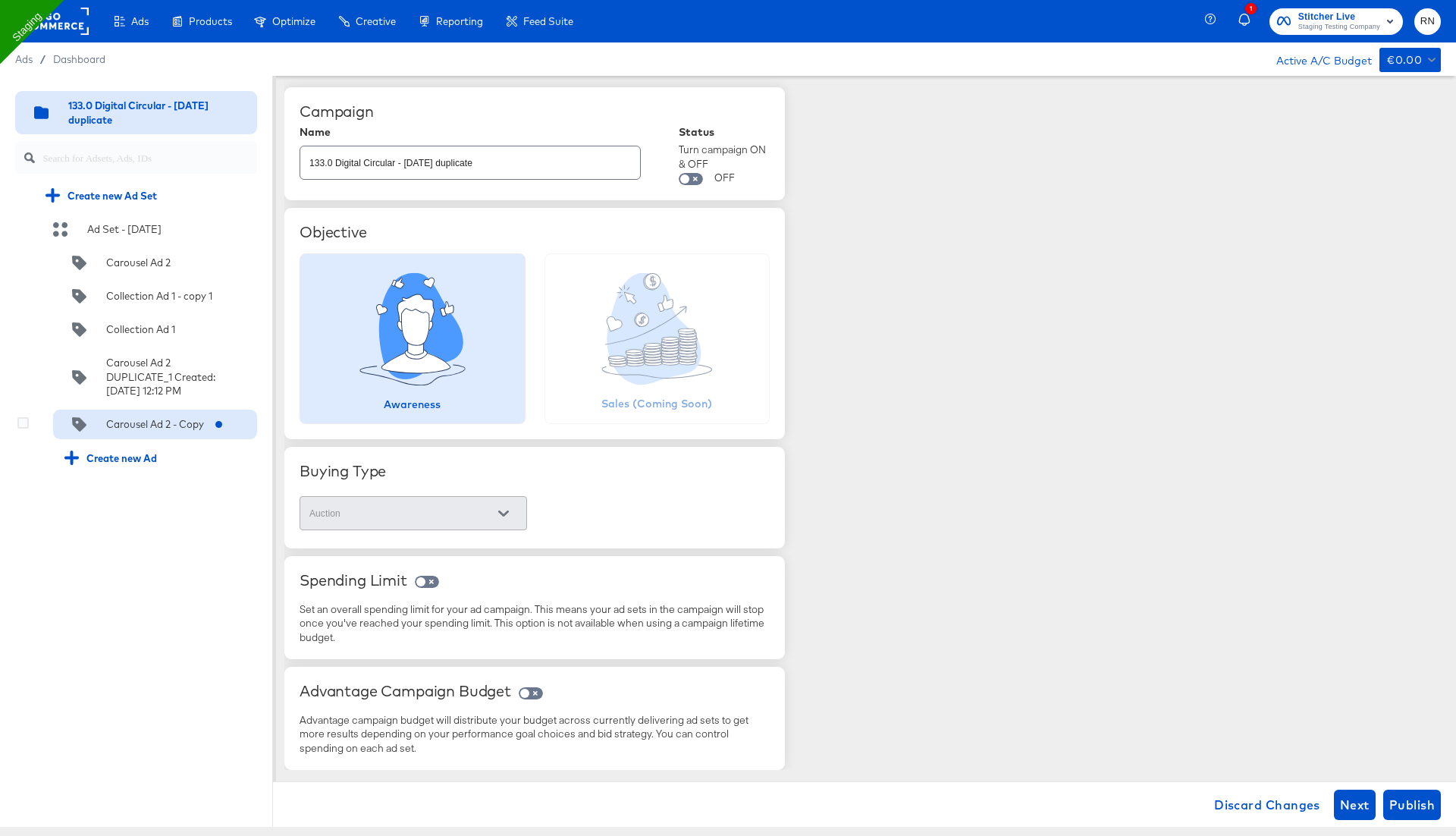
click at [173, 431] on div "Carousel Ad 2 - Copy" at bounding box center [155, 424] width 98 height 15
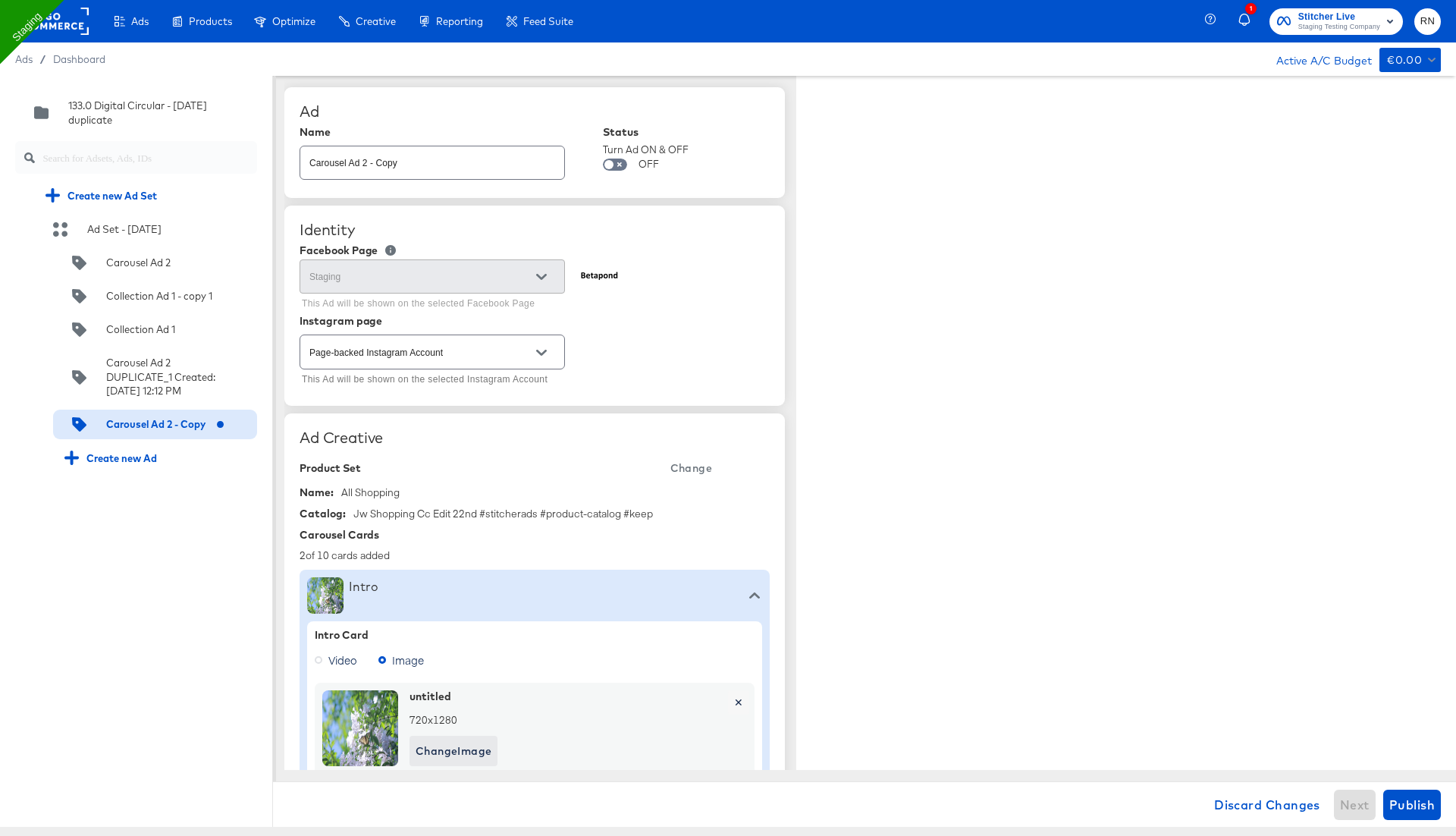
type textarea "x"
drag, startPoint x: 410, startPoint y: 164, endPoint x: 233, endPoint y: 167, distance: 177.0
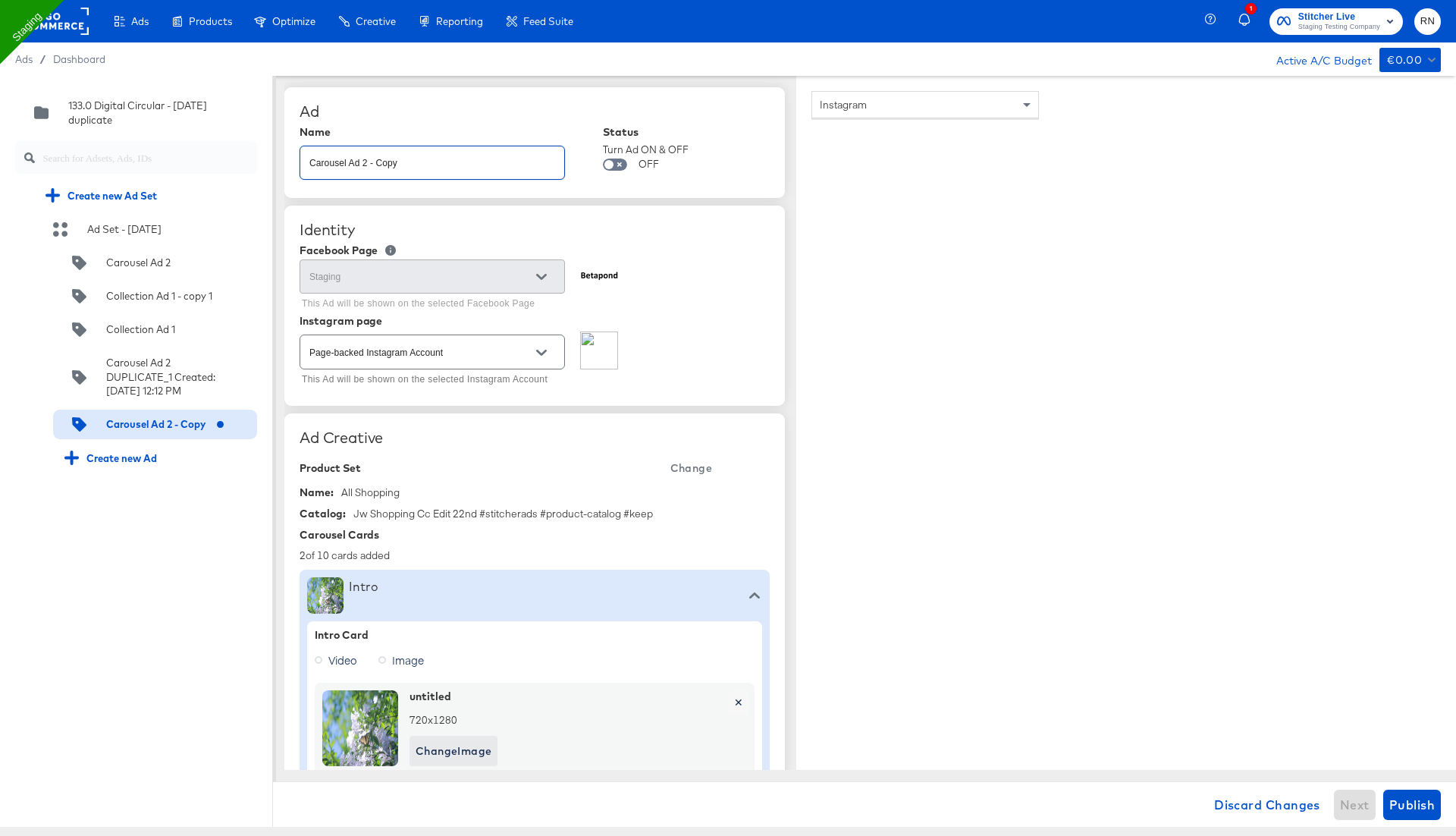
click at [233, 167] on div "Quick duplicate Duplicate Edit Delete 133.0 Digital Circular - 14 Apr duplicate…" at bounding box center [728, 451] width 1456 height 751
type input "testtt"
type textarea "x"
click at [1281, 643] on div "Instagram" at bounding box center [1126, 452] width 660 height 752
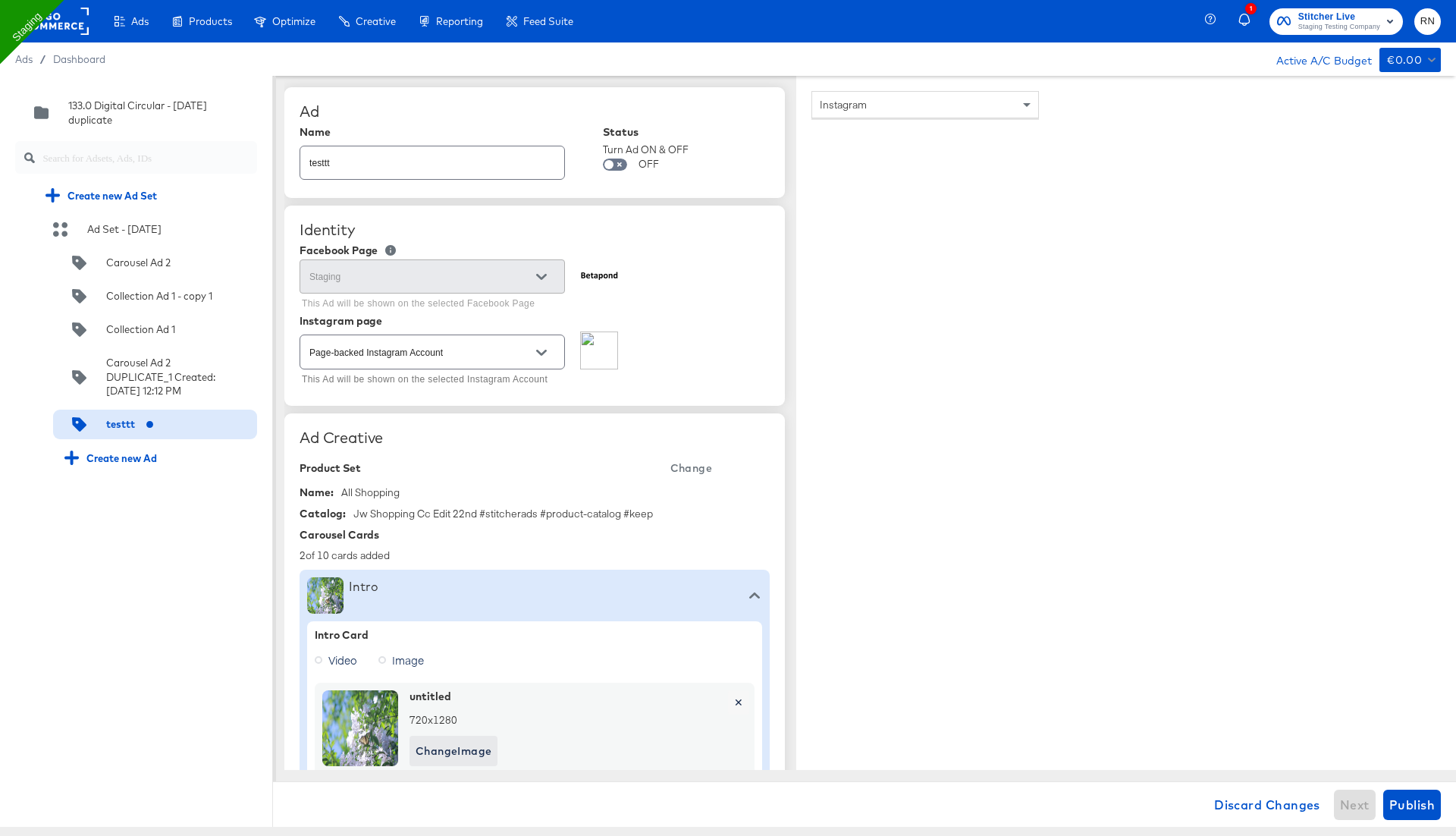
click at [1102, 652] on div "Instagram" at bounding box center [1126, 452] width 660 height 752
click at [1428, 805] on span "Publish" at bounding box center [1412, 805] width 45 height 21
type textarea "x"
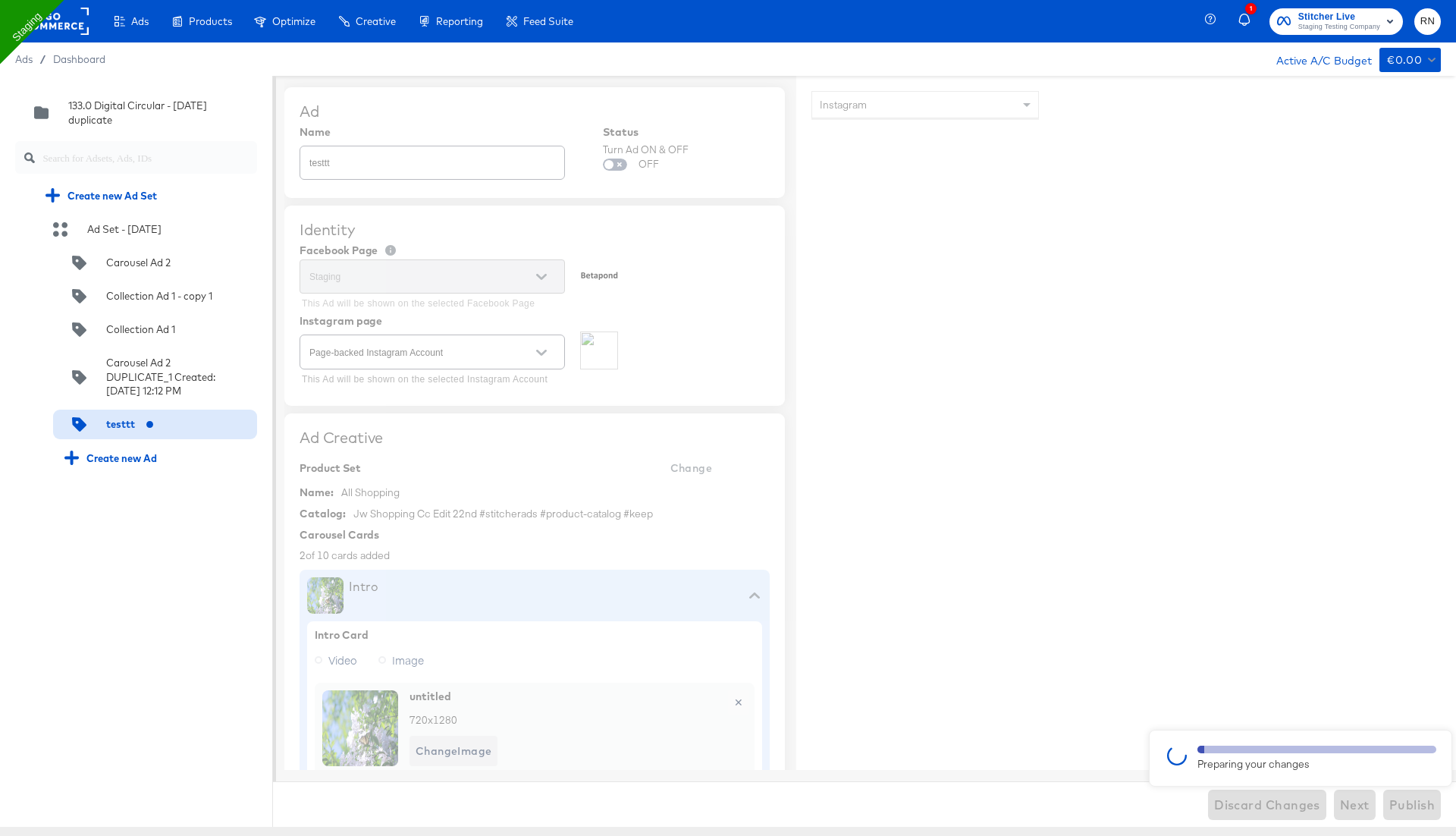
type textarea "x"
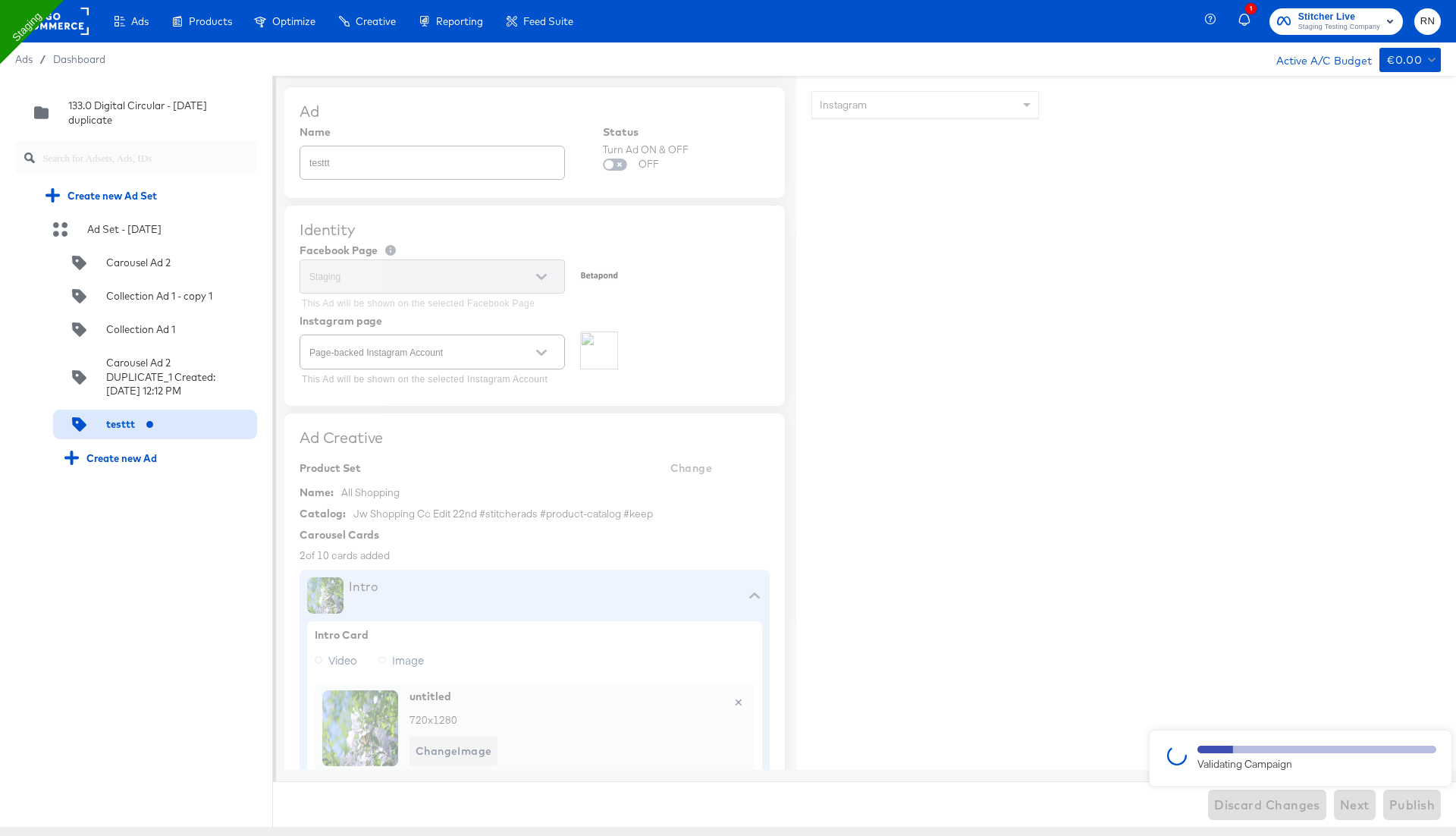
type textarea "x"
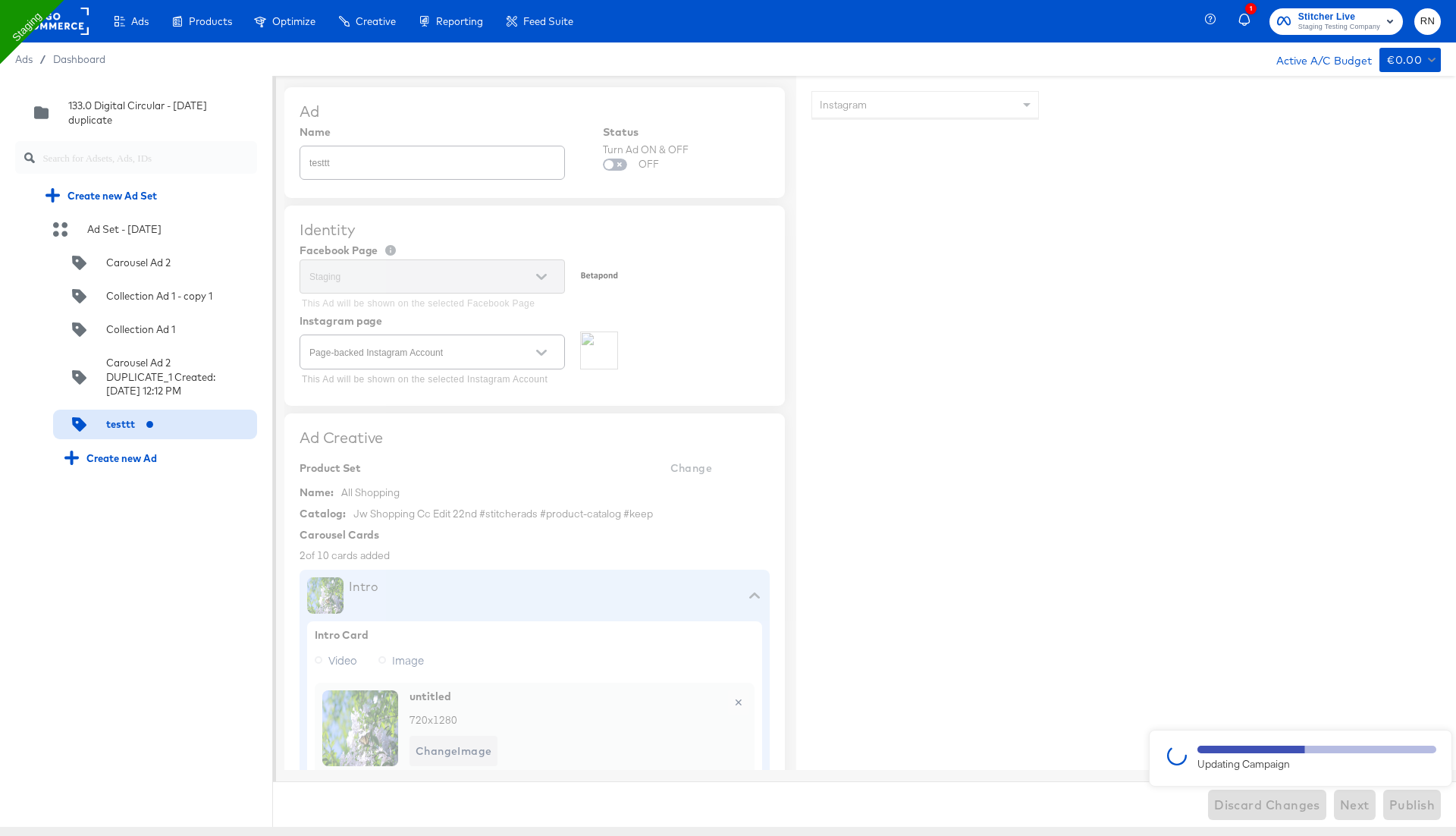
type textarea "x"
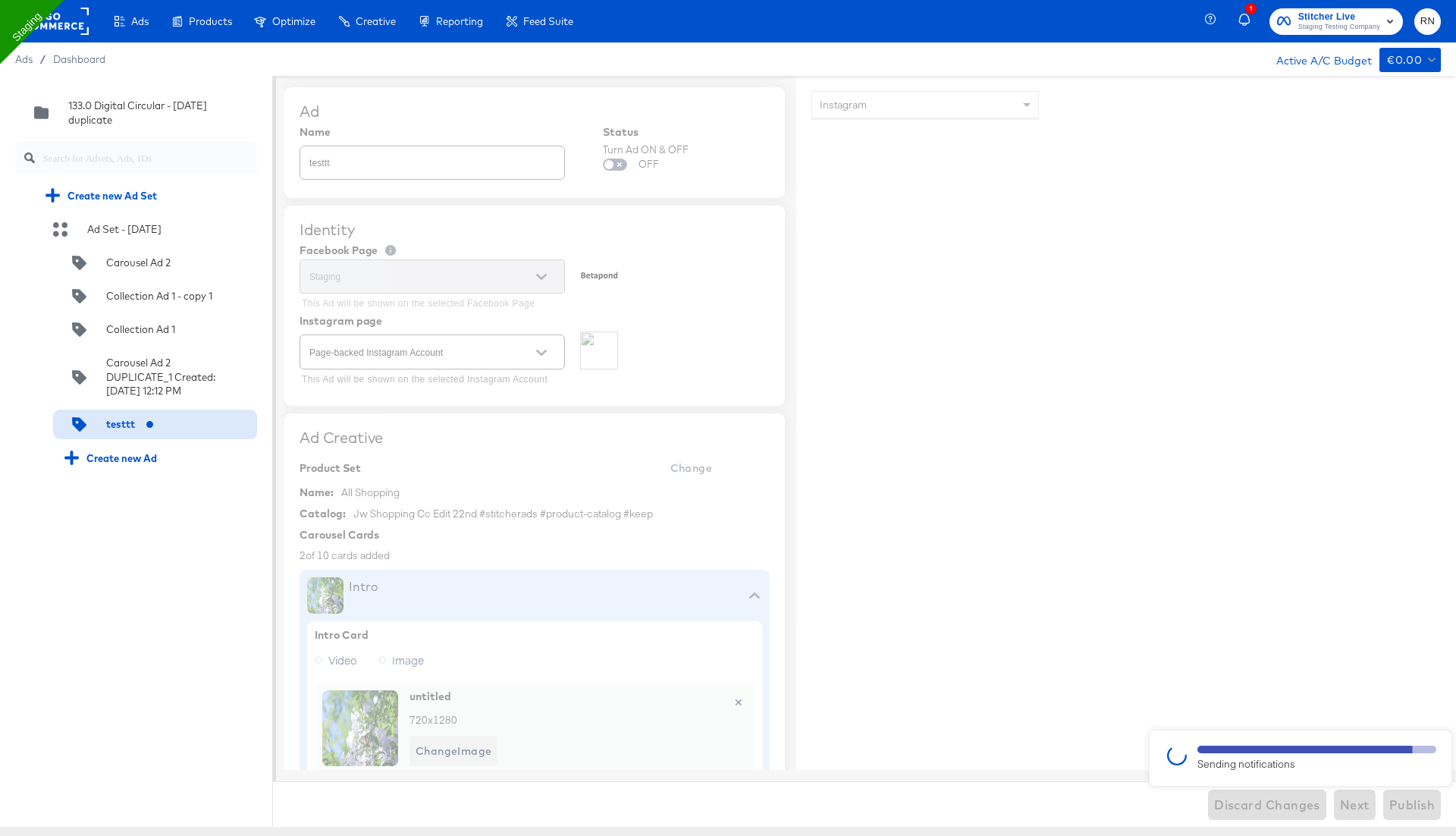
type textarea "x"
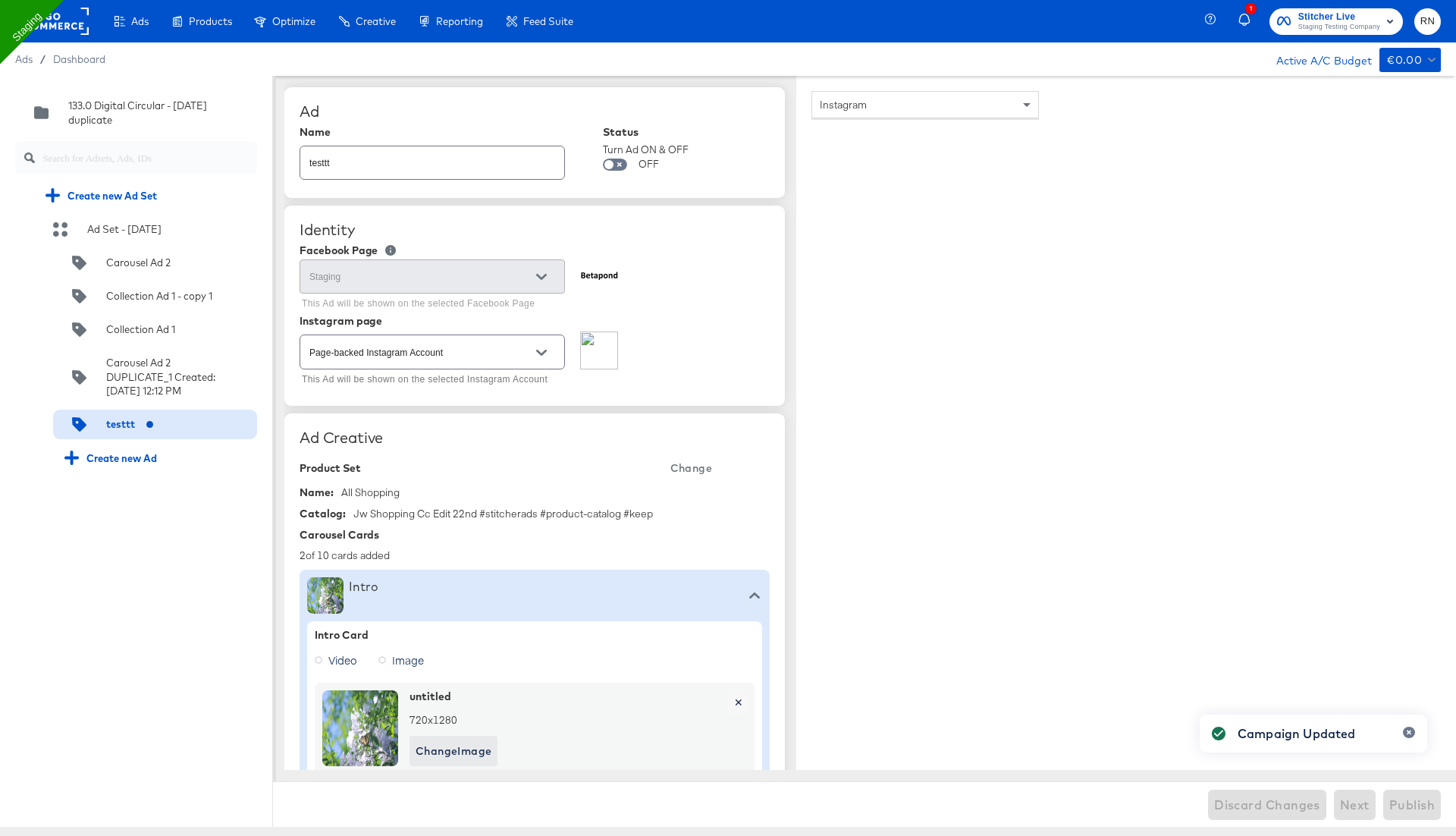
type textarea "x"
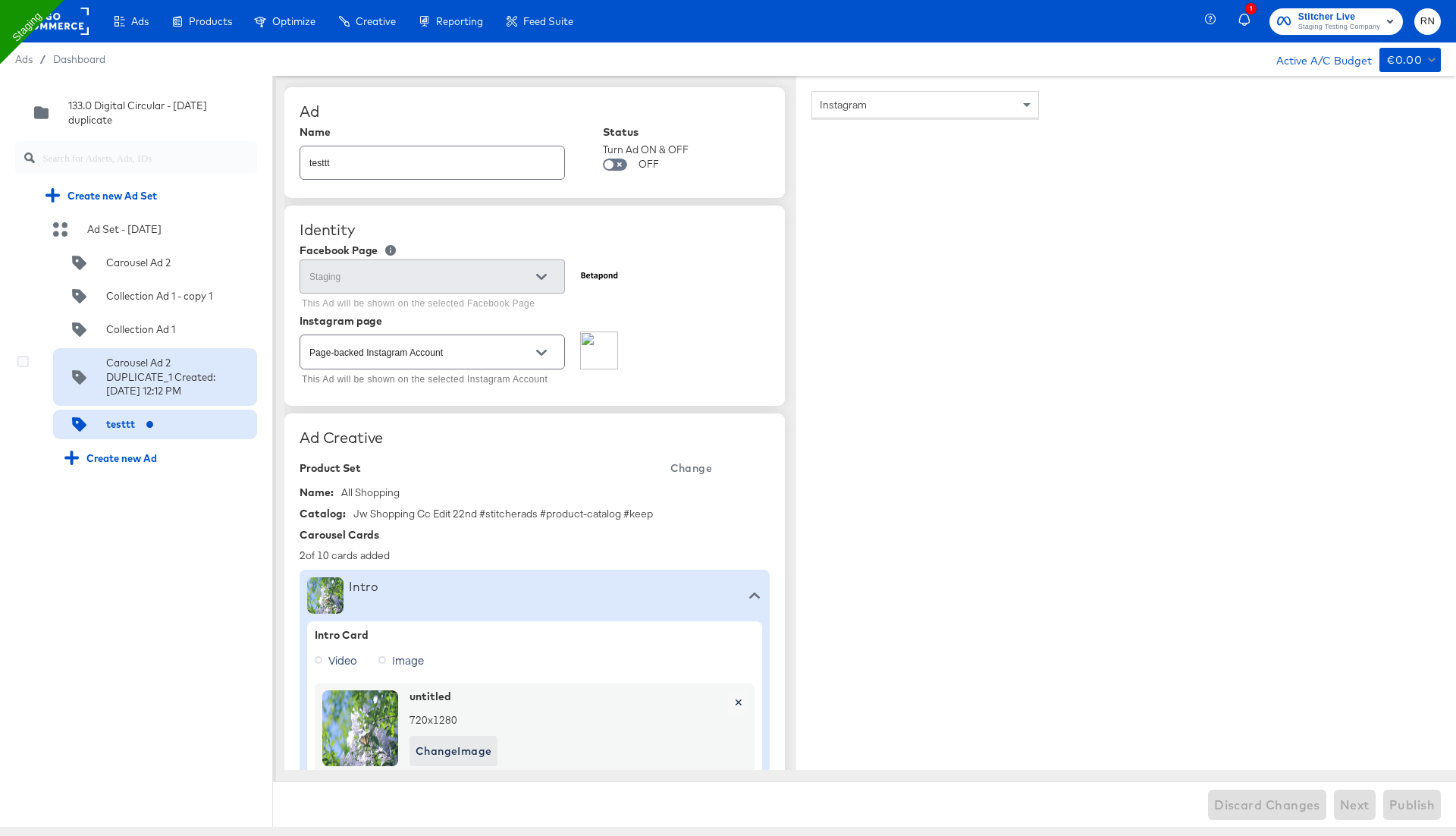
click at [148, 393] on div "Carousel Ad 2 DUPLICATE_1 Created:Monday, April 14 2025 12:12 PM" at bounding box center [161, 377] width 109 height 43
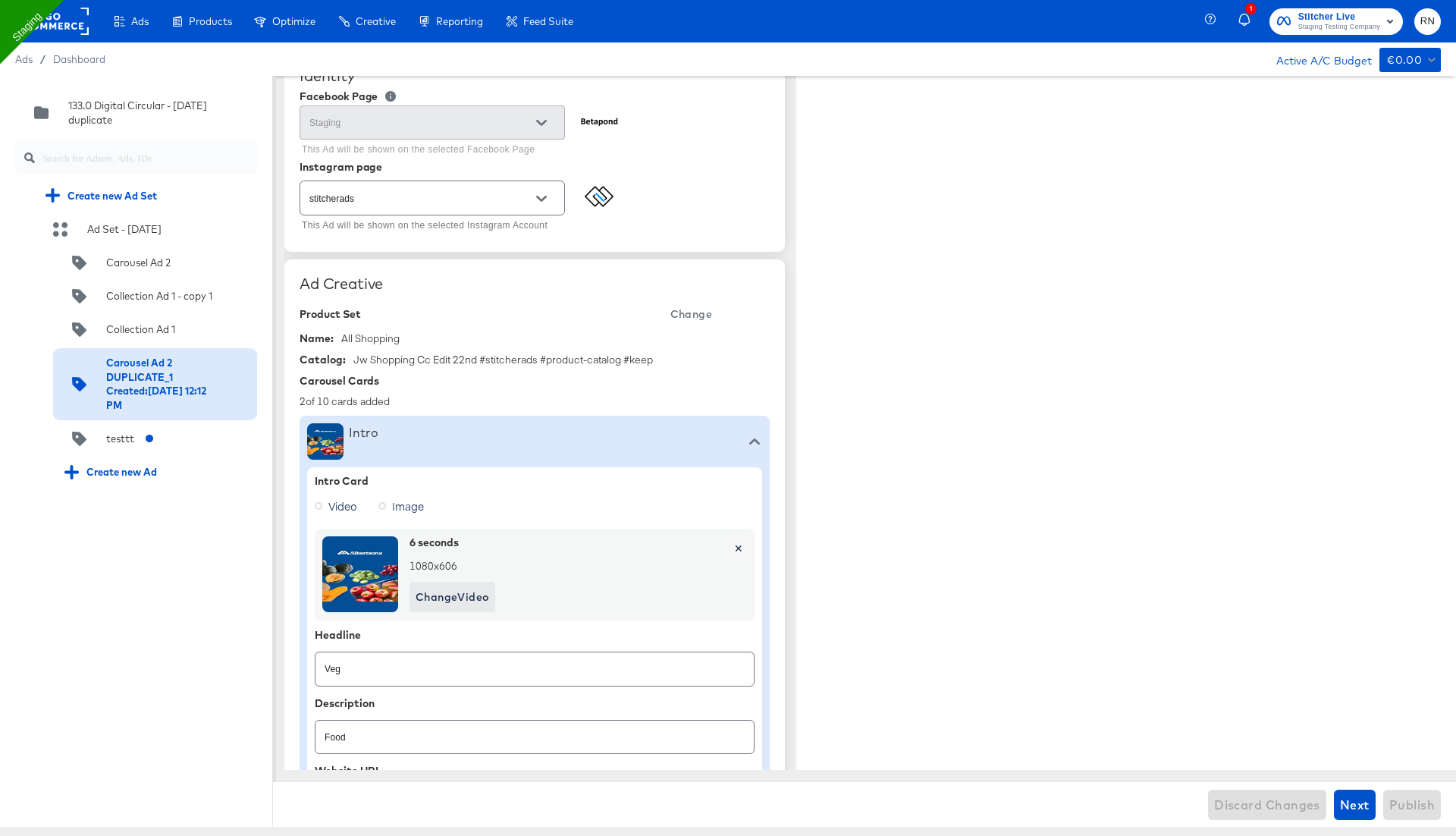
scroll to position [167, 0]
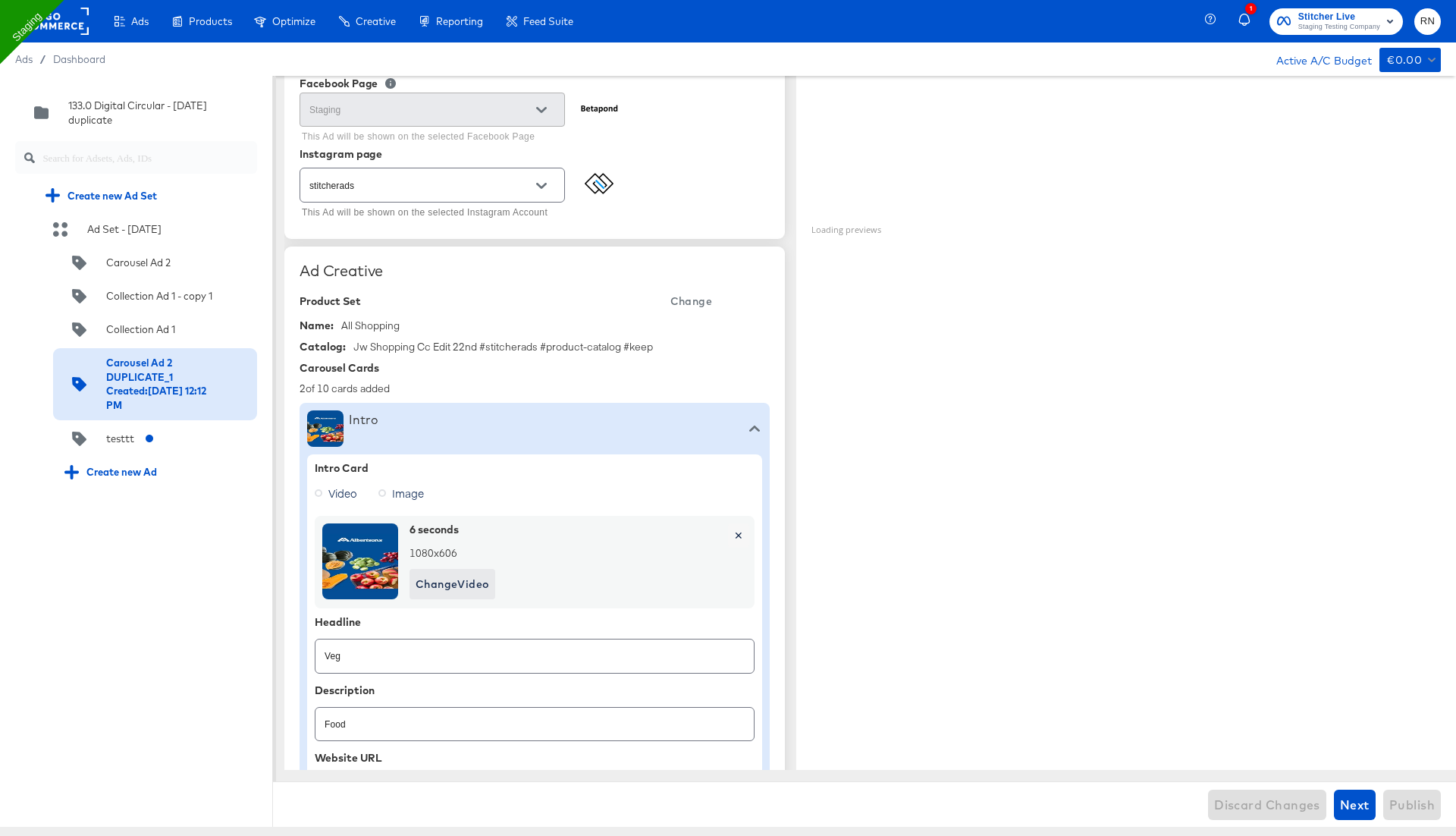
click at [348, 489] on span "Video" at bounding box center [343, 493] width 29 height 15
click at [0, 0] on input "Video" at bounding box center [0, 0] width 0 height 0
click at [465, 579] on span "Change Video" at bounding box center [452, 583] width 73 height 19
type textarea "x"
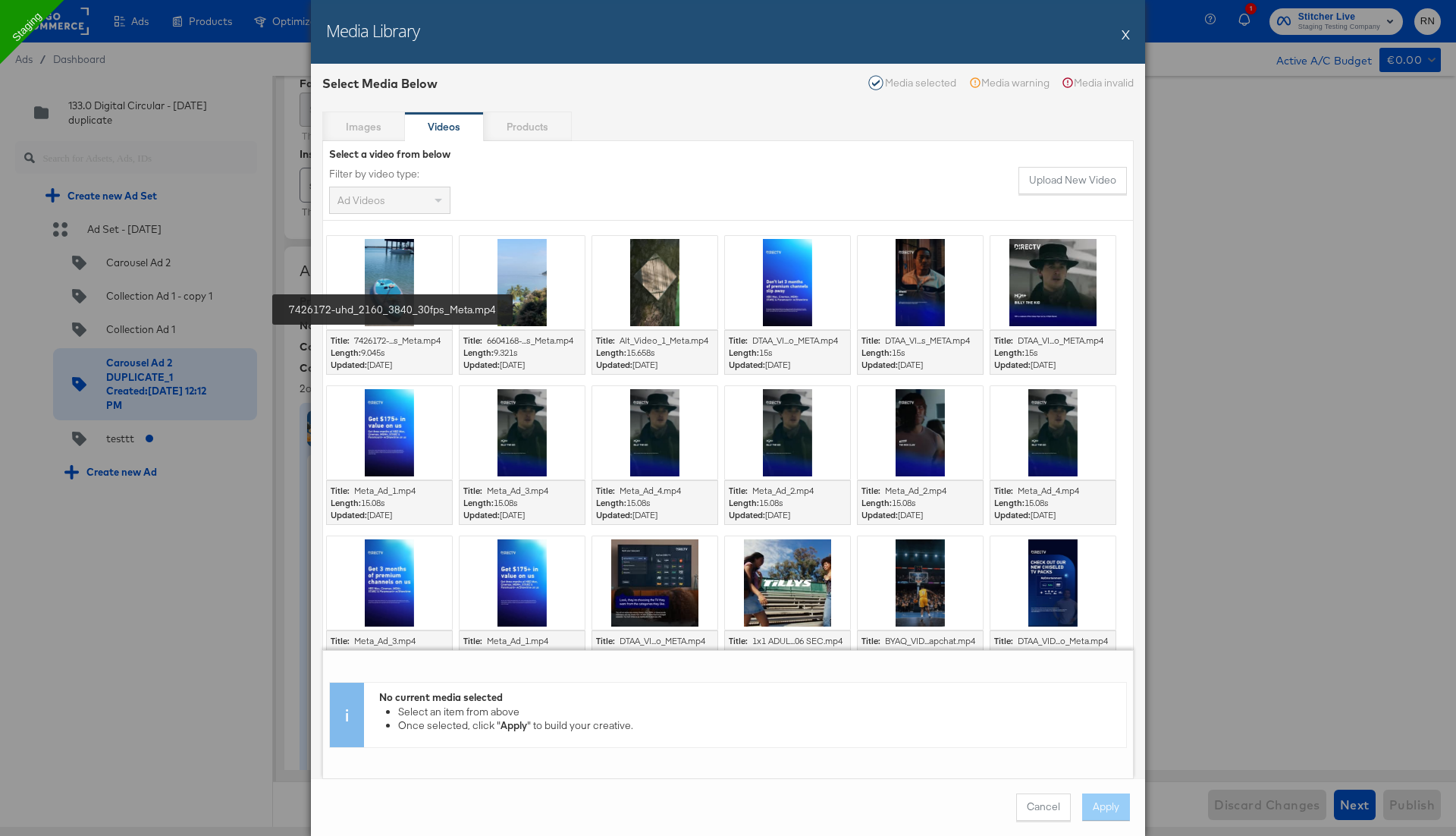
click at [410, 343] on div "7426172-uhd_2160_3840_30fps_Meta.mp4 7426172-...s_Meta.mp4" at bounding box center [401, 341] width 94 height 12
click at [497, 278] on div at bounding box center [522, 282] width 125 height 94
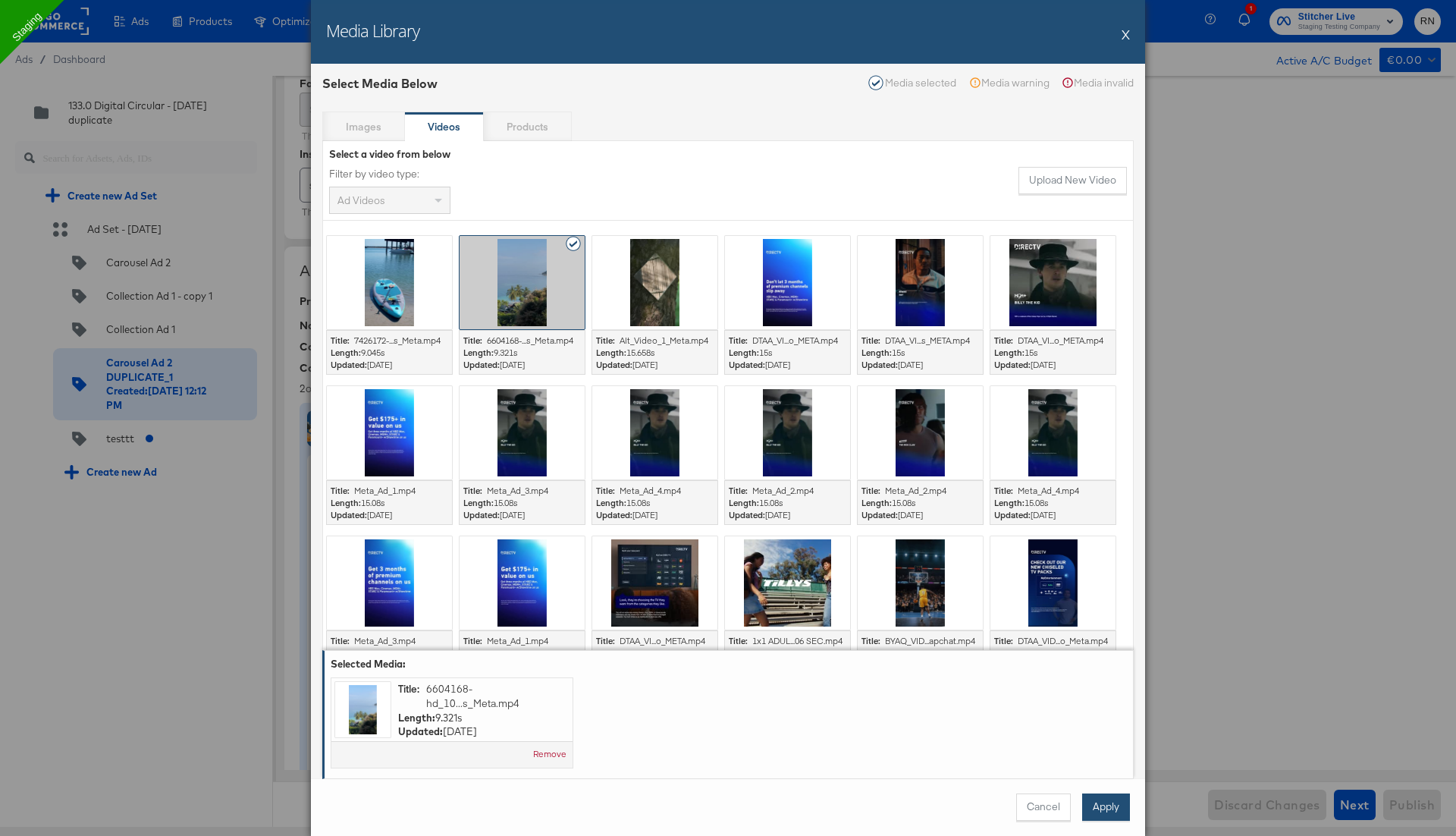
click at [1115, 805] on button "Apply" at bounding box center [1105, 807] width 48 height 27
type textarea "x"
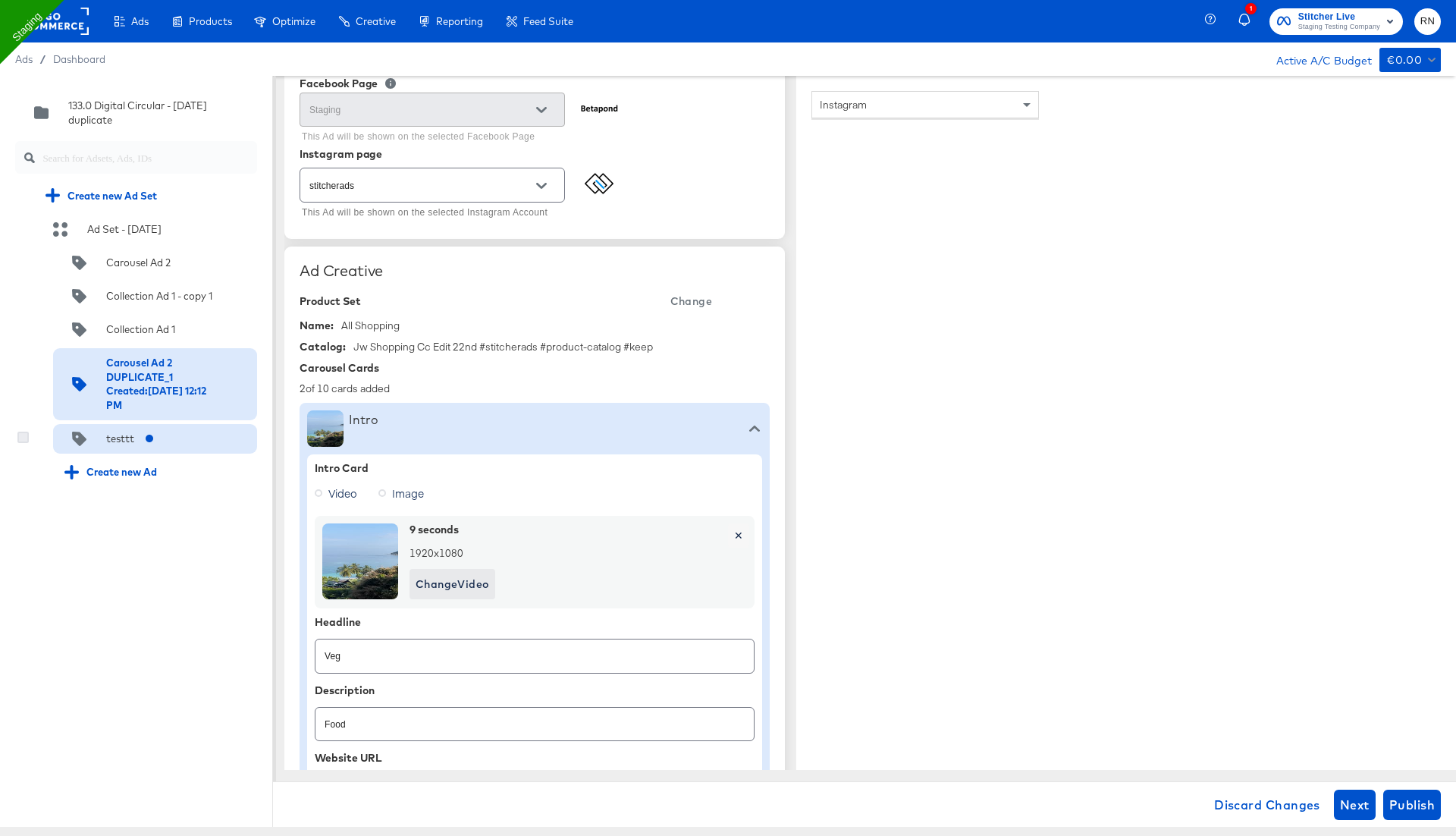
click at [20, 435] on icon at bounding box center [23, 437] width 11 height 11
click at [0, 0] on input "checkbox" at bounding box center [0, 0] width 0 height 0
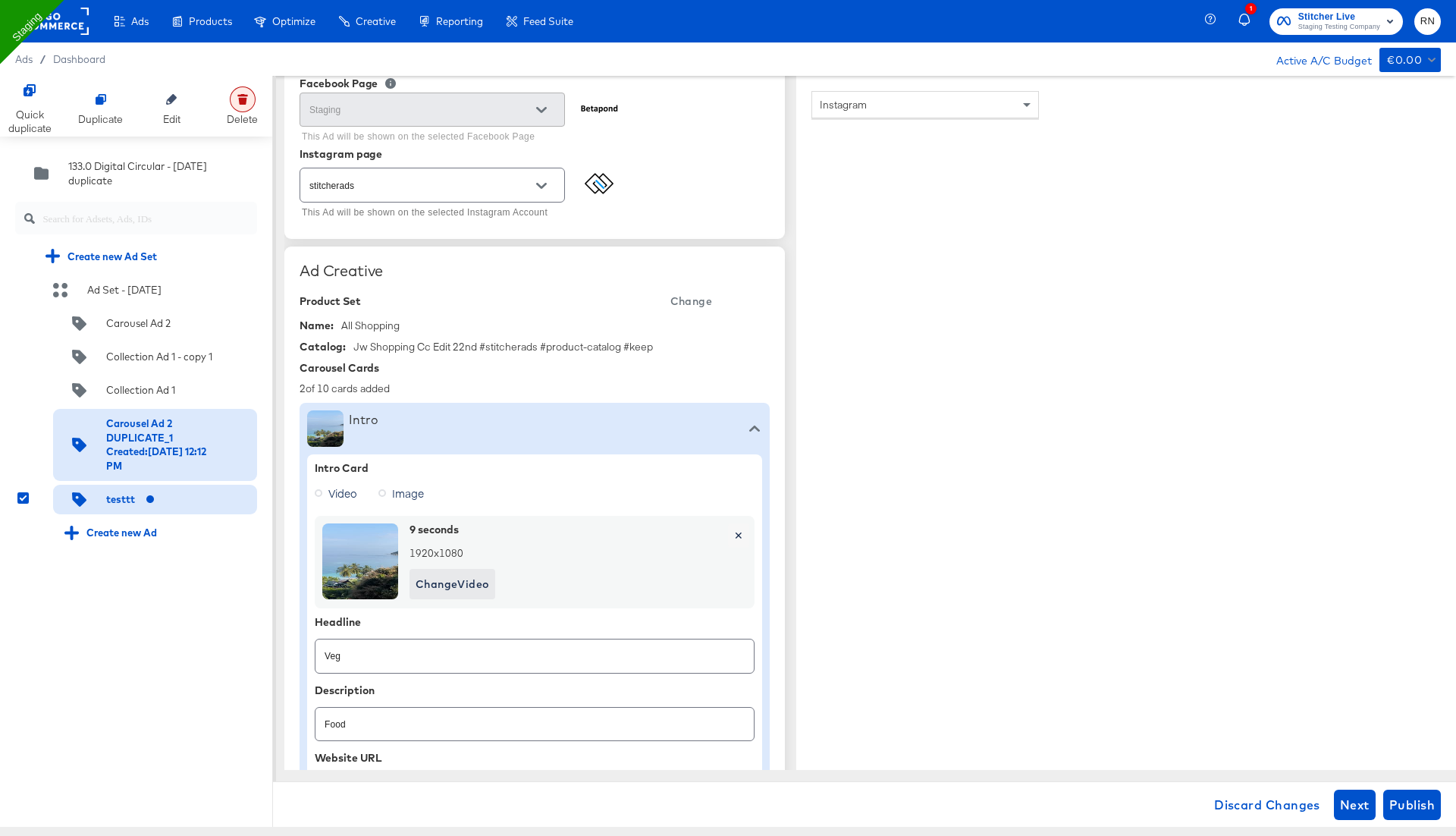
click at [249, 104] on div at bounding box center [243, 99] width 26 height 26
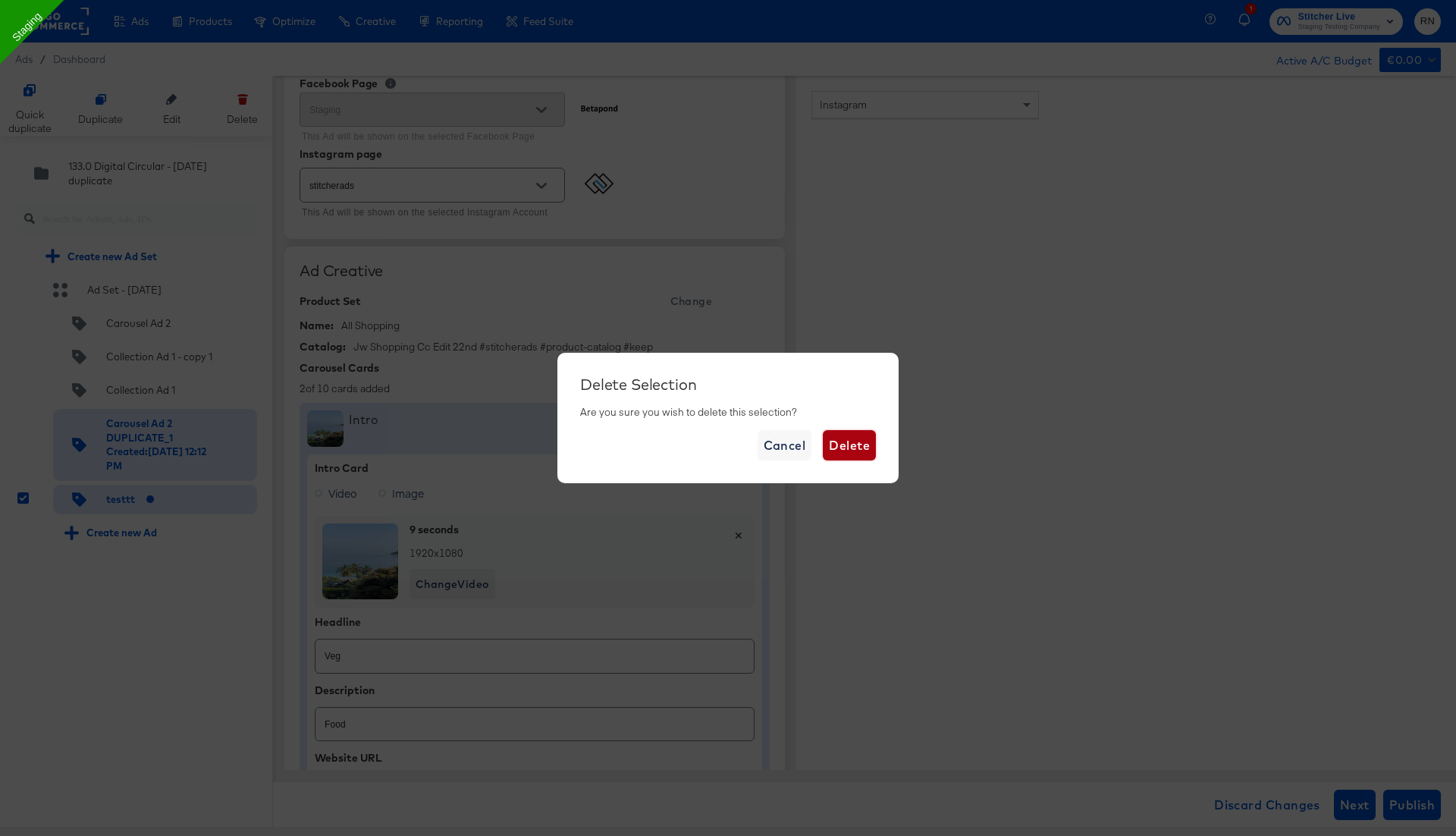
click at [857, 445] on span "Delete" at bounding box center [849, 445] width 41 height 21
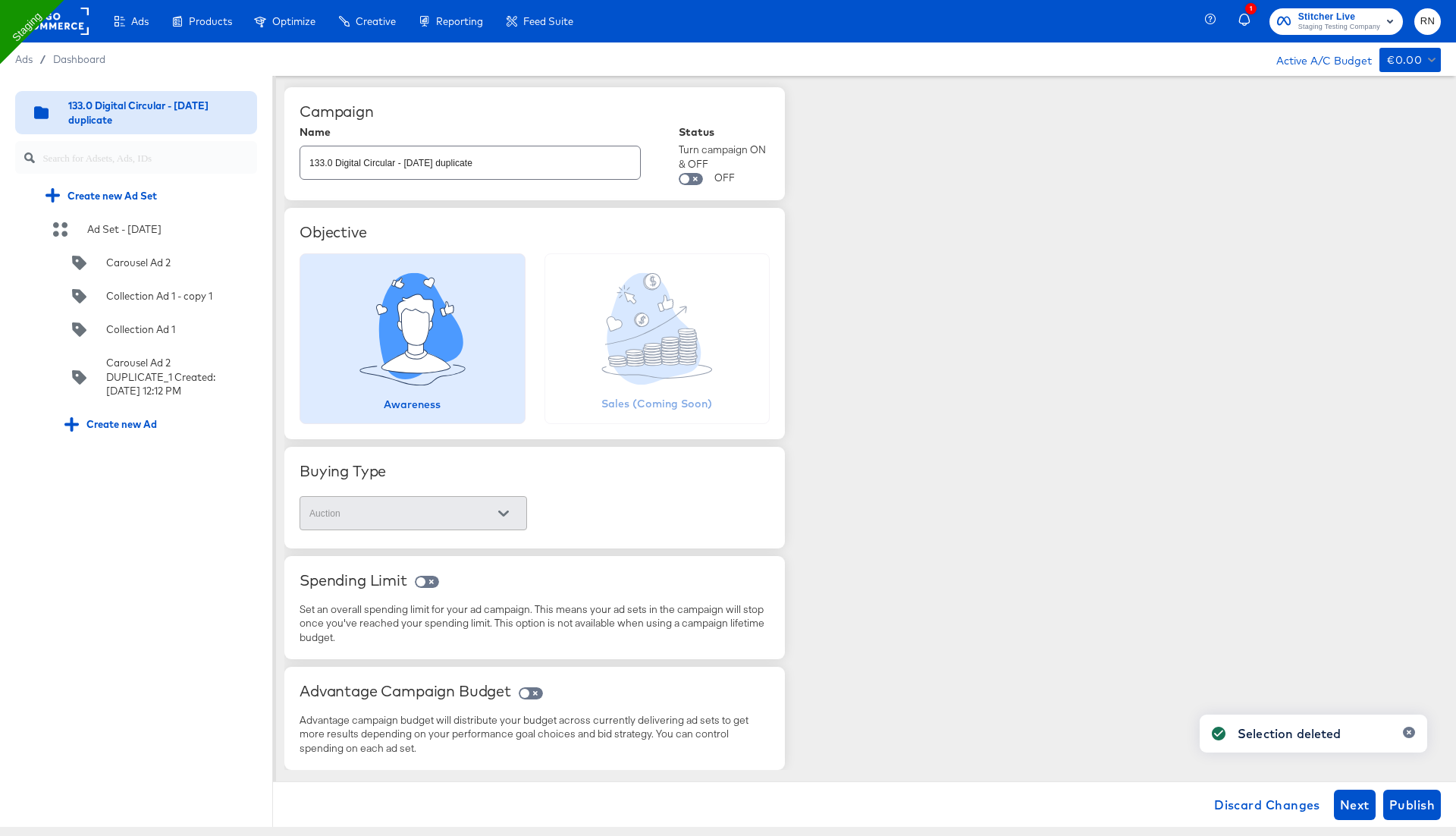
scroll to position [0, 0]
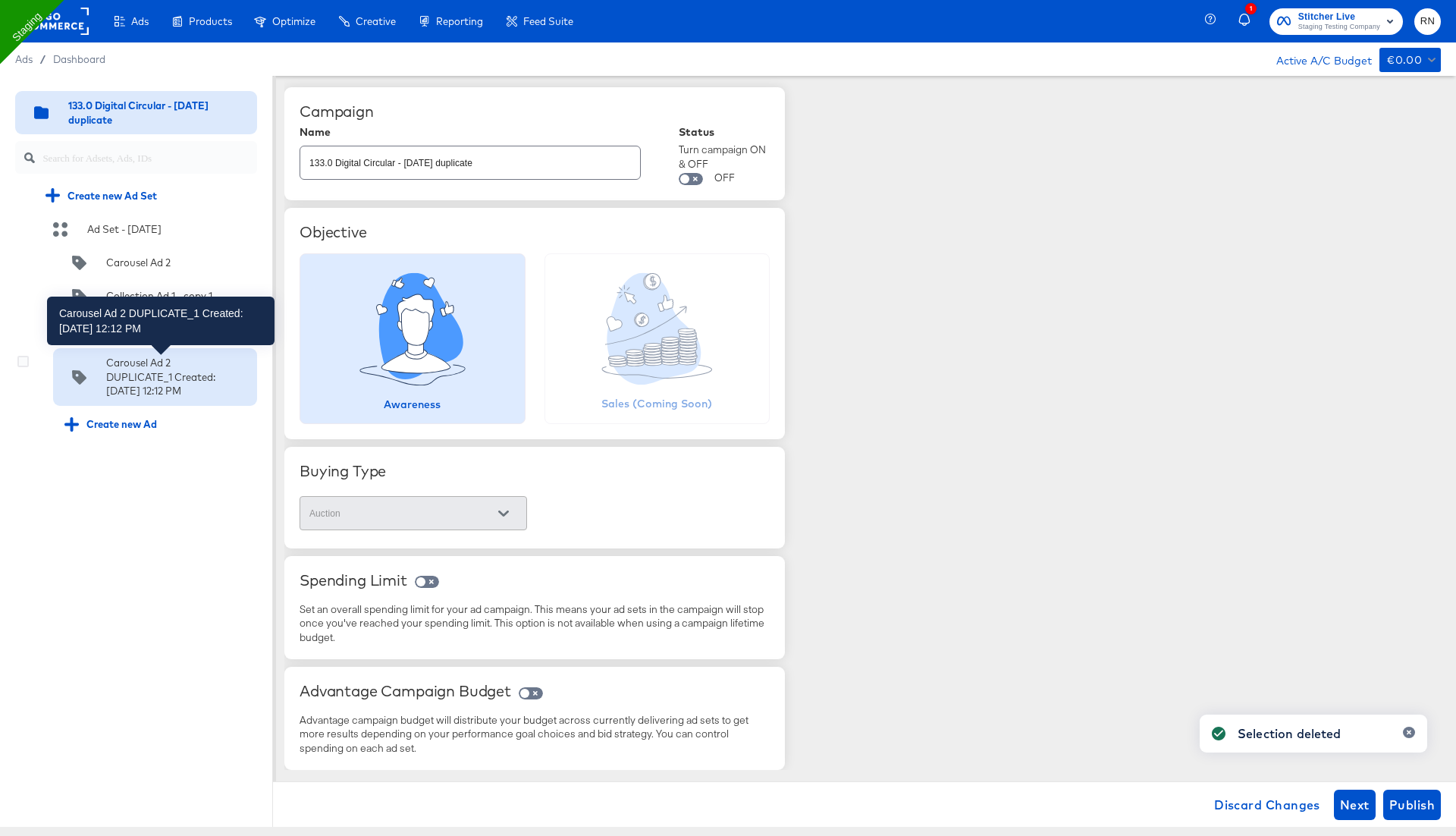
click at [161, 381] on div "Carousel Ad 2 DUPLICATE_1 Created:Monday, April 14 2025 12:12 PM" at bounding box center [161, 377] width 109 height 43
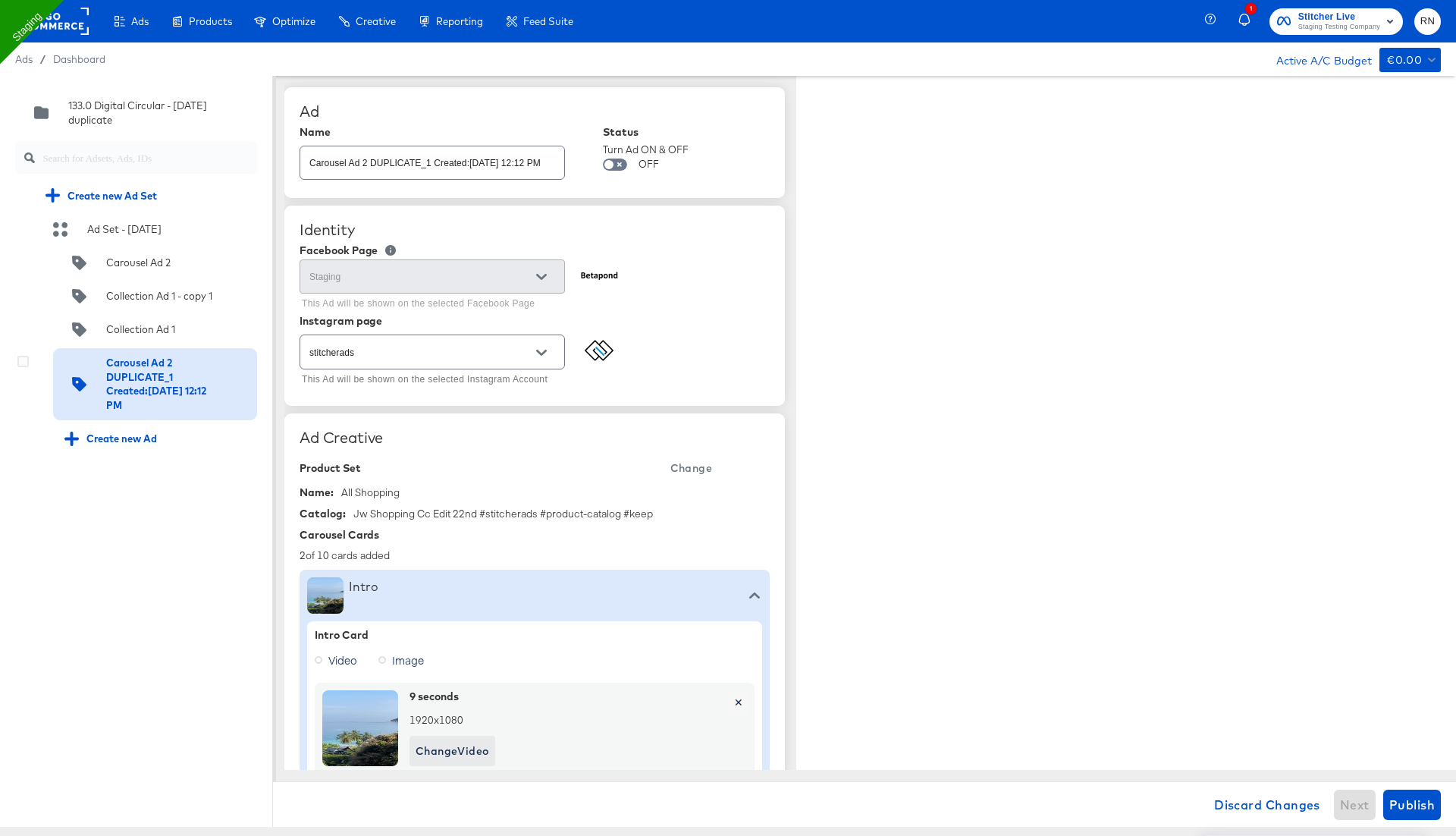
type textarea "x"
click at [20, 359] on icon at bounding box center [23, 362] width 11 height 11
click at [0, 0] on input "checkbox" at bounding box center [0, 0] width 0 height 0
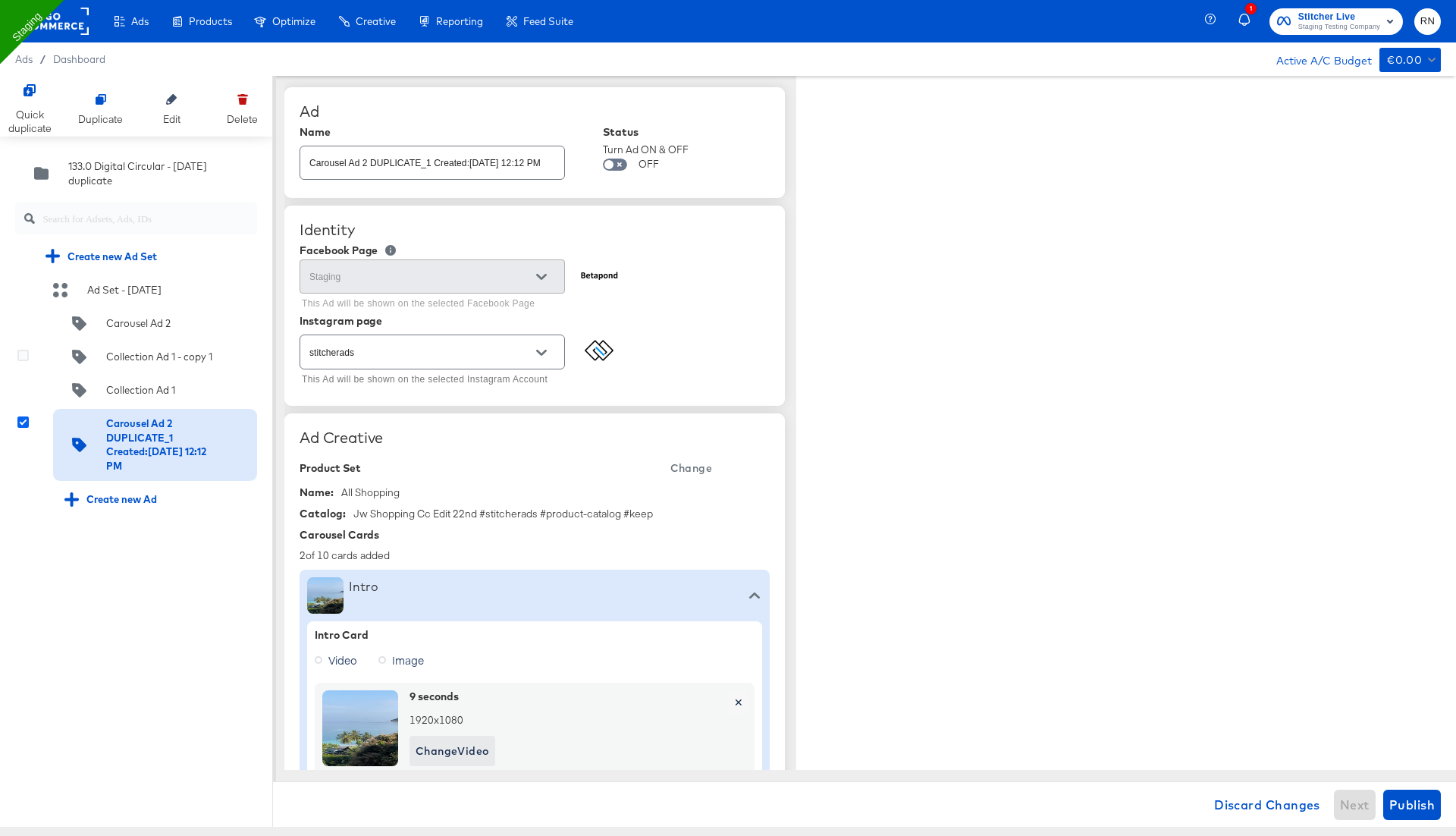
type textarea "x"
click at [33, 113] on div "Quick duplicate" at bounding box center [30, 121] width 44 height 28
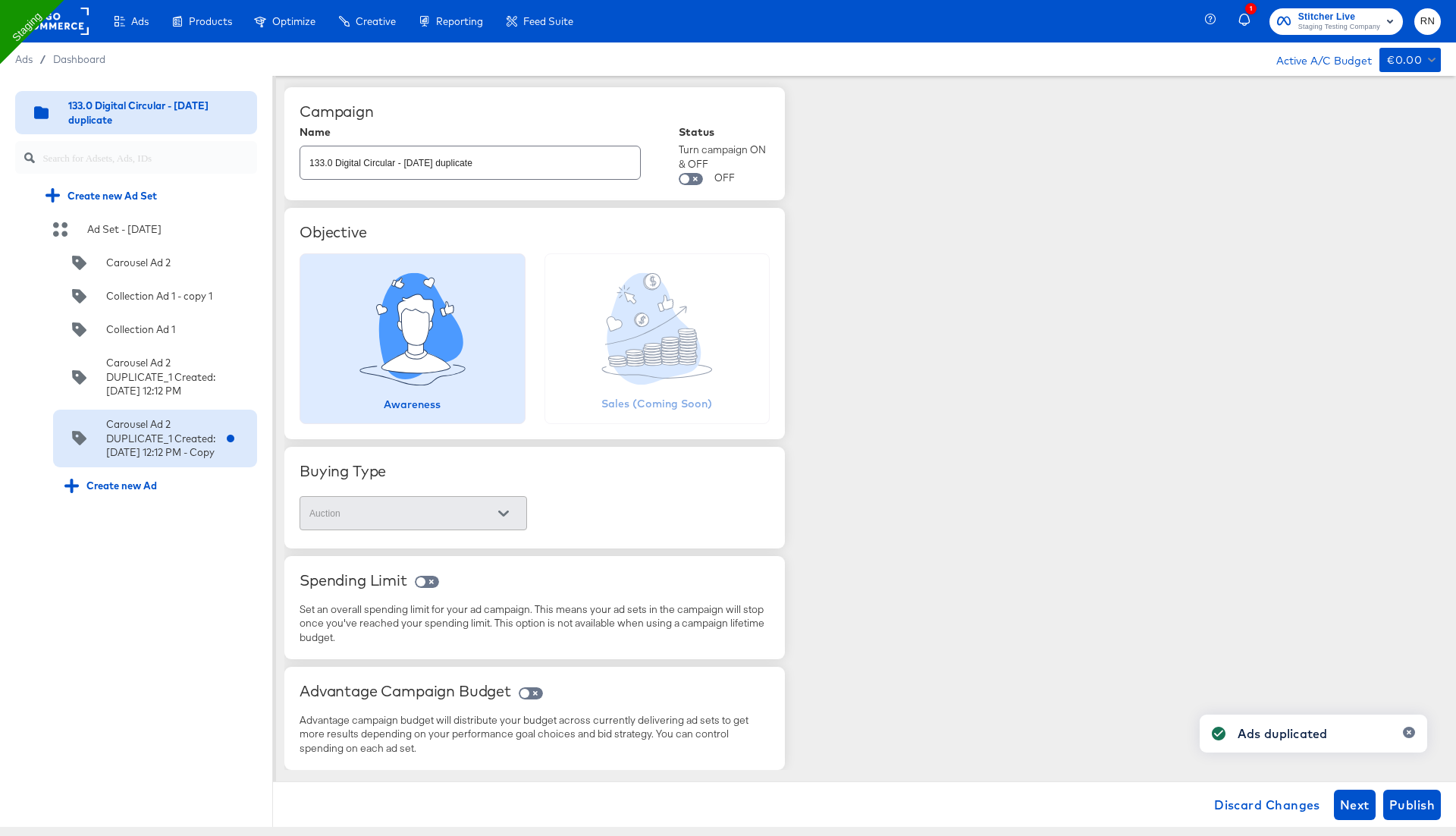
click at [148, 460] on div "Carousel Ad 2 DUPLICATE_1 Created:Monday, April 14 2025 12:12 PM - Copy" at bounding box center [161, 438] width 109 height 43
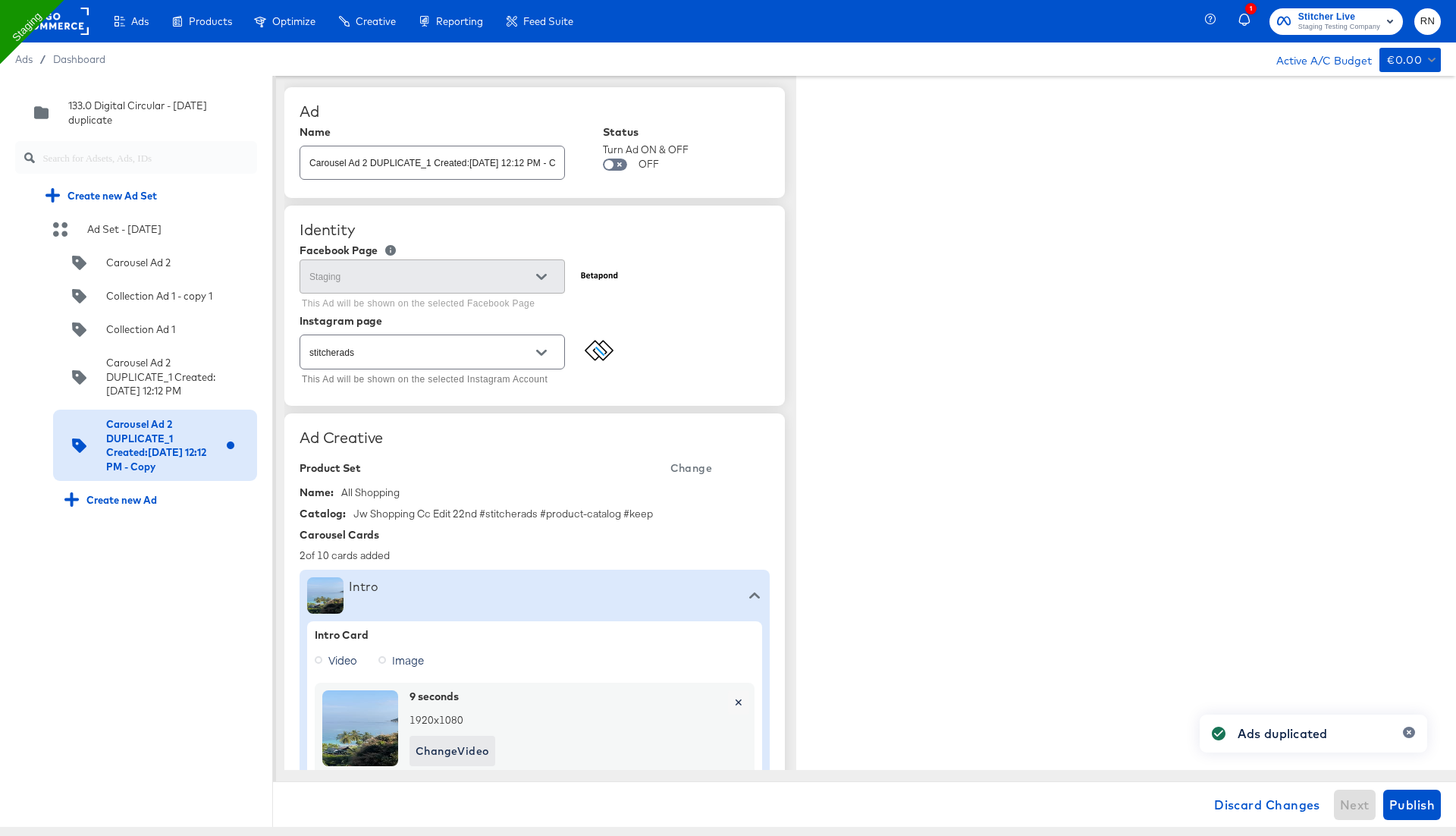
type textarea "x"
click at [456, 165] on input "Carousel Ad 2 DUPLICATE_1 Created:Monday, April 14 2025 12:12 PM - Copy" at bounding box center [432, 157] width 264 height 32
type textarea "x"
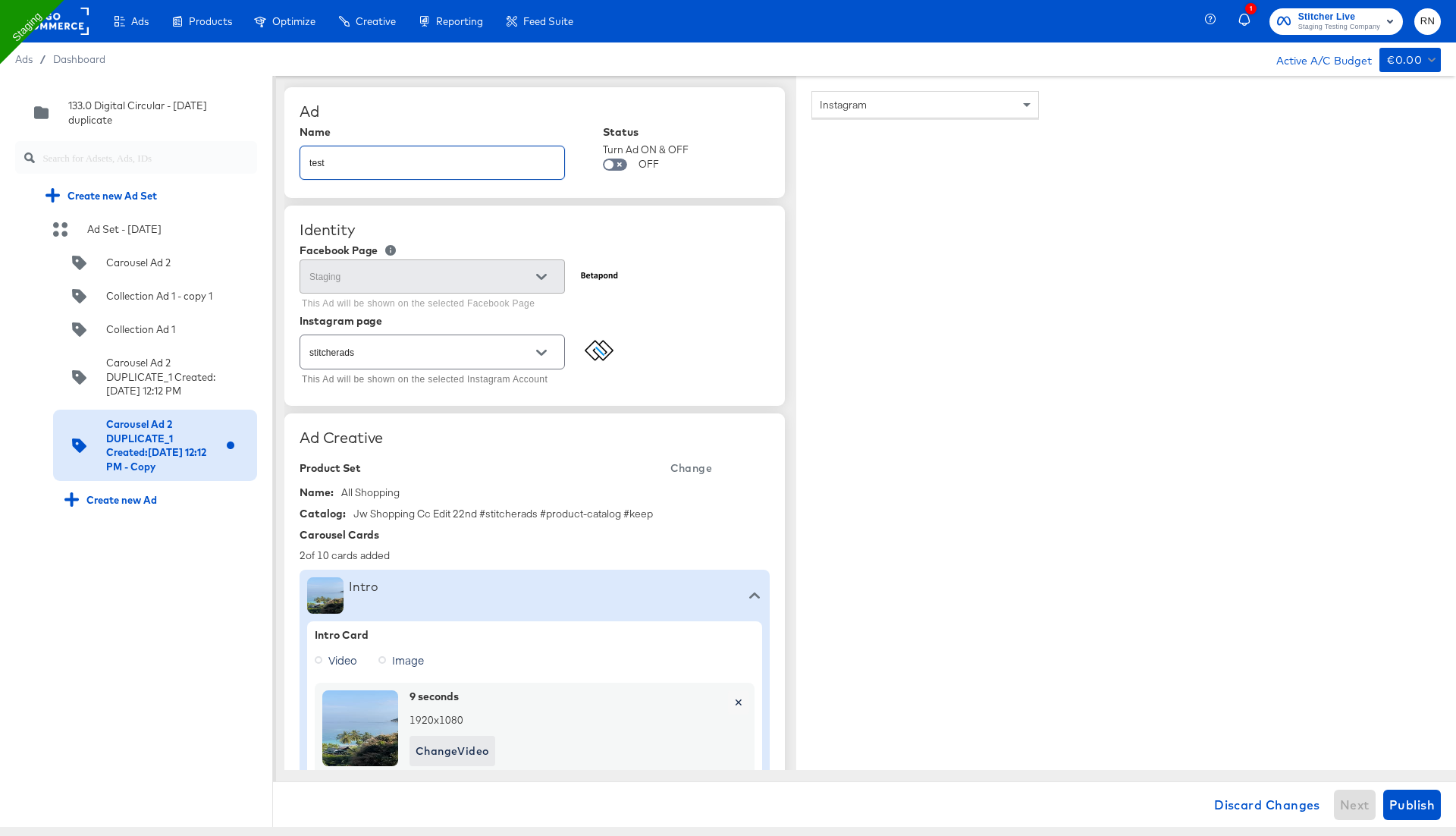
type input "test"
click at [1154, 613] on div "Instagram" at bounding box center [1126, 452] width 660 height 752
type textarea "x"
click at [1424, 807] on span "Publish" at bounding box center [1412, 805] width 45 height 21
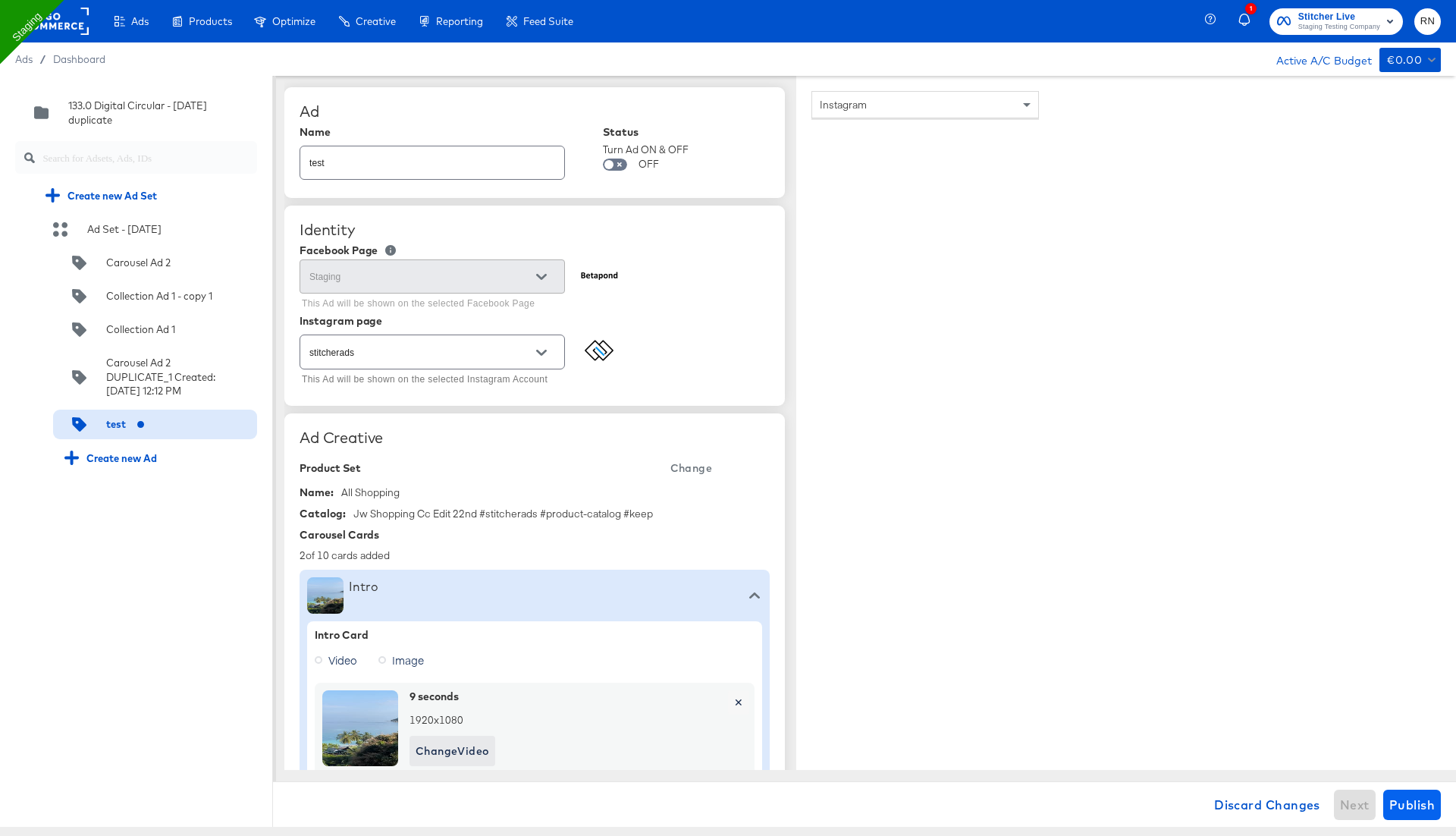
type textarea "x"
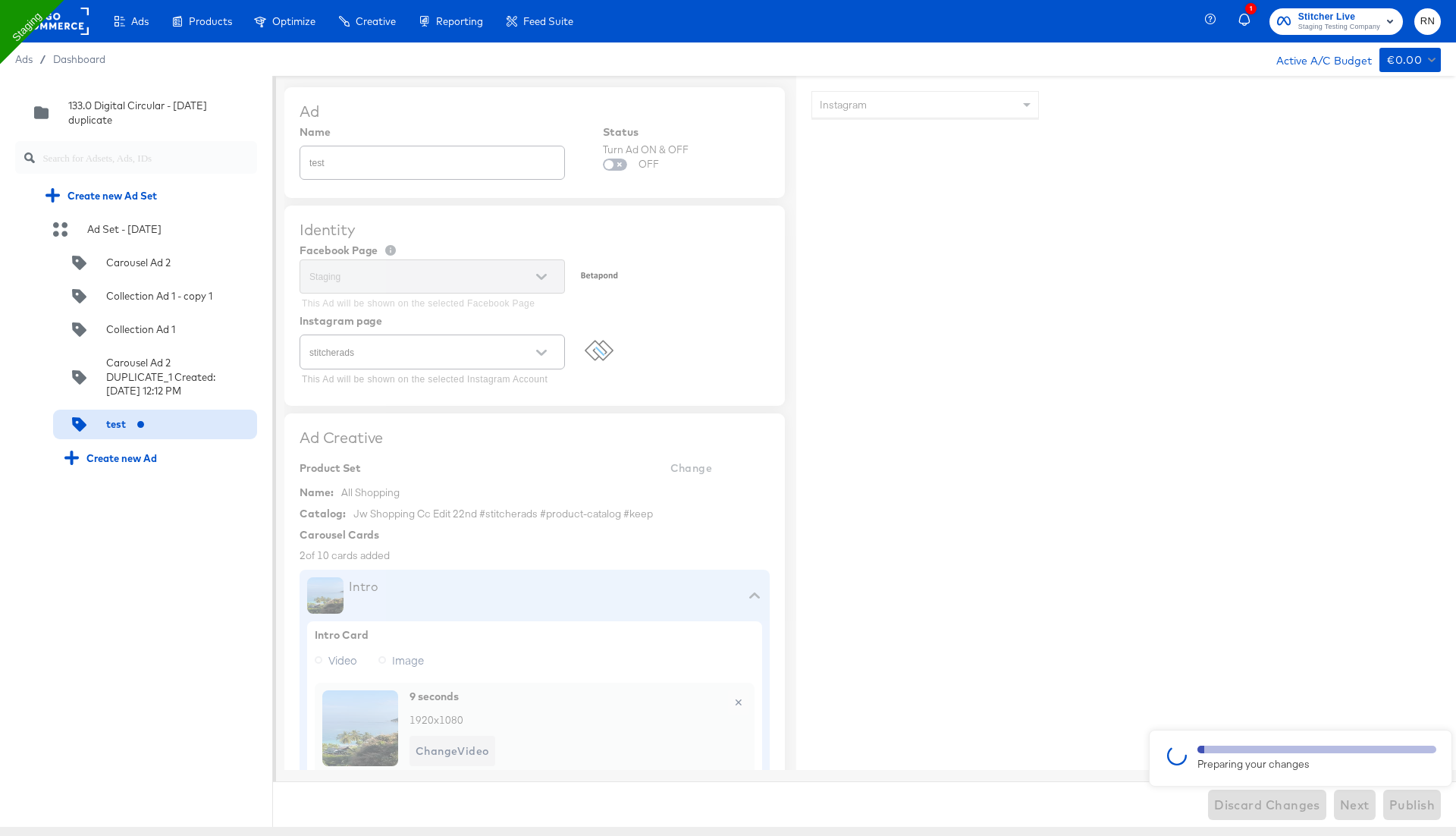
type textarea "x"
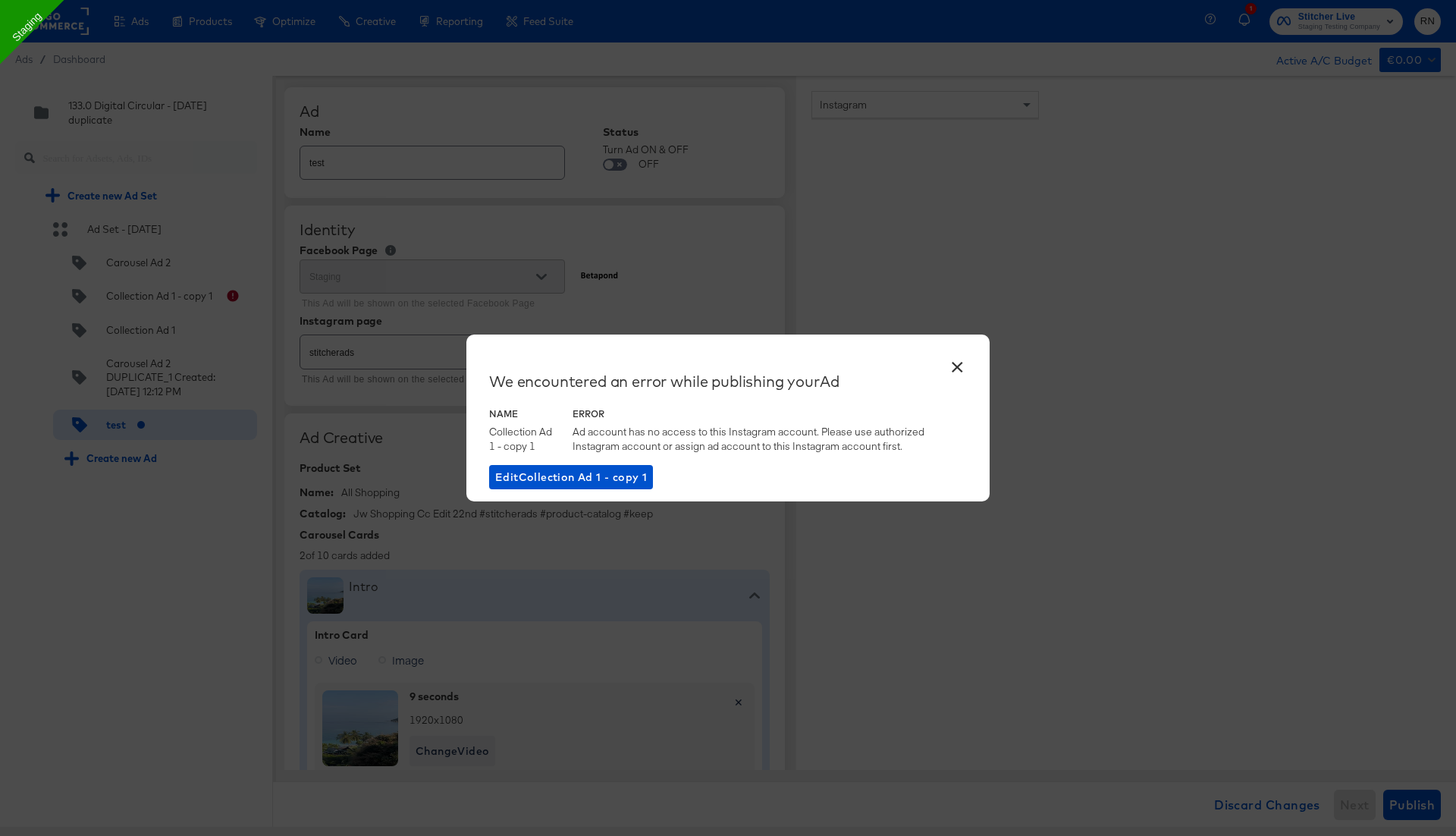
type textarea "x"
click at [952, 362] on button "×" at bounding box center [957, 363] width 27 height 27
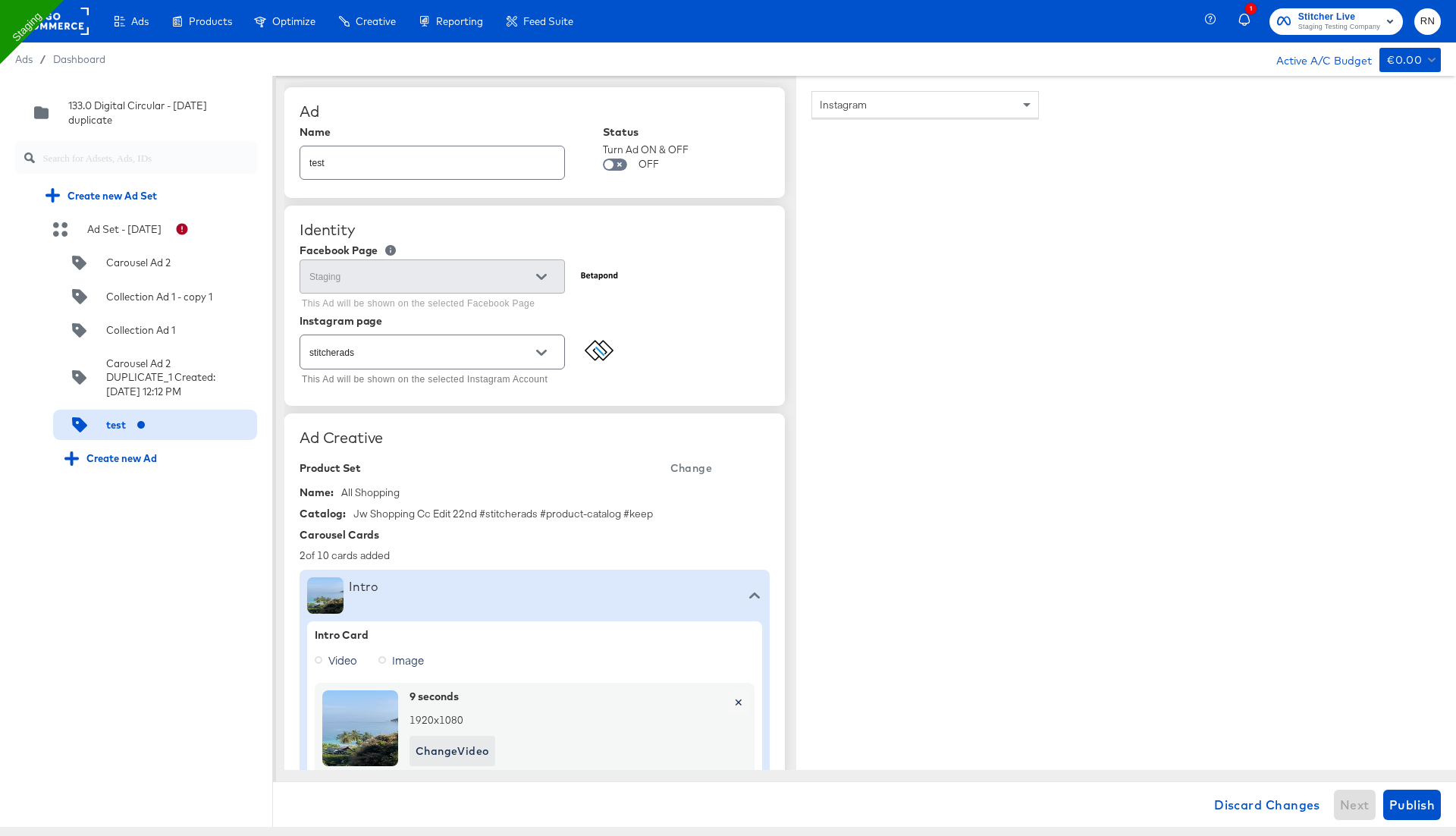
click at [492, 352] on input "stitcherads" at bounding box center [420, 353] width 228 height 18
click at [466, 422] on li "Page-backed Instagram Account" at bounding box center [432, 412] width 265 height 24
type input "Page-backed Instagram Account"
type textarea "x"
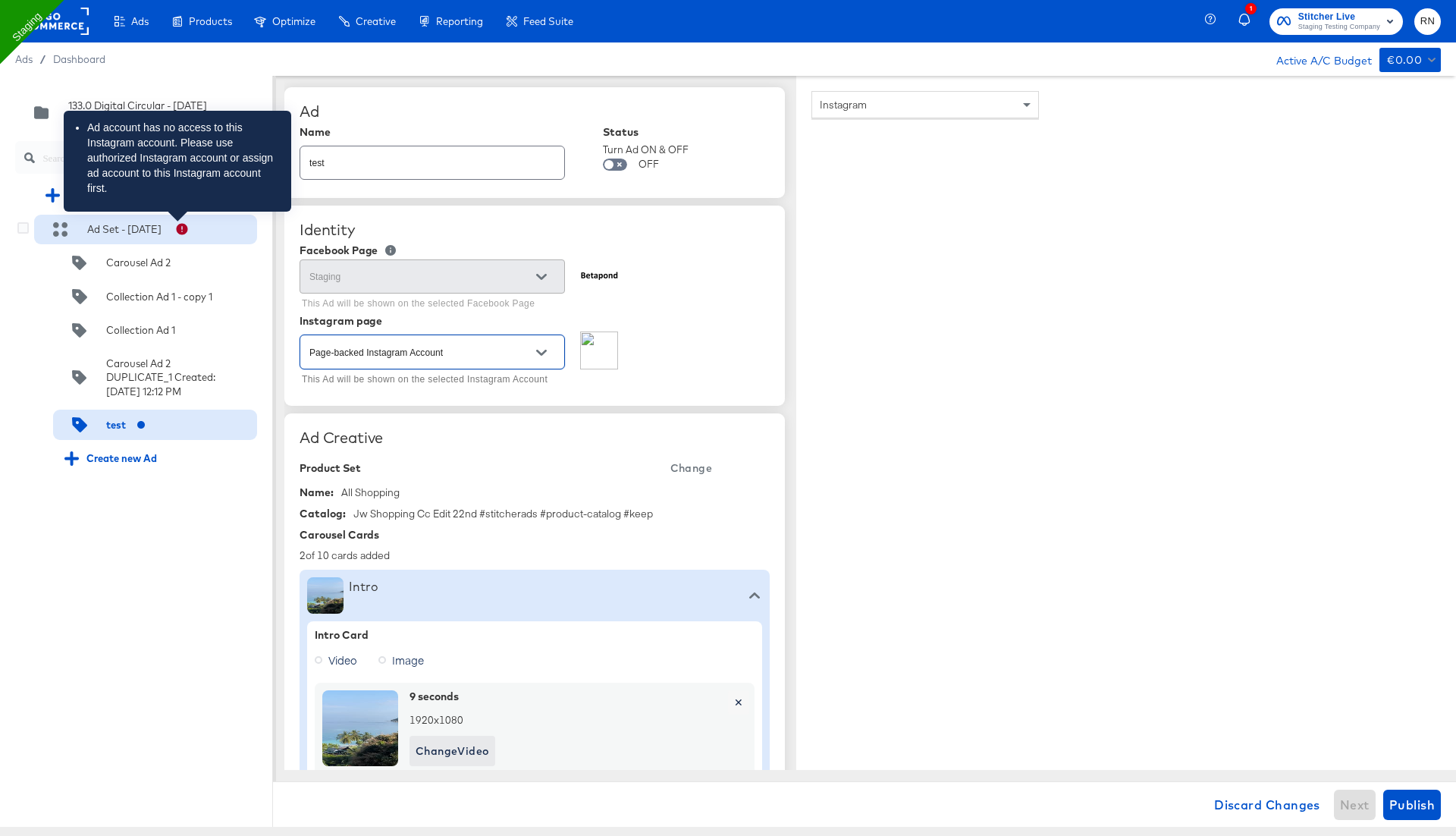
click at [184, 227] on icon at bounding box center [181, 228] width 14 height 14
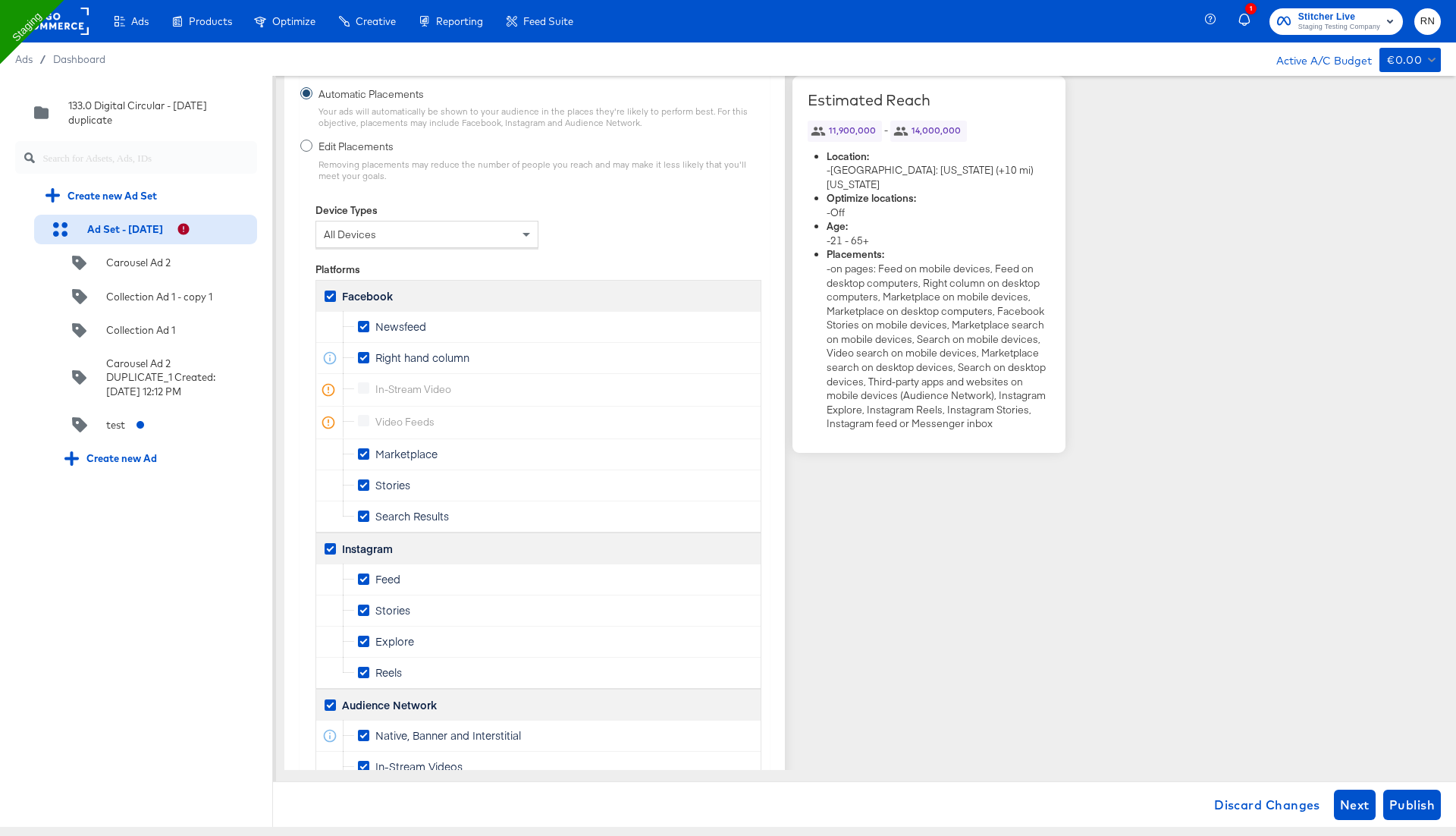
scroll to position [2231, 0]
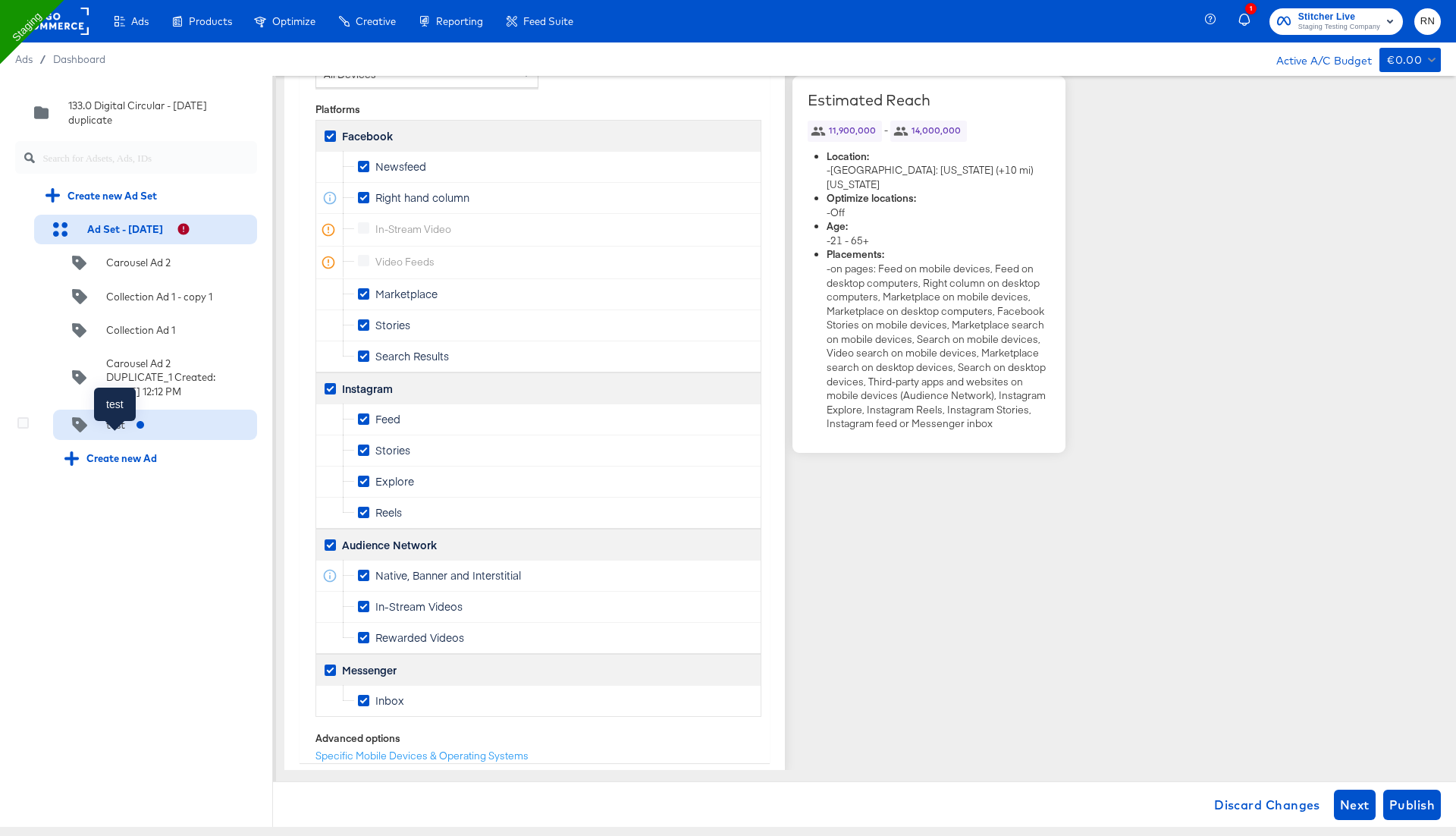
click at [115, 433] on div "test" at bounding box center [115, 425] width 19 height 15
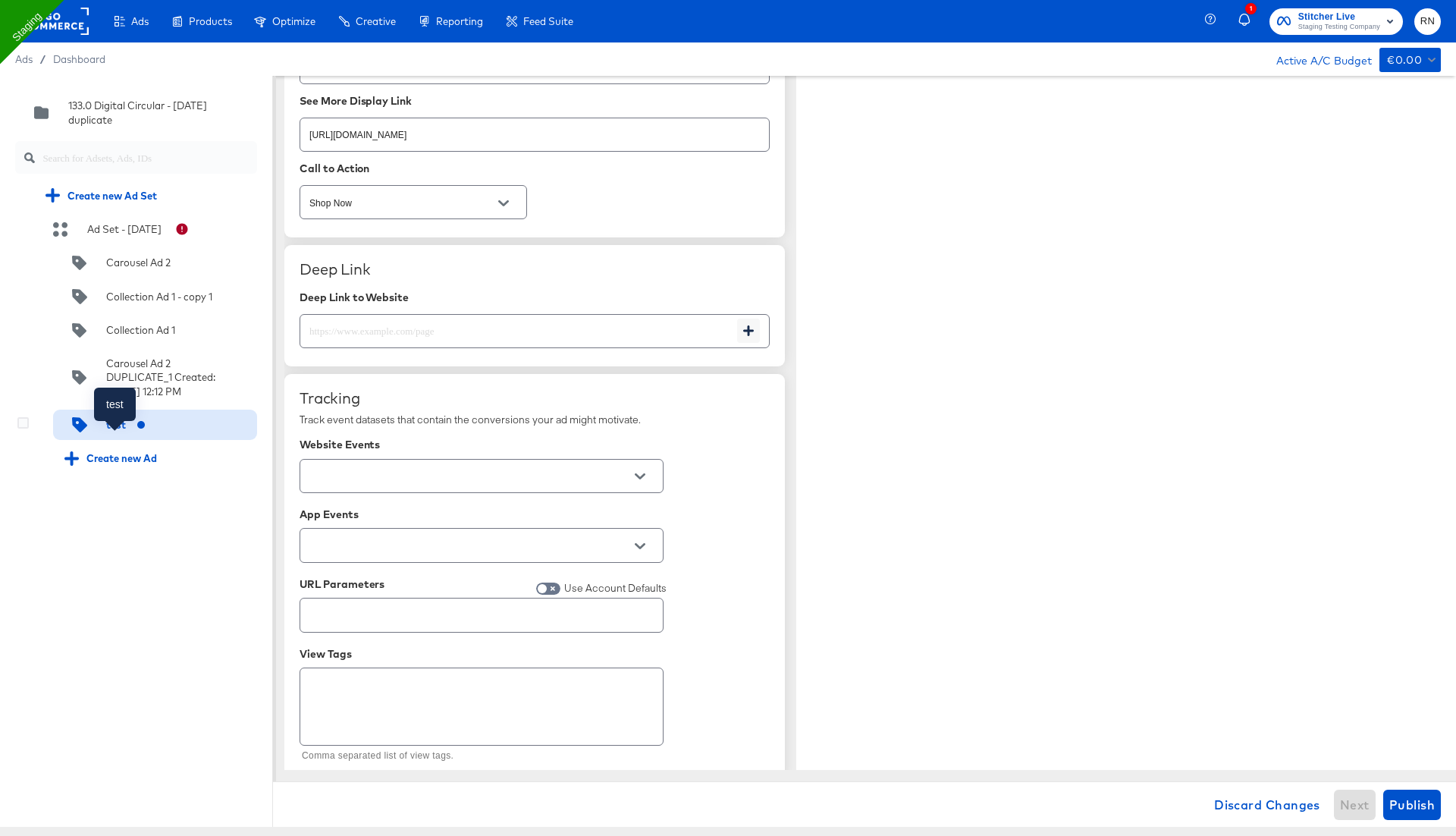
type textarea "x"
click at [22, 428] on icon at bounding box center [23, 423] width 11 height 11
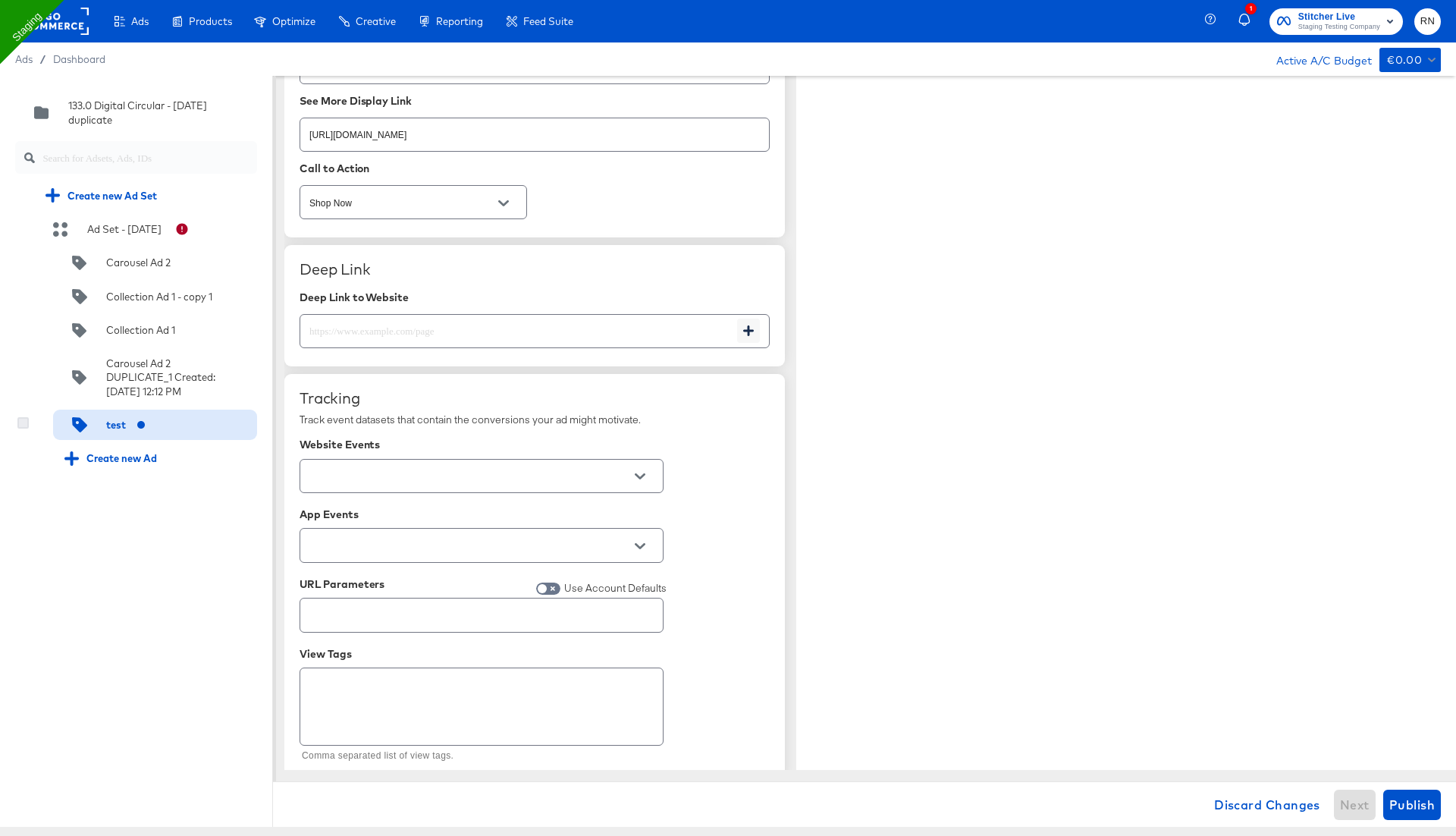
click at [0, 0] on input "checkbox" at bounding box center [0, 0] width 0 height 0
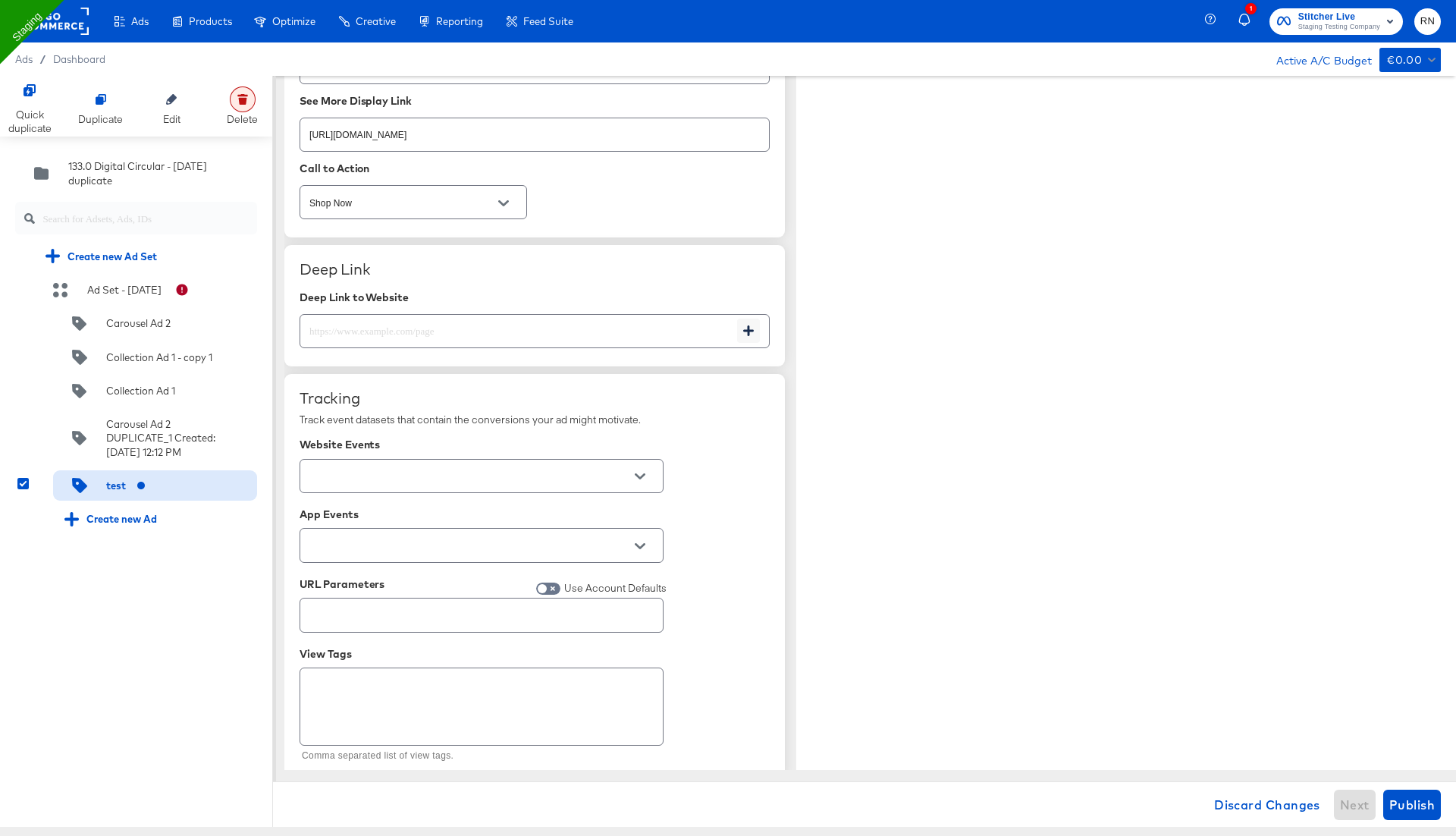
click at [236, 106] on div at bounding box center [243, 99] width 26 height 26
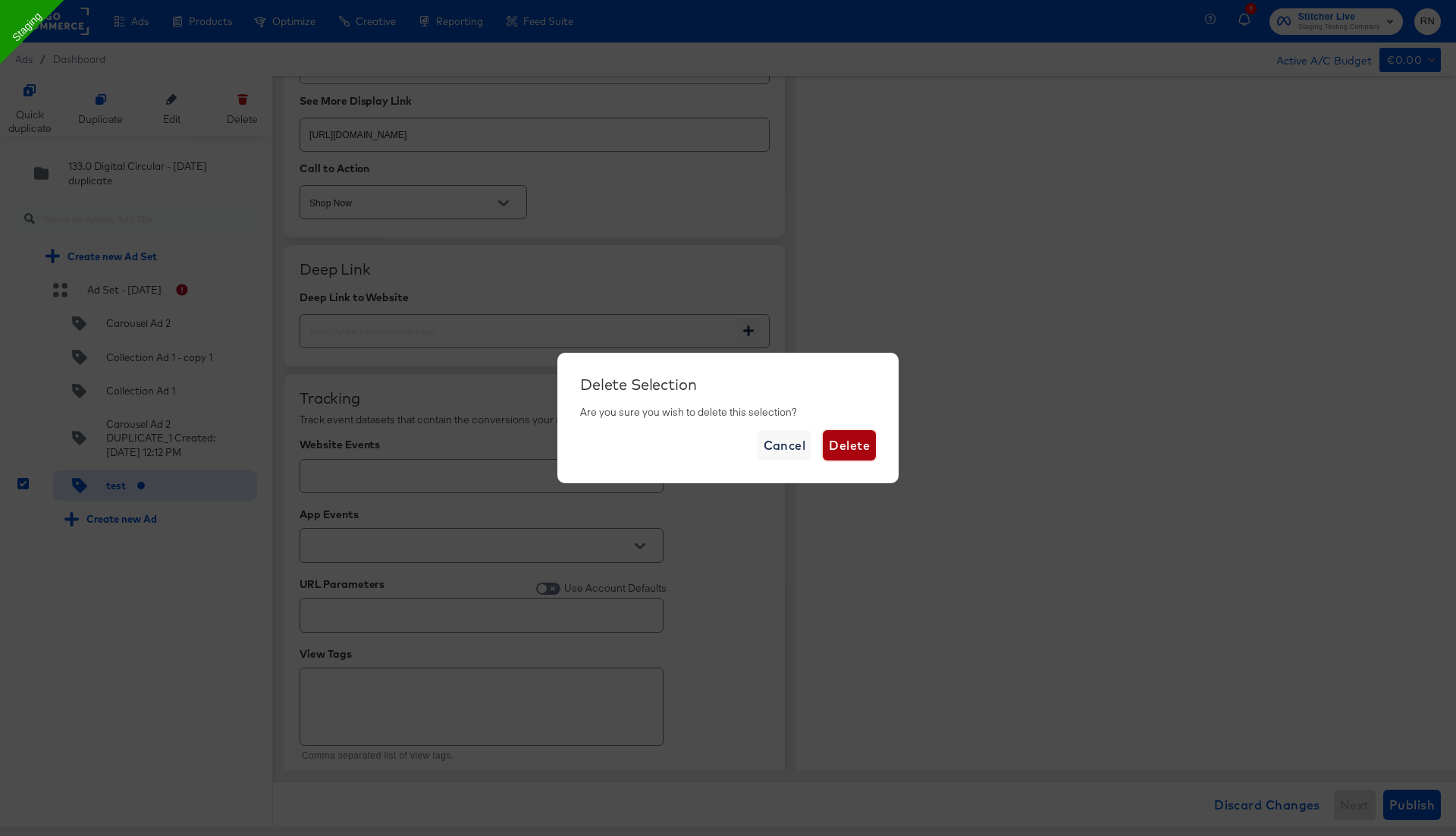
click at [856, 453] on span "Delete" at bounding box center [849, 445] width 41 height 21
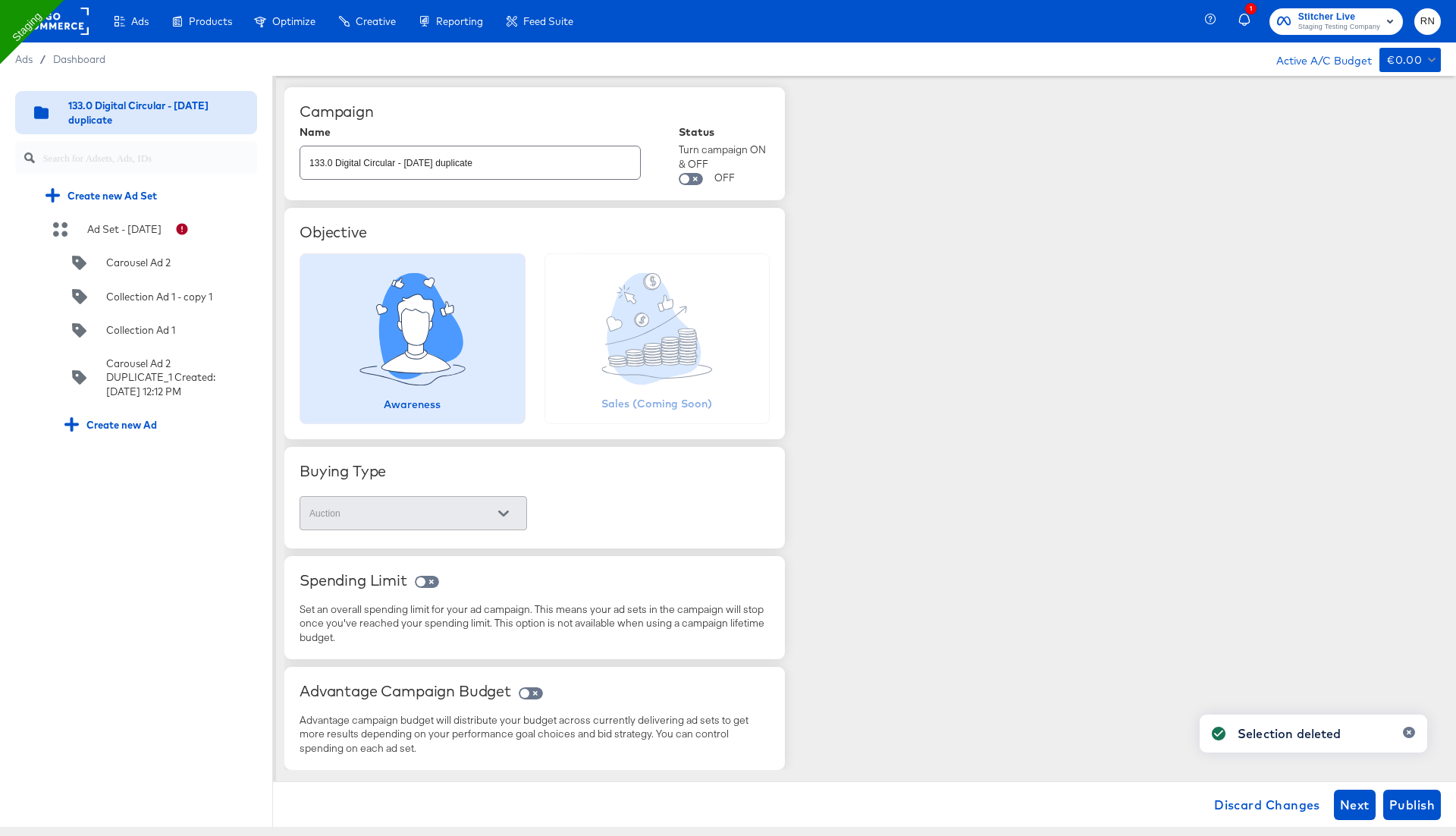
scroll to position [0, 0]
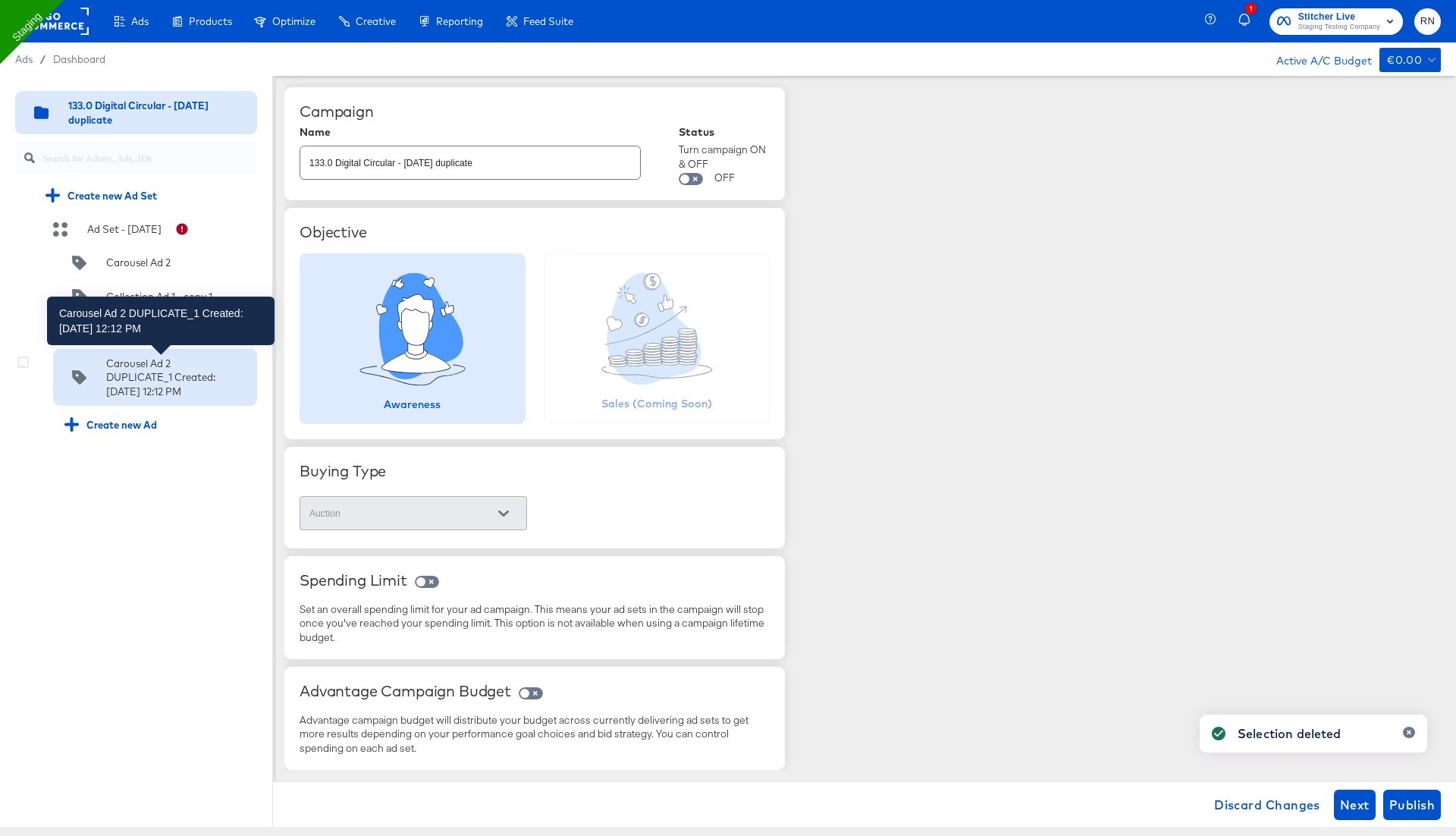
click at [148, 380] on div "Carousel Ad 2 DUPLICATE_1 Created:Monday, April 14 2025 12:12 PM" at bounding box center [161, 378] width 109 height 43
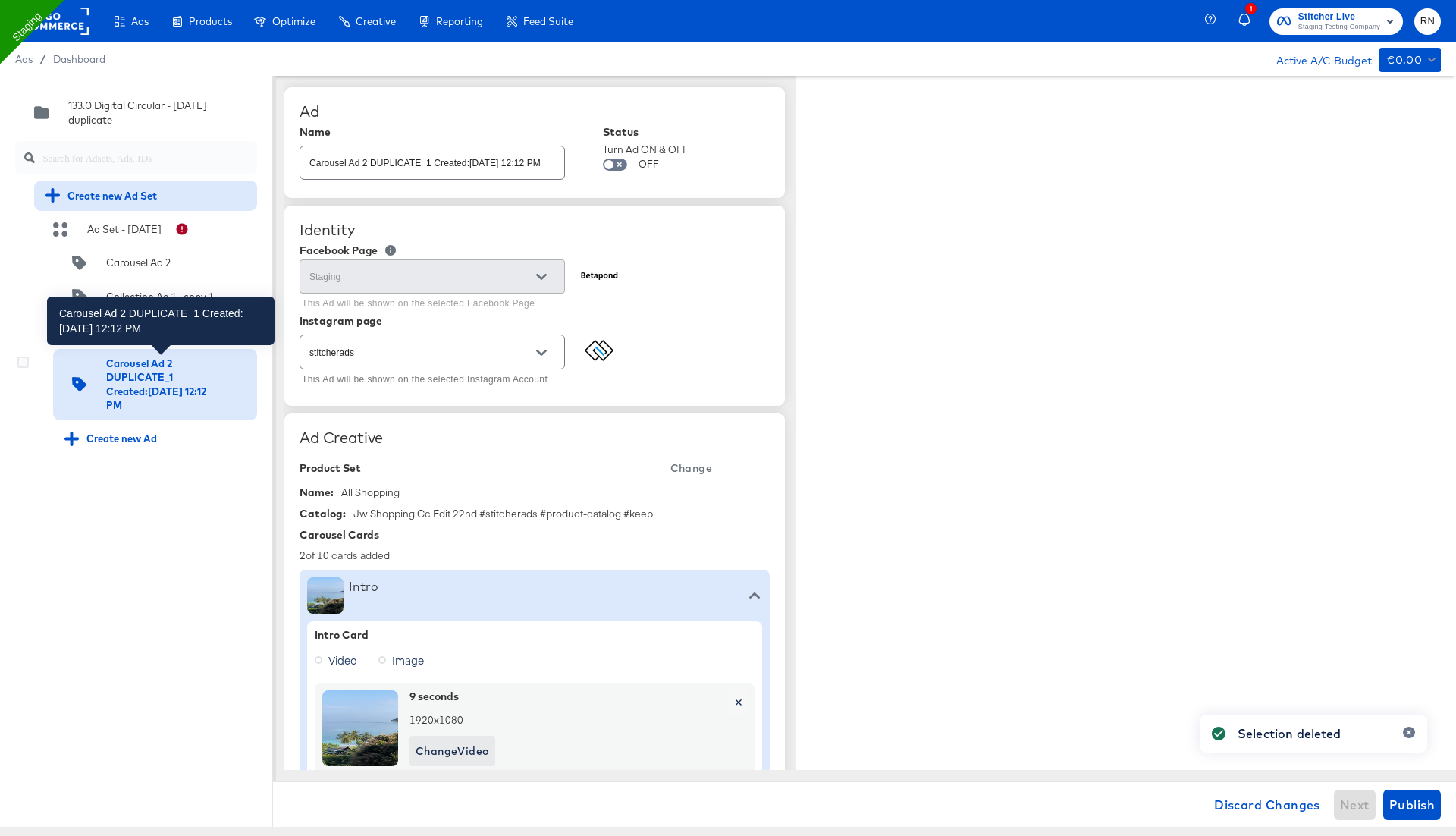
type textarea "x"
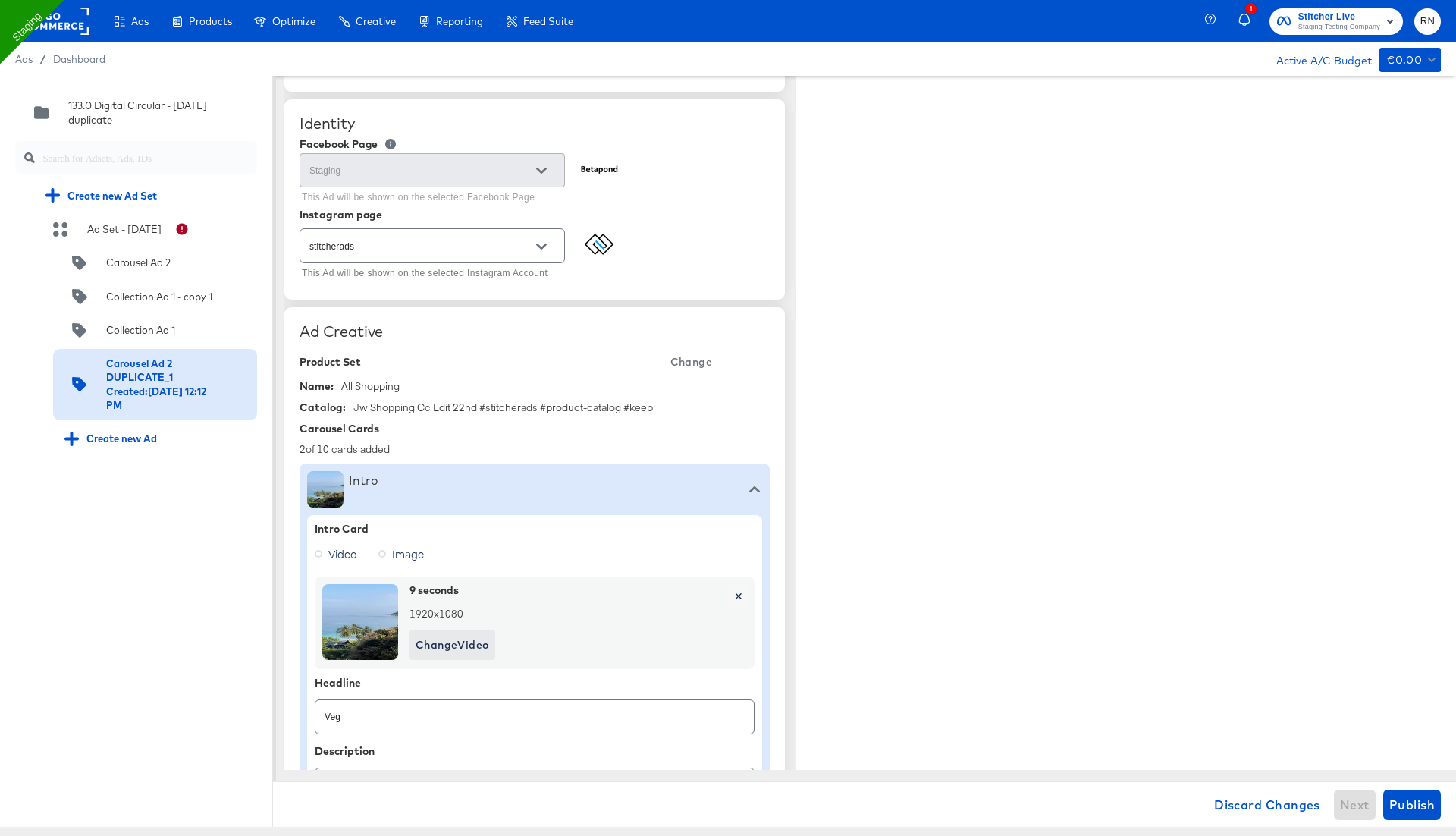
scroll to position [108, 0]
type textarea "x"
click at [423, 239] on input "stitcherads" at bounding box center [420, 244] width 228 height 18
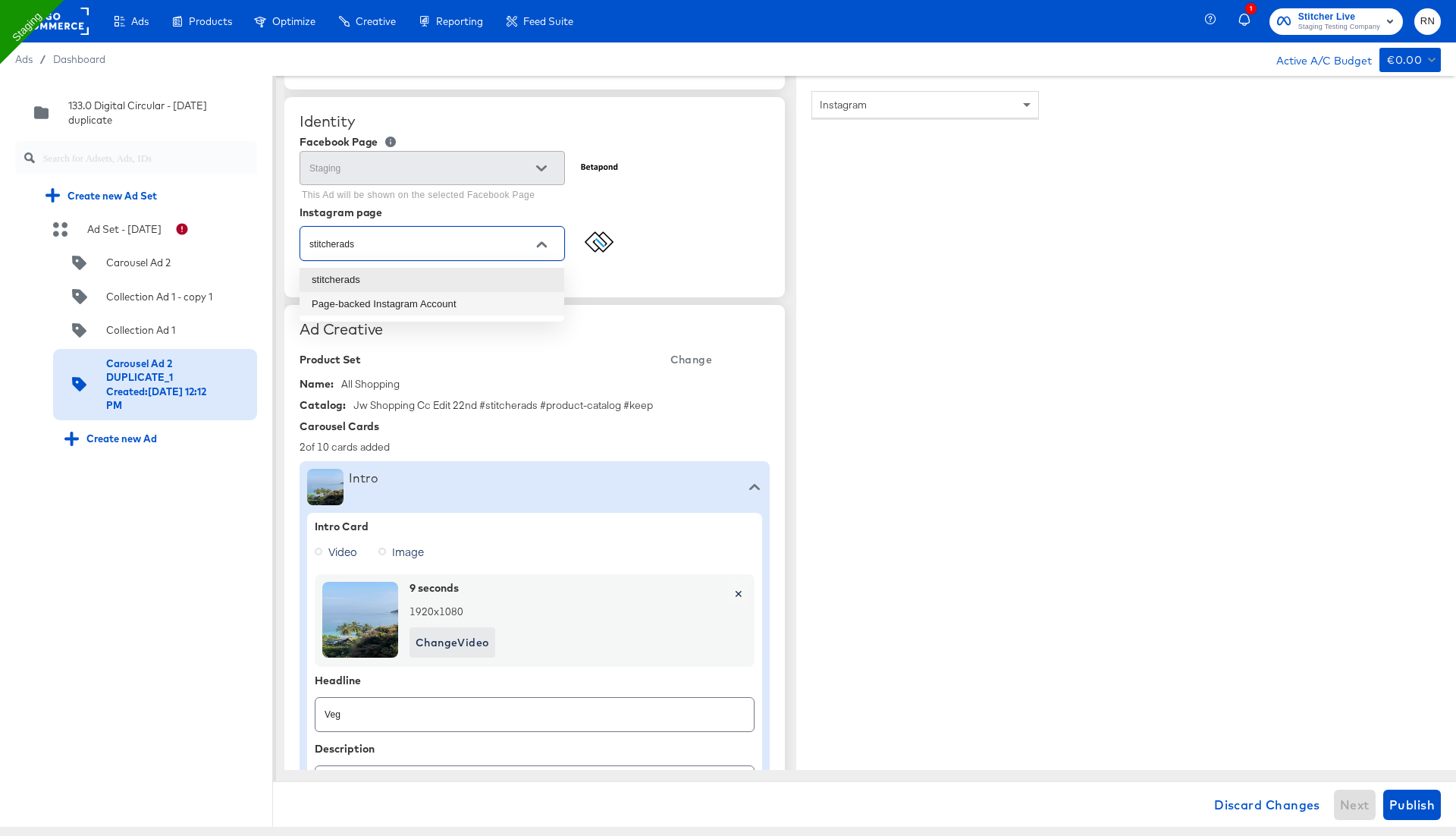
click at [413, 296] on li "Page-backed Instagram Account" at bounding box center [432, 304] width 265 height 24
type input "Page-backed Instagram Account"
type textarea "x"
click at [108, 575] on div "Quick duplicate Duplicate Edit Delete 133.0 Digital Circular - 14 Apr duplicate…" at bounding box center [136, 451] width 273 height 751
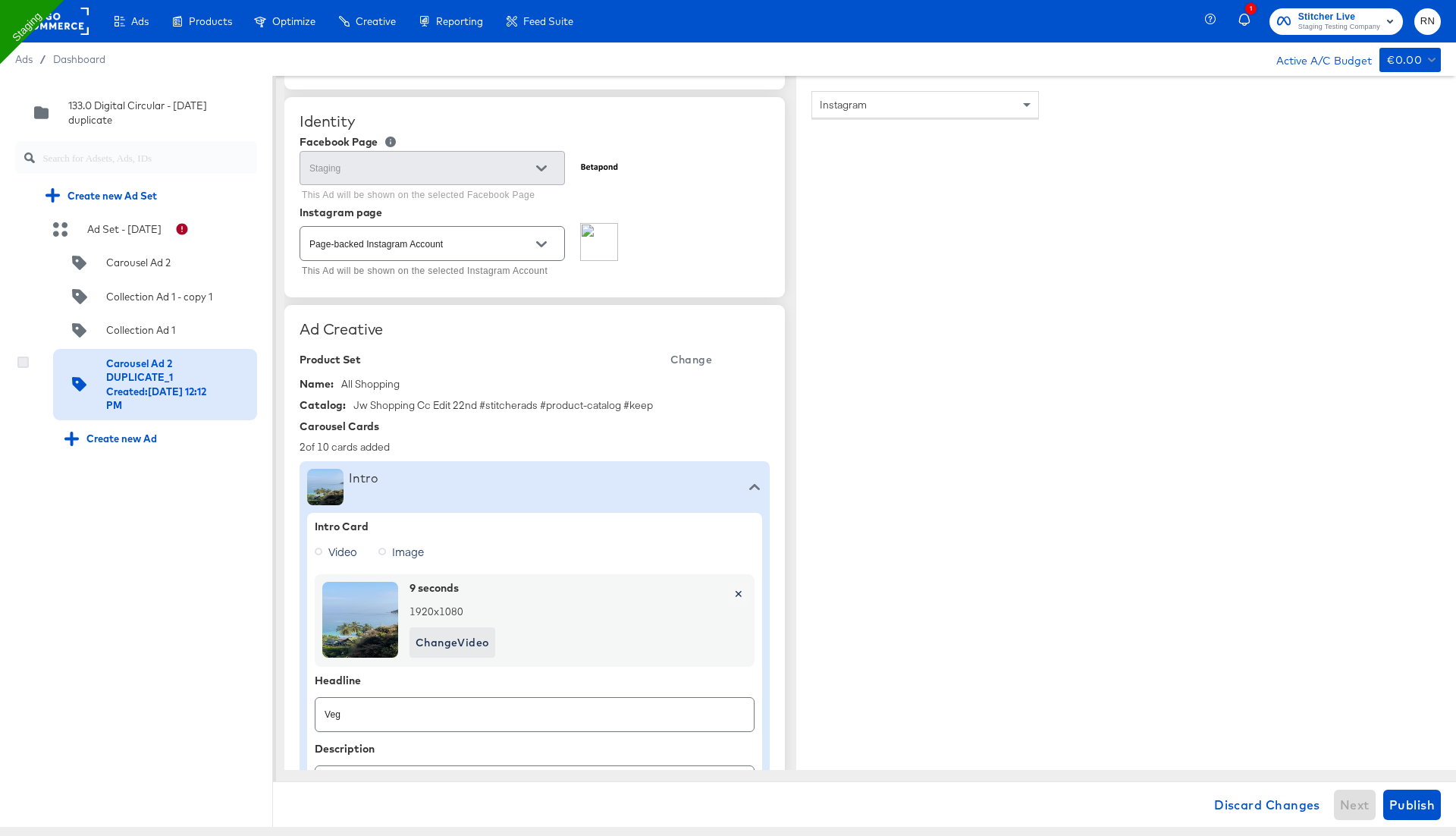
click at [26, 362] on icon at bounding box center [23, 362] width 11 height 11
click at [0, 0] on input "checkbox" at bounding box center [0, 0] width 0 height 0
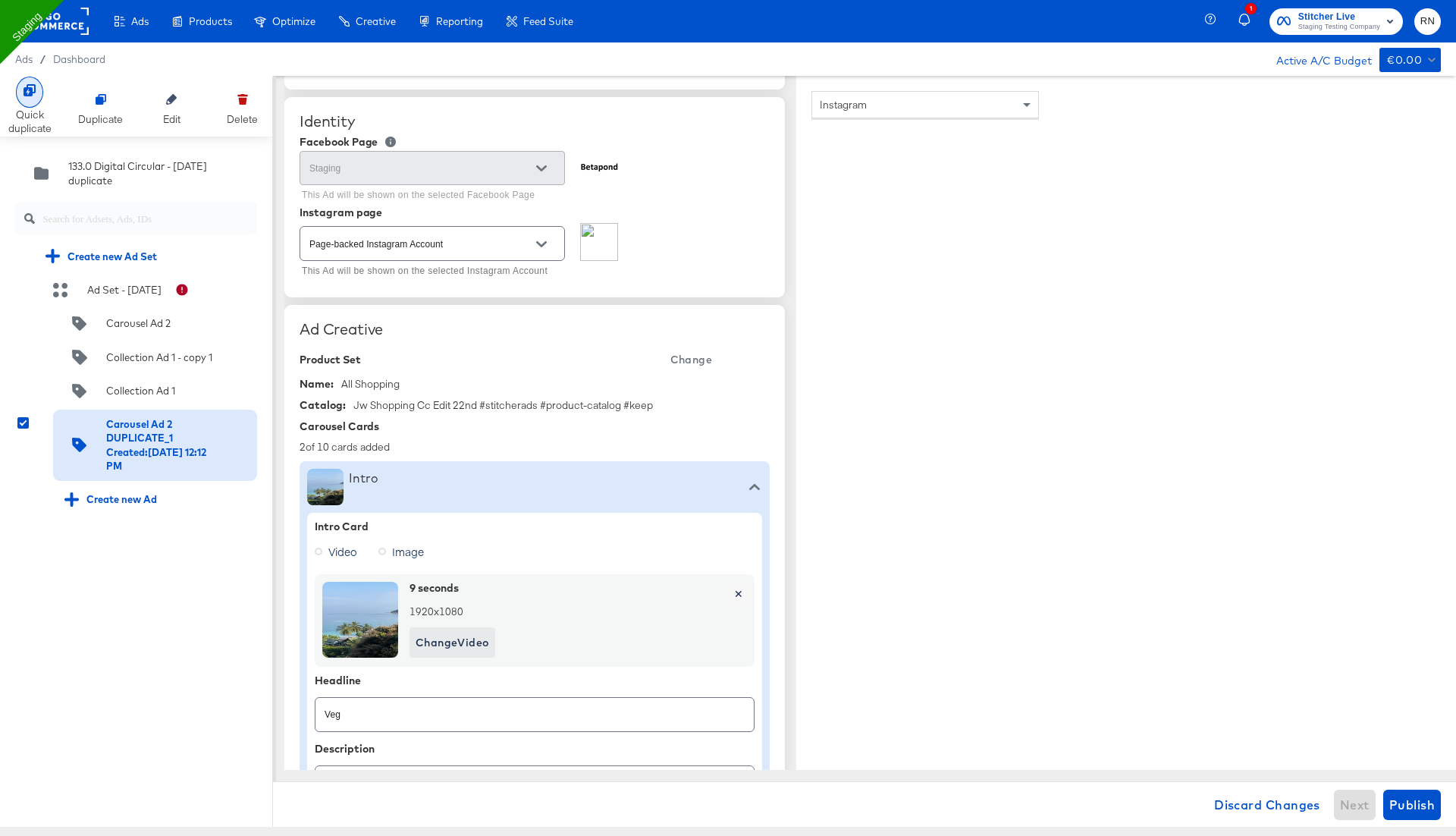
click at [40, 115] on div "Quick duplicate" at bounding box center [30, 121] width 44 height 28
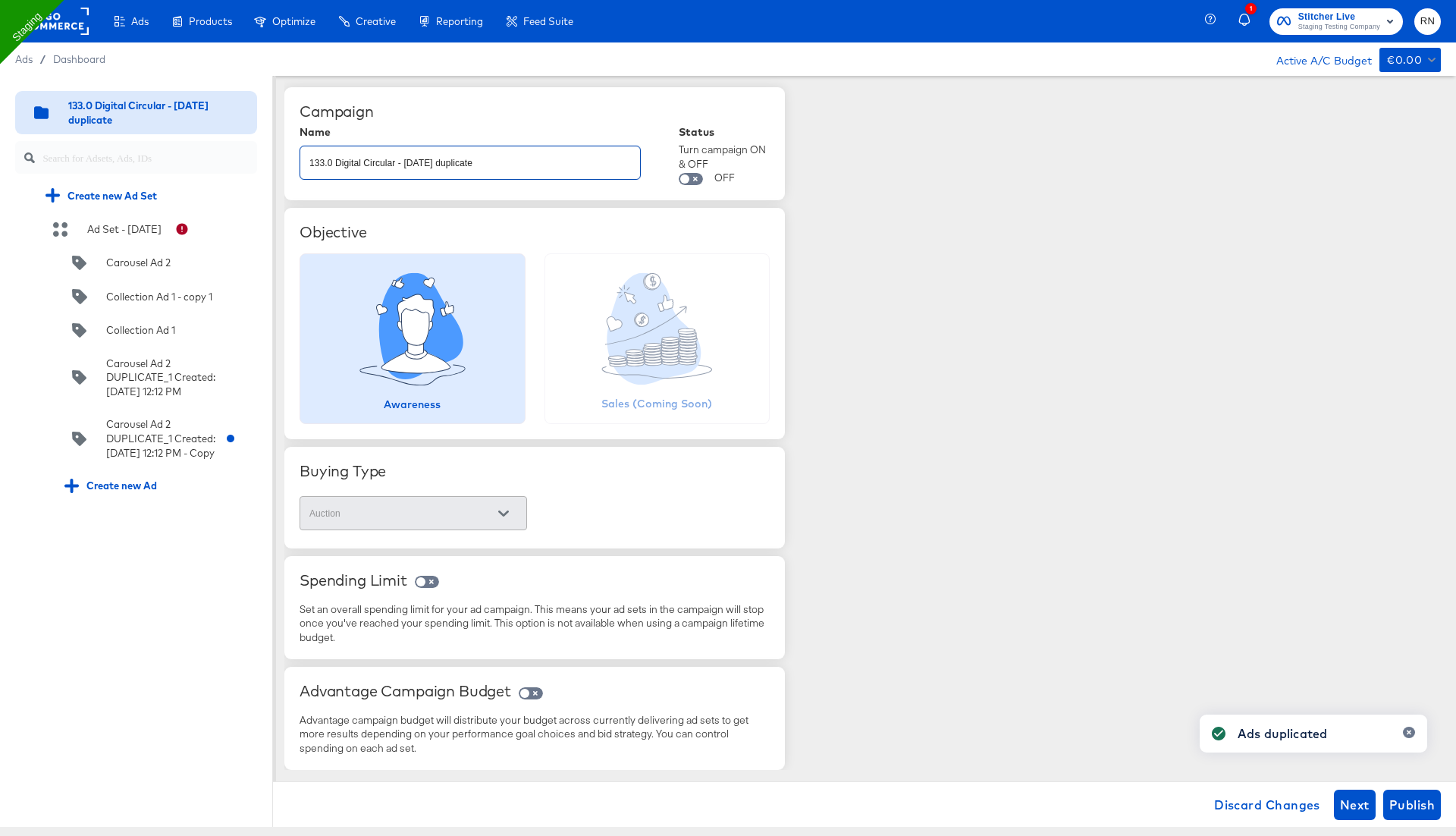
drag, startPoint x: 483, startPoint y: 163, endPoint x: 258, endPoint y: 163, distance: 225.0
click at [258, 163] on div "Quick duplicate Duplicate Edit Delete 133.0 Digital Circular - 14 Apr duplicate…" at bounding box center [728, 451] width 1456 height 751
type input "test"
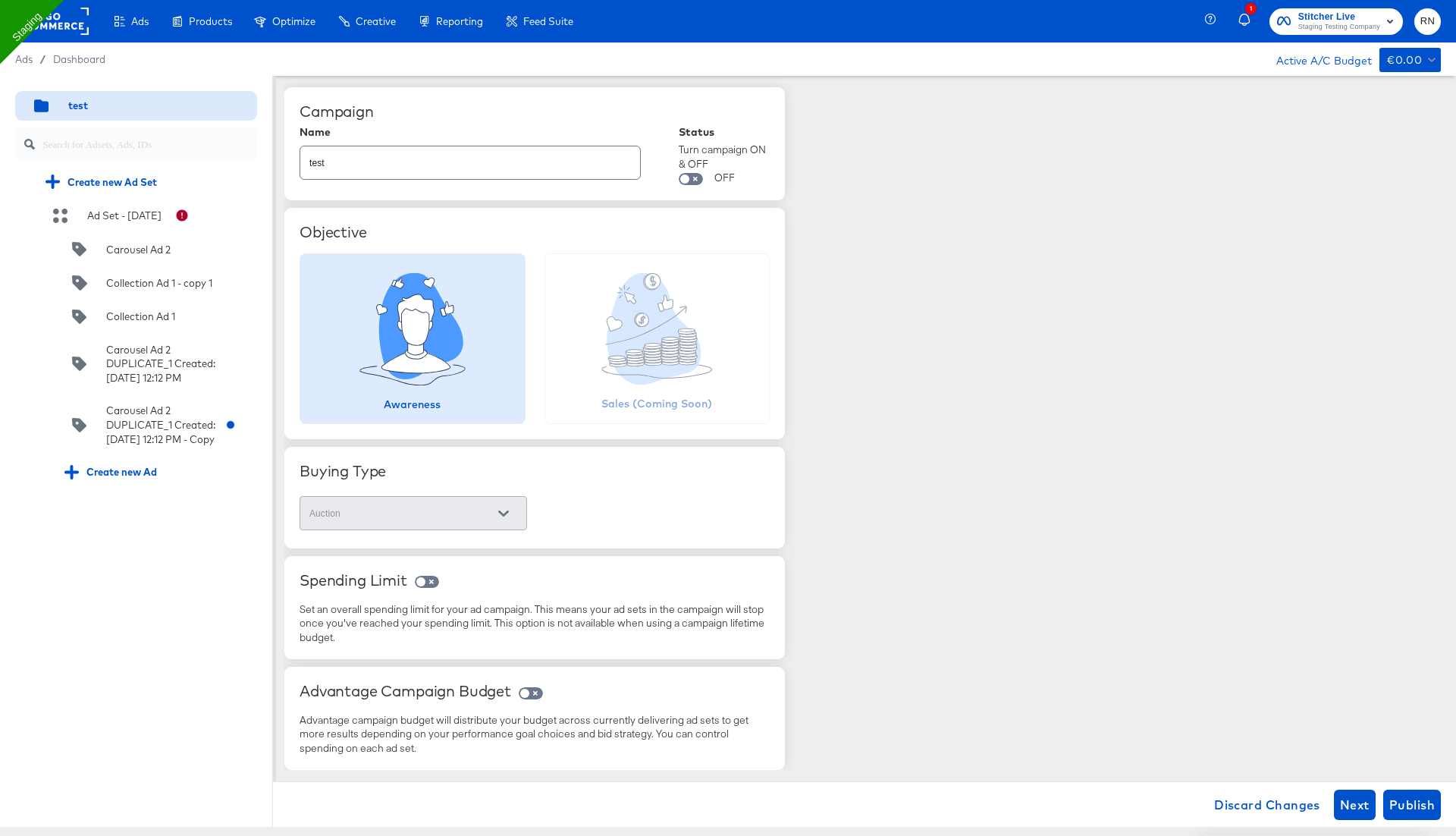
click at [987, 520] on div "Campaign Name test Status Turn campaign ON & OFF OFF Objective Awareness Show y…" at bounding box center [870, 423] width 1171 height 694
click at [1022, 572] on div "Campaign Name test Status Turn campaign ON & OFF OFF Objective Awareness Show y…" at bounding box center [870, 423] width 1171 height 694
click at [1406, 800] on span "Publish" at bounding box center [1412, 805] width 45 height 21
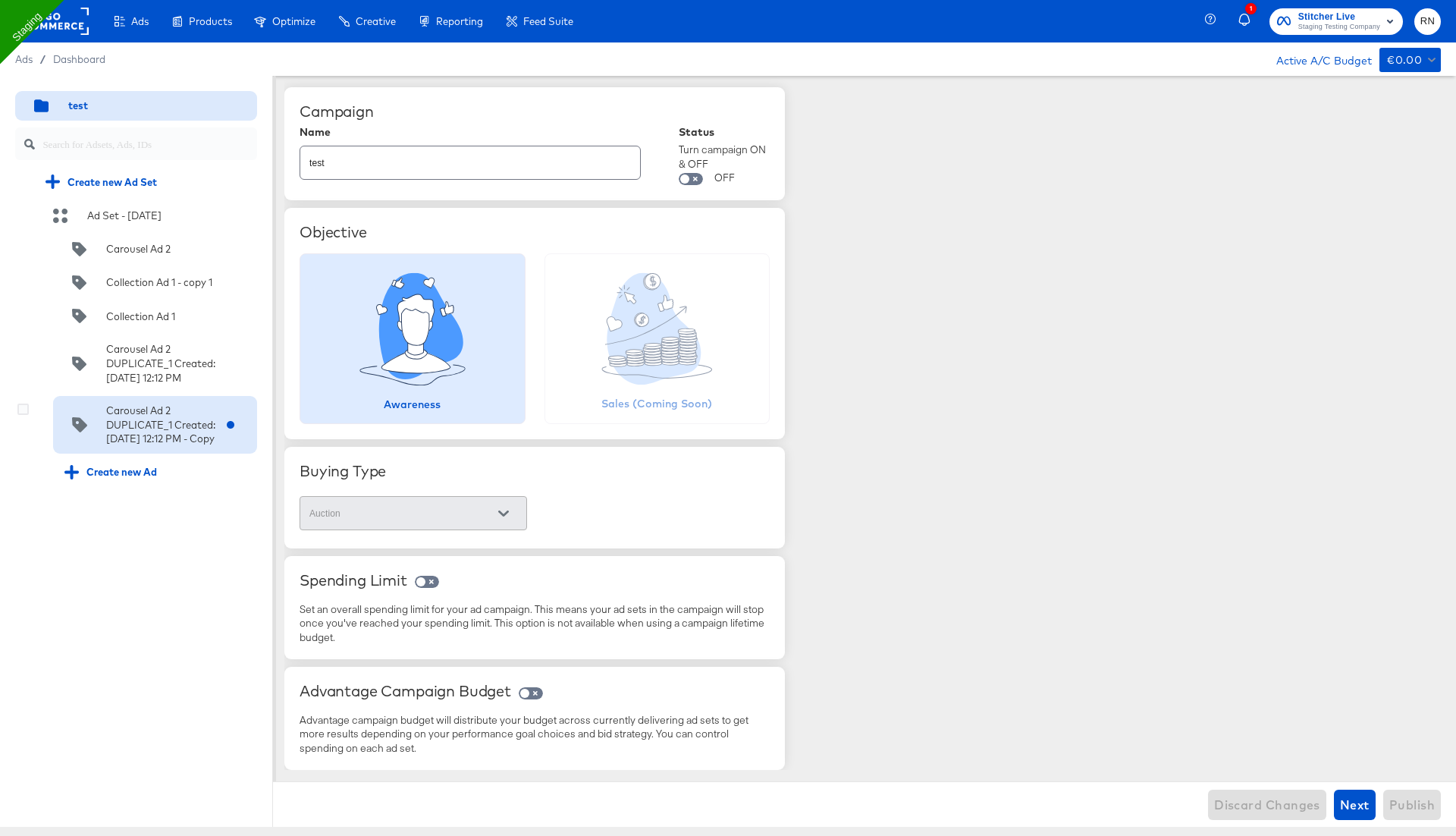
click at [158, 446] on div "Carousel Ad 2 DUPLICATE_1 Created:Monday, April 14 2025 12:12 PM - Copy" at bounding box center [161, 424] width 109 height 43
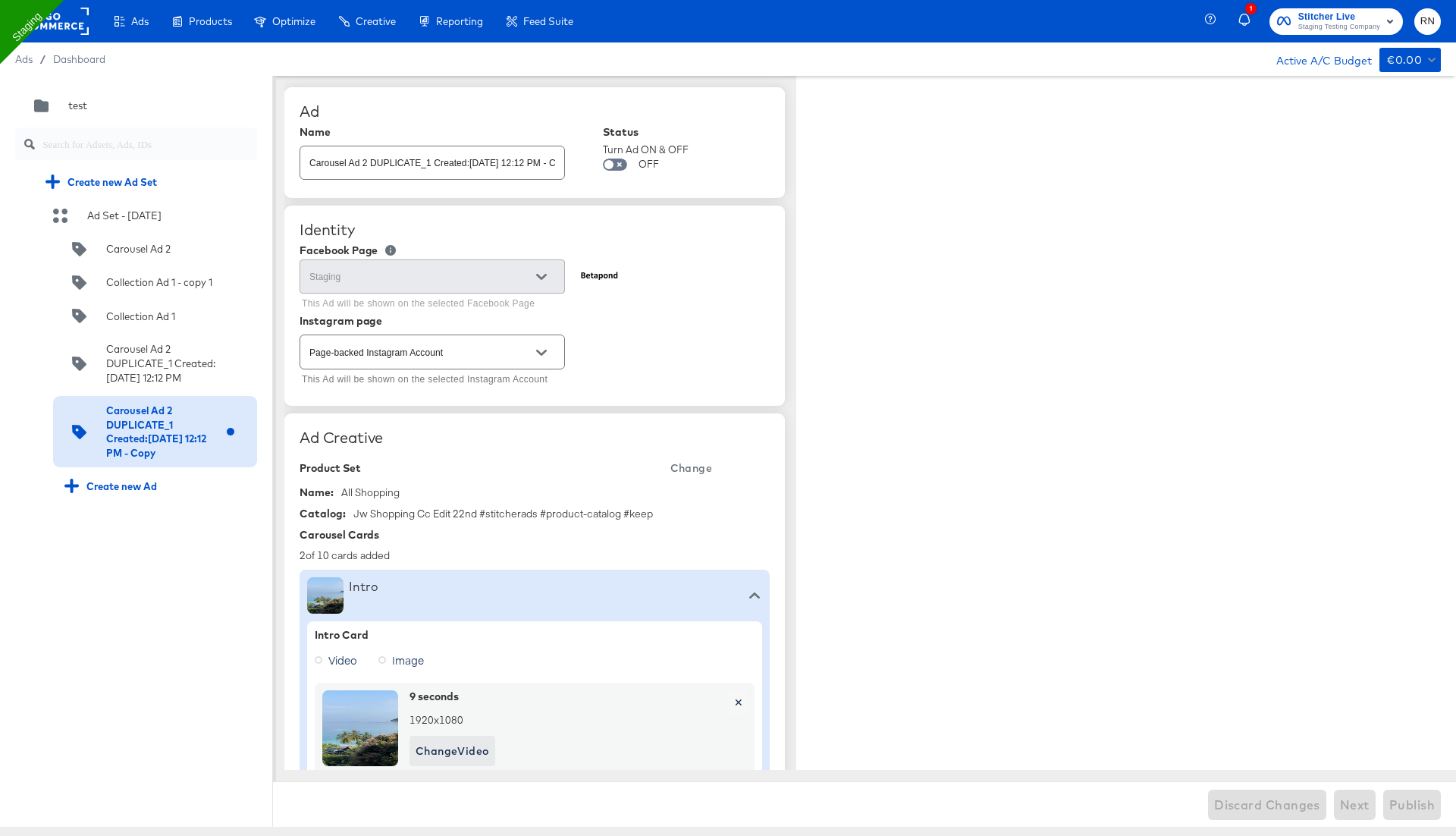
type textarea "x"
click at [452, 160] on input "Carousel Ad 2 DUPLICATE_1 Created:Monday, April 14 2025 12:12 PM - Copy" at bounding box center [432, 157] width 264 height 32
type textarea "x"
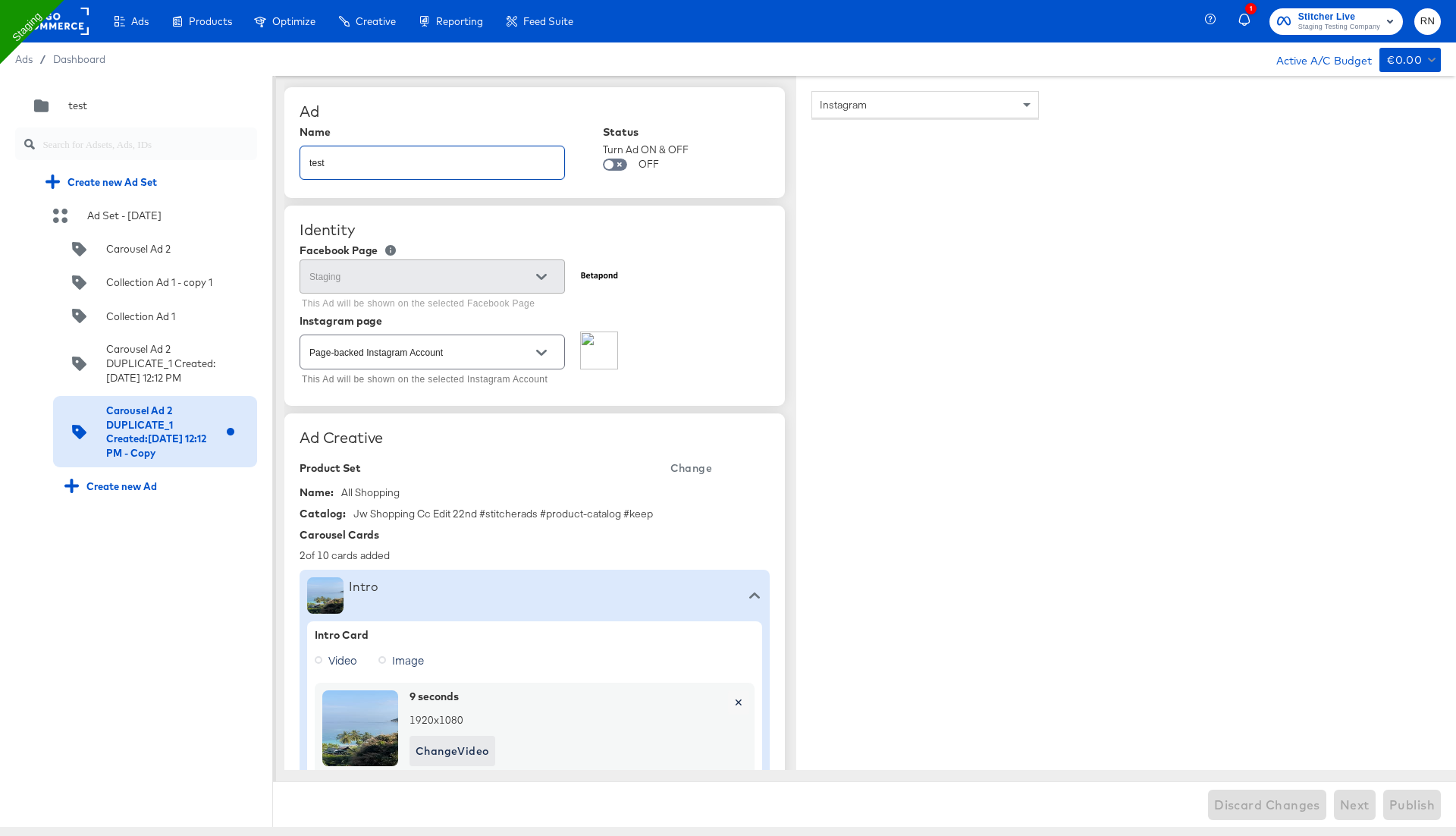
type input "test"
type textarea "x"
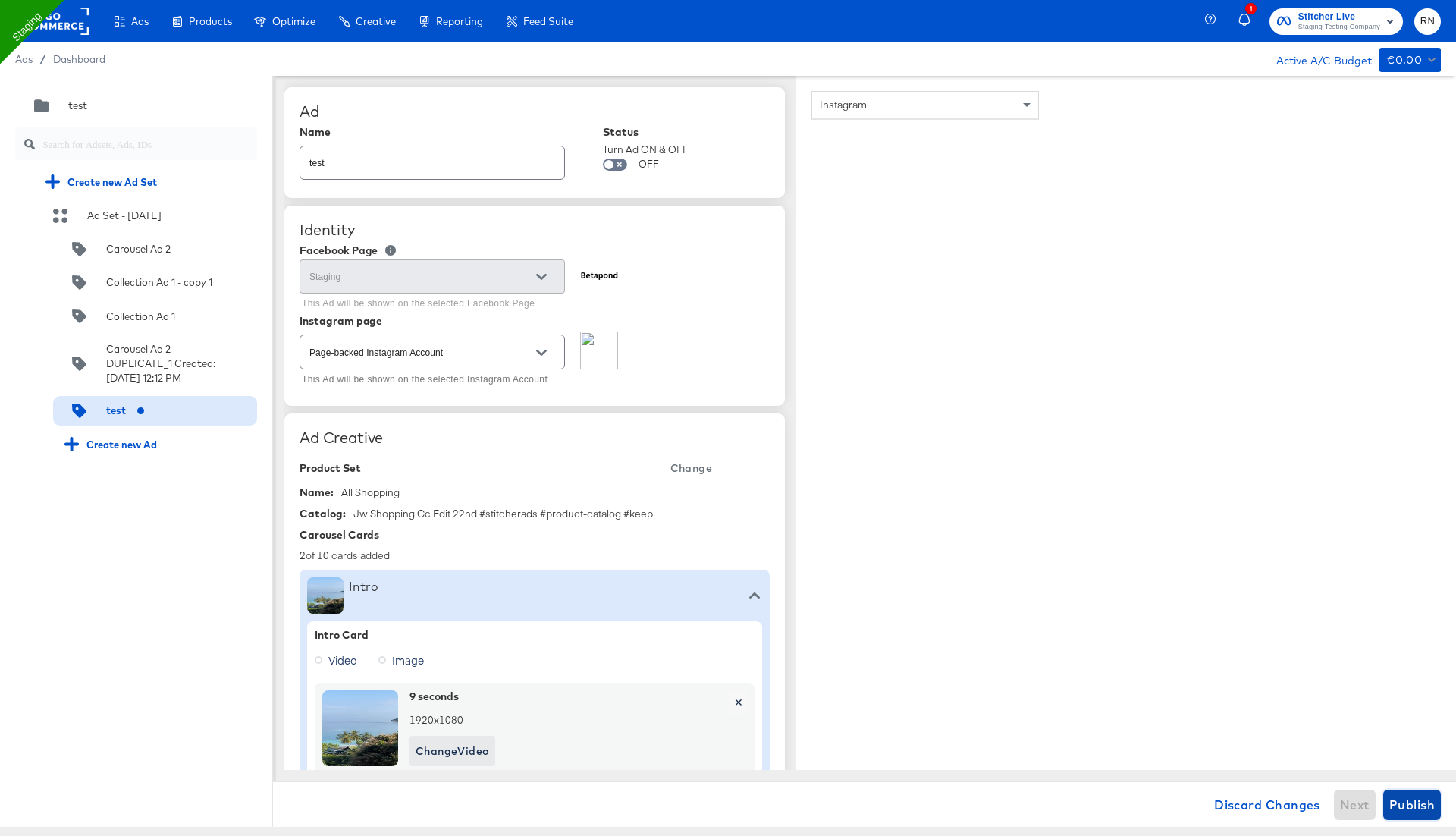
click at [1418, 801] on span "Publish" at bounding box center [1412, 805] width 45 height 21
type textarea "x"
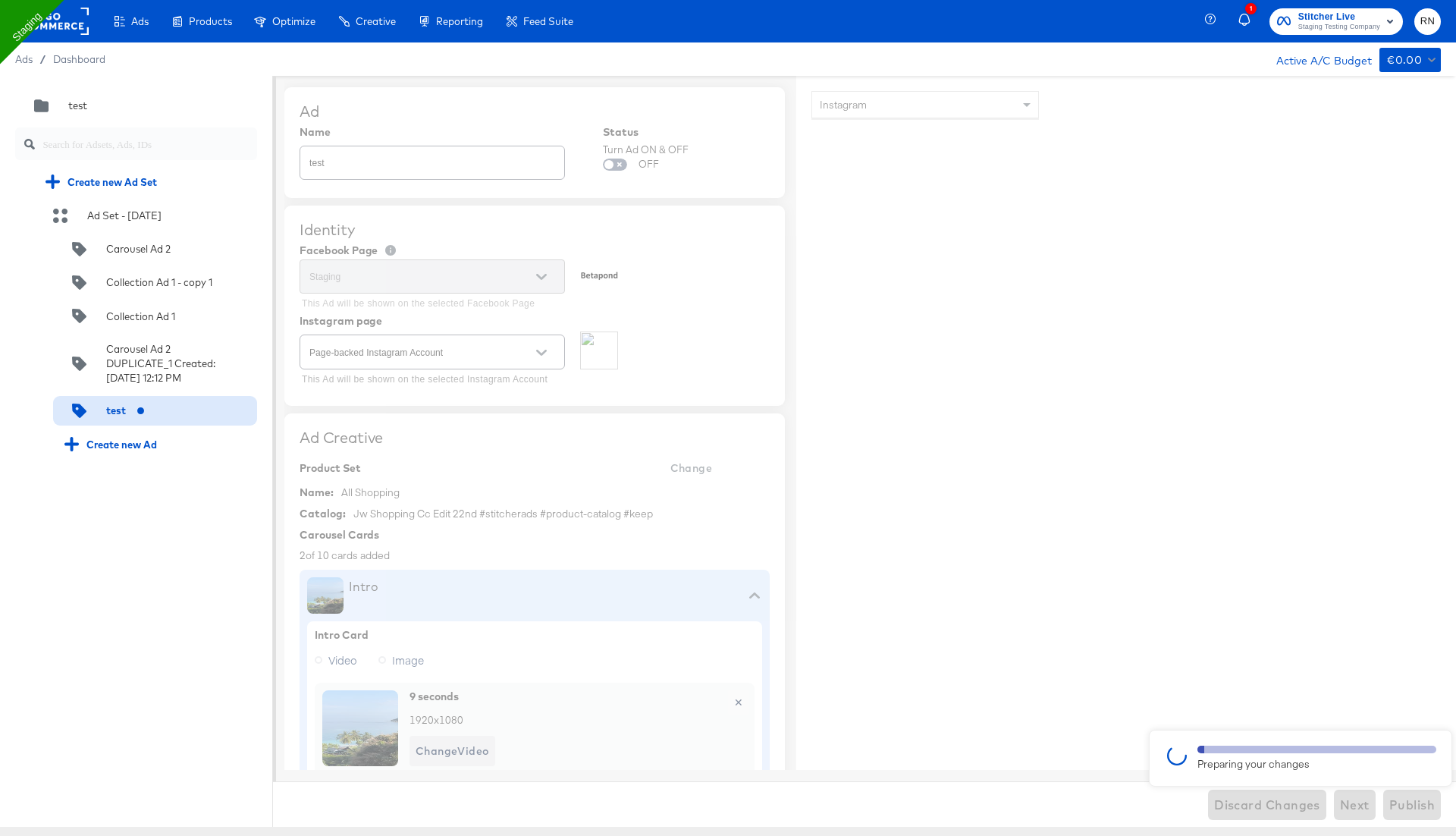
type textarea "x"
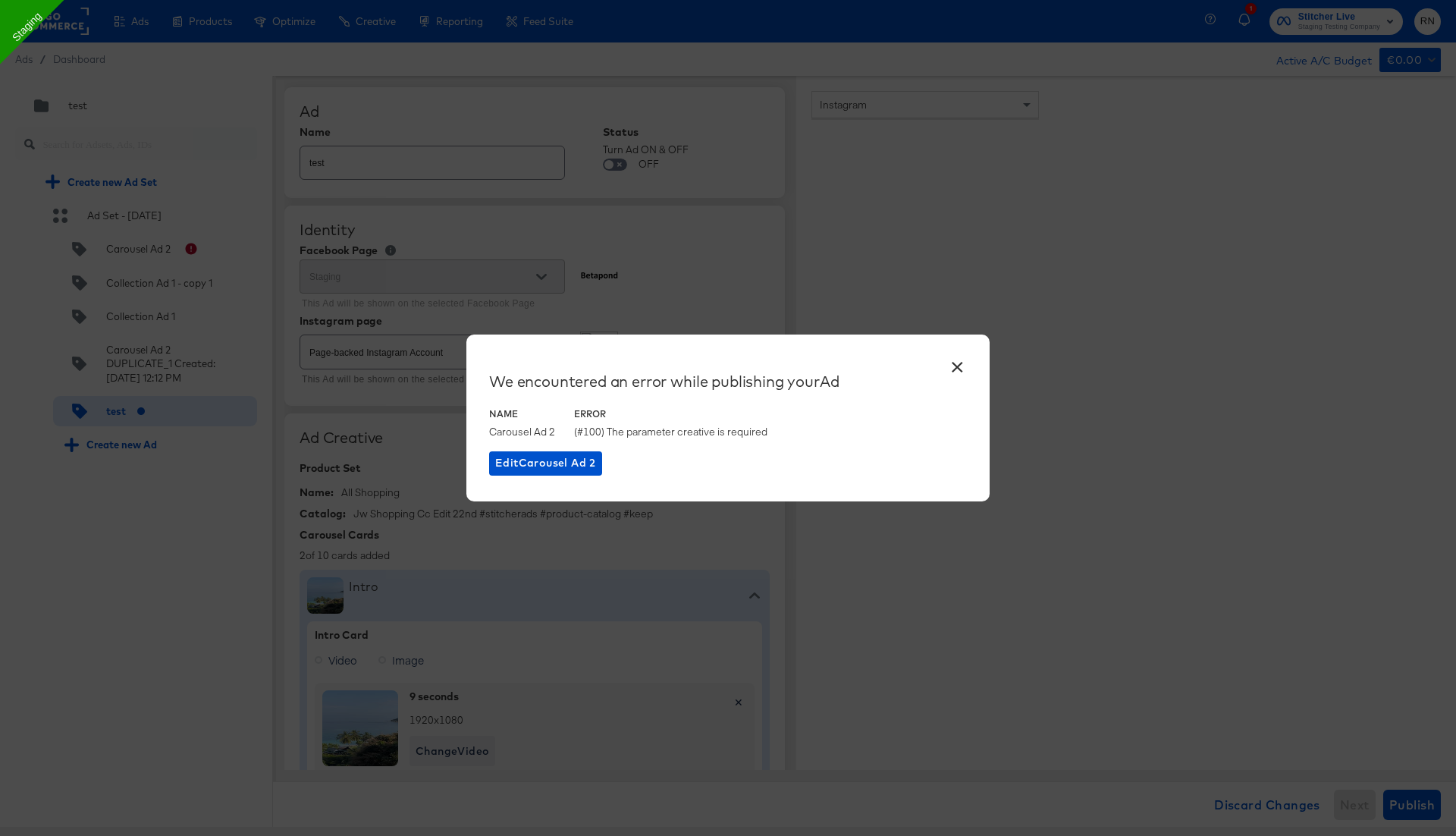
type textarea "x"
click at [959, 366] on button "×" at bounding box center [957, 363] width 27 height 27
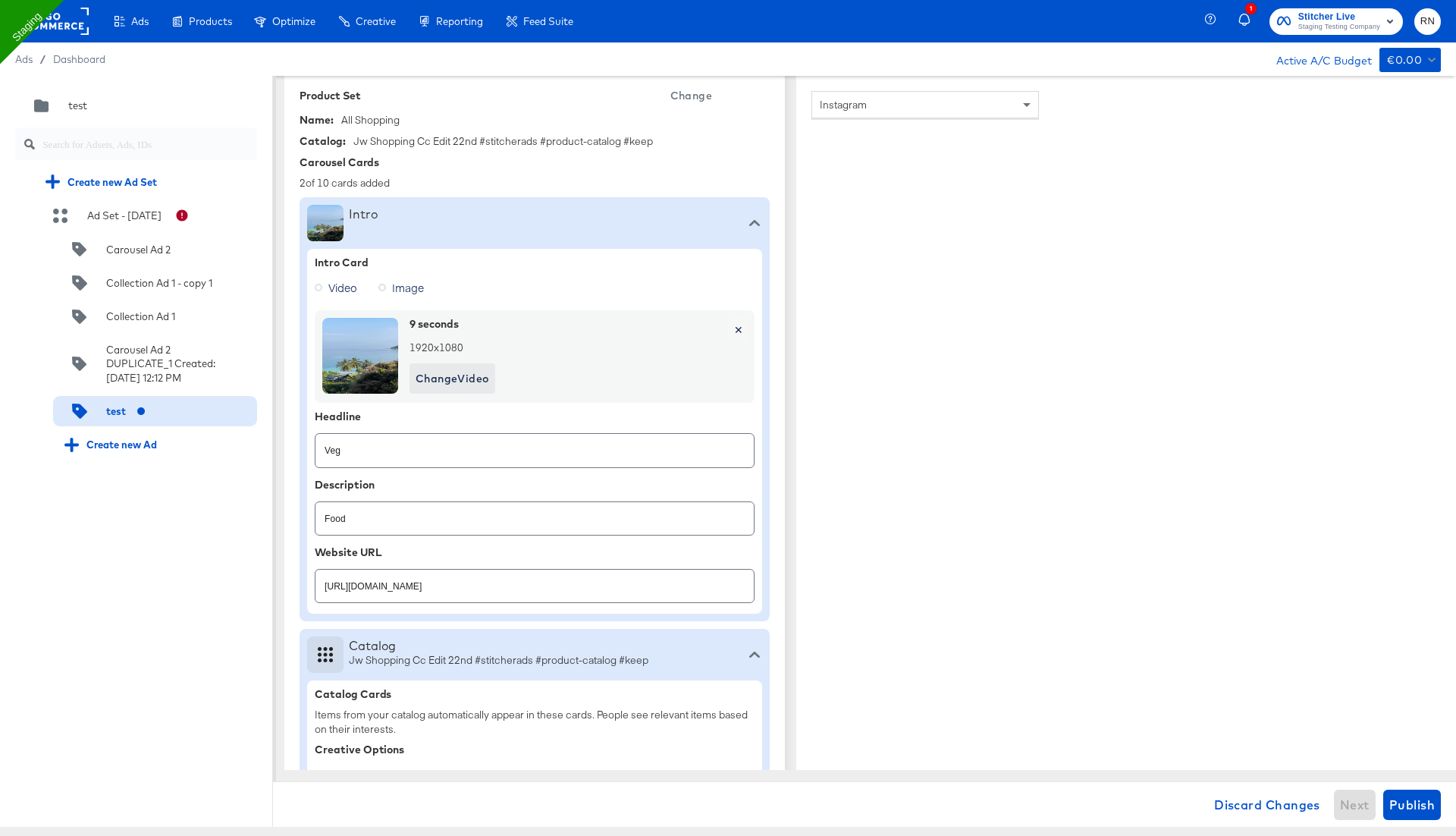
scroll to position [725, 0]
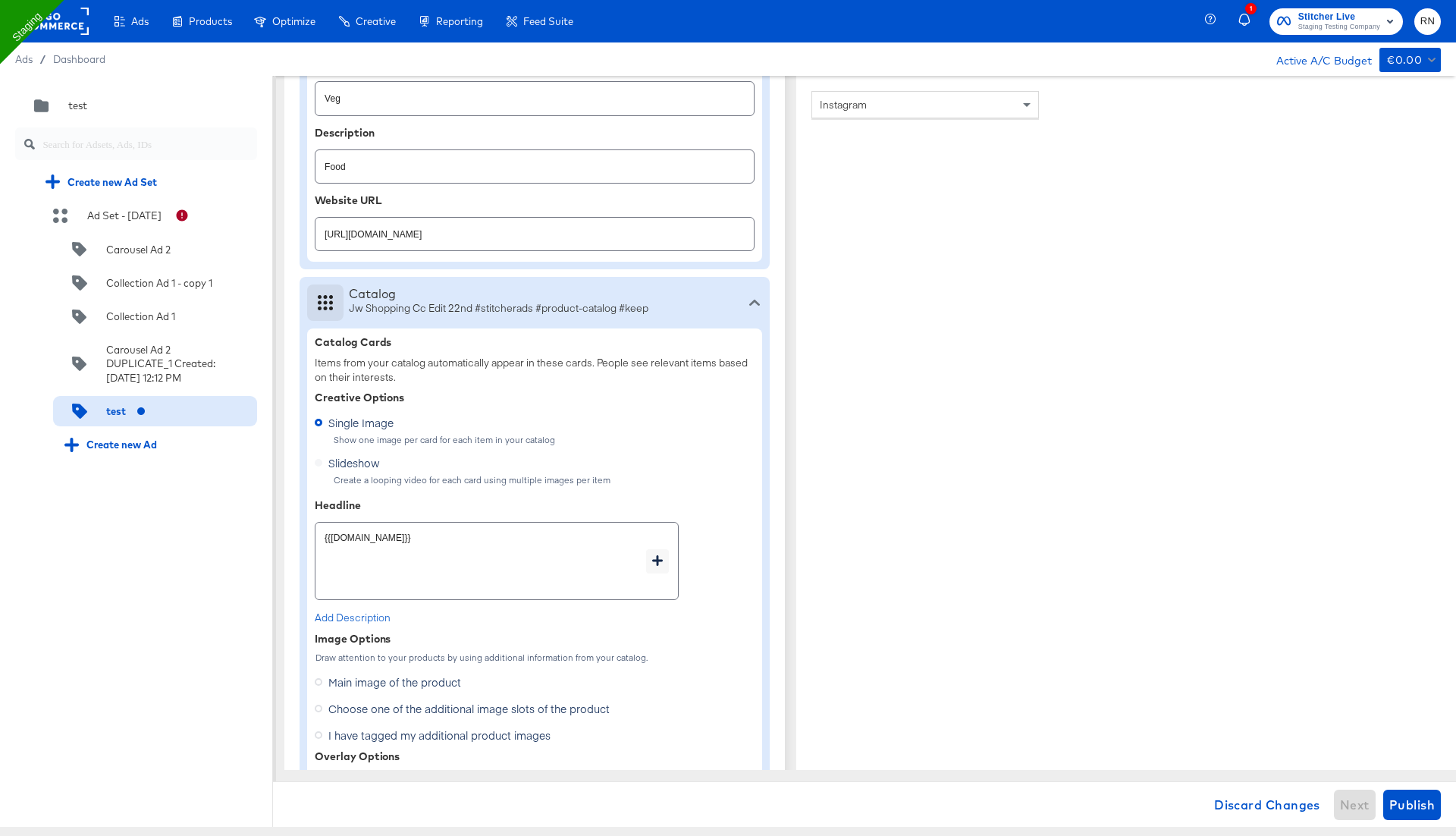
click at [208, 665] on div "Quick duplicate Duplicate Edit Delete test Create new Ad Set Ad Set - 14 Apr Ca…" at bounding box center [136, 451] width 273 height 751
type textarea "x"
drag, startPoint x: 405, startPoint y: 541, endPoint x: 265, endPoint y: 541, distance: 140.0
click at [265, 541] on div "Quick duplicate Duplicate Edit Delete test Create new Ad Set Ad Set - 14 Apr Ca…" at bounding box center [728, 451] width 1456 height 751
type textarea "s"
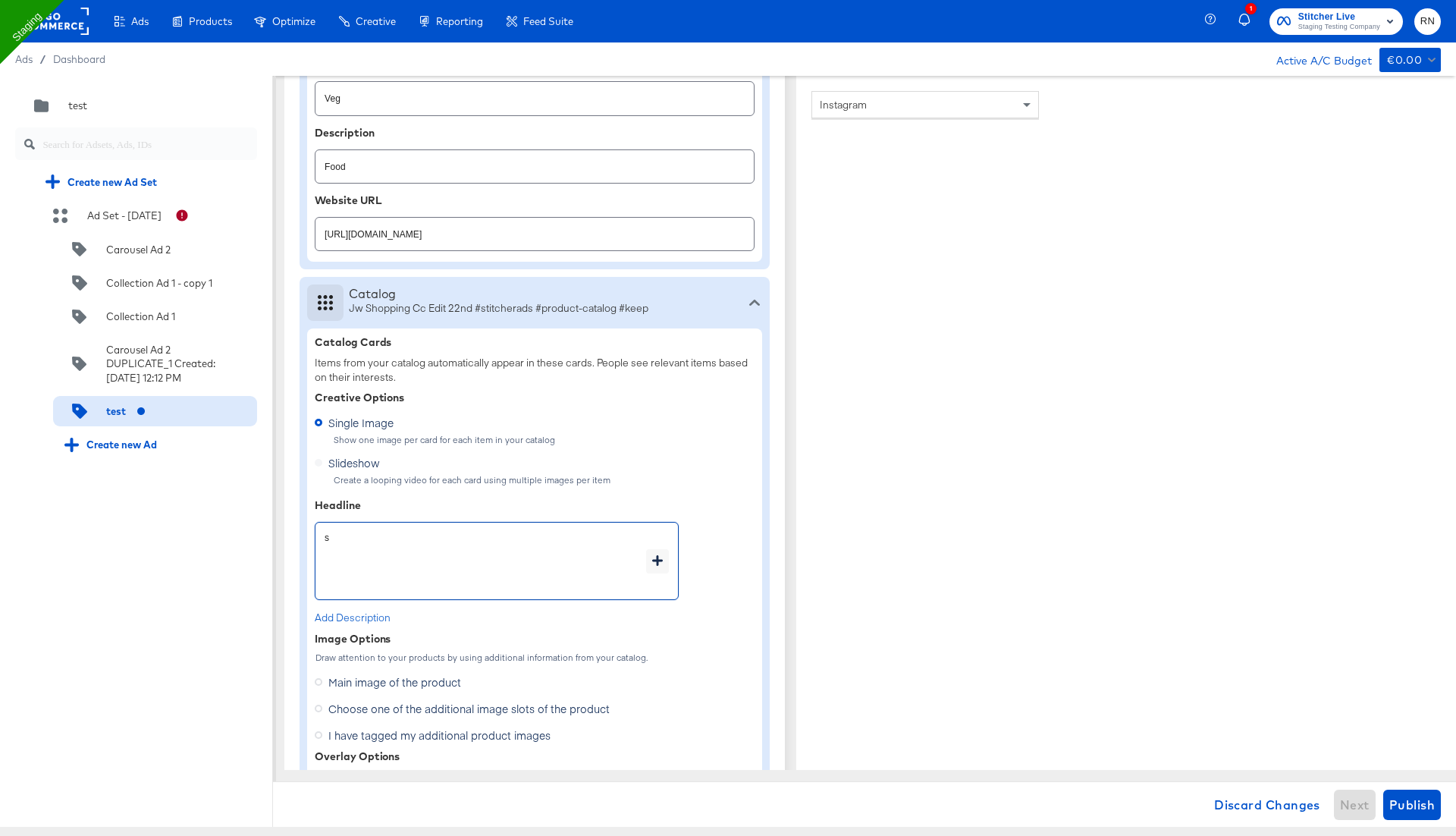
type textarea "x"
type textarea "sa"
type textarea "x"
type textarea "sal"
type textarea "x"
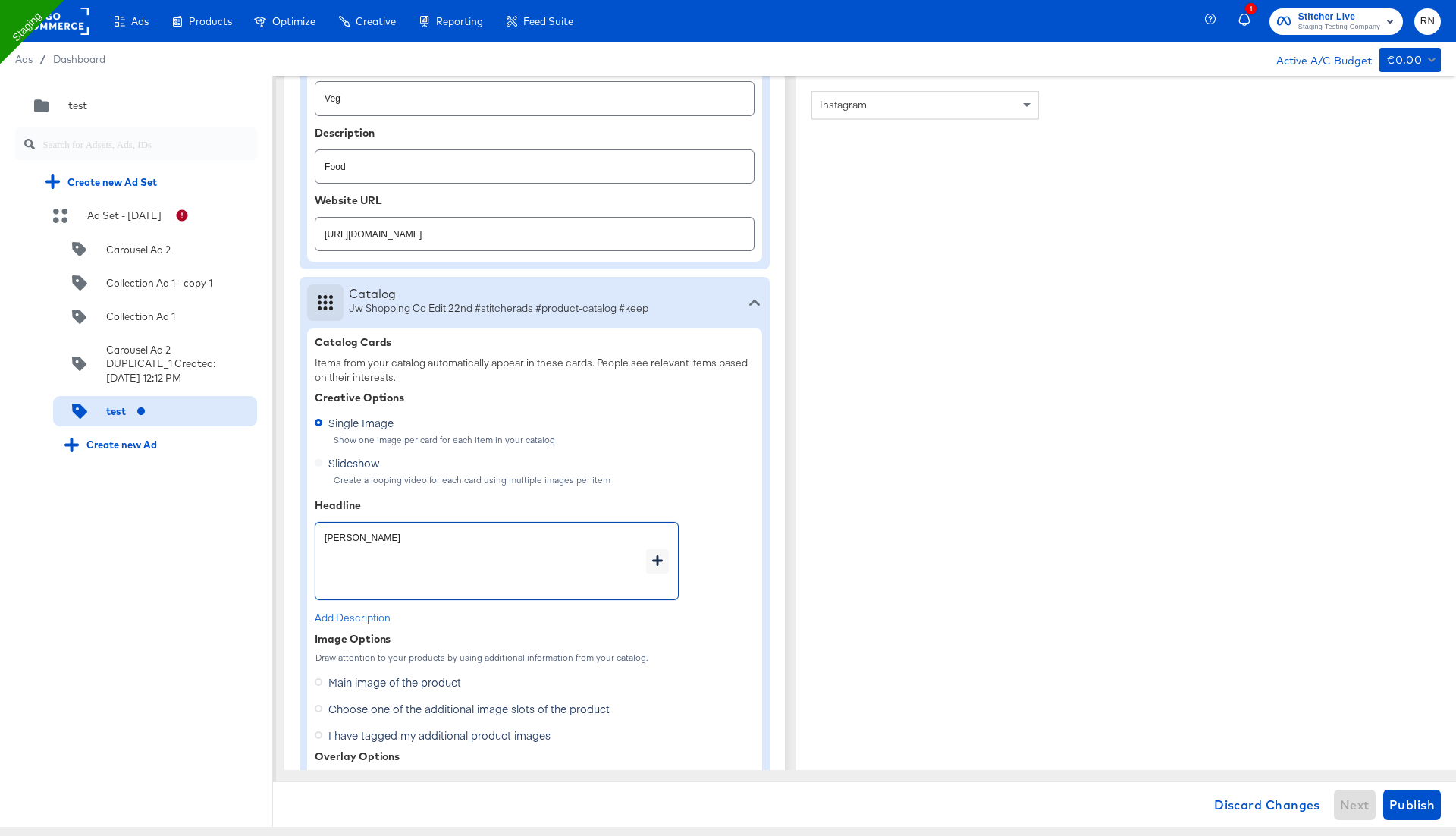
type textarea "sale"
type textarea "x"
type textarea "sale"
type textarea "x"
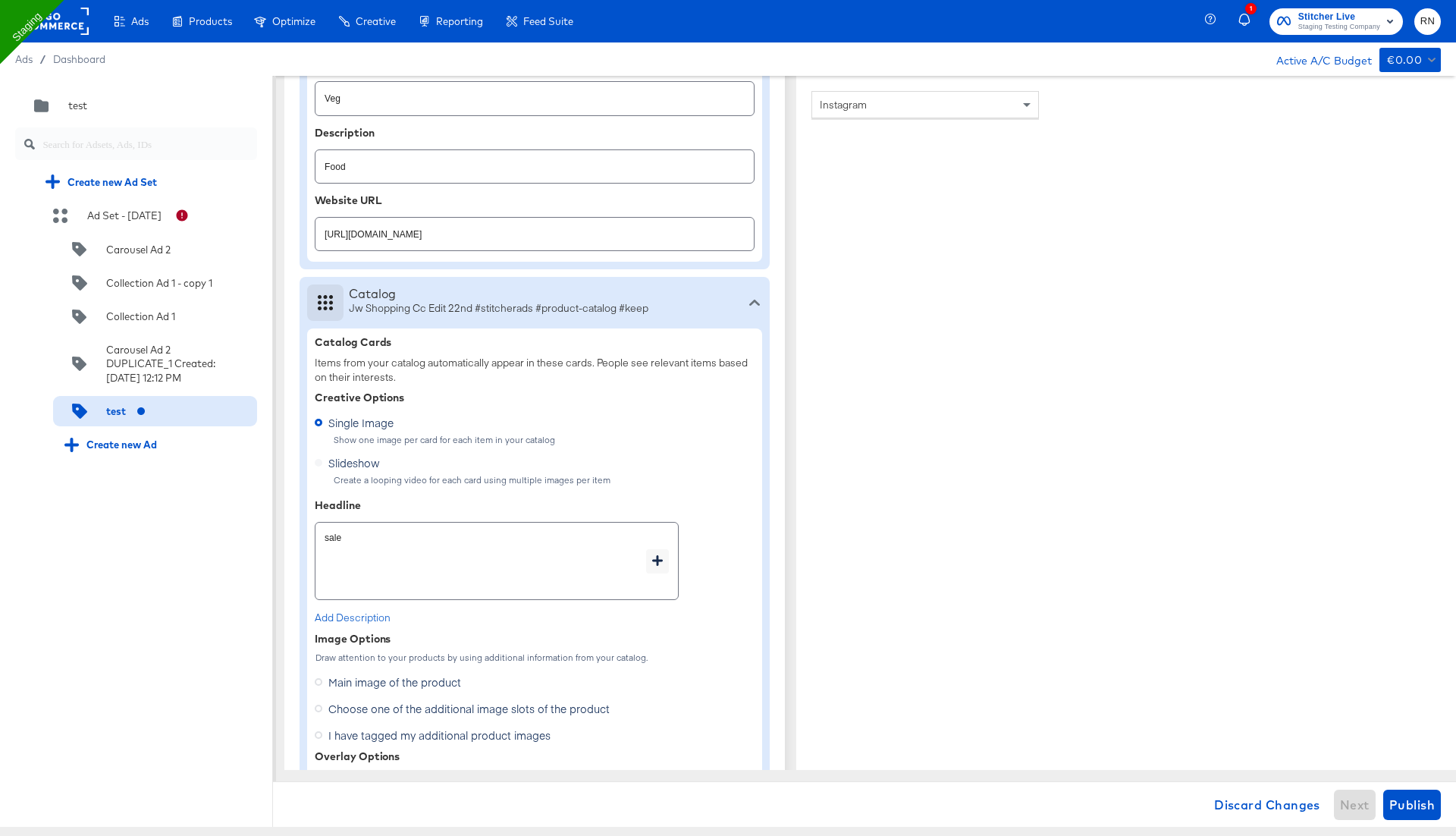
click at [134, 625] on div "Quick duplicate Duplicate Edit Delete test Create new Ad Set Ad Set - 14 Apr Ca…" at bounding box center [136, 451] width 273 height 751
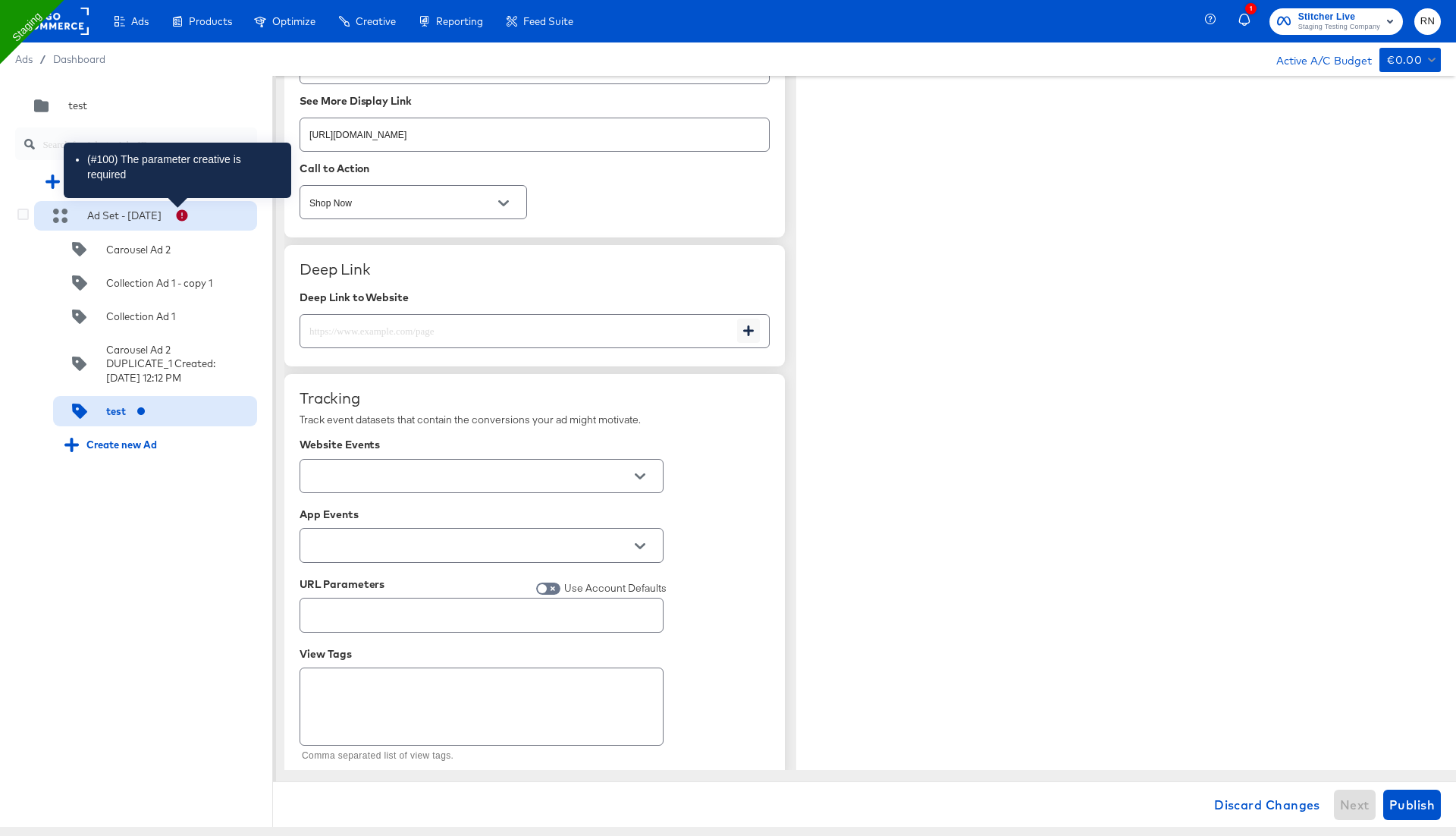
click at [178, 215] on icon at bounding box center [181, 215] width 14 height 14
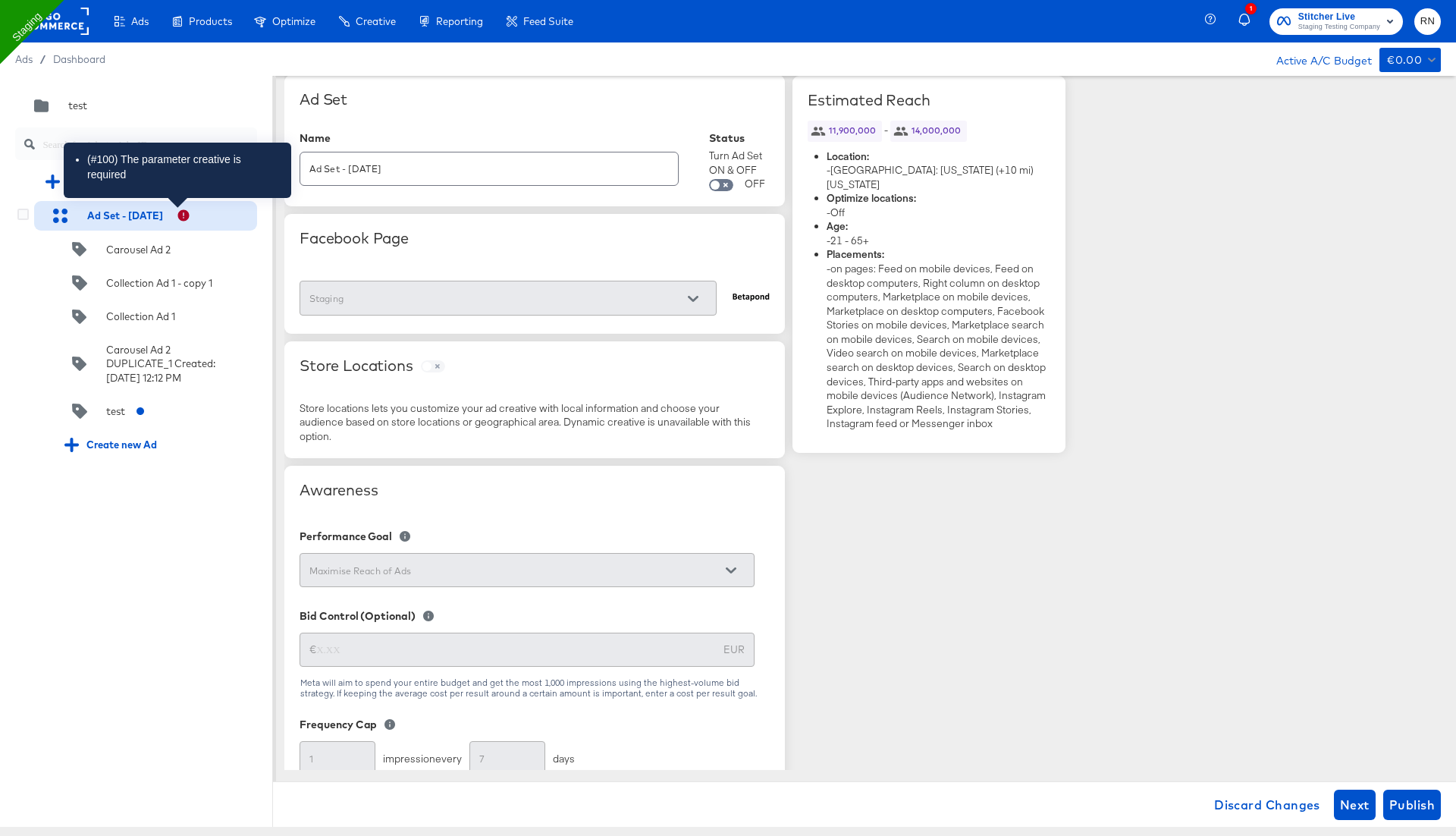
scroll to position [0, 0]
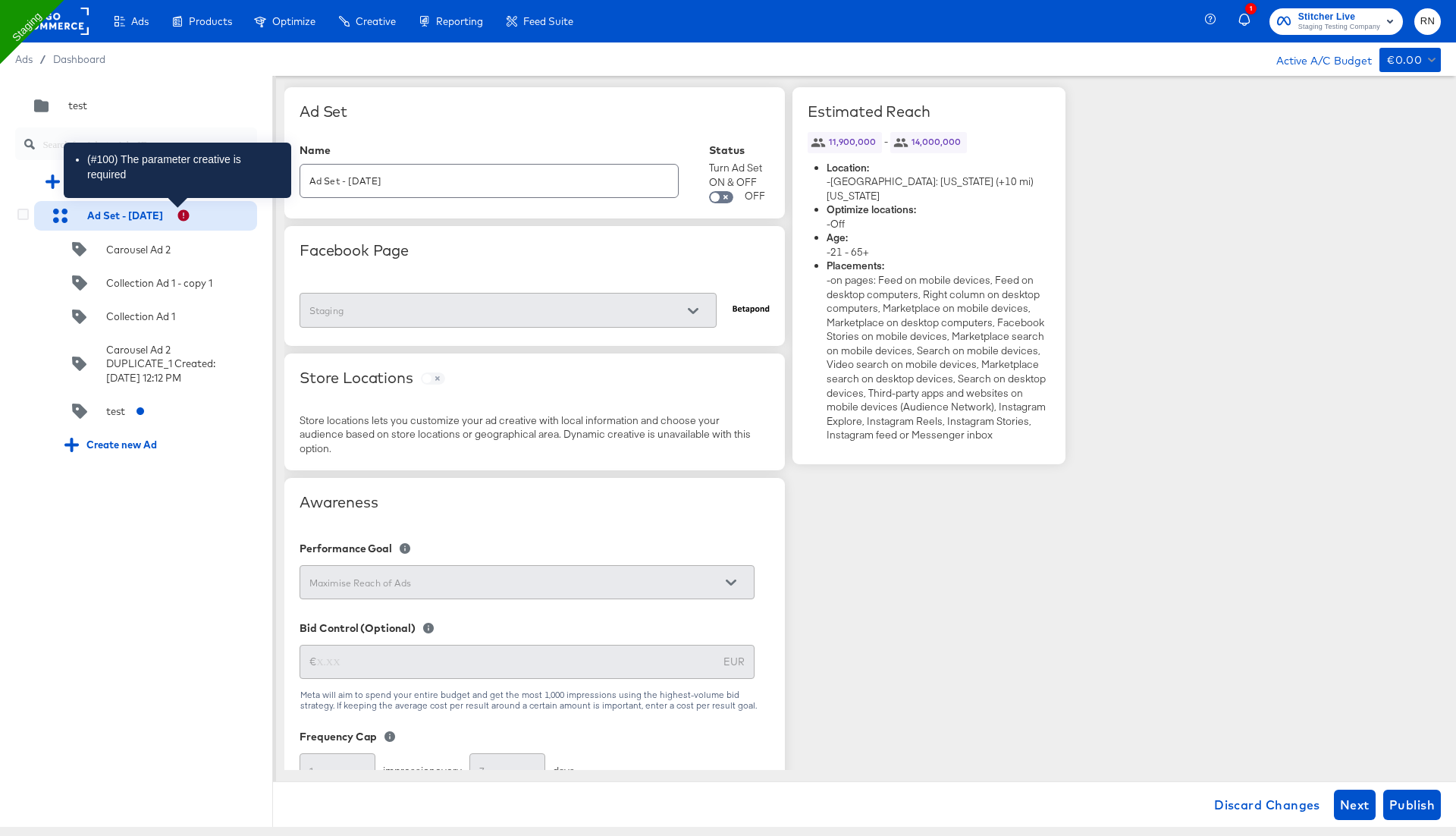
click at [178, 215] on icon at bounding box center [183, 215] width 14 height 14
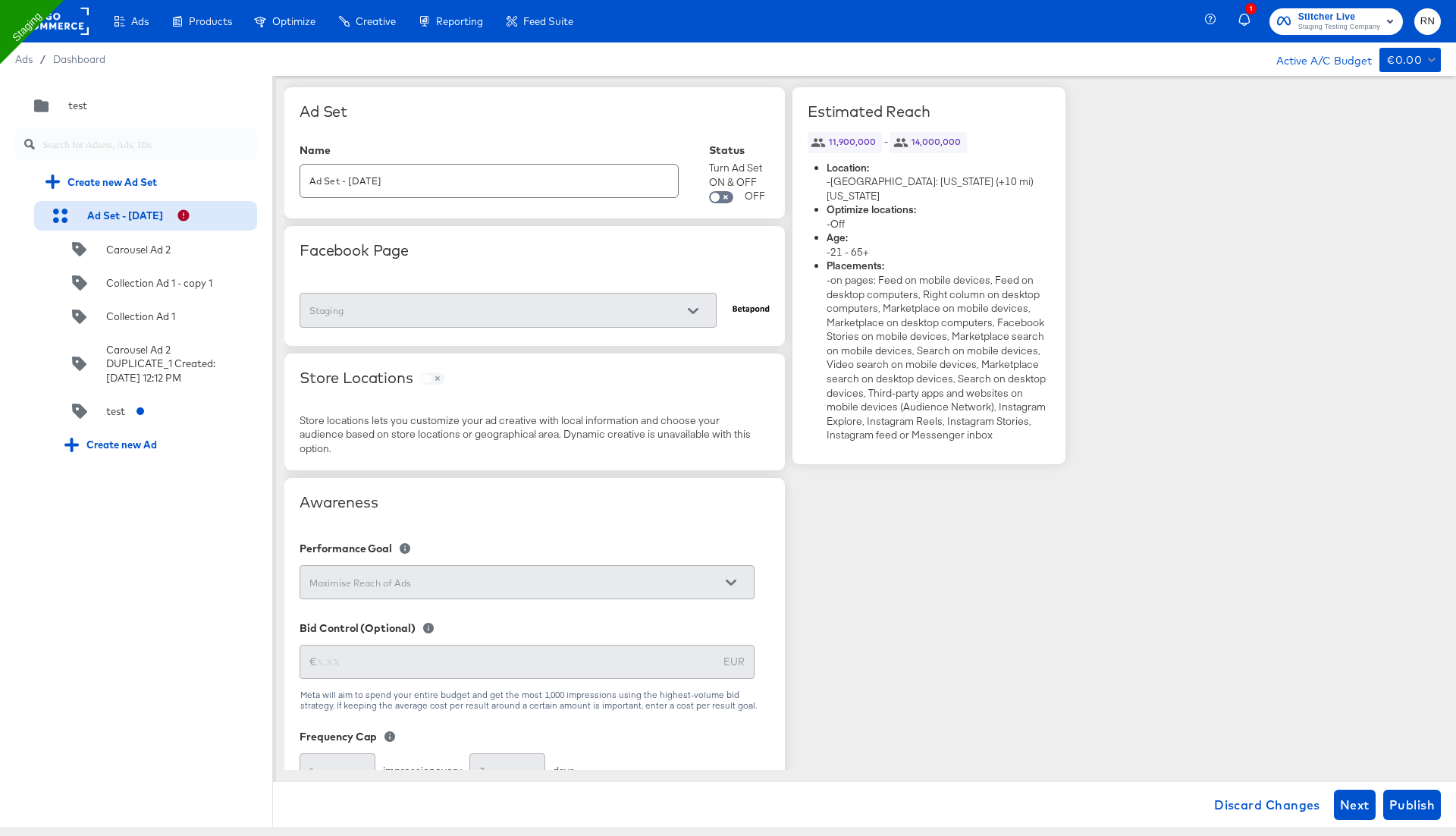
click at [131, 593] on div "Quick duplicate Duplicate Edit Delete test Create new Ad Set Ad Set - 14 Apr Ca…" at bounding box center [136, 451] width 273 height 751
click at [1358, 805] on span "Next" at bounding box center [1354, 805] width 30 height 21
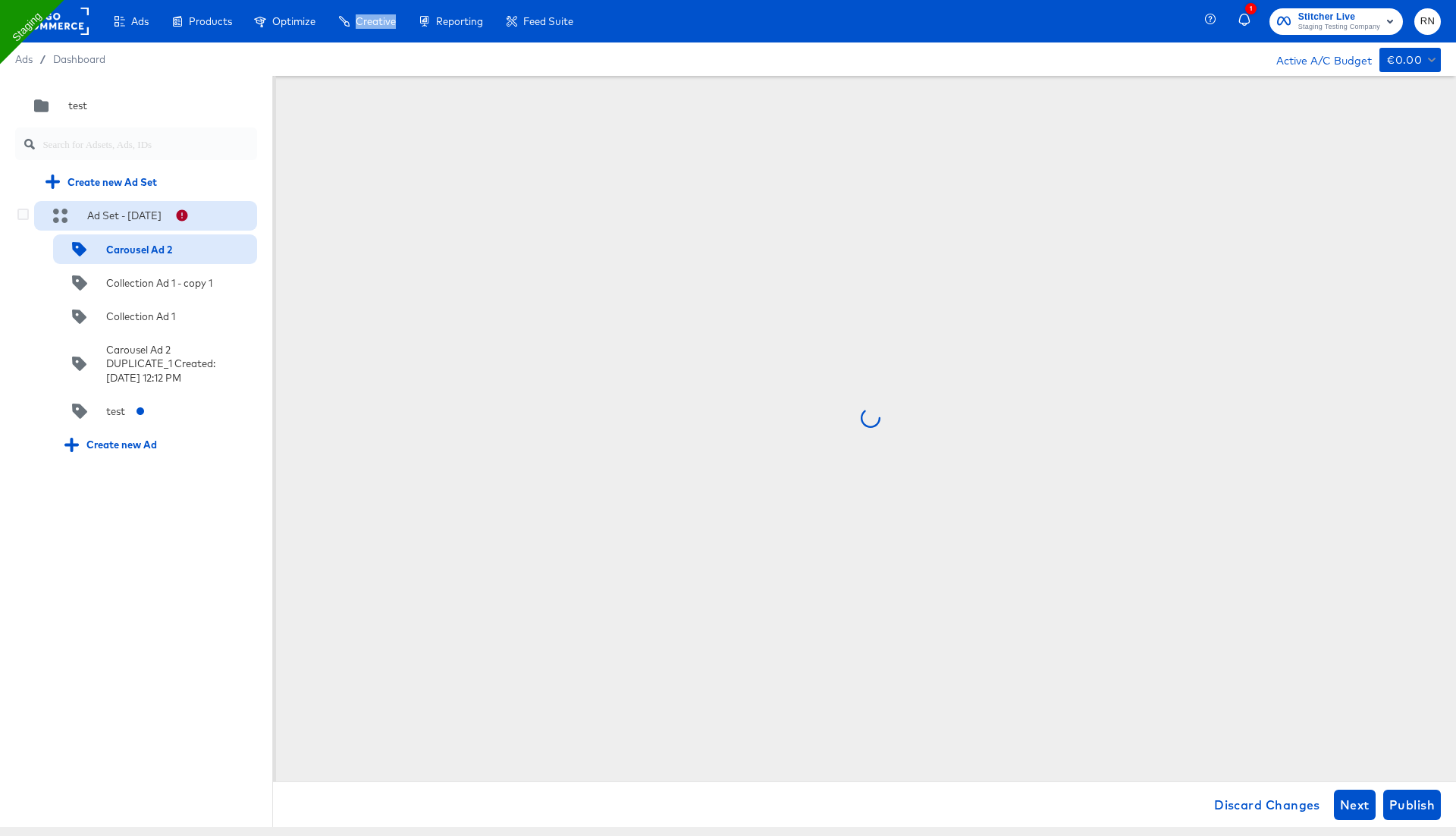
click at [184, 216] on icon at bounding box center [181, 215] width 14 height 14
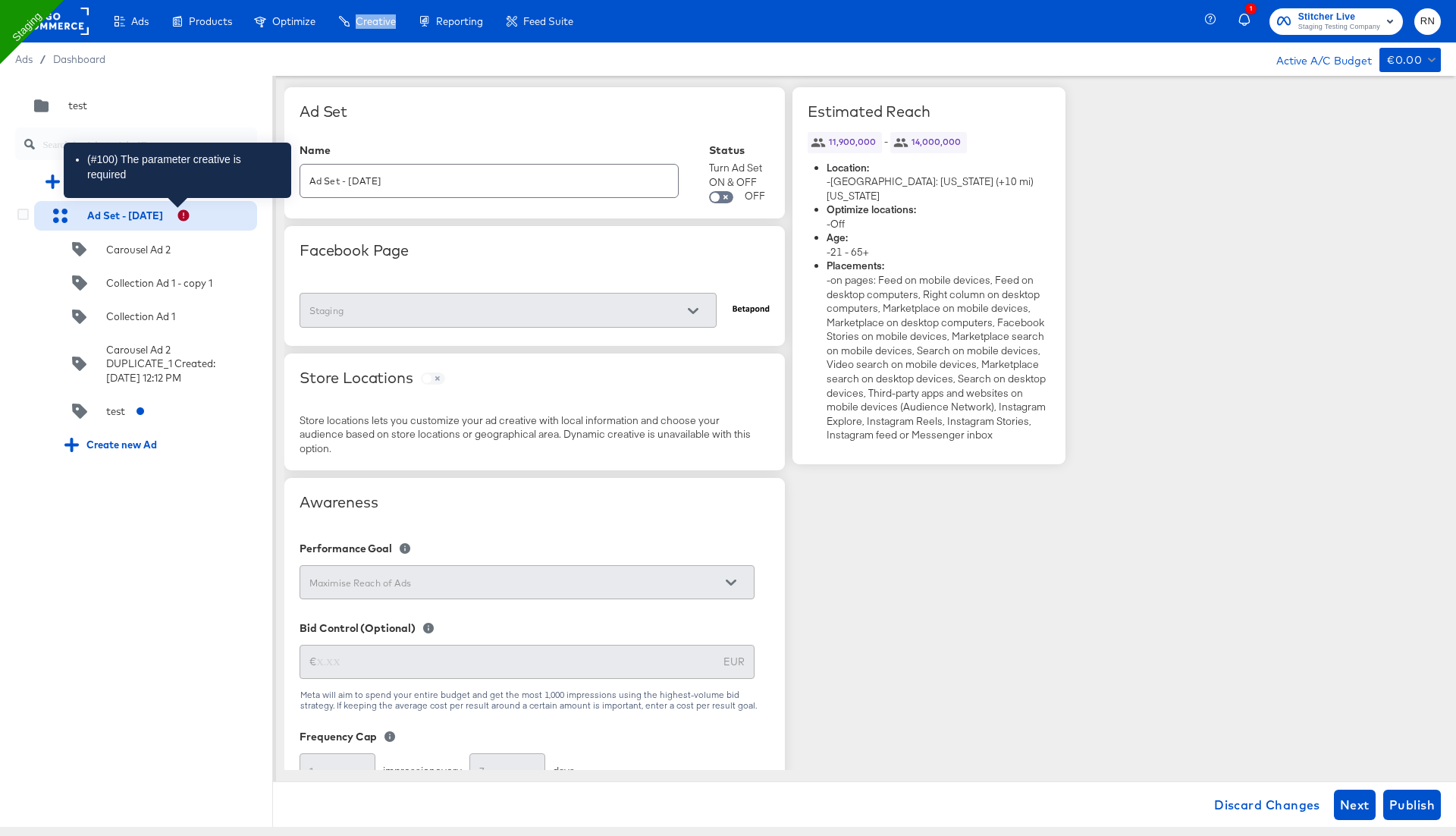
click at [178, 215] on icon at bounding box center [184, 215] width 11 height 11
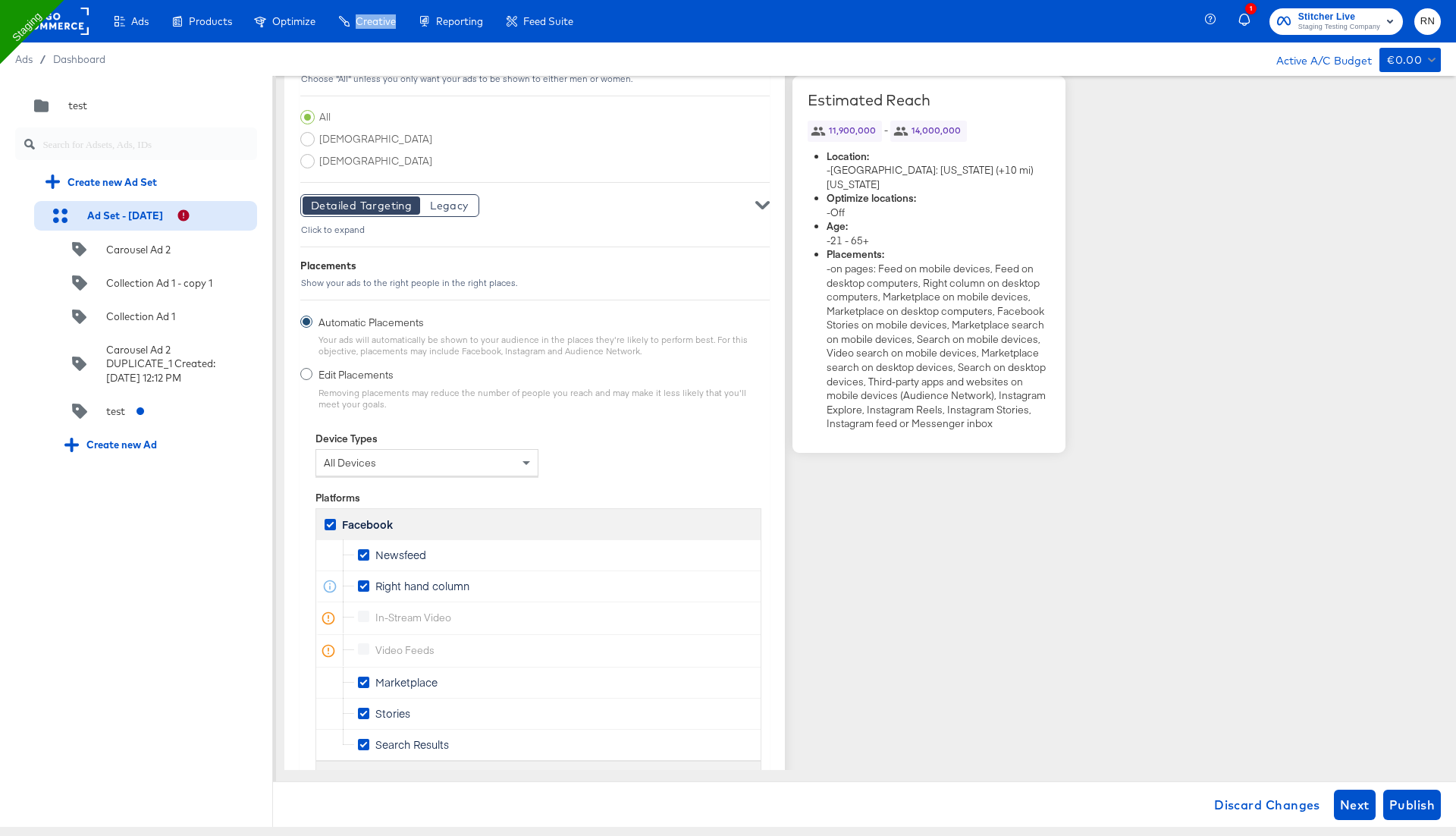
scroll to position [1845, 0]
click at [160, 425] on div "test" at bounding box center [155, 411] width 204 height 30
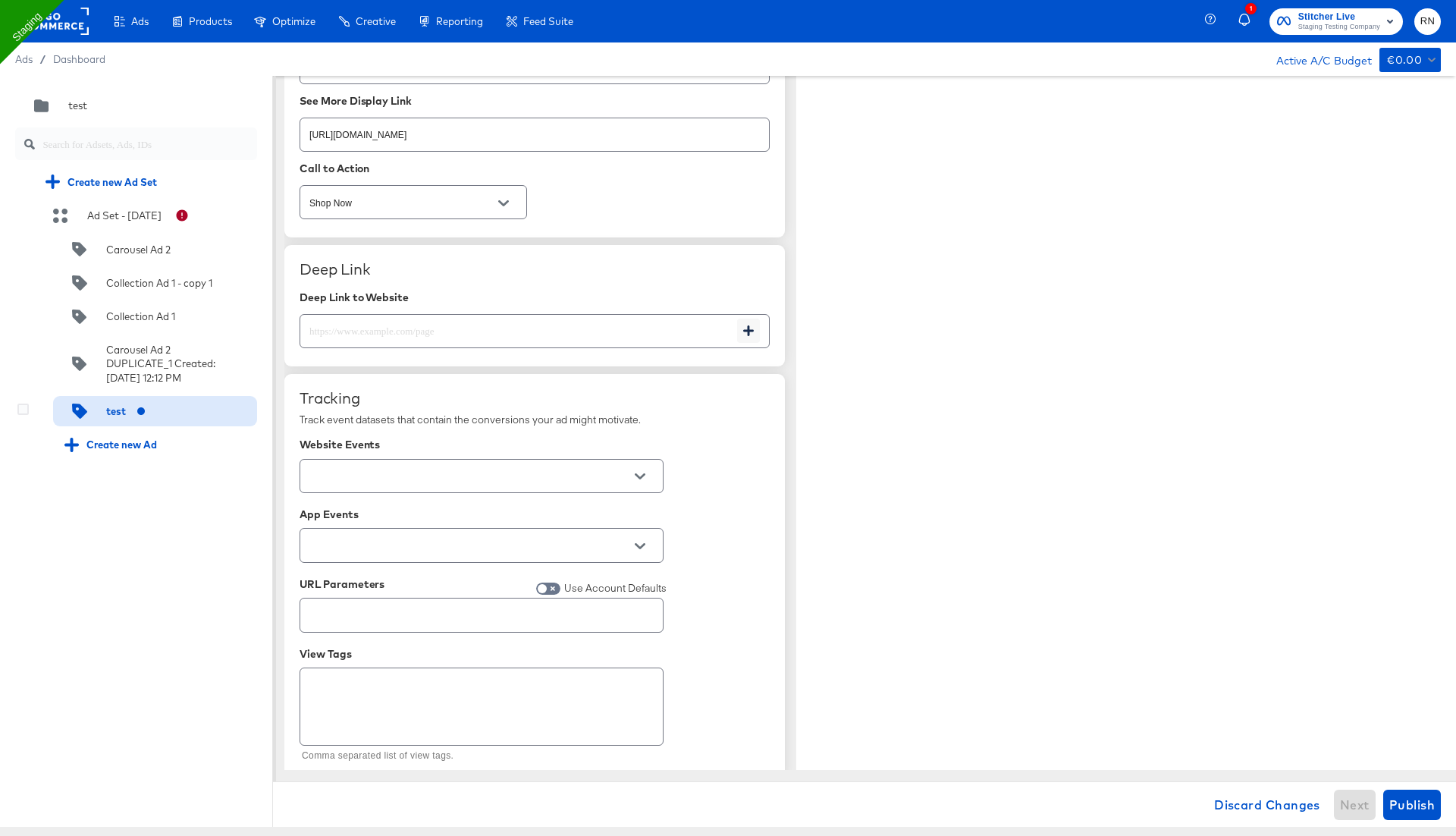
type textarea "x"
click at [403, 602] on input "text" at bounding box center [481, 608] width 362 height 32
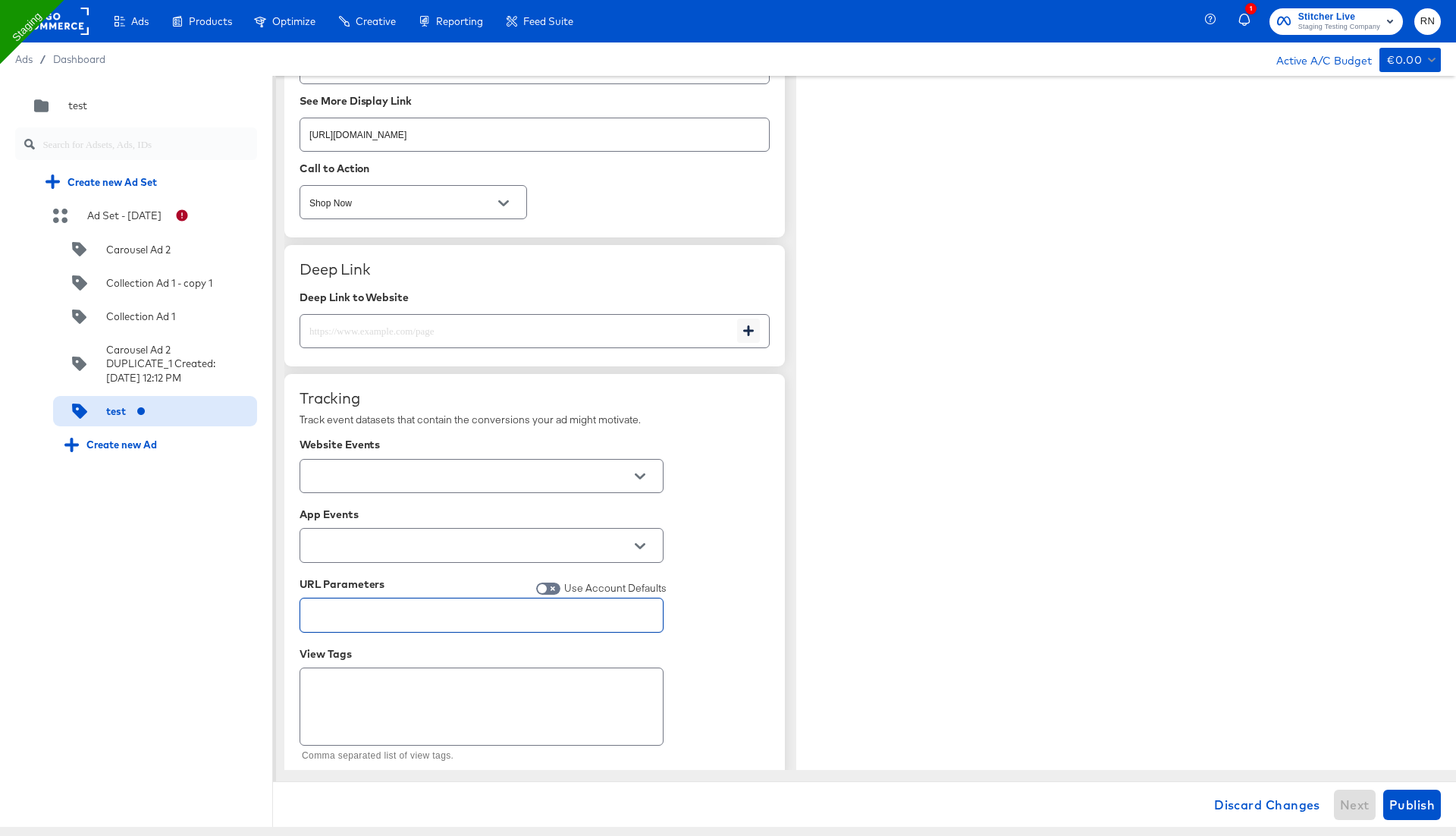
click at [544, 592] on input "text" at bounding box center [481, 608] width 362 height 32
type textarea "x"
click at [546, 586] on input "checkbox" at bounding box center [541, 591] width 36 height 12
checkbox input "true"
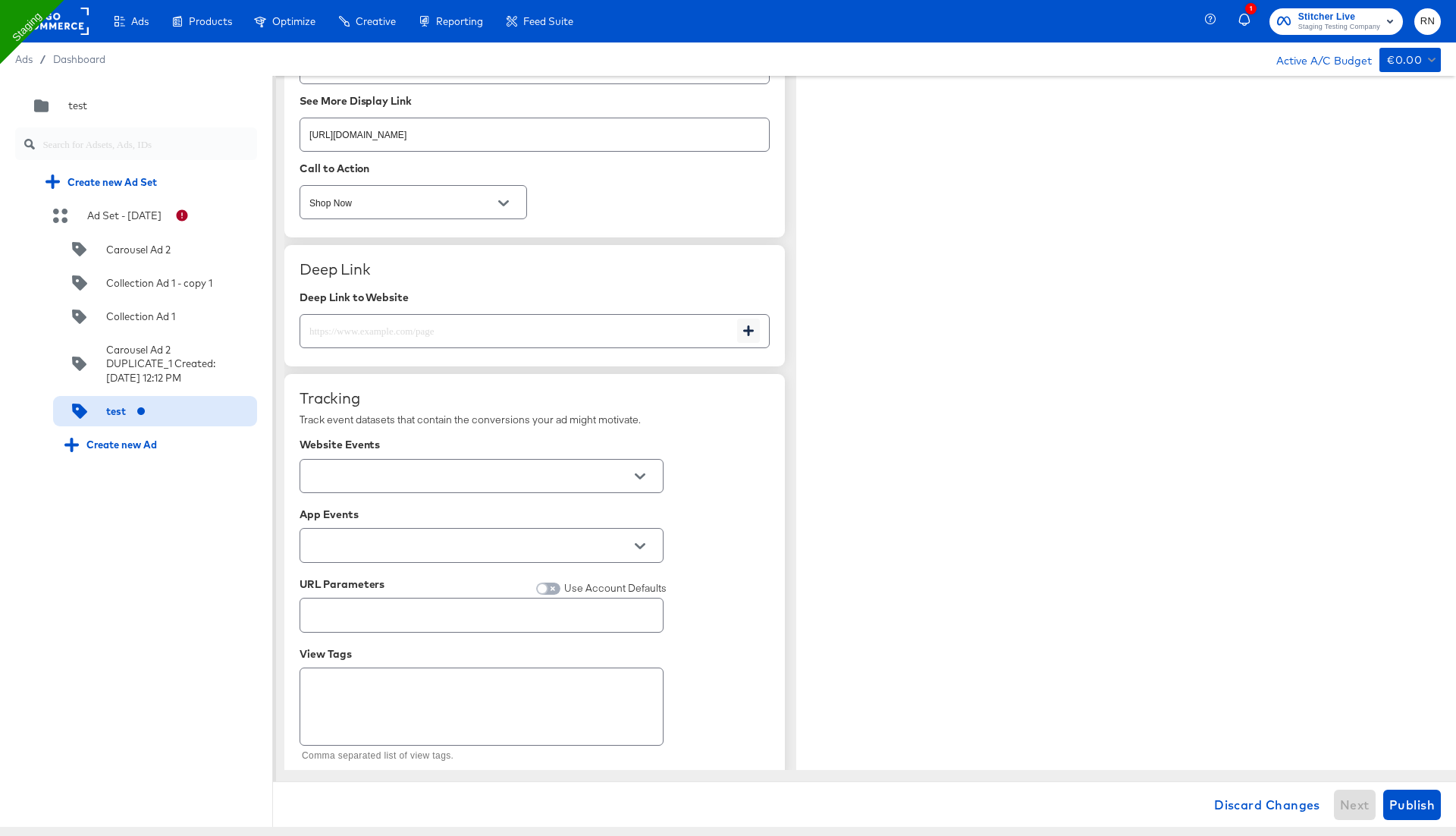
type textarea "x"
click at [548, 586] on input "checkbox" at bounding box center [554, 591] width 36 height 12
checkbox input "false"
type textarea "x"
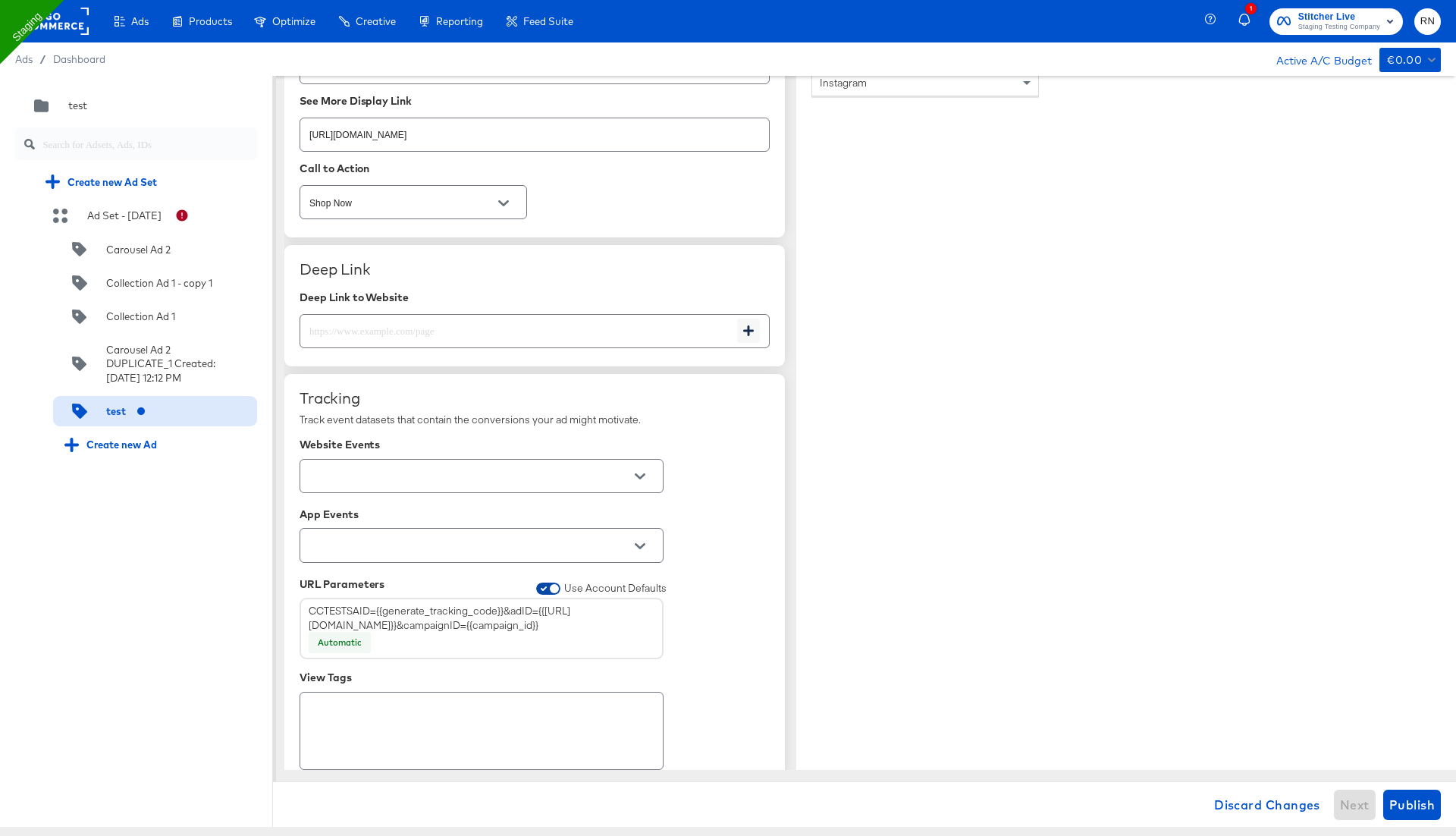
type textarea "x"
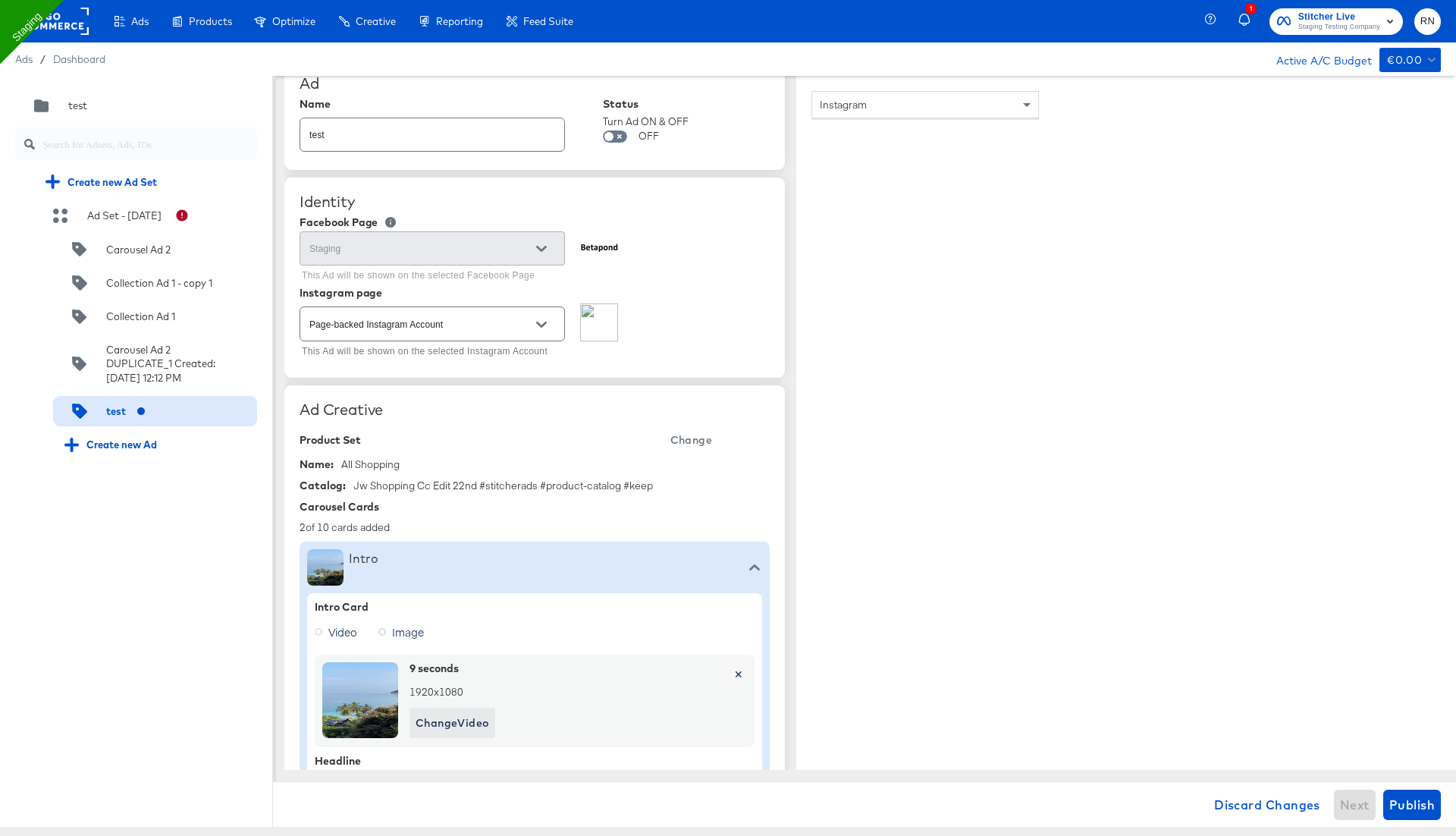
scroll to position [0, 0]
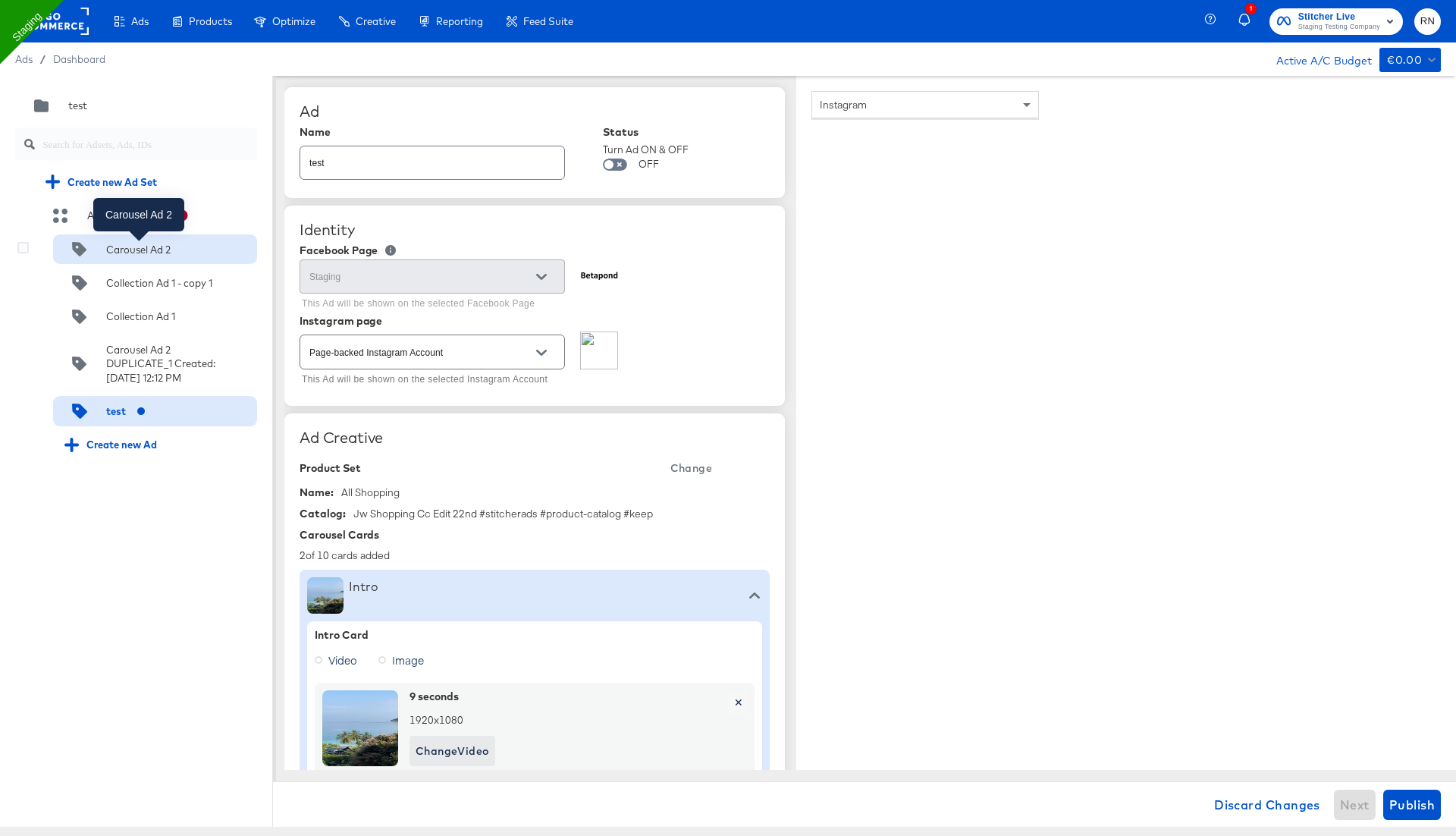
click at [126, 244] on div "Carousel Ad 2" at bounding box center [139, 250] width 65 height 15
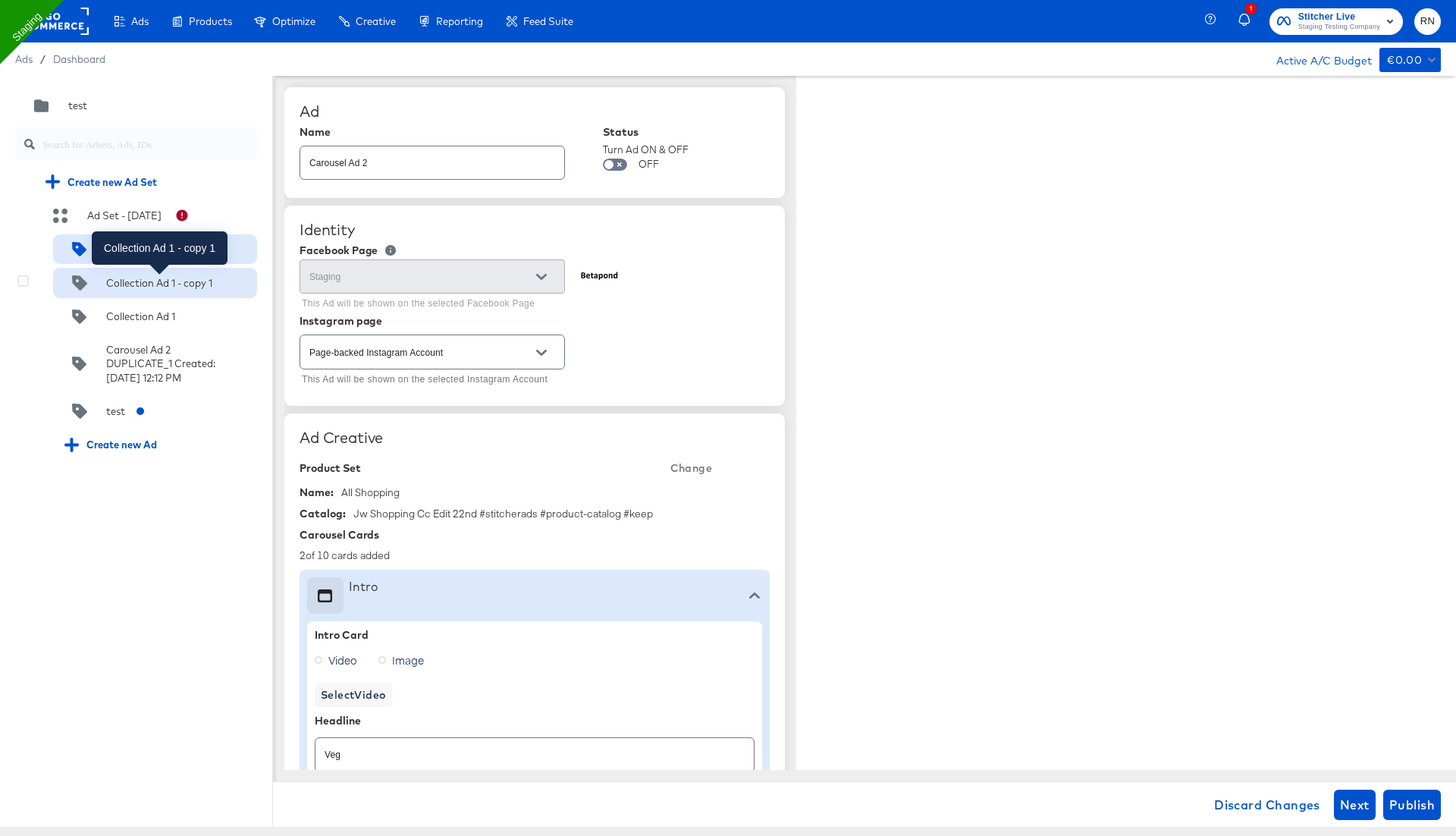
type textarea "x"
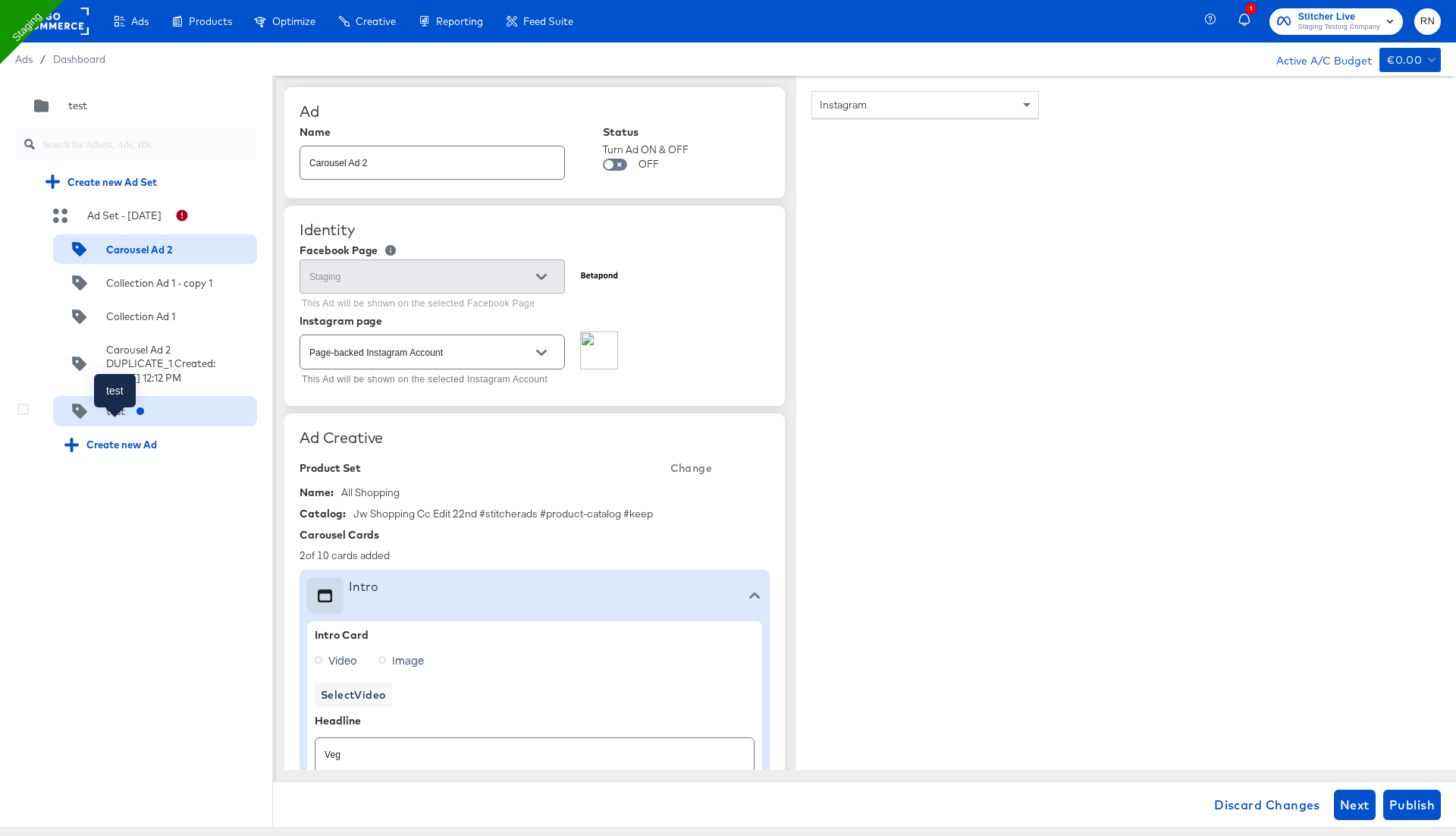
click at [120, 419] on div "test" at bounding box center [115, 412] width 19 height 15
type textarea "x"
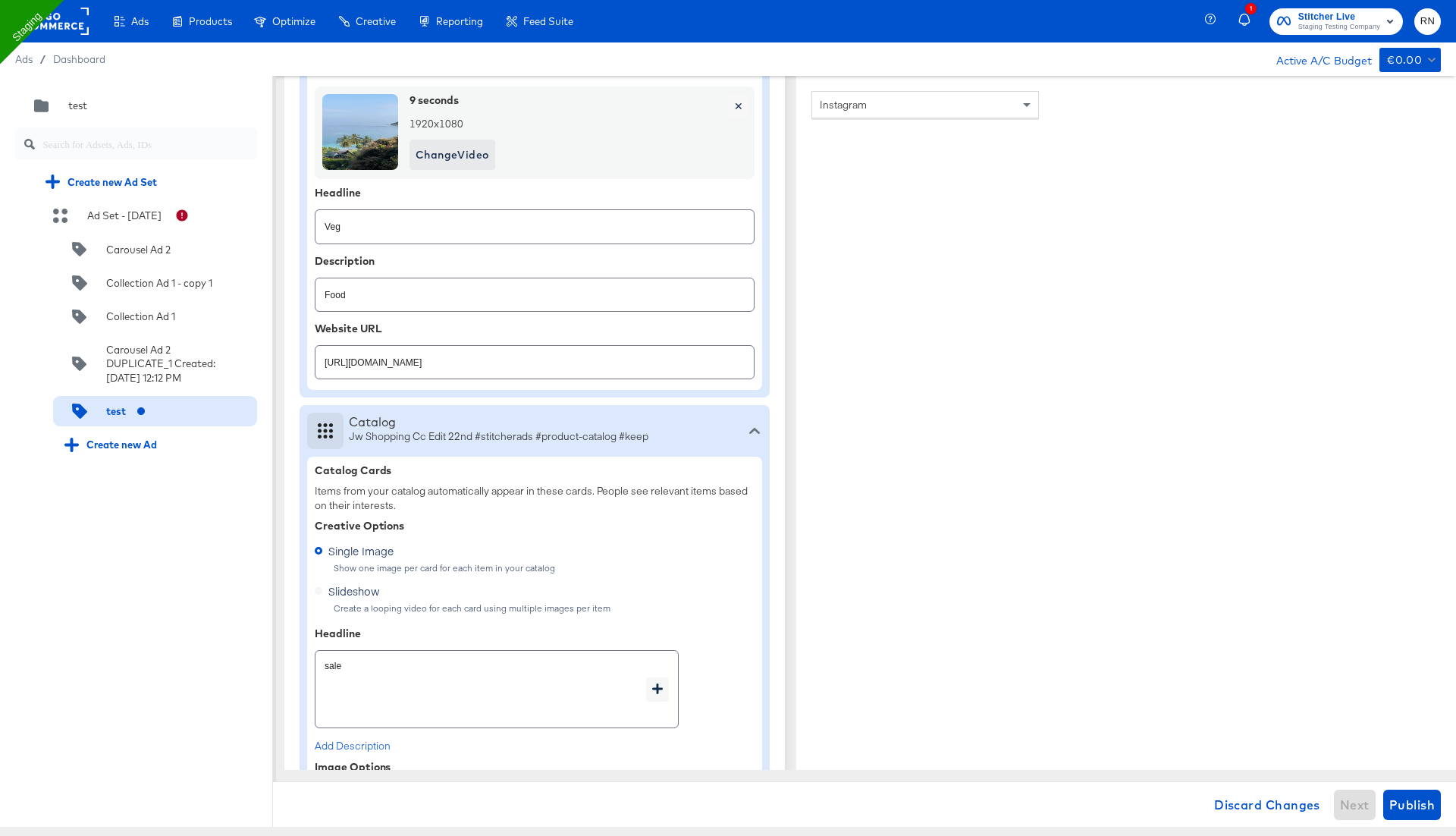
scroll to position [598, 0]
click at [475, 417] on div "Catalog" at bounding box center [536, 420] width 375 height 15
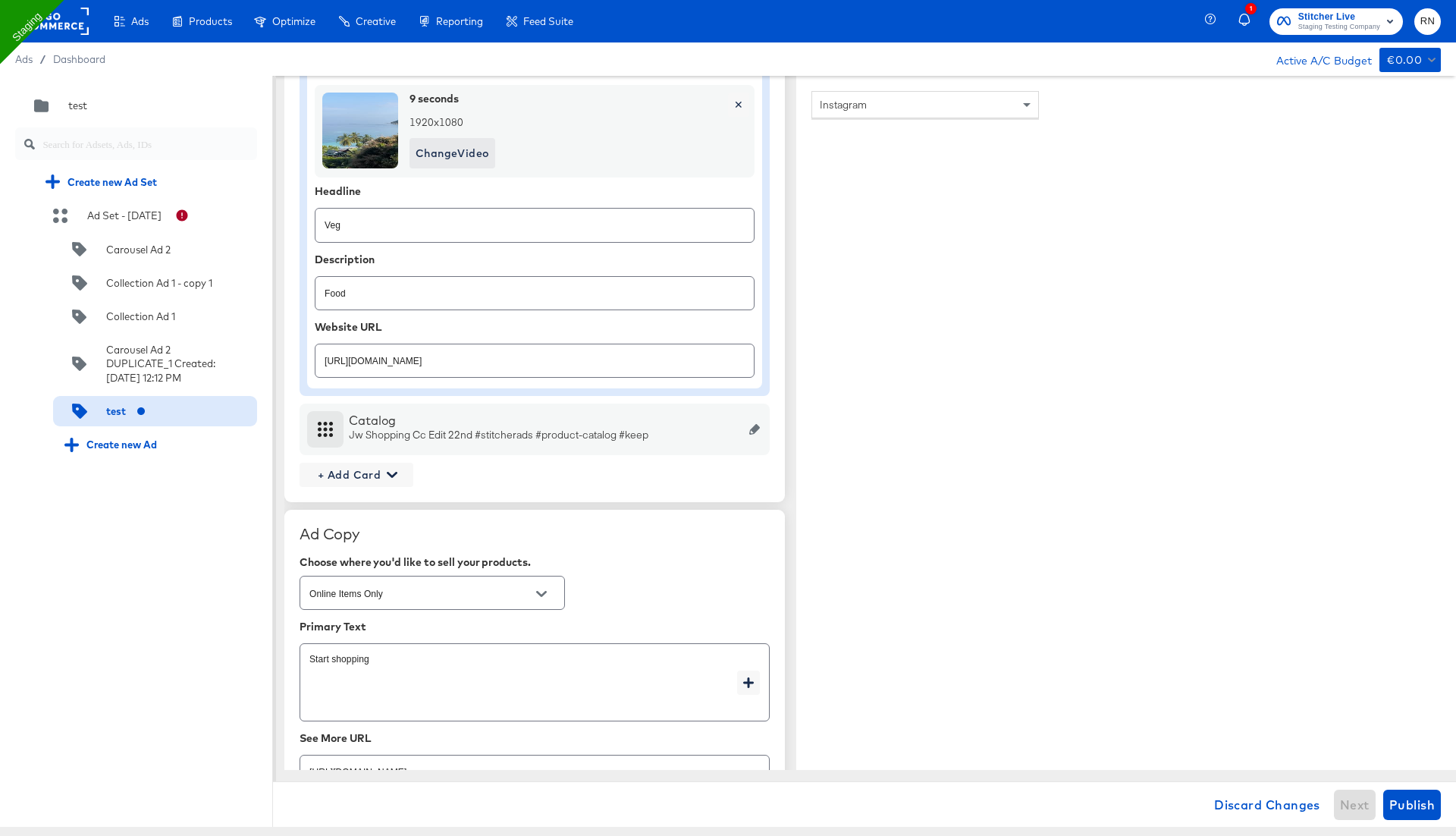
click at [475, 417] on div "Catalog" at bounding box center [536, 420] width 375 height 15
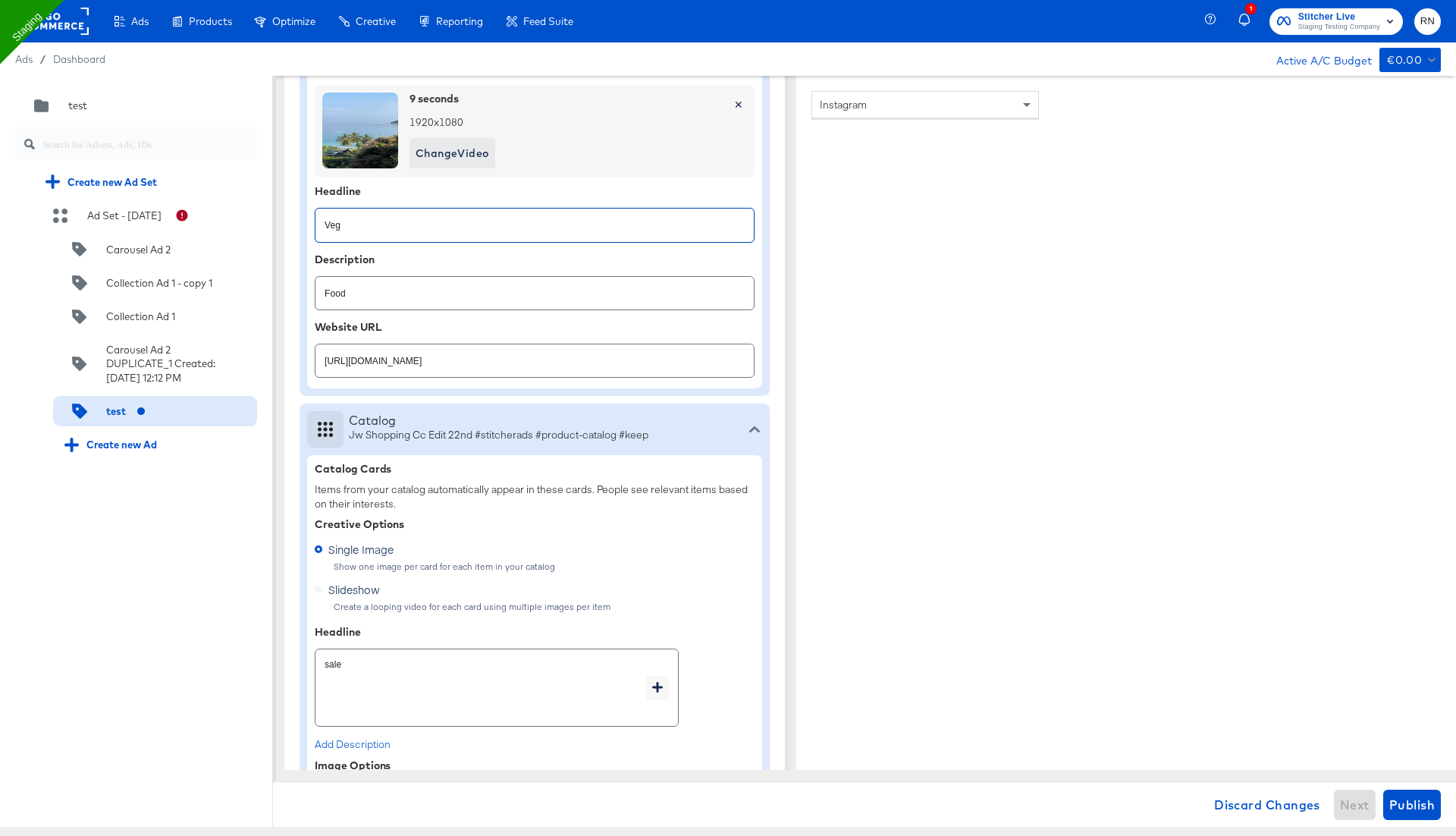
click at [346, 220] on input "Veg" at bounding box center [534, 219] width 438 height 32
drag, startPoint x: 346, startPoint y: 220, endPoint x: 322, endPoint y: 220, distance: 24.0
click at [322, 220] on input "Veg" at bounding box center [534, 219] width 438 height 32
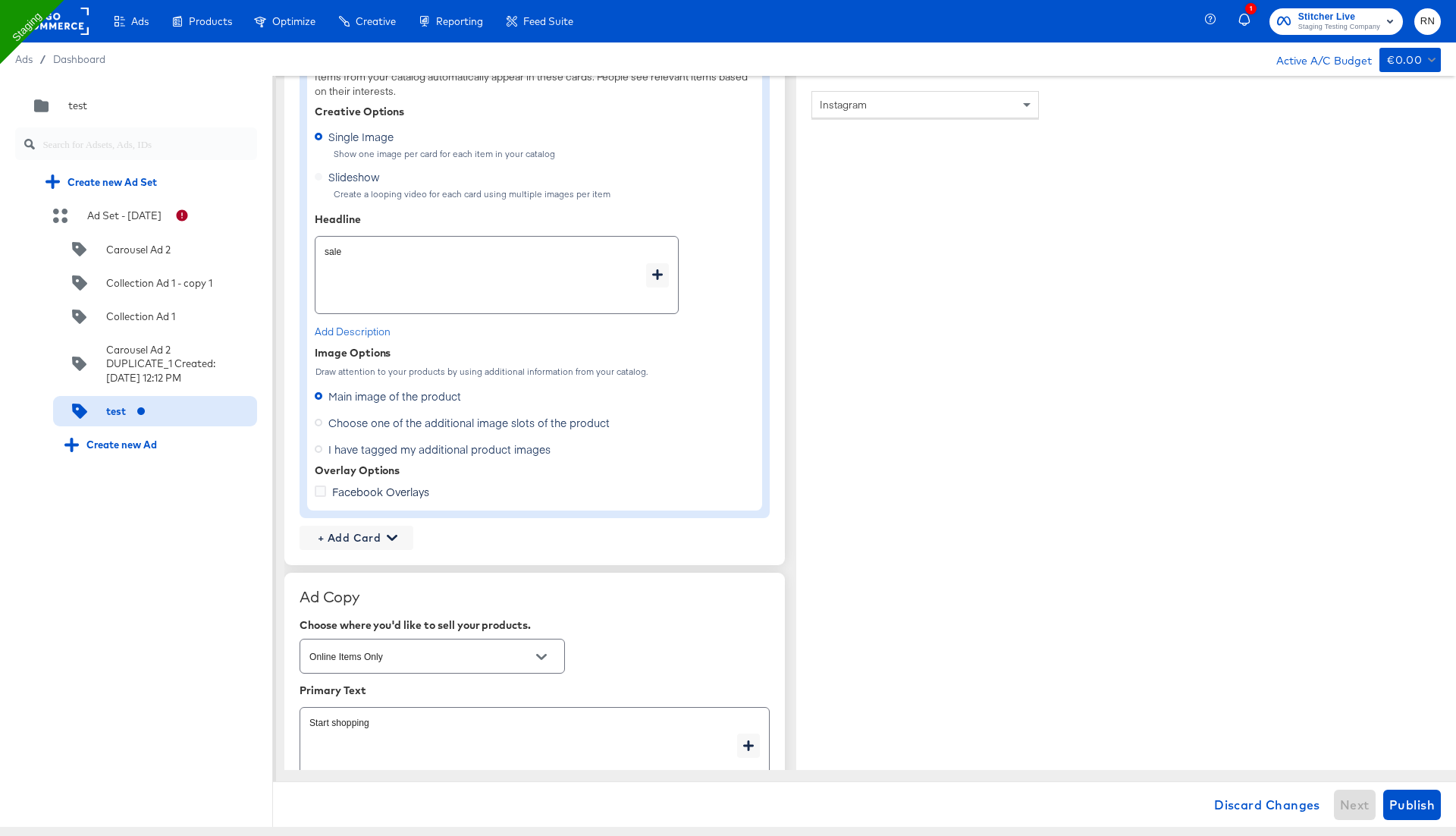
scroll to position [1073, 0]
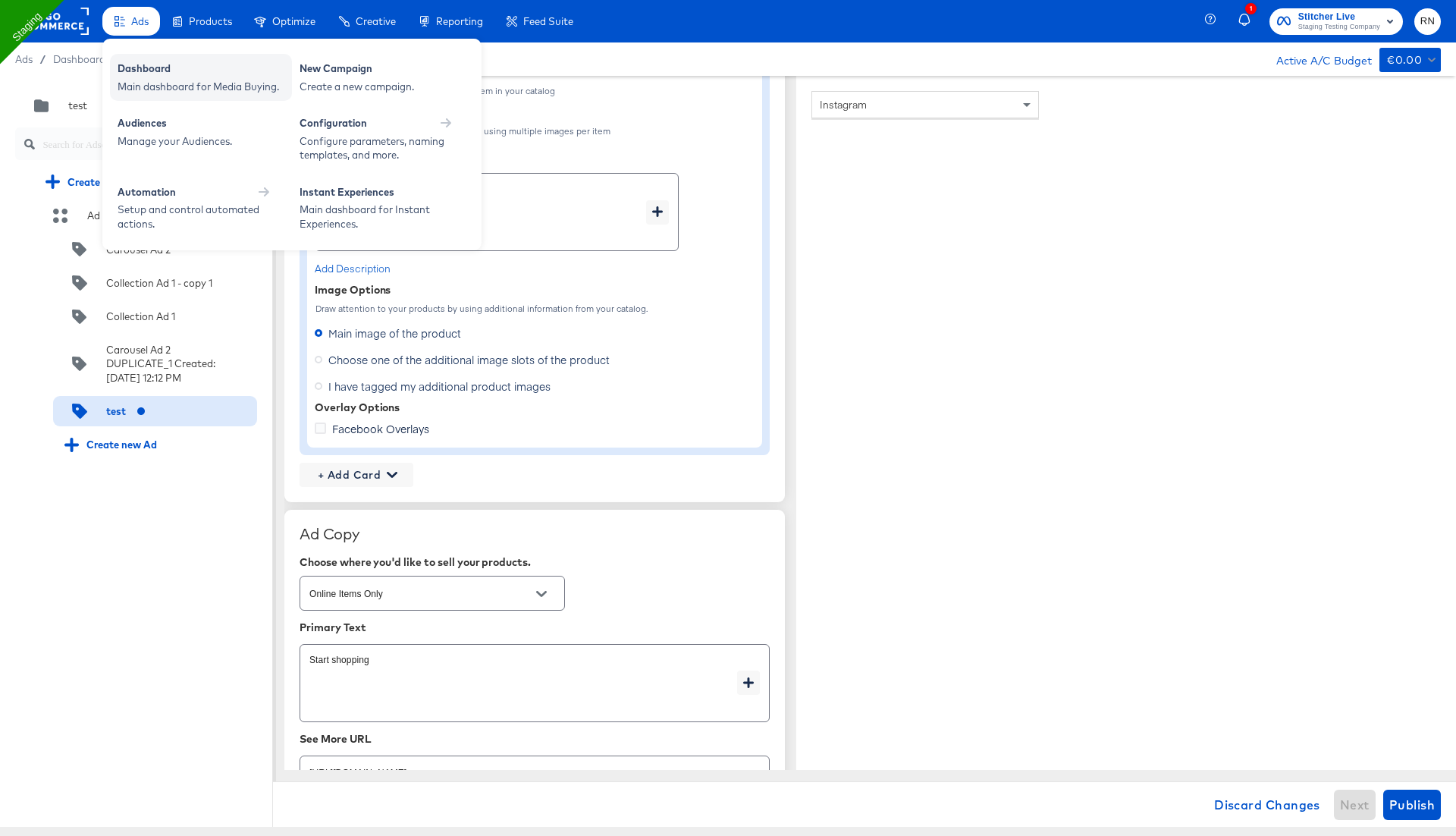
type textarea "x"
click at [136, 69] on div "Dashboard" at bounding box center [201, 70] width 167 height 19
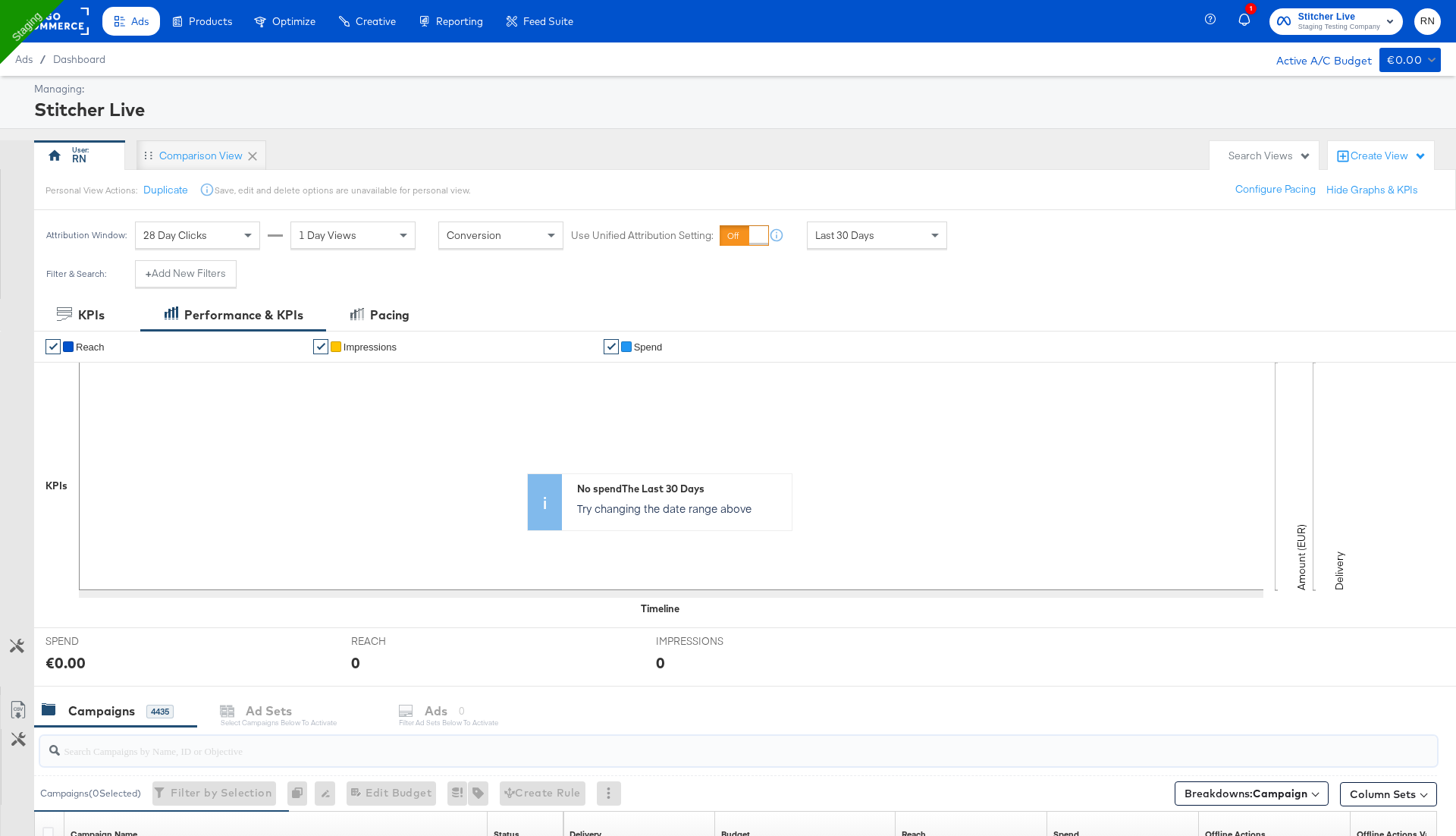
click at [363, 742] on input "search" at bounding box center [684, 744] width 1249 height 30
type input "test"
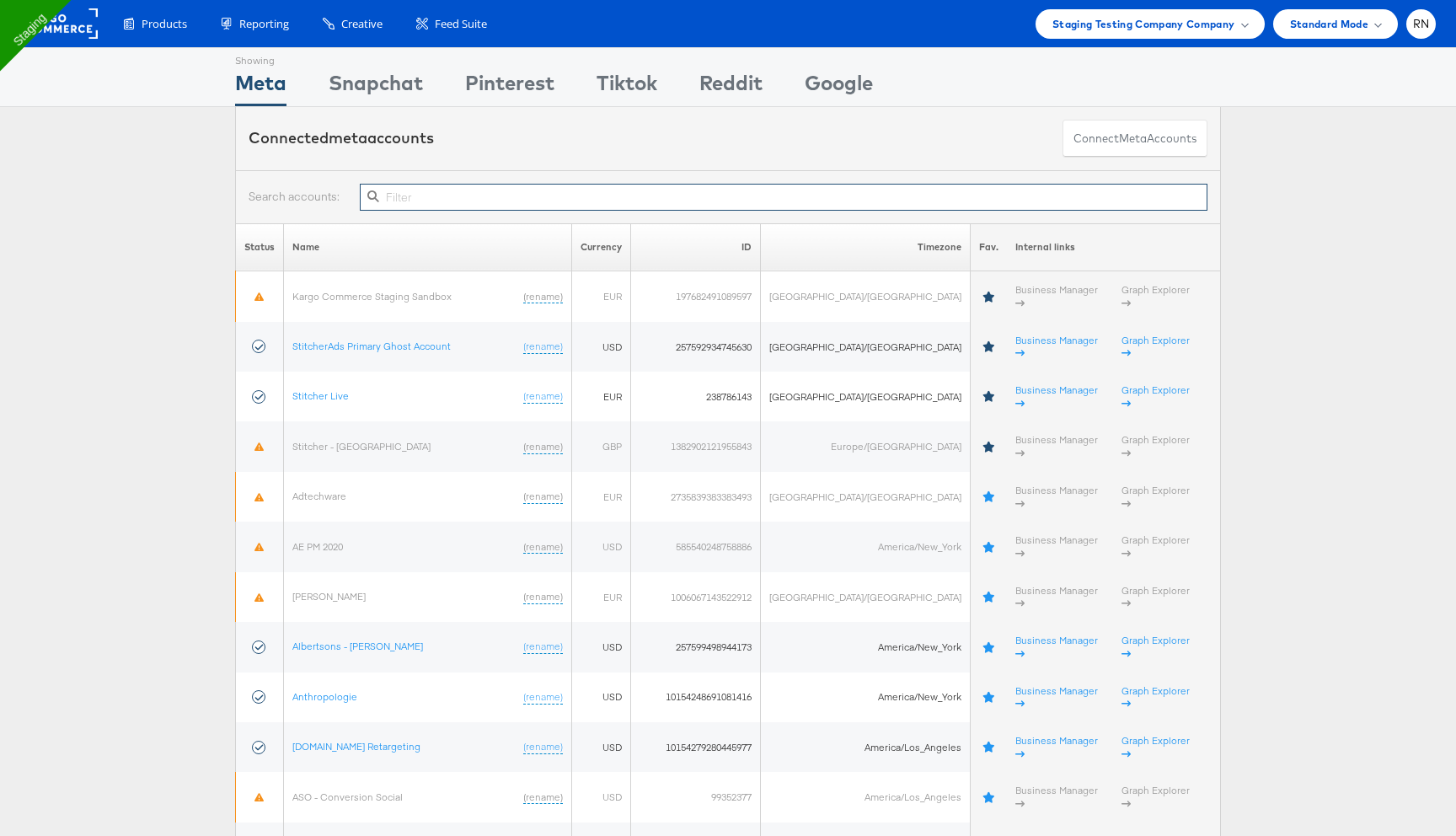
click at [427, 197] on input "text" at bounding box center [784, 197] width 848 height 27
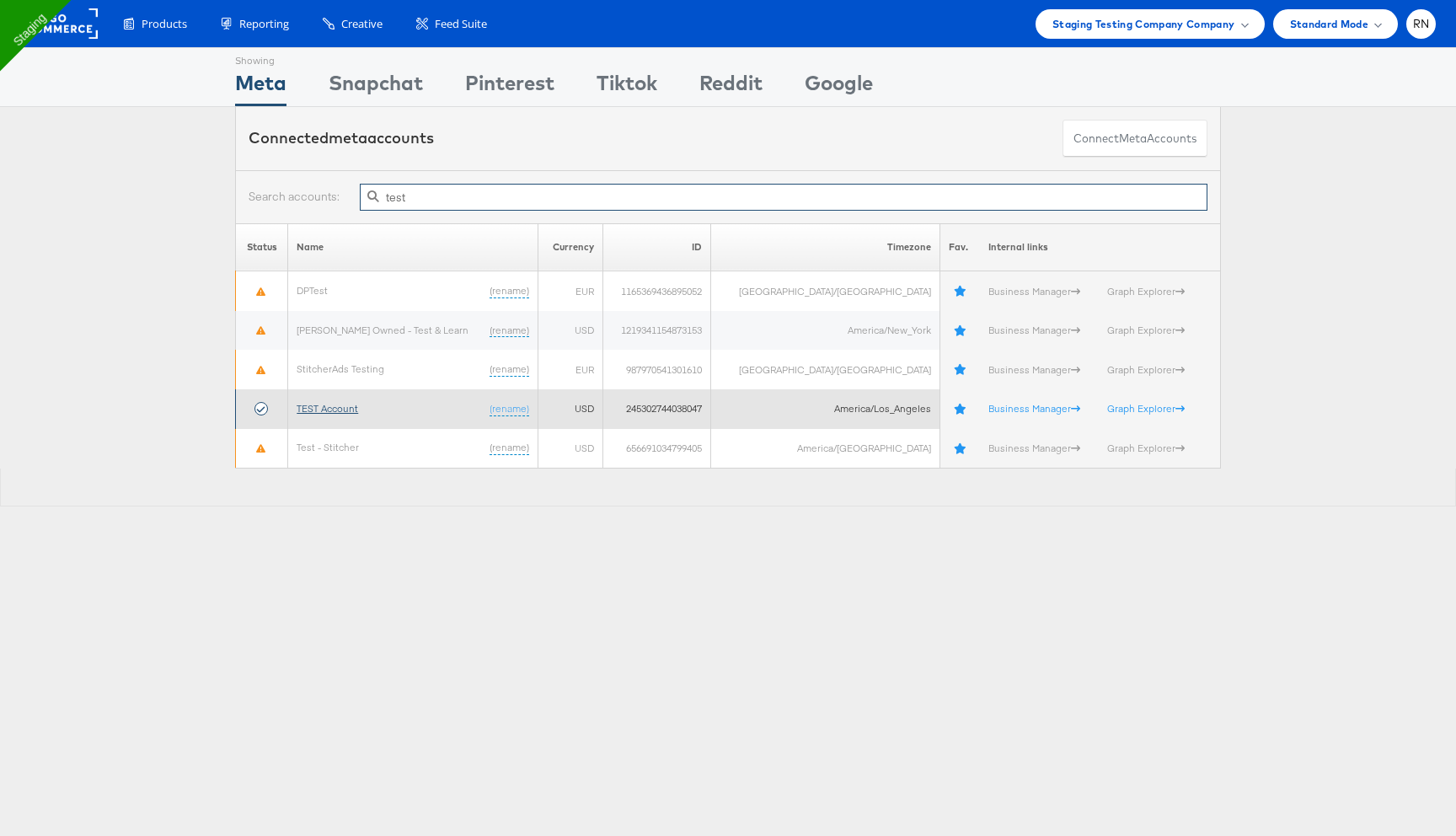
type input "test"
click at [338, 414] on link "TEST Account" at bounding box center [327, 408] width 62 height 13
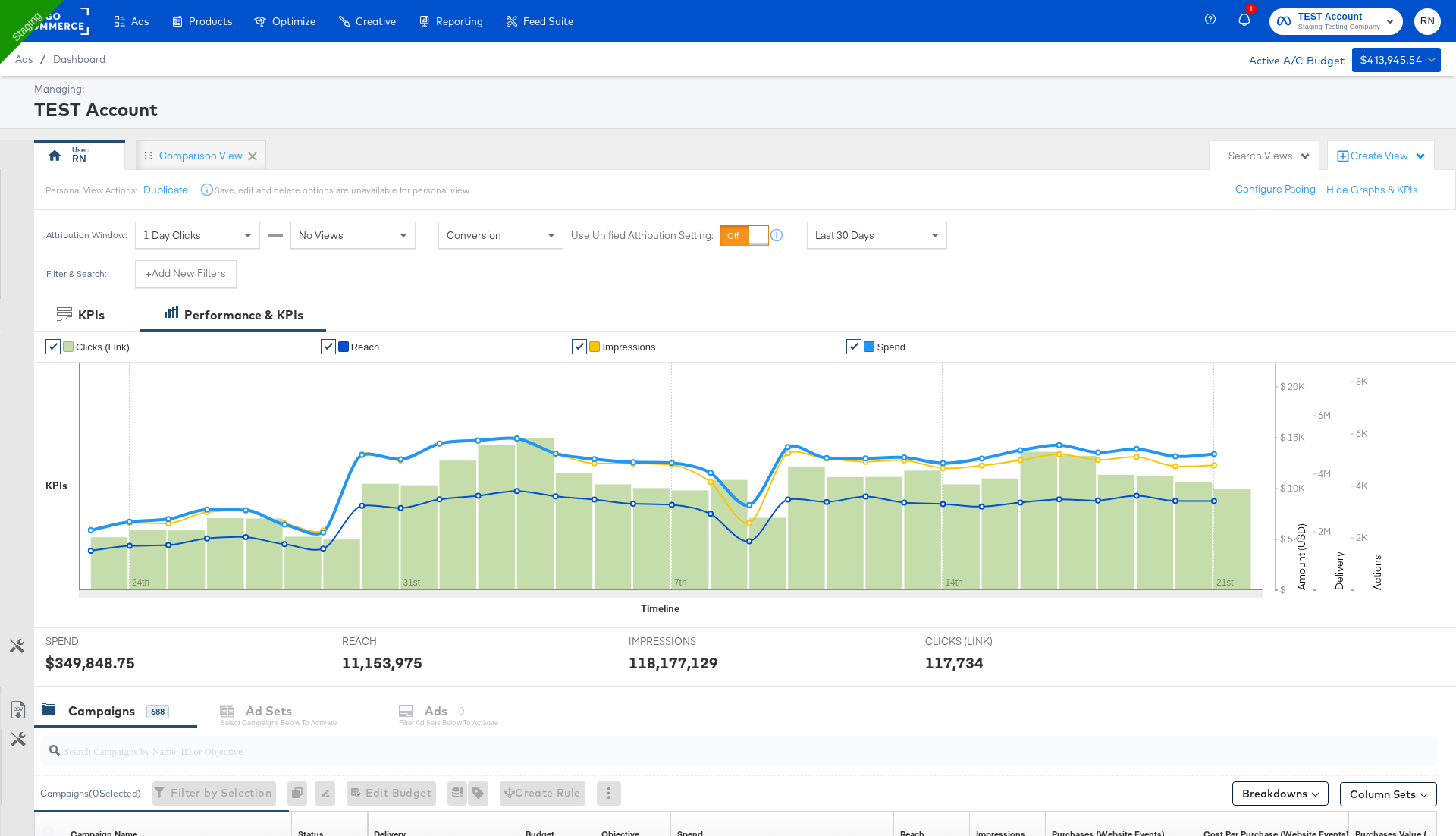
click at [132, 616] on div "✔ Clicks (Link) ✔ Reach ✔ Impressions ✔ Spend KPIs 24th 31st 7th 14th 21st $ $ …" at bounding box center [745, 479] width 1421 height 297
click at [127, 741] on input "search" at bounding box center [684, 744] width 1249 height 30
paste input "120229509340170307"
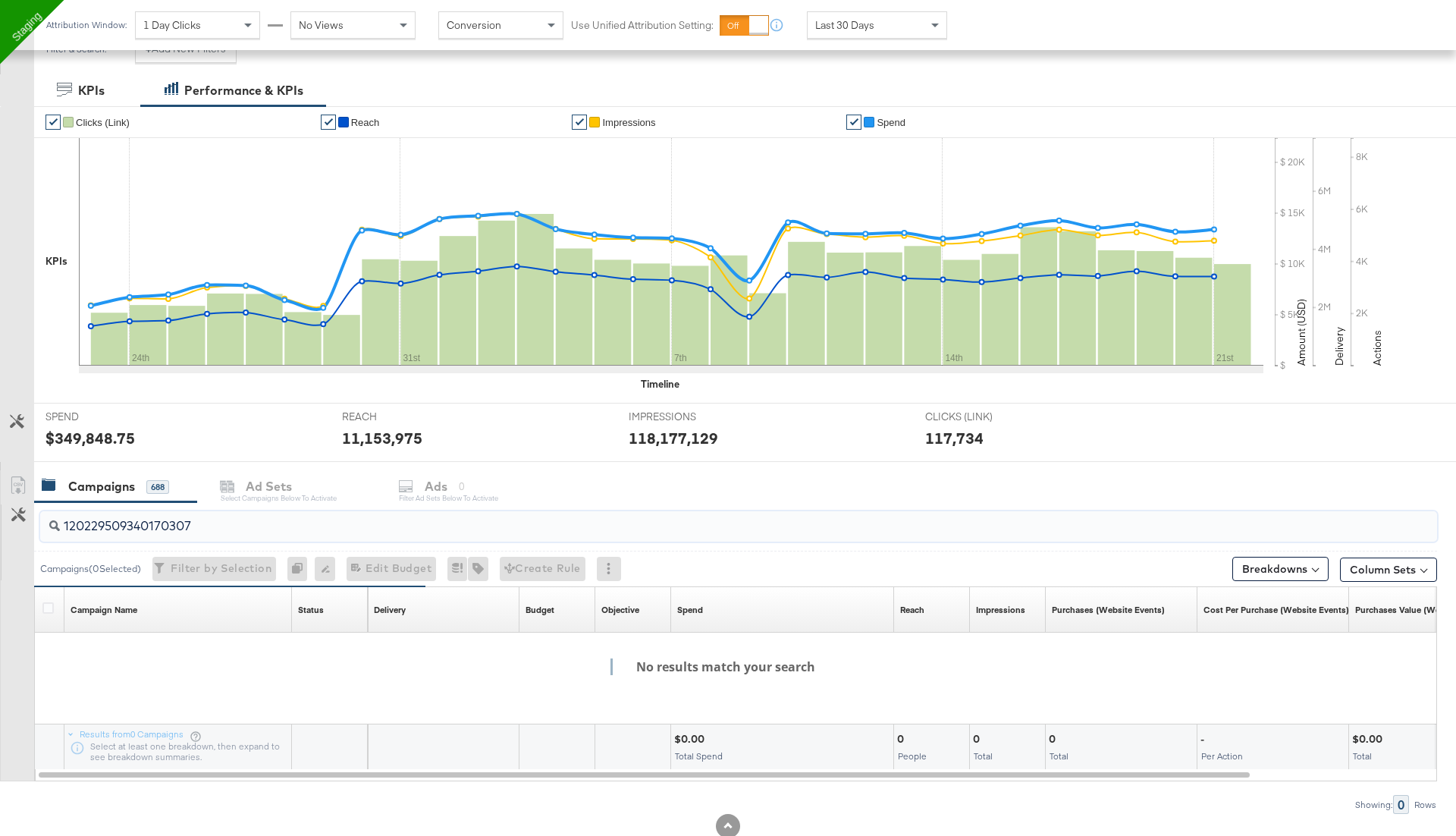
scroll to position [265, 0]
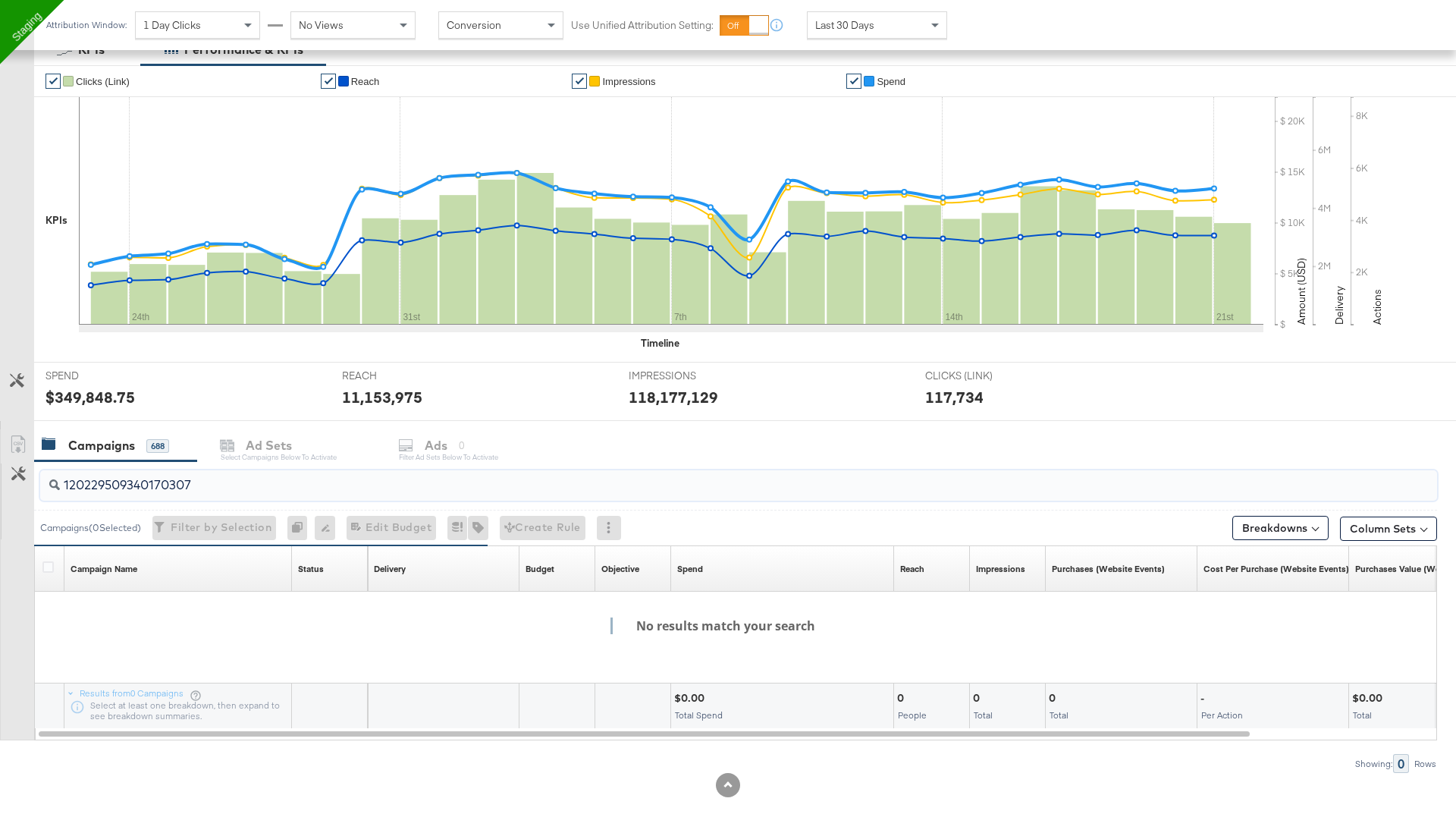
click at [68, 485] on input "120229509340170307" at bounding box center [684, 479] width 1249 height 30
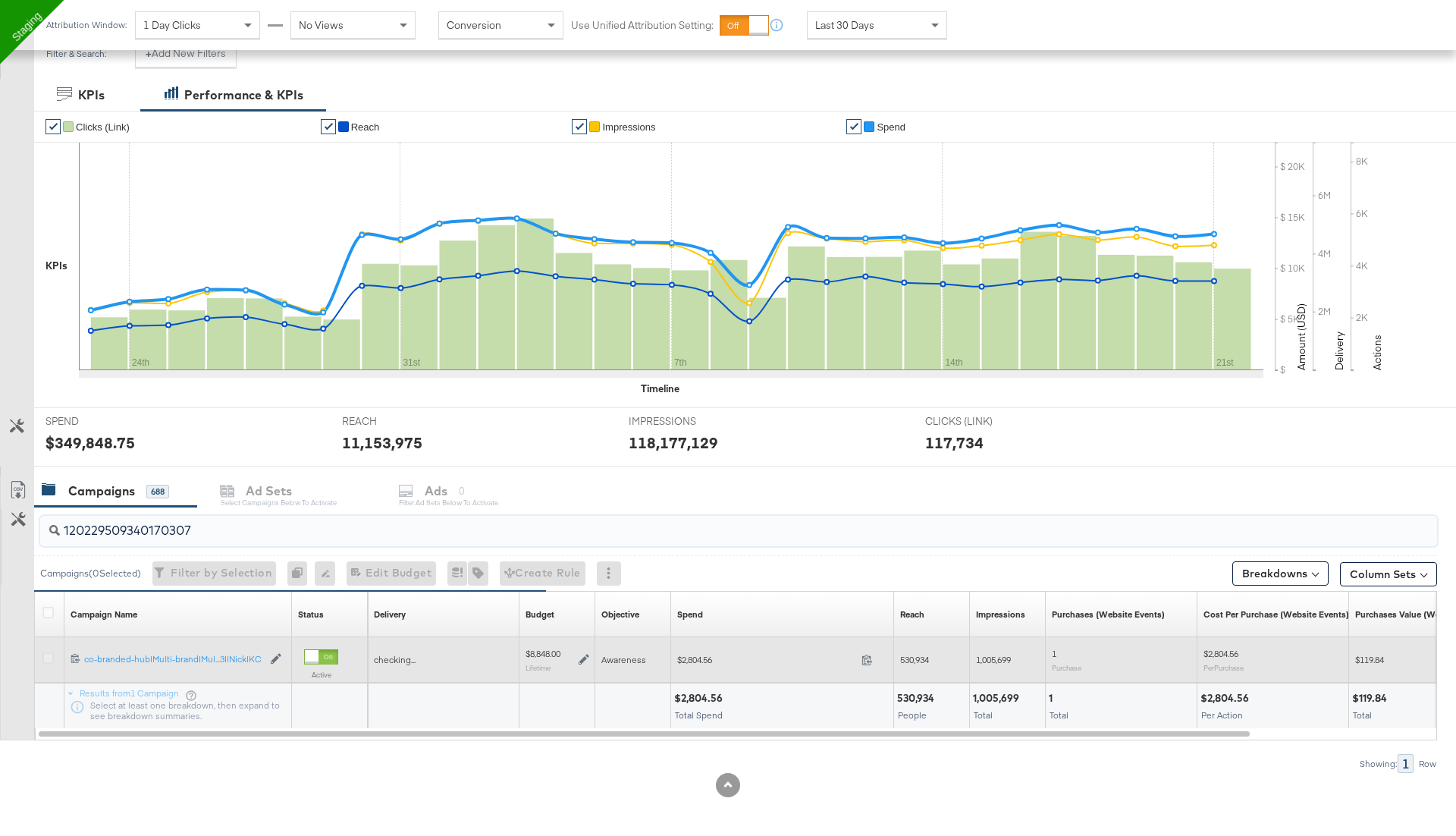
type input "120229509340170307"
click at [49, 654] on icon at bounding box center [48, 658] width 11 height 11
click at [0, 0] on input "checkbox" at bounding box center [0, 0] width 0 height 0
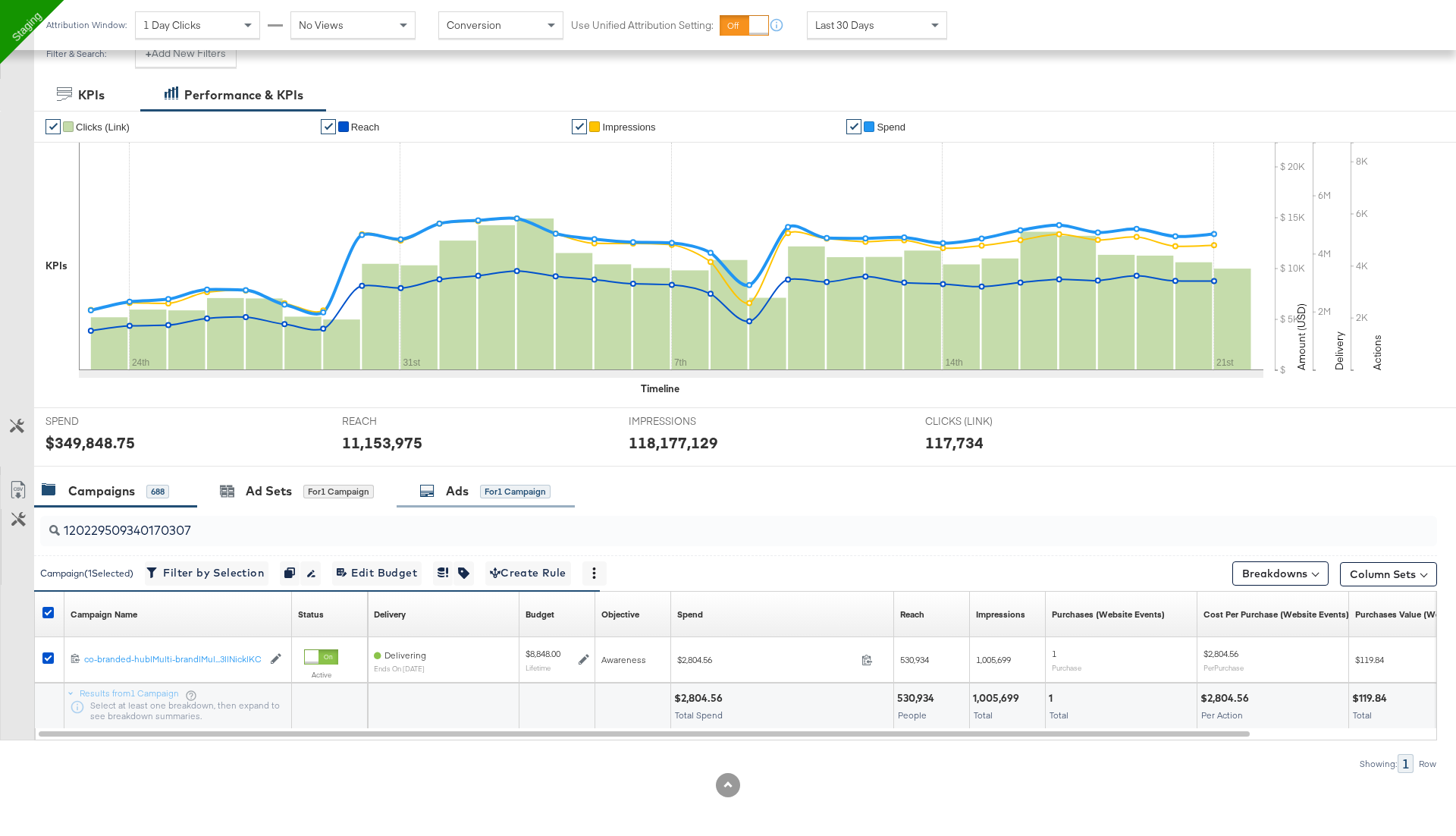
click at [461, 477] on div "Ads for 1 Campaign" at bounding box center [486, 491] width 178 height 32
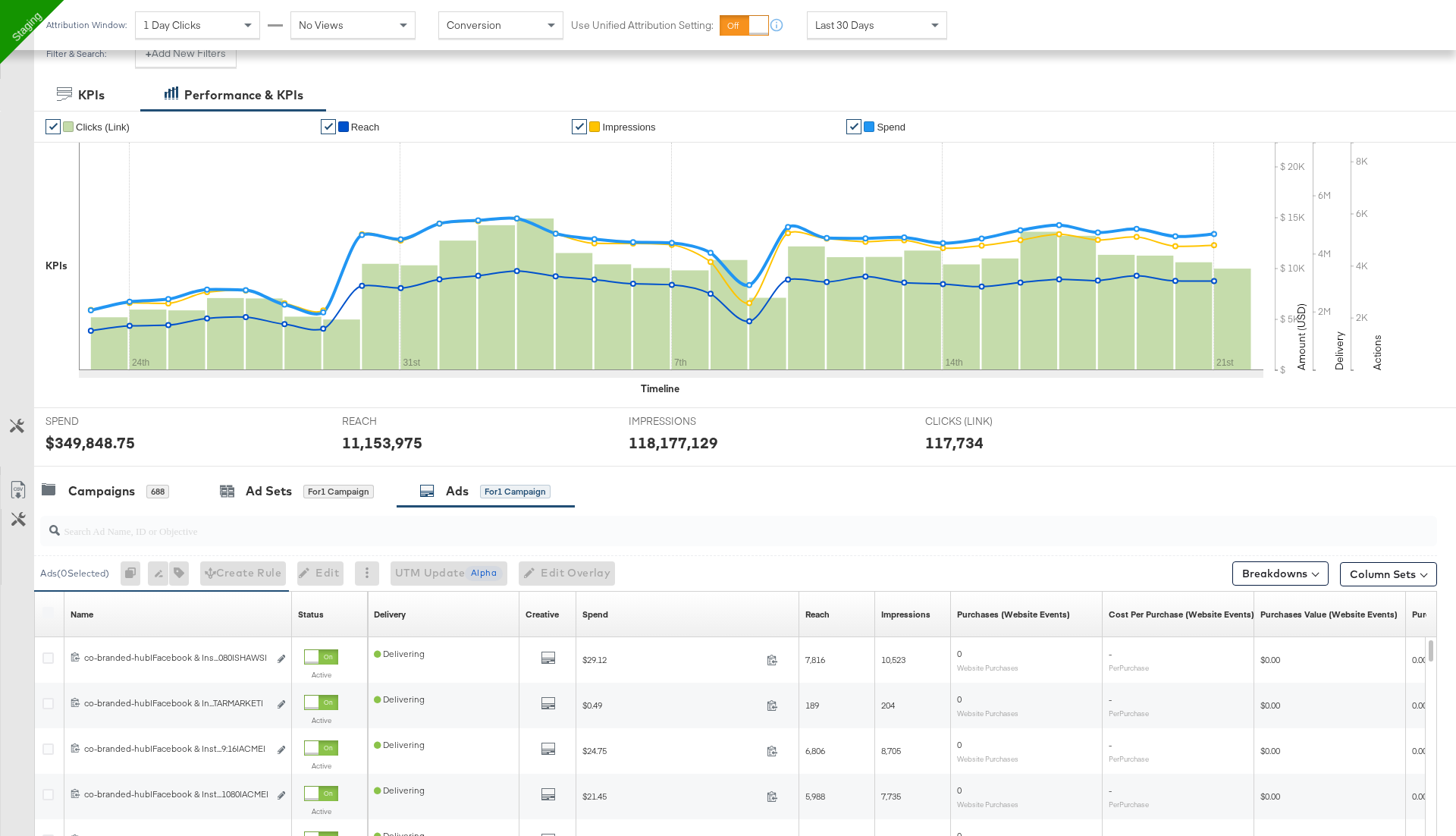
click at [105, 524] on input "search" at bounding box center [684, 525] width 1249 height 30
paste input "120229512801830307"
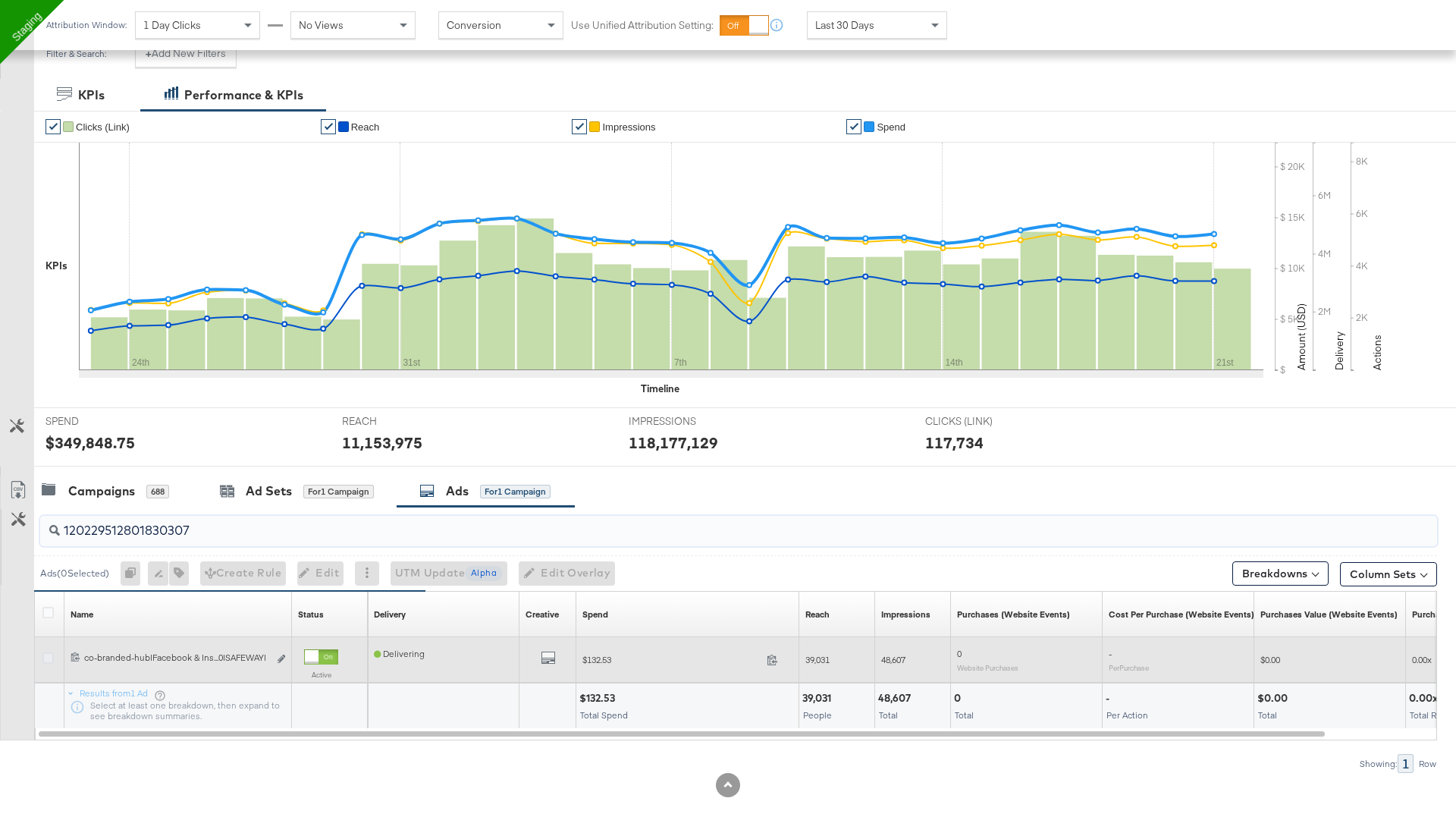
type input "120229512801830307"
click at [48, 655] on icon at bounding box center [48, 658] width 11 height 11
click at [0, 0] on input "checkbox" at bounding box center [0, 0] width 0 height 0
click at [282, 654] on icon "link" at bounding box center [281, 658] width 7 height 8
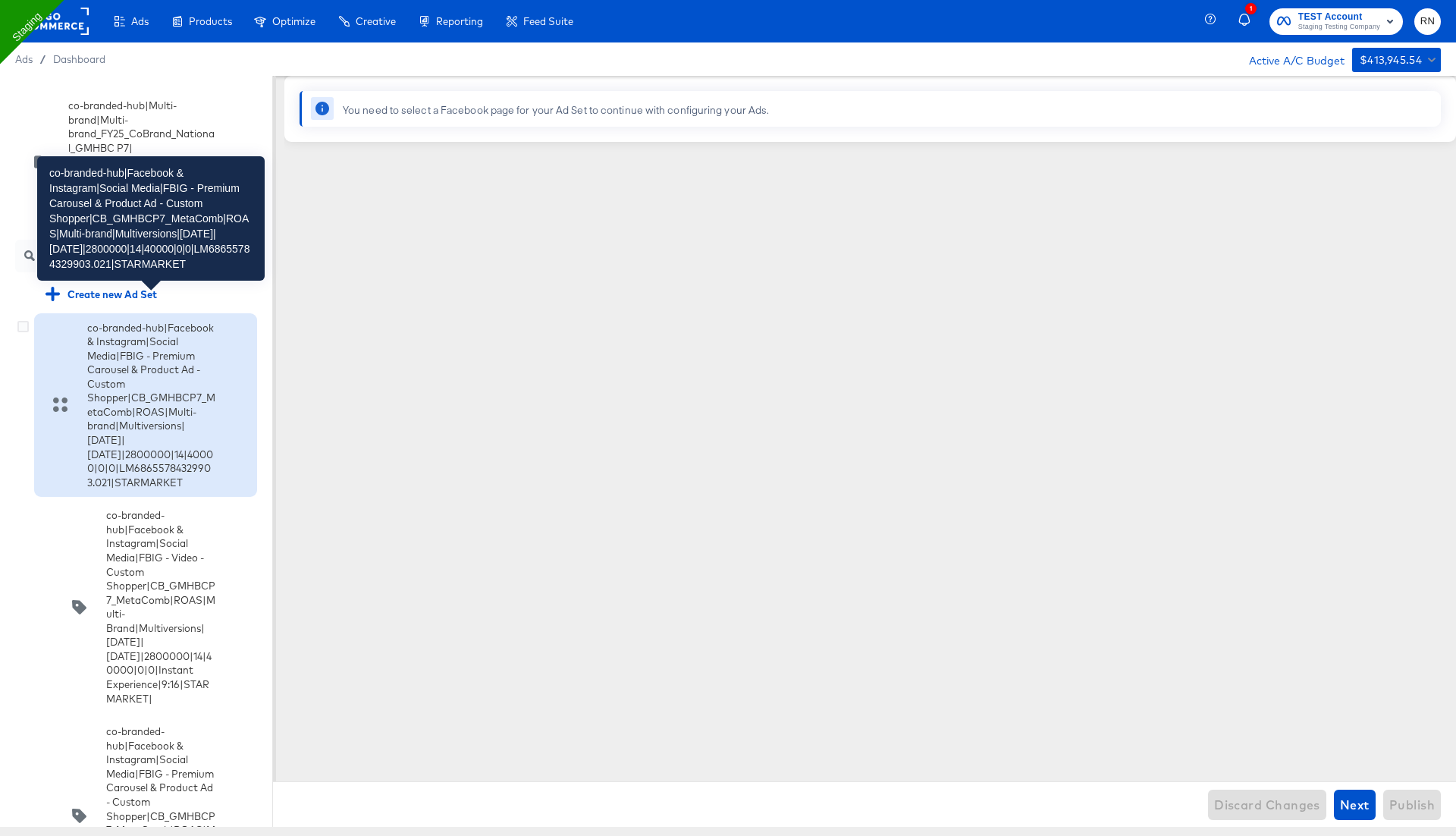
click at [151, 359] on div "co-branded-hub|Facebook & Instagram|Social Media|FBIG - Premium Carousel & Prod…" at bounding box center [151, 406] width 128 height 169
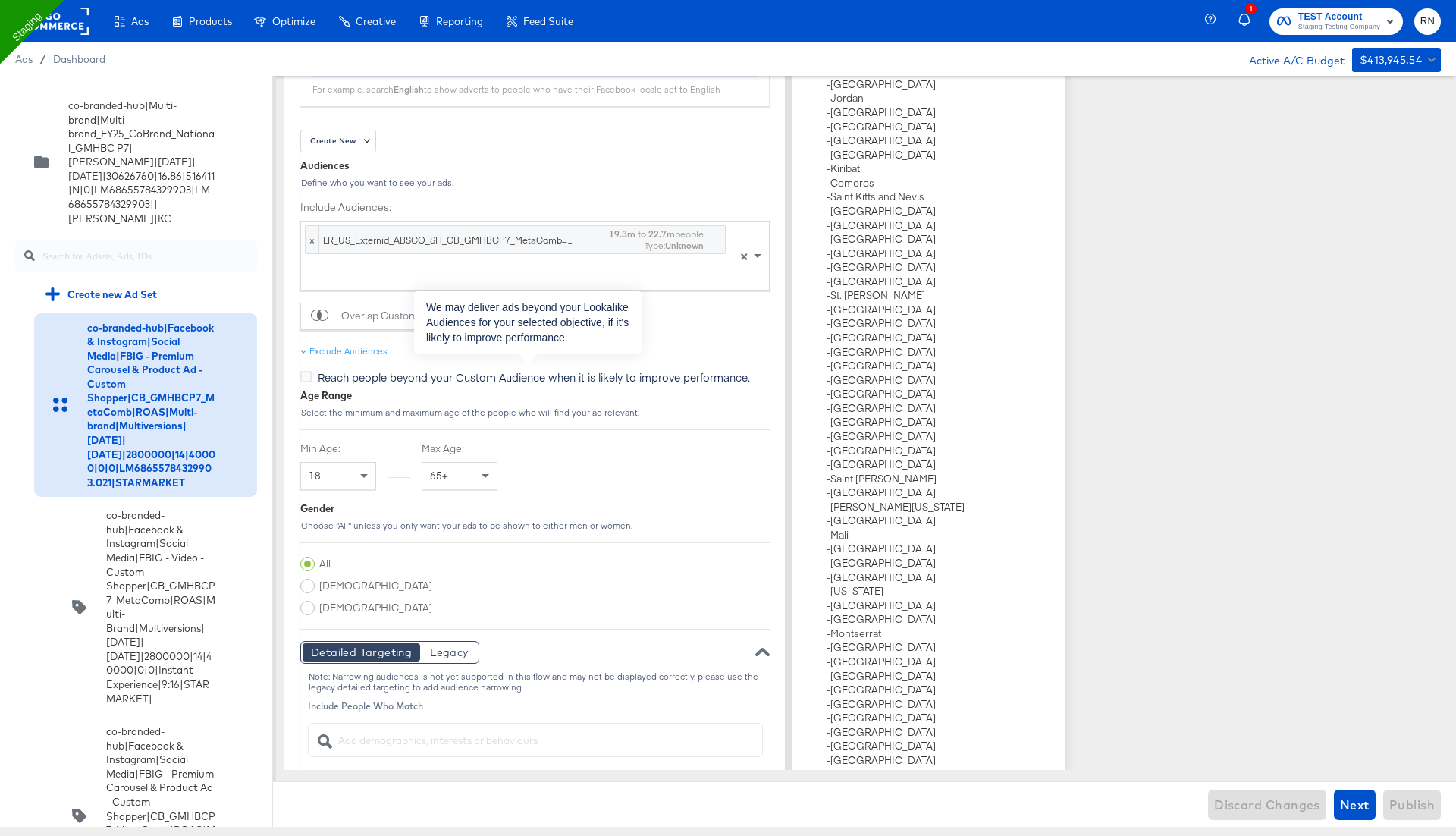
scroll to position [1743, 0]
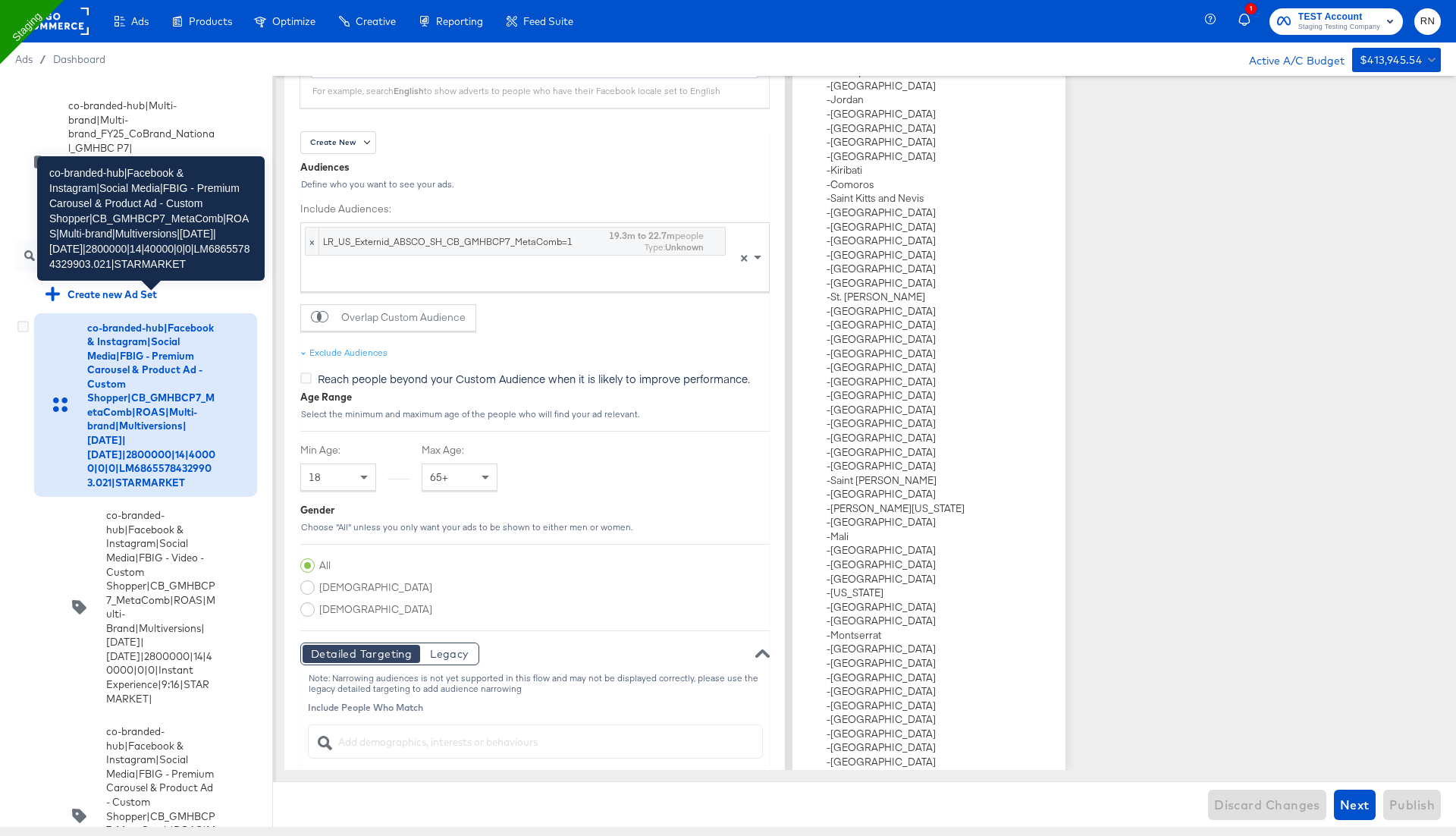
click at [190, 379] on div "co-branded-hub|Facebook & Instagram|Social Media|FBIG - Premium Carousel & Prod…" at bounding box center [151, 406] width 128 height 169
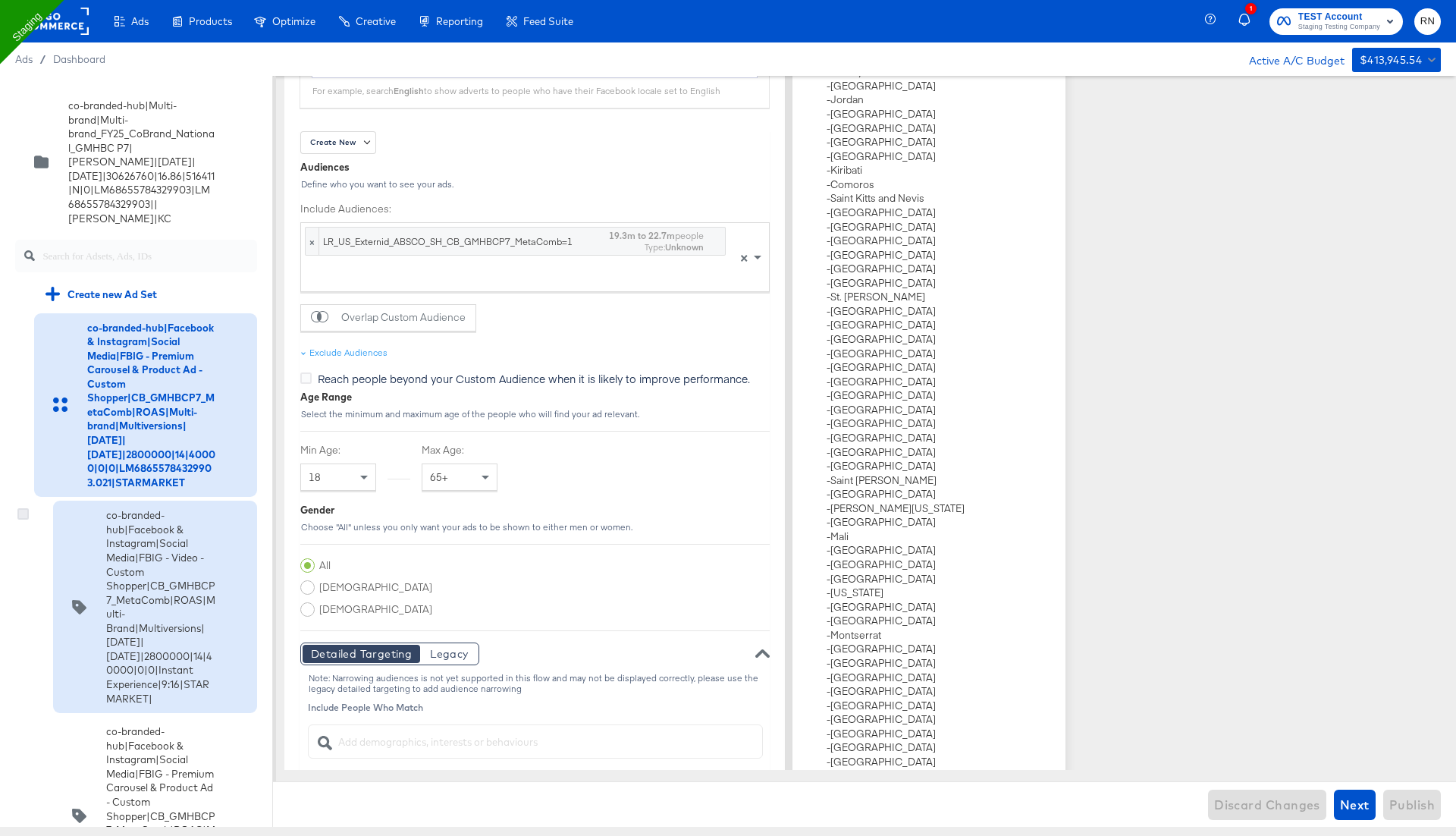
click at [23, 508] on icon at bounding box center [23, 514] width 11 height 11
click at [0, 0] on input "checkbox" at bounding box center [0, 0] width 0 height 0
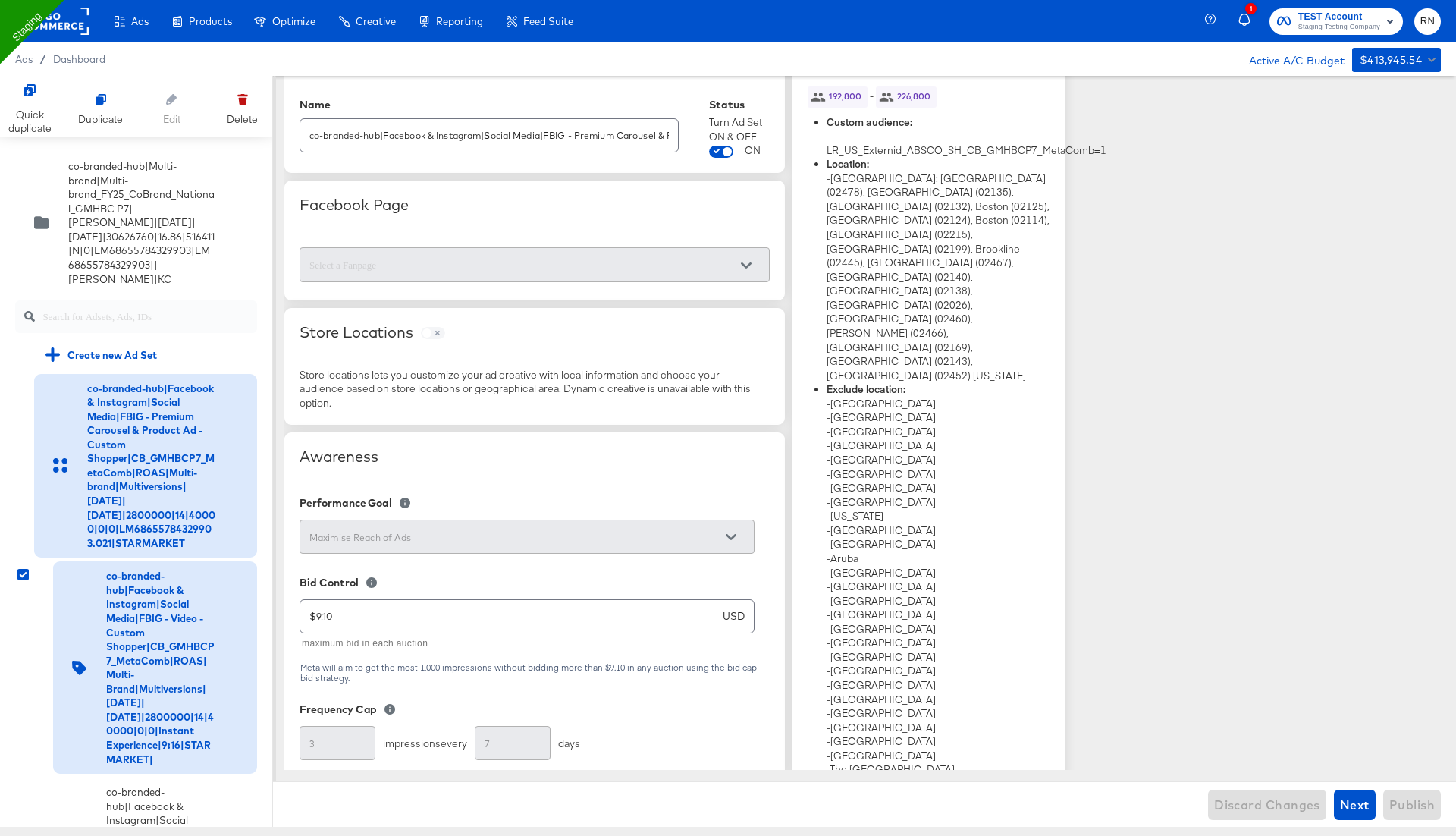
scroll to position [0, 0]
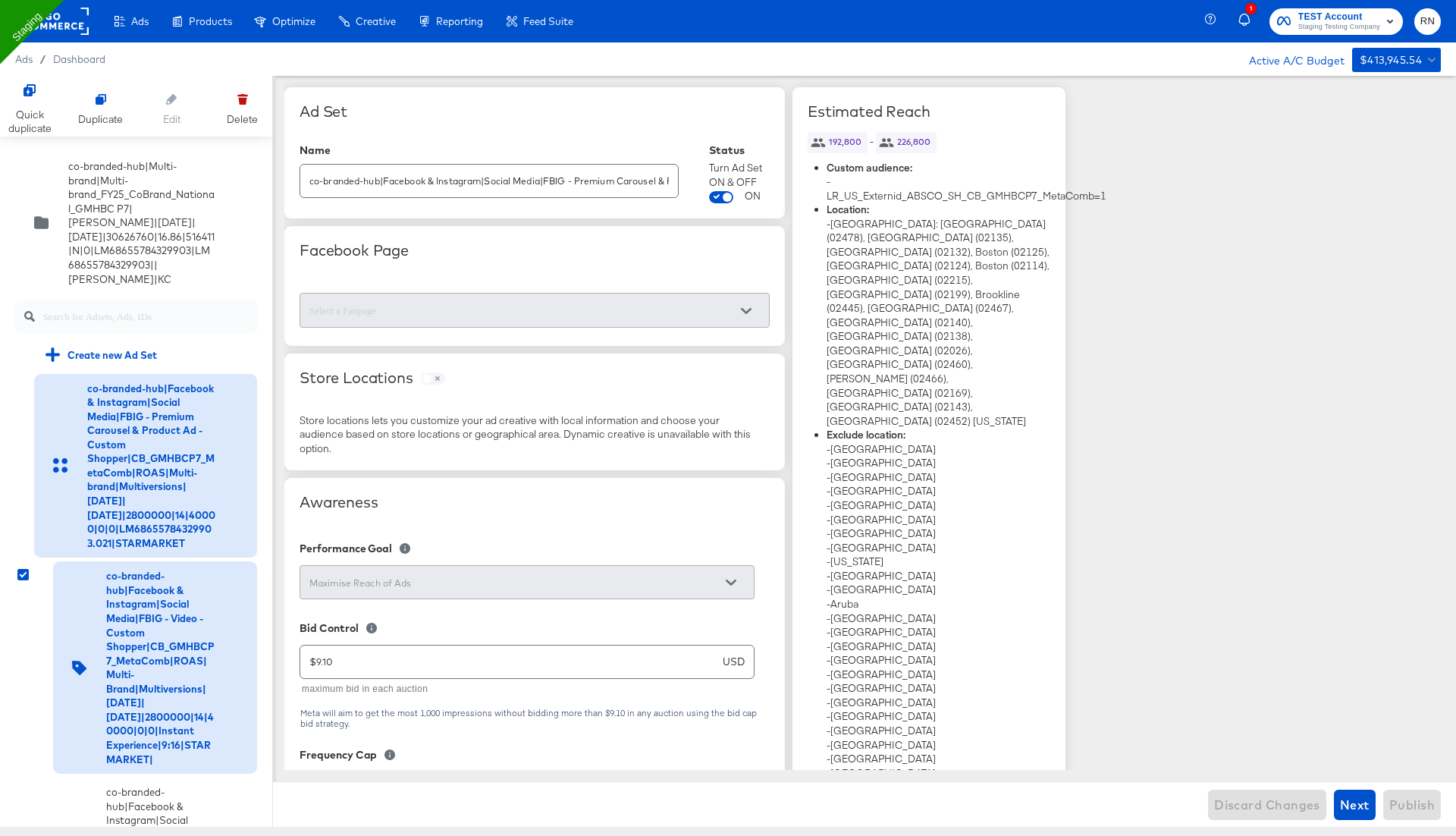
click at [467, 183] on input "co-branded-hub|Facebook & Instagram|Social Media|FBIG - Premium Carousel & Prod…" at bounding box center [489, 174] width 378 height 32
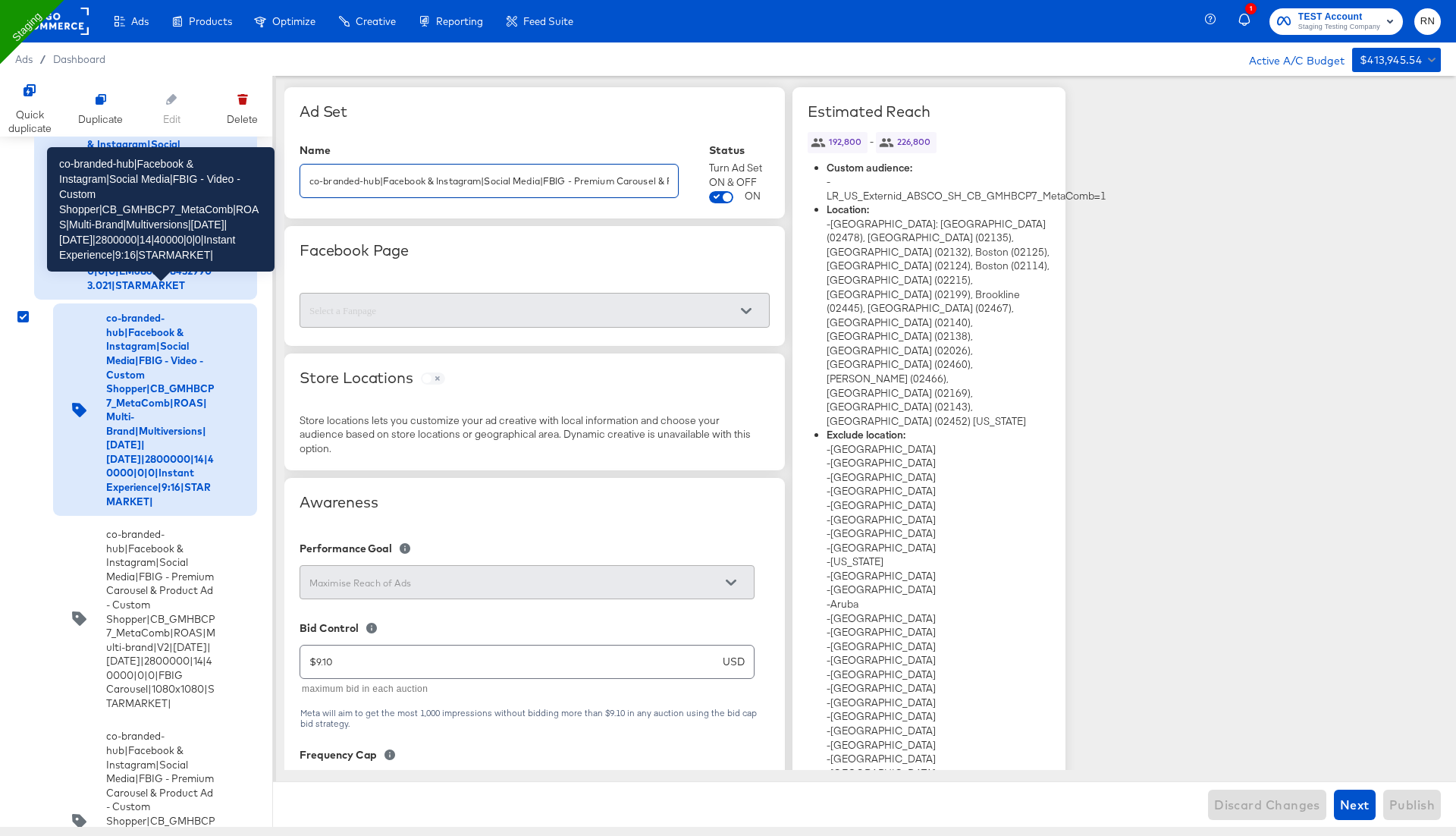
click at [149, 399] on div "co-branded-hub|Facebook & Instagram|Social Media|FBIG - Video - Custom Shopper|…" at bounding box center [161, 409] width 109 height 197
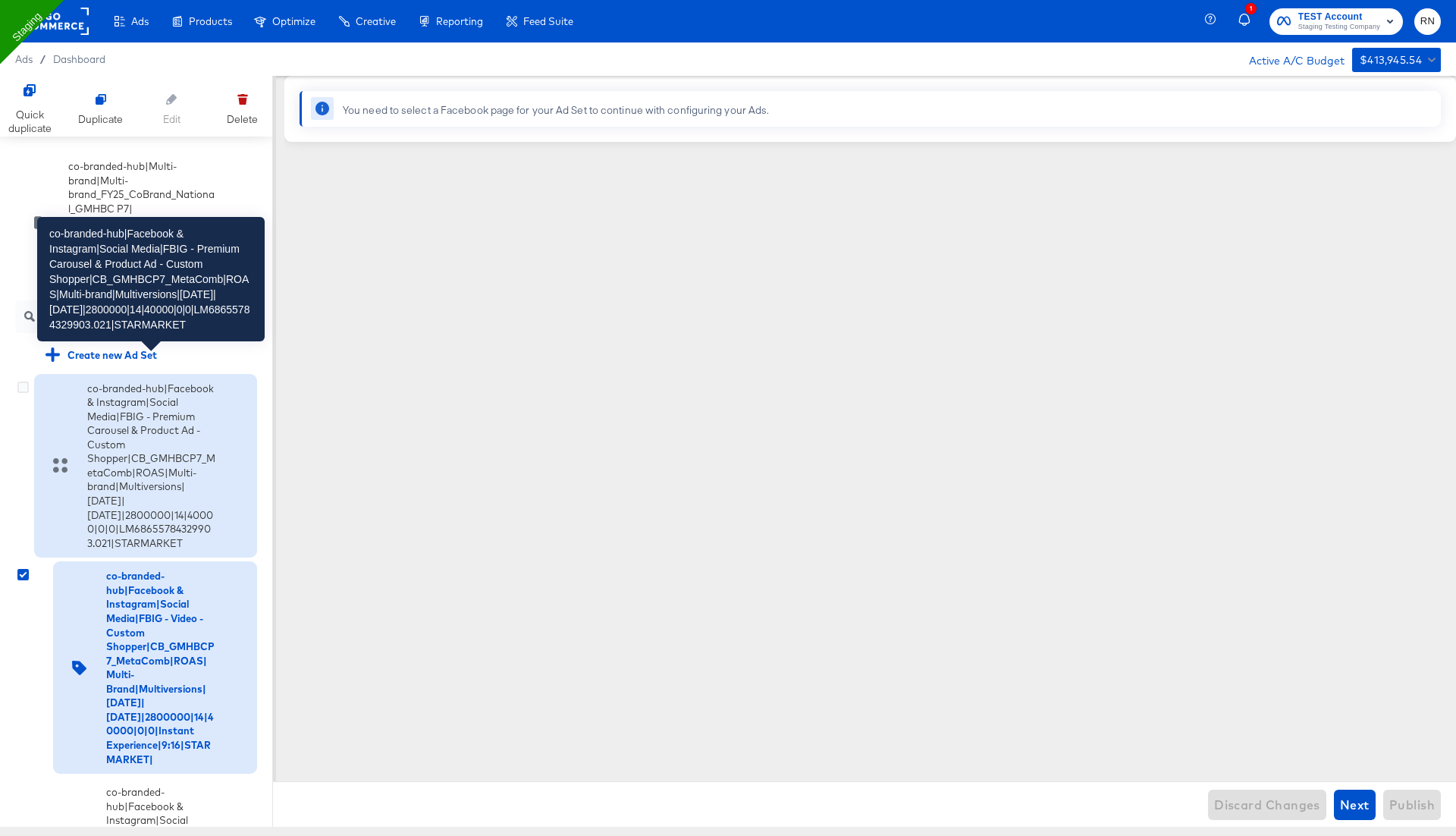
click at [120, 458] on div "co-branded-hub|Facebook & Instagram|Social Media|FBIG - Premium Carousel & Prod…" at bounding box center [151, 466] width 128 height 169
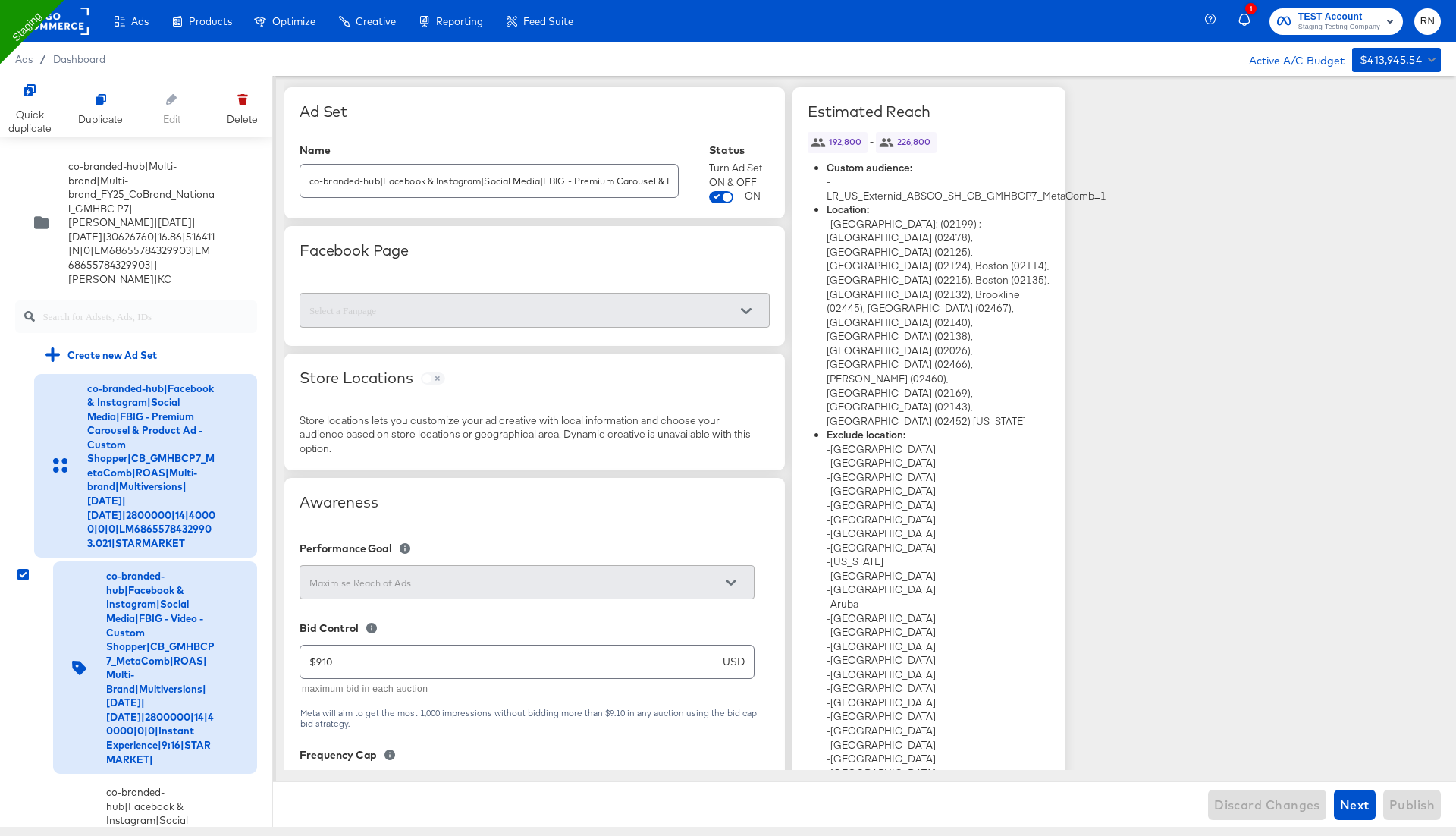
click at [108, 605] on div "co-branded-hub|Facebook & Instagram|Social Media|FBIG - Video - Custom Shopper|…" at bounding box center [161, 667] width 109 height 197
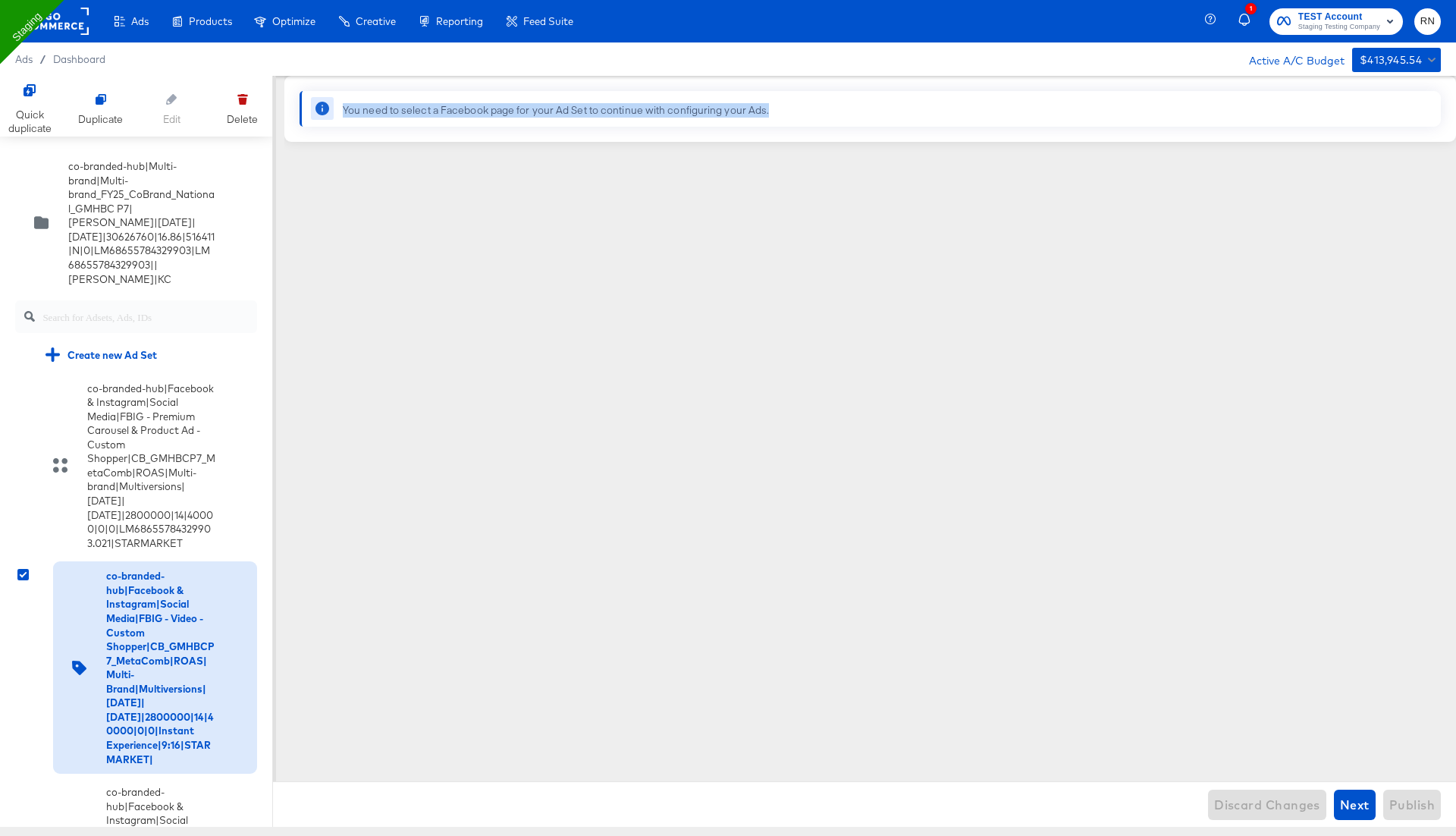
drag, startPoint x: 339, startPoint y: 107, endPoint x: 844, endPoint y: 120, distance: 505.2
click at [844, 120] on div "You need to select a Facebook page for your Ad Set to continue with configuring…" at bounding box center [870, 109] width 1141 height 36
copy div "You need to select a Facebook page for your Ad Set to continue with configuring…"
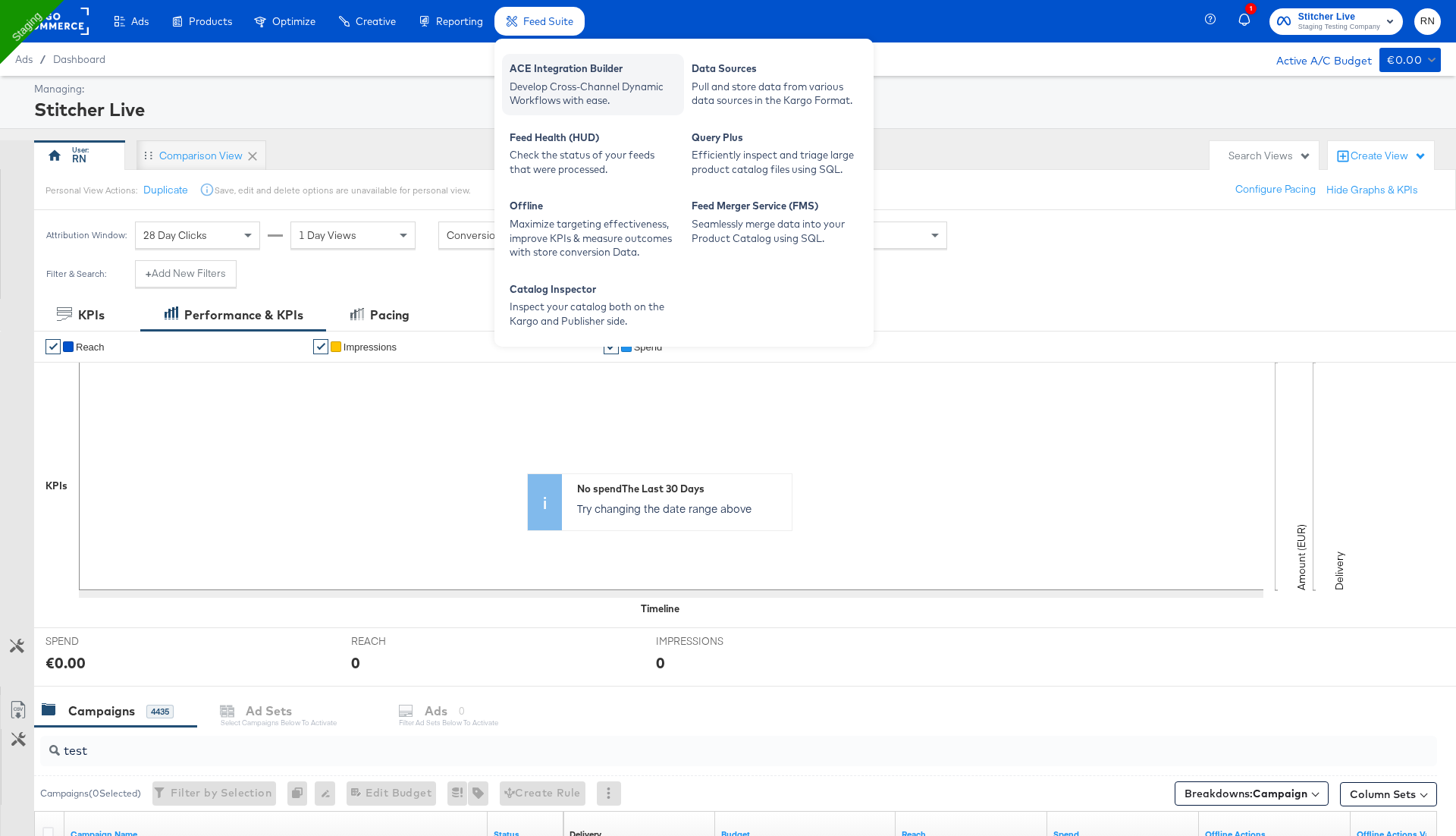
click at [559, 75] on div "ACE Integration Builder" at bounding box center [593, 70] width 167 height 19
